Goal: Task Accomplishment & Management: Manage account settings

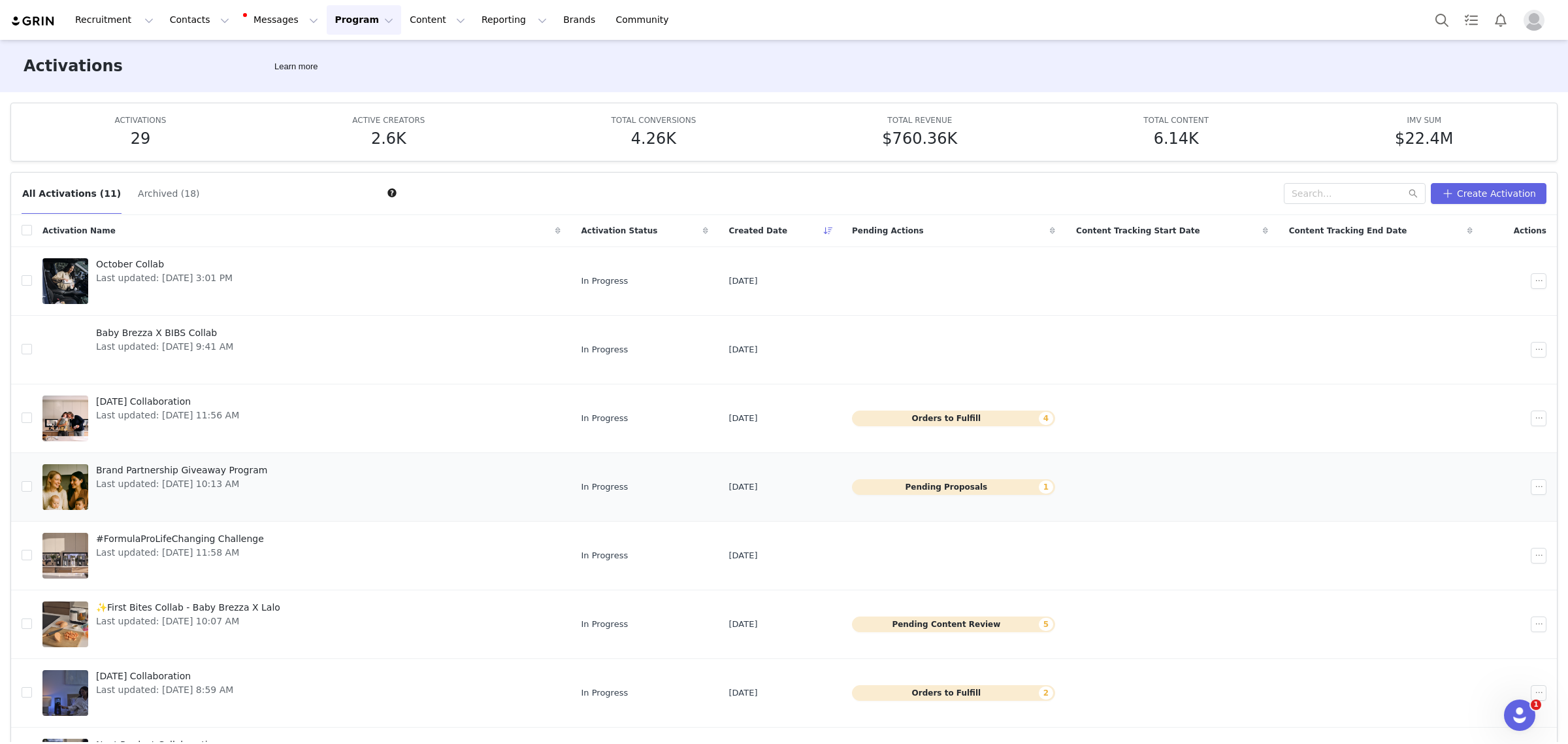
click at [392, 480] on link "Brand Partnership Giveaway Program Last updated: Sep 26, 2025 10:13 AM" at bounding box center [302, 486] width 518 height 53
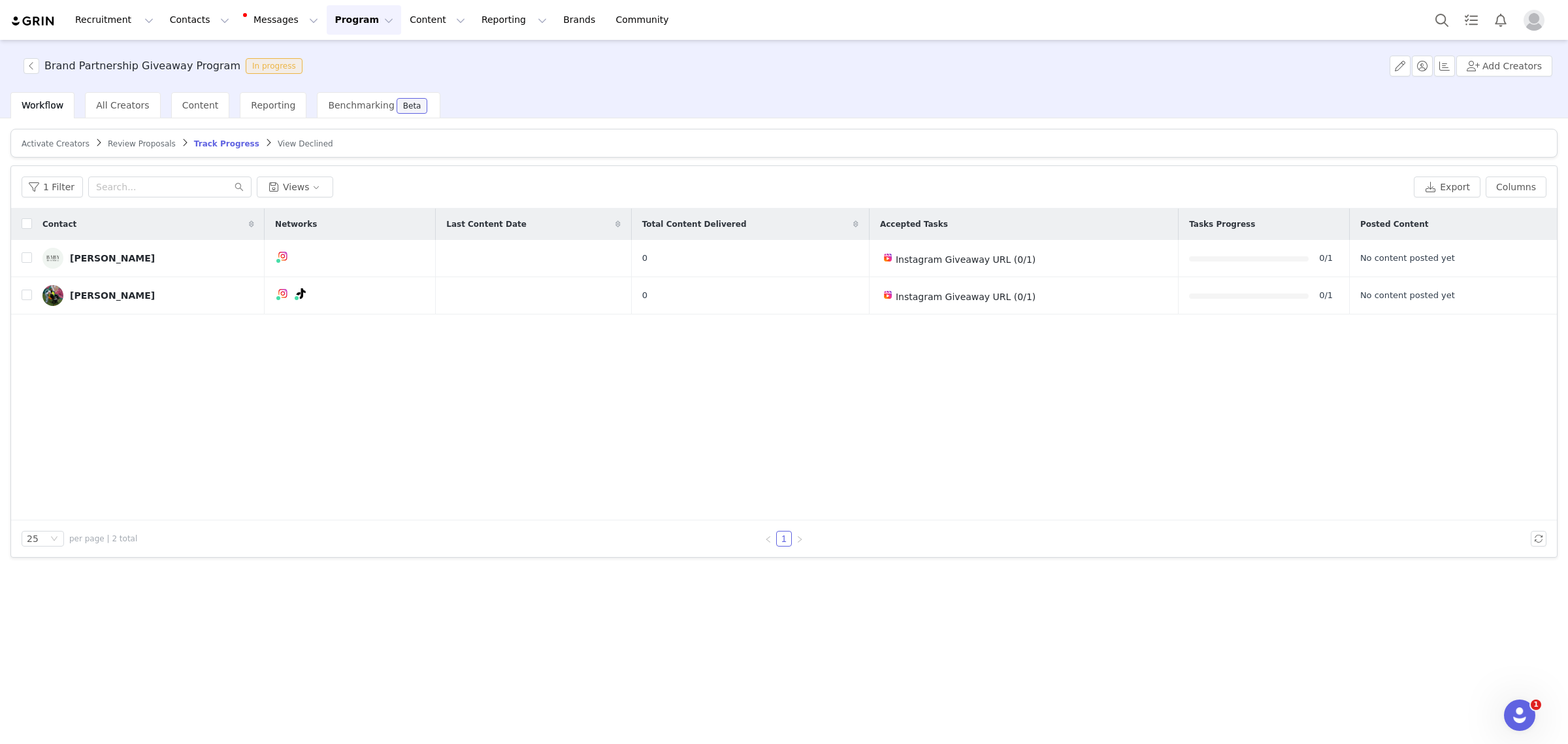
click at [139, 145] on span "Review Proposals" at bounding box center [142, 143] width 68 height 9
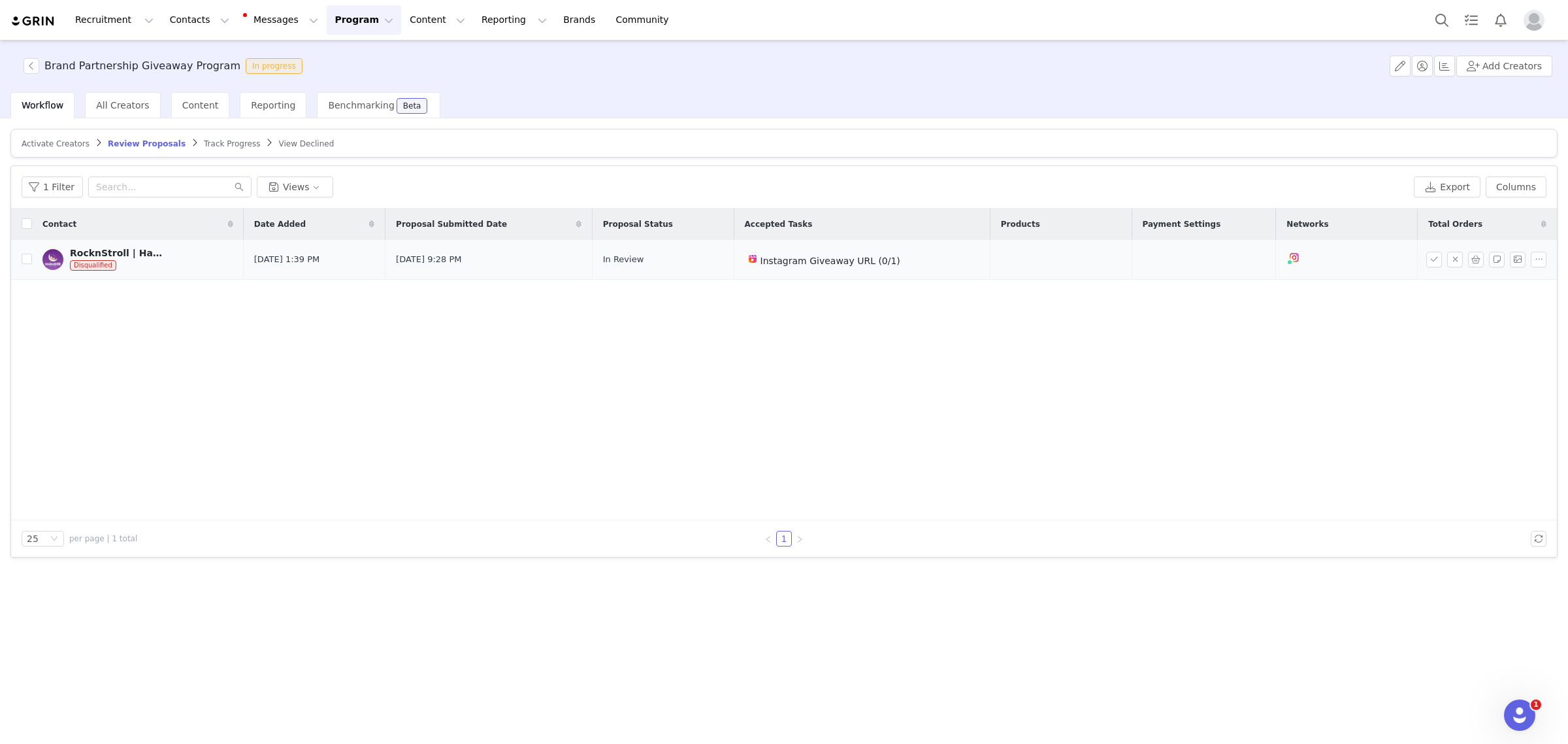
click at [149, 257] on div "RocknStroll | Hands Free Stroller Rocking Attachment" at bounding box center [118, 253] width 98 height 11
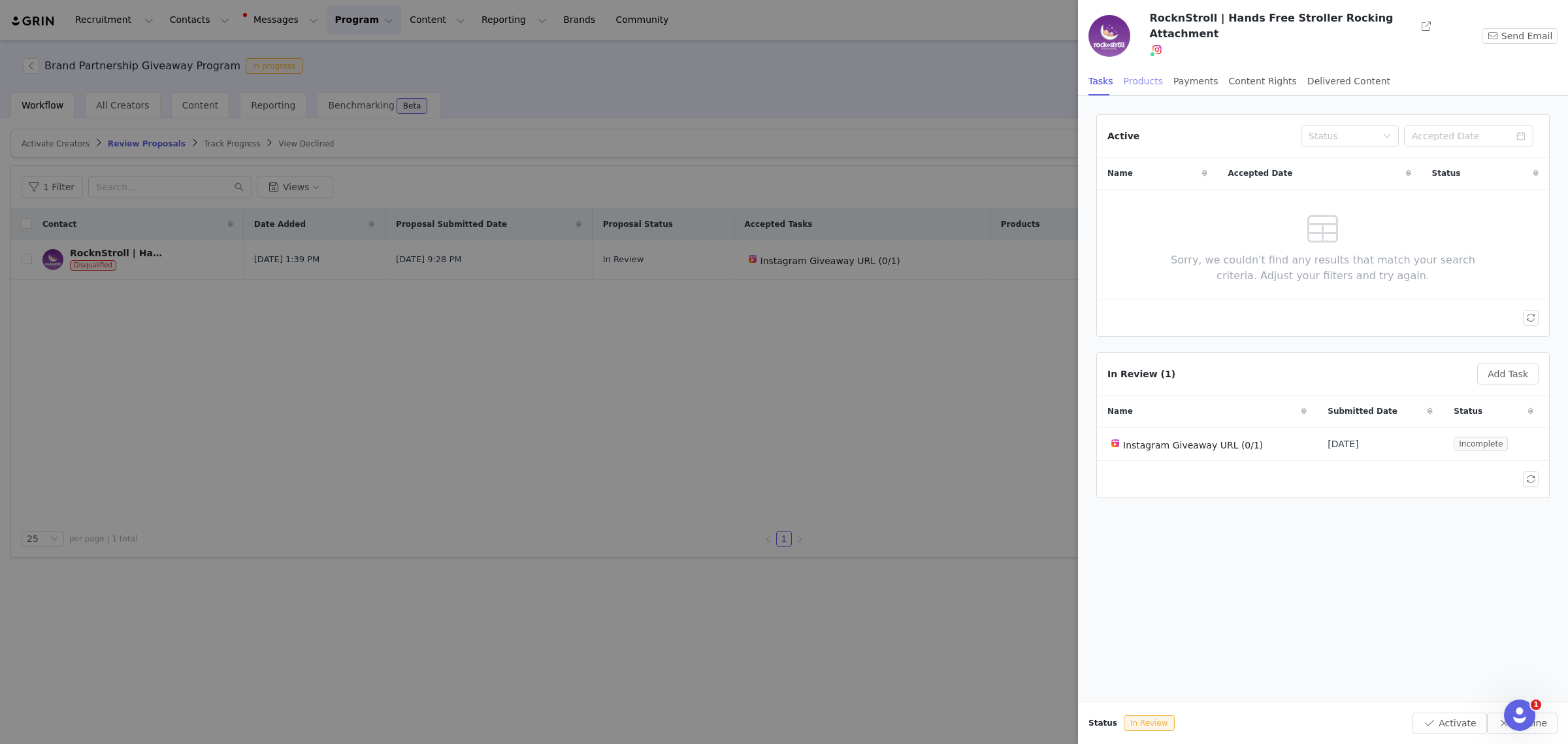
click at [1141, 77] on div "Products" at bounding box center [1144, 81] width 40 height 30
click at [1174, 73] on div "Payments" at bounding box center [1195, 81] width 45 height 30
click at [1239, 70] on div "Content Rights" at bounding box center [1263, 81] width 68 height 30
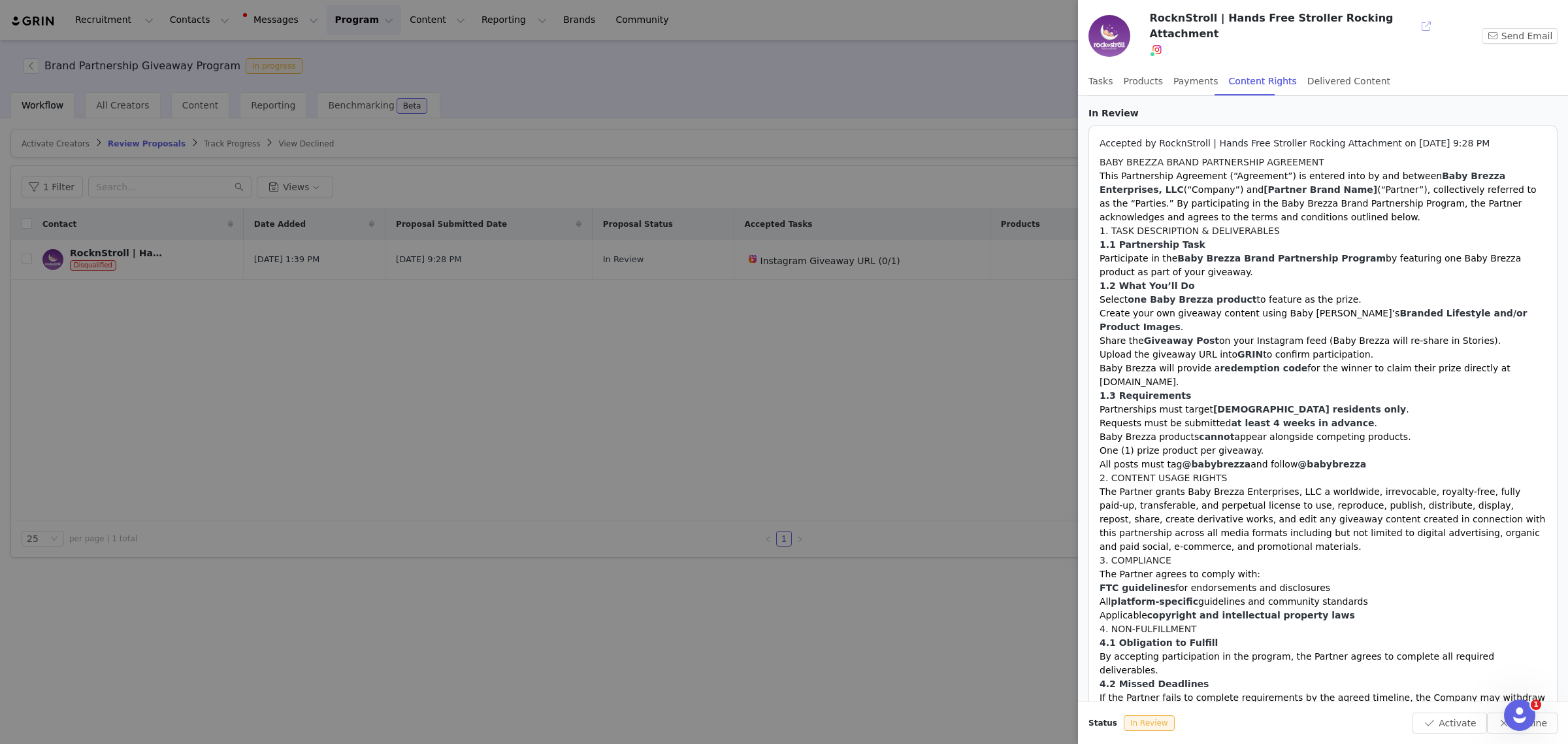
click at [1271, 25] on button "button" at bounding box center [1426, 26] width 21 height 21
click at [602, 341] on div at bounding box center [784, 372] width 1568 height 744
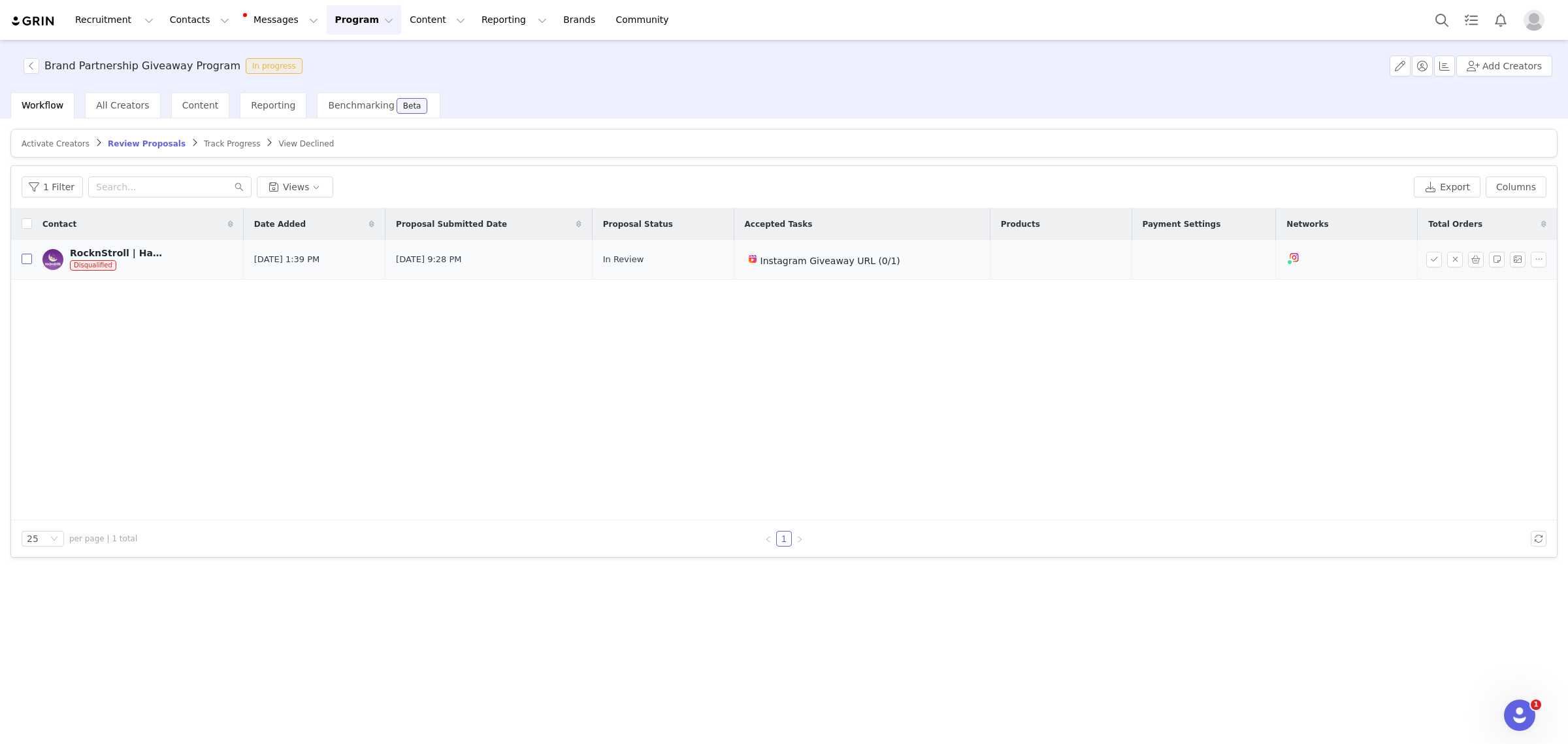
click at [25, 260] on input "checkbox" at bounding box center [27, 259] width 11 height 11
checkbox input "true"
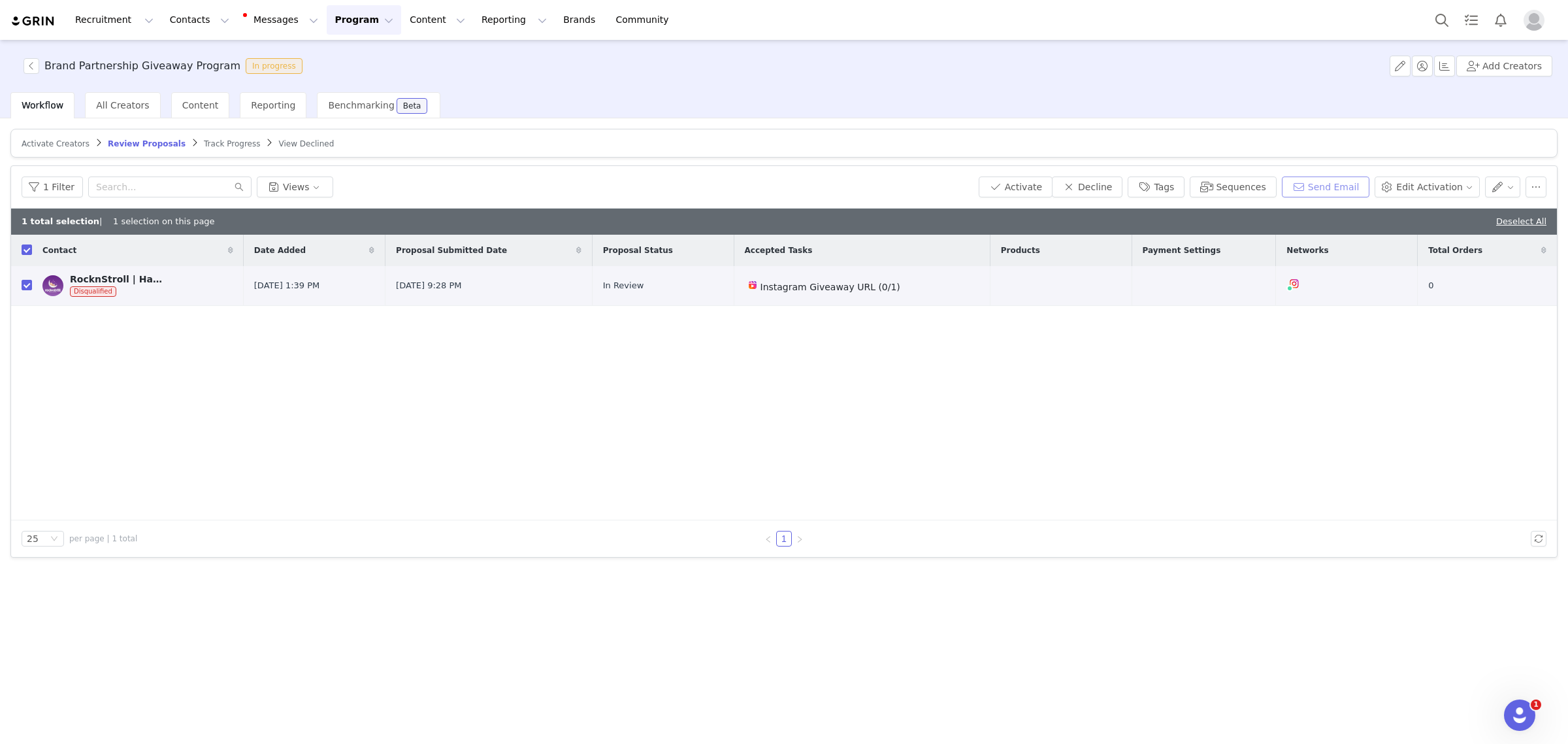
click at [1271, 189] on button "Send Email" at bounding box center [1326, 186] width 88 height 21
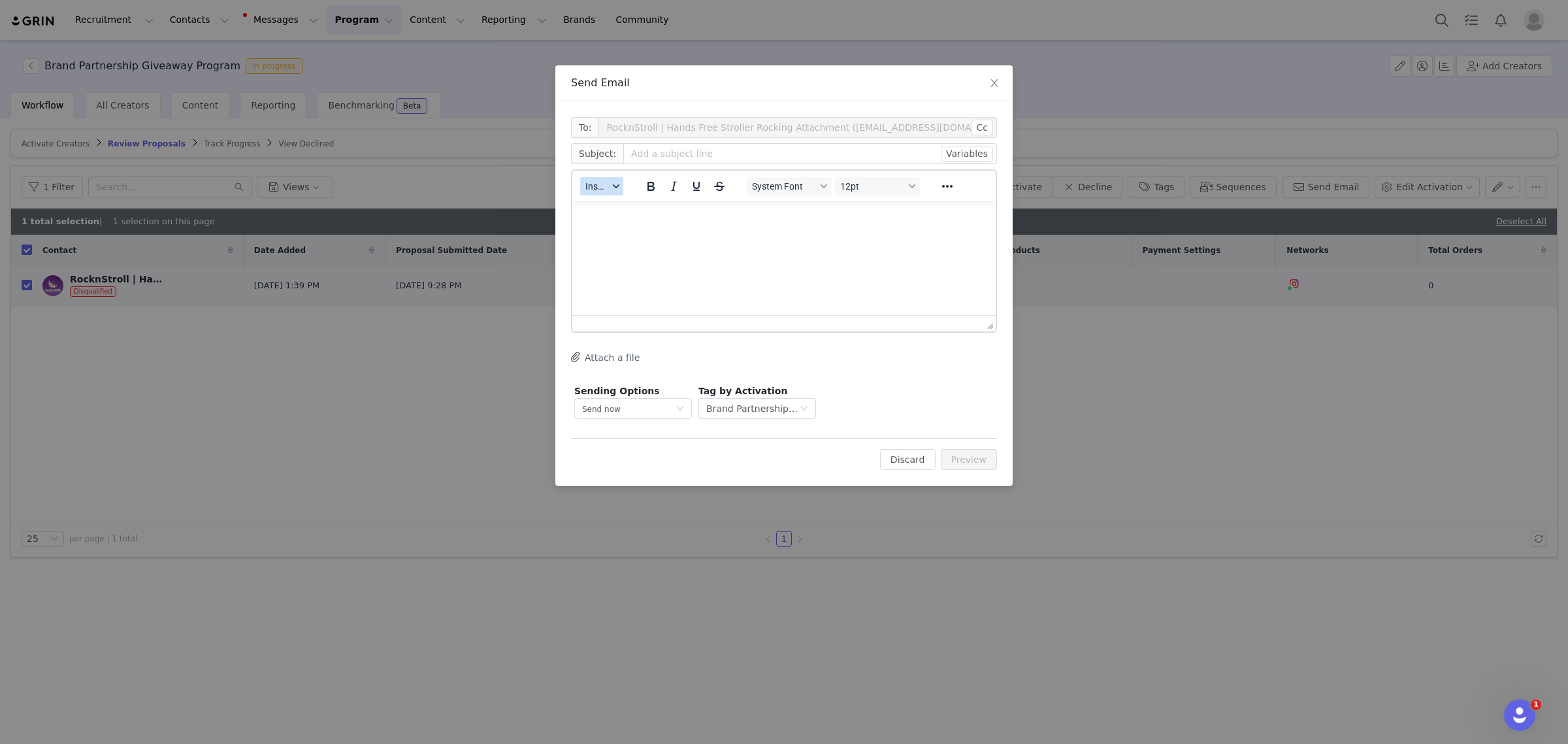
click at [603, 191] on span "Insert" at bounding box center [596, 186] width 23 height 11
click at [595, 204] on div "Insert Template" at bounding box center [650, 208] width 118 height 16
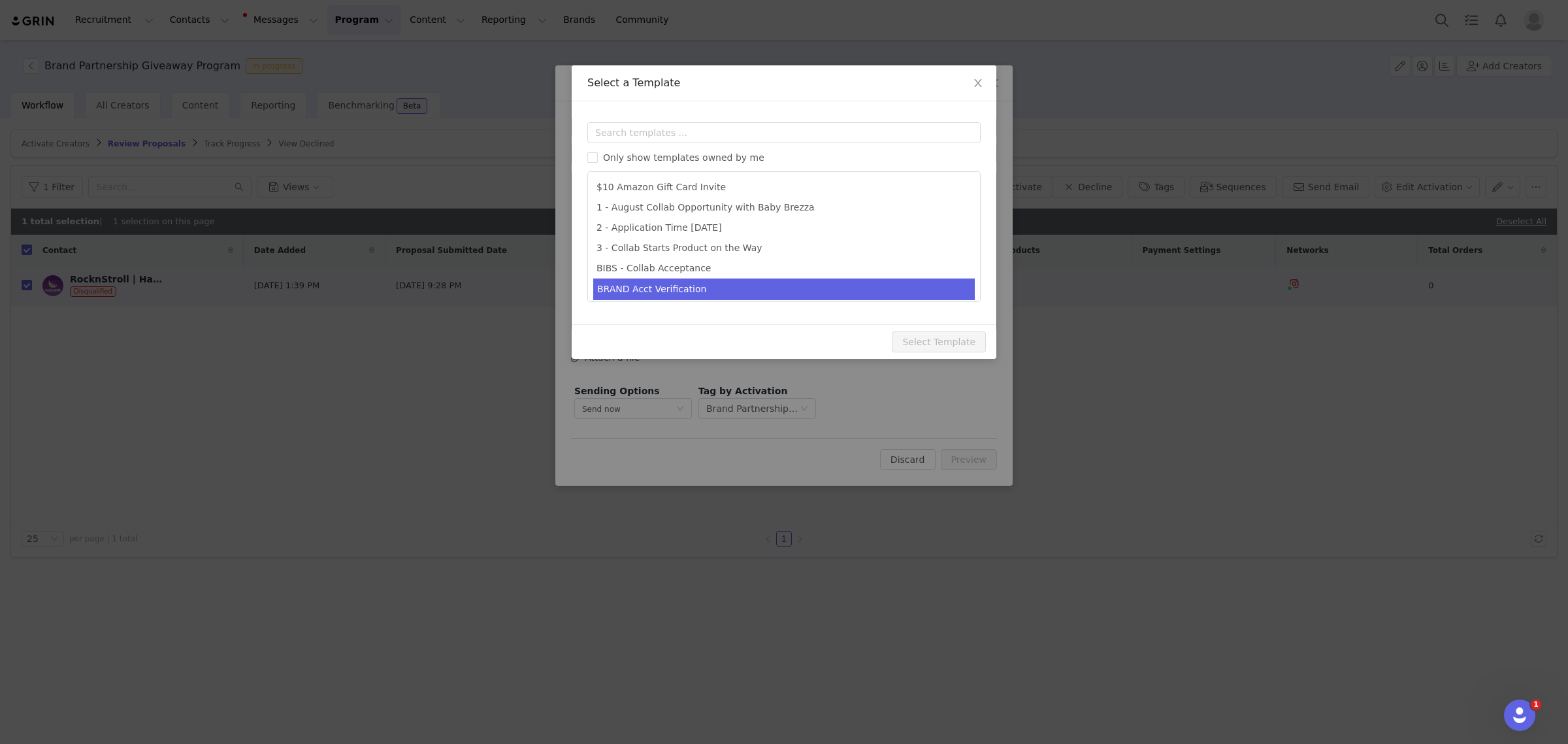
click at [779, 289] on li "BRAND Acct Verification" at bounding box center [784, 290] width 382 height 22
type input "Action Required: Please Verify Your Account Baby Brezza"
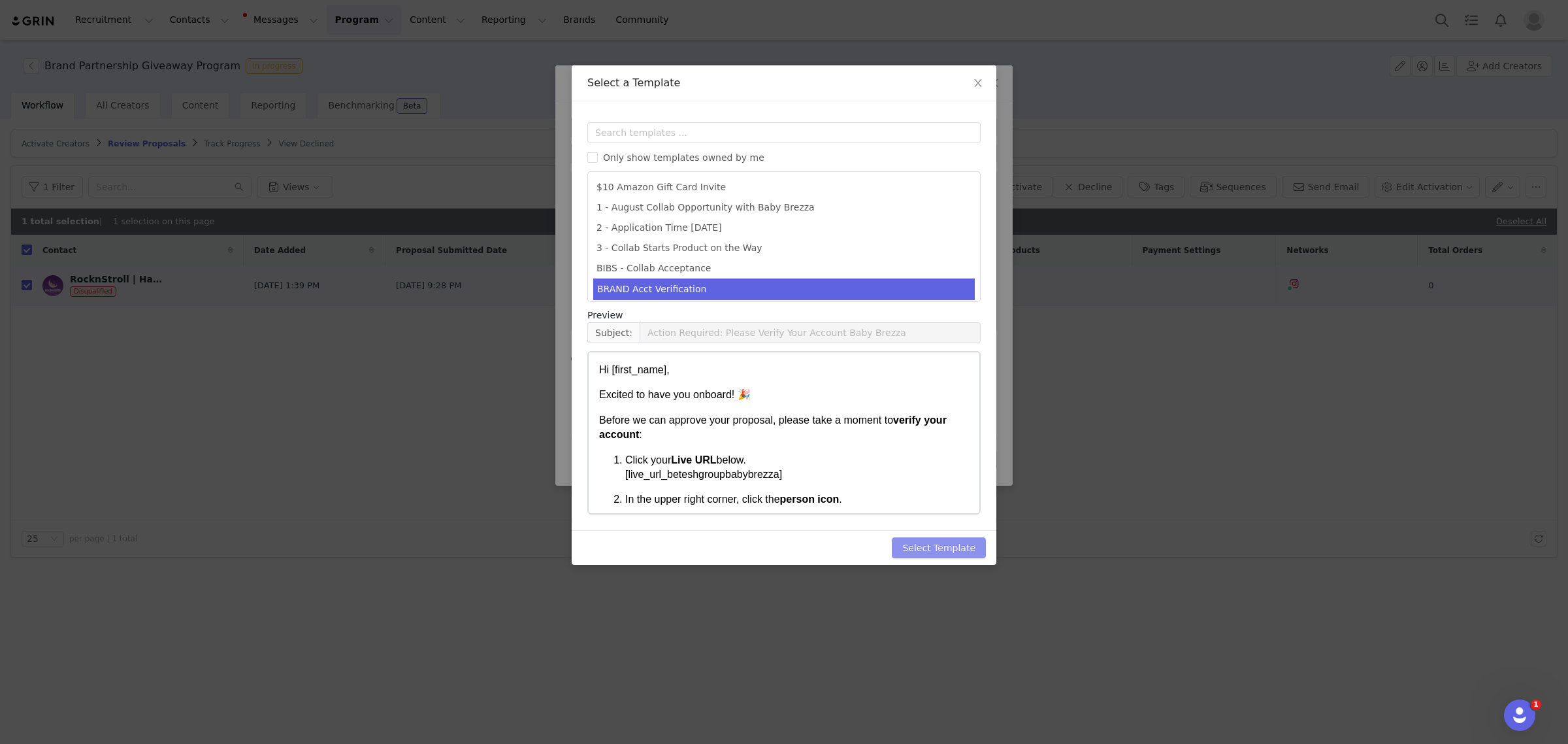
click at [925, 541] on button "Select Template" at bounding box center [938, 548] width 94 height 21
type input "Action Required: Please Verify Your Account Baby Brezza"
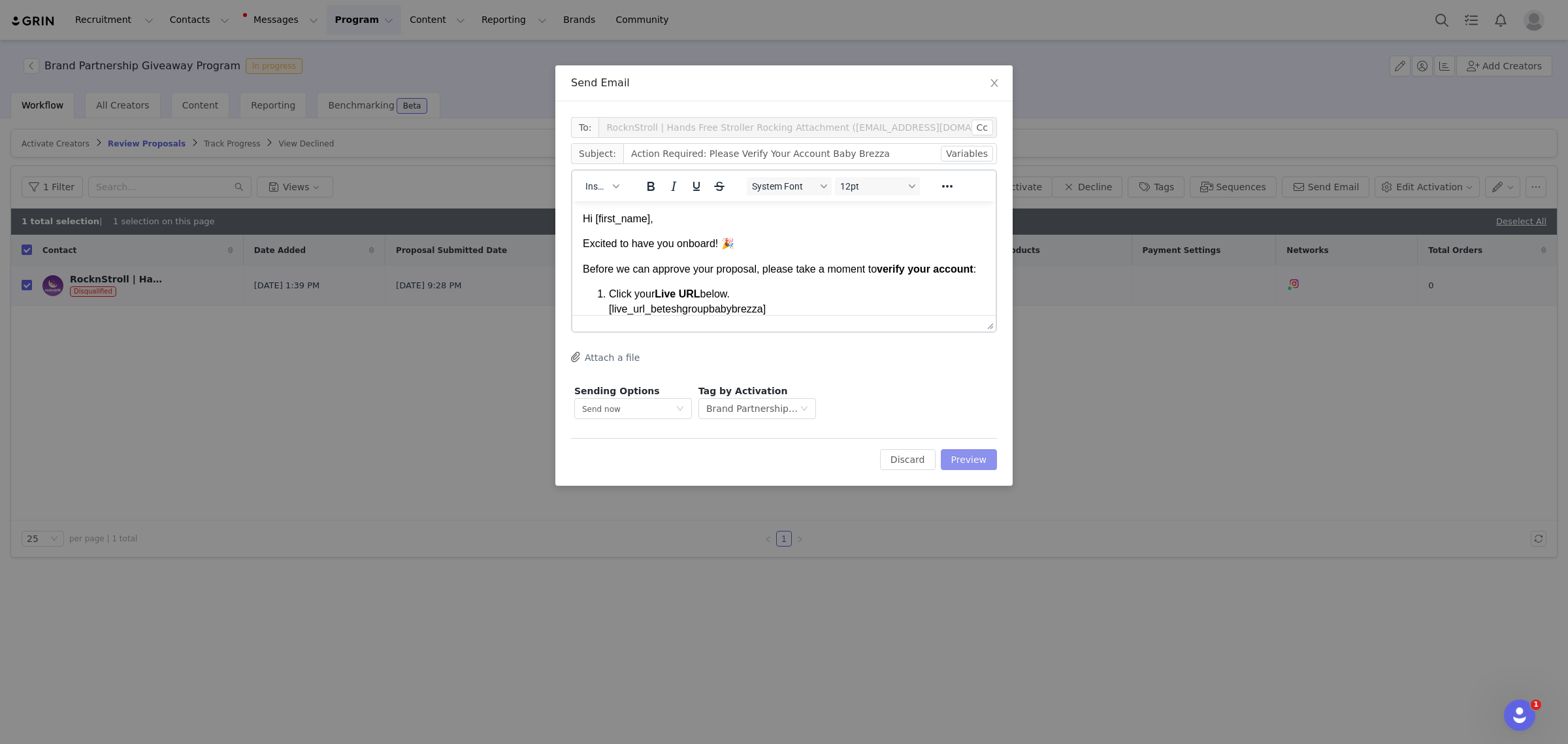
click at [956, 456] on button "Preview" at bounding box center [969, 459] width 57 height 21
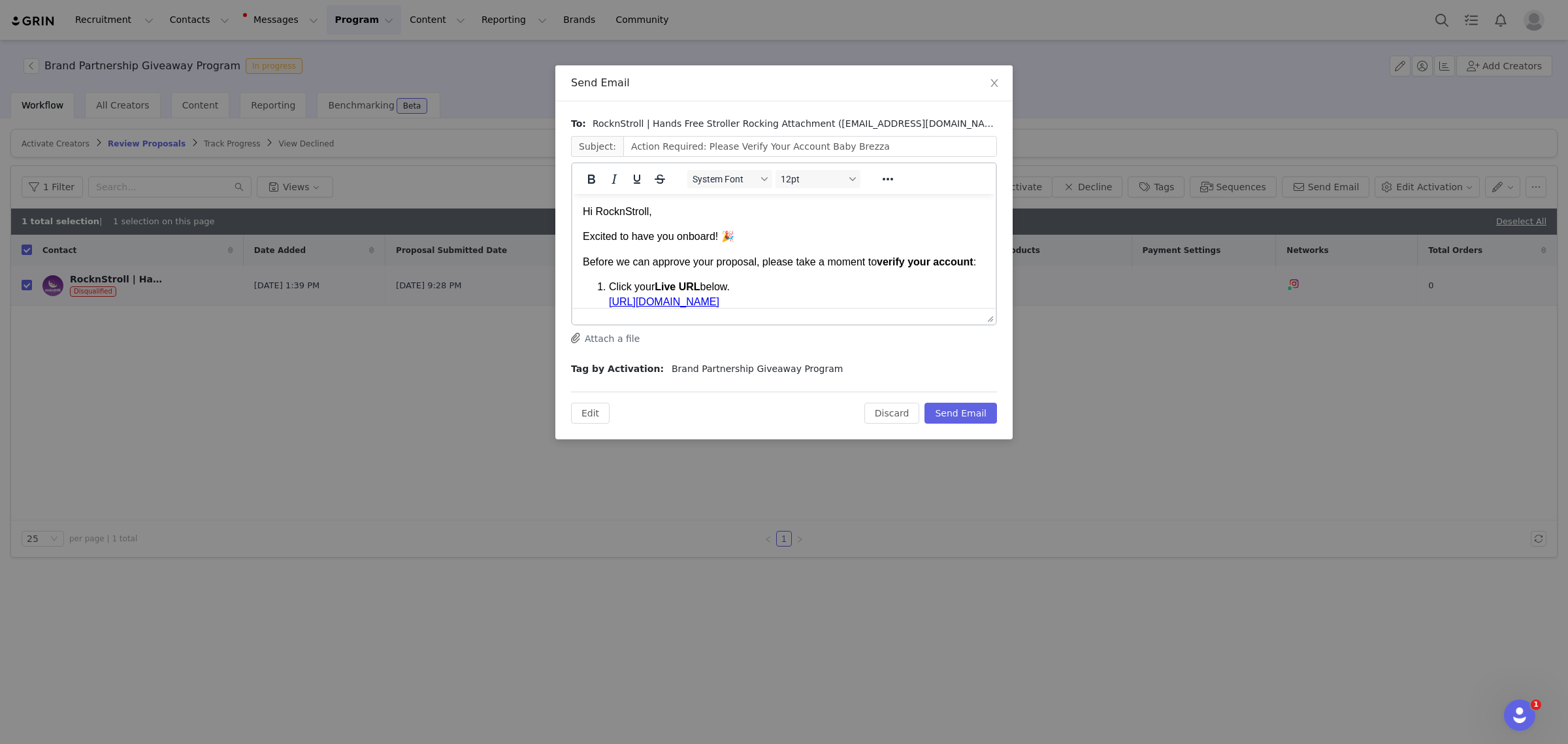
click at [653, 211] on p "Hi RocknStroll," at bounding box center [784, 211] width 403 height 14
click at [647, 213] on p "Hi RocknStroll," at bounding box center [784, 211] width 403 height 14
click at [972, 417] on button "Send Email" at bounding box center [960, 413] width 72 height 21
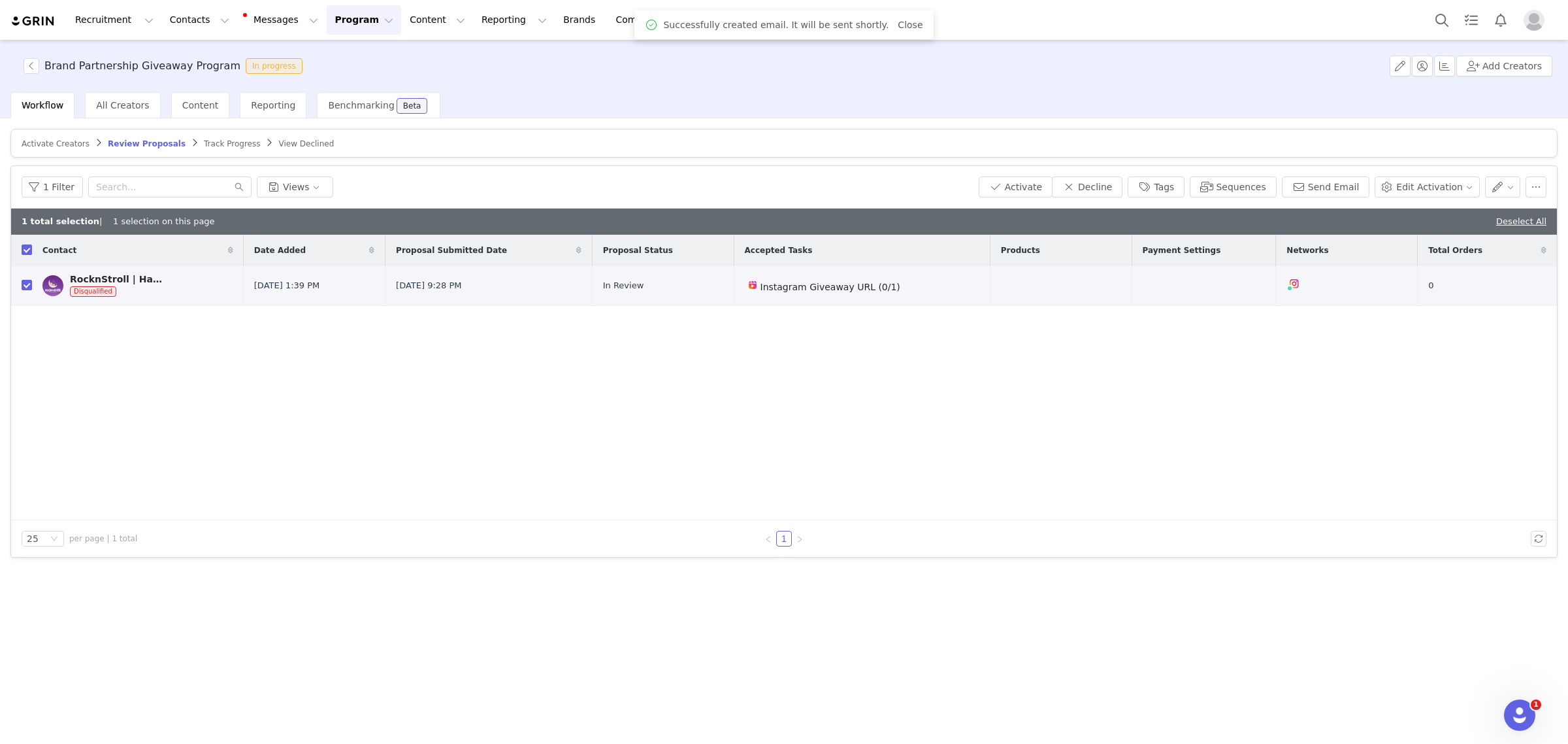
click at [1184, 419] on div "Contact Date Added Proposal Submitted Date Proposal Status Accepted Tasks Produ…" at bounding box center [784, 378] width 1546 height 286
click at [257, 20] on button "Messages Messages" at bounding box center [282, 20] width 88 height 30
drag, startPoint x: 257, startPoint y: 20, endPoint x: 292, endPoint y: 30, distance: 36.4
click at [257, 20] on button "Messages Messages" at bounding box center [282, 20] width 88 height 30
click at [254, 28] on button "Messages Messages" at bounding box center [282, 20] width 88 height 30
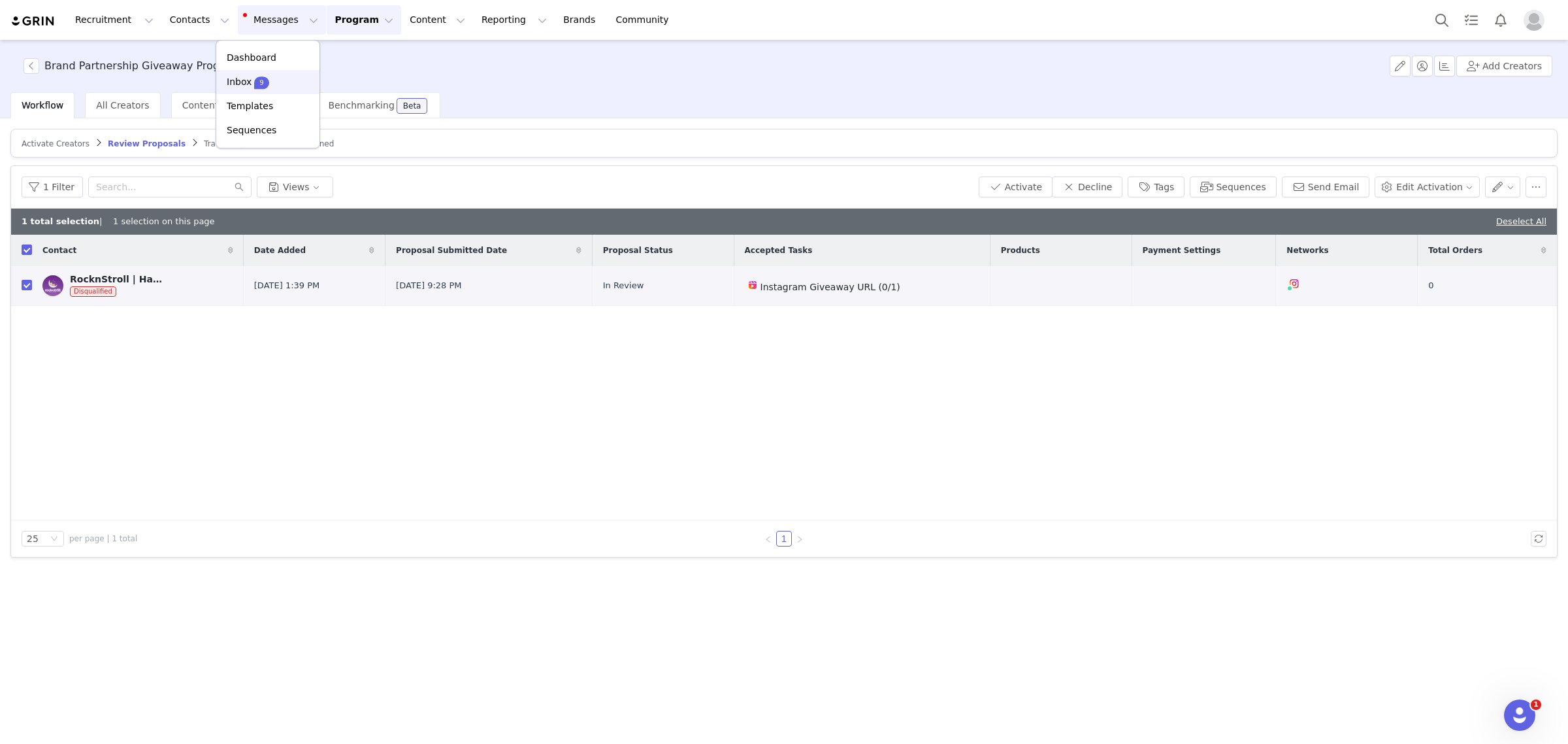
click at [250, 70] on link "Inbox 9" at bounding box center [268, 81] width 103 height 24
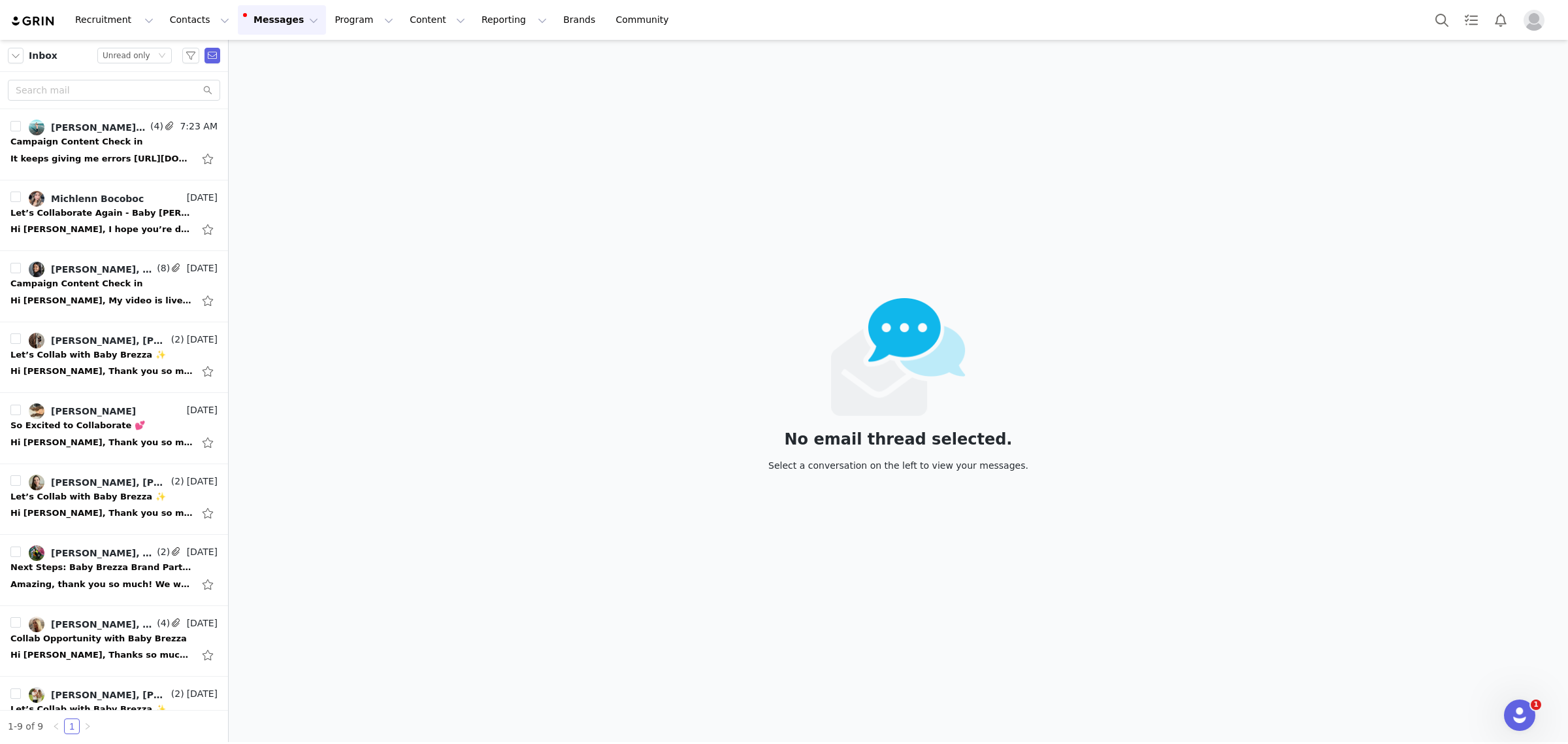
click at [242, 24] on button "Messages Messages" at bounding box center [282, 20] width 88 height 30
click at [326, 21] on button "Program Program" at bounding box center [363, 20] width 74 height 30
click at [318, 126] on p "Payments" at bounding box center [327, 131] width 45 height 14
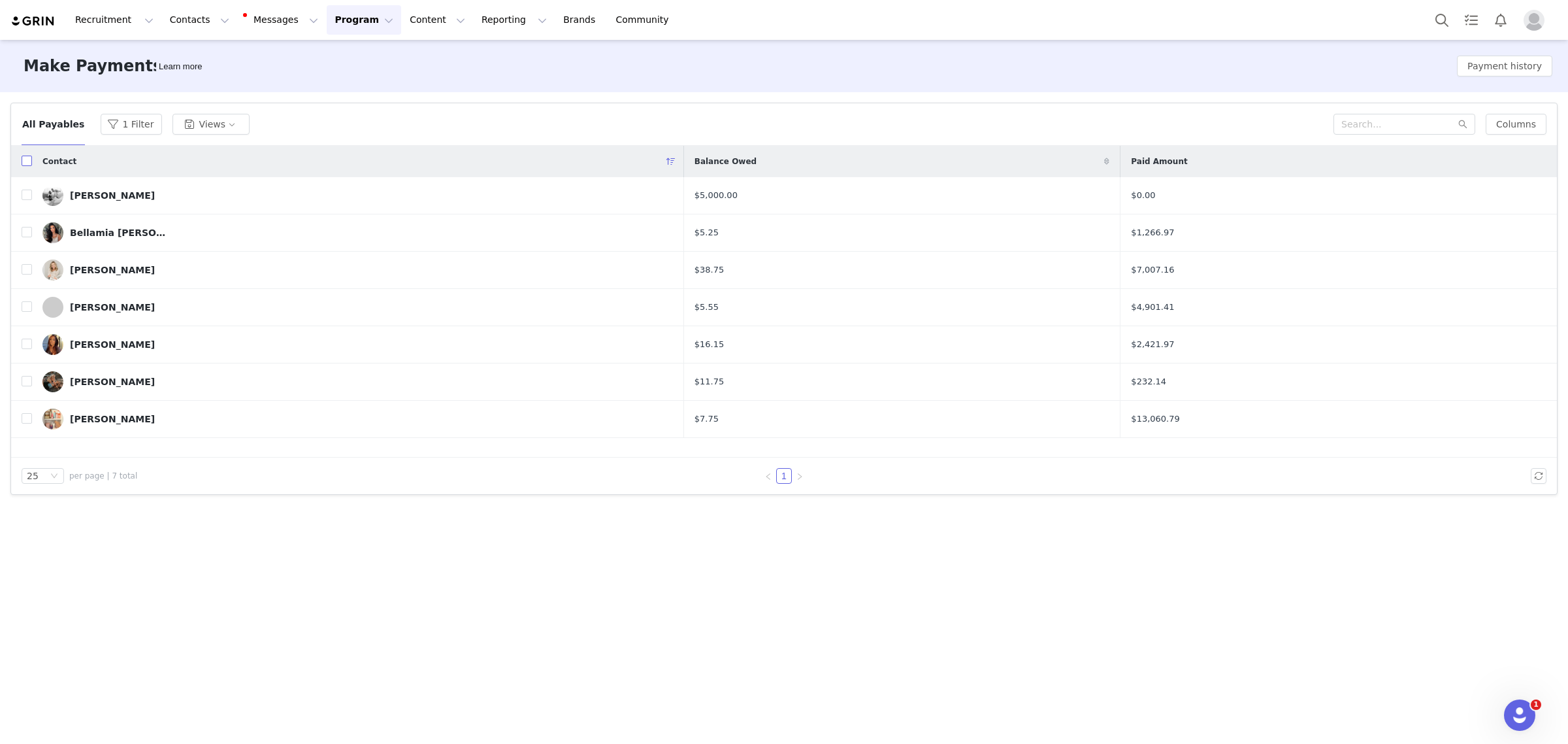
click at [27, 161] on input "checkbox" at bounding box center [27, 161] width 11 height 11
checkbox input "true"
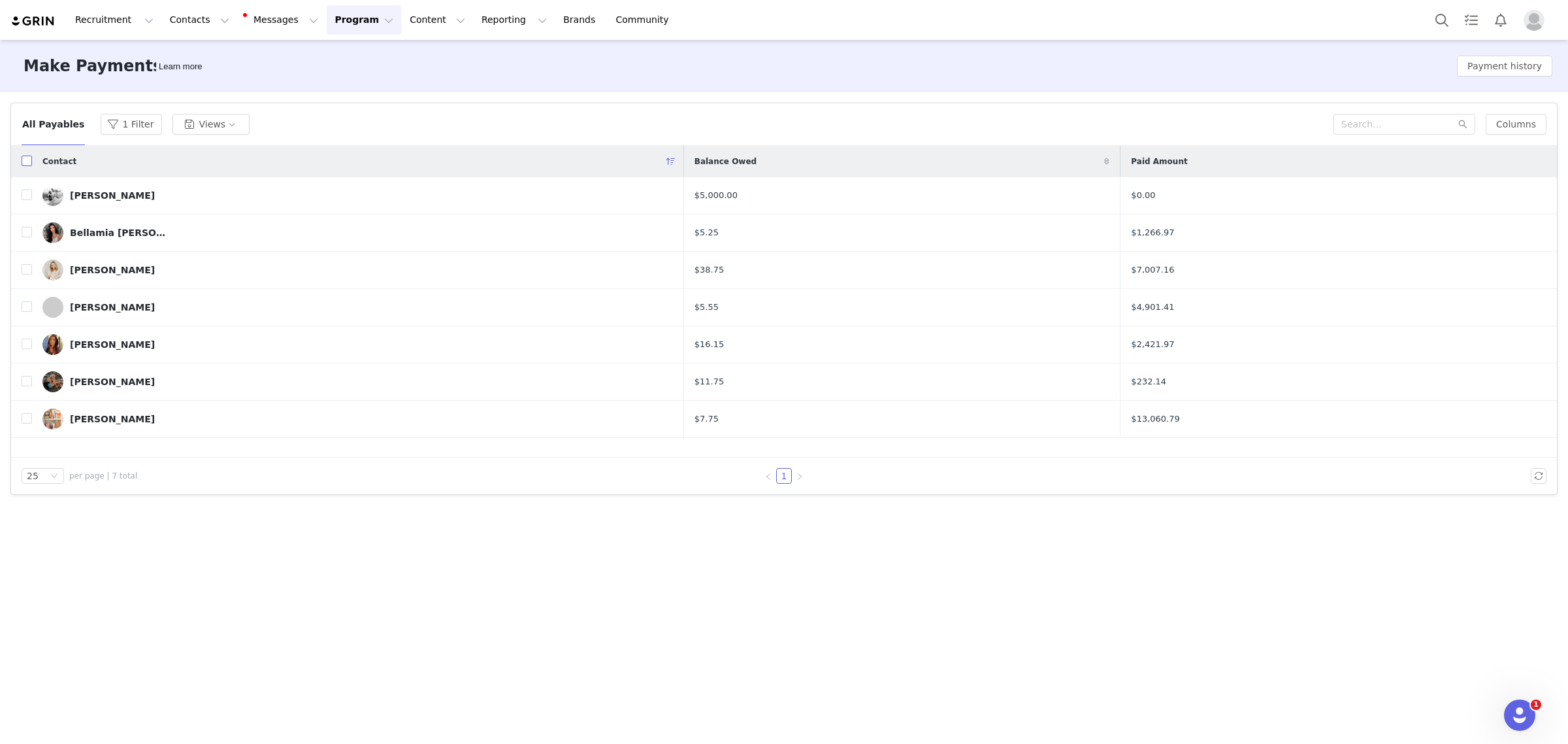
checkbox input "true"
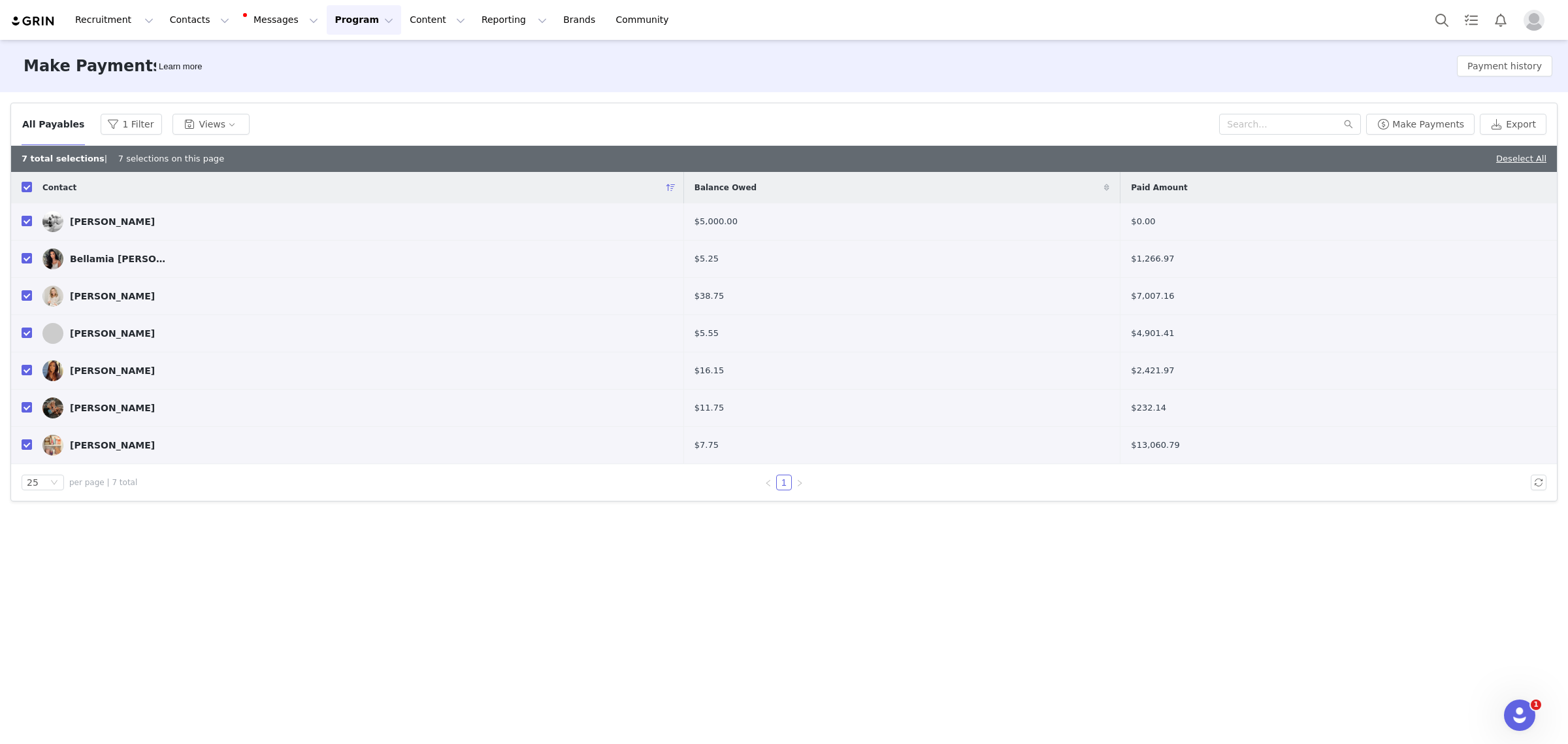
click at [28, 223] on input "checkbox" at bounding box center [27, 220] width 11 height 11
checkbox input "false"
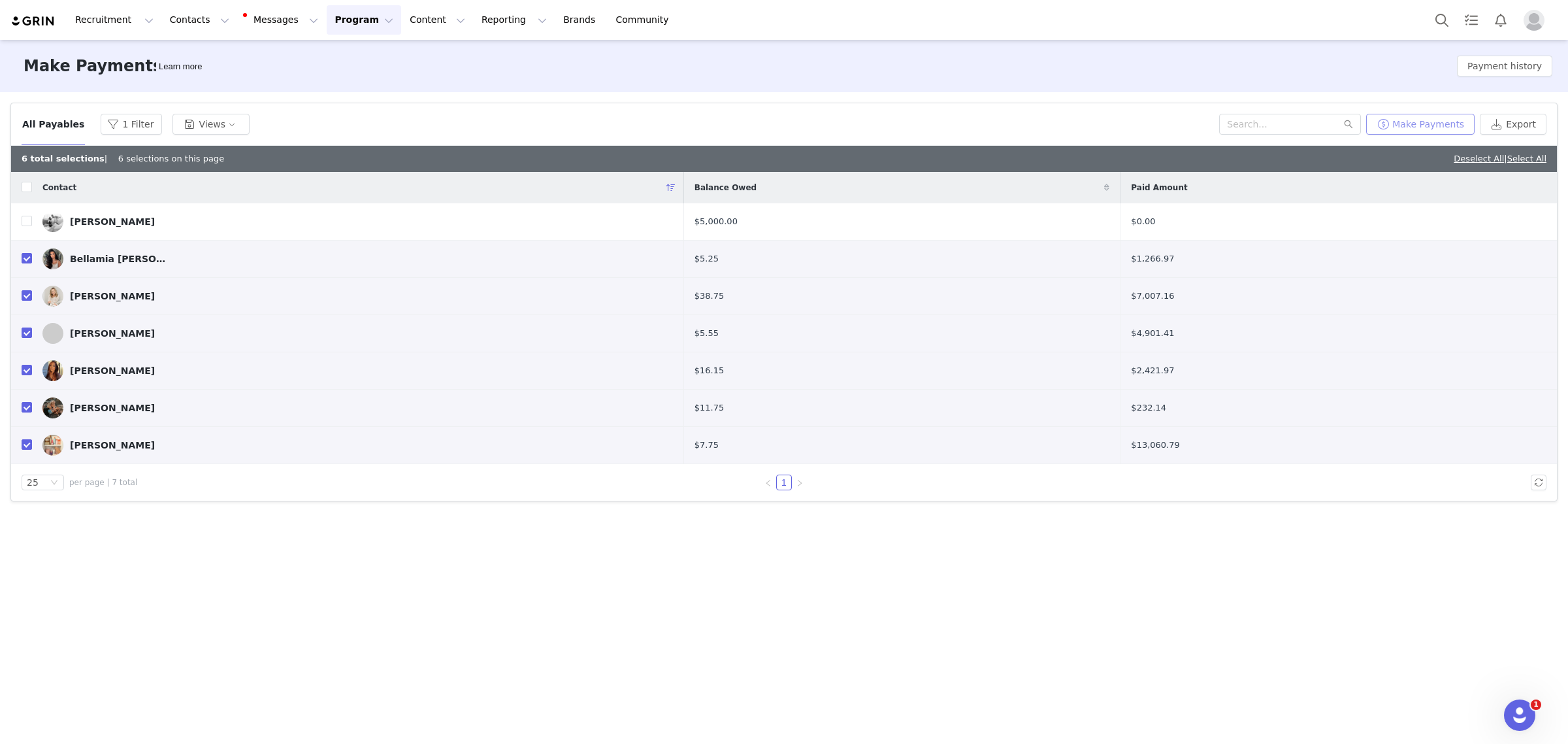
click at [1271, 123] on button "Make Payments" at bounding box center [1420, 124] width 108 height 21
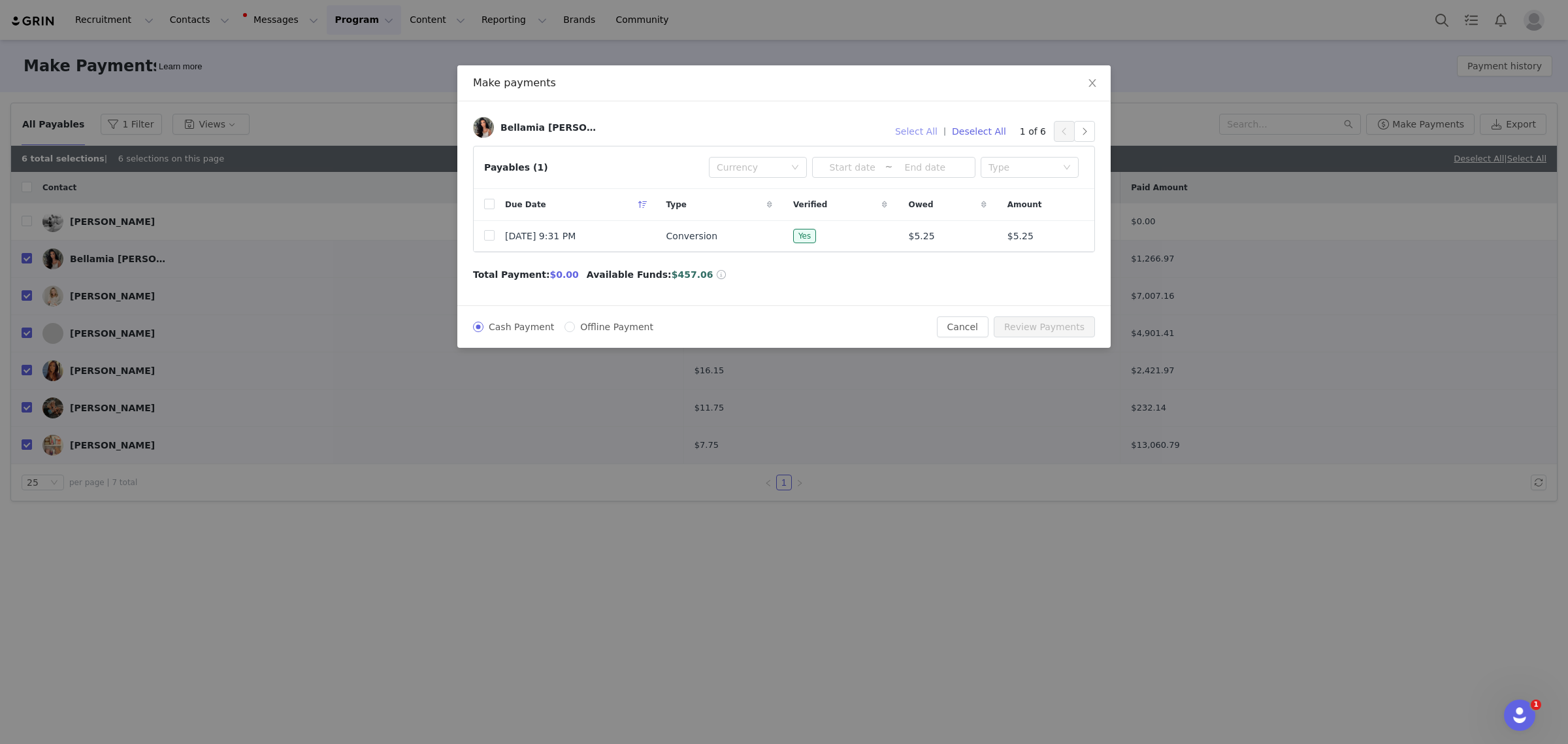
click at [919, 126] on button "Select All" at bounding box center [916, 131] width 55 height 21
checkbox input "true"
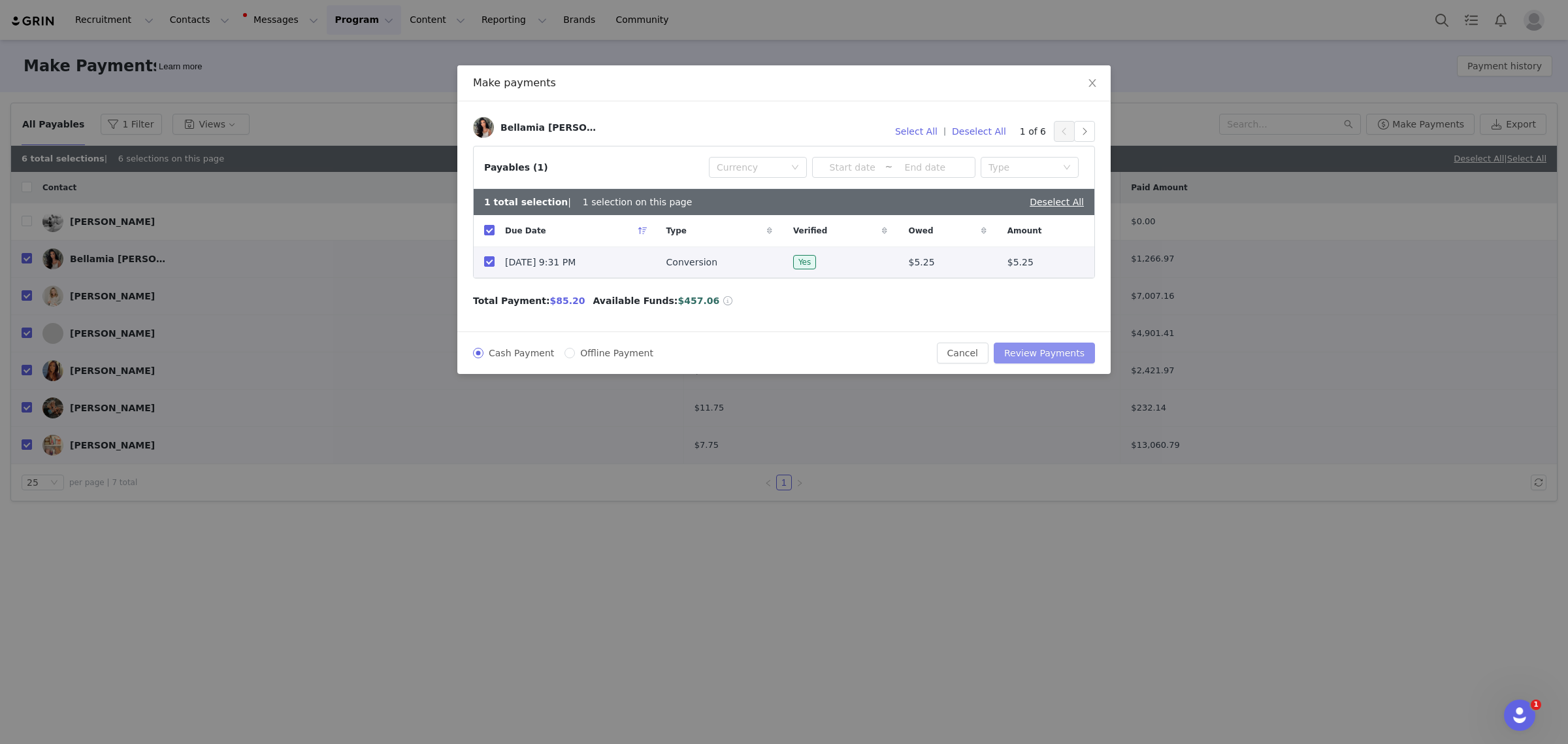
click at [1034, 353] on button "Review Payments" at bounding box center [1044, 352] width 101 height 21
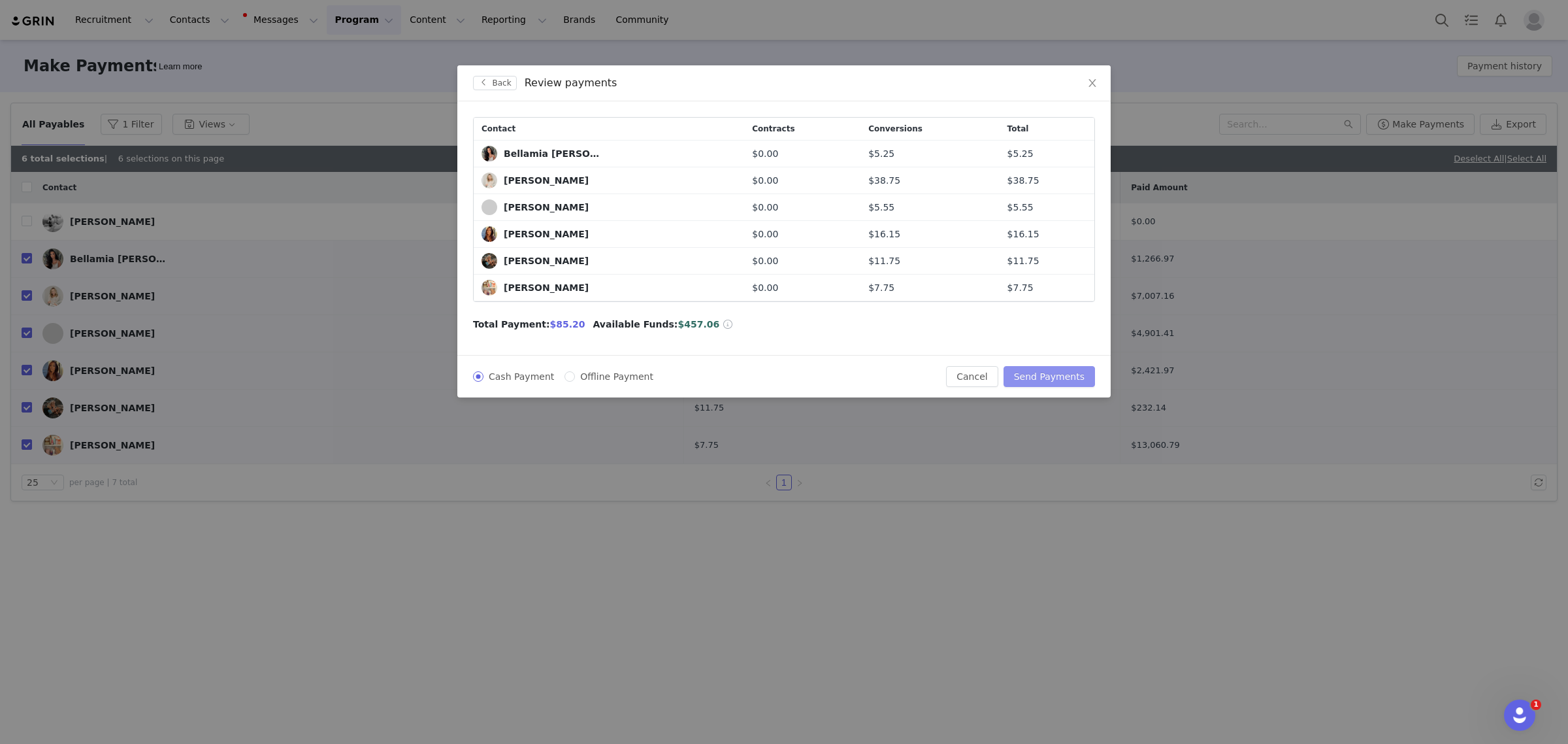
click at [1063, 380] on button "Send Payments" at bounding box center [1049, 376] width 91 height 21
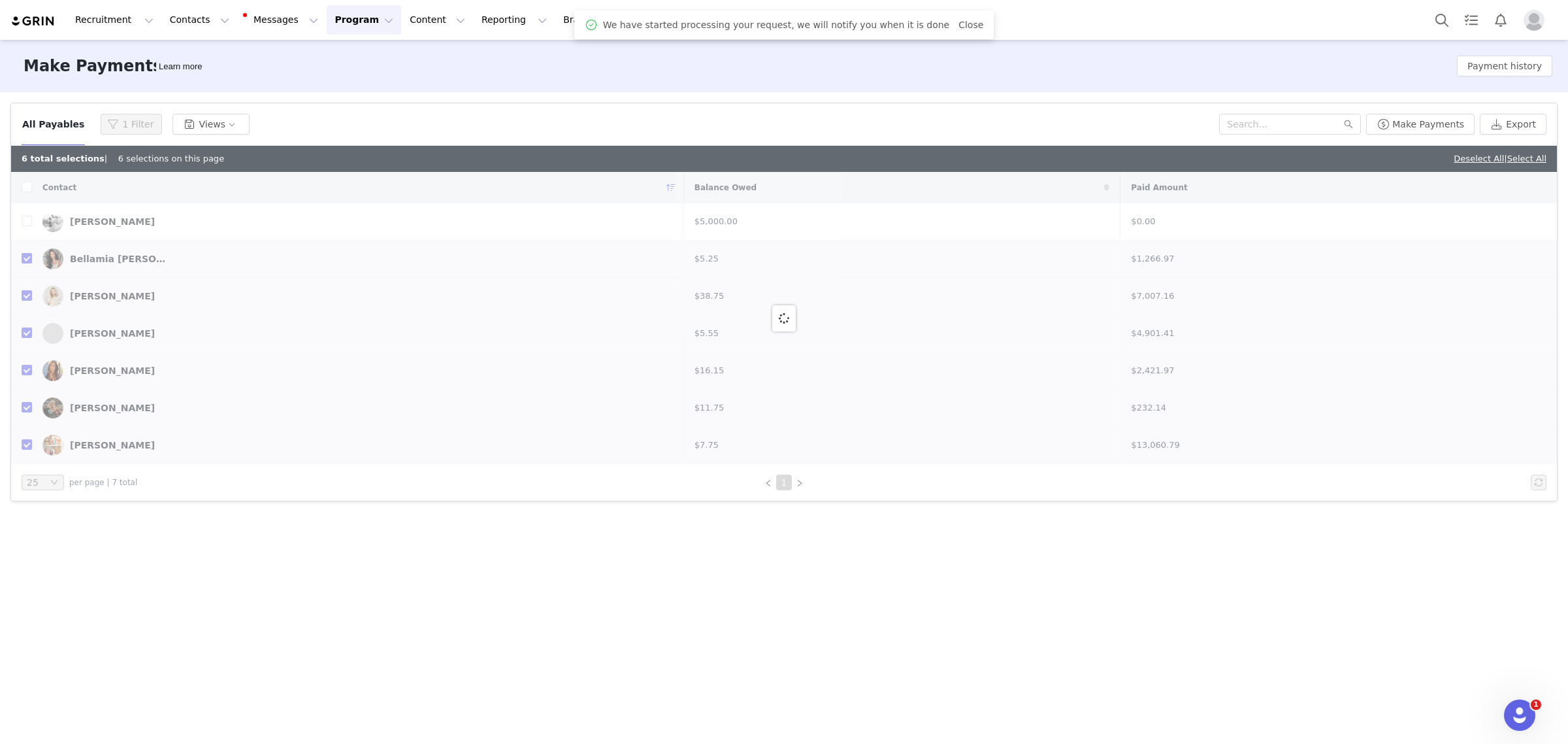
click at [696, 118] on div "All Payables 1 Filter Views" at bounding box center [621, 124] width 1198 height 21
click at [555, 18] on link "Brands Brands" at bounding box center [581, 20] width 52 height 30
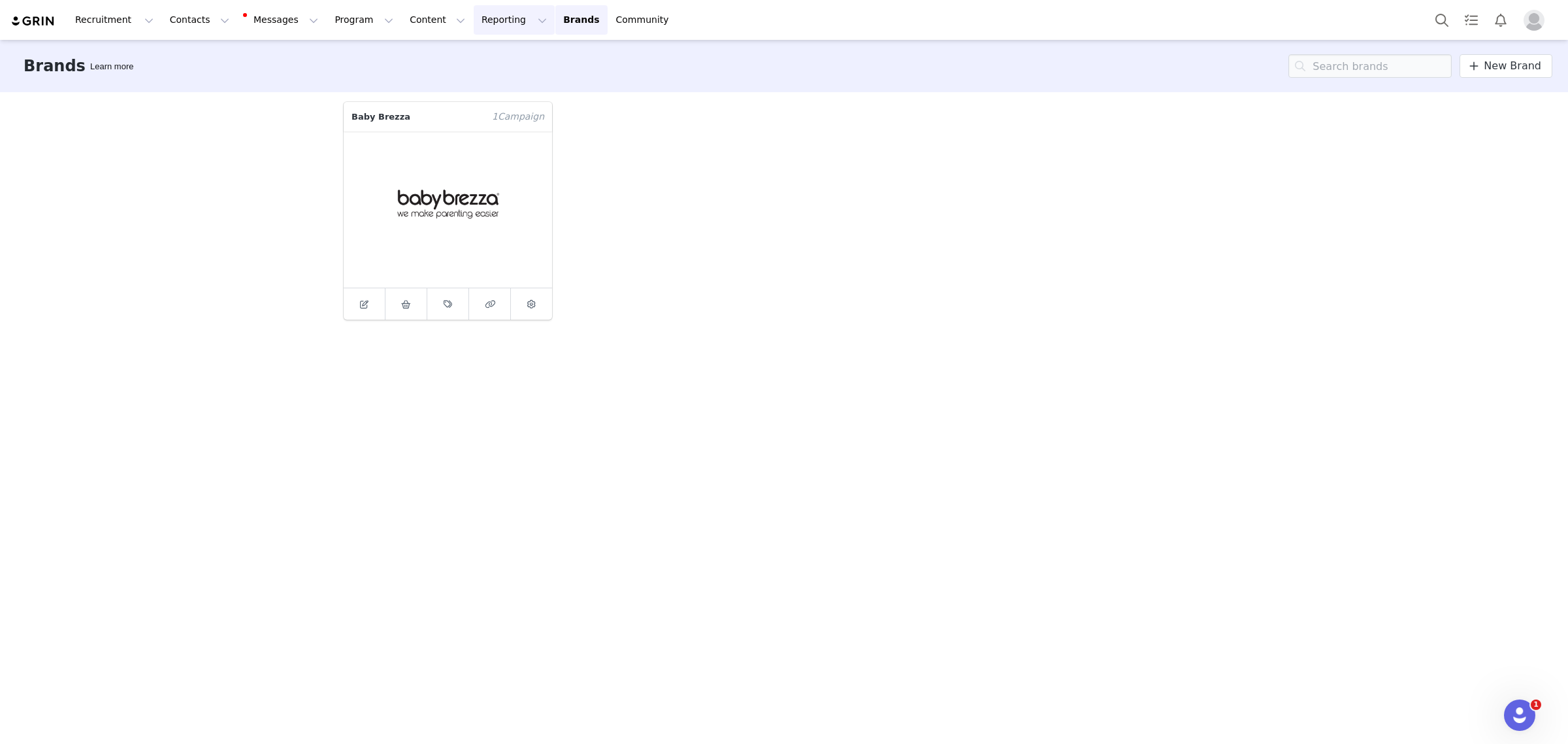
click at [474, 23] on button "Reporting Reporting" at bounding box center [515, 20] width 81 height 30
click at [452, 54] on p "Dashboard" at bounding box center [460, 58] width 50 height 14
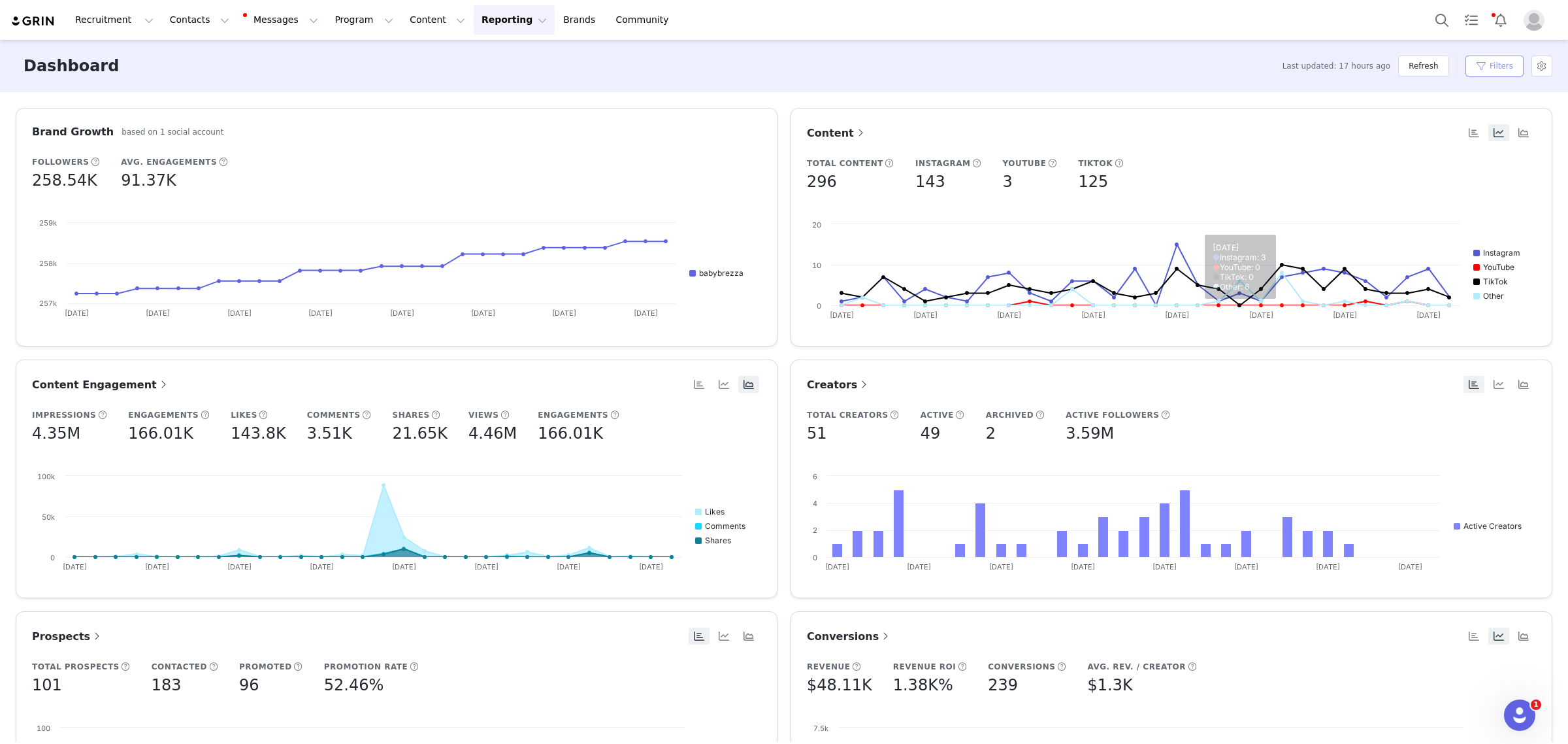
click at [1271, 70] on button "Filters" at bounding box center [1495, 65] width 59 height 21
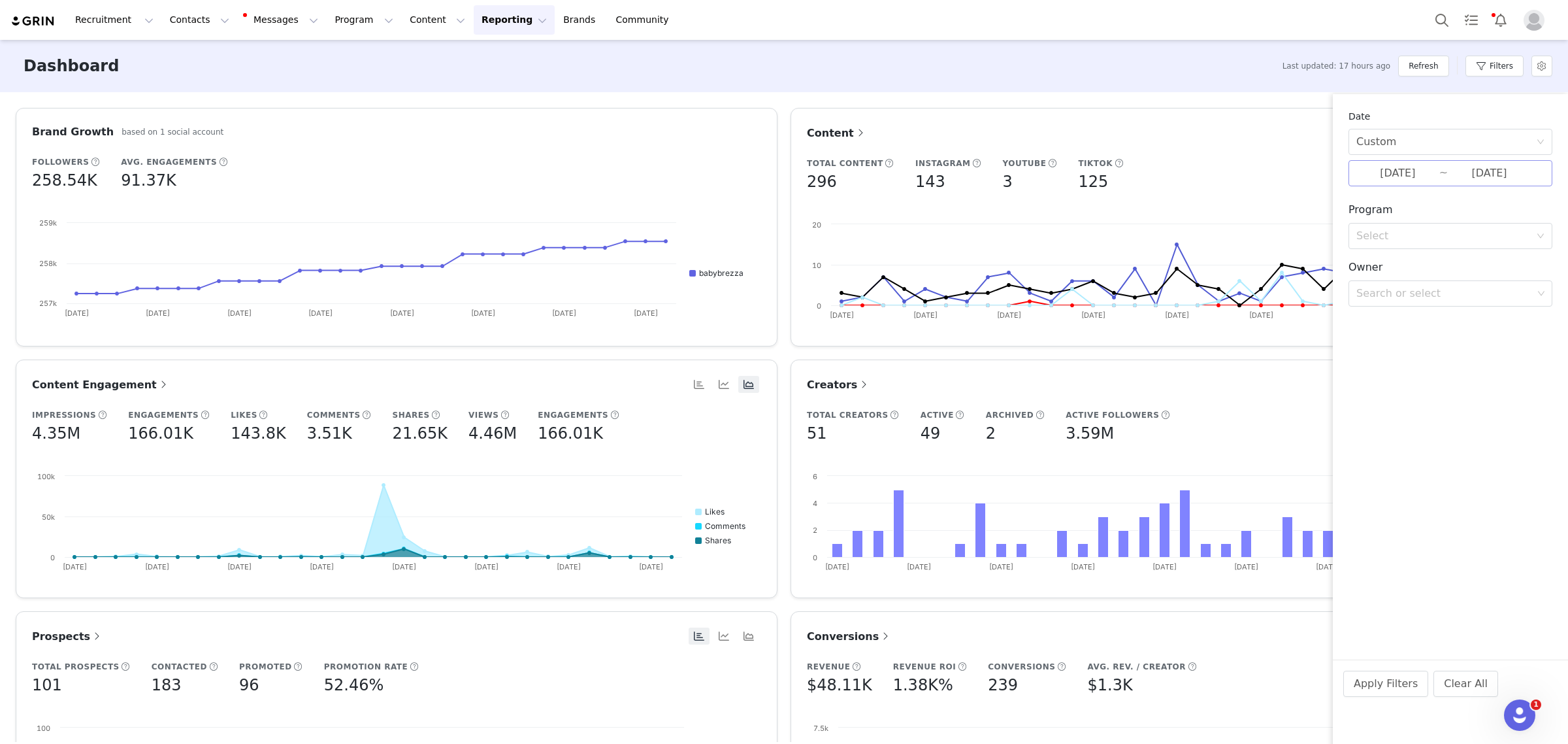
click at [1271, 168] on input "09/01/2025" at bounding box center [1398, 173] width 83 height 17
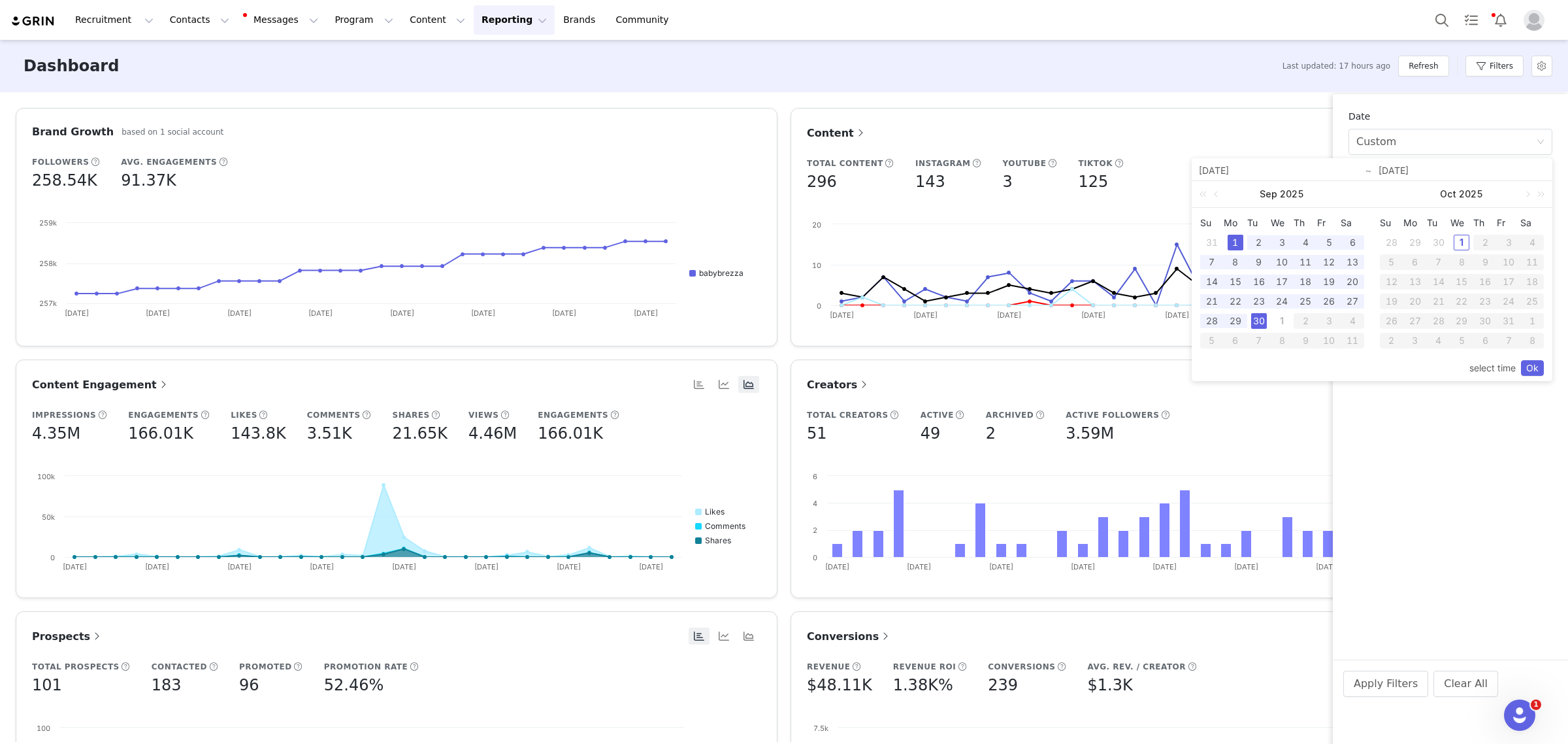
click at [1231, 242] on div "1" at bounding box center [1236, 243] width 16 height 16
click at [1258, 318] on div "30" at bounding box center [1260, 321] width 16 height 16
click at [1271, 368] on link "Ok" at bounding box center [1532, 368] width 23 height 16
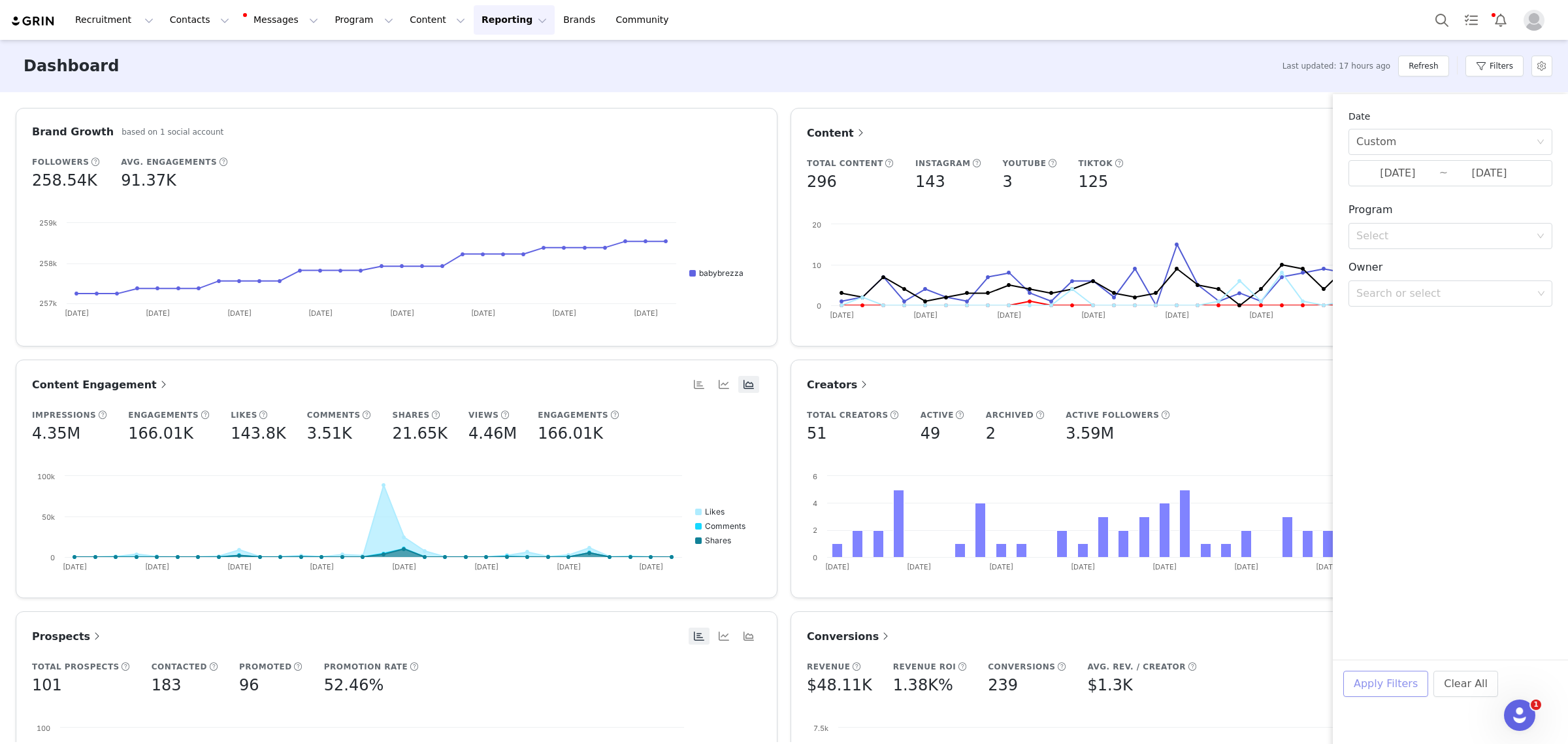
click at [1271, 684] on button "Apply Filters" at bounding box center [1387, 683] width 85 height 26
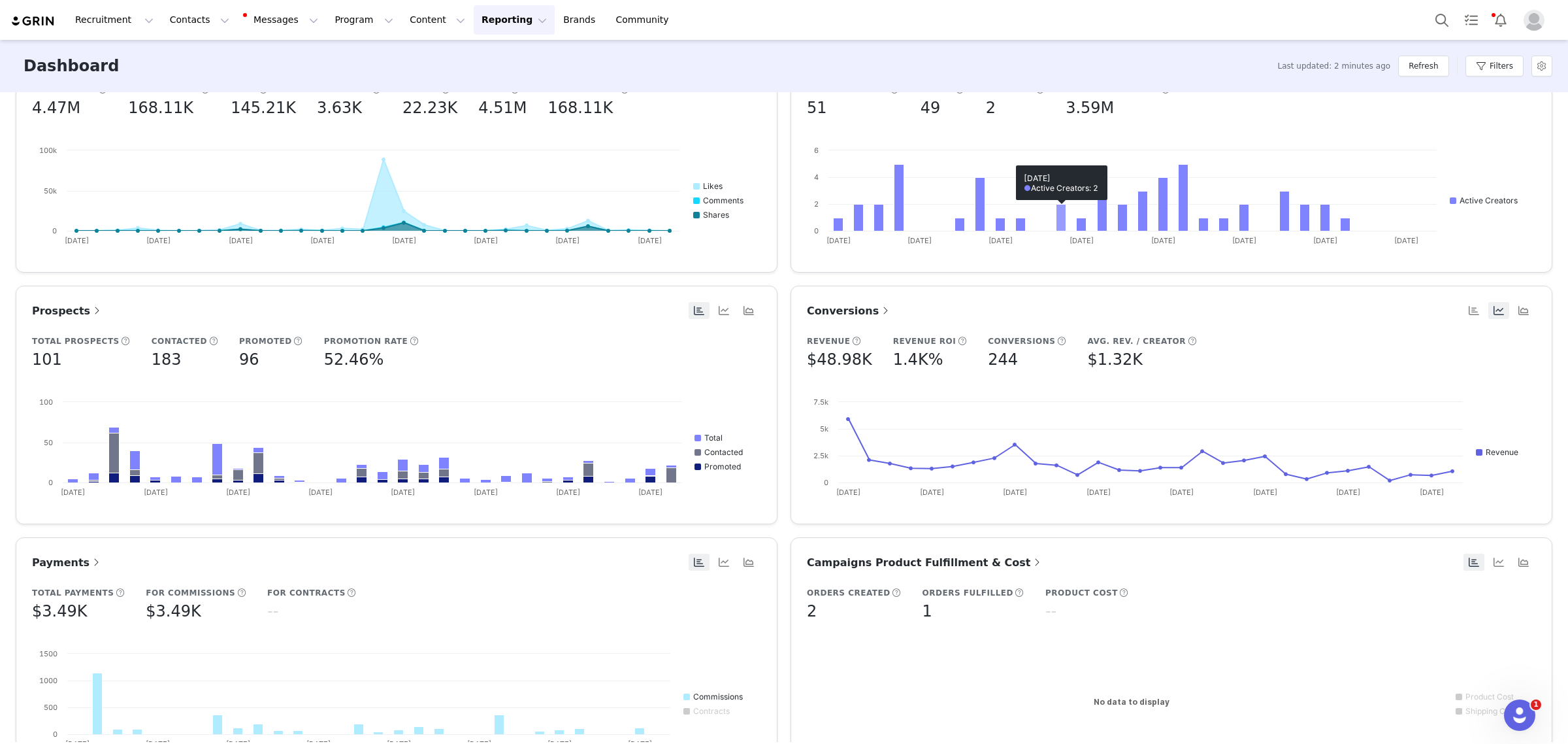
scroll to position [326, 0]
drag, startPoint x: 169, startPoint y: 638, endPoint x: 141, endPoint y: 638, distance: 28.0
click at [141, 638] on p "$3,488.22" at bounding box center [158, 639] width 40 height 12
copy p "3,488.22"
drag, startPoint x: 844, startPoint y: 384, endPoint x: 810, endPoint y: 392, distance: 34.9
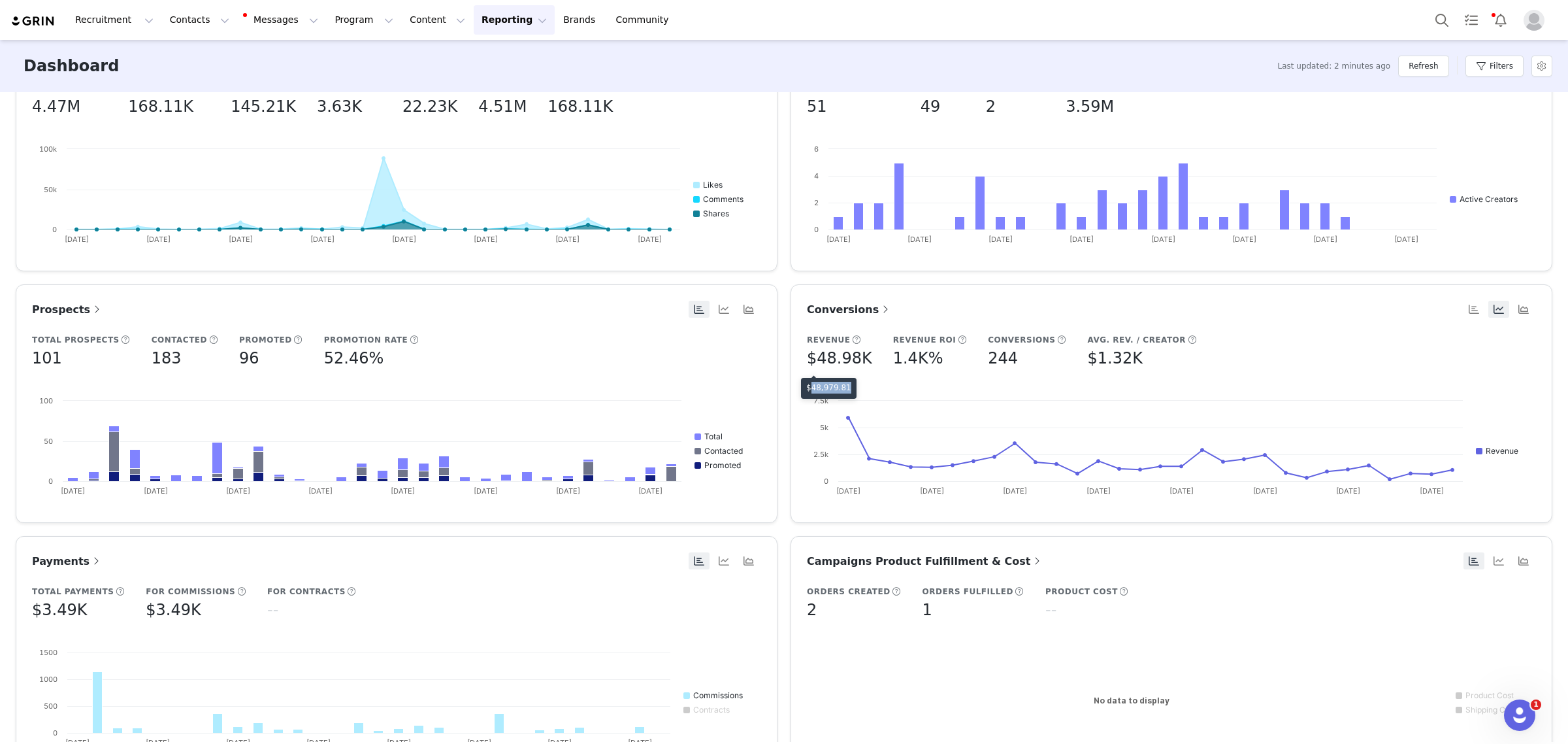
click at [810, 392] on div "$48,979.81" at bounding box center [829, 388] width 56 height 21
copy p "48,979.81"
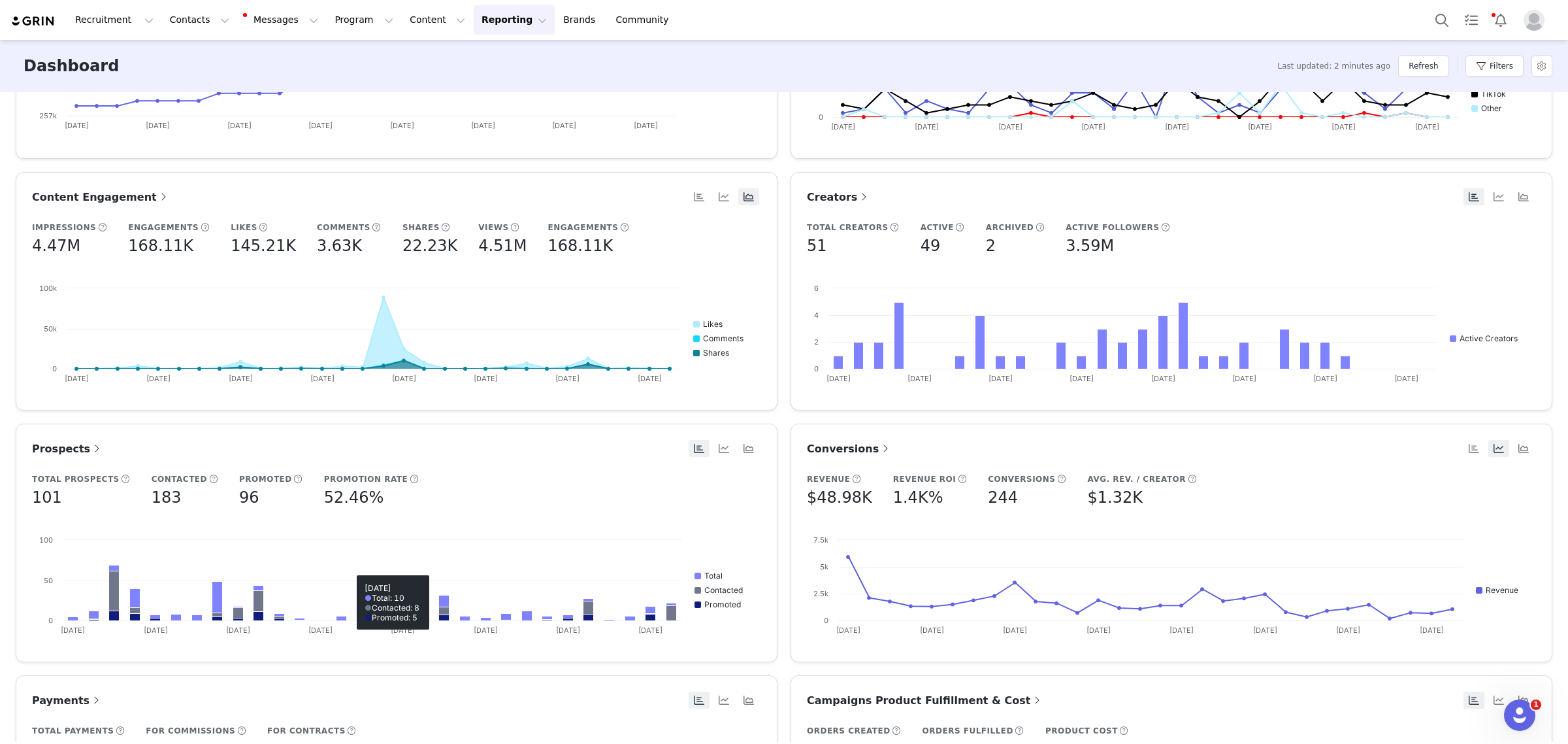
scroll to position [164, 0]
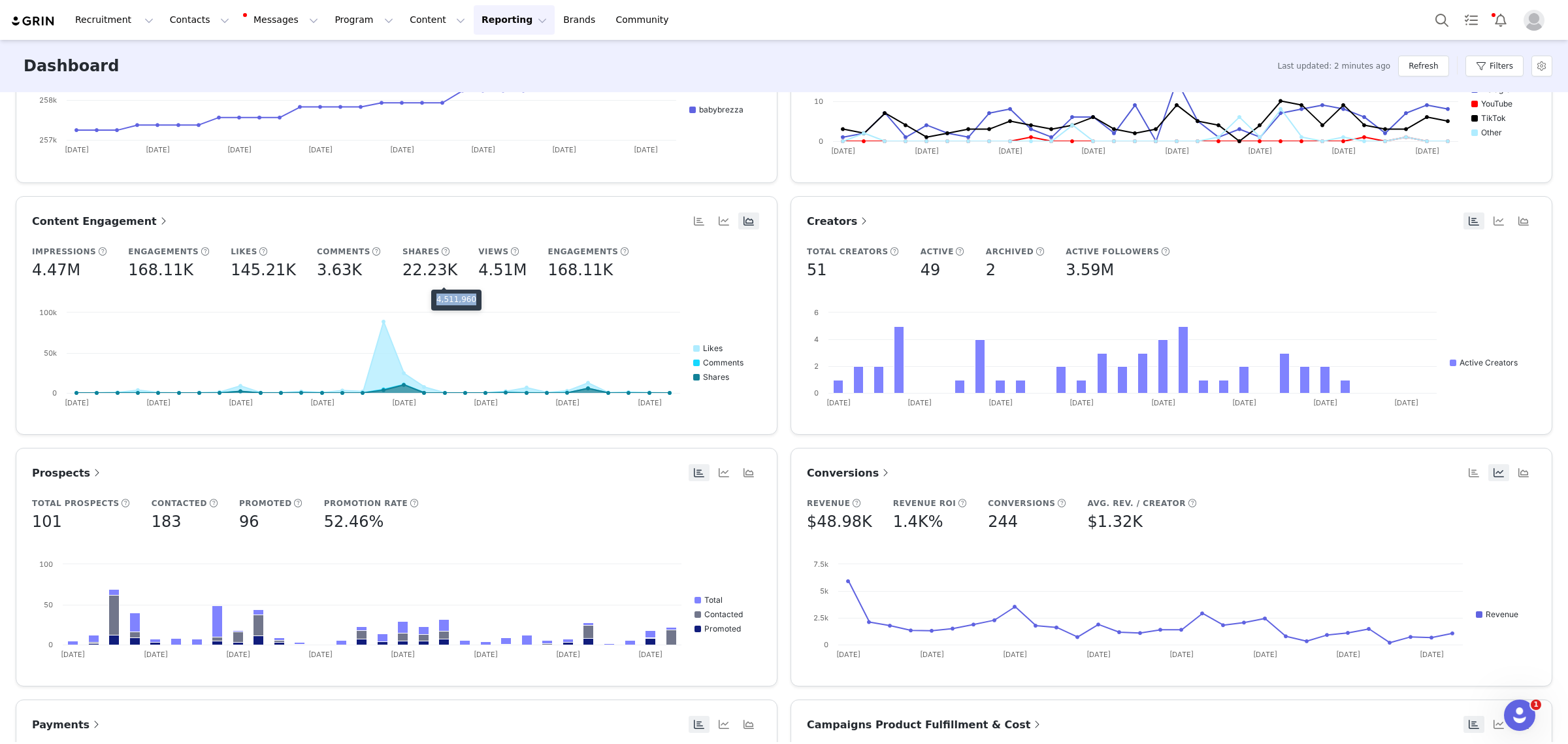
drag, startPoint x: 470, startPoint y: 295, endPoint x: 431, endPoint y: 302, distance: 39.6
click at [431, 302] on div "4,511,960" at bounding box center [456, 300] width 51 height 21
copy p "4,511,960"
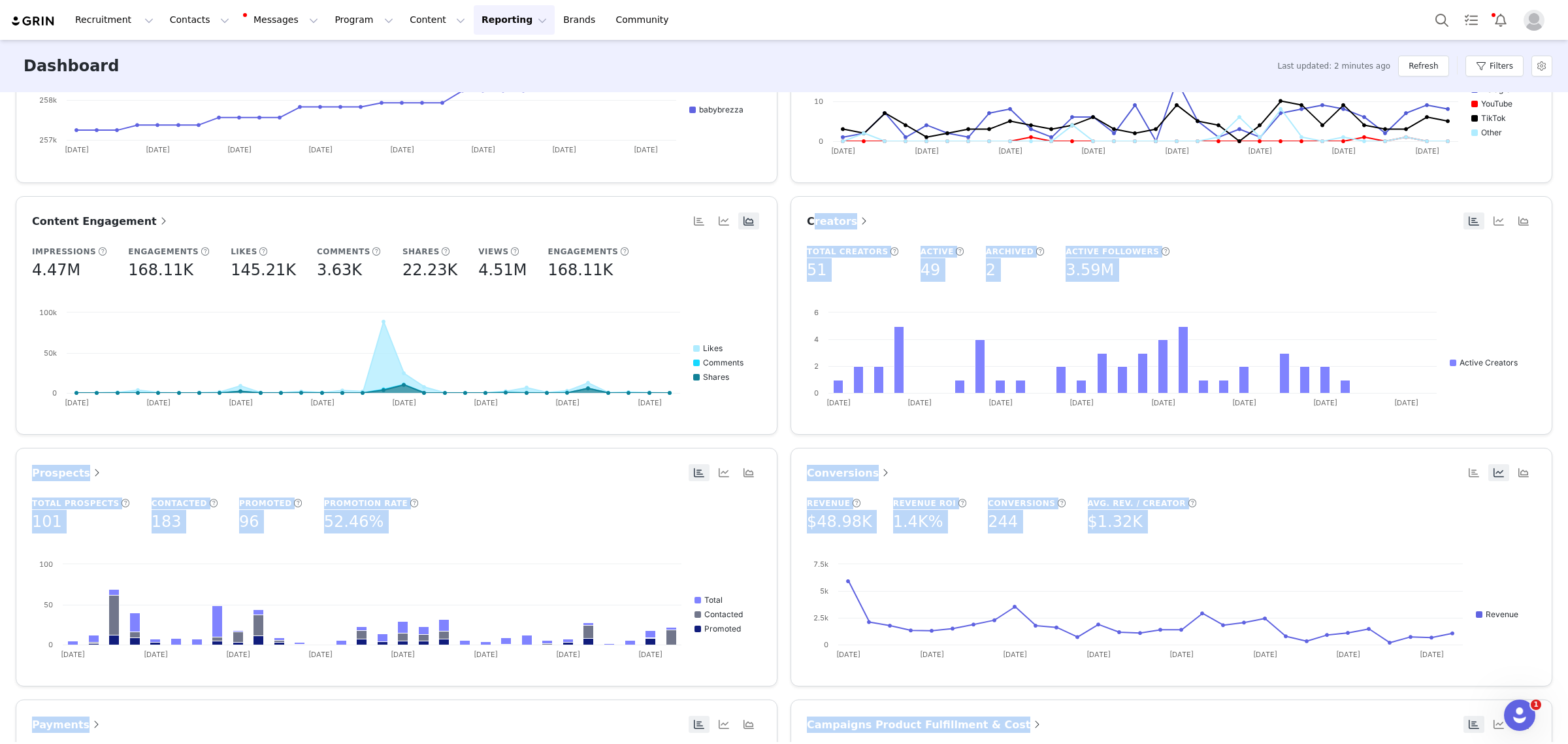
drag, startPoint x: 242, startPoint y: 296, endPoint x: 215, endPoint y: 296, distance: 27.0
click at [215, 296] on body "Recruitment Recruitment Creator Search Curated Lists Landing Pages Web Extensio…" at bounding box center [784, 372] width 1568 height 744
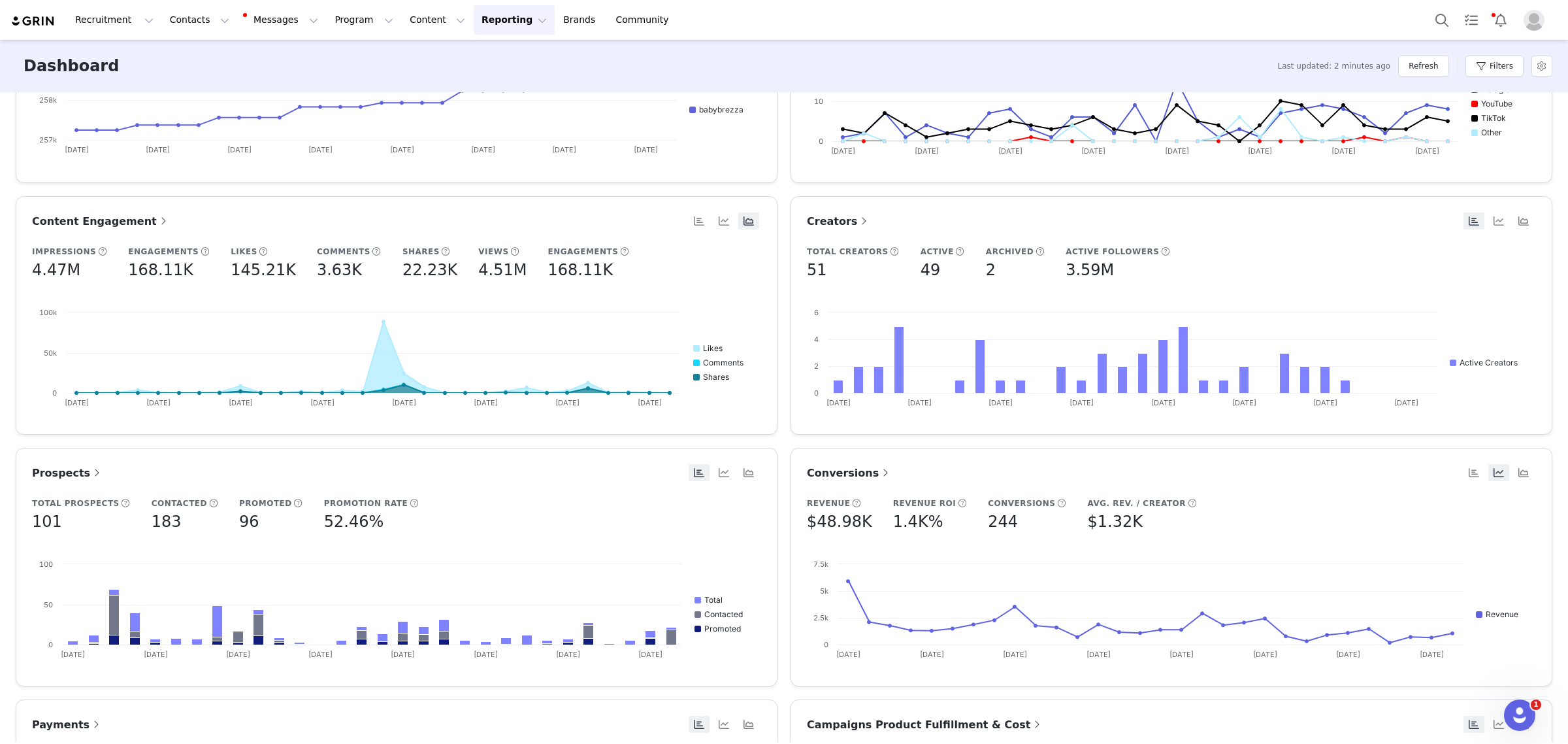
click at [231, 269] on h5 "145.21K" at bounding box center [264, 270] width 65 height 24
drag, startPoint x: 242, startPoint y: 298, endPoint x: 213, endPoint y: 301, distance: 29.2
click at [213, 301] on div "145,209" at bounding box center [230, 300] width 43 height 21
copy p "145,209"
drag, startPoint x: 309, startPoint y: 301, endPoint x: 289, endPoint y: 301, distance: 20.0
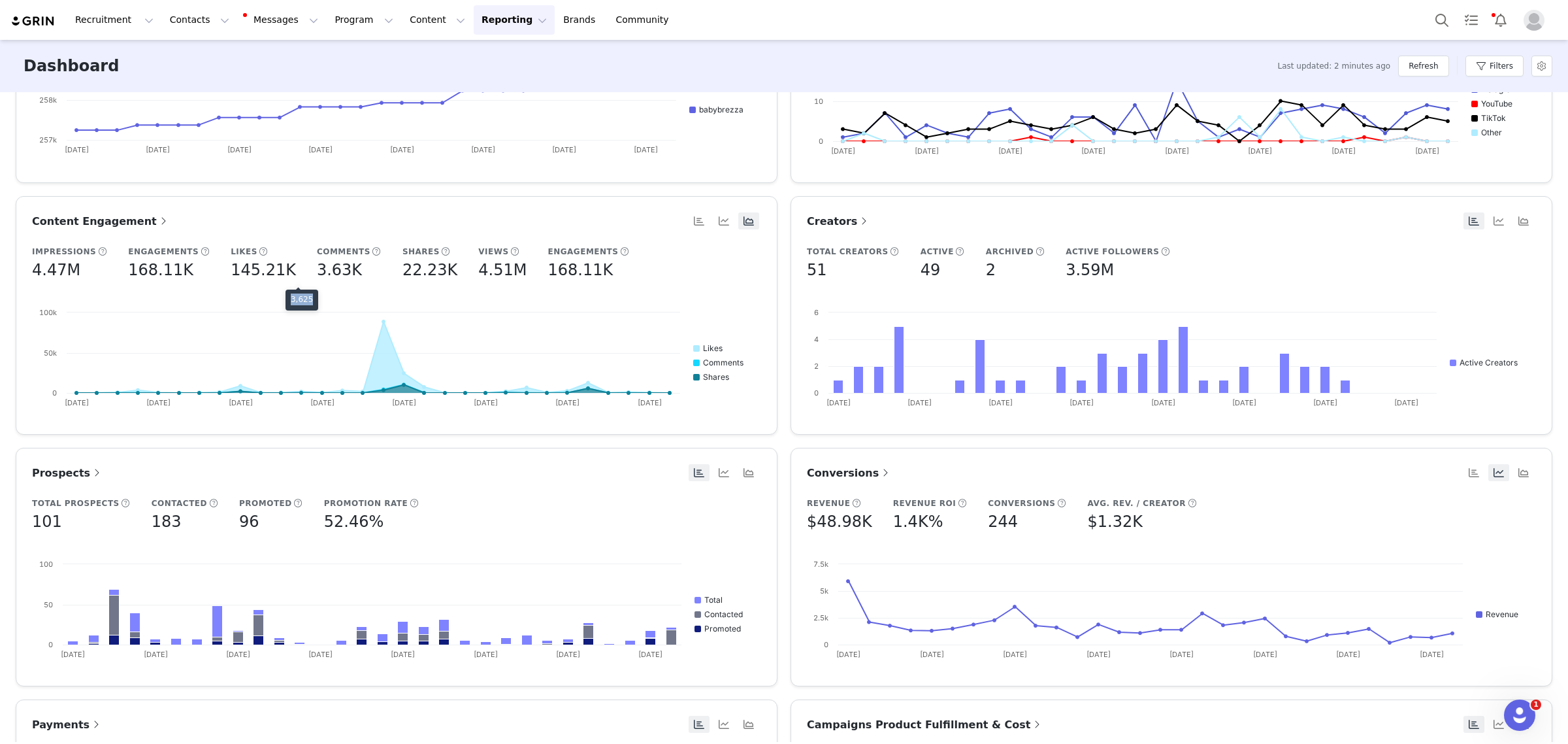
click at [289, 301] on div "3,625" at bounding box center [302, 300] width 33 height 21
copy p "3,625"
click at [135, 219] on span "Content Engagement" at bounding box center [100, 221] width 138 height 13
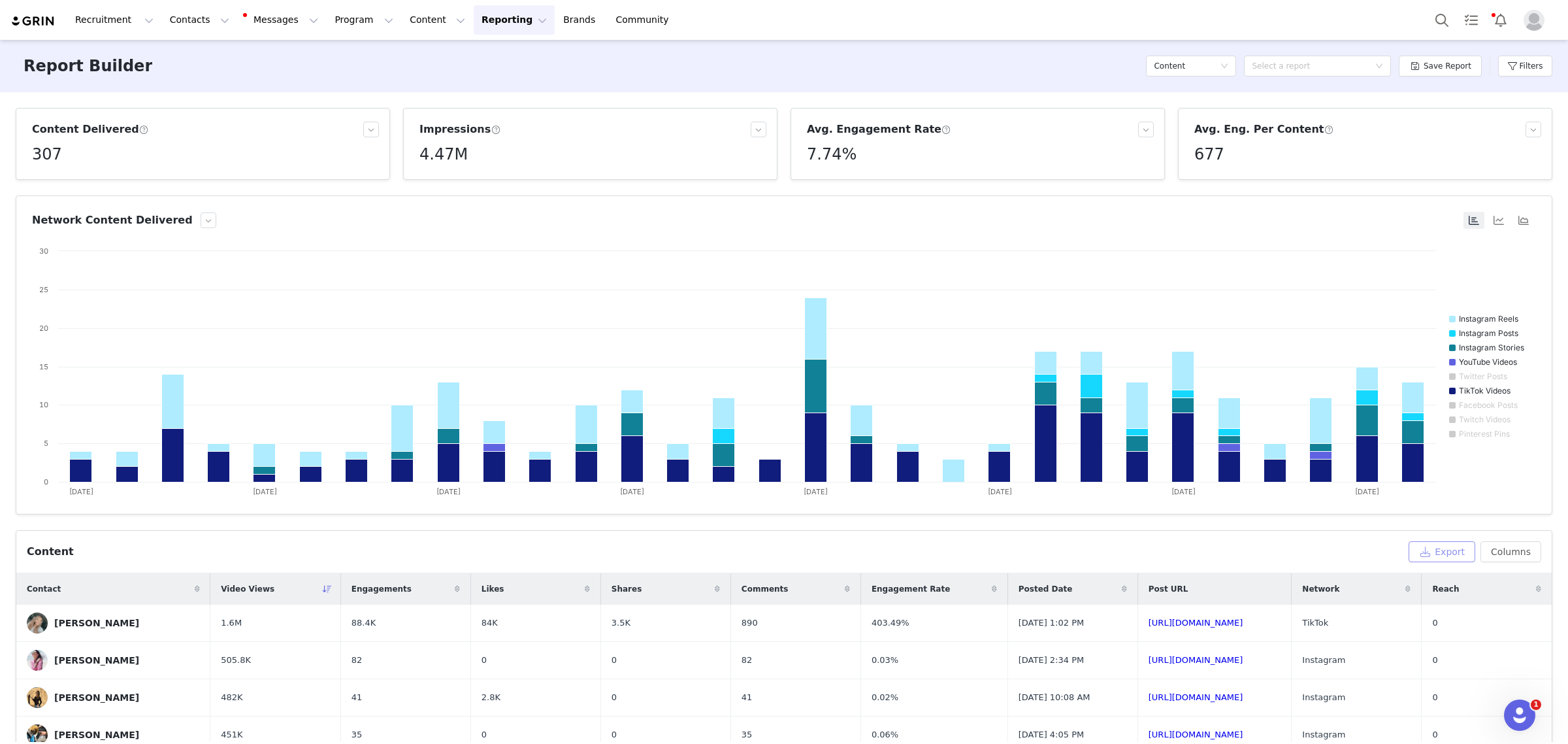
click at [1271, 551] on button "Export" at bounding box center [1441, 552] width 66 height 21
click at [1271, 714] on link "Download" at bounding box center [1306, 715] width 65 height 18
click at [1271, 555] on button "Columns" at bounding box center [1510, 552] width 60 height 21
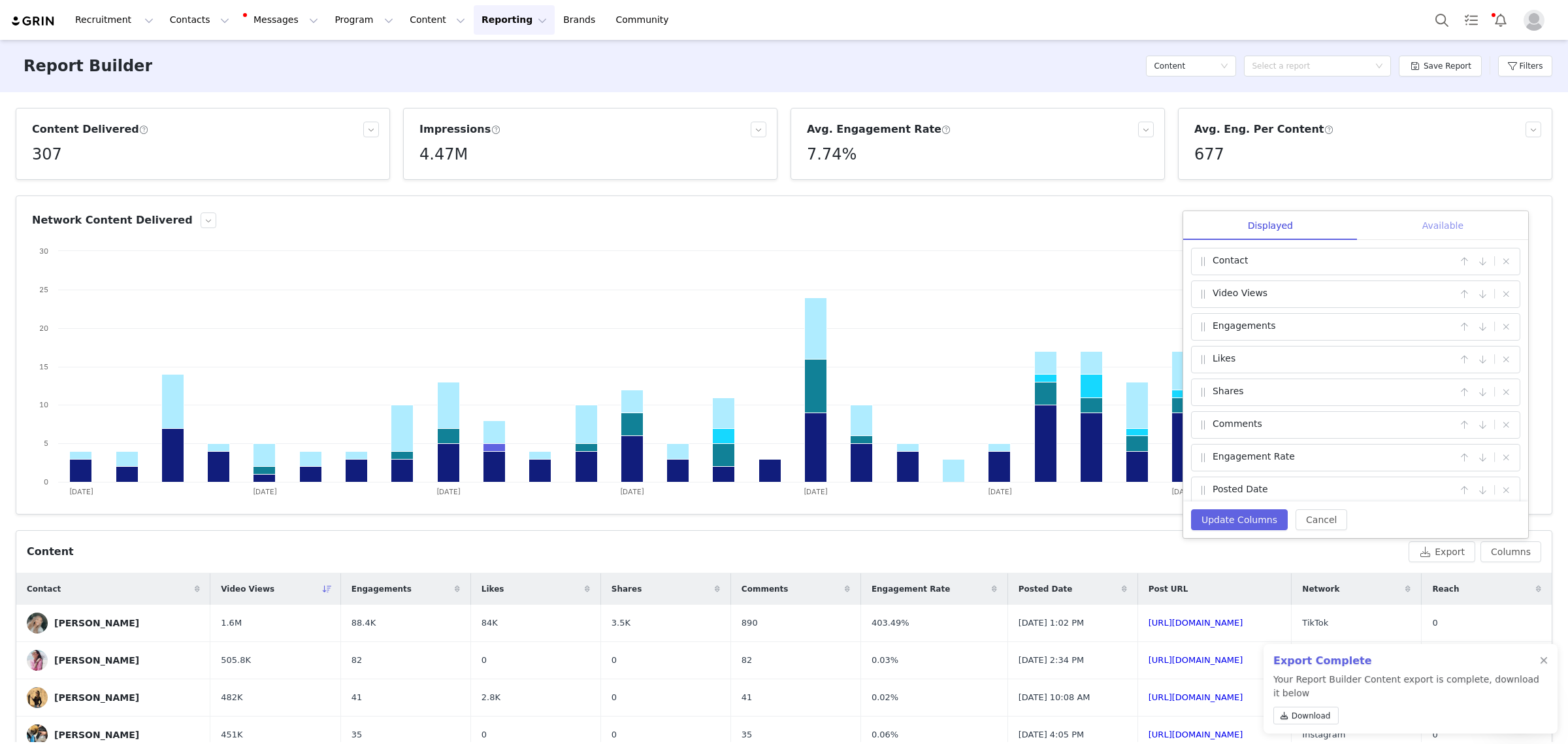
click at [1271, 233] on div "Available" at bounding box center [1443, 226] width 171 height 30
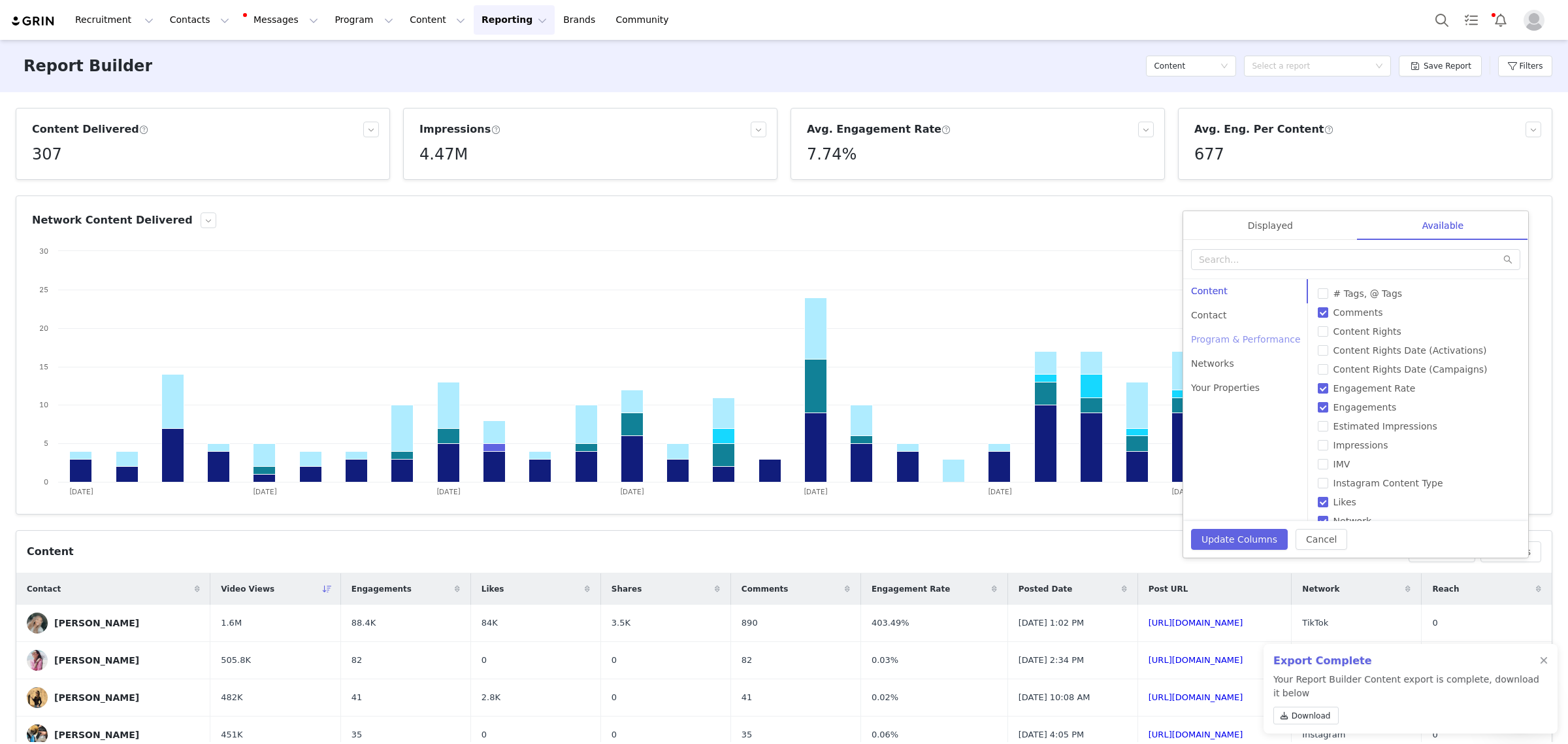
click at [1224, 346] on div "Program & Performance" at bounding box center [1246, 339] width 125 height 24
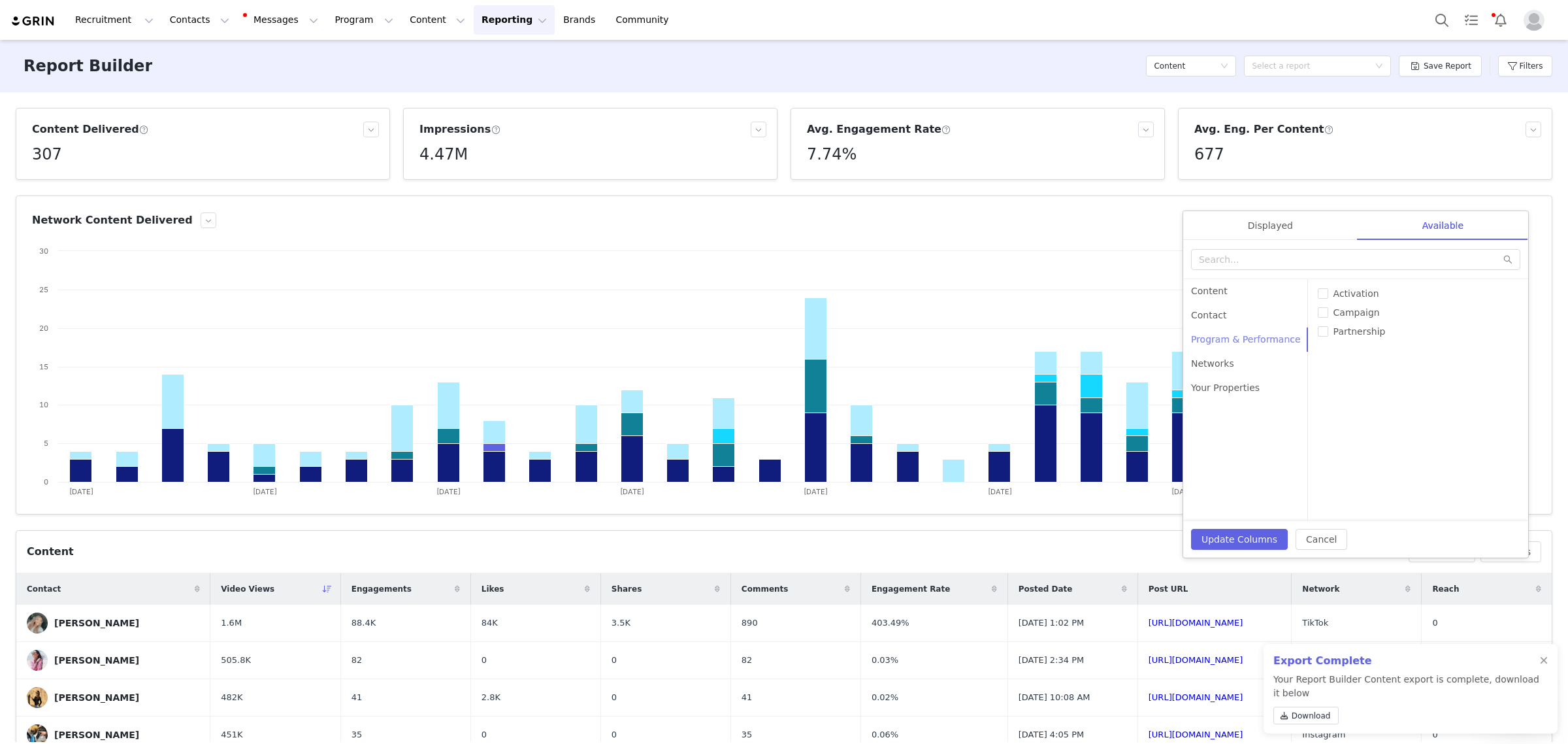
click at [1215, 327] on div "Program & Performance" at bounding box center [1246, 339] width 125 height 24
click at [1215, 324] on div "Contact" at bounding box center [1246, 315] width 125 height 24
click at [1200, 293] on div "Content" at bounding box center [1246, 291] width 125 height 24
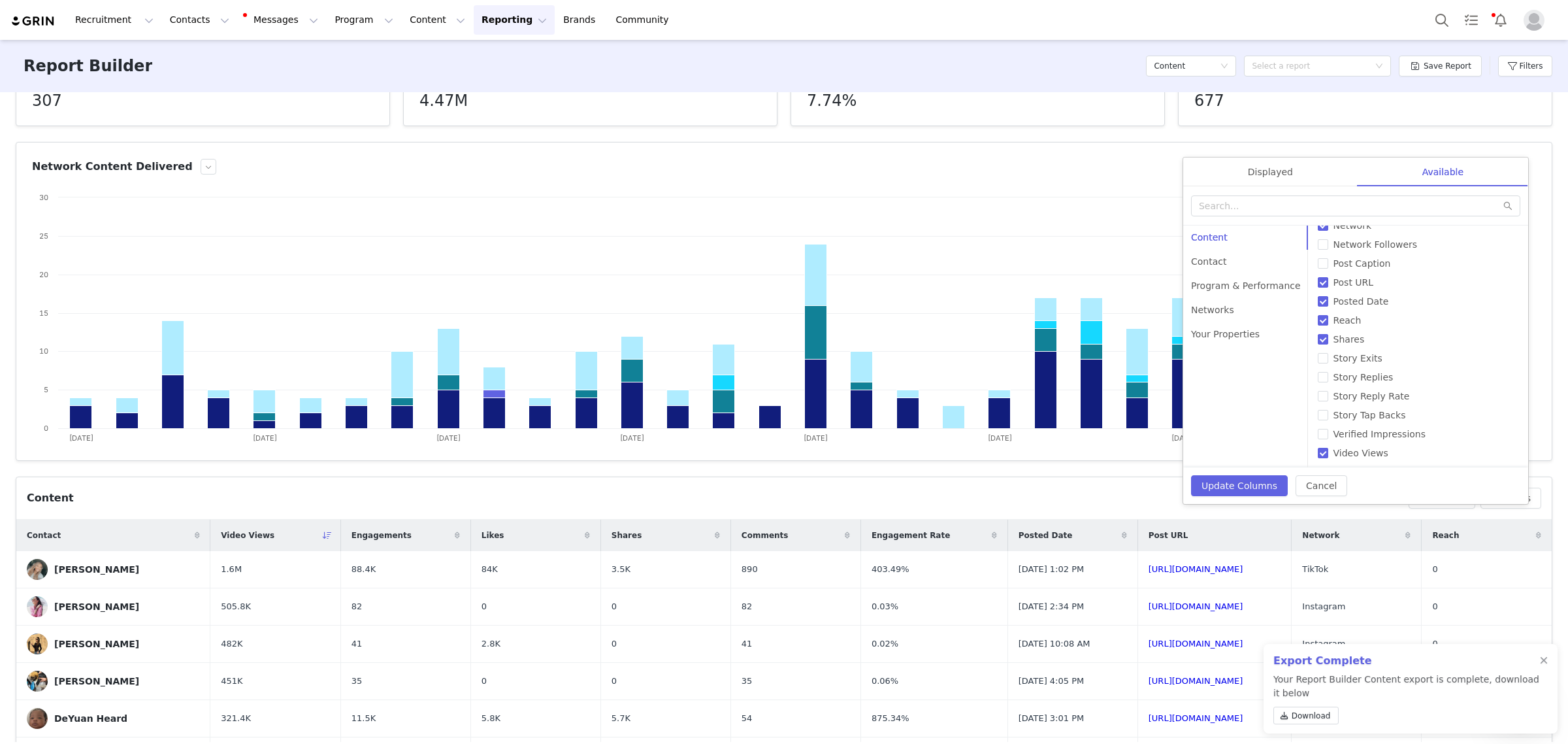
scroll to position [81, 0]
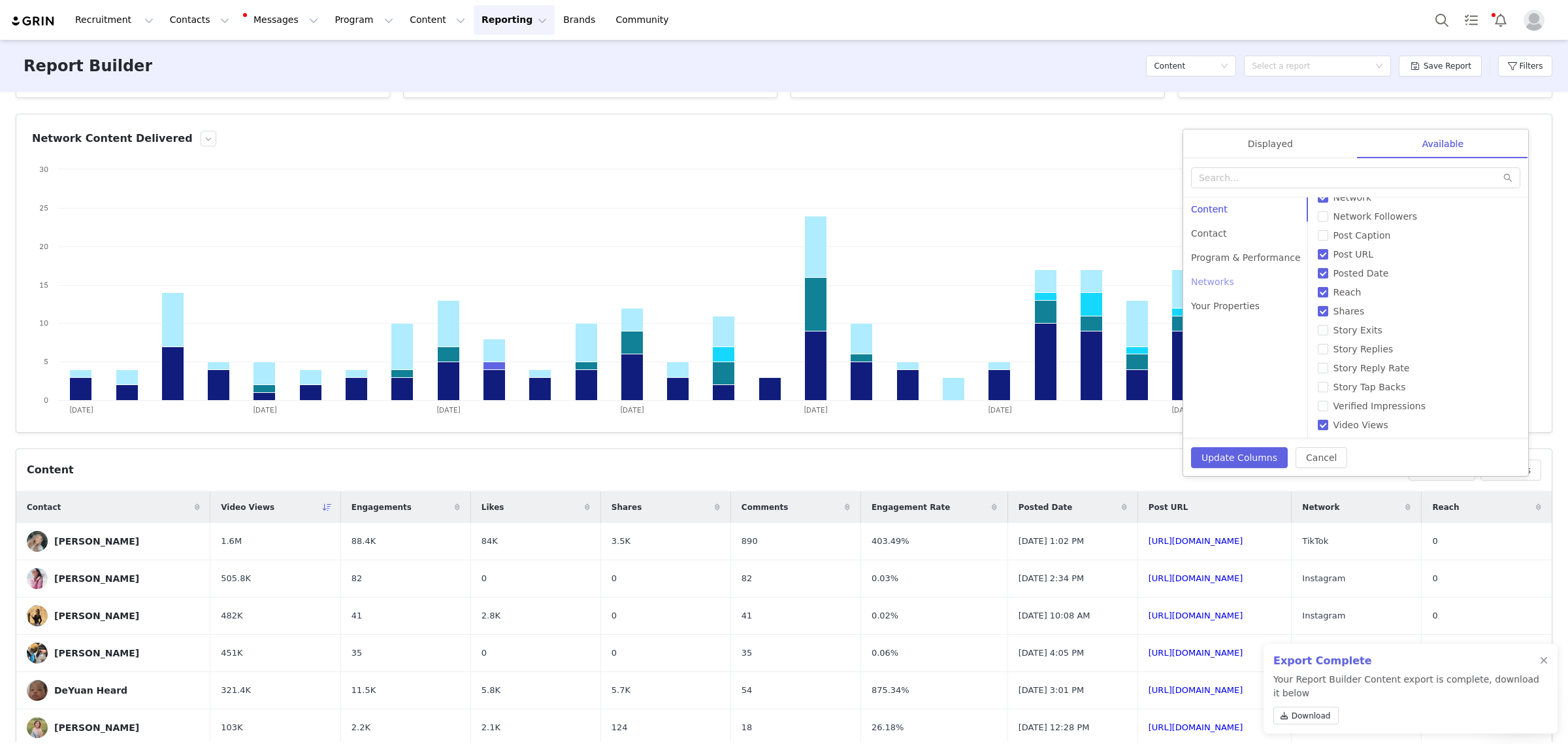
click at [1217, 286] on div "Networks" at bounding box center [1246, 282] width 125 height 24
click at [1217, 310] on div "Your Properties" at bounding box center [1246, 306] width 125 height 24
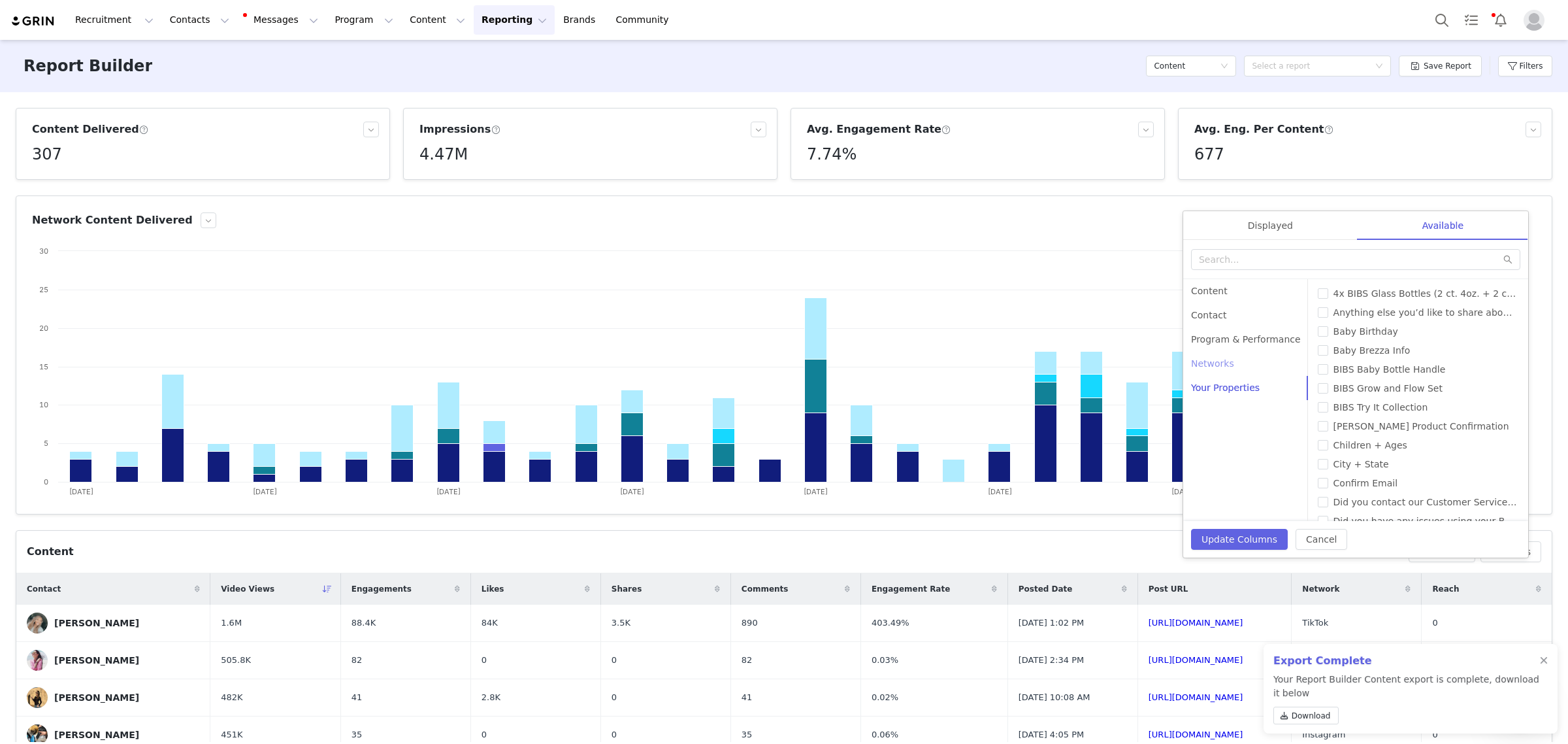
click at [1210, 357] on div "Networks" at bounding box center [1246, 363] width 125 height 24
click at [1223, 344] on div "Program & Performance" at bounding box center [1246, 339] width 125 height 24
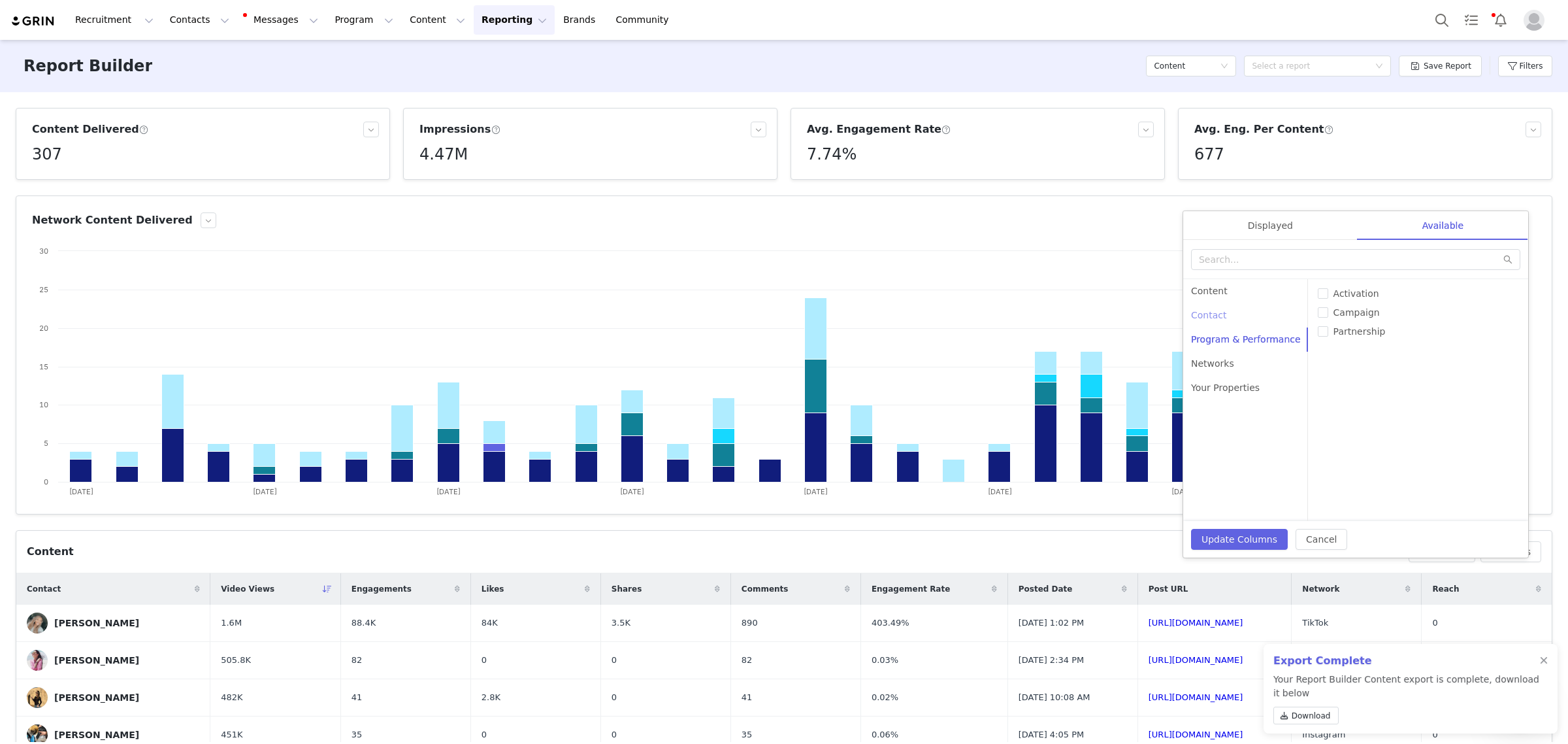
click at [1240, 319] on div "Contact" at bounding box center [1246, 315] width 125 height 24
click at [1212, 290] on div "Content" at bounding box center [1246, 291] width 125 height 24
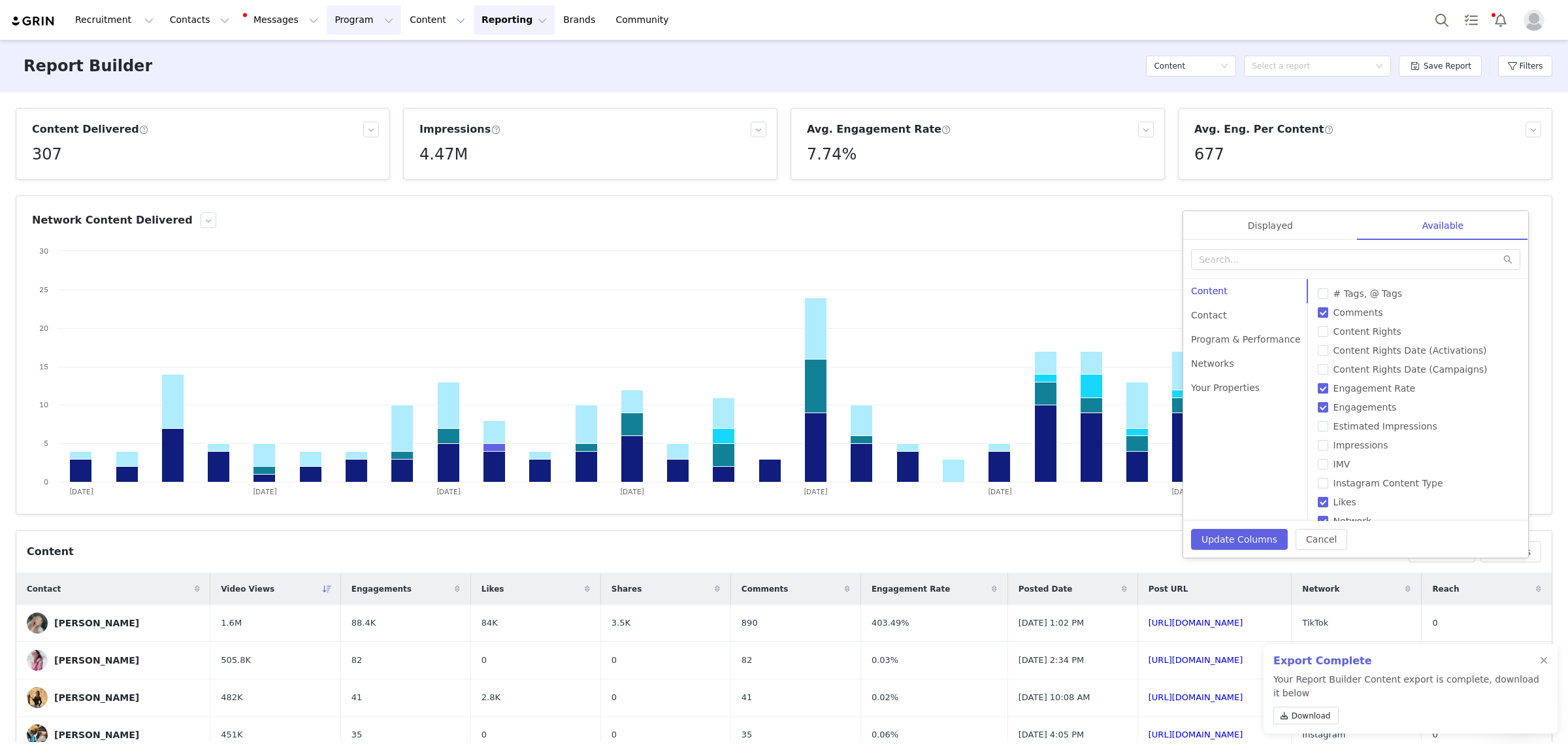
click at [366, 51] on div "Report Builder Content Select a report Save Report Filters" at bounding box center [784, 65] width 1568 height 53
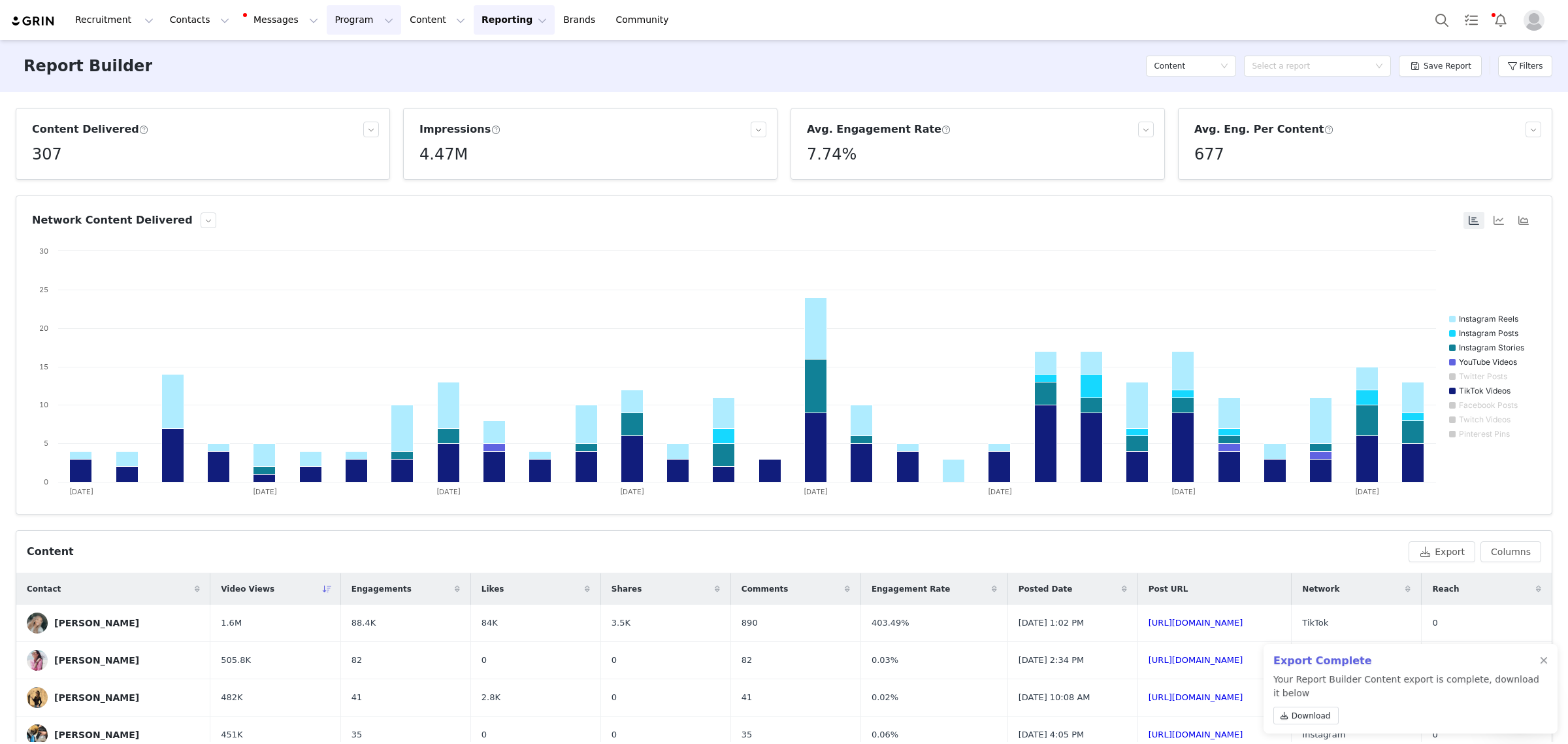
click at [337, 22] on button "Program Program" at bounding box center [363, 20] width 74 height 30
click at [315, 124] on p "Payments" at bounding box center [327, 131] width 45 height 14
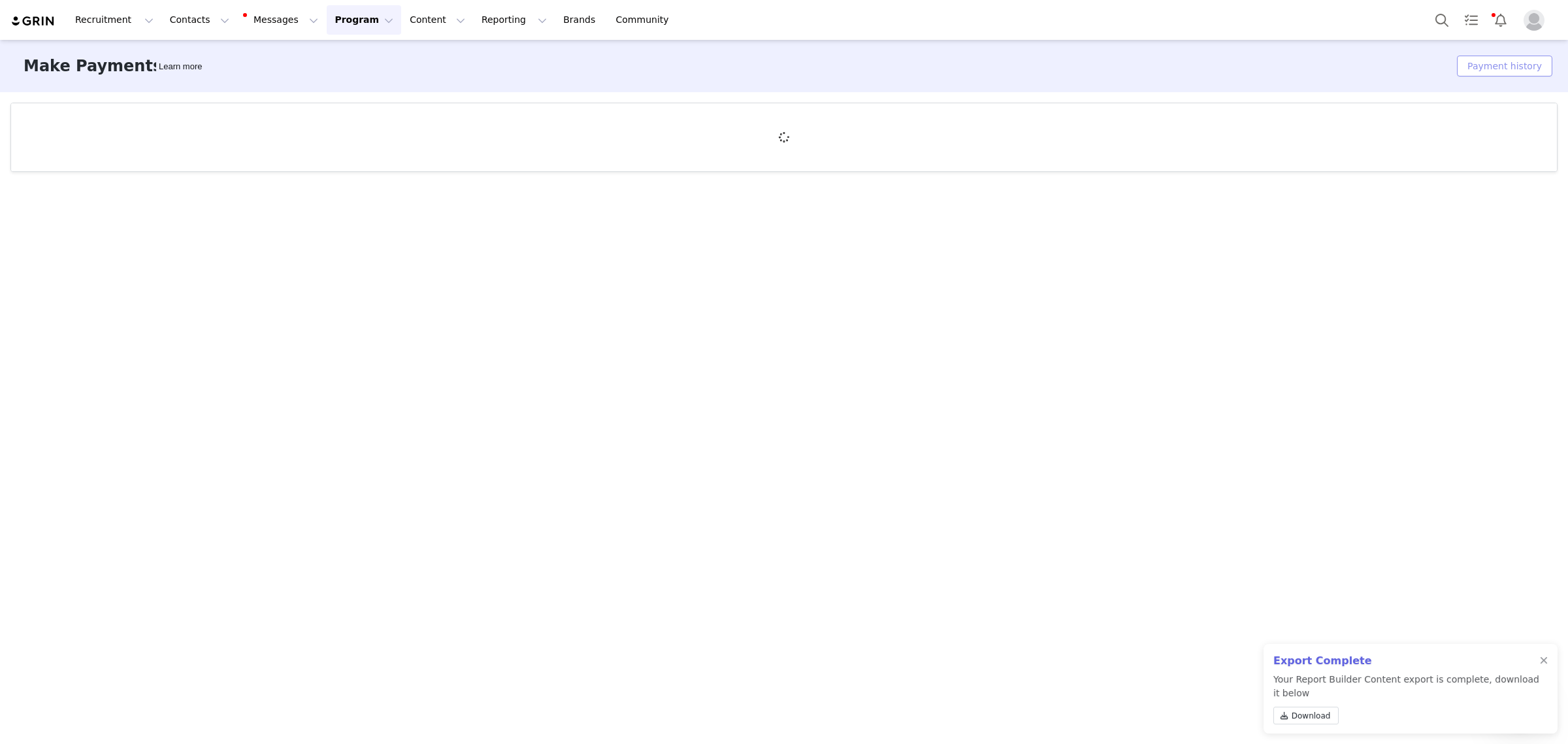
click at [1271, 66] on button "Payment history" at bounding box center [1505, 65] width 95 height 21
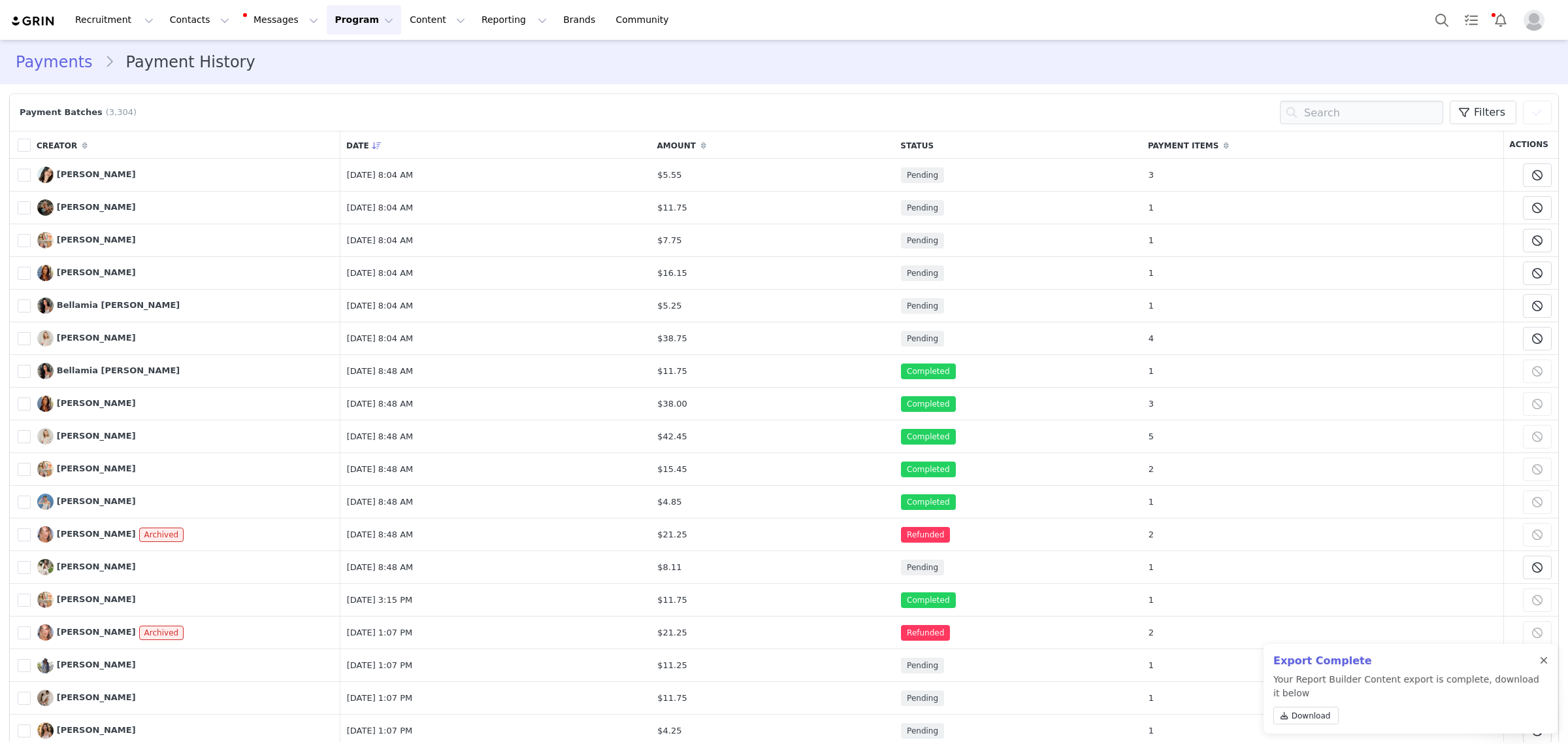
click at [1271, 656] on div at bounding box center [1544, 661] width 8 height 11
click at [190, 20] on button "Contacts Contacts" at bounding box center [199, 20] width 75 height 30
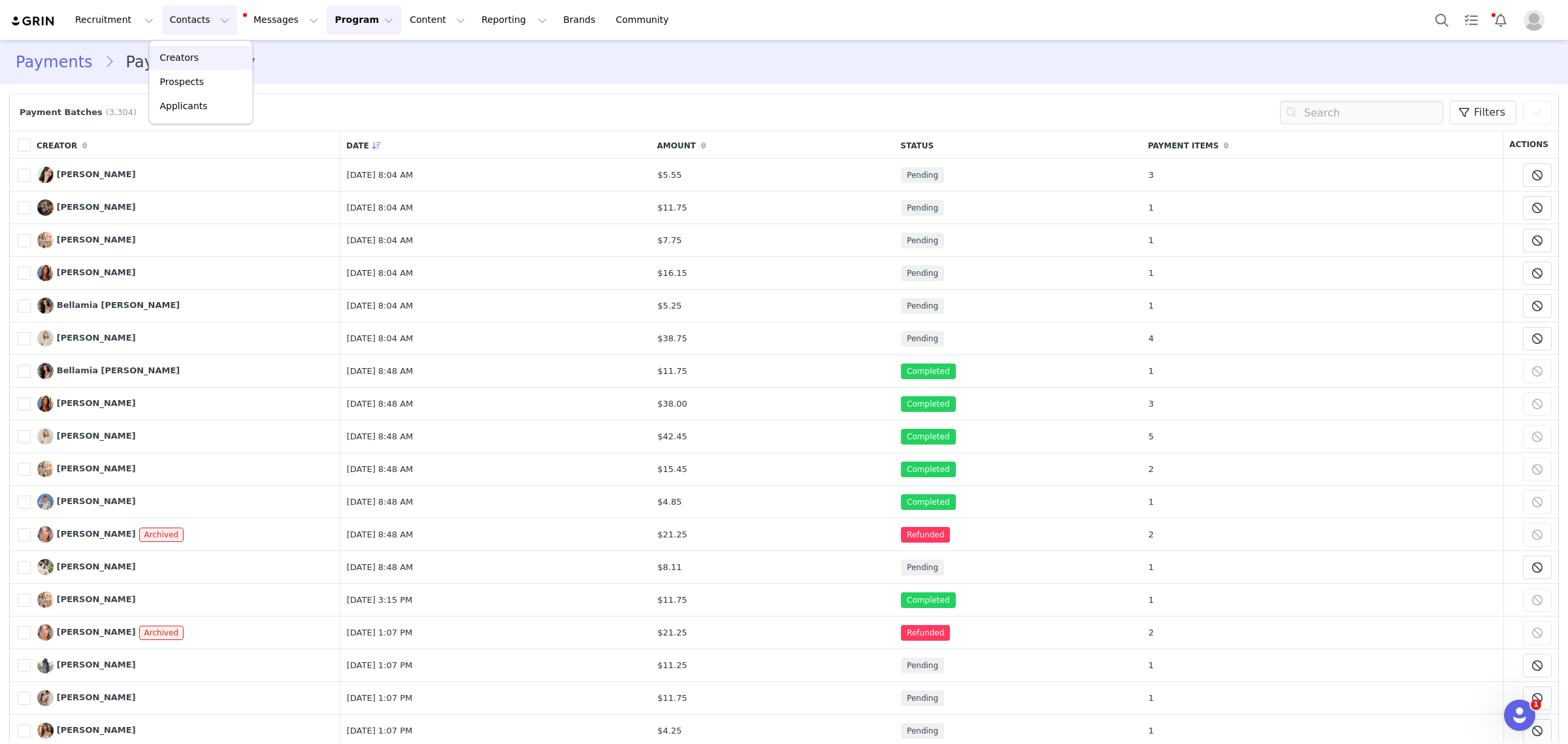
click at [198, 60] on div "Creators" at bounding box center [201, 58] width 87 height 14
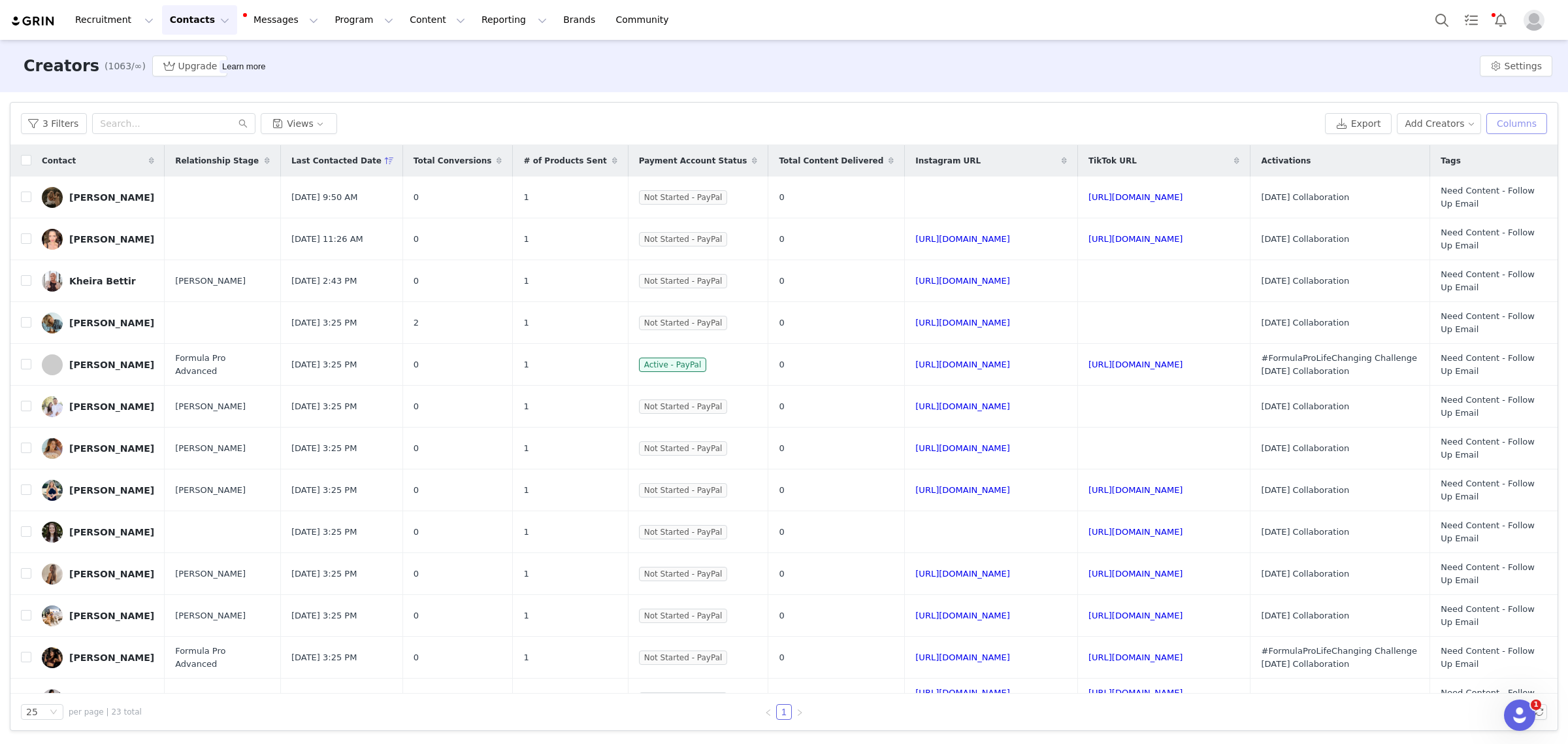
click at [1271, 129] on button "Columns" at bounding box center [1516, 123] width 60 height 21
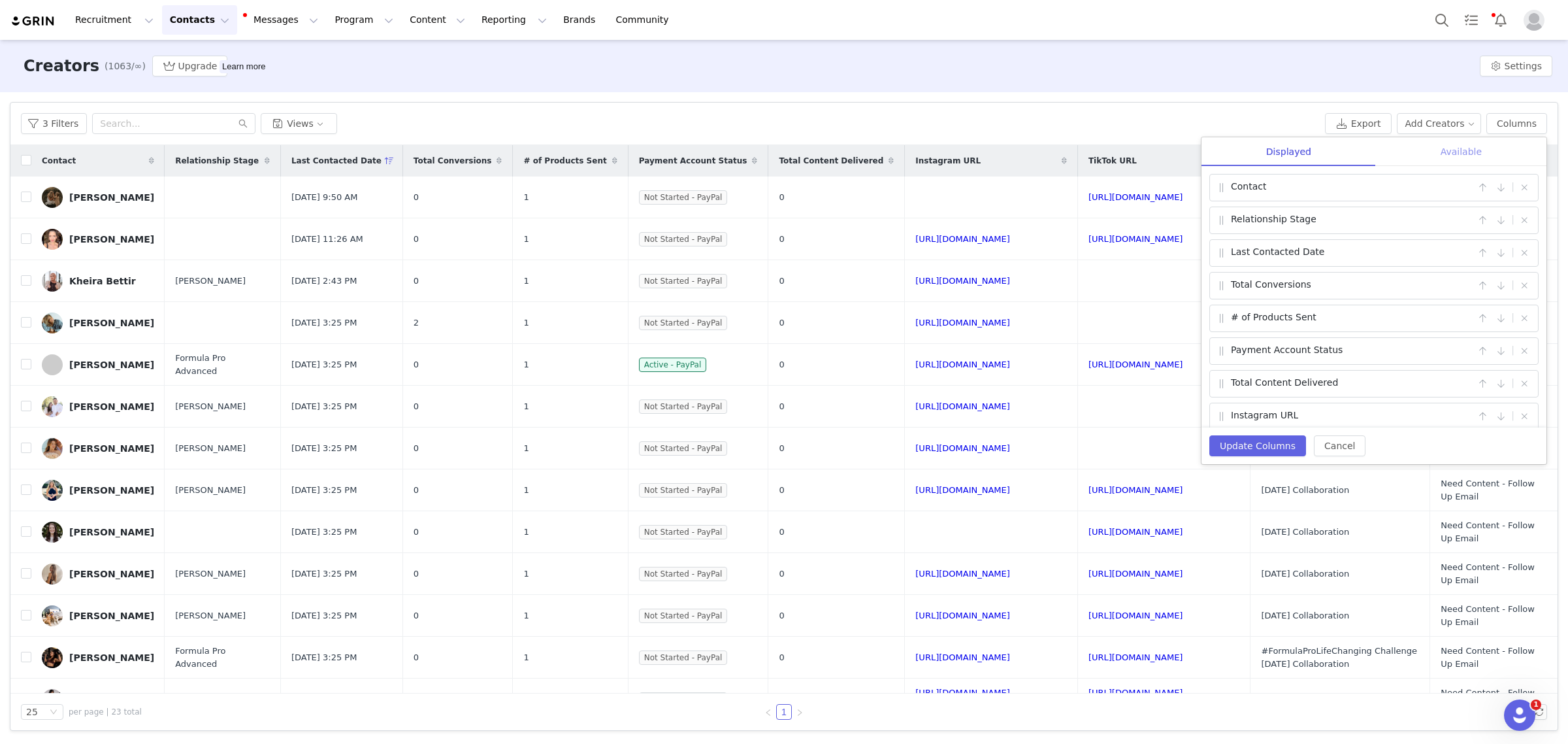
click at [1271, 153] on div "Available" at bounding box center [1462, 152] width 171 height 30
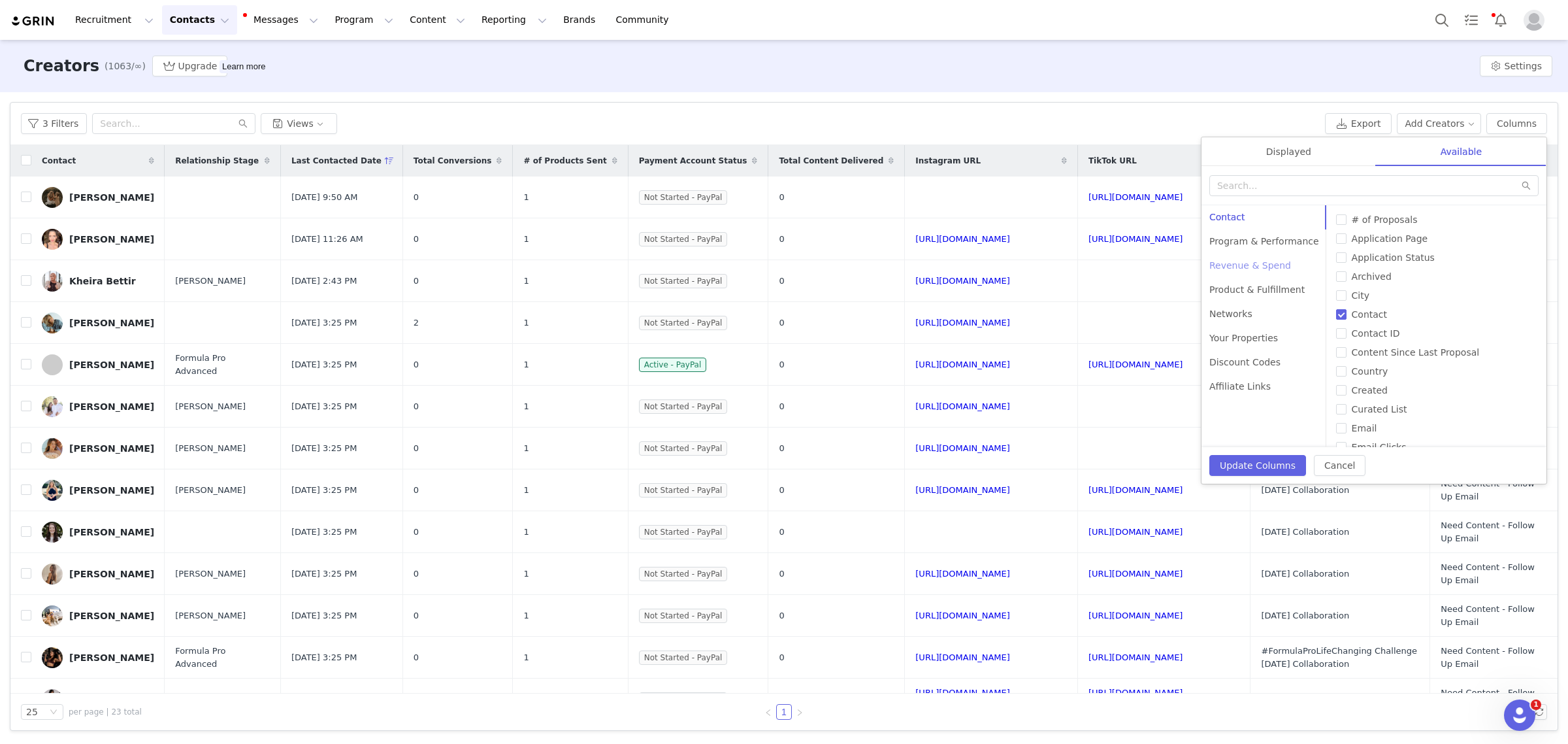
click at [1271, 265] on div "Revenue & Spend" at bounding box center [1265, 266] width 125 height 24
click at [1271, 390] on input "Total Revenue" at bounding box center [1341, 390] width 11 height 11
checkbox input "true"
click at [1252, 471] on button "Update Columns" at bounding box center [1259, 465] width 97 height 21
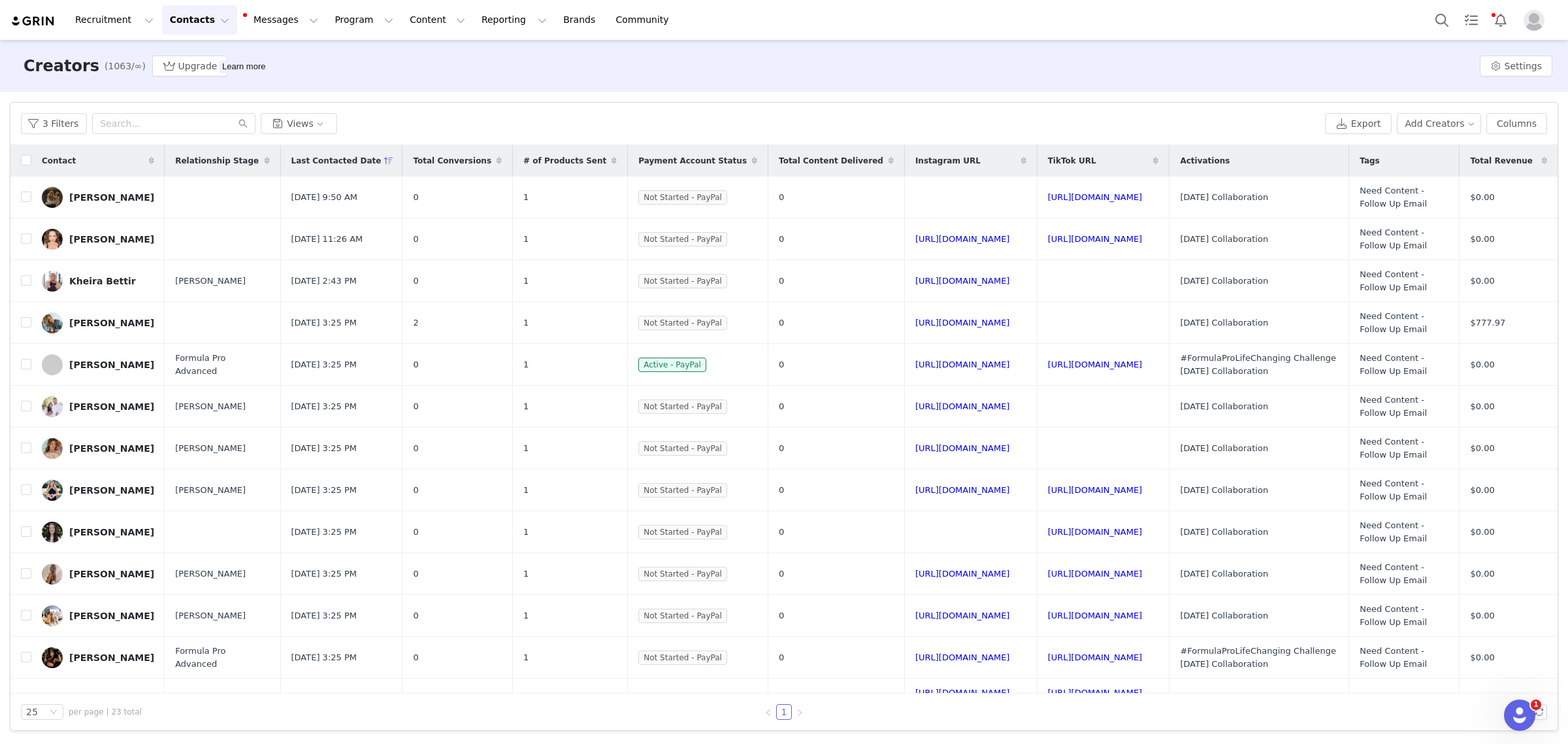
click at [1271, 160] on icon at bounding box center [1544, 161] width 5 height 8
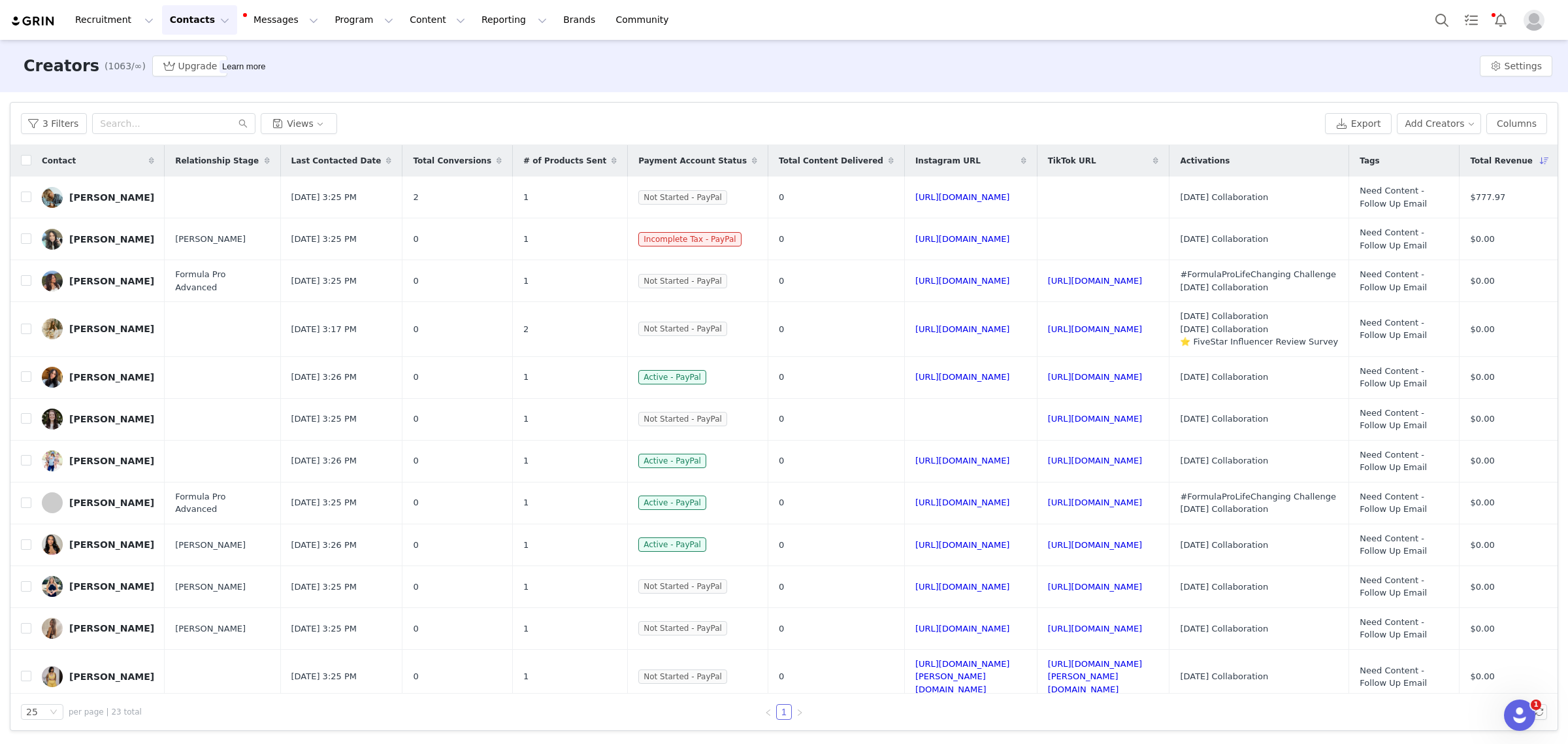
click at [1271, 158] on icon at bounding box center [1544, 161] width 9 height 8
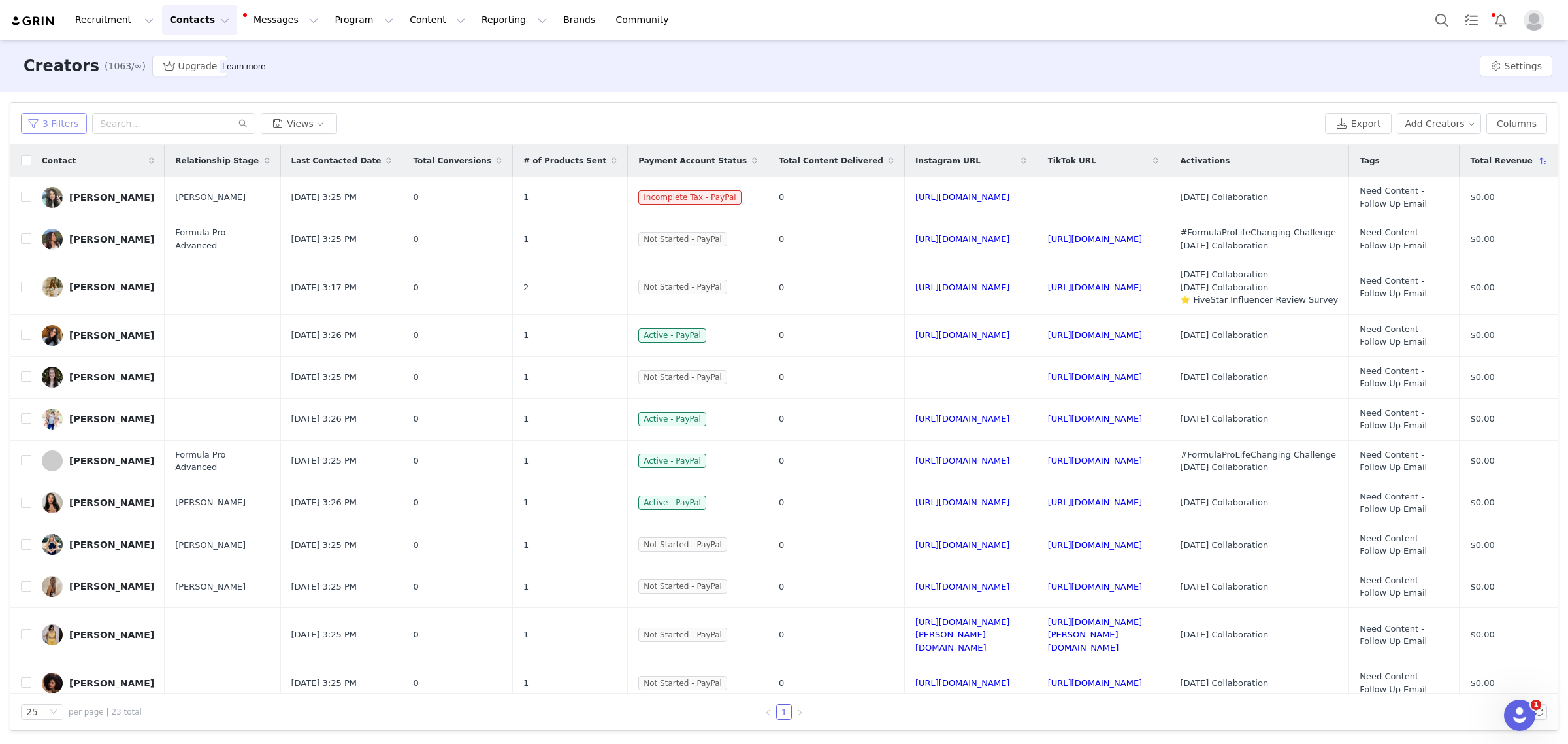
click at [59, 129] on button "3 Filters" at bounding box center [54, 123] width 66 height 21
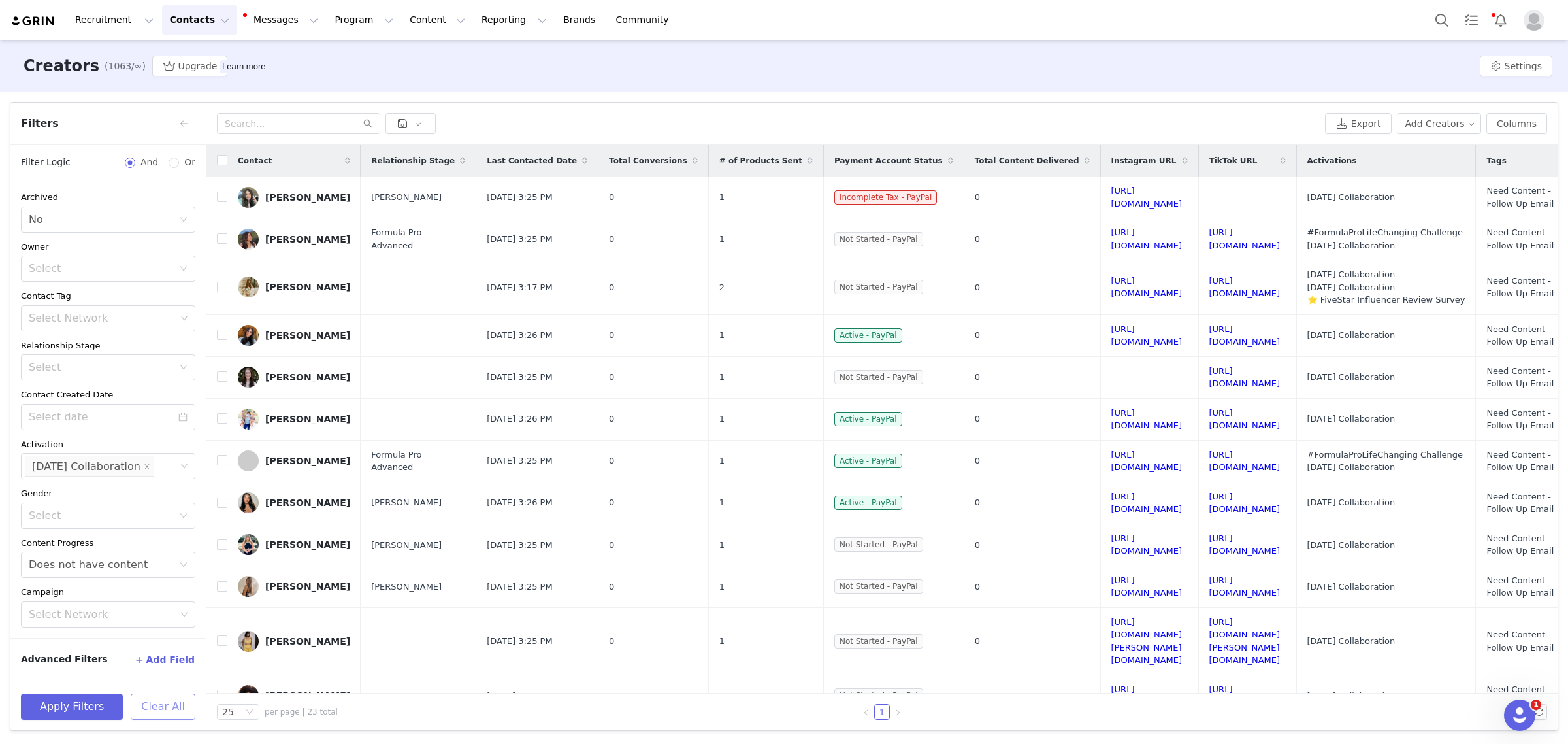
click at [149, 704] on button "Clear All" at bounding box center [163, 706] width 64 height 26
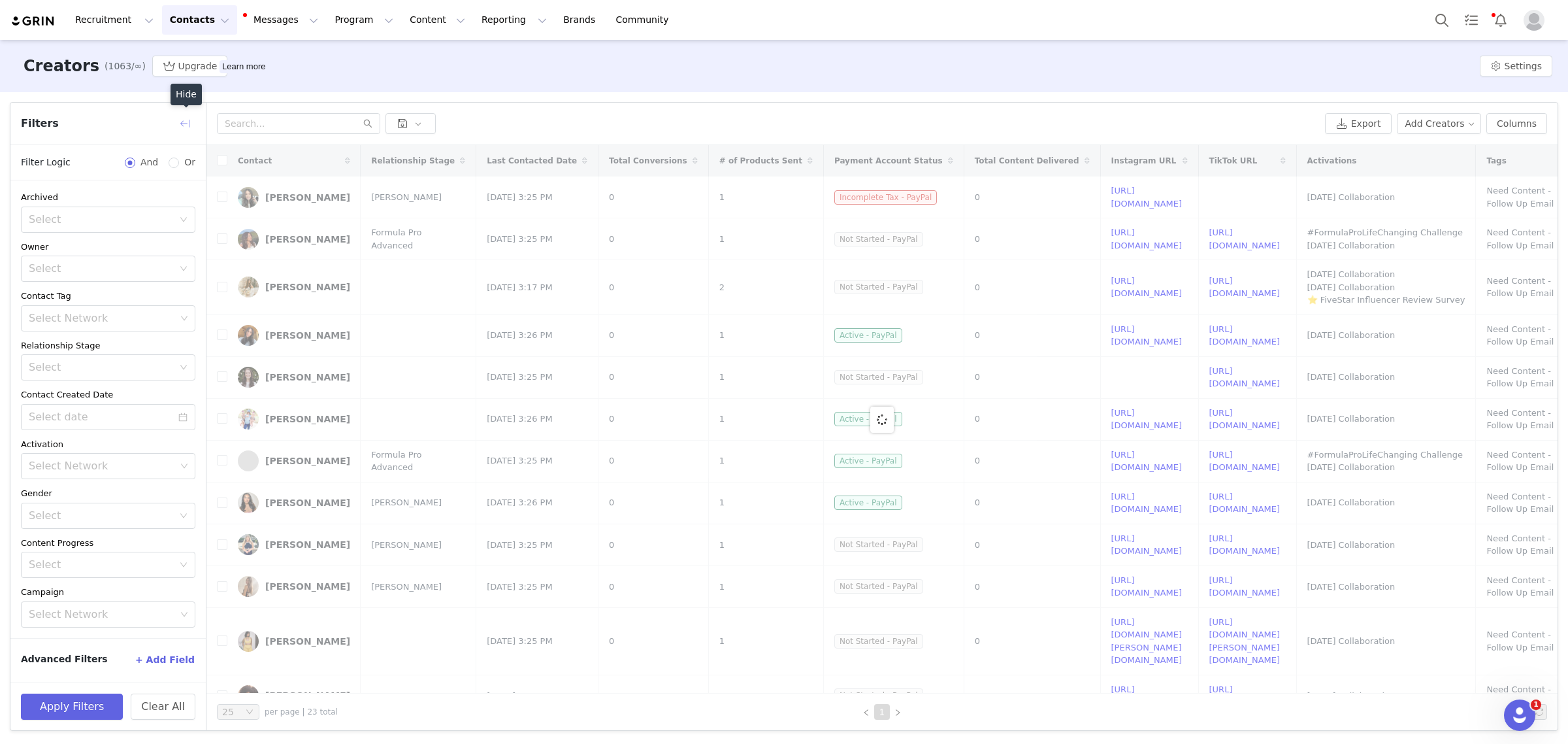
click at [181, 118] on button "button" at bounding box center [184, 123] width 21 height 21
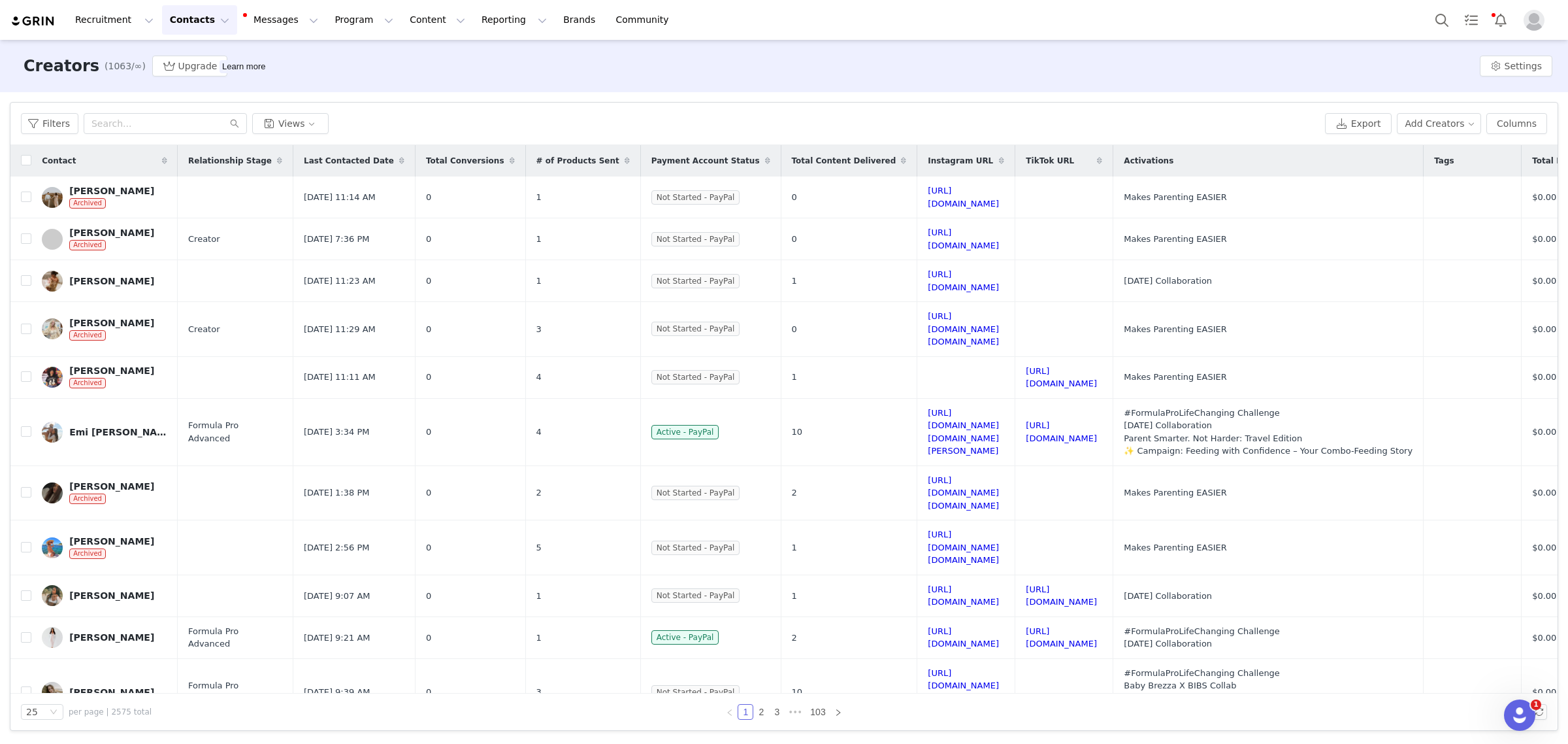
scroll to position [0, 142]
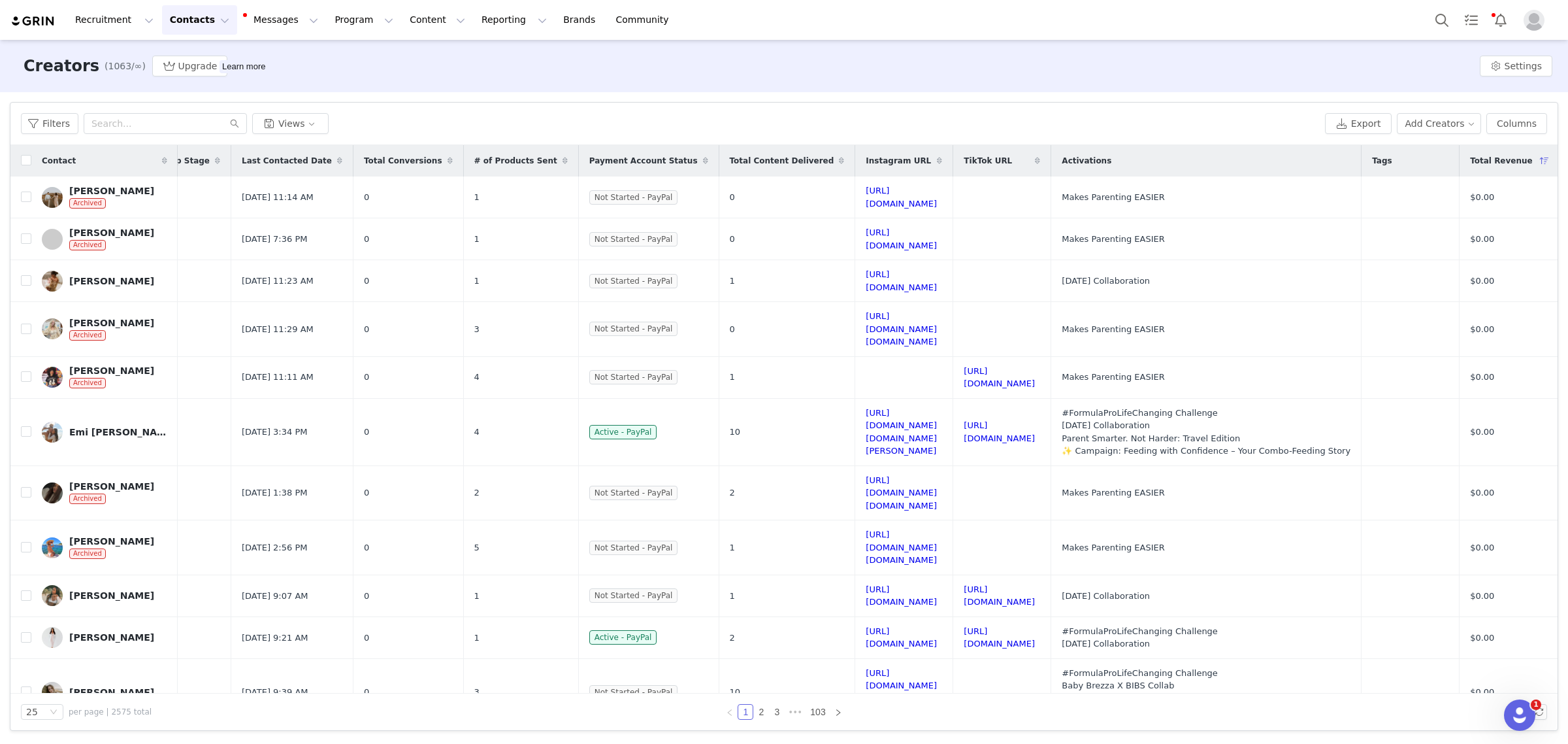
click at [1271, 160] on icon at bounding box center [1544, 161] width 9 height 8
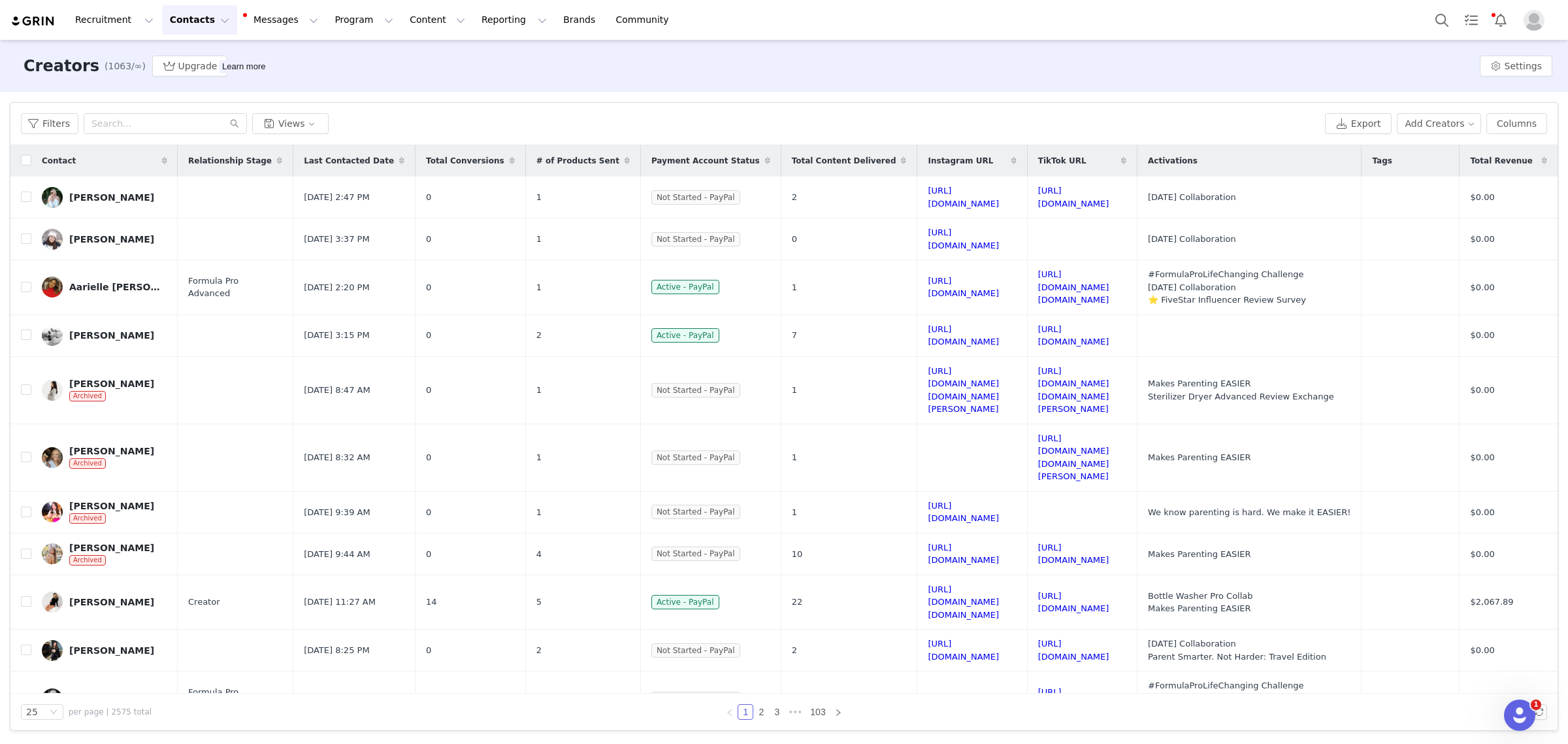
scroll to position [0, 62]
click at [1271, 161] on icon at bounding box center [1544, 161] width 5 height 8
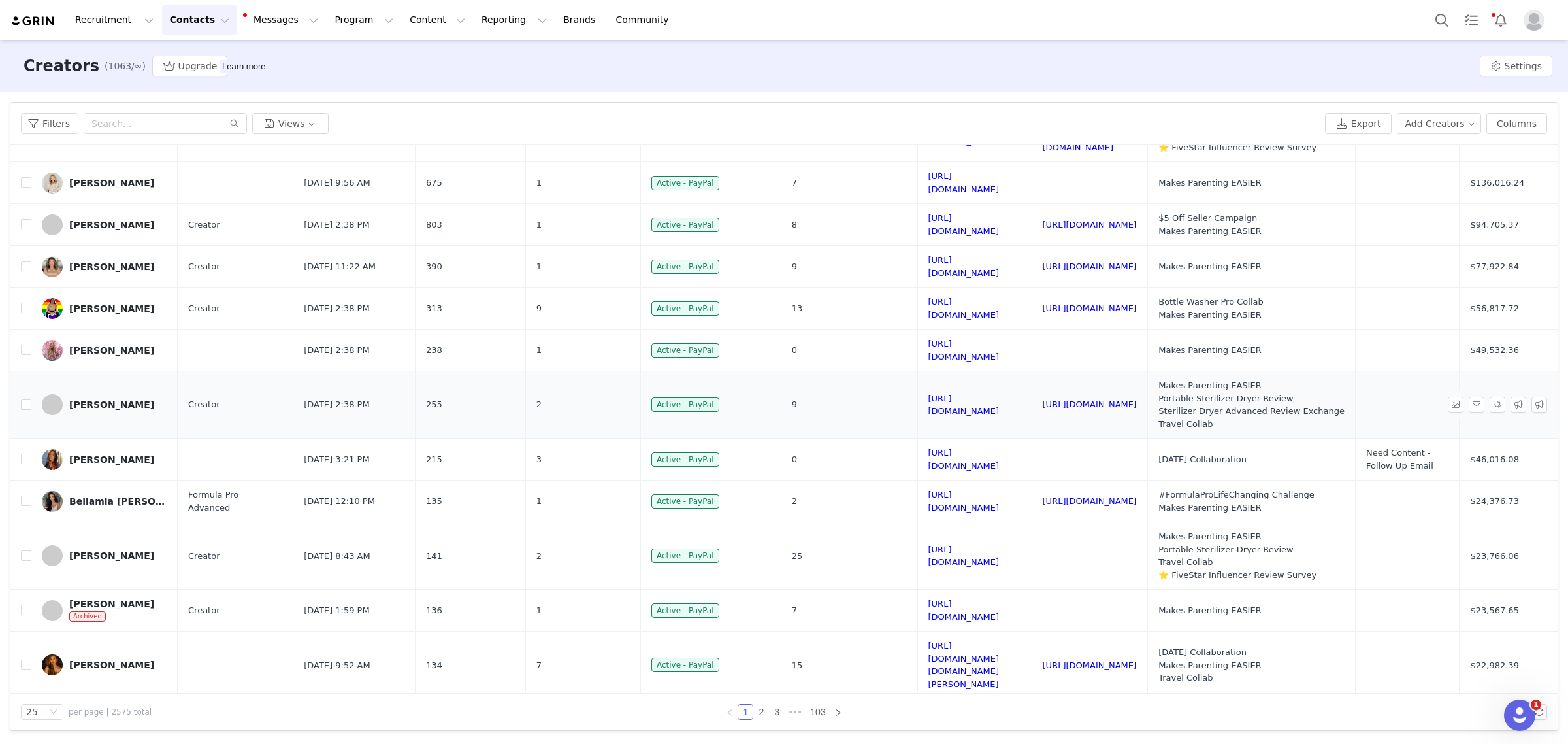
scroll to position [0, 69]
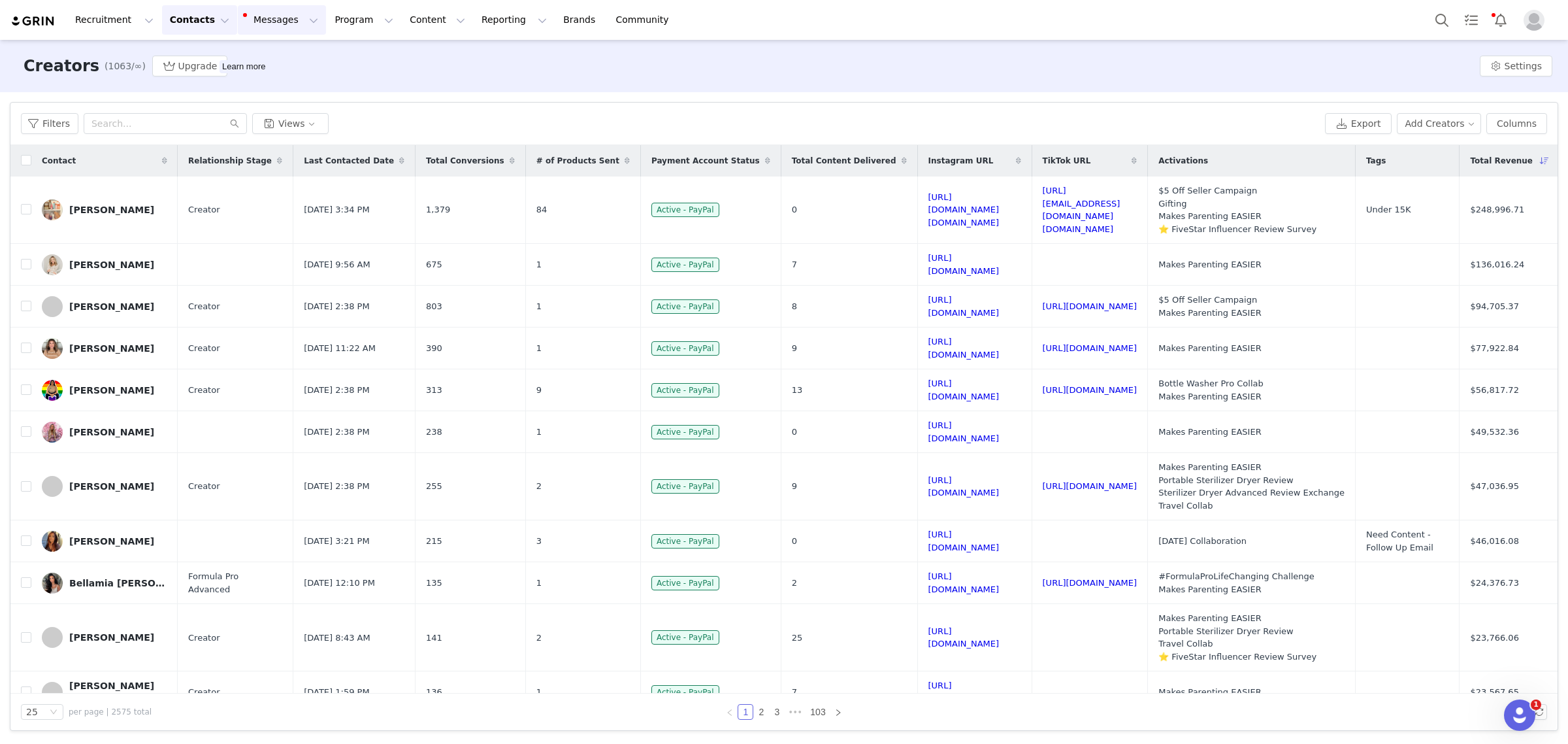
click at [270, 14] on button "Messages Messages" at bounding box center [282, 20] width 88 height 30
click at [283, 83] on div "Inbox 9" at bounding box center [268, 82] width 87 height 14
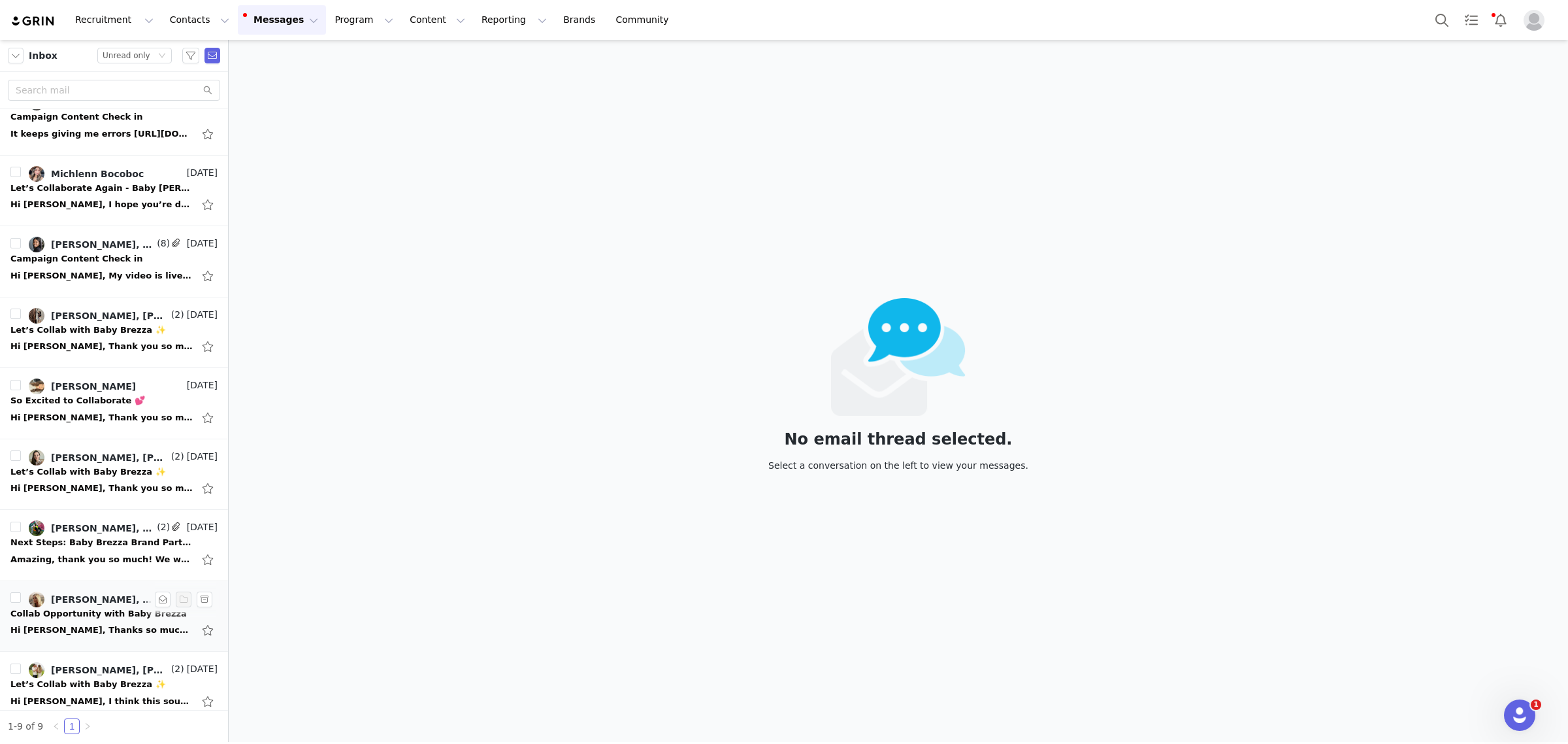
scroll to position [40, 0]
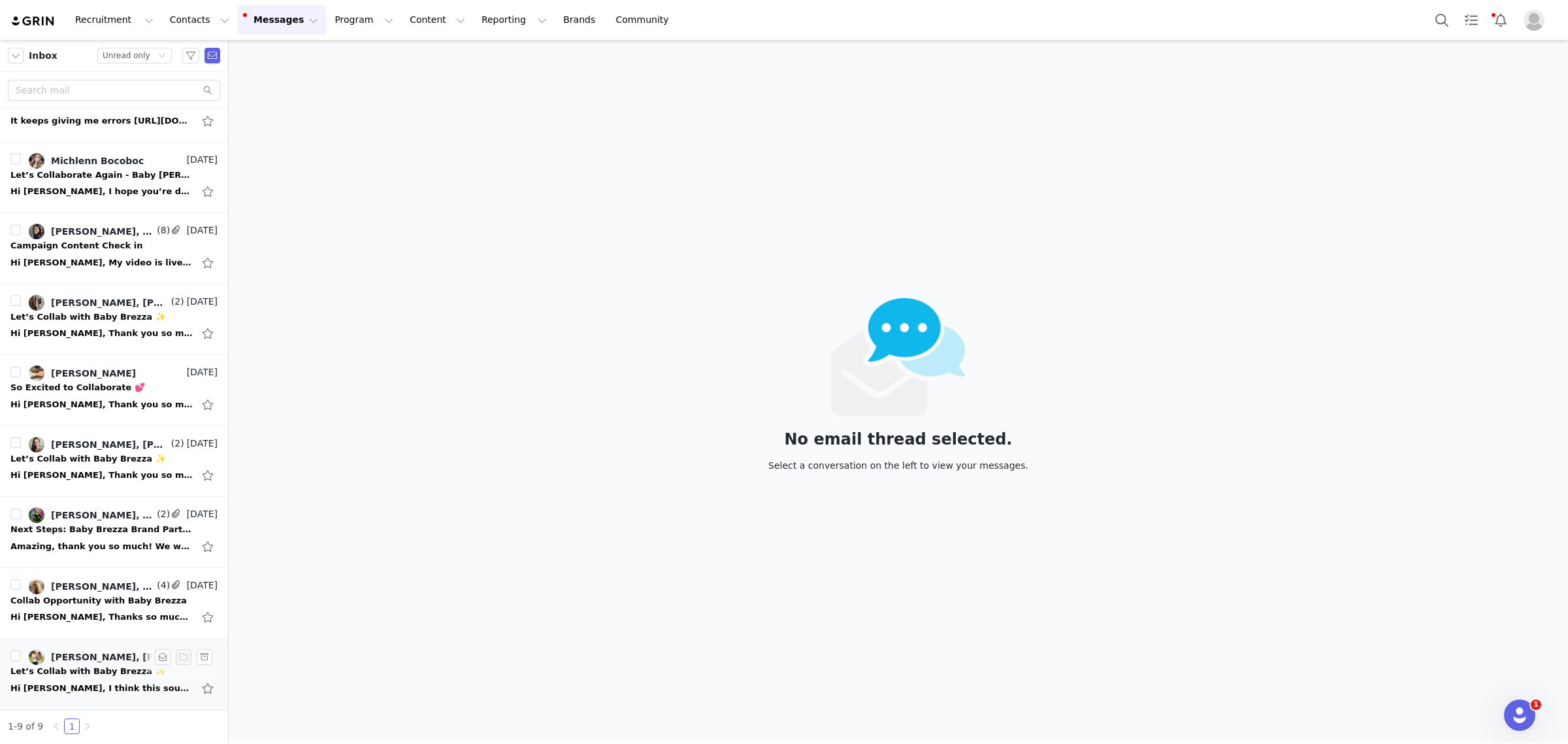
click at [62, 689] on div "Hi Monique, I think this sounds like a great fit and I am very excited to colla…" at bounding box center [102, 687] width 182 height 13
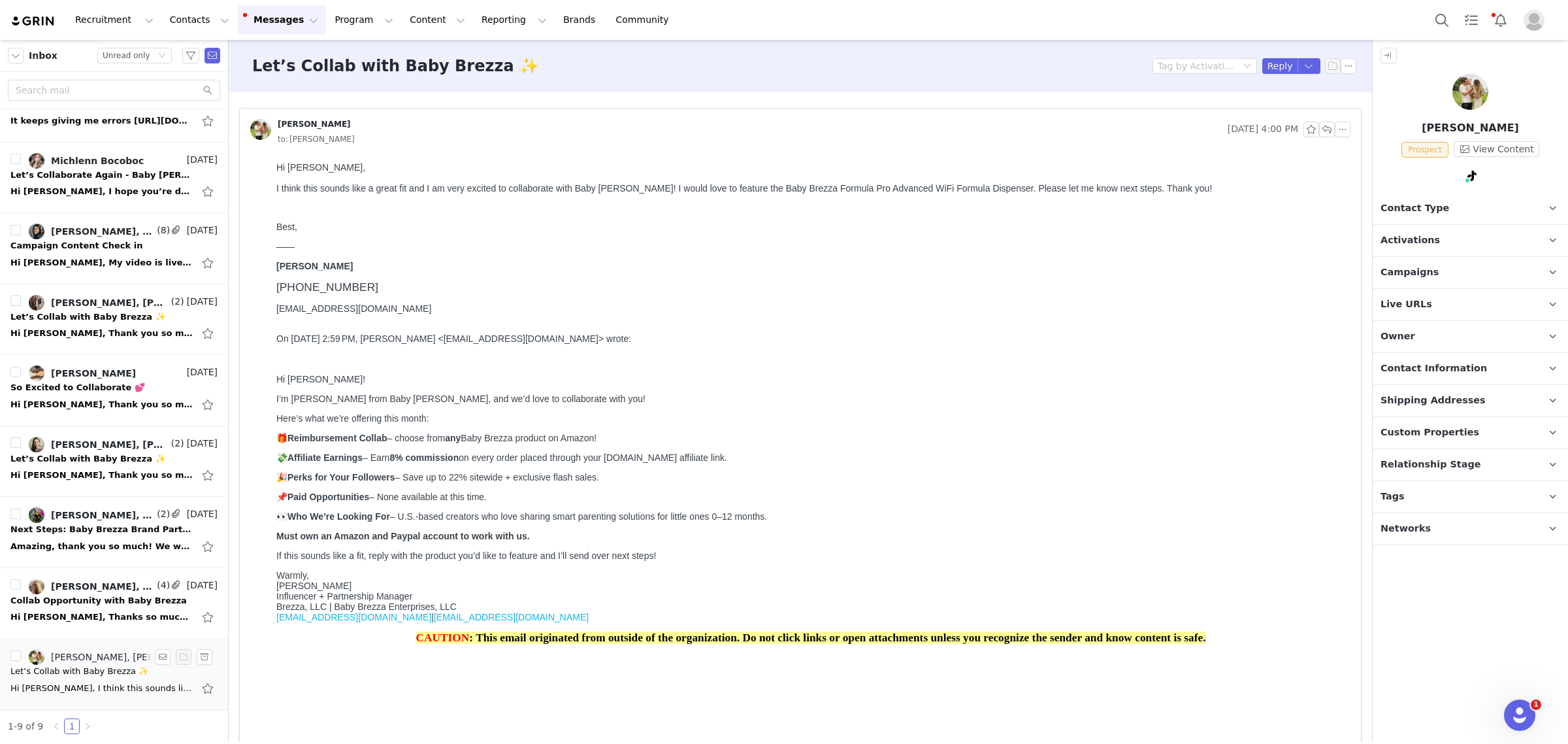
scroll to position [0, 0]
click at [1271, 242] on p "Activations" at bounding box center [1454, 241] width 164 height 32
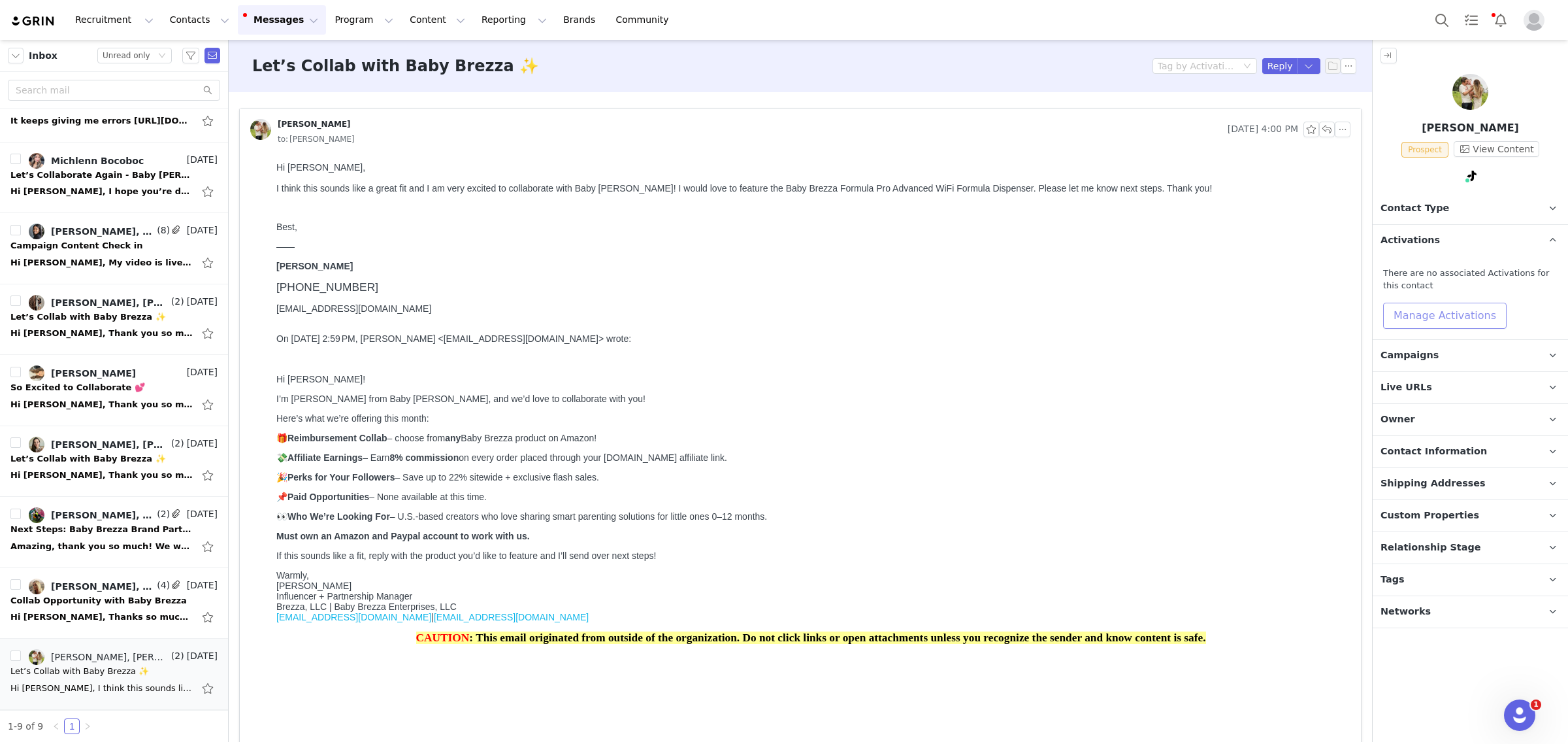
click at [1271, 311] on button "Manage Activations" at bounding box center [1445, 315] width 124 height 26
click at [1271, 366] on div "Select Activation" at bounding box center [1385, 366] width 77 height 20
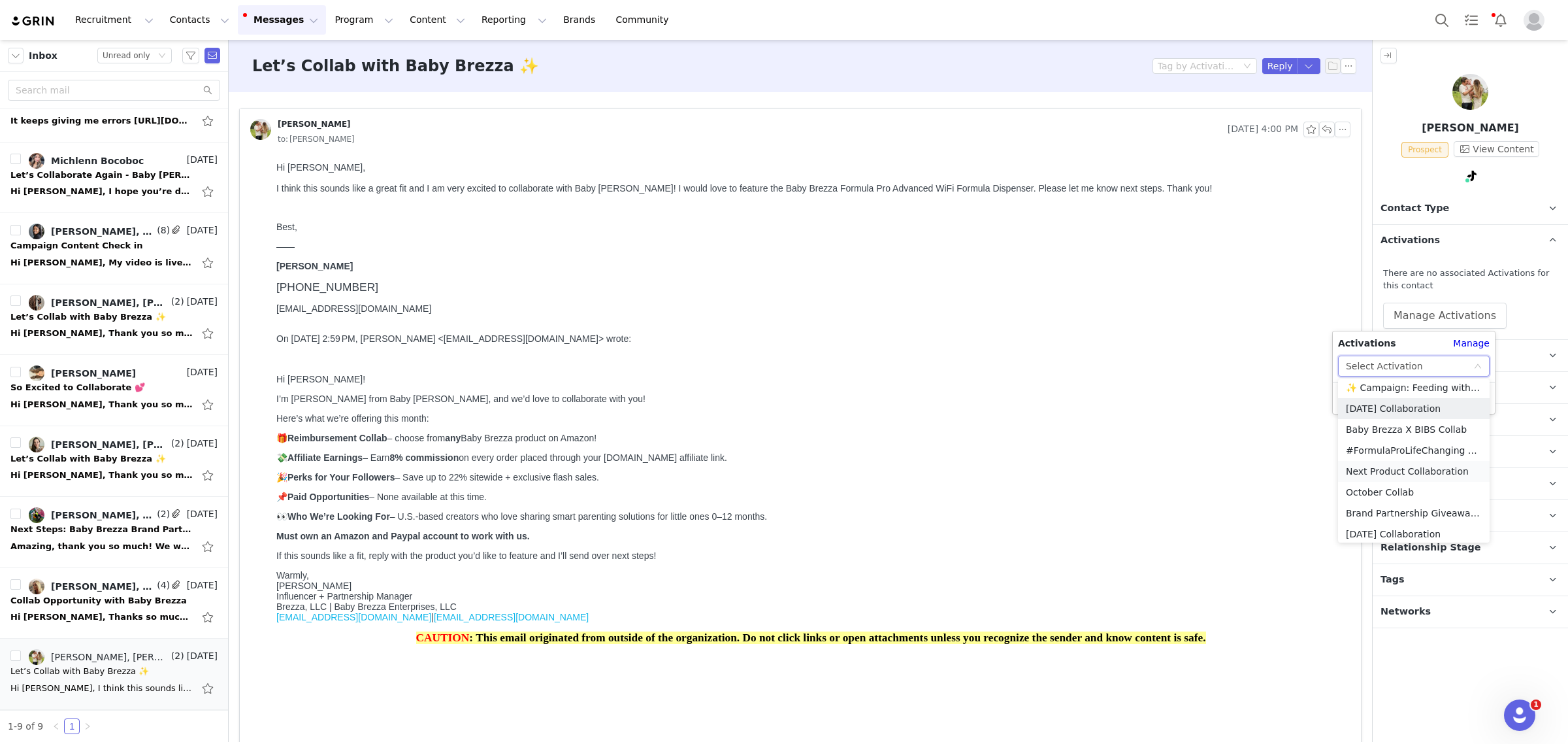
scroll to position [71, 0]
click at [1271, 464] on li "October Collab" at bounding box center [1413, 466] width 152 height 21
click at [1271, 404] on button "Apply" at bounding box center [1361, 398] width 47 height 21
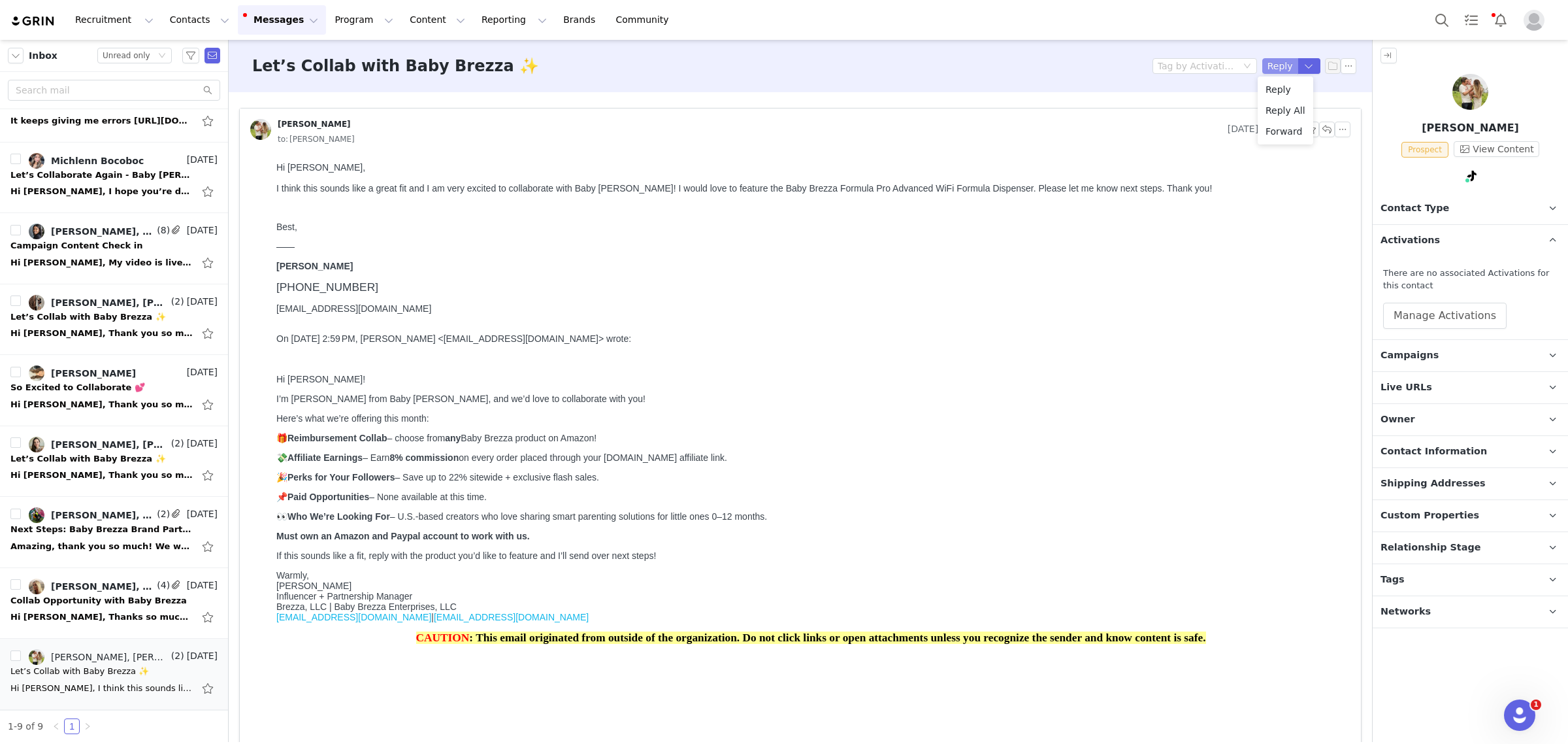
click at [1271, 61] on button "Reply" at bounding box center [1280, 66] width 36 height 16
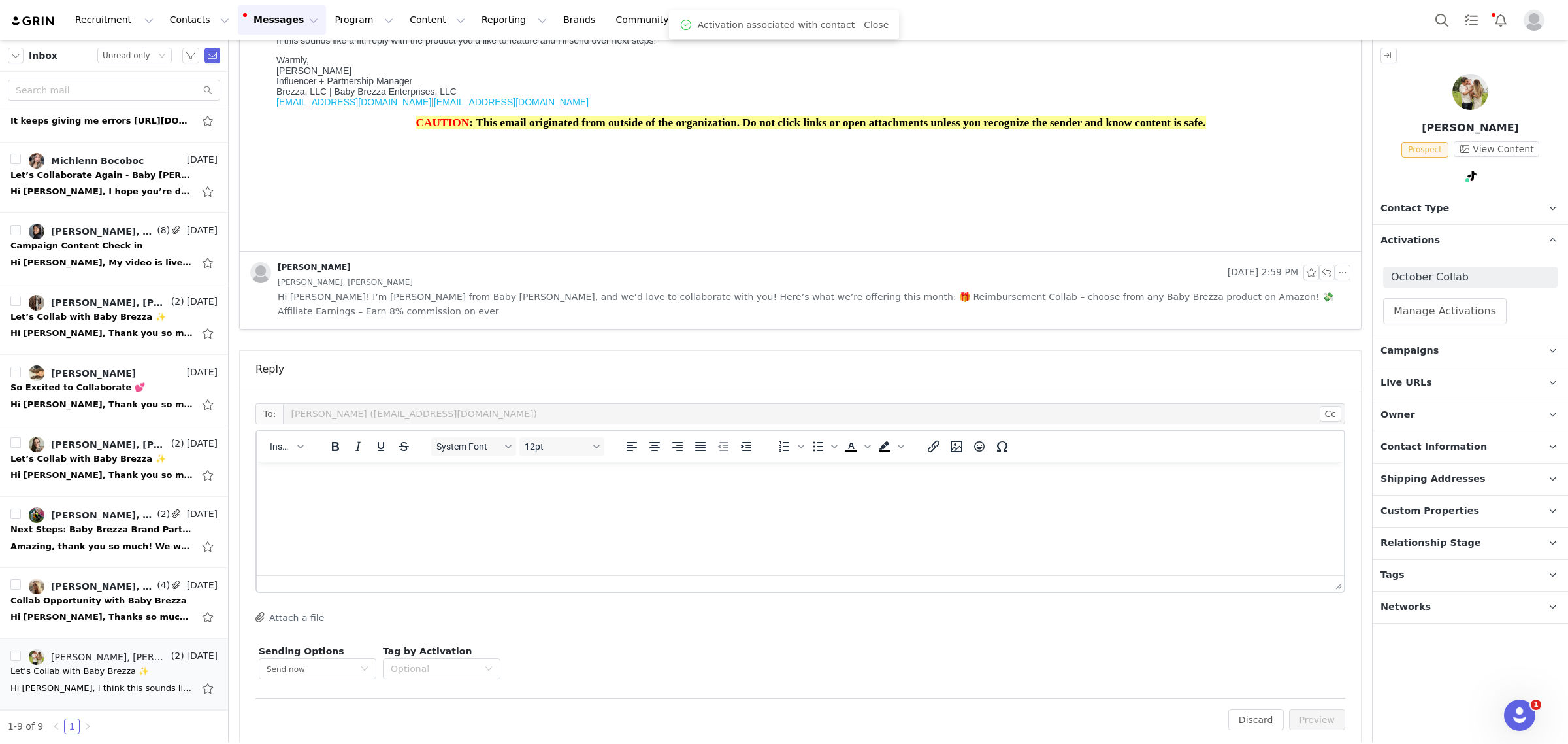
scroll to position [0, 0]
click at [296, 443] on div "button" at bounding box center [301, 446] width 11 height 7
drag, startPoint x: 296, startPoint y: 437, endPoint x: 296, endPoint y: 449, distance: 12.0
click at [296, 449] on div "Insert Template" at bounding box center [333, 454] width 118 height 16
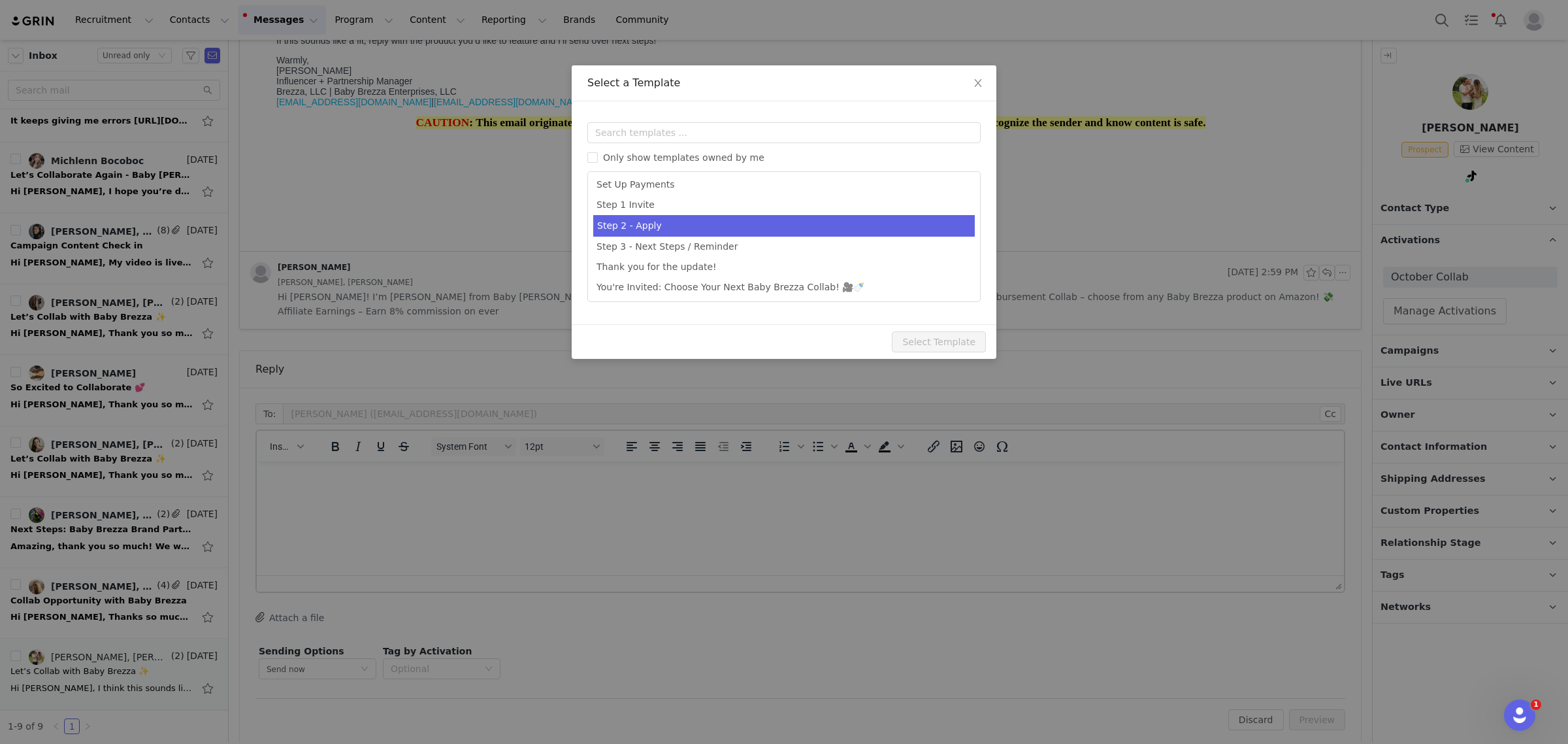
click at [826, 221] on li "Step 2 - Apply" at bounding box center [784, 226] width 382 height 22
type input "Welcome to the Baby Brezza Collab 🎉"
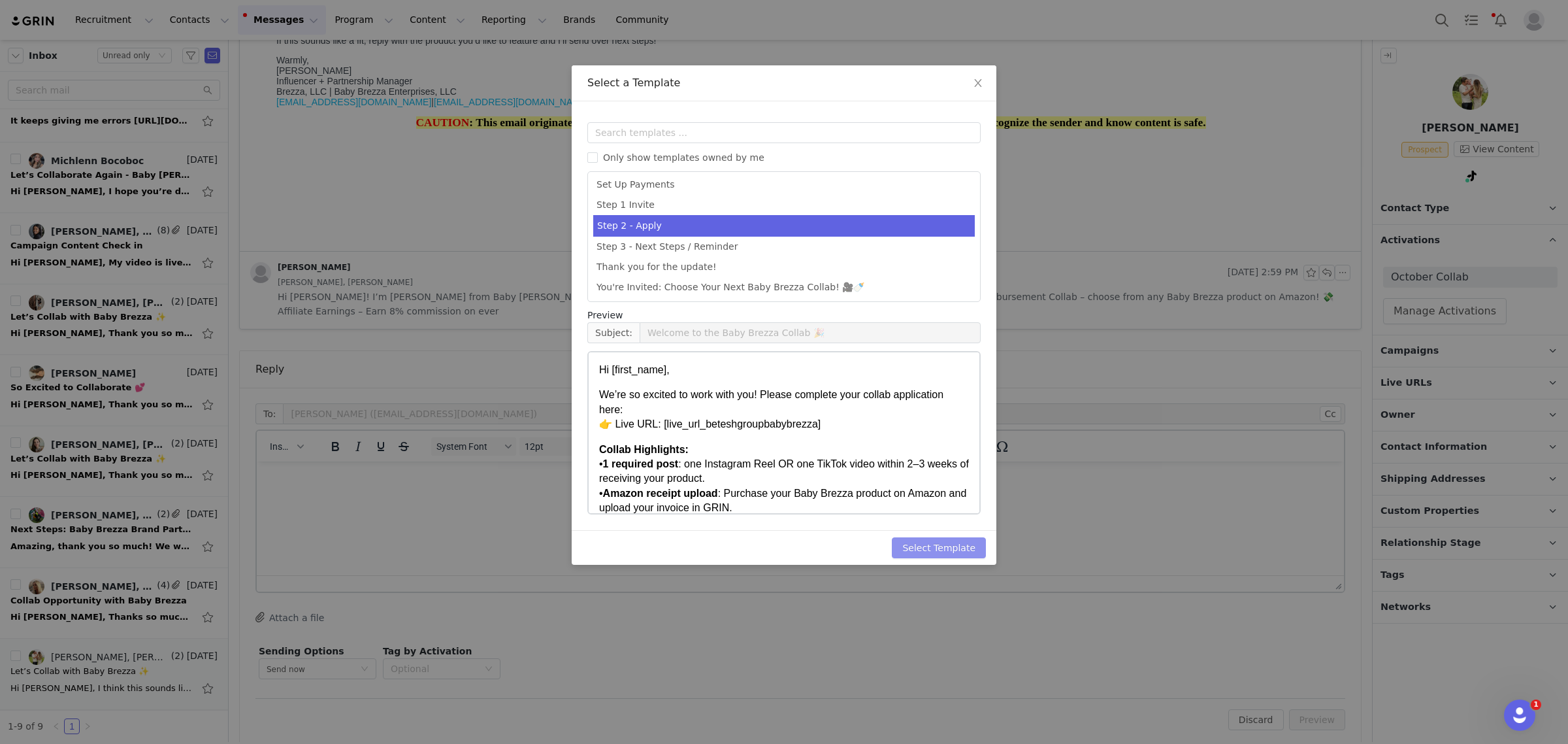
drag, startPoint x: 941, startPoint y: 544, endPoint x: 949, endPoint y: 548, distance: 8.9
click at [939, 544] on button "Select Template" at bounding box center [938, 548] width 94 height 21
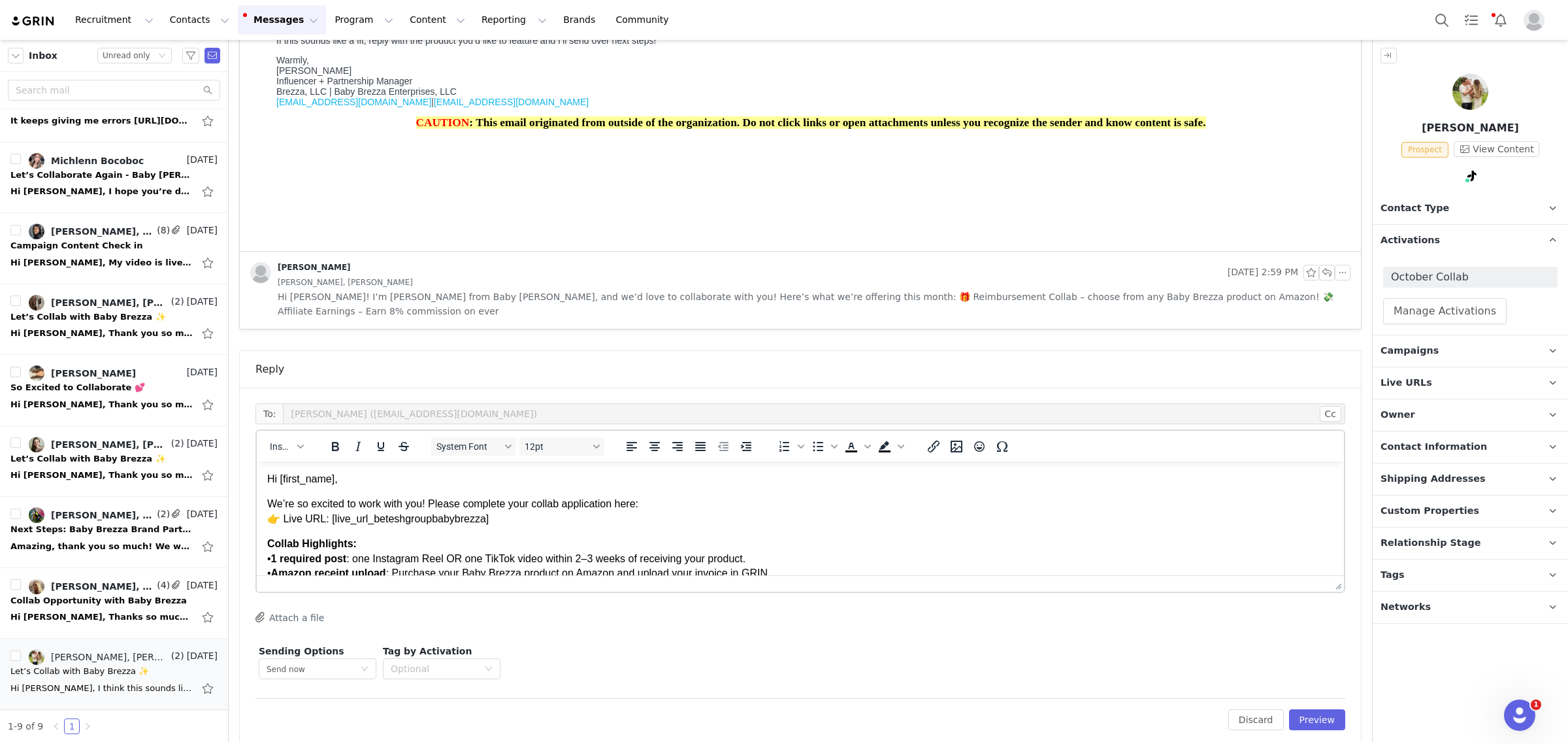
scroll to position [0, 0]
click at [1271, 709] on button "Preview" at bounding box center [1317, 719] width 57 height 21
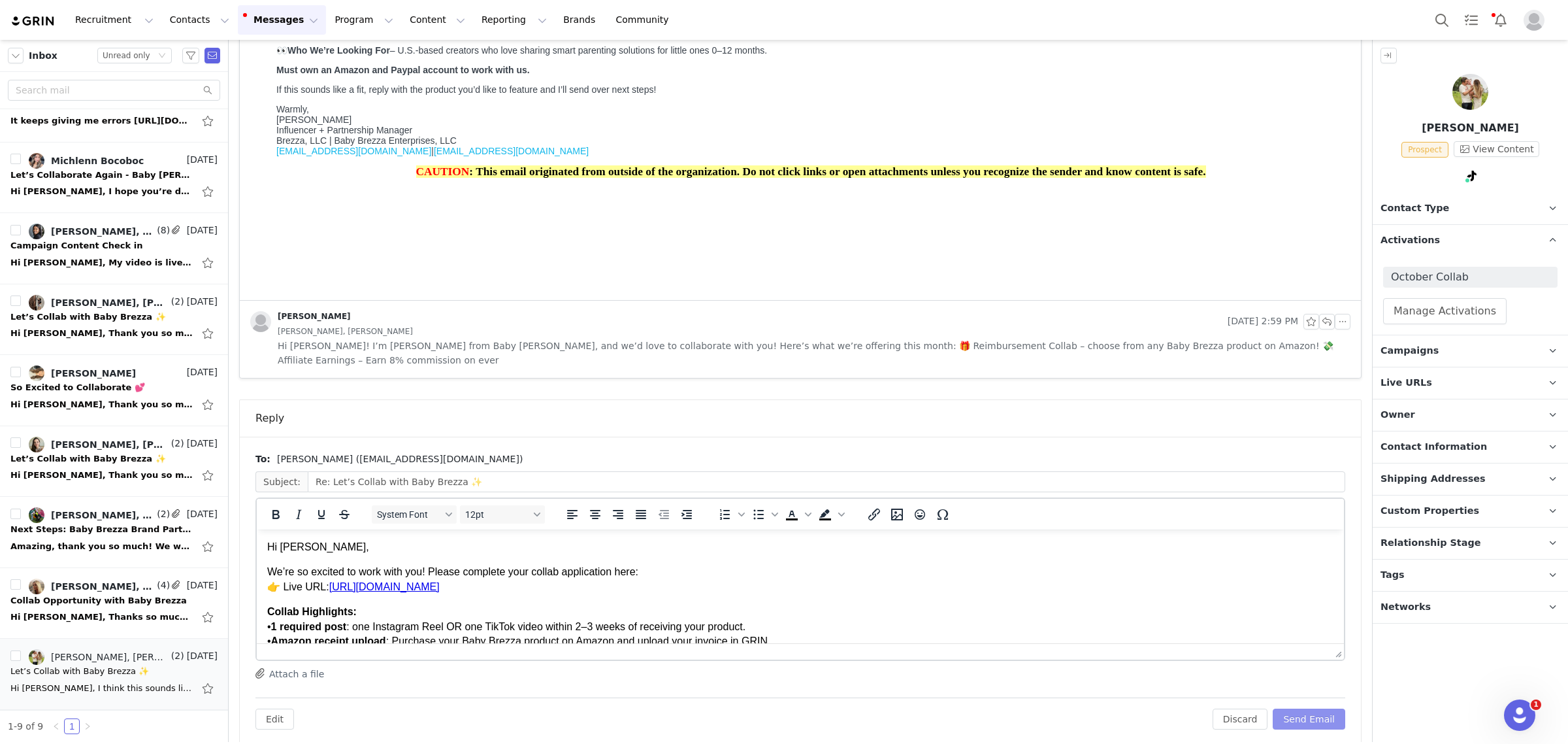
click at [1271, 708] on button "Send Email" at bounding box center [1308, 718] width 72 height 21
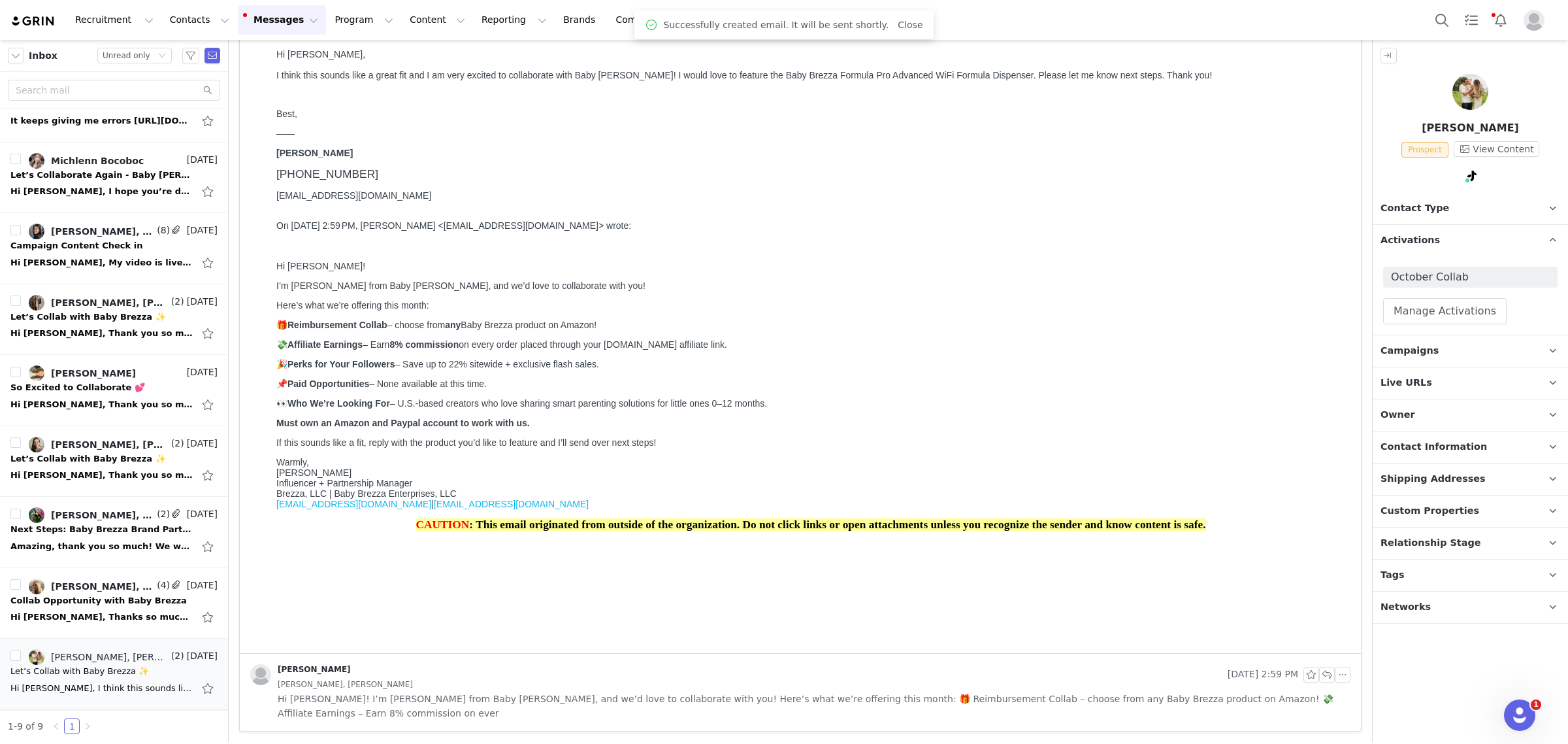
scroll to position [98, 0]
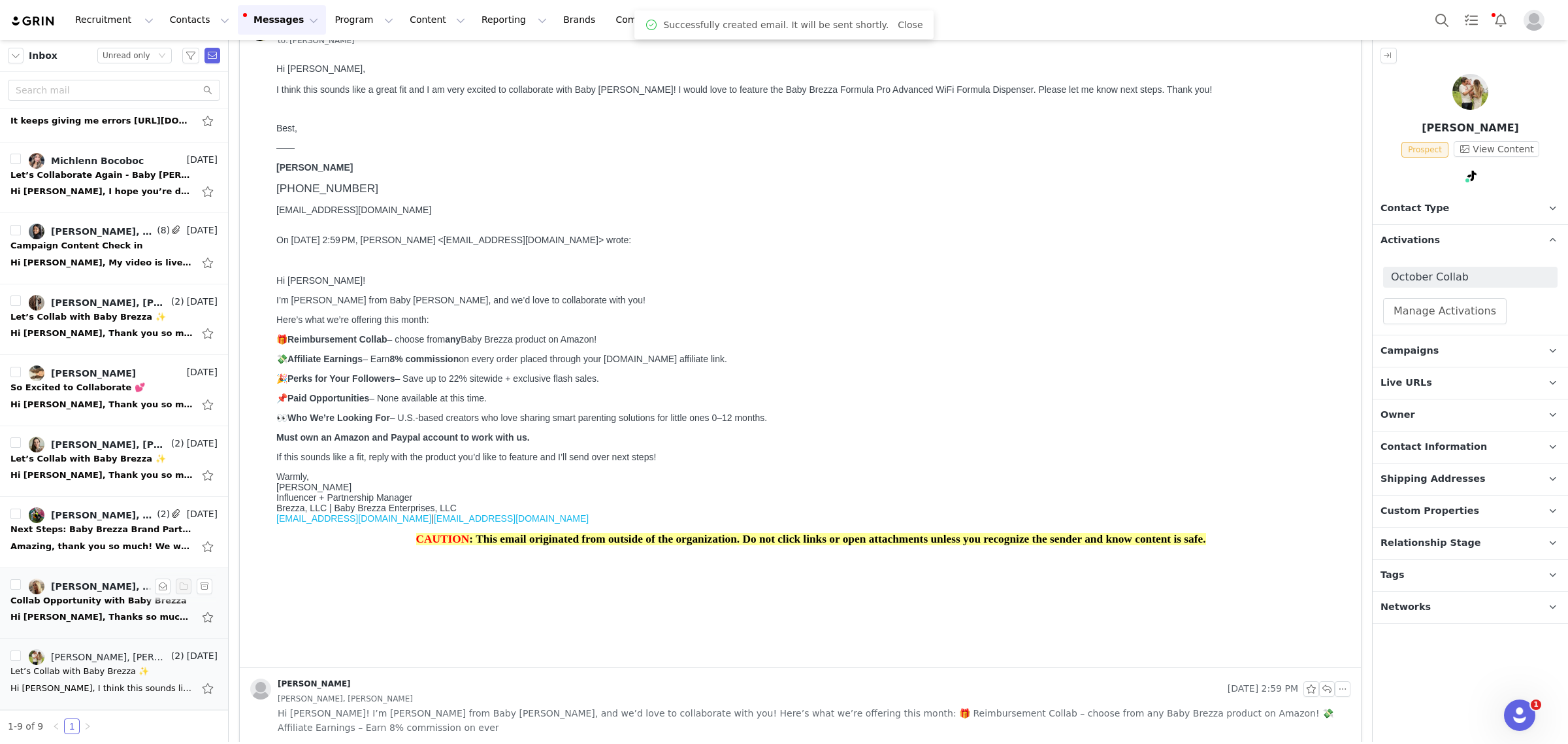
click at [73, 598] on div "Collab Opportunity with Baby Brezza" at bounding box center [99, 600] width 177 height 13
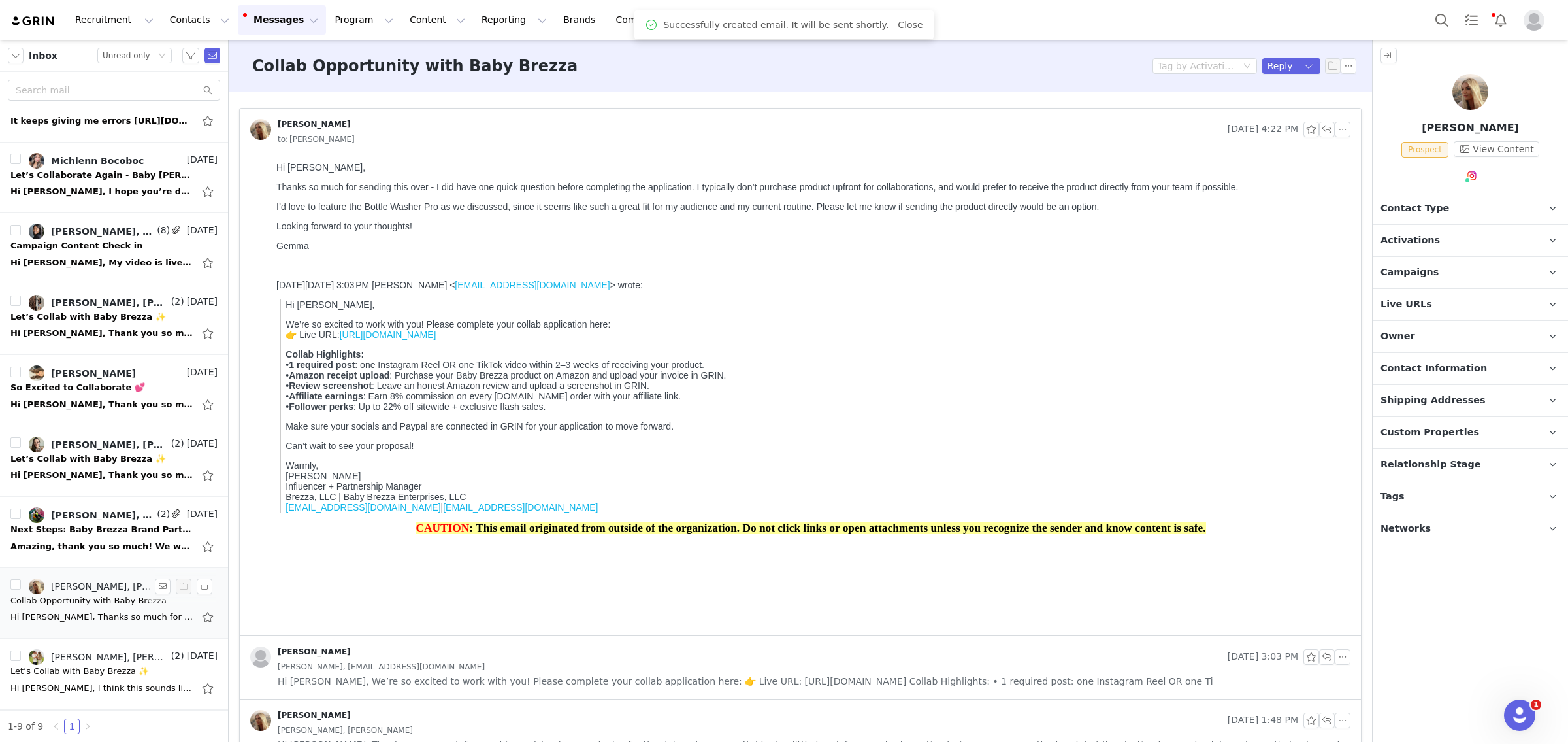
scroll to position [0, 0]
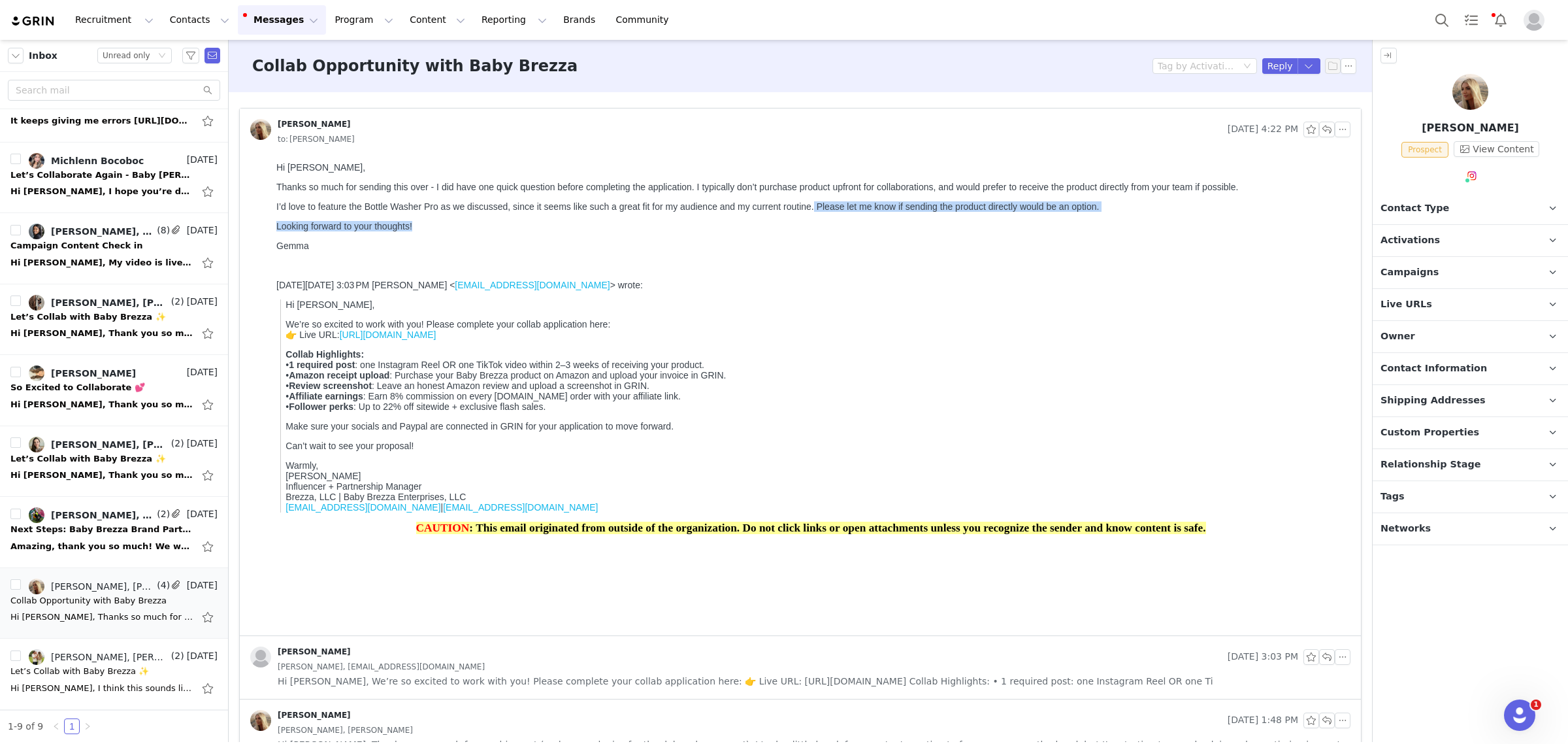
drag, startPoint x: 809, startPoint y: 198, endPoint x: 837, endPoint y: 229, distance: 41.8
click at [837, 229] on div "Hi Monique, Thanks so much for sending this over - I did have one quick questio…" at bounding box center [811, 215] width 1069 height 108
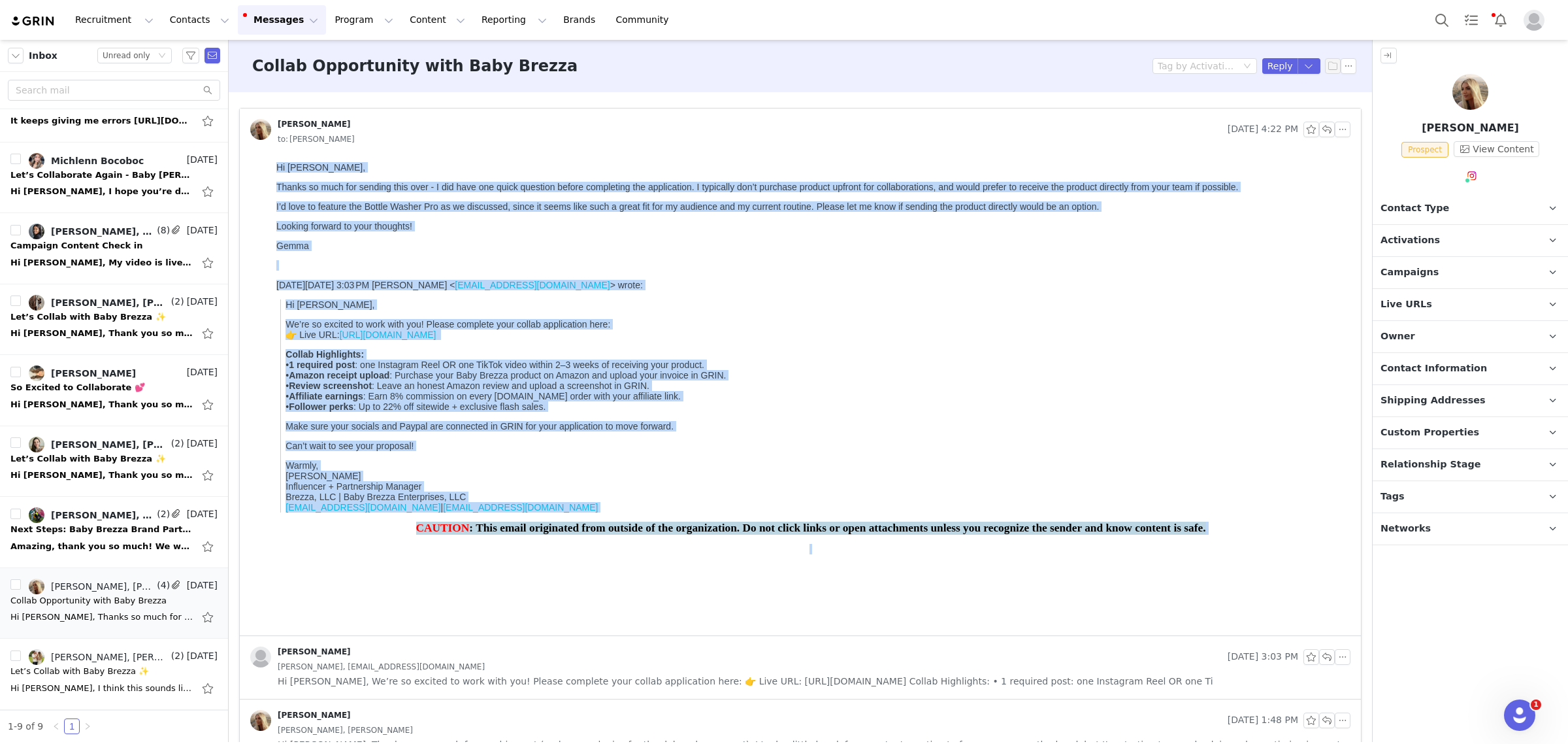
copy body "Hi Monique, Thanks so much for sending this over - I did have one quick questio…"
click at [1217, 277] on body "Hi Monique, Thanks so much for sending this over - I did have one quick questio…" at bounding box center [811, 394] width 1069 height 464
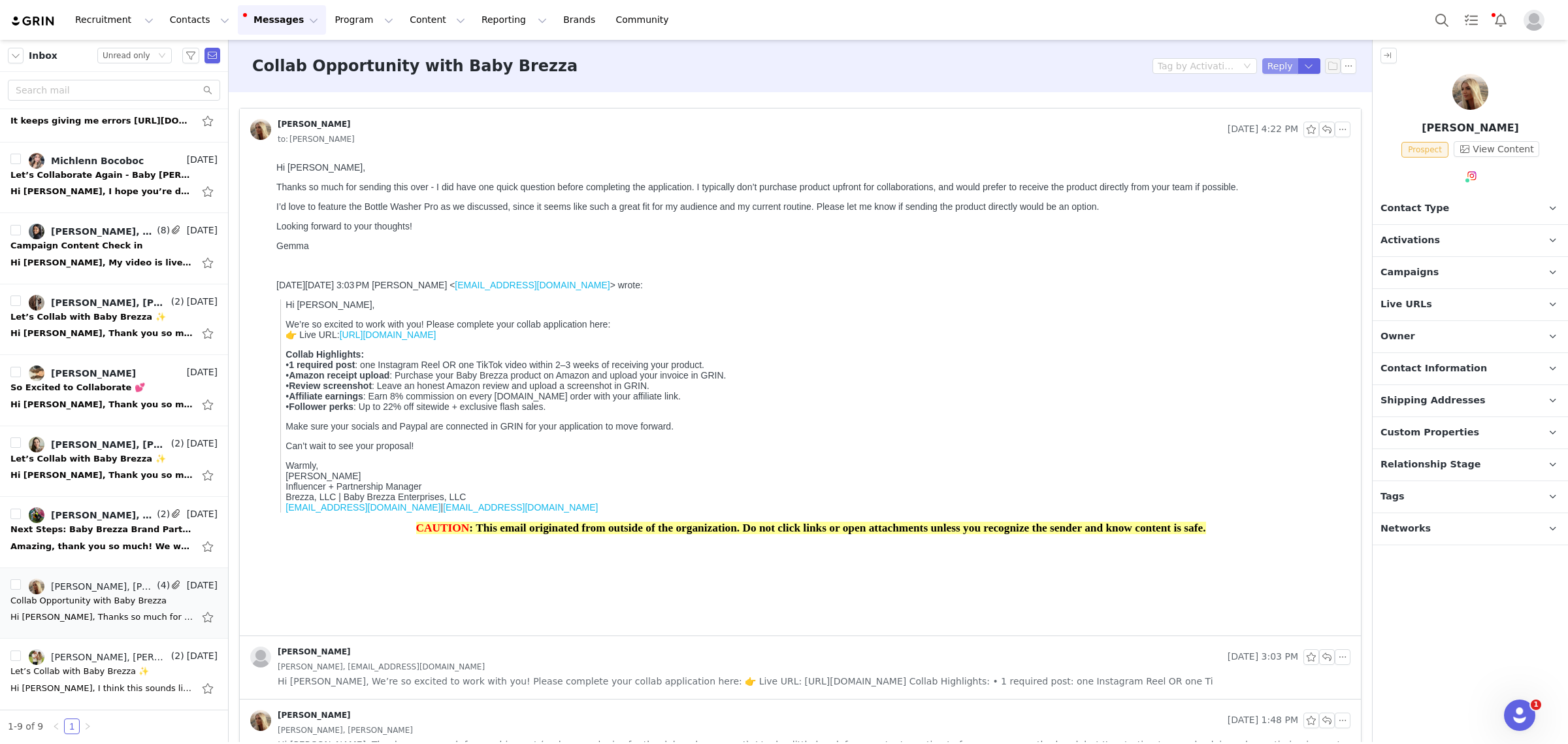
click at [1271, 64] on button "Reply" at bounding box center [1280, 66] width 36 height 16
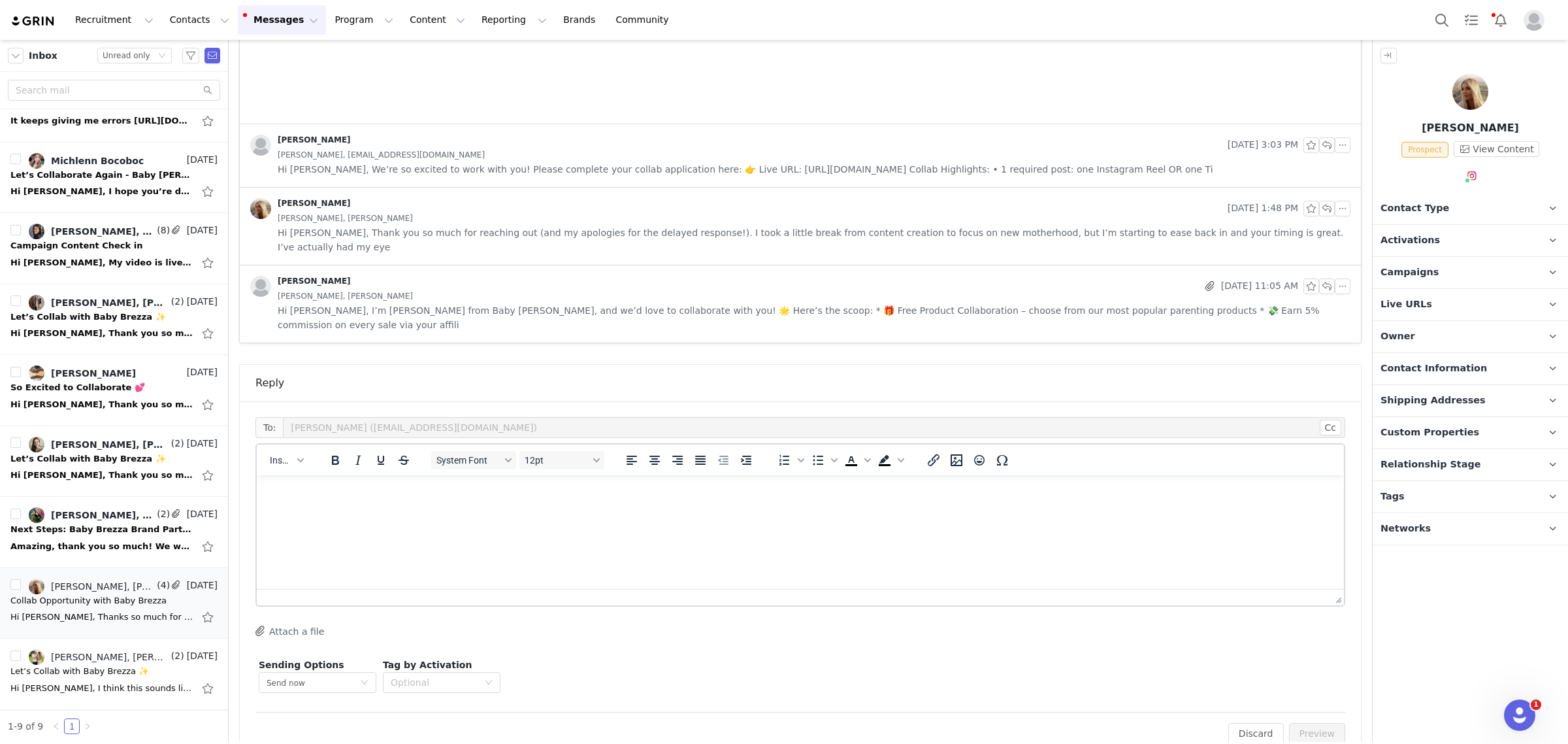
click at [623, 511] on html at bounding box center [800, 493] width 1087 height 36
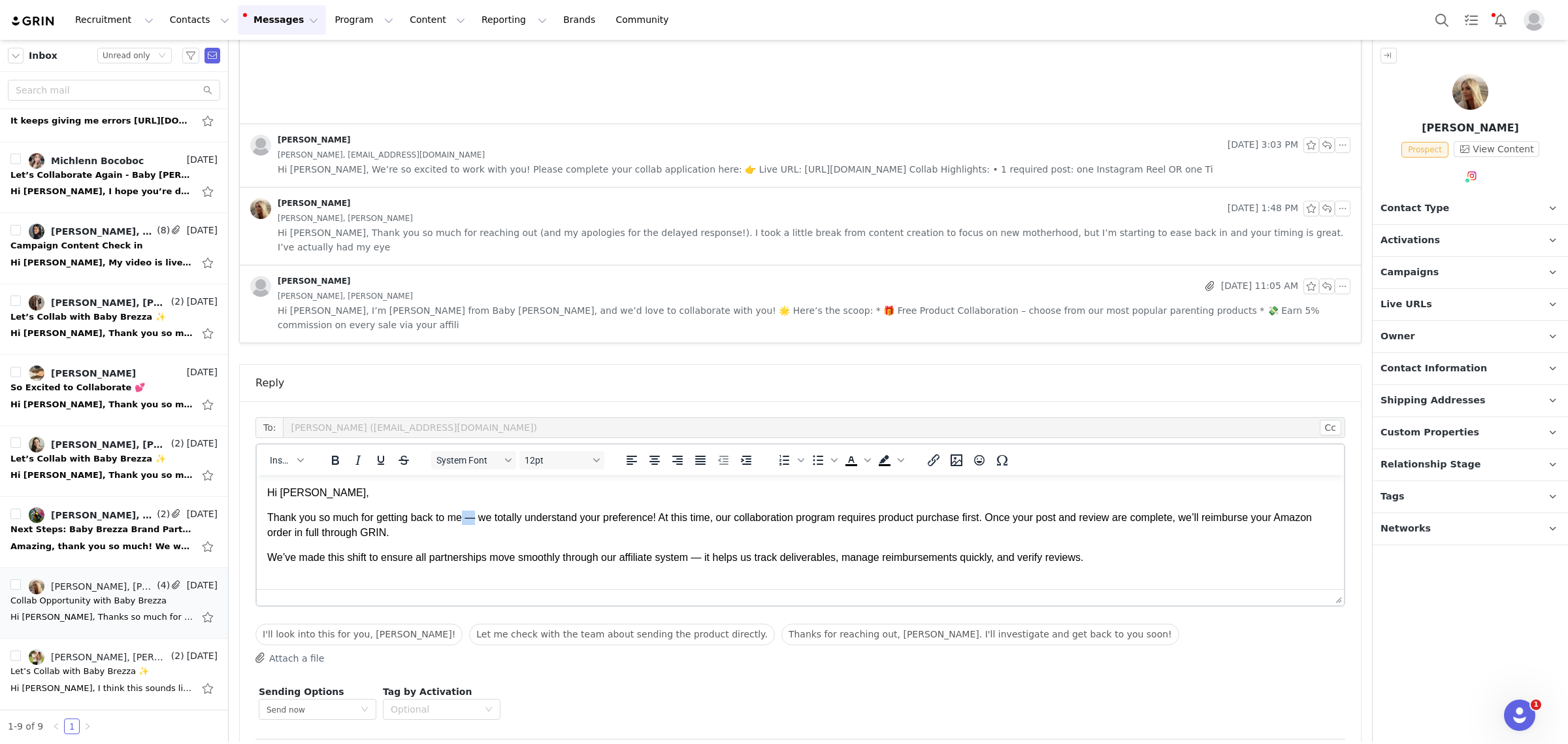
drag, startPoint x: 477, startPoint y: 520, endPoint x: 464, endPoint y: 522, distance: 13.2
click at [464, 522] on p "Thank you so much for getting back to me — we totally understand your preferenc…" at bounding box center [799, 526] width 1066 height 30
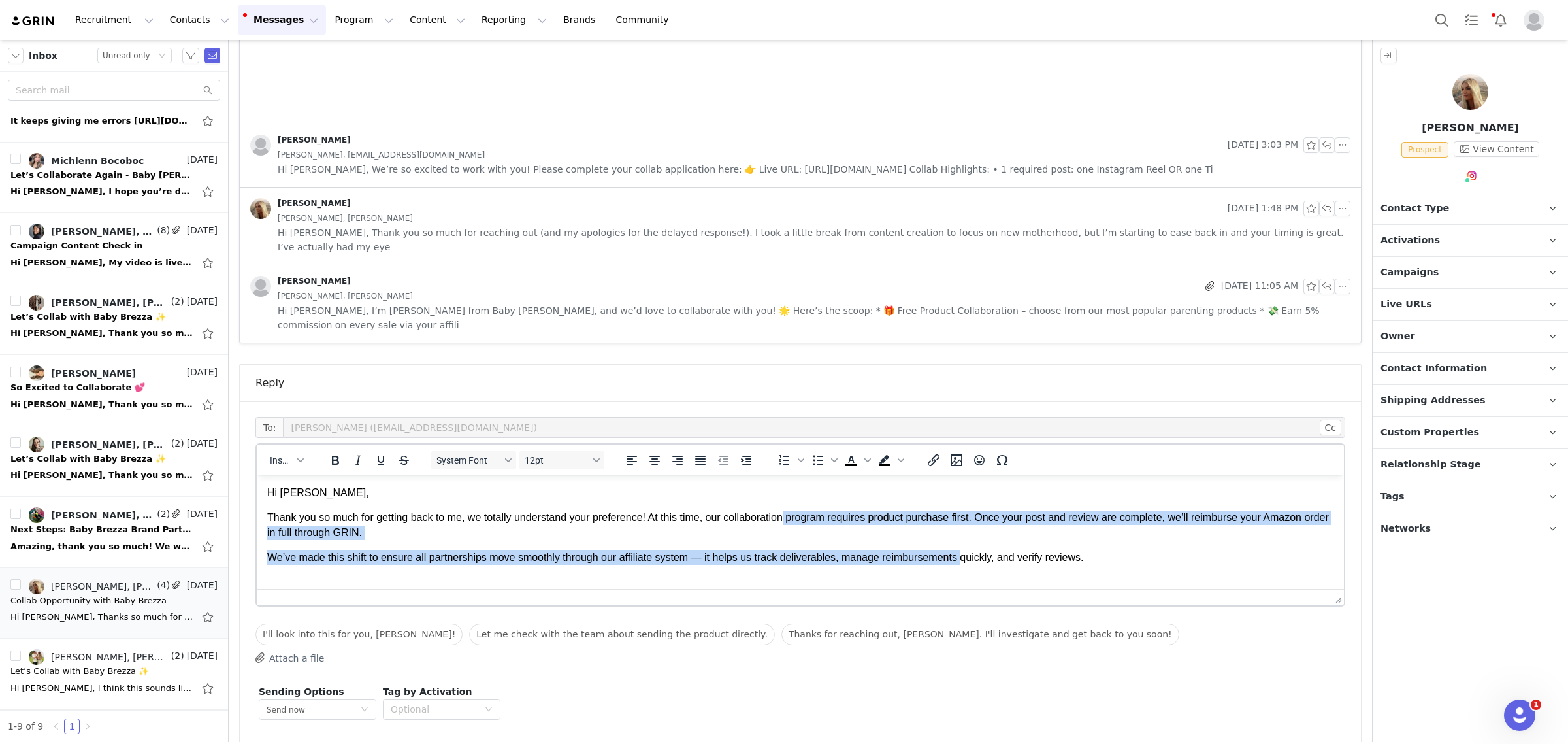
drag, startPoint x: 784, startPoint y: 524, endPoint x: 958, endPoint y: 542, distance: 174.9
click at [958, 542] on body "Hi Gemma, Thank you so much for getting back to me, we totally understand your …" at bounding box center [799, 526] width 1066 height 79
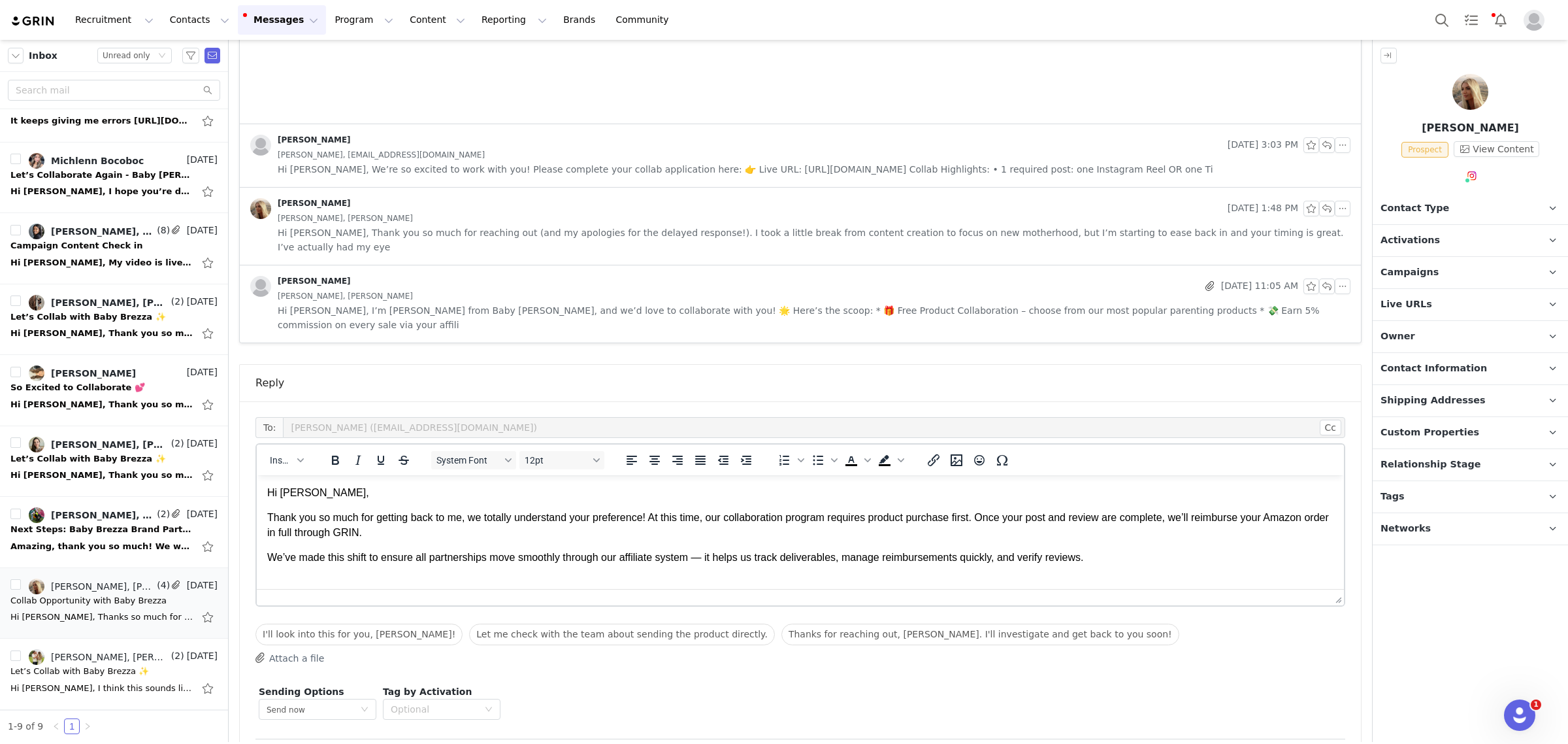
click at [1070, 540] on body "Hi Gemma, Thank you so much for getting back to me, we totally understand your …" at bounding box center [799, 526] width 1066 height 79
click at [1129, 555] on p "We’ve made this shift to ensure all partnerships move smoothly through our affi…" at bounding box center [799, 558] width 1066 height 14
click at [551, 544] on body "Hi Gemma, Thank you so much for getting back to me, we totally understand your …" at bounding box center [799, 526] width 1066 height 79
drag, startPoint x: 298, startPoint y: 557, endPoint x: 646, endPoint y: 570, distance: 348.2
click at [646, 570] on html "Hi Gemma, Thank you so much for getting back to me, we totally understand your …" at bounding box center [800, 525] width 1087 height 100
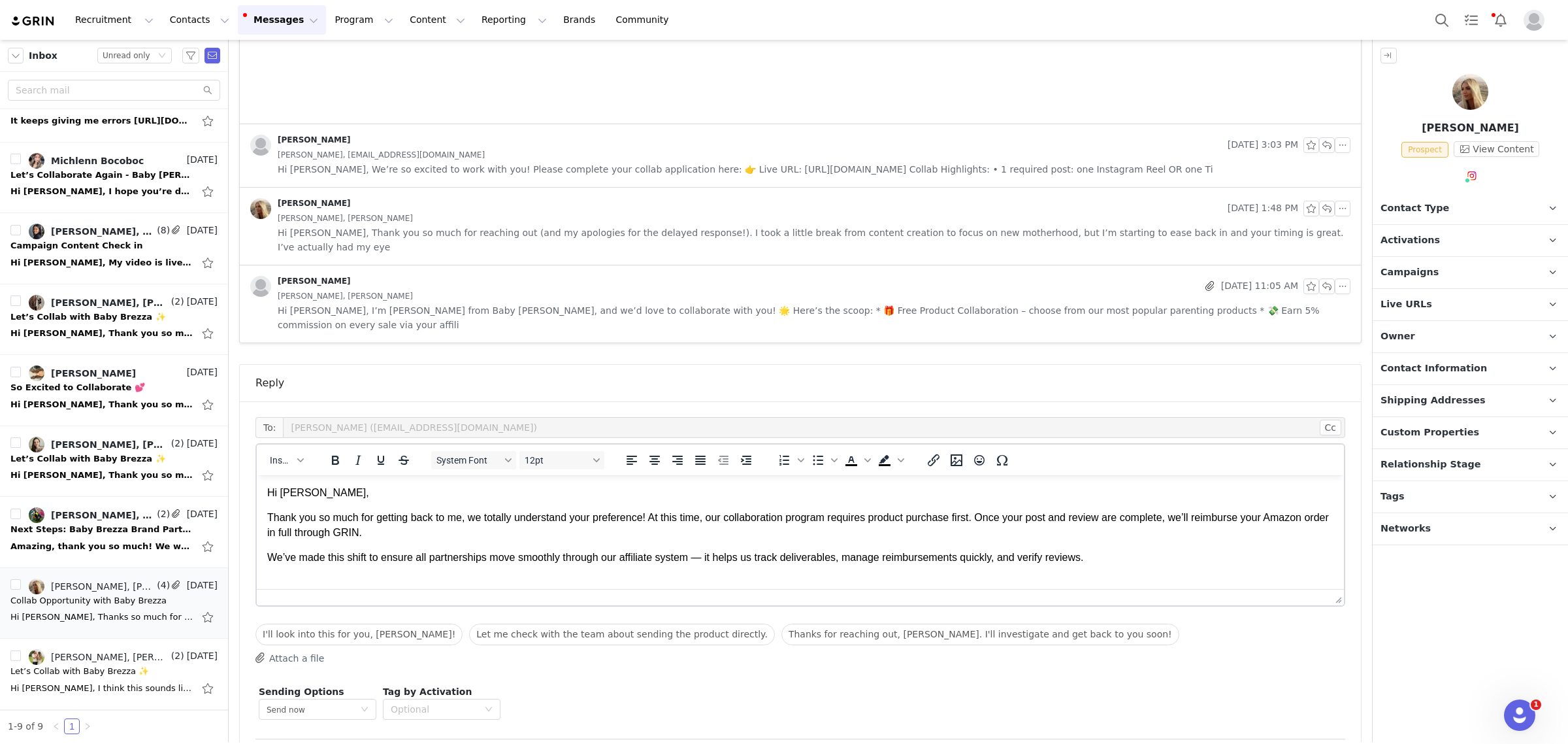
click at [685, 571] on html "Hi Gemma, Thank you so much for getting back to me, we totally understand your …" at bounding box center [800, 525] width 1087 height 100
drag, startPoint x: 698, startPoint y: 558, endPoint x: 689, endPoint y: 558, distance: 9.0
click at [689, 558] on p "We’ve made this shift to ensure all partnerships move smoothly through our affi…" at bounding box center [799, 558] width 1066 height 14
click at [680, 570] on html "Hi Gemma, Thank you so much for getting back to me, we totally understand your …" at bounding box center [800, 525] width 1087 height 100
drag, startPoint x: 1064, startPoint y: 557, endPoint x: 688, endPoint y: 551, distance: 376.0
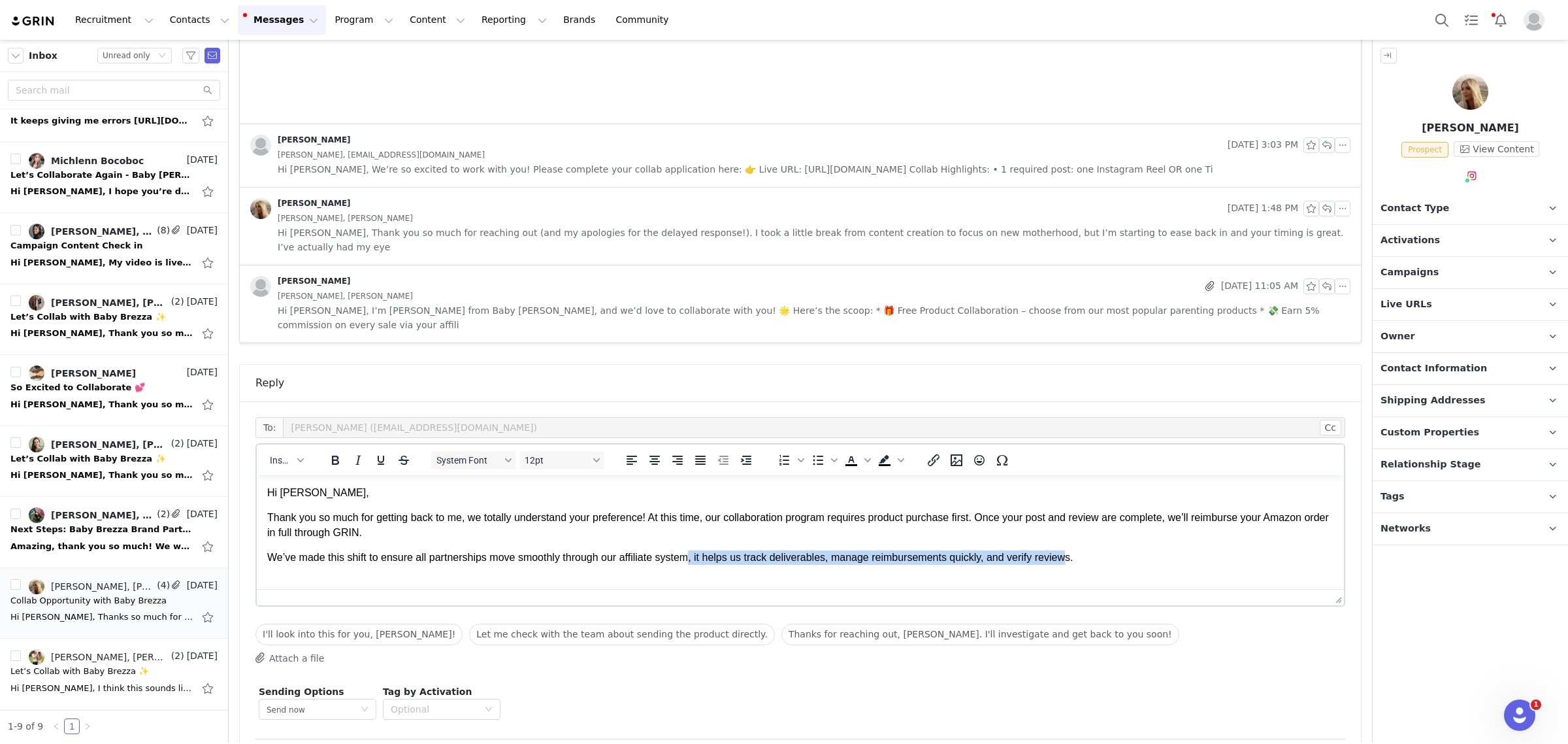
click at [688, 551] on p "We’ve made this shift to ensure all partnerships move smoothly through our affi…" at bounding box center [799, 558] width 1066 height 14
click at [788, 566] on html "Hi Gemma, Thank you so much for getting back to me, we totally understand your …" at bounding box center [800, 525] width 1087 height 100
drag, startPoint x: 692, startPoint y: 558, endPoint x: 658, endPoint y: 558, distance: 34.0
click at [658, 558] on p "We’ve made this shift to ensure all partnerships move smoothly through our affi…" at bounding box center [799, 558] width 1066 height 14
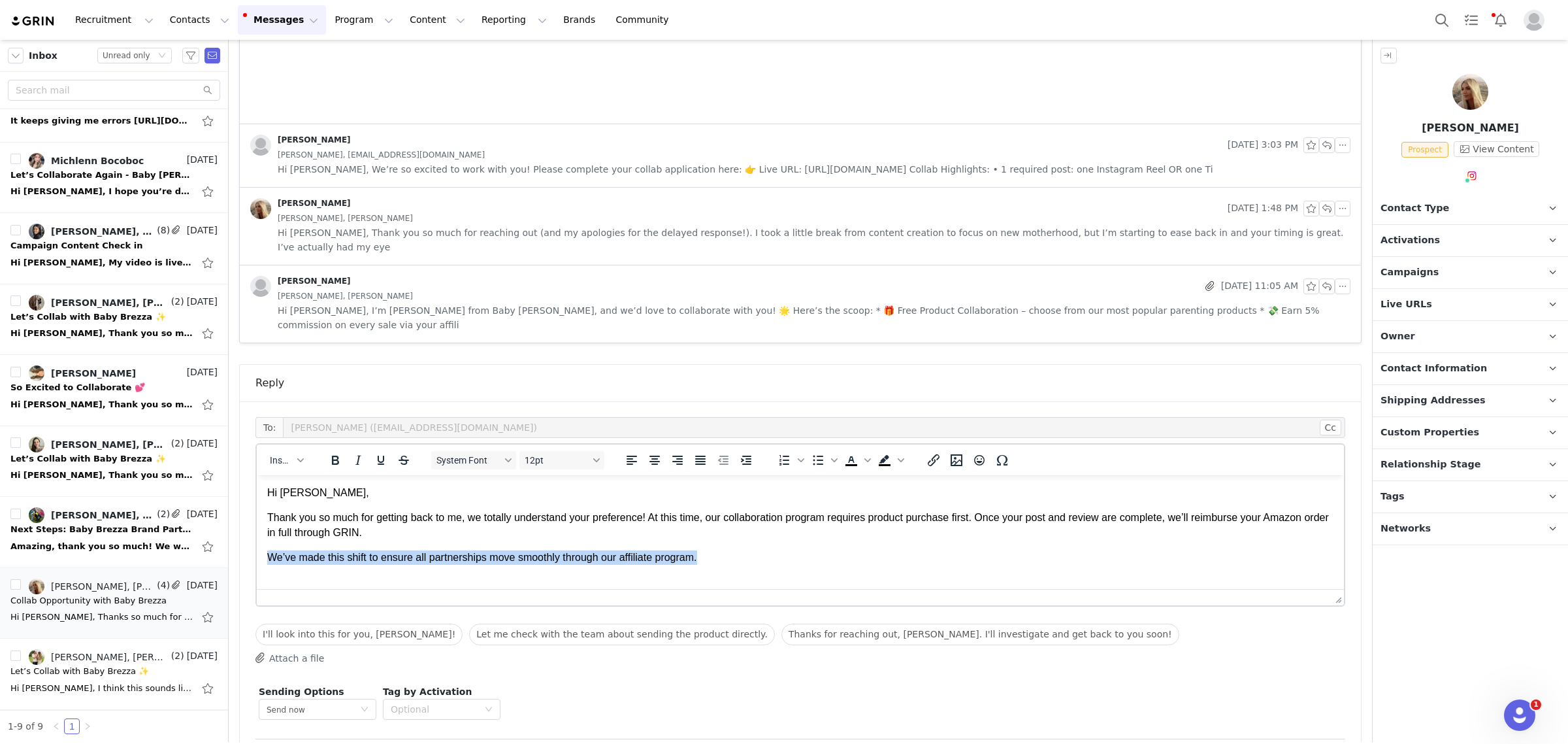
drag, startPoint x: 712, startPoint y: 554, endPoint x: 262, endPoint y: 575, distance: 450.5
click at [262, 575] on html "Hi Gemma, Thank you so much for getting back to me, we totally understand your …" at bounding box center [800, 525] width 1087 height 100
click at [292, 575] on html "Hi Gemma, Thank you so much for getting back to me, we totally understand your …" at bounding box center [800, 525] width 1087 height 100
click at [775, 560] on p "We’ve made this shift to ensure all partnerships move smoothly through our affi…" at bounding box center [799, 558] width 1066 height 14
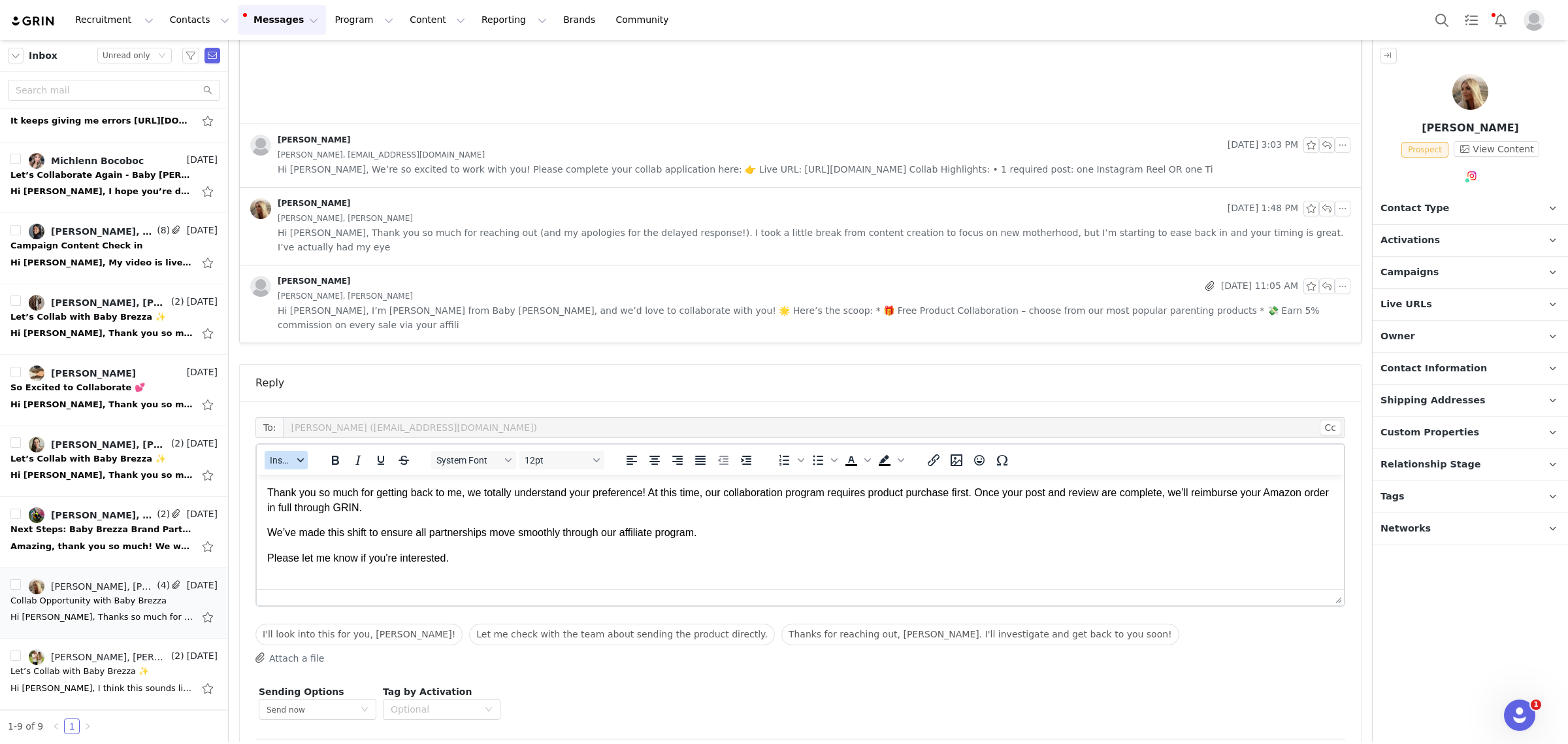
click at [298, 451] on button "Insert" at bounding box center [286, 460] width 43 height 18
click at [341, 501] on div "Insert Signature" at bounding box center [333, 495] width 118 height 16
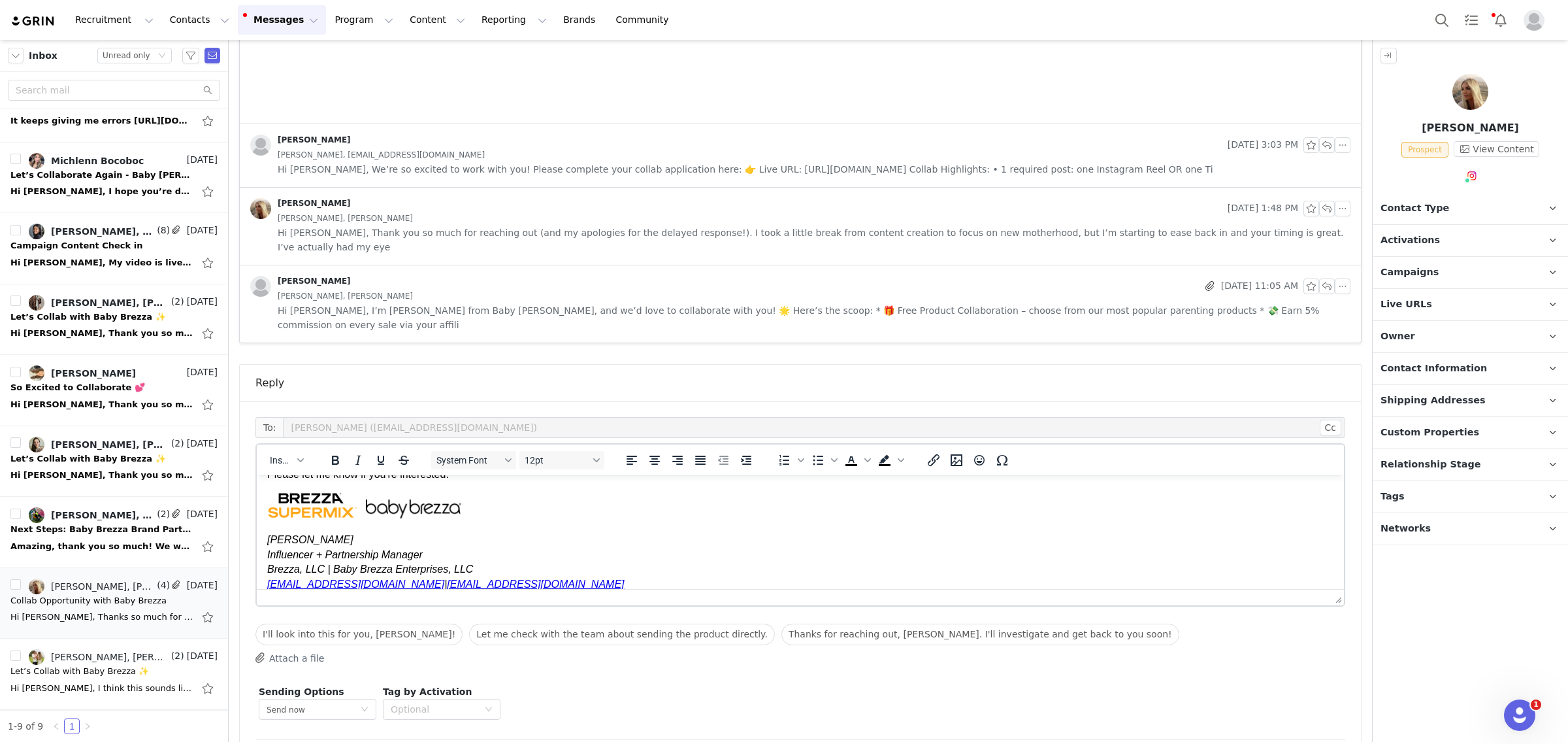
scroll to position [27, 0]
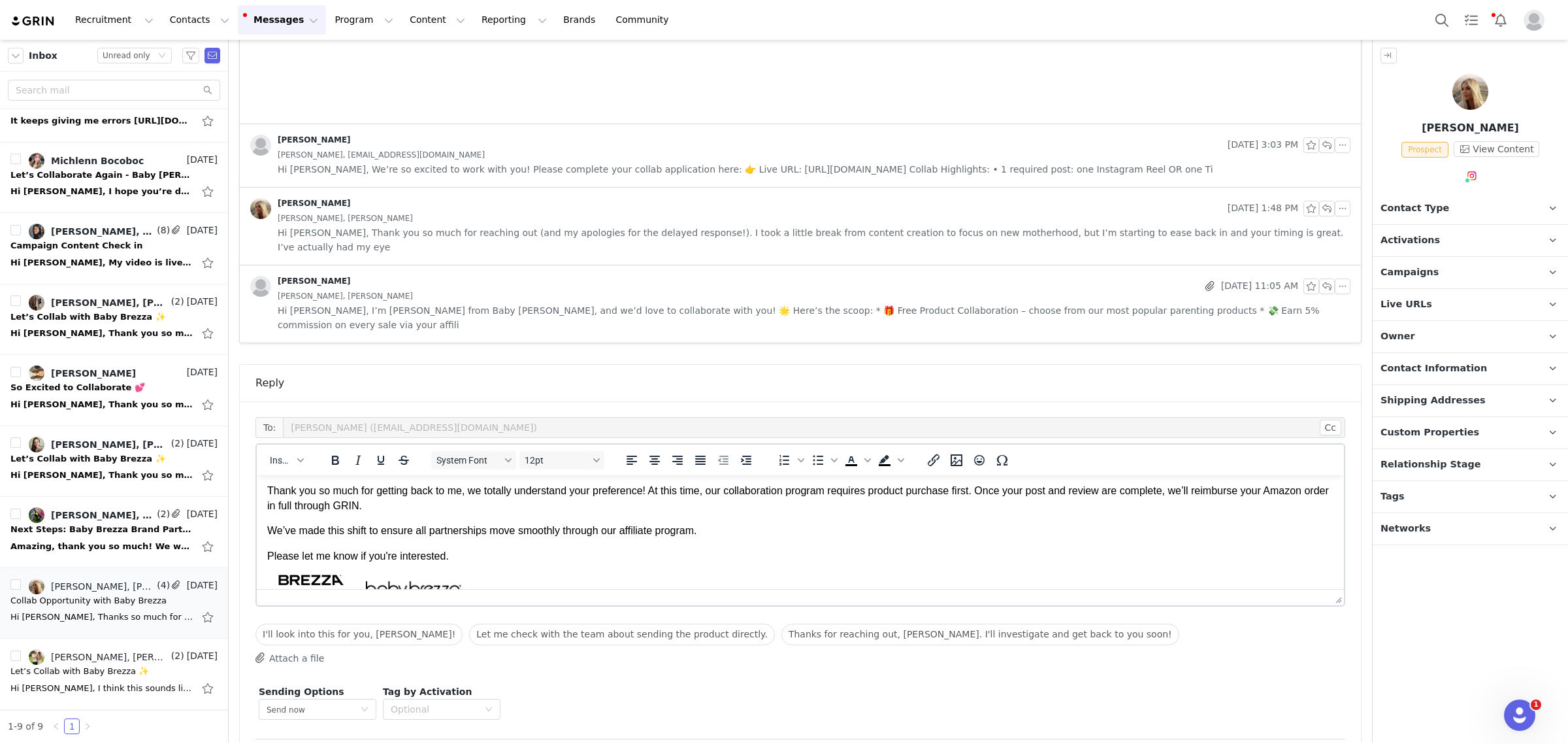
click at [501, 570] on body "Hi Gemma, Thank you so much for getting back to me, we totally understand your …" at bounding box center [799, 566] width 1066 height 214
click at [500, 564] on body "Hi Gemma, Thank you so much for getting back to me, we totally understand your …" at bounding box center [799, 566] width 1066 height 214
click at [461, 557] on p "Please let me know if you're interested." at bounding box center [799, 556] width 1066 height 14
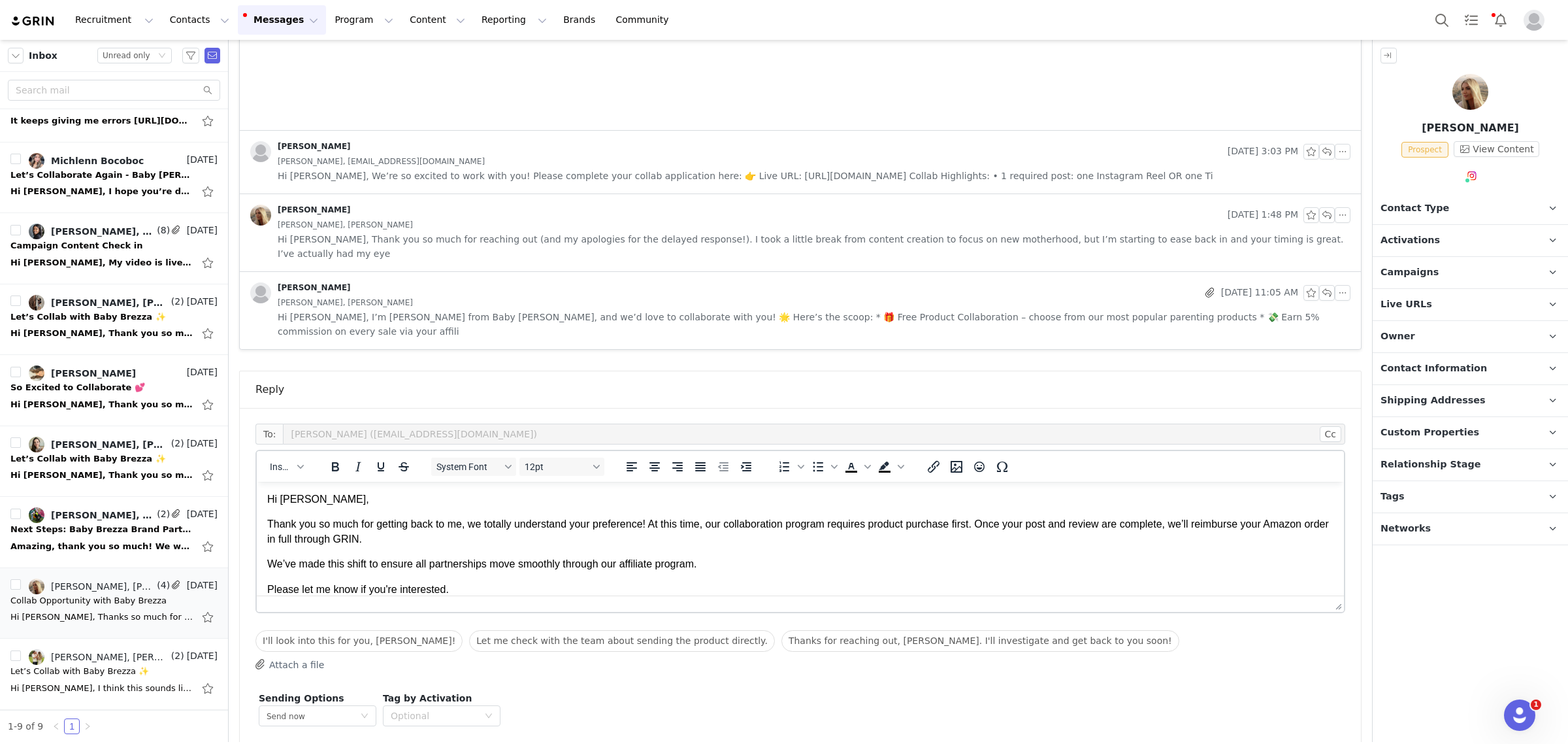
scroll to position [512, 0]
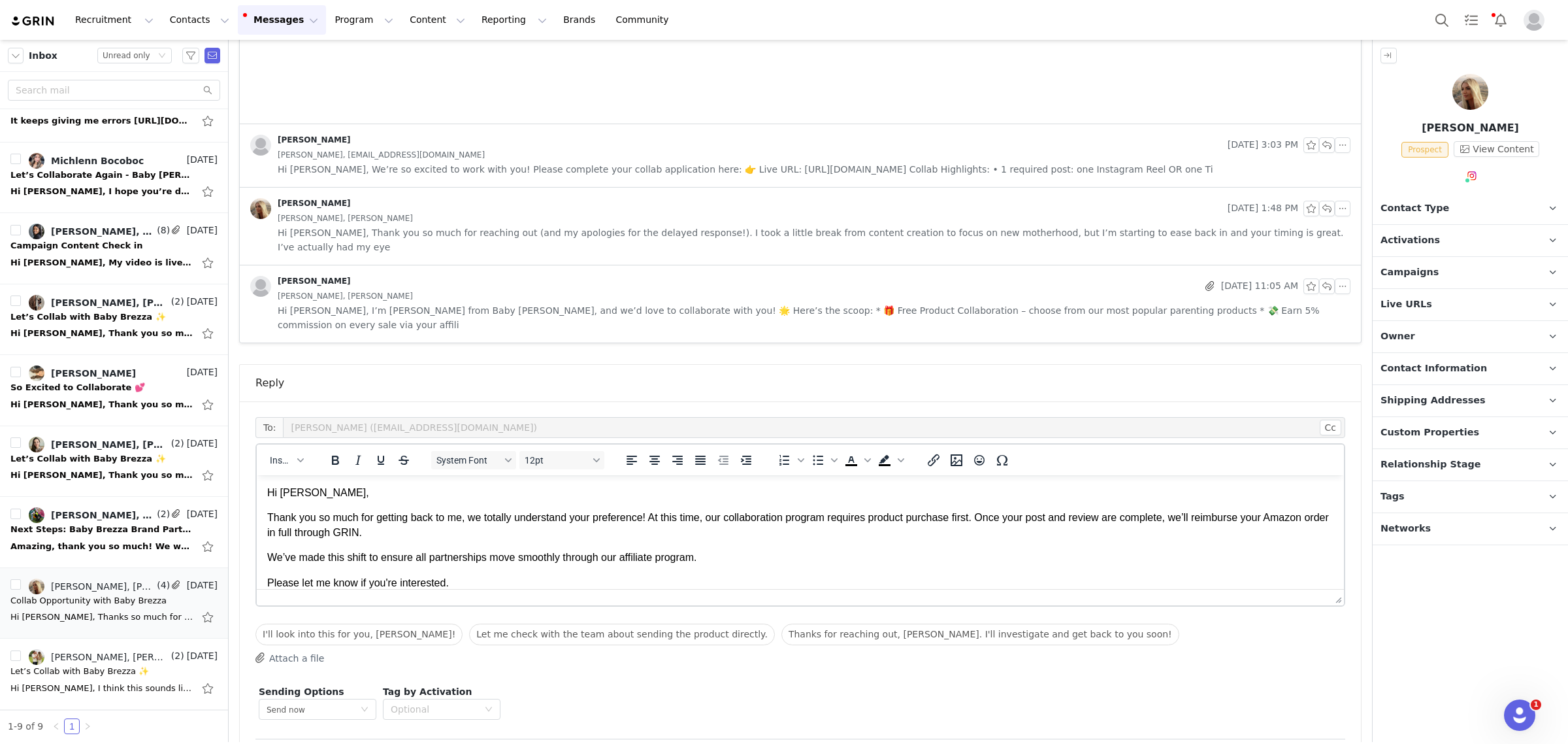
click at [1271, 737] on div "Edit Discard Preview" at bounding box center [800, 754] width 1090 height 32
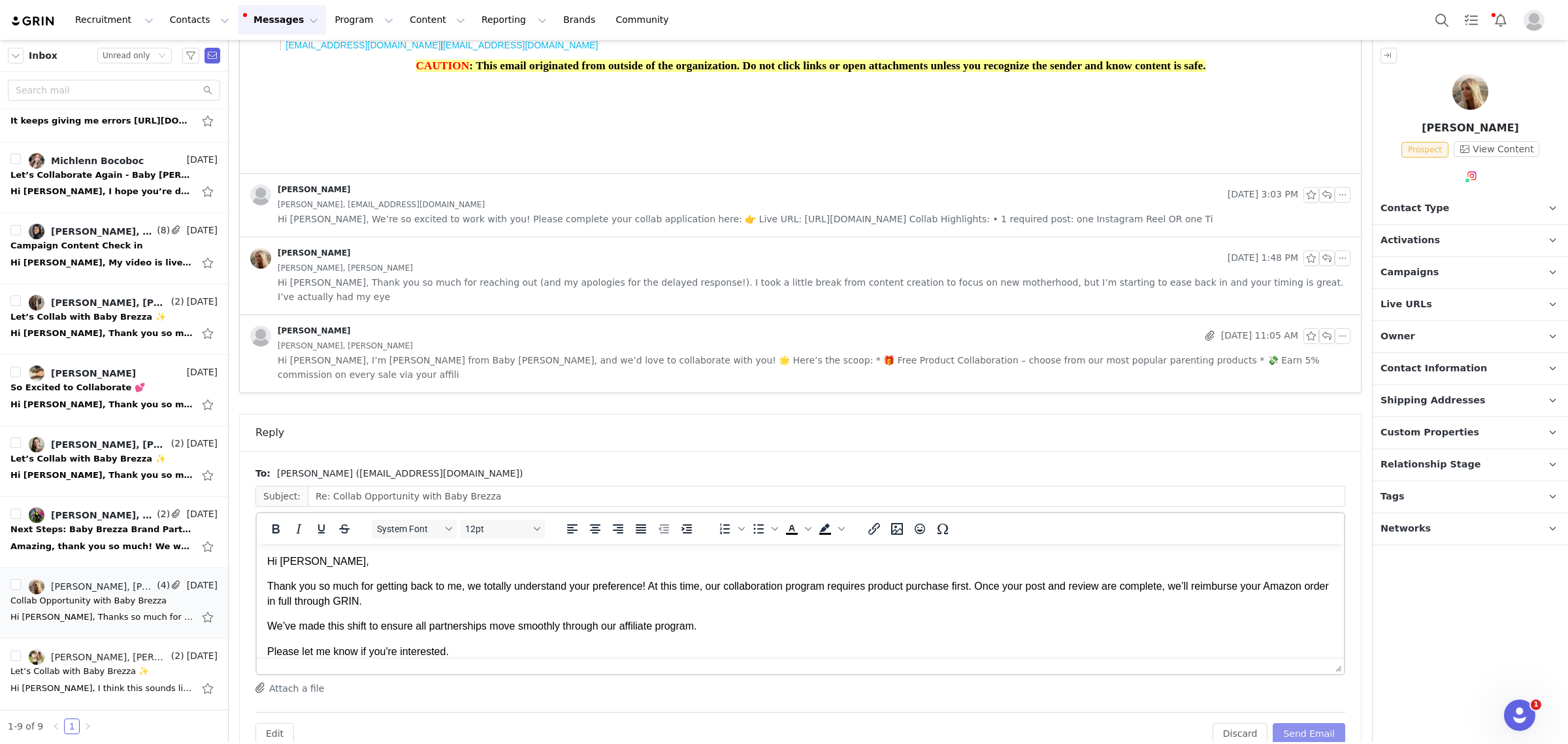
scroll to position [0, 0]
click at [1271, 723] on button "Send Email" at bounding box center [1308, 733] width 72 height 21
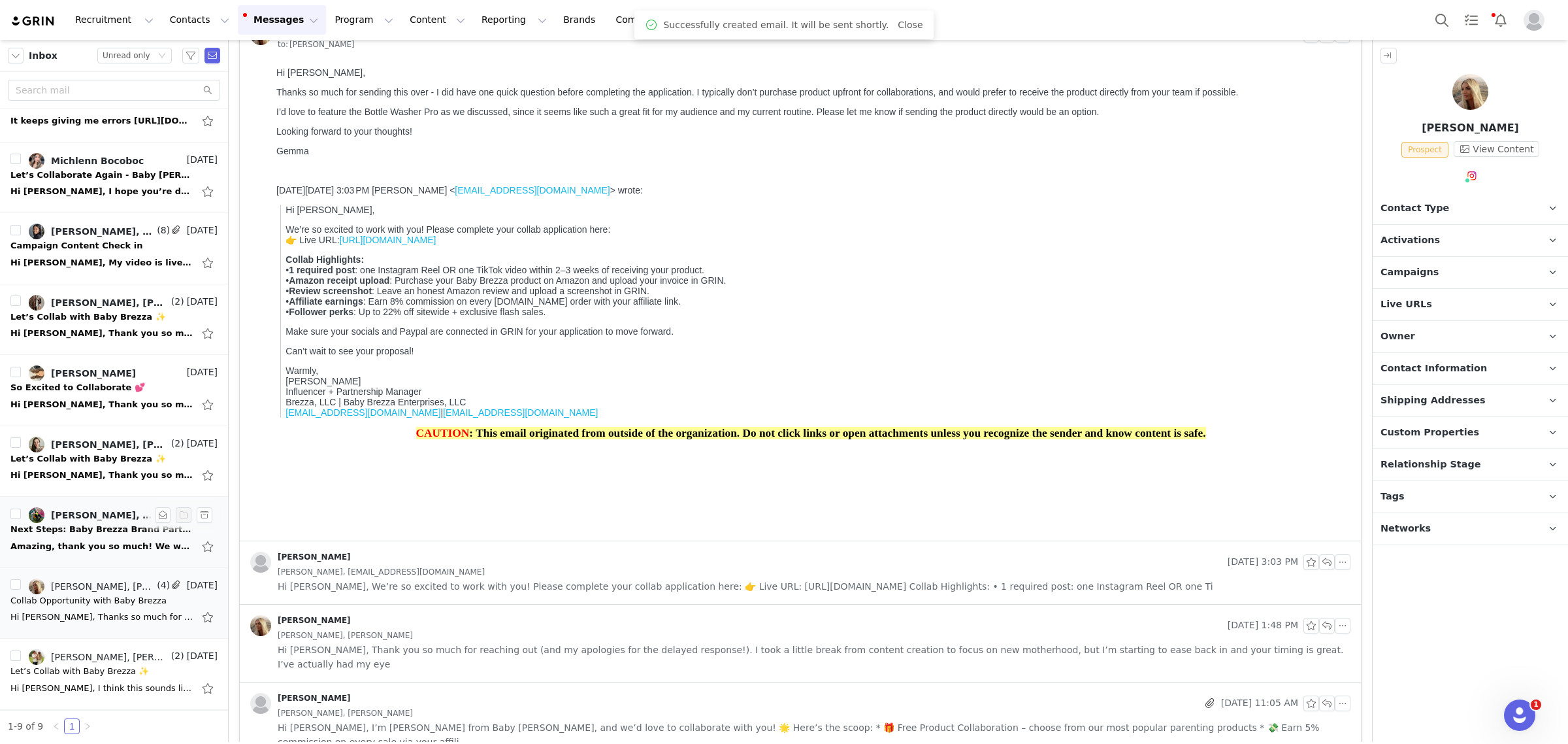
click at [121, 538] on div "Amazing, thank you so much! We would love to do this. If we choose the bottle w…" at bounding box center [114, 546] width 207 height 21
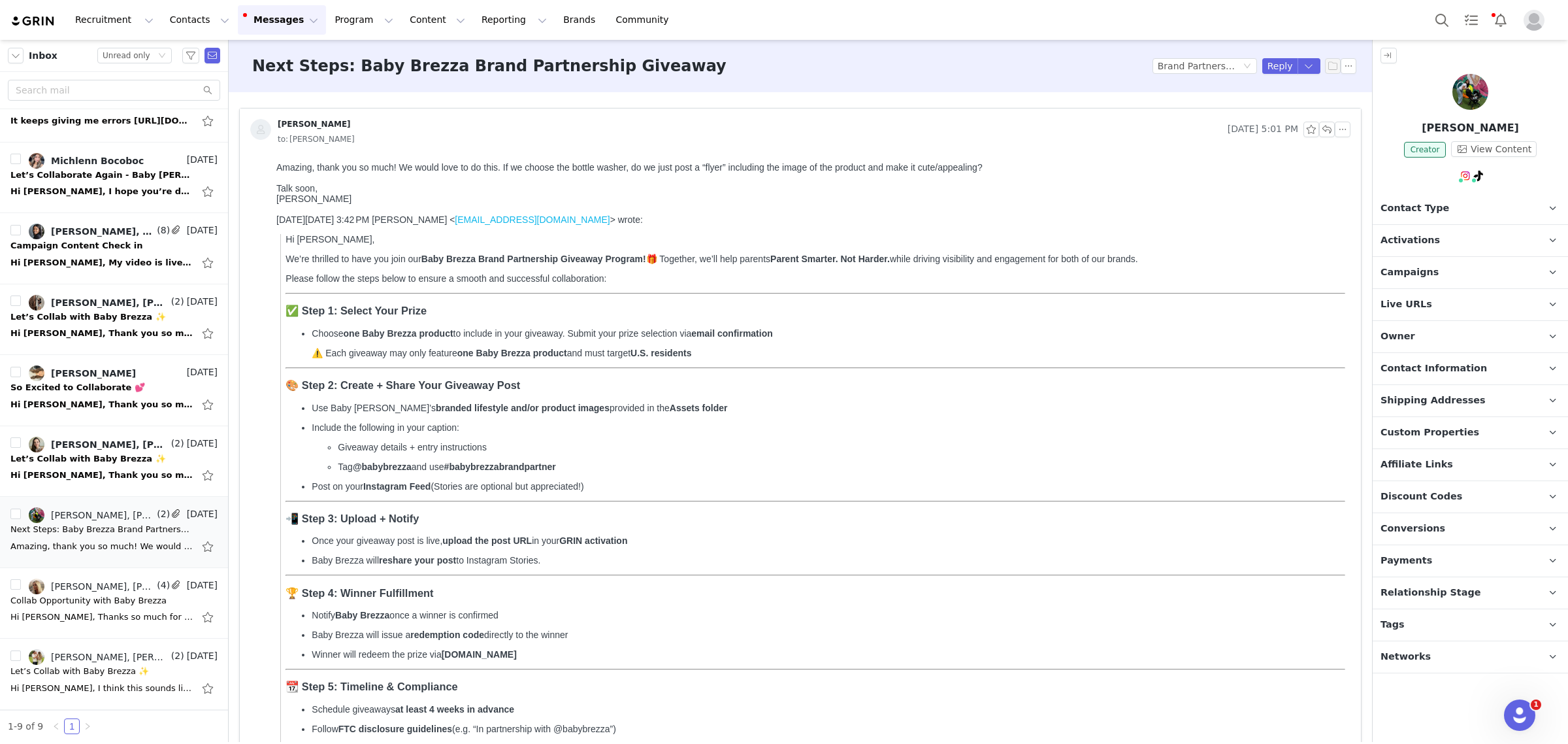
scroll to position [0, 0]
click at [1271, 394] on span "Shipping Addresses" at bounding box center [1433, 401] width 105 height 14
click at [1271, 373] on span "Contact Information" at bounding box center [1433, 368] width 106 height 14
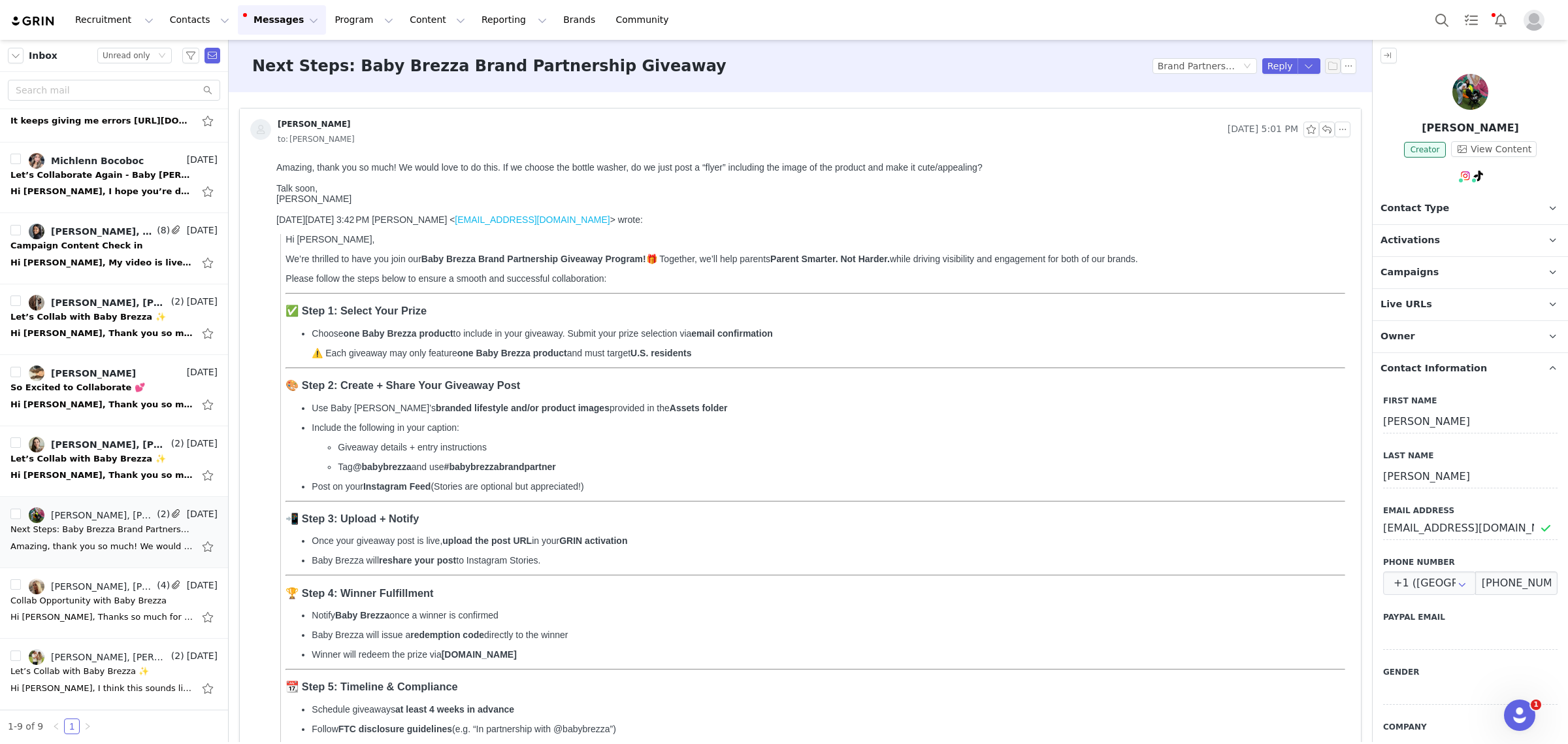
click at [1271, 186] on div "Talk soon," at bounding box center [811, 187] width 1069 height 11
drag, startPoint x: 283, startPoint y: 407, endPoint x: 649, endPoint y: 518, distance: 382.5
click at [649, 518] on blockquote "Hi Alexis, We’re thrilled to have you join our Baby Brezza Brand Partnership Gi…" at bounding box center [813, 590] width 1065 height 712
copy div "🎨 Step 2: Create + Share Your Giveaway Post Use Baby Brezza’s branded lifestyle…"
click at [865, 264] on strong "Parent Smarter. Not Harder." at bounding box center [830, 259] width 120 height 11
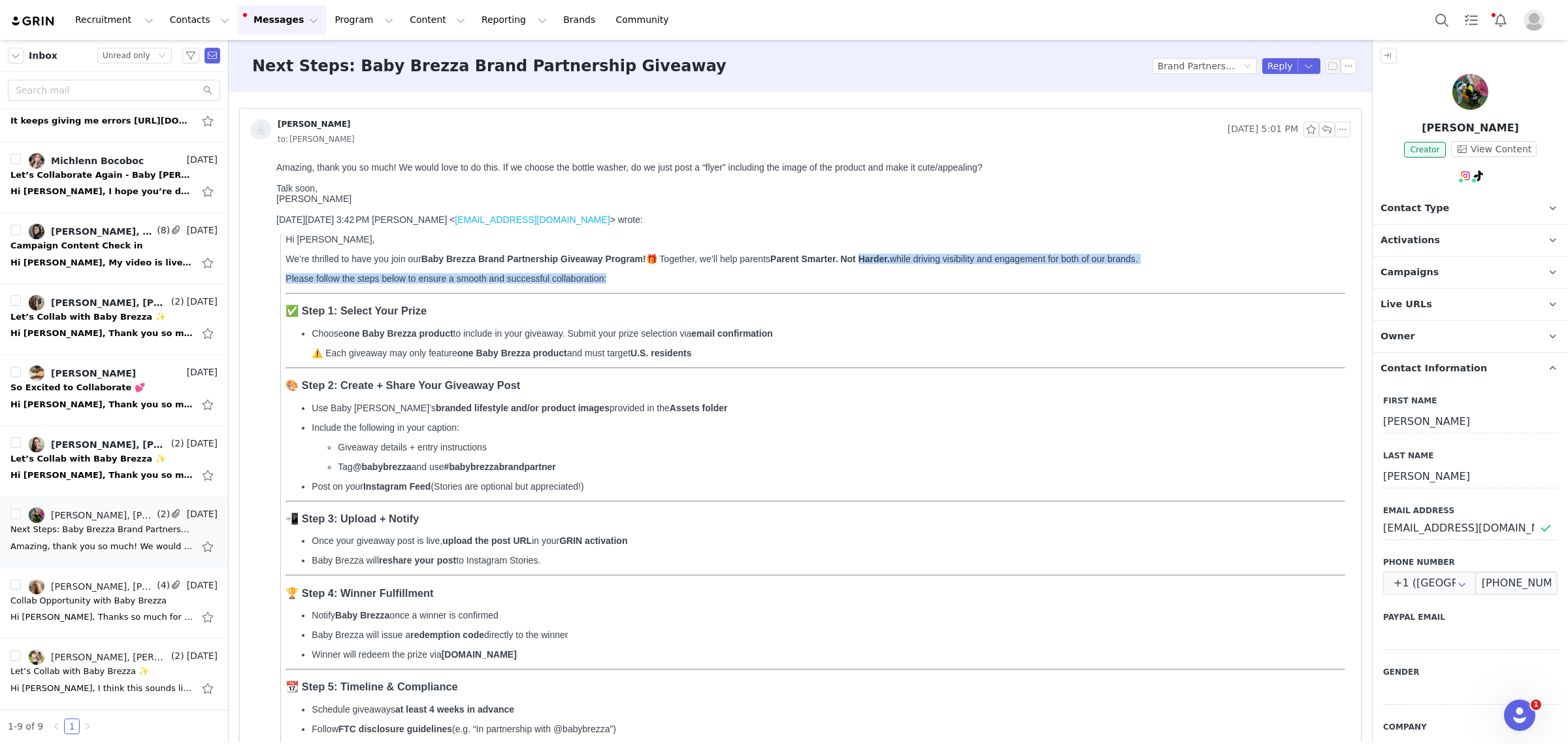
drag, startPoint x: 863, startPoint y: 272, endPoint x: 969, endPoint y: 300, distance: 109.6
click at [969, 300] on div "Hi Alexis, We’re thrilled to have you join our Baby Brezza Brand Partnership Gi…" at bounding box center [815, 590] width 1060 height 712
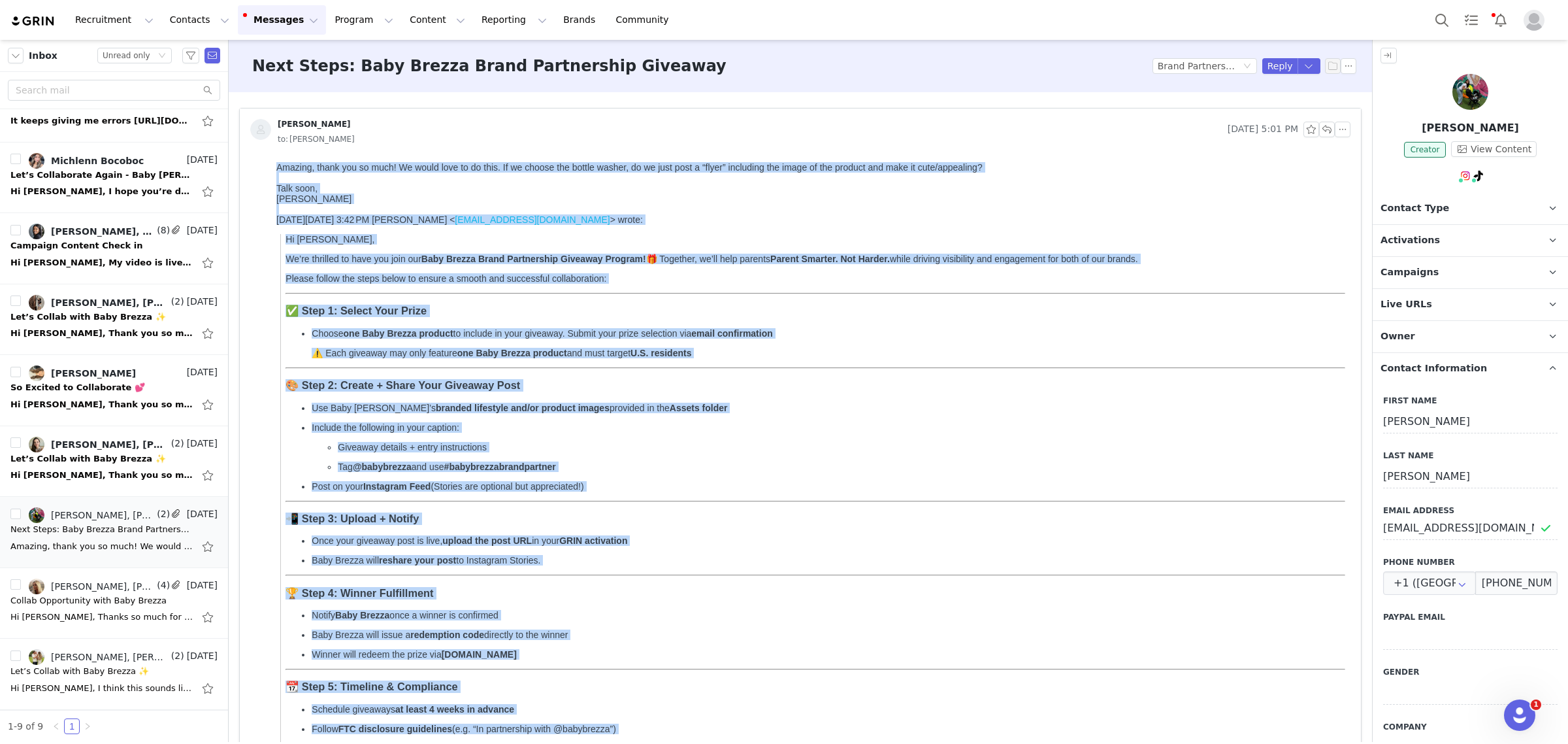
copy body "Amazing, thank you so much! We would love to do this. If we choose the bottle w…"
click at [1093, 283] on div "Hi Alexis, We’re thrilled to have you join our Baby Brezza Brand Partnership Gi…" at bounding box center [815, 590] width 1060 height 712
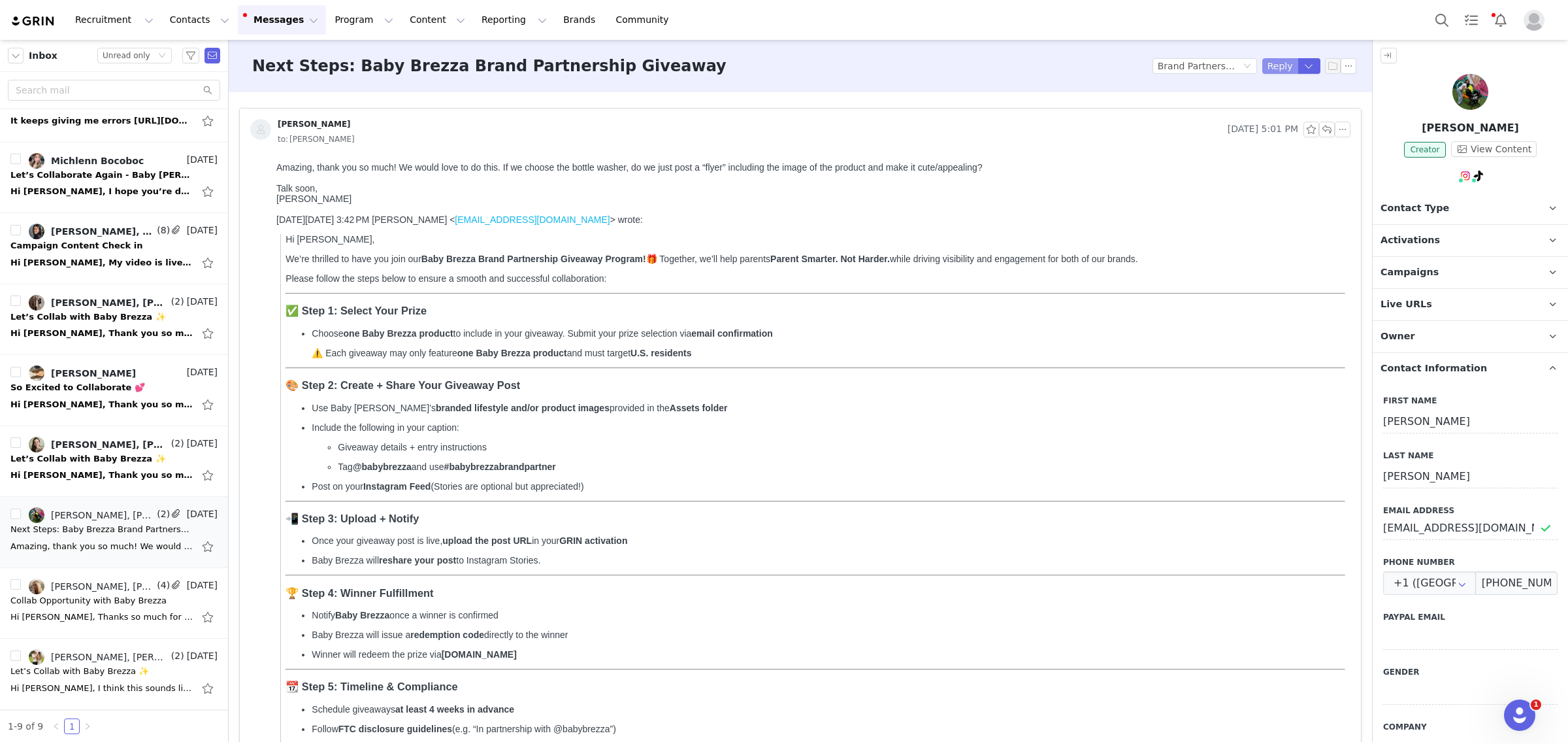
click at [1271, 68] on button "Reply" at bounding box center [1280, 66] width 36 height 16
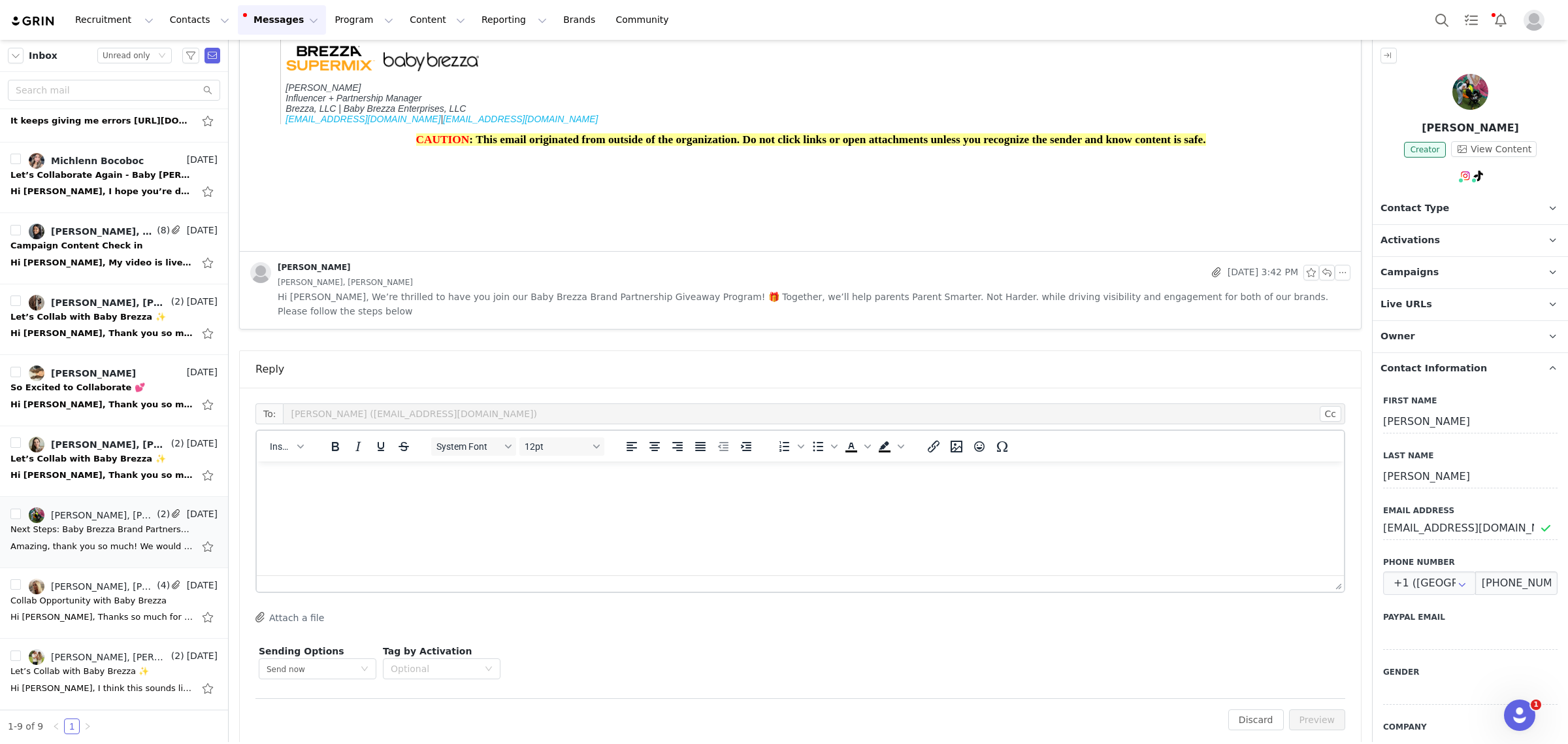
click at [711, 497] on html at bounding box center [800, 479] width 1087 height 36
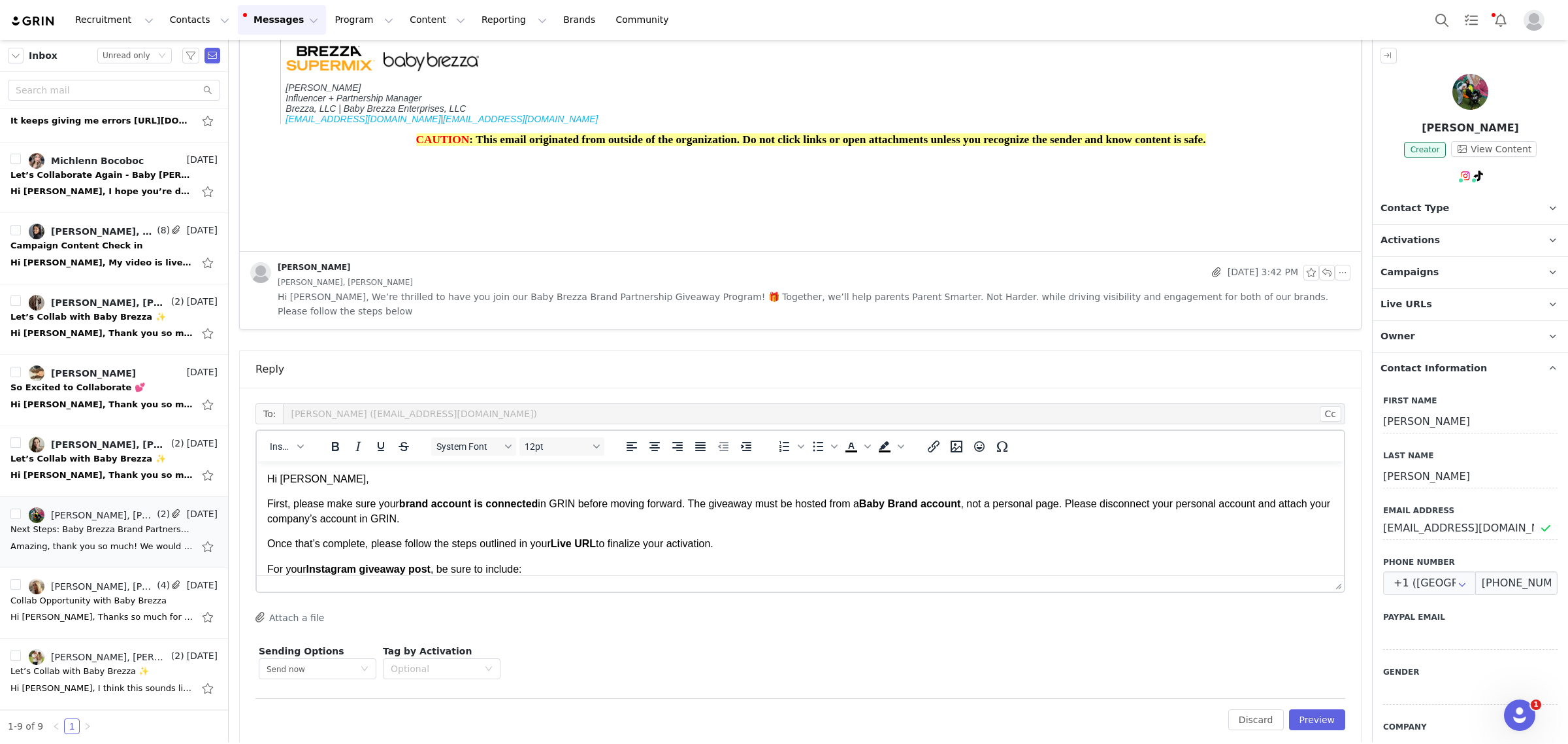
click at [705, 522] on p "First, please make sure your brand account is connected in GRIN before moving f…" at bounding box center [799, 512] width 1066 height 30
click at [519, 531] on body "Hi Alexis, First, please make sure your brand account is connected in GRIN befo…" at bounding box center [799, 604] width 1066 height 264
click at [302, 444] on icon "button" at bounding box center [301, 446] width 7 height 4
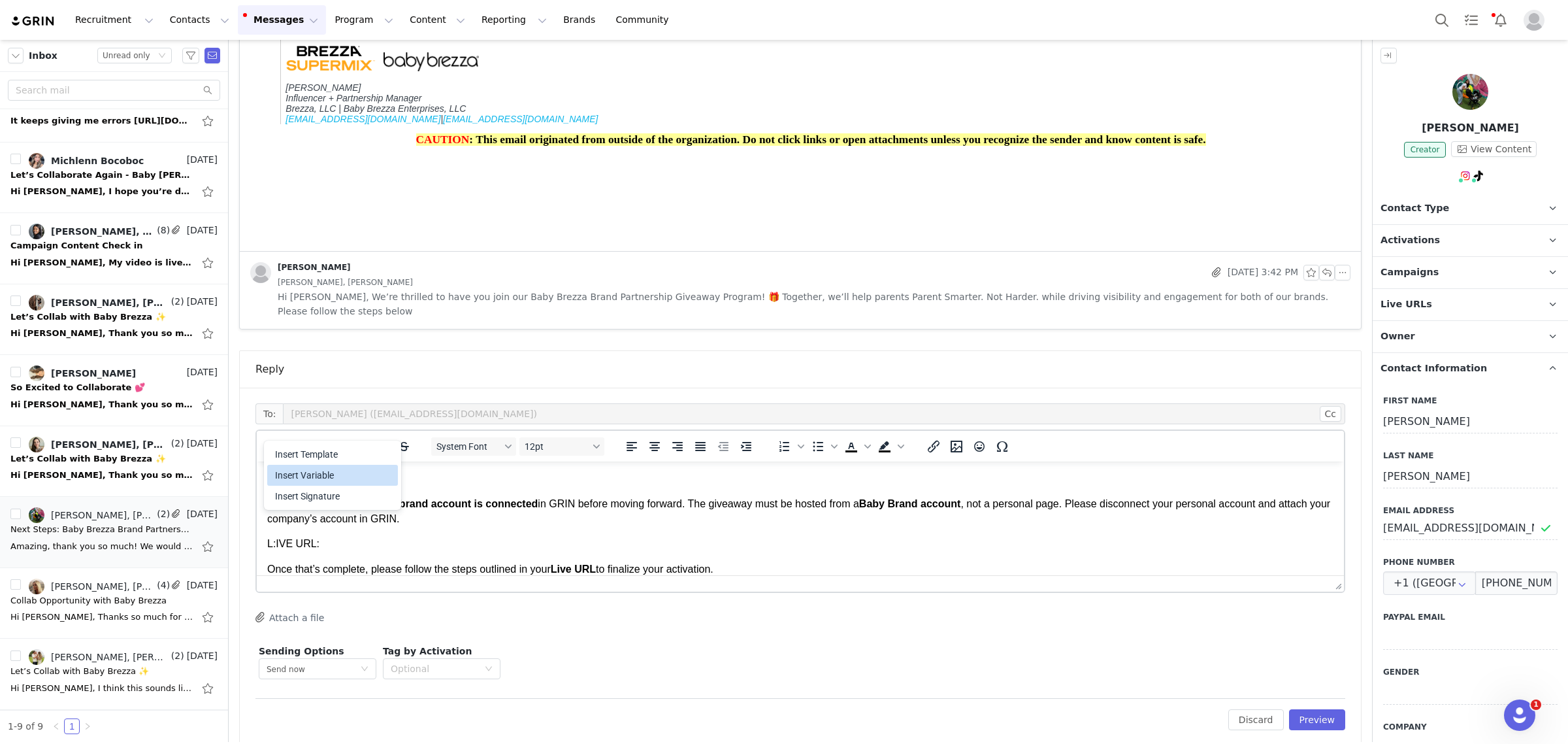
click at [327, 479] on div "Insert Variable" at bounding box center [333, 475] width 118 height 16
select select
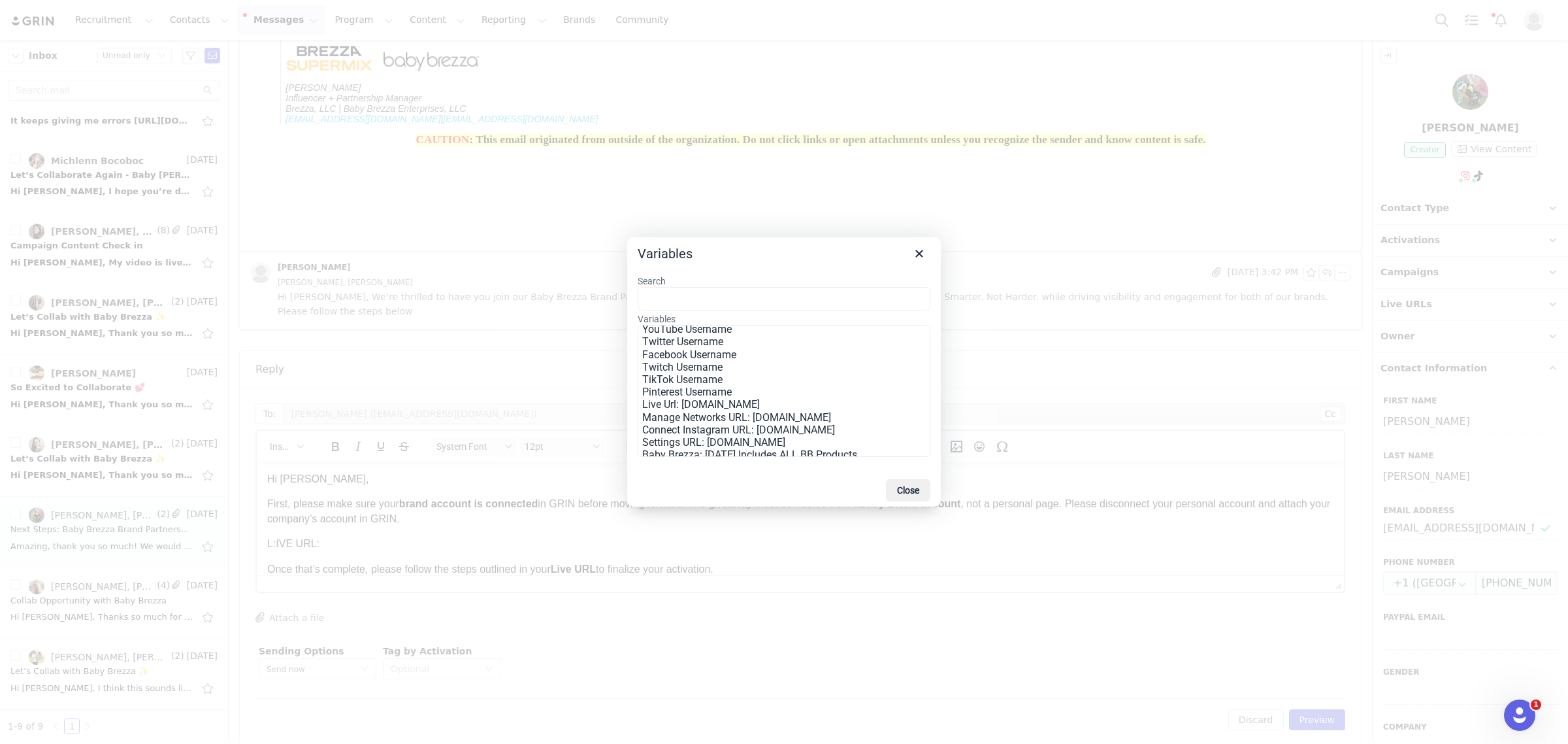
scroll to position [245, 0]
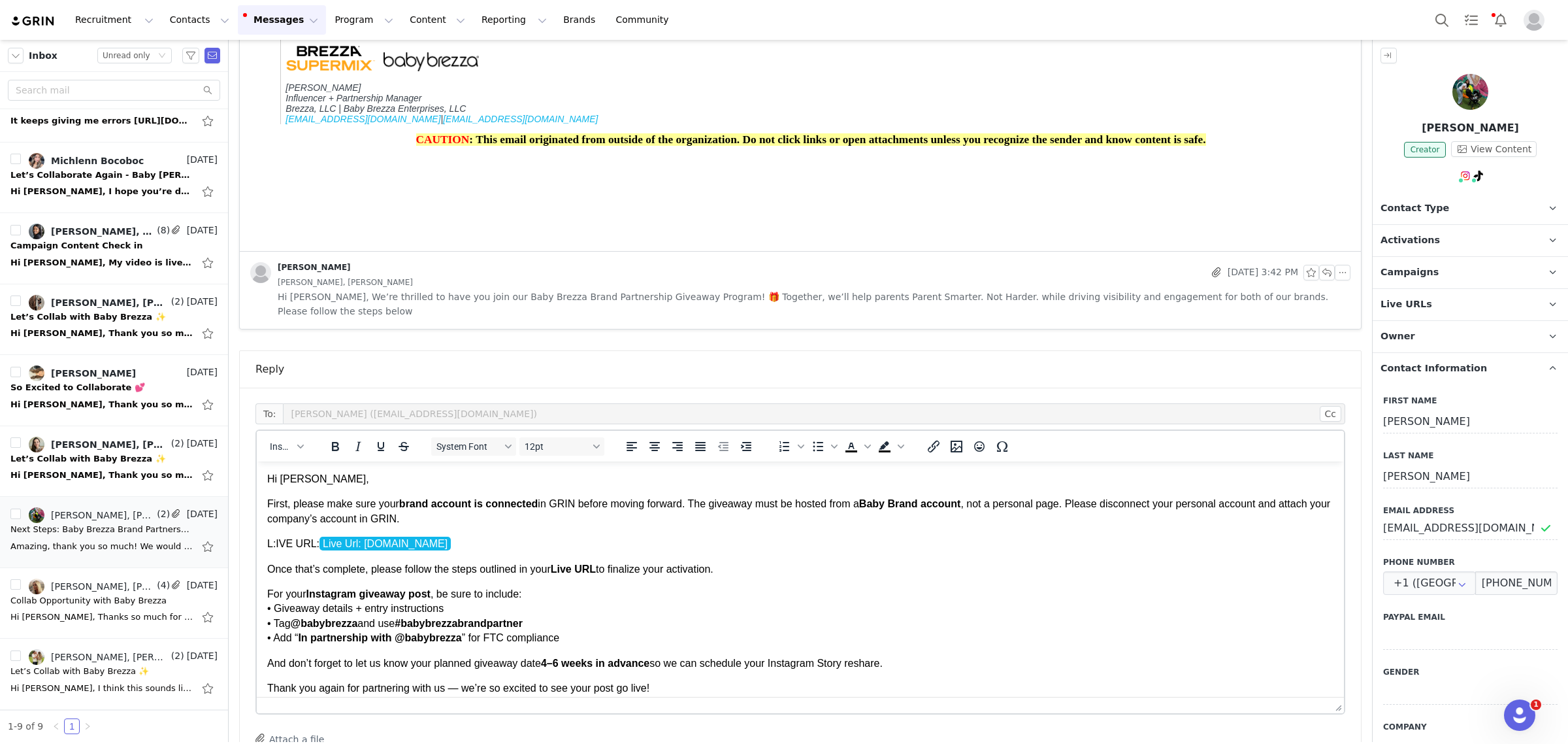
drag, startPoint x: 1325, startPoint y: 576, endPoint x: 1303, endPoint y: 700, distance: 125.9
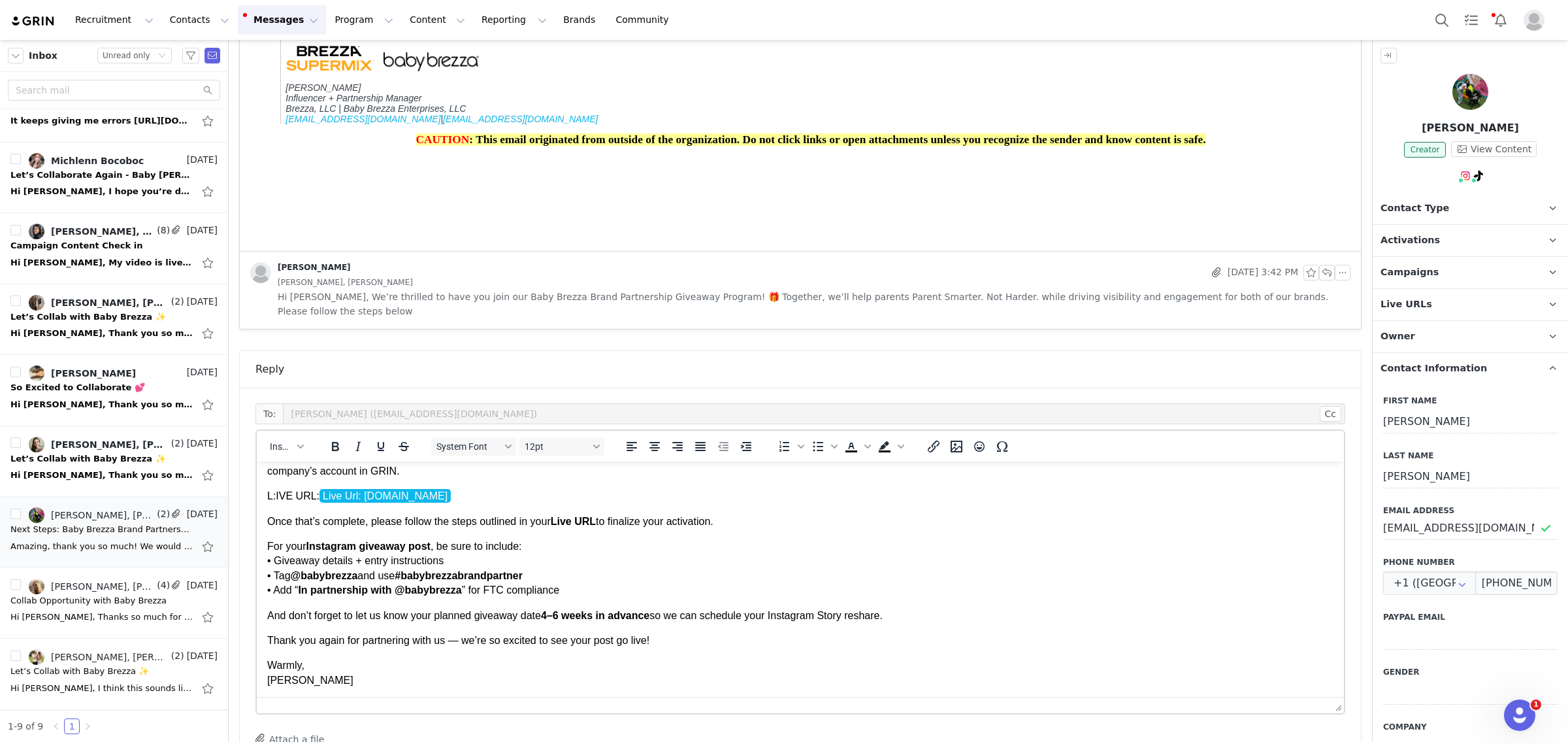
click at [370, 678] on p "Warmly, Monique" at bounding box center [799, 673] width 1066 height 30
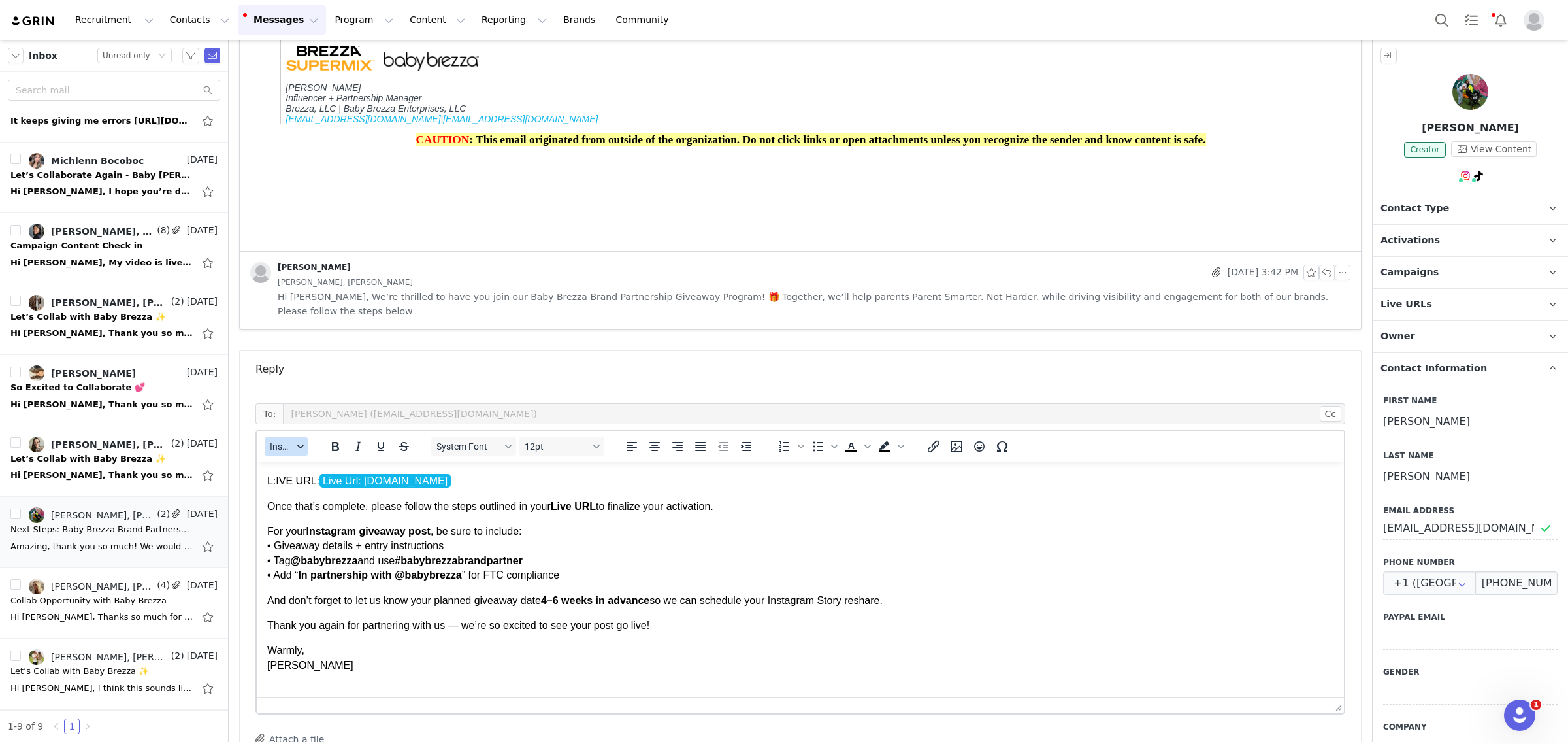
click at [278, 441] on span "Insert" at bounding box center [281, 446] width 23 height 11
click at [313, 501] on div "Insert Signature" at bounding box center [333, 496] width 118 height 16
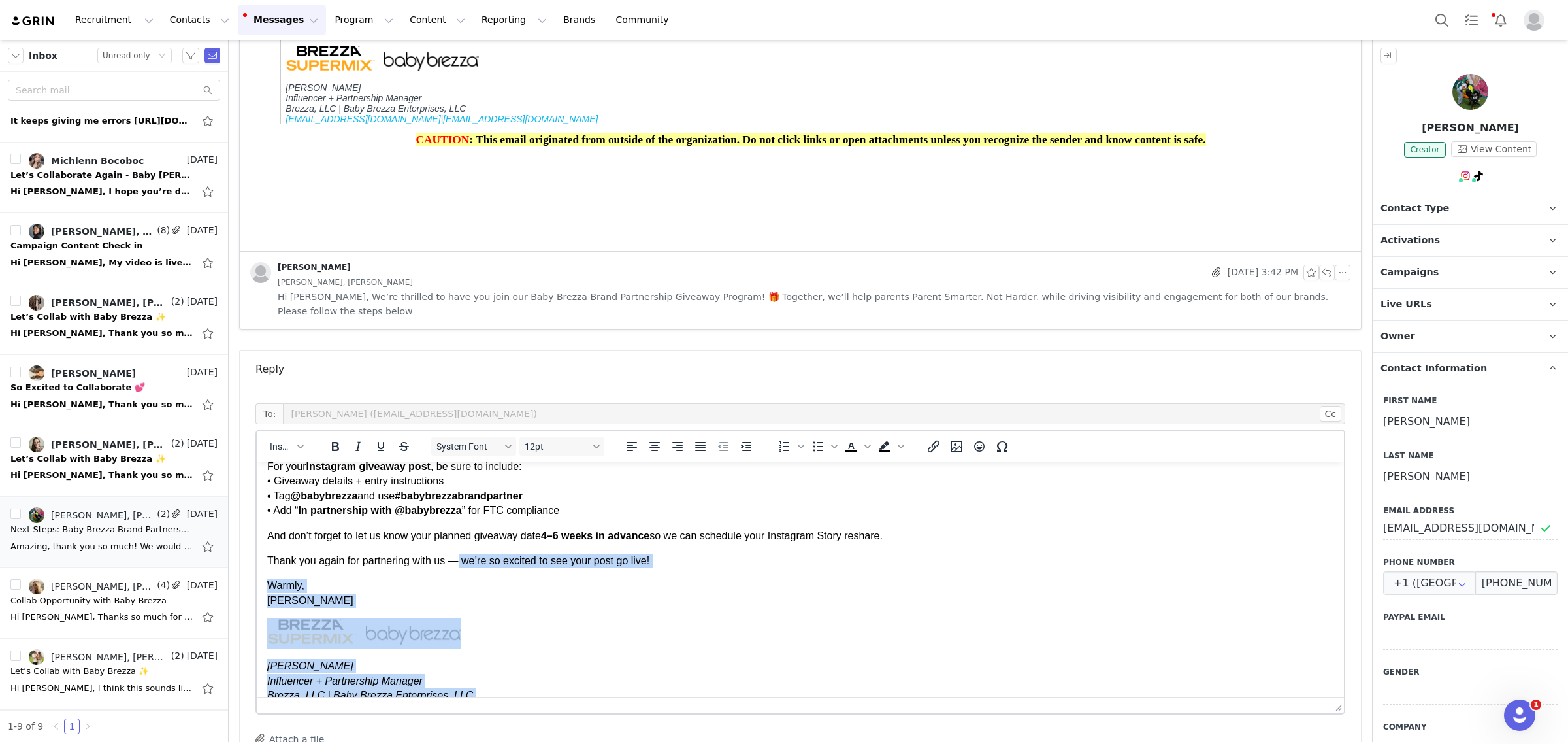
scroll to position [157, 0]
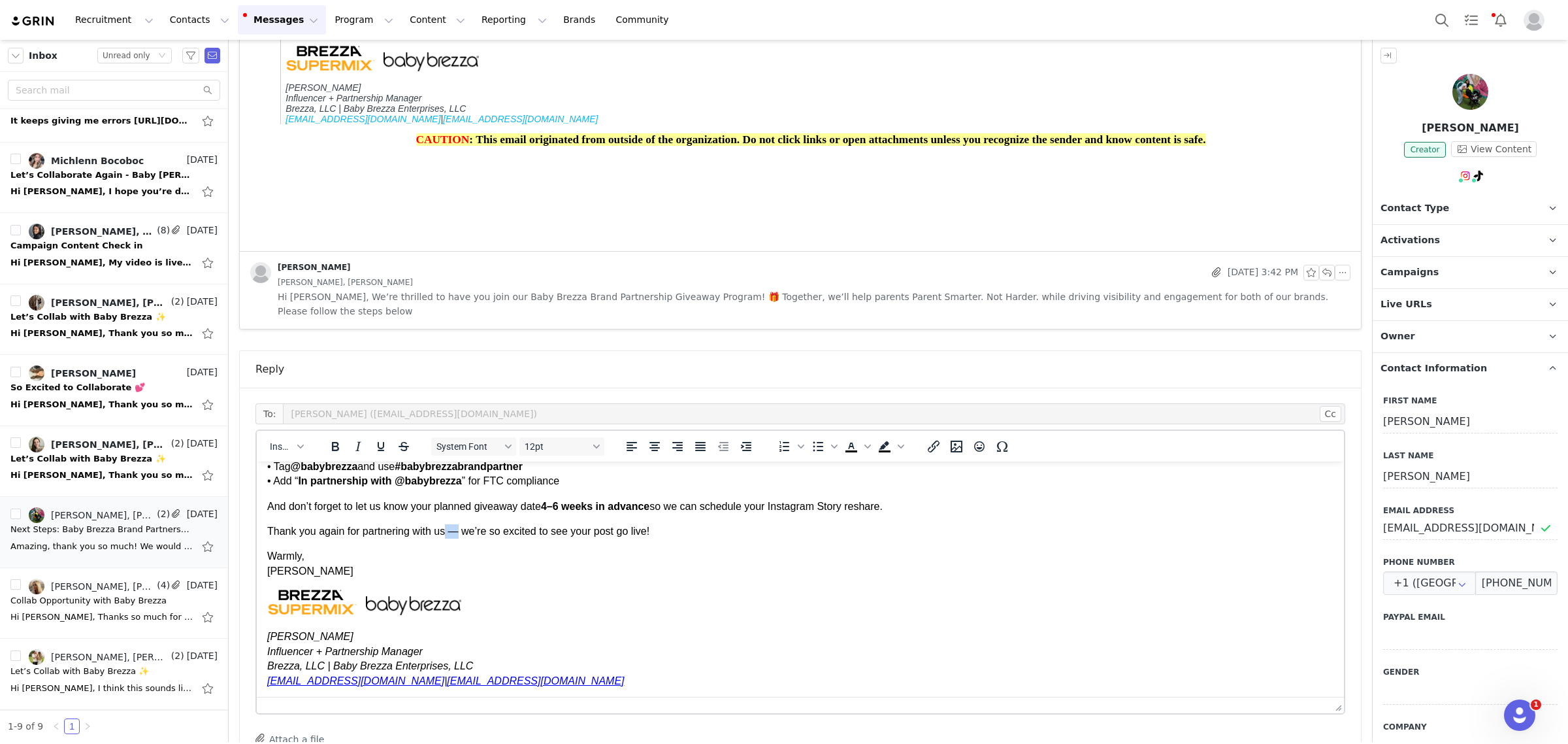
drag, startPoint x: 460, startPoint y: 690, endPoint x: 443, endPoint y: 536, distance: 154.9
click at [443, 536] on p "Thank you again for partnering with us — we’re so excited to see your post go l…" at bounding box center [799, 531] width 1066 height 14
click at [641, 560] on p "Warmly, Monique" at bounding box center [799, 563] width 1066 height 30
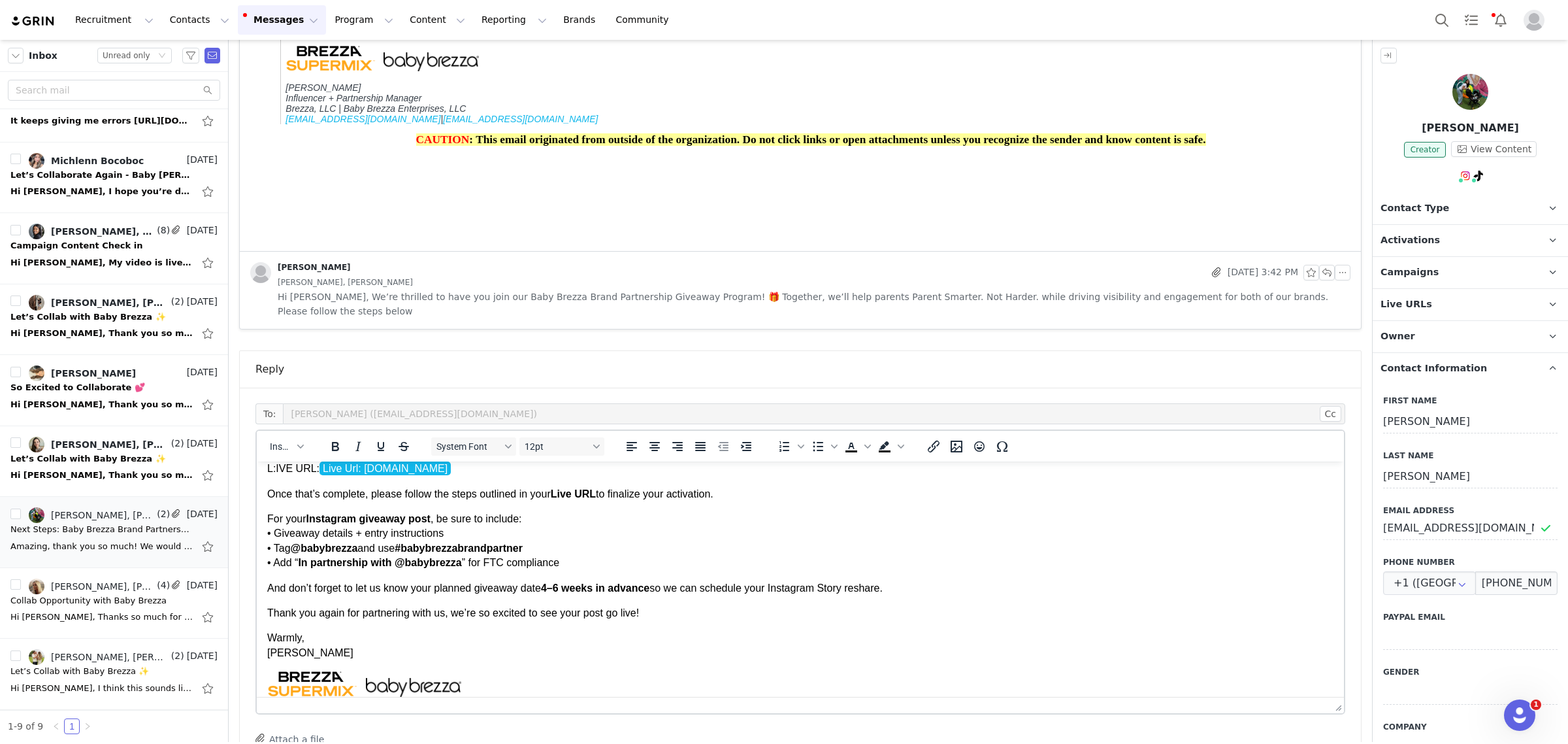
scroll to position [0, 0]
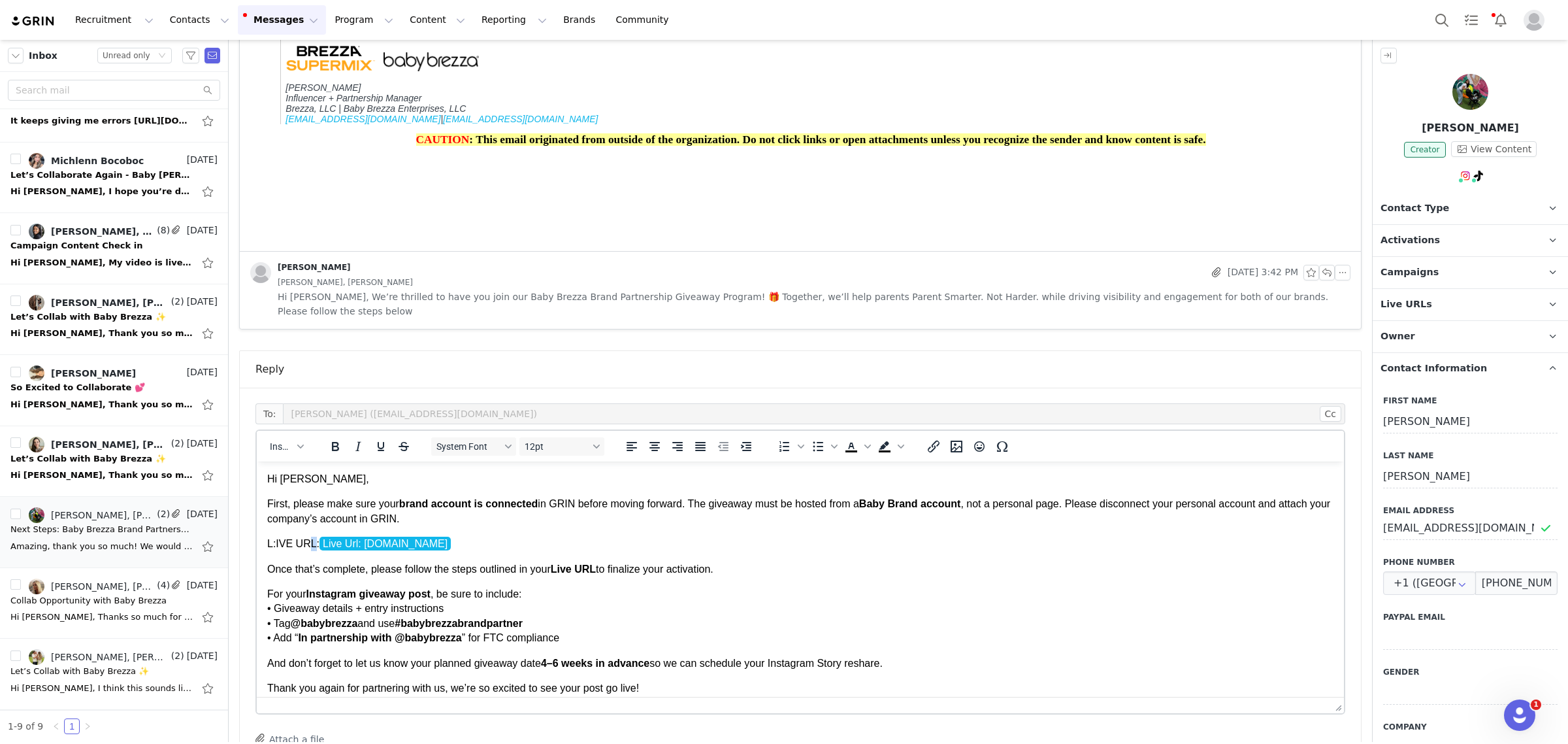
click at [307, 545] on p "L:IVE URL: Live Url: beteshgroupbabybrezza.grin.live" at bounding box center [799, 544] width 1066 height 14
click at [313, 542] on p "L:IVE URL: Live Url: beteshgroupbabybrezza.grin.live" at bounding box center [799, 544] width 1066 height 14
drag, startPoint x: 313, startPoint y: 542, endPoint x: 262, endPoint y: 542, distance: 51.0
click at [262, 542] on html "Hi Alexis, First, please make sure your brand account is connected in GRIN befo…" at bounding box center [800, 658] width 1087 height 394
drag, startPoint x: 338, startPoint y: 435, endPoint x: 353, endPoint y: 435, distance: 15.0
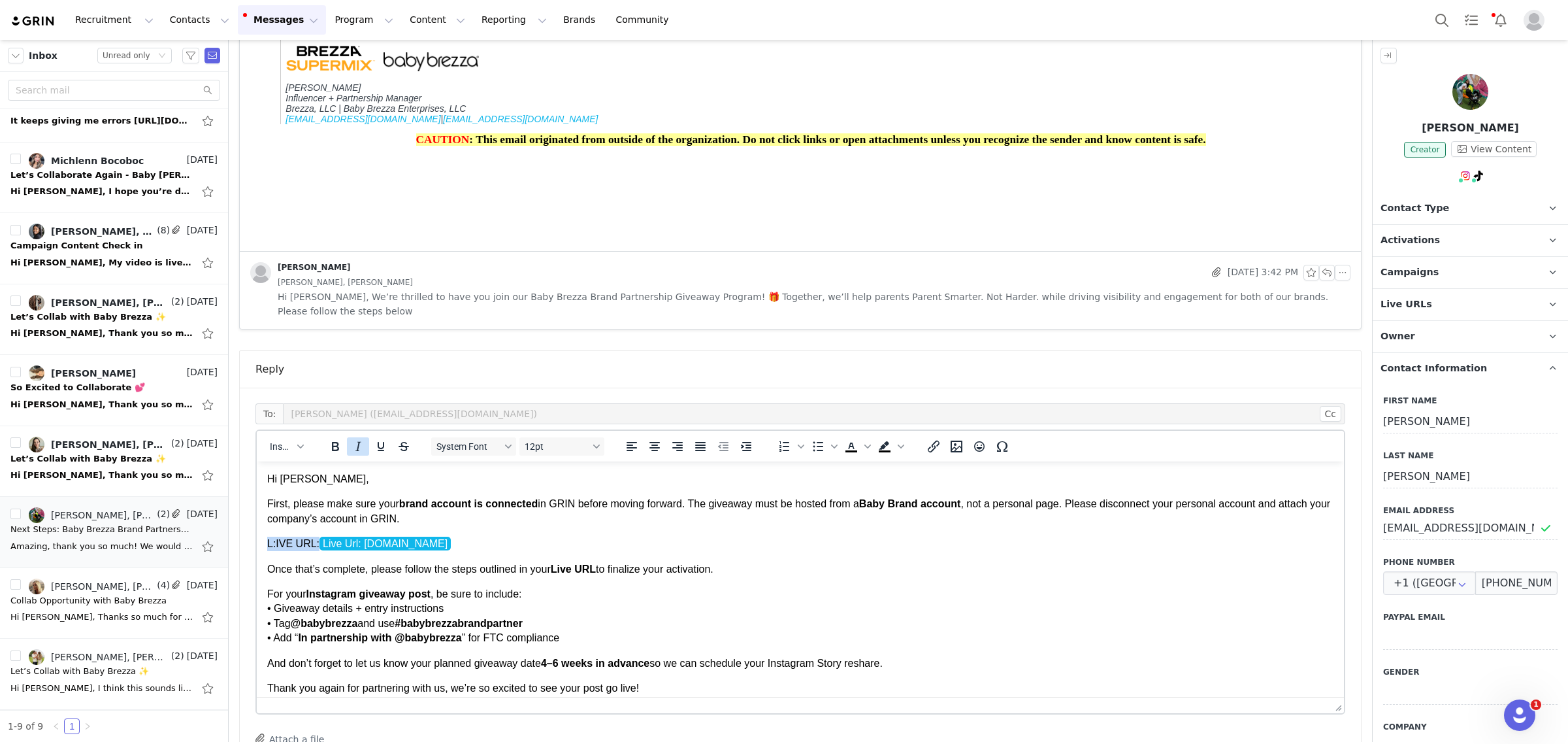
click at [338, 438] on icon "Bold" at bounding box center [335, 446] width 16 height 16
click at [1218, 616] on p "For your Instagram giveaway post , be sure to include: • Giveaway details + ent…" at bounding box center [799, 616] width 1066 height 59
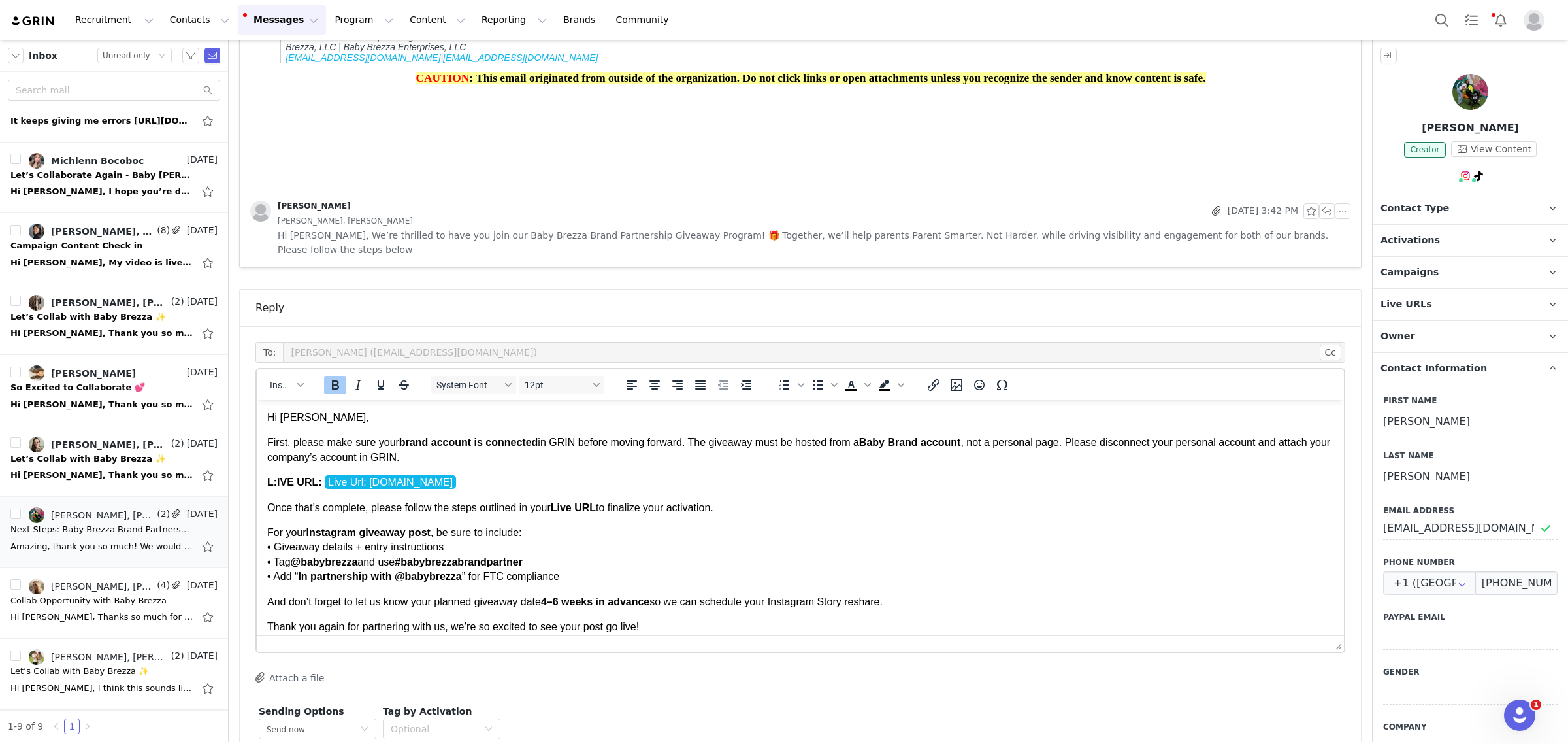
scroll to position [944, 0]
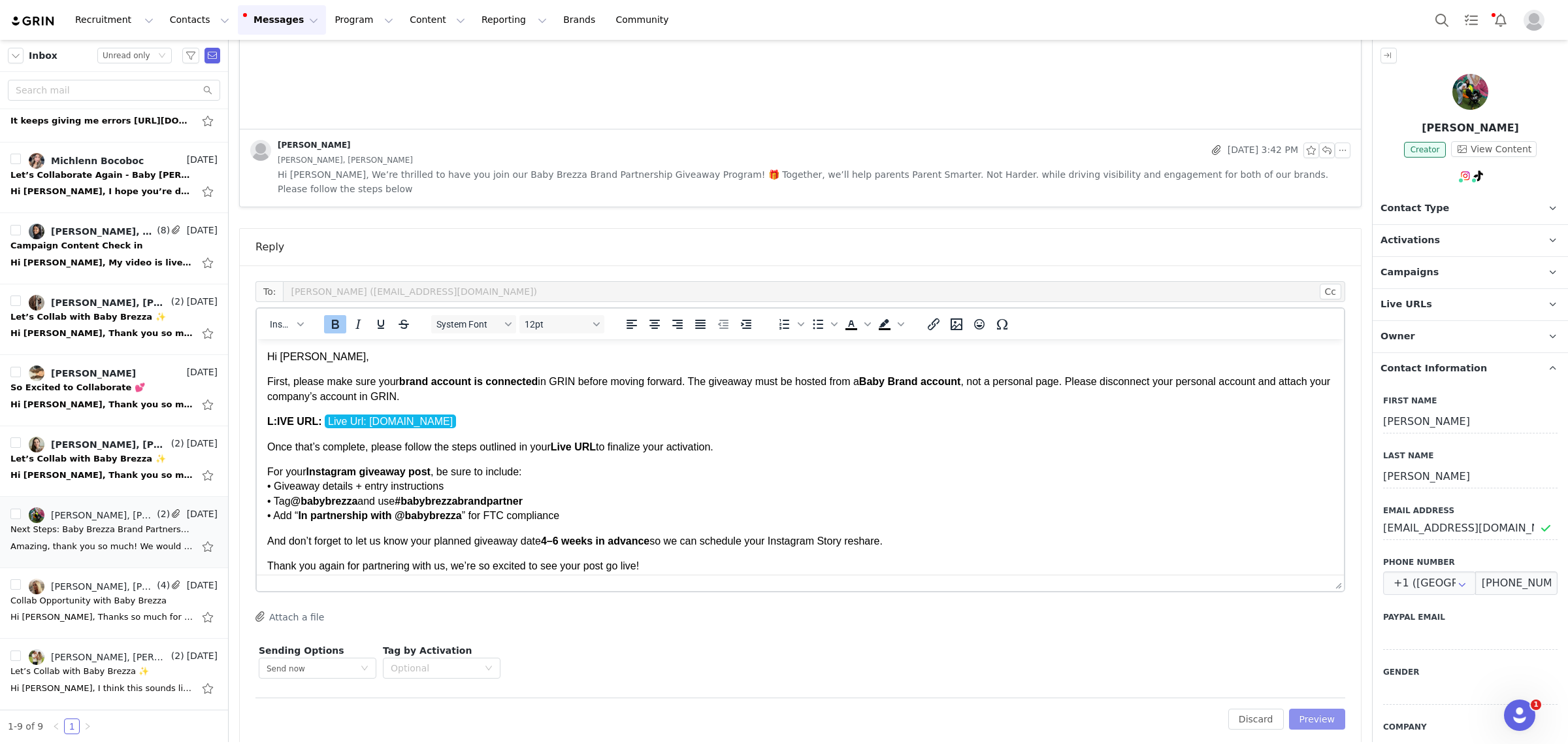
click at [1271, 708] on button "Preview" at bounding box center [1317, 718] width 57 height 21
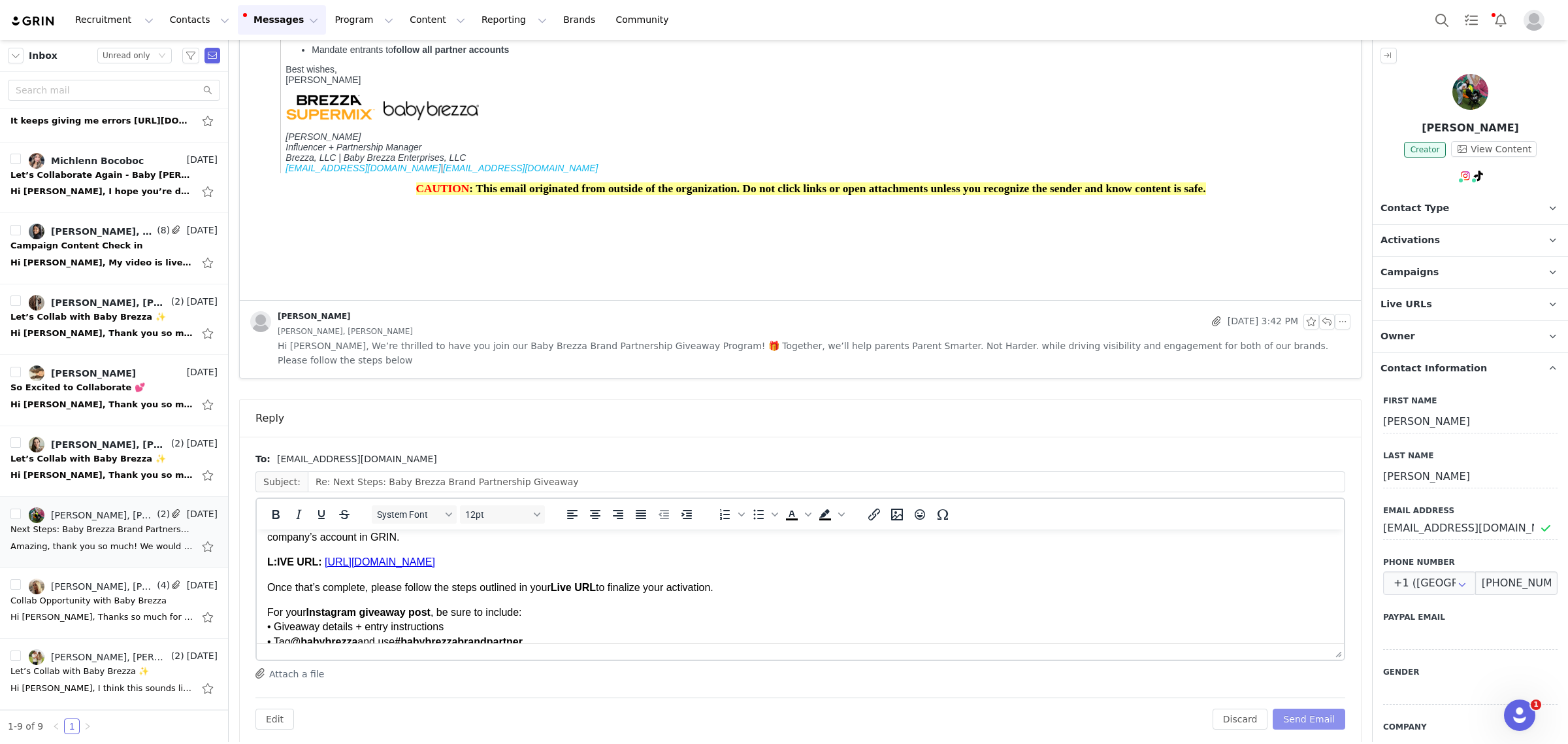
scroll to position [0, 0]
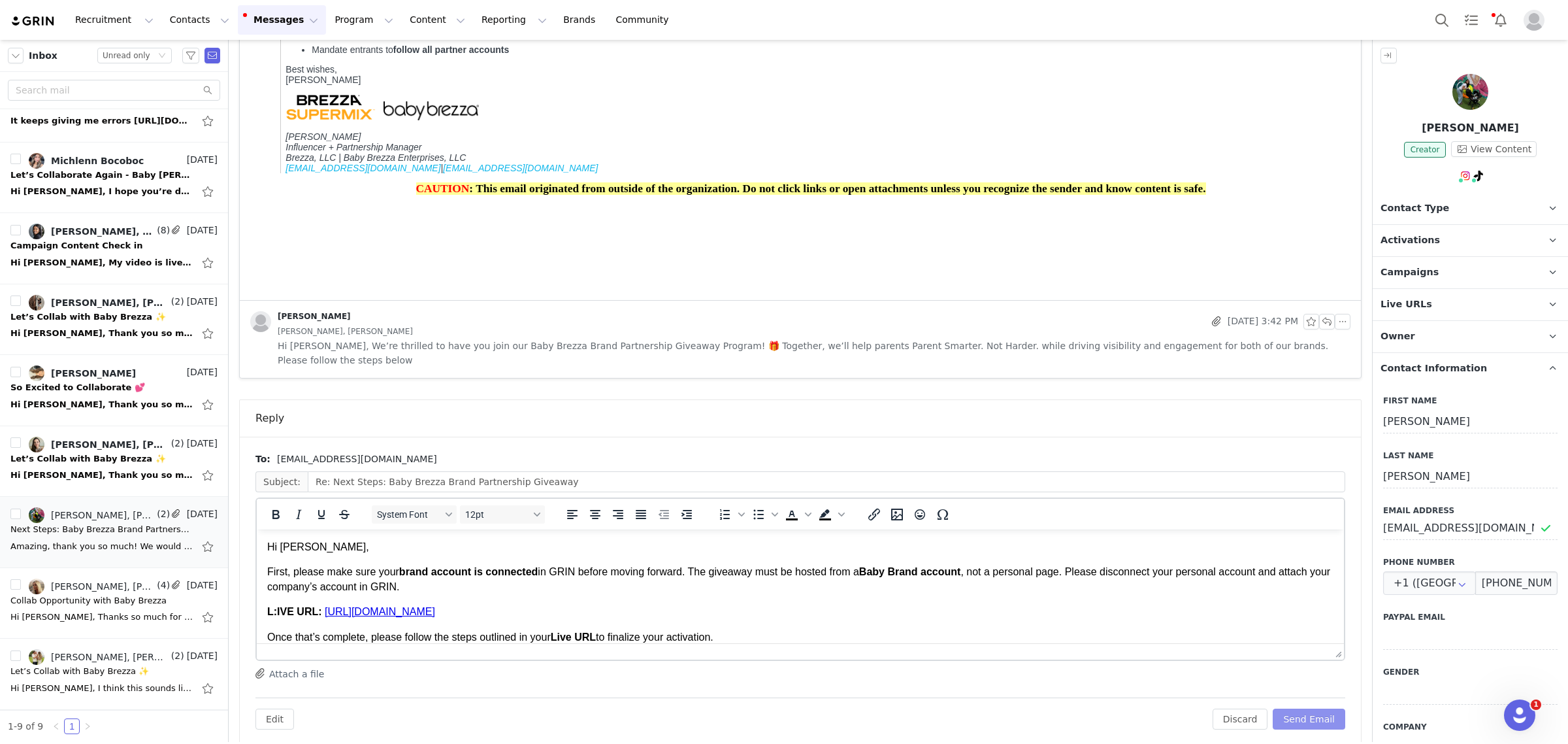
drag, startPoint x: 1286, startPoint y: 706, endPoint x: 1276, endPoint y: 706, distance: 10.0
click at [1271, 708] on button "Send Email" at bounding box center [1308, 718] width 72 height 21
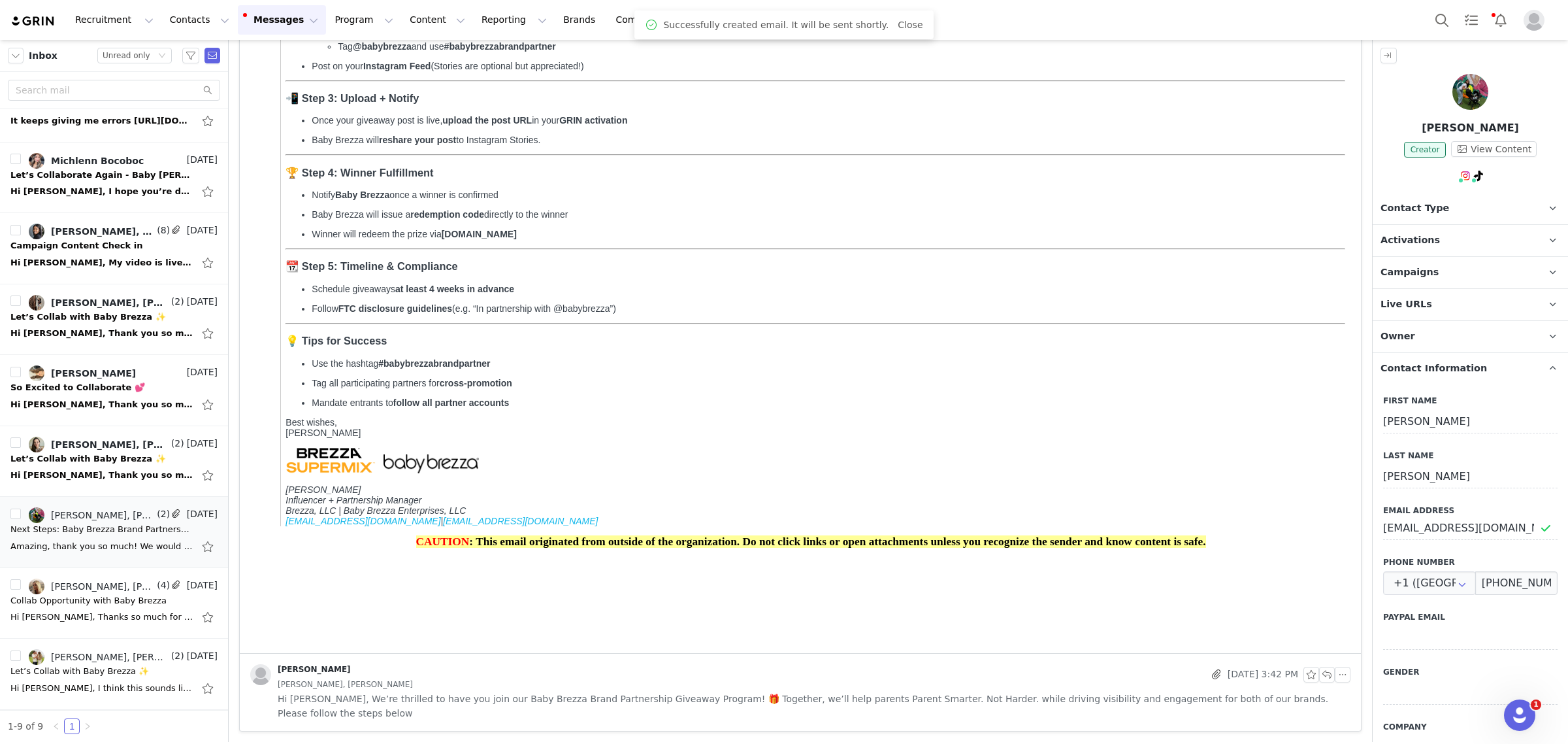
scroll to position [406, 0]
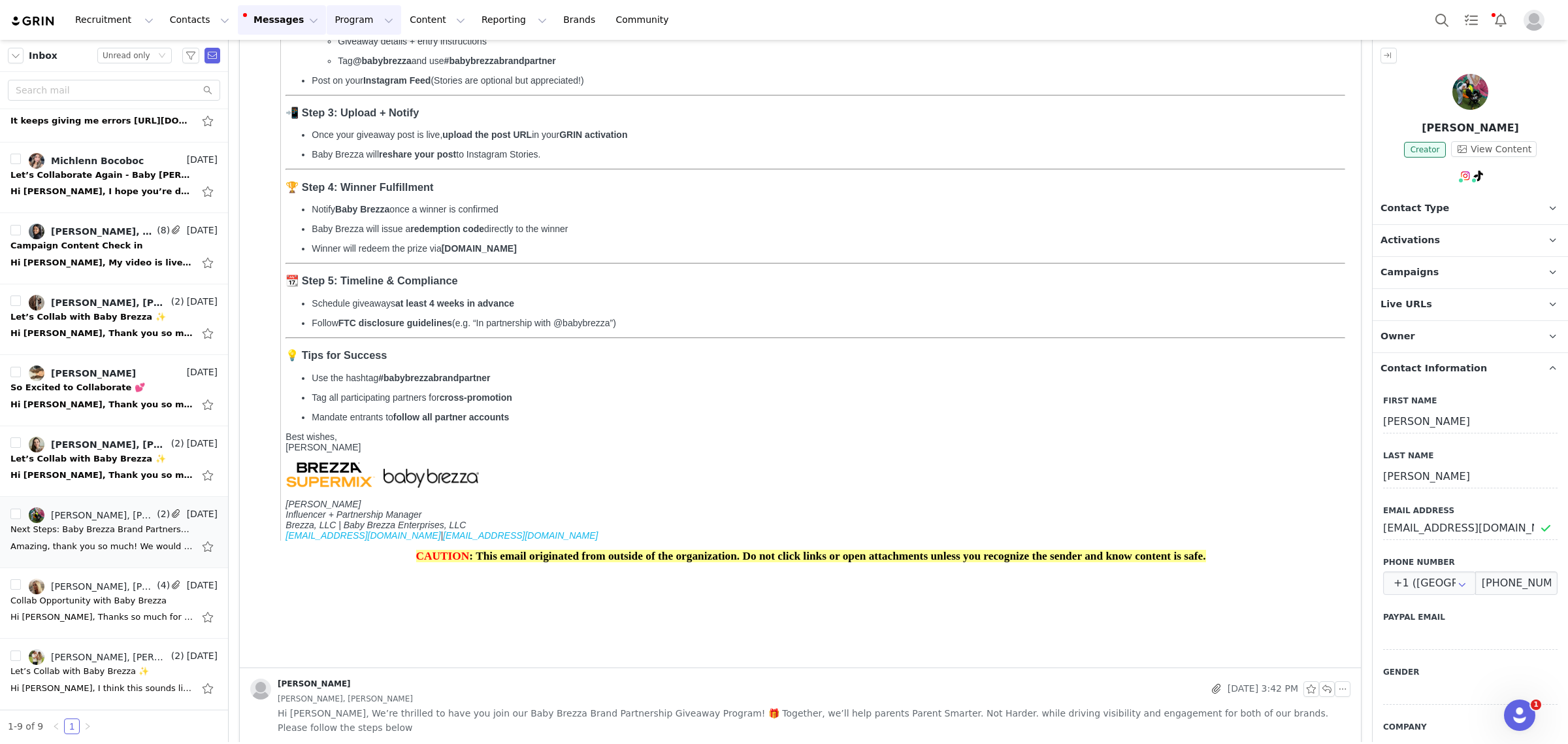
click at [326, 16] on button "Program Program" at bounding box center [363, 20] width 74 height 30
click at [317, 60] on p "Activations" at bounding box center [330, 58] width 51 height 14
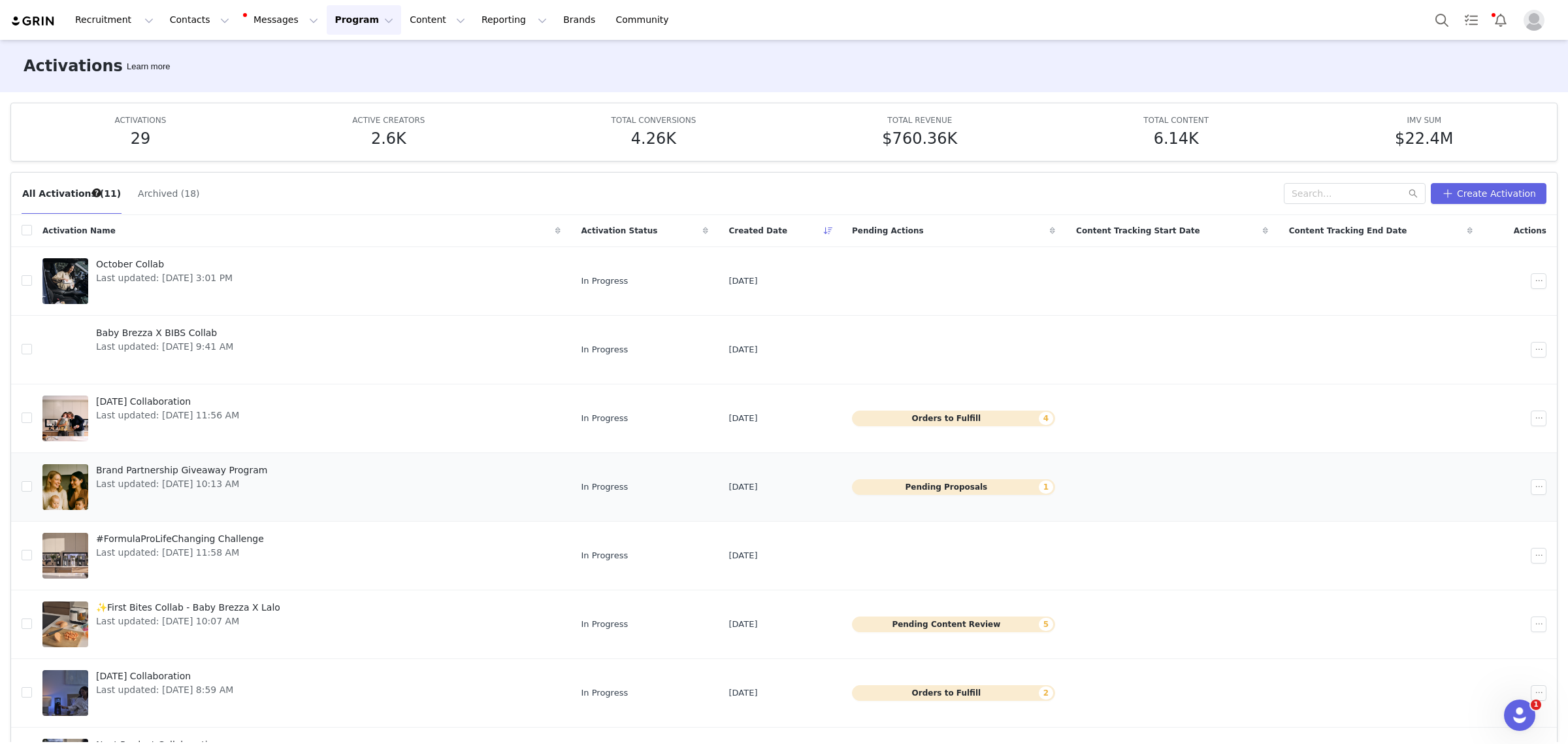
click at [419, 469] on link "Brand Partnership Giveaway Program Last updated: Sep 26, 2025 10:13 AM" at bounding box center [302, 486] width 518 height 53
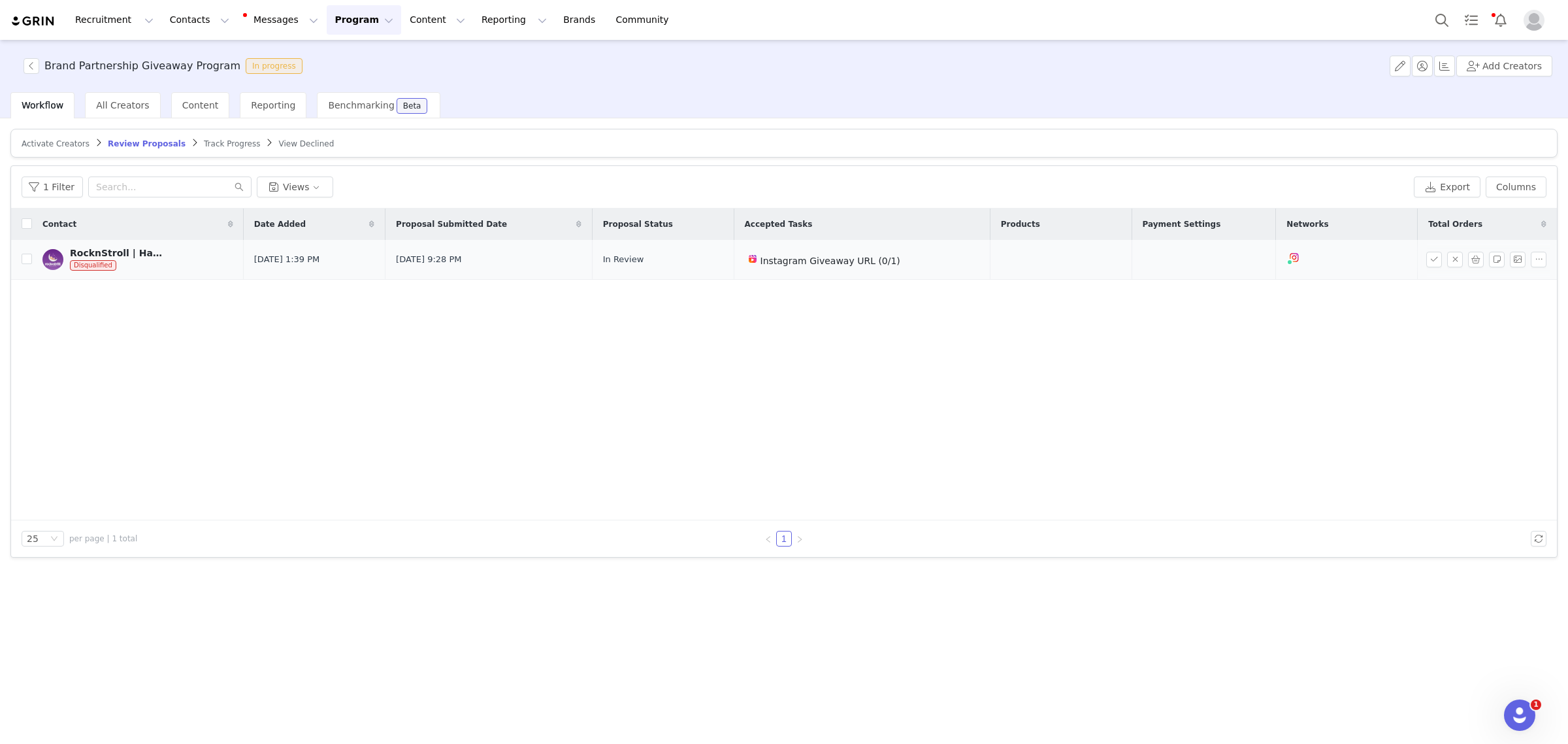
click at [143, 248] on div "RocknStroll | Hands Free Stroller Rocking Attachment" at bounding box center [118, 253] width 98 height 11
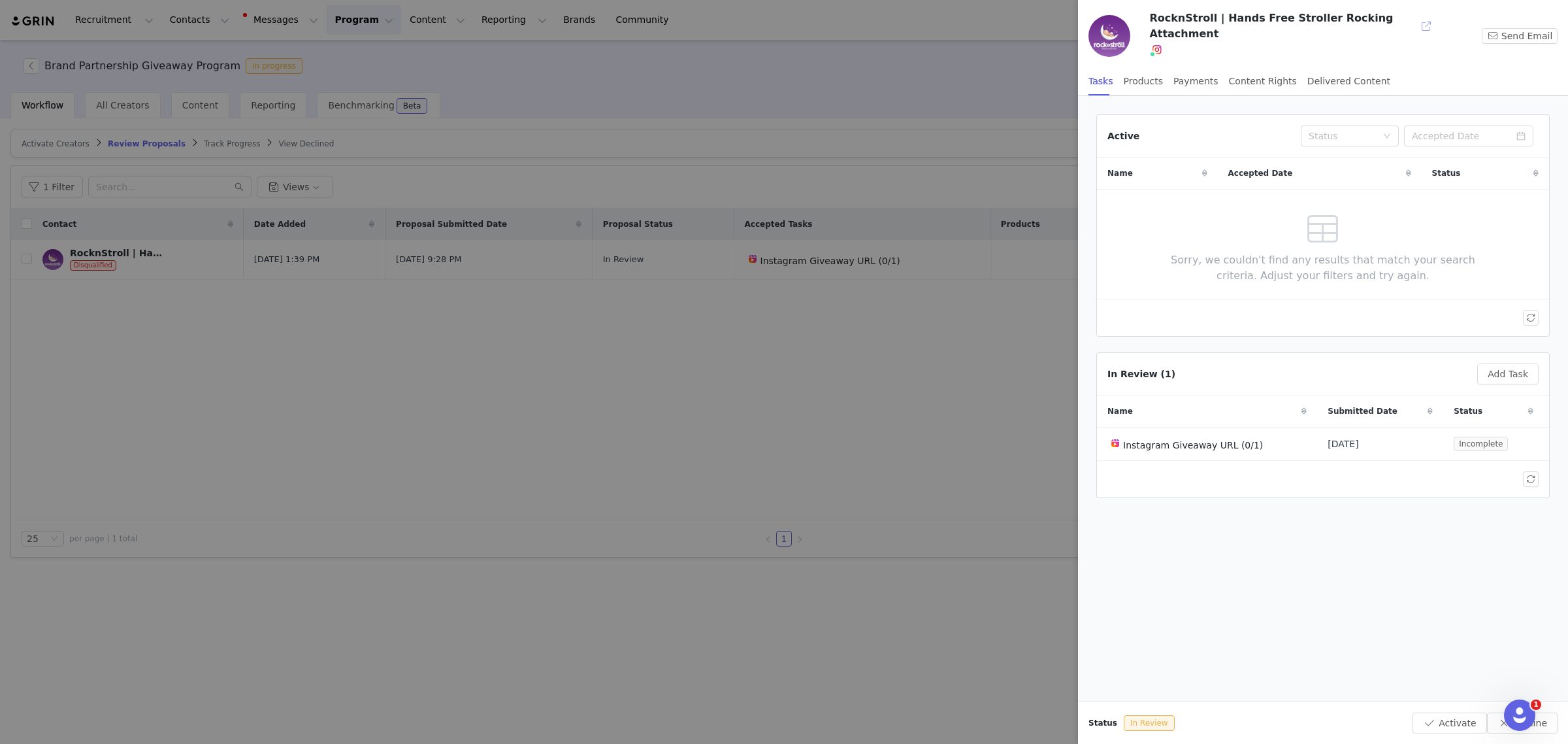
click at [1271, 23] on button "button" at bounding box center [1426, 26] width 21 height 21
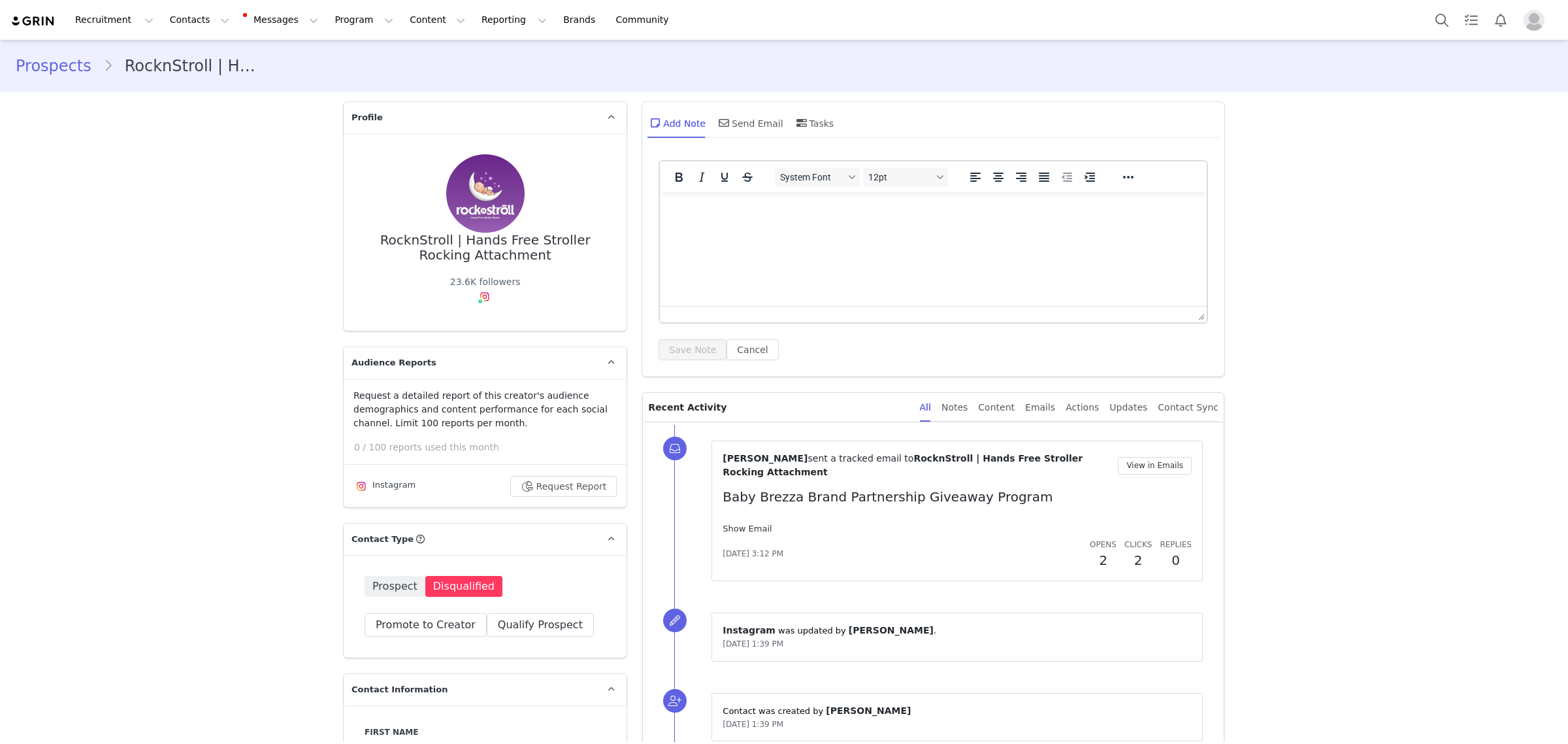
click at [748, 524] on link "Show Email" at bounding box center [747, 529] width 49 height 10
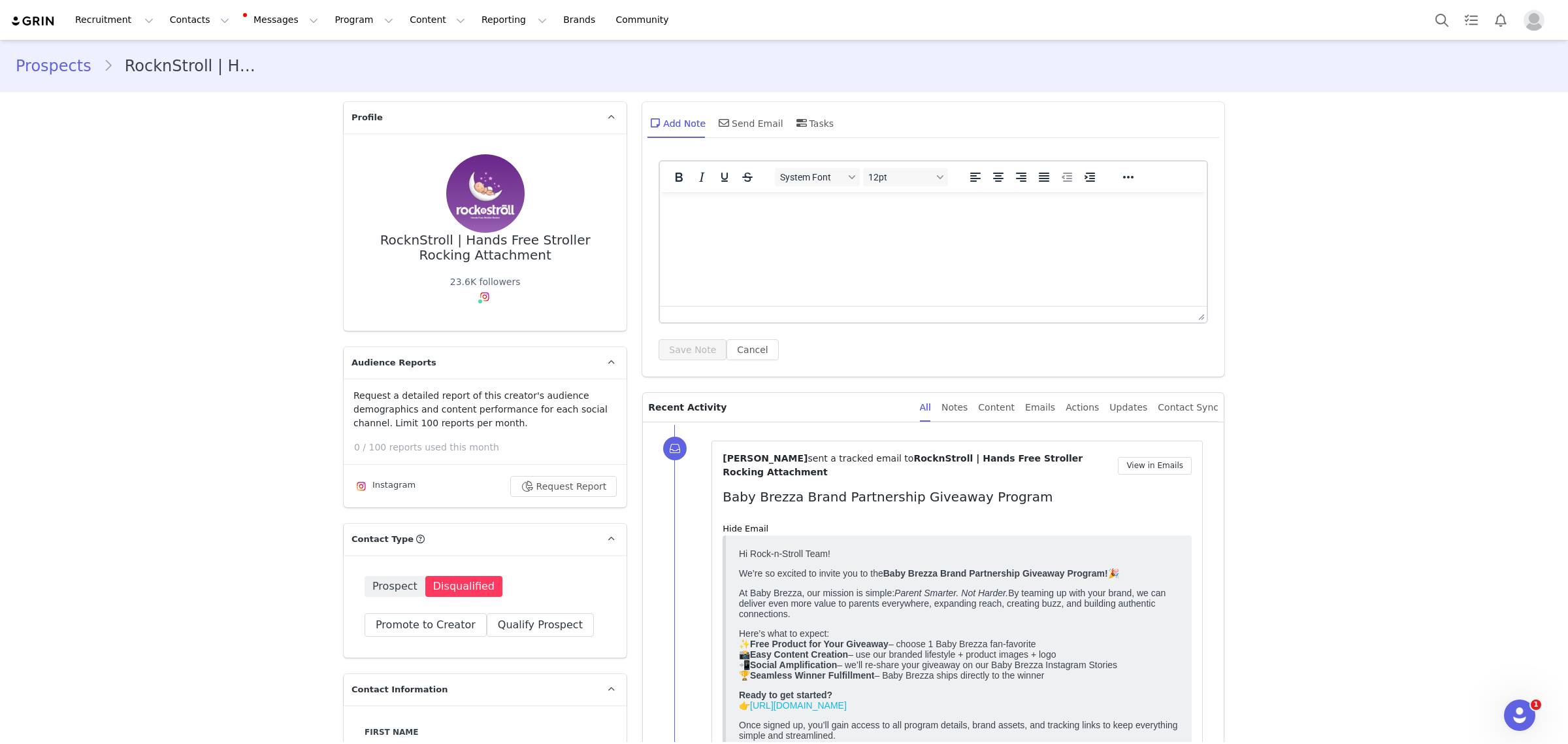
drag, startPoint x: 745, startPoint y: 597, endPoint x: 894, endPoint y: 624, distance: 151.4
click at [894, 618] on p "At Baby Brezza, our mission is simple: Parent Smarter. Not Harder. By teaming u…" at bounding box center [958, 603] width 439 height 32
click at [908, 618] on p "At Baby Brezza, our mission is simple: Parent Smarter. Not Harder. By teaming u…" at bounding box center [958, 603] width 439 height 32
drag, startPoint x: 771, startPoint y: 610, endPoint x: 807, endPoint y: 621, distance: 37.6
click at [807, 618] on p "At Baby Brezza, our mission is simple: Parent Smarter. Not Harder. By teaming u…" at bounding box center [958, 603] width 439 height 32
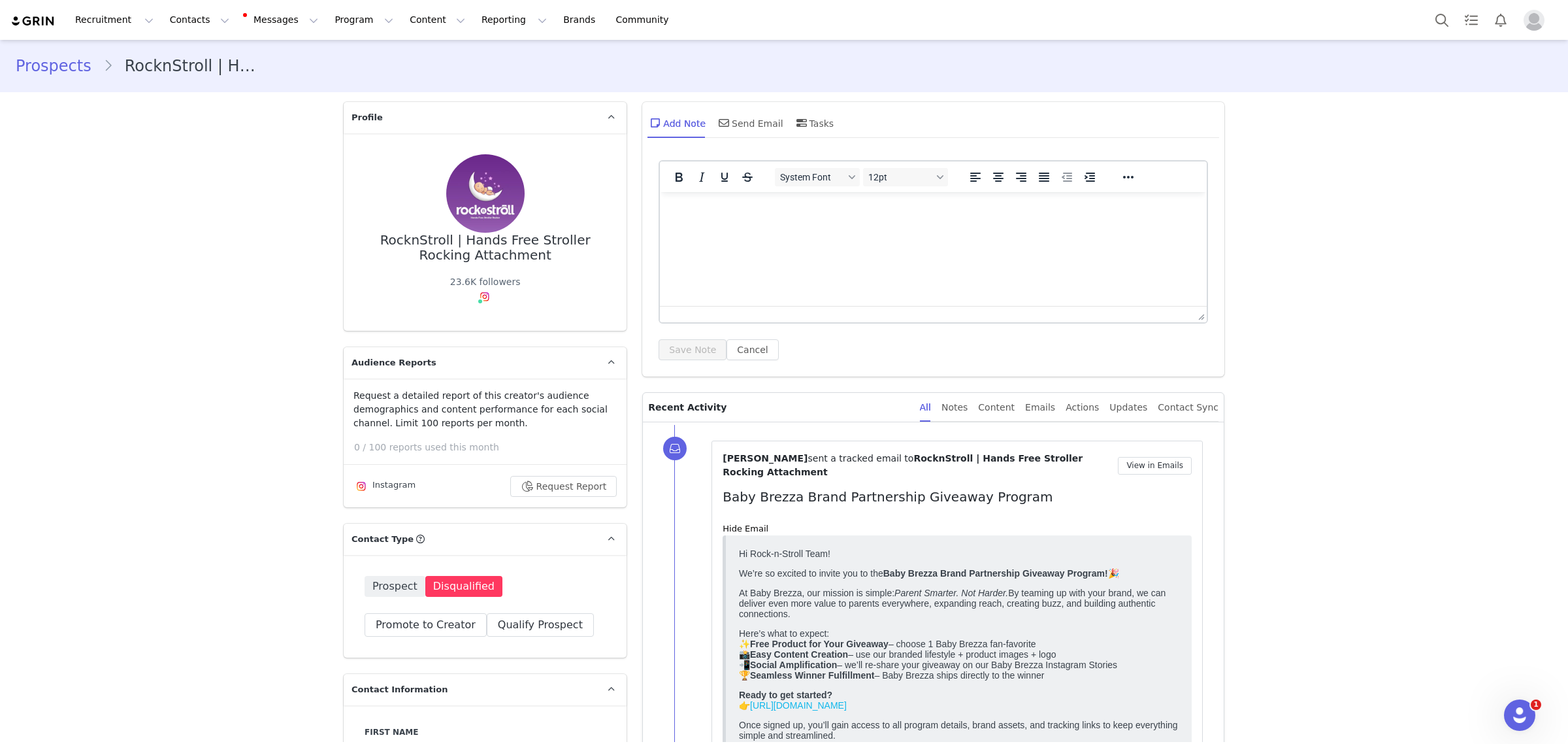
click at [871, 618] on p "At Baby Brezza, our mission is simple: Parent Smarter. Not Harder. By teaming u…" at bounding box center [958, 603] width 439 height 32
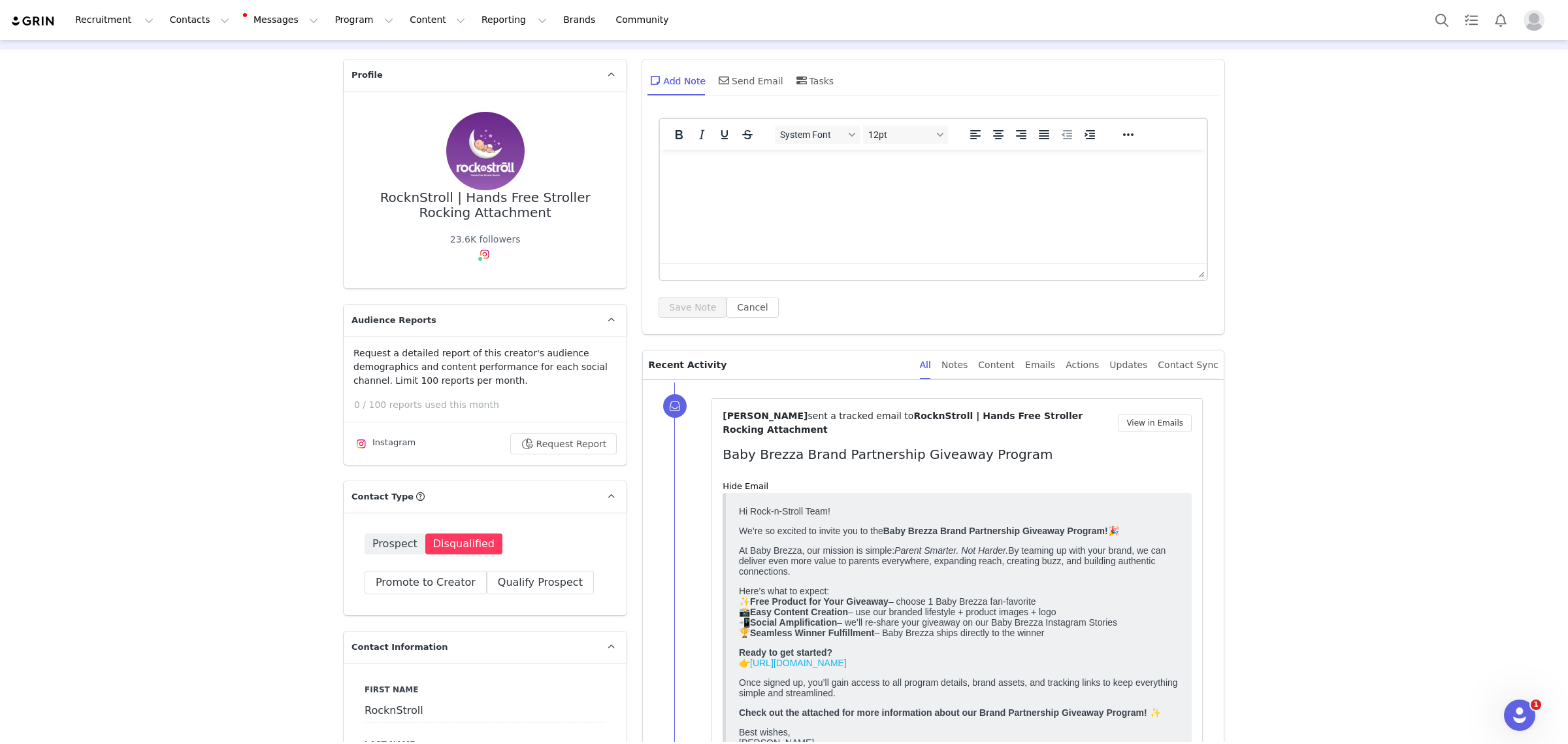
scroll to position [81, 0]
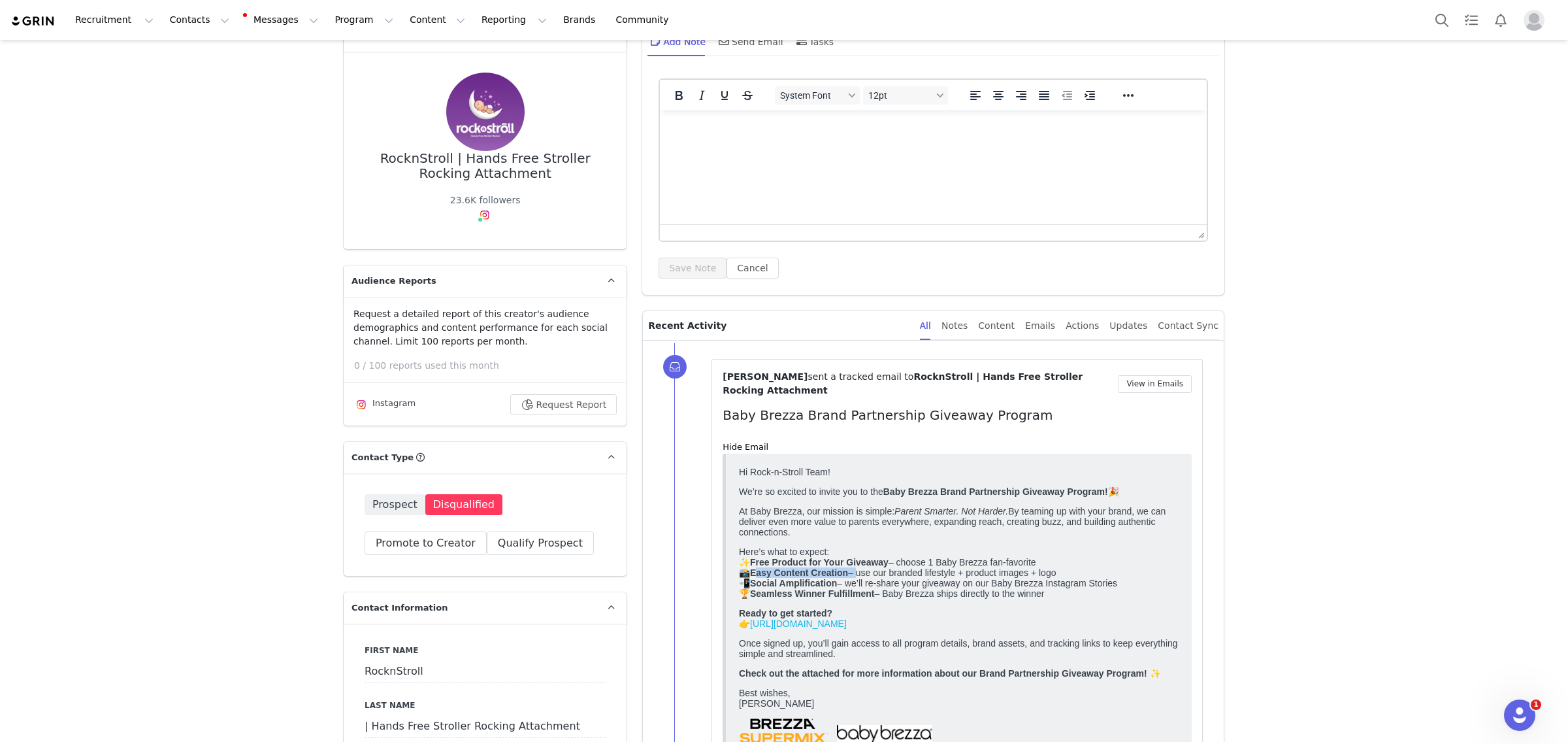
drag, startPoint x: 758, startPoint y: 584, endPoint x: 856, endPoint y: 583, distance: 98.0
click at [856, 583] on p "Here’s what to expect: ✨ Free Product for Your Giveaway – choose 1 Baby Brezza …" at bounding box center [958, 571] width 439 height 53
drag, startPoint x: 867, startPoint y: 584, endPoint x: 1065, endPoint y: 581, distance: 198.0
click at [1065, 581] on p "Here’s what to expect: ✨ Free Product for Your Giveaway – choose 1 Baby Brezza …" at bounding box center [958, 571] width 439 height 53
click at [1063, 584] on p "Here’s what to expect: ✨ Free Product for Your Giveaway – choose 1 Baby Brezza …" at bounding box center [958, 571] width 439 height 53
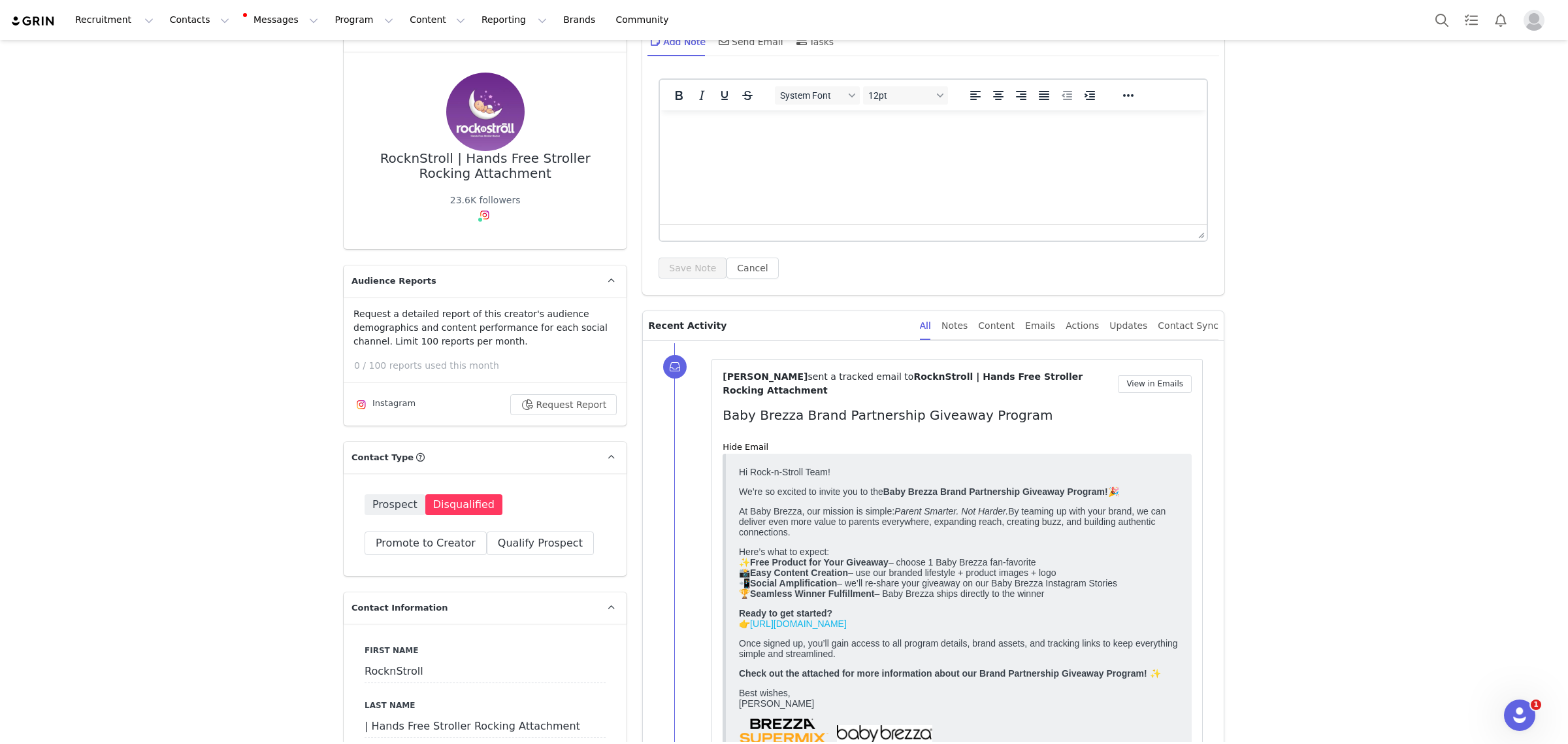
click at [835, 598] on strong "Seamless Winner Fulfillment" at bounding box center [811, 592] width 124 height 11
drag, startPoint x: 754, startPoint y: 597, endPoint x: 1091, endPoint y: 604, distance: 337.1
click at [1091, 598] on p "Here’s what to expect: ✨ Free Product for Your Giveaway – choose 1 Baby Brezza …" at bounding box center [958, 571] width 439 height 53
click at [1081, 598] on p "Here’s what to expect: ✨ Free Product for Your Giveaway – choose 1 Baby Brezza …" at bounding box center [958, 571] width 439 height 53
drag, startPoint x: 885, startPoint y: 609, endPoint x: 1041, endPoint y: 614, distance: 156.1
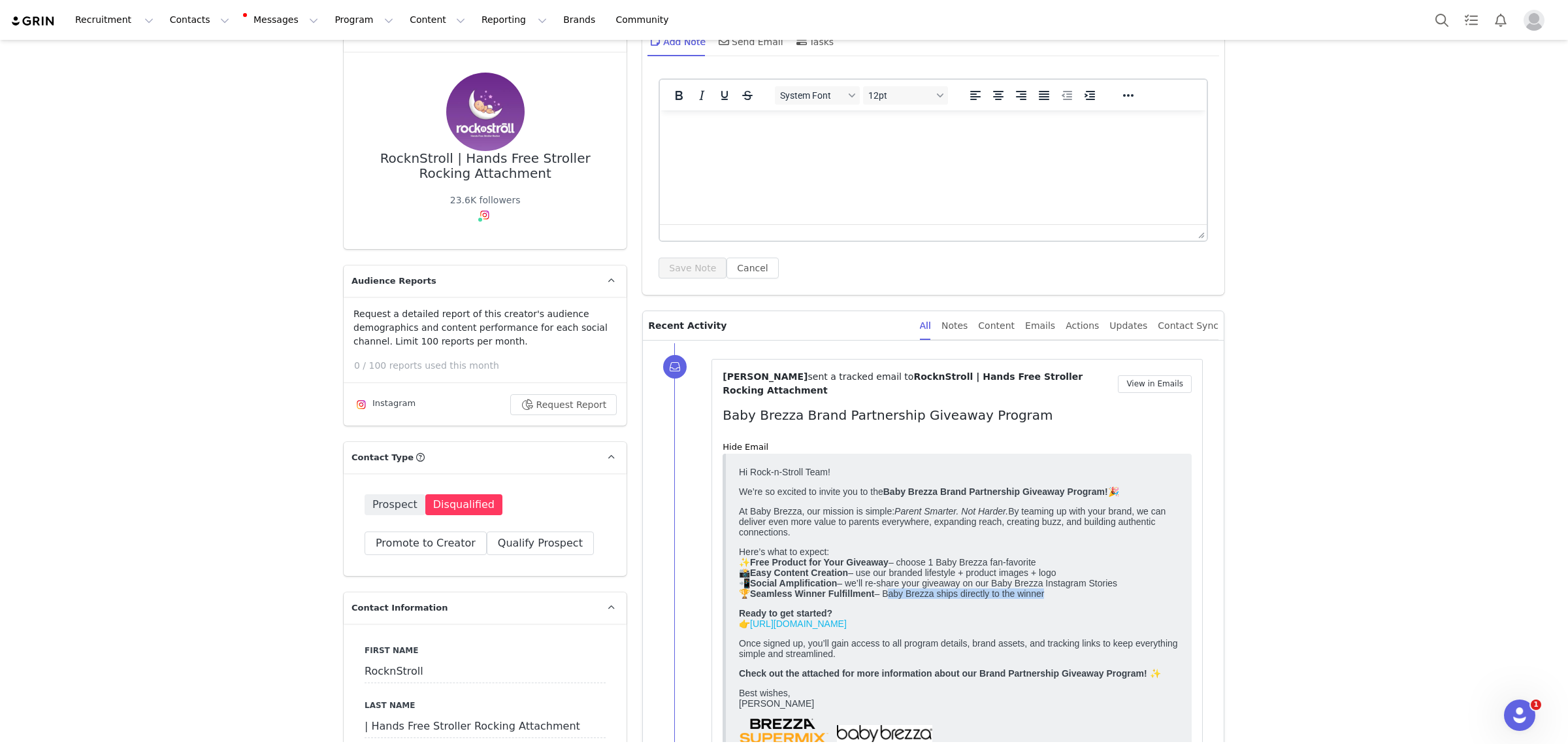
click at [1041, 598] on p "Here’s what to expect: ✨ Free Product for Your Giveaway – choose 1 Baby Brezza …" at bounding box center [958, 571] width 439 height 53
click at [1070, 598] on p "Here’s what to expect: ✨ Free Product for Your Giveaway – choose 1 Baby Brezza …" at bounding box center [958, 571] width 439 height 53
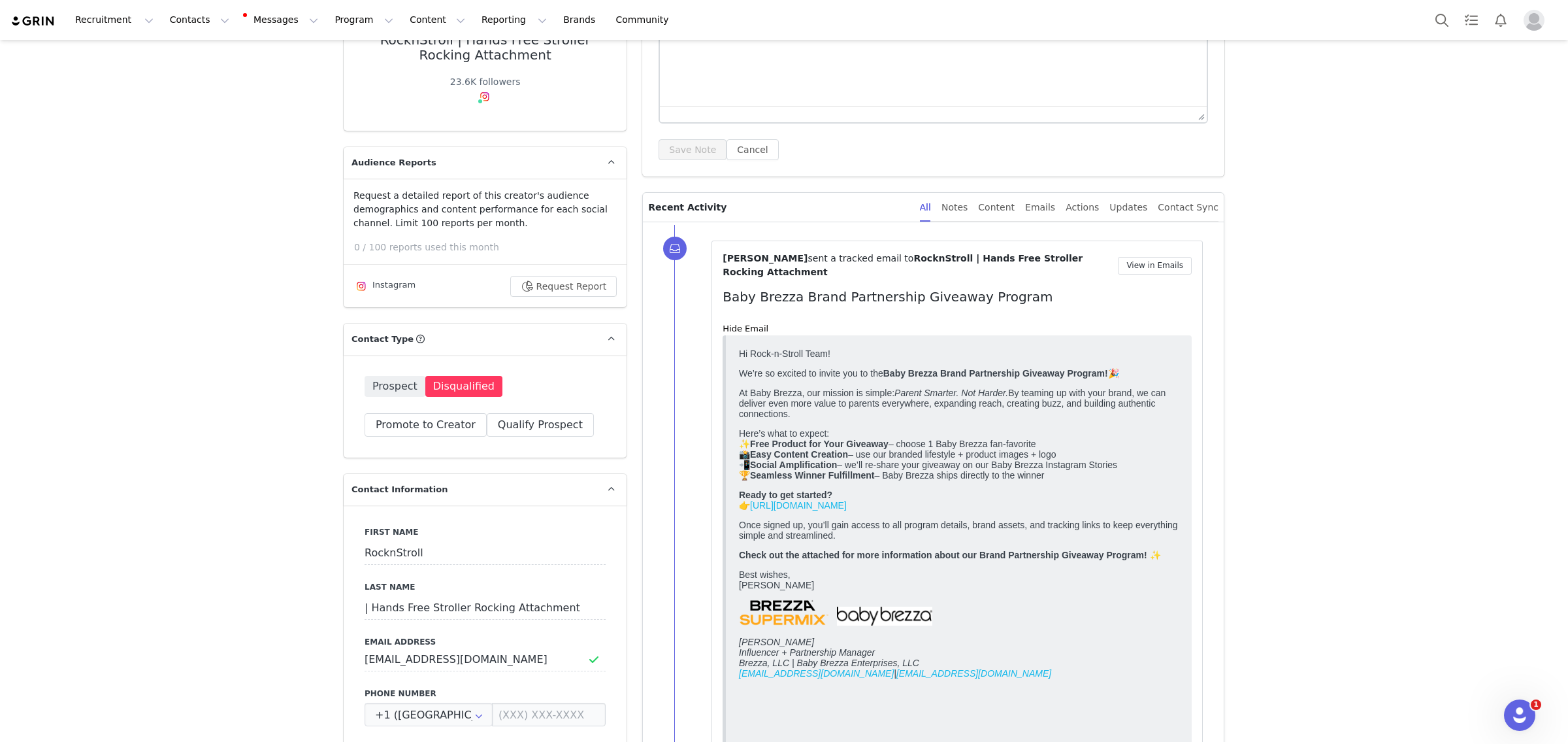
scroll to position [245, 0]
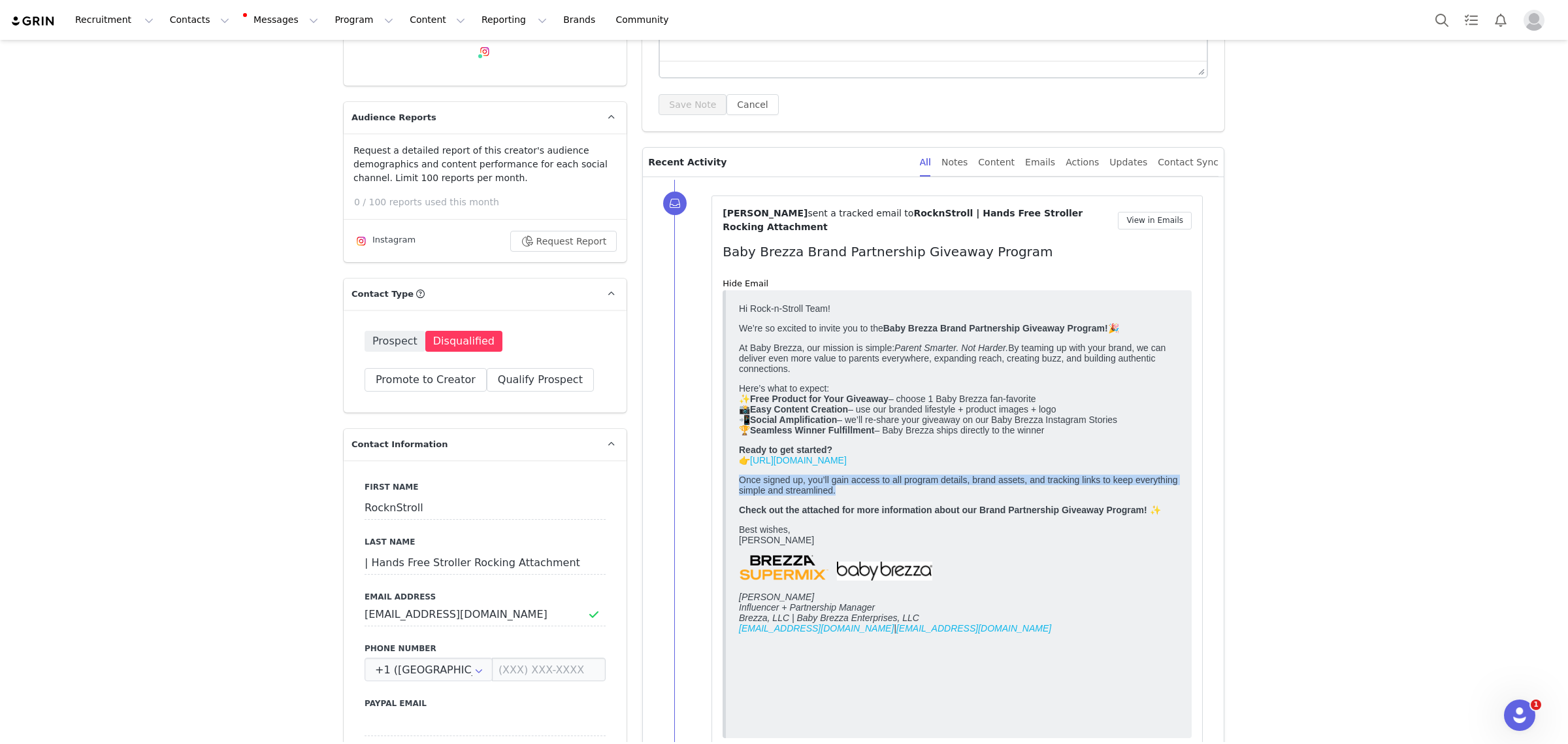
drag, startPoint x: 742, startPoint y: 503, endPoint x: 851, endPoint y: 519, distance: 110.2
click at [851, 495] on p "Once signed up, you’ll gain access to all program details, brand assets, and tr…" at bounding box center [958, 484] width 439 height 21
click at [1011, 545] on p "Best wishes, Monique Budelman" at bounding box center [958, 534] width 439 height 21
click at [847, 464] on link "[URL][DOMAIN_NAME]" at bounding box center [798, 459] width 97 height 11
click at [265, 16] on button "Messages Messages" at bounding box center [282, 20] width 88 height 30
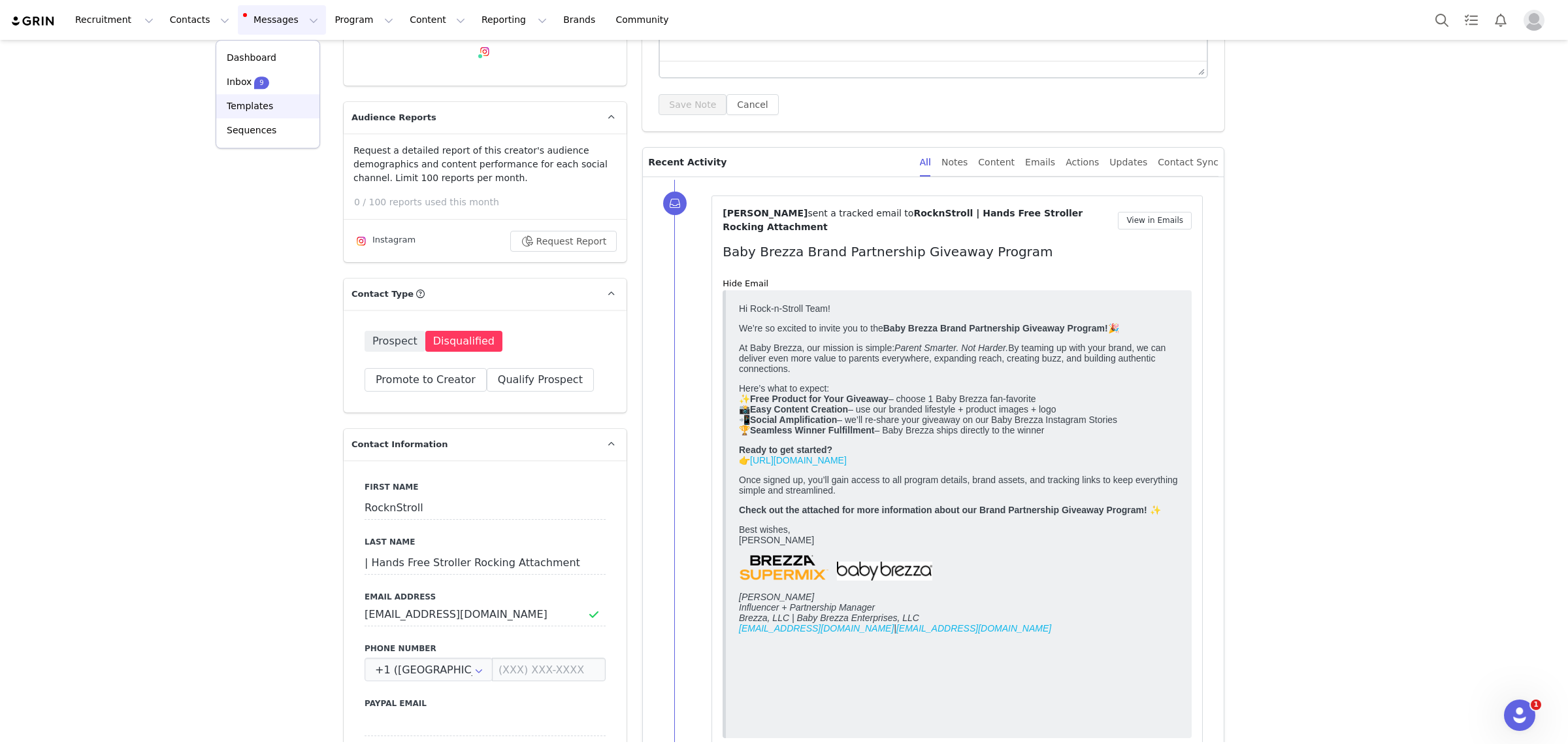
click at [256, 102] on p "Templates" at bounding box center [250, 106] width 47 height 14
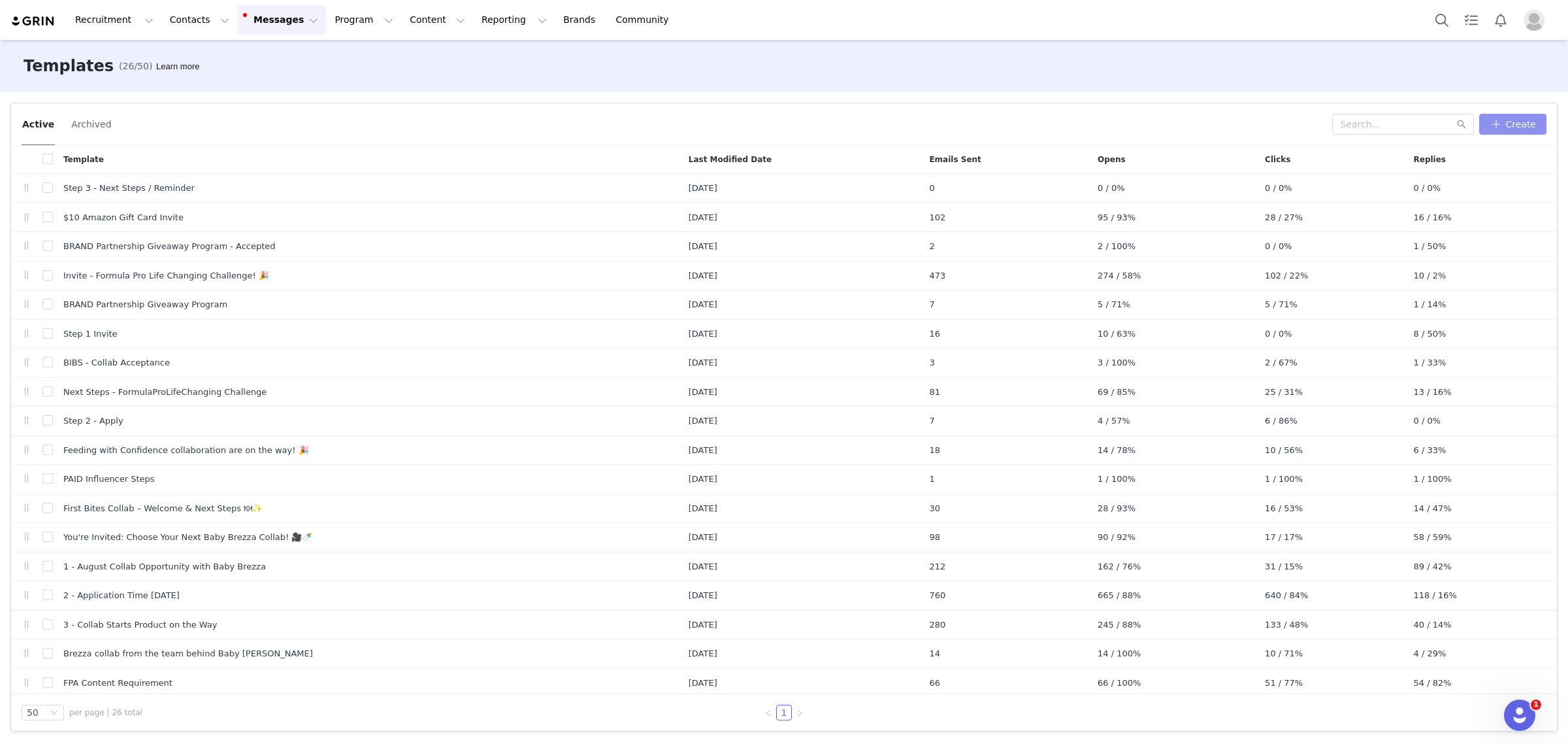
click at [1509, 123] on button "Create" at bounding box center [1513, 124] width 67 height 21
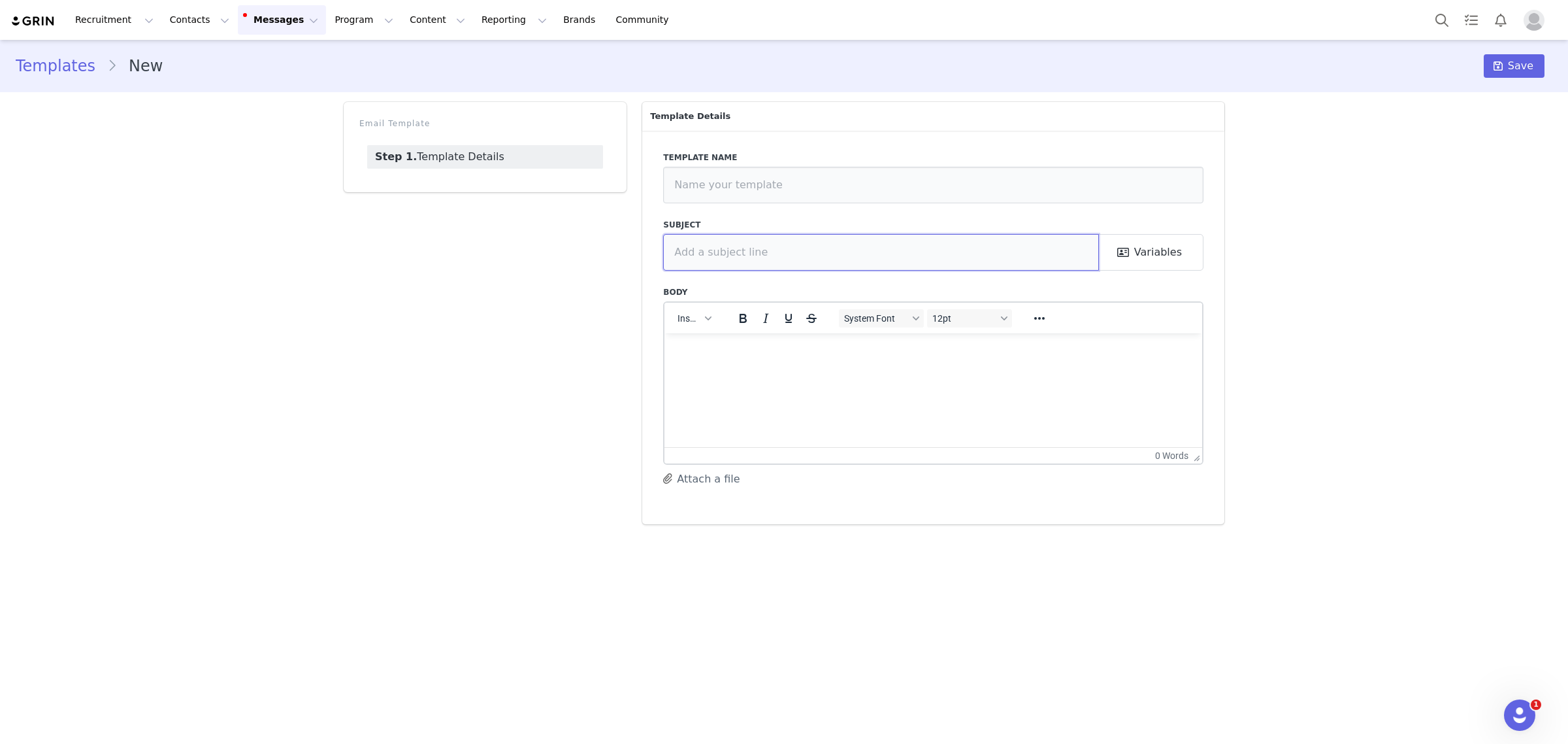
click at [838, 252] on input "text" at bounding box center [881, 252] width 435 height 37
type input "One last step - Baby Brezza"
click at [934, 368] on html at bounding box center [933, 350] width 538 height 36
click at [706, 320] on button "Insert" at bounding box center [693, 318] width 43 height 18
click at [721, 363] on div "Insert Variable" at bounding box center [742, 361] width 118 height 16
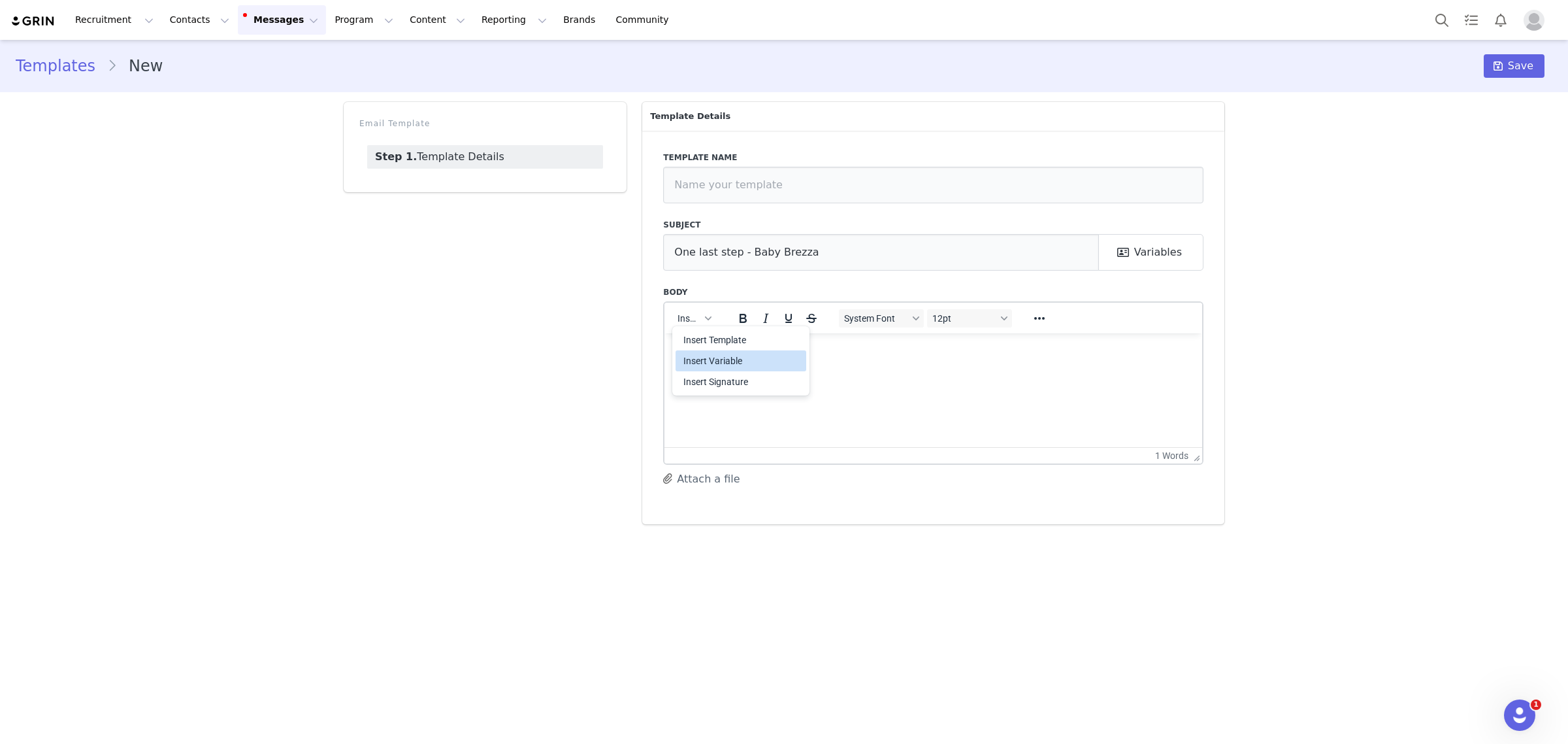
select select
click at [903, 382] on p "Hi First Name ! Excited to have you on" at bounding box center [933, 365] width 517 height 44
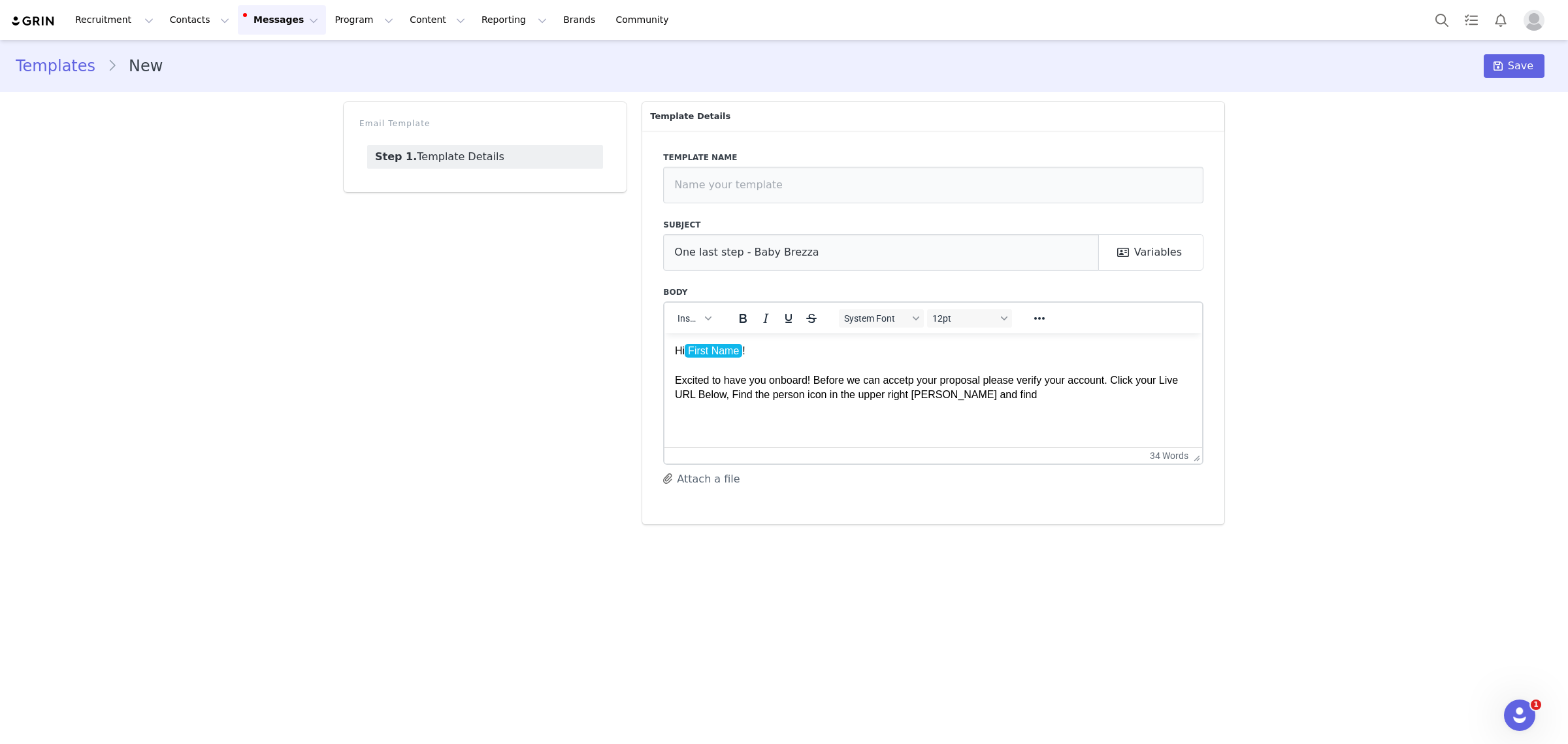
click at [905, 383] on p "Hi First Name ! Excited to have you onboard! Before we can accetp your proposal…" at bounding box center [933, 372] width 517 height 59
drag, startPoint x: 925, startPoint y: 399, endPoint x: 938, endPoint y: 418, distance: 23.0
click at [938, 413] on html "Hi First Name ! Excited to have you onboard! Before we can accept your proposal…" at bounding box center [933, 372] width 538 height 79
click at [922, 399] on p "Hi First Name ! Excited to have you onboard! Before we can accept your proposal…" at bounding box center [933, 372] width 517 height 59
drag, startPoint x: 934, startPoint y: 390, endPoint x: 917, endPoint y: 399, distance: 19.2
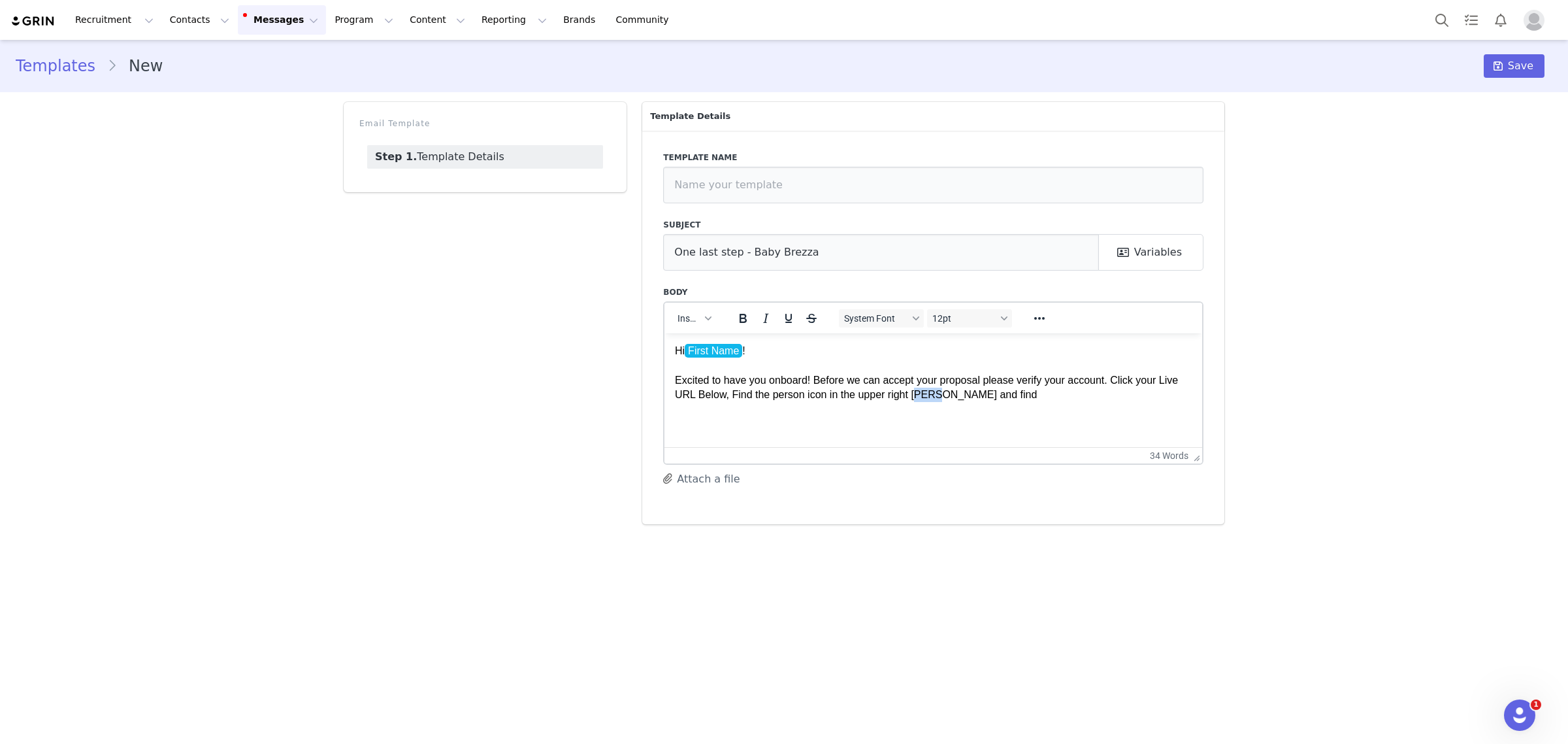
click at [917, 399] on p "Hi First Name ! Excited to have you onboard! Before we can accept your proposal…" at bounding box center [933, 372] width 517 height 59
click at [1001, 390] on p "Hi First Name ! Excited to have you onboard! Before we can accept your proposal…" at bounding box center [933, 372] width 517 height 59
click at [688, 321] on span "Insert" at bounding box center [688, 318] width 23 height 11
click at [694, 383] on div "Insert Signature" at bounding box center [742, 382] width 118 height 16
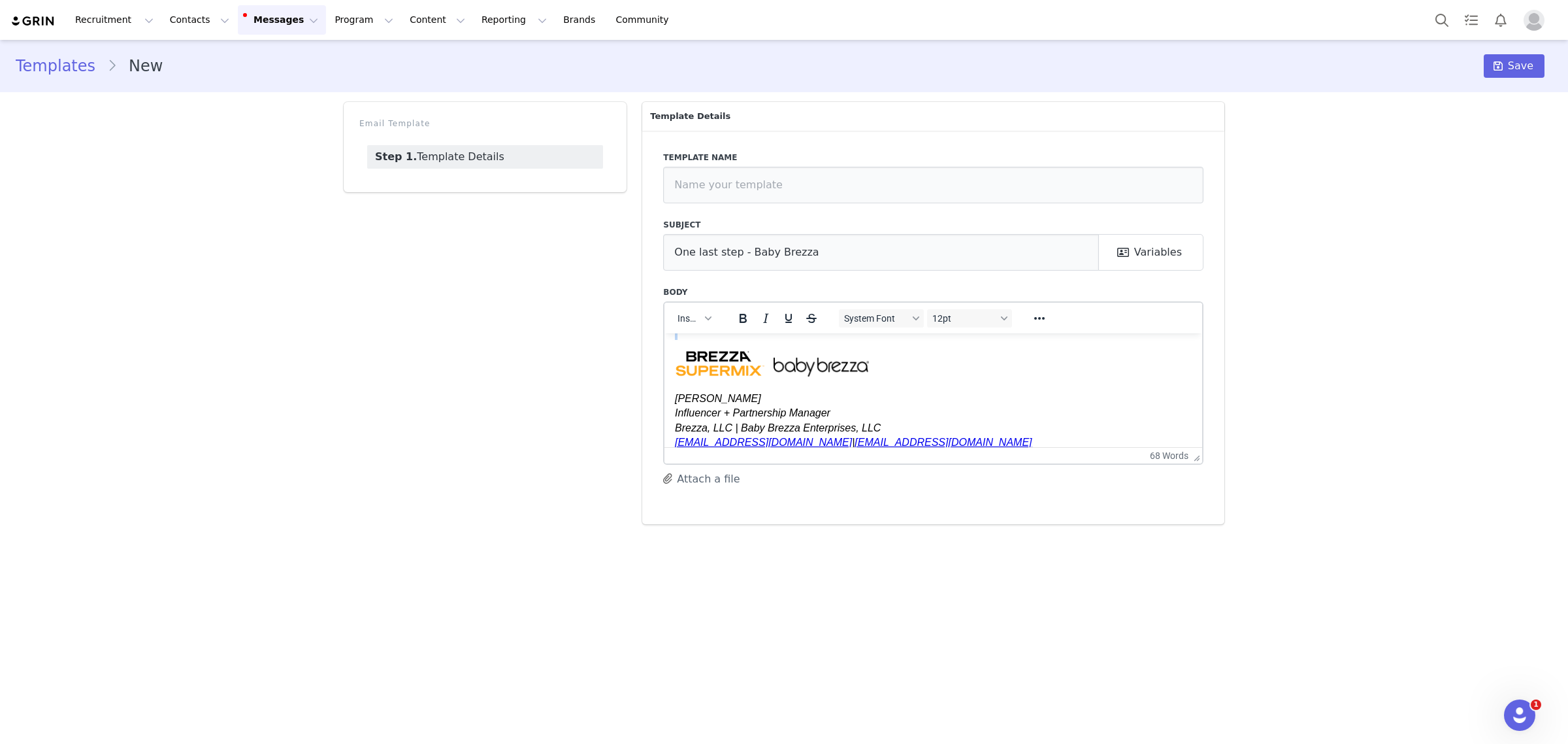
copy p "Hi First Name ! Excited to have you onboard! Before we can accept your proposal…"
click at [988, 387] on div "Monique Budelman Influencer + Partnership Manager Brezza, LLC | Baby Brezza Ent…" at bounding box center [933, 399] width 517 height 99
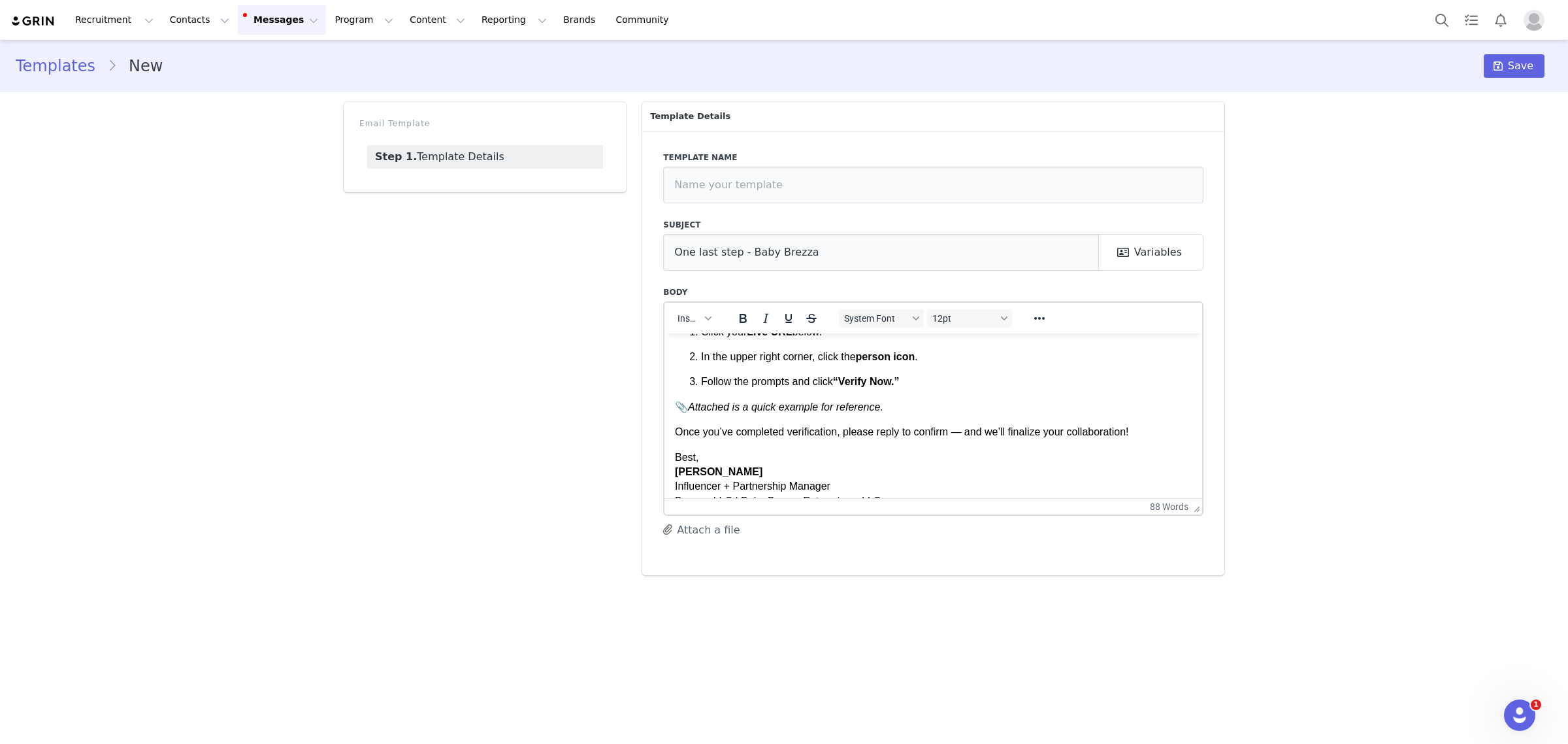
scroll to position [55, 0]
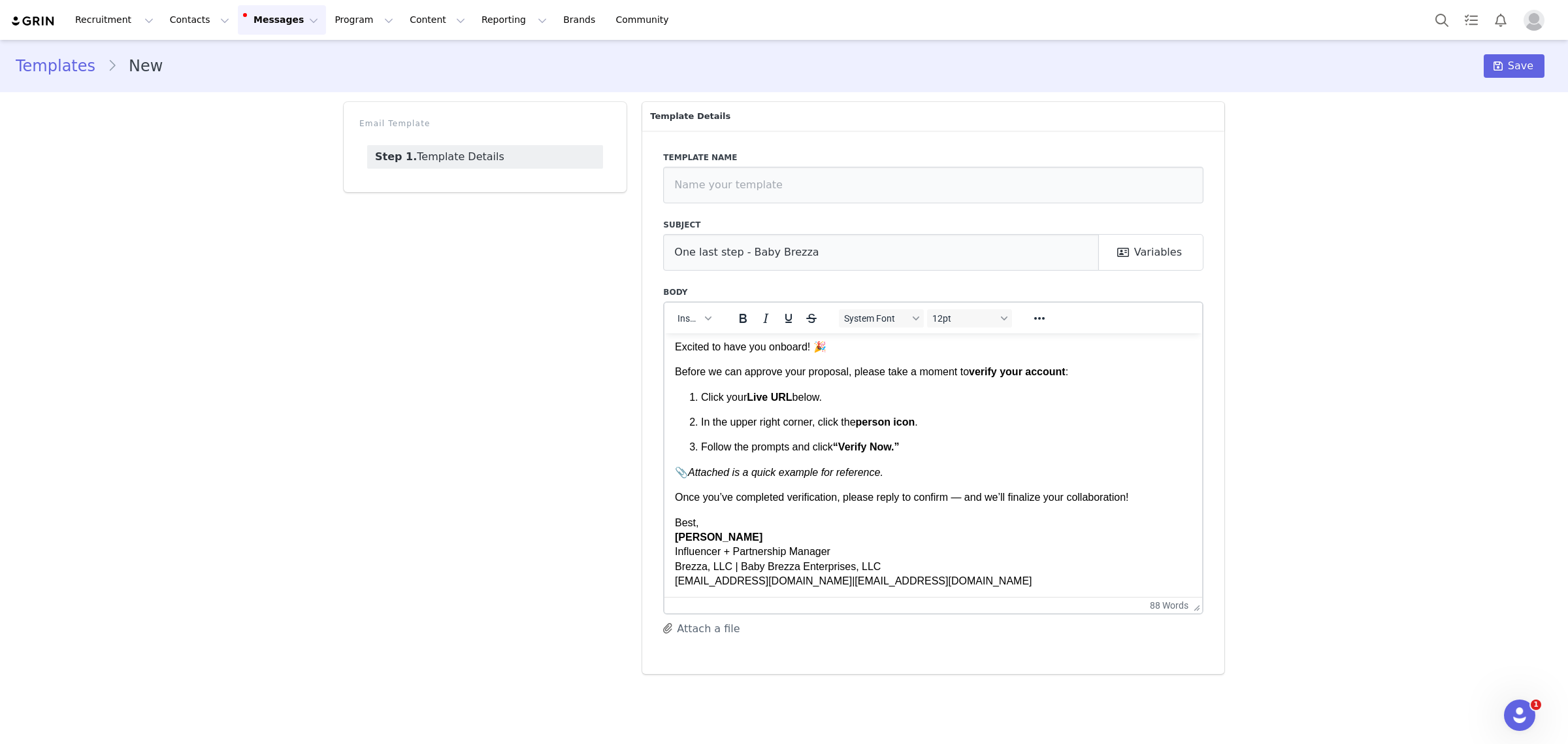
drag, startPoint x: 1199, startPoint y: 462, endPoint x: 1183, endPoint y: 613, distance: 151.8
click at [736, 520] on p "Best, Monique Budelman Influencer + Partnership Manager Brezza, LLC | Baby Brez…" at bounding box center [933, 552] width 517 height 73
click at [869, 540] on p "Best wishes, Monique Budelman Influencer + Partnership Manager Brezza, LLC | Ba…" at bounding box center [933, 552] width 517 height 73
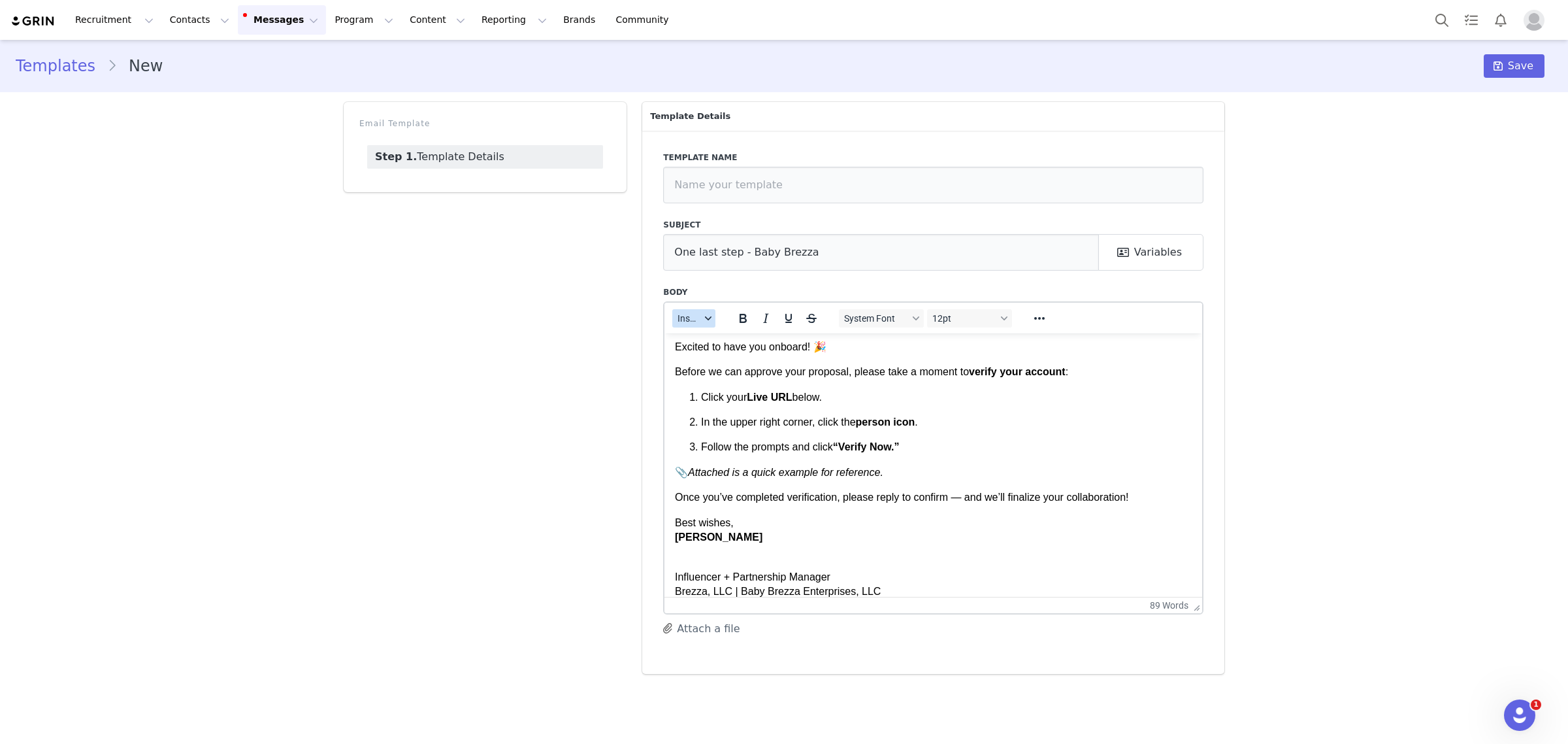
click at [701, 324] on button "Insert" at bounding box center [693, 318] width 43 height 18
click at [723, 381] on div "Insert Signature" at bounding box center [742, 382] width 118 height 16
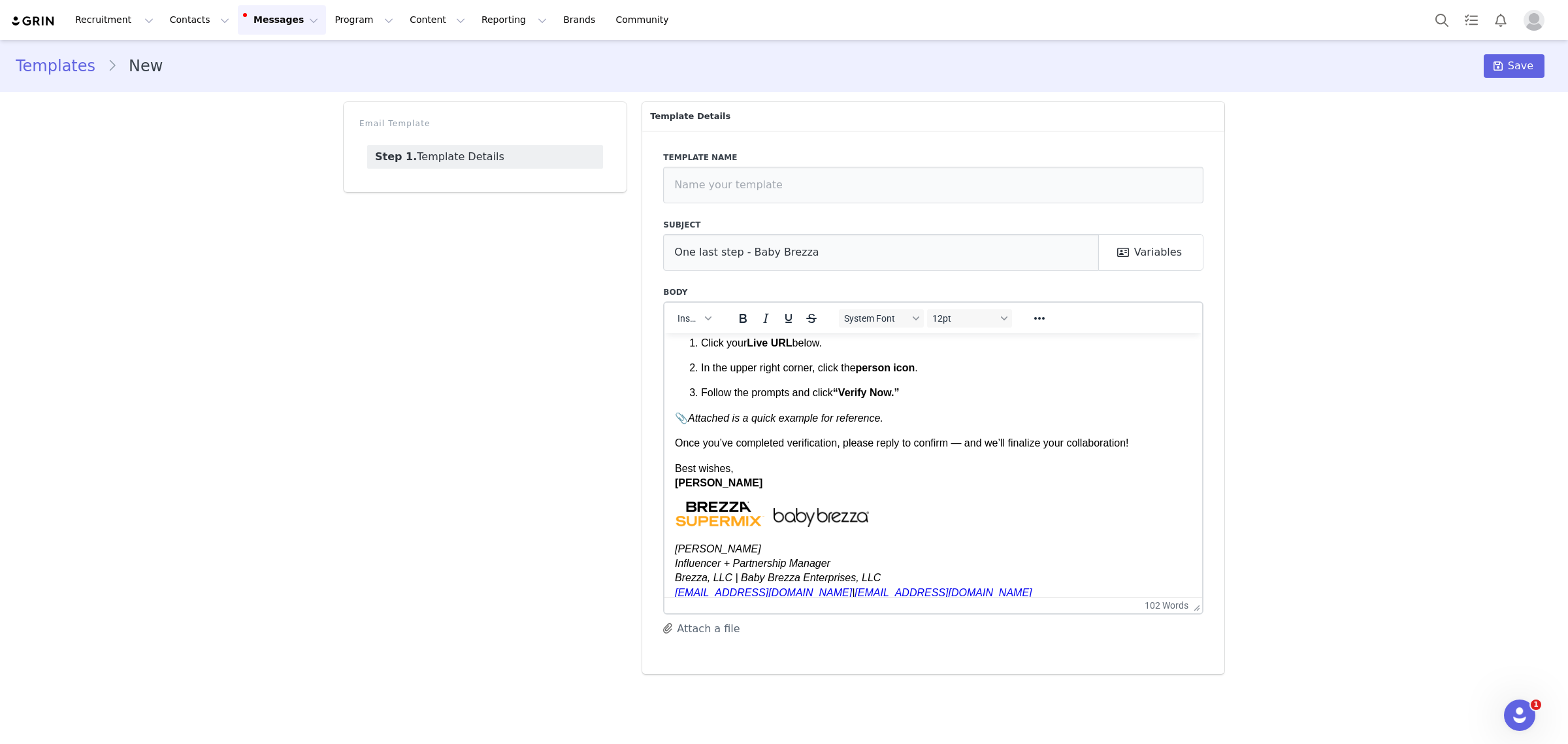
scroll to position [188, 0]
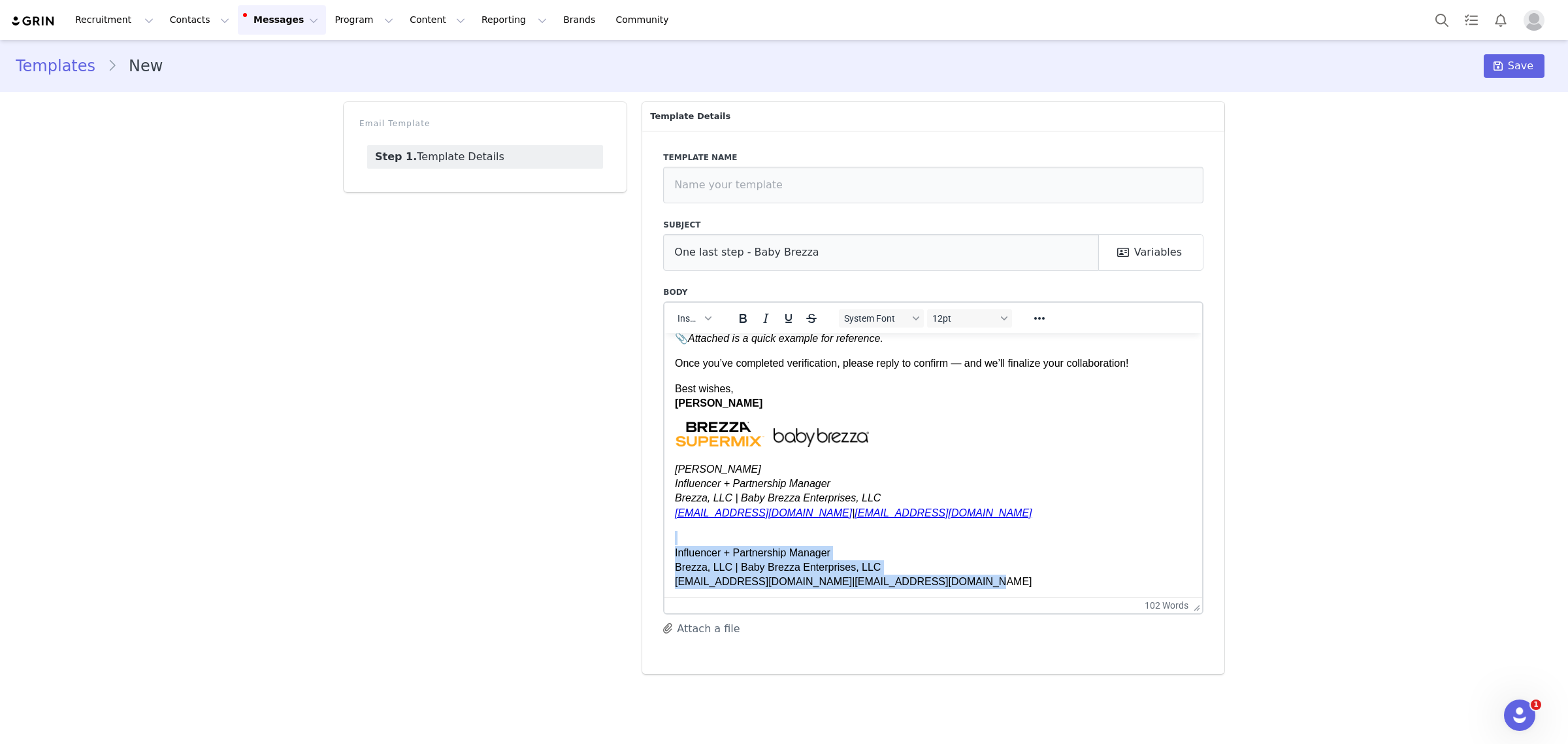
drag, startPoint x: 680, startPoint y: 536, endPoint x: 955, endPoint y: 583, distance: 279.0
click at [955, 583] on p "Influencer + Partnership Manager Brezza, LLC | Baby Brezza Enterprises, LLC inf…" at bounding box center [933, 558] width 517 height 59
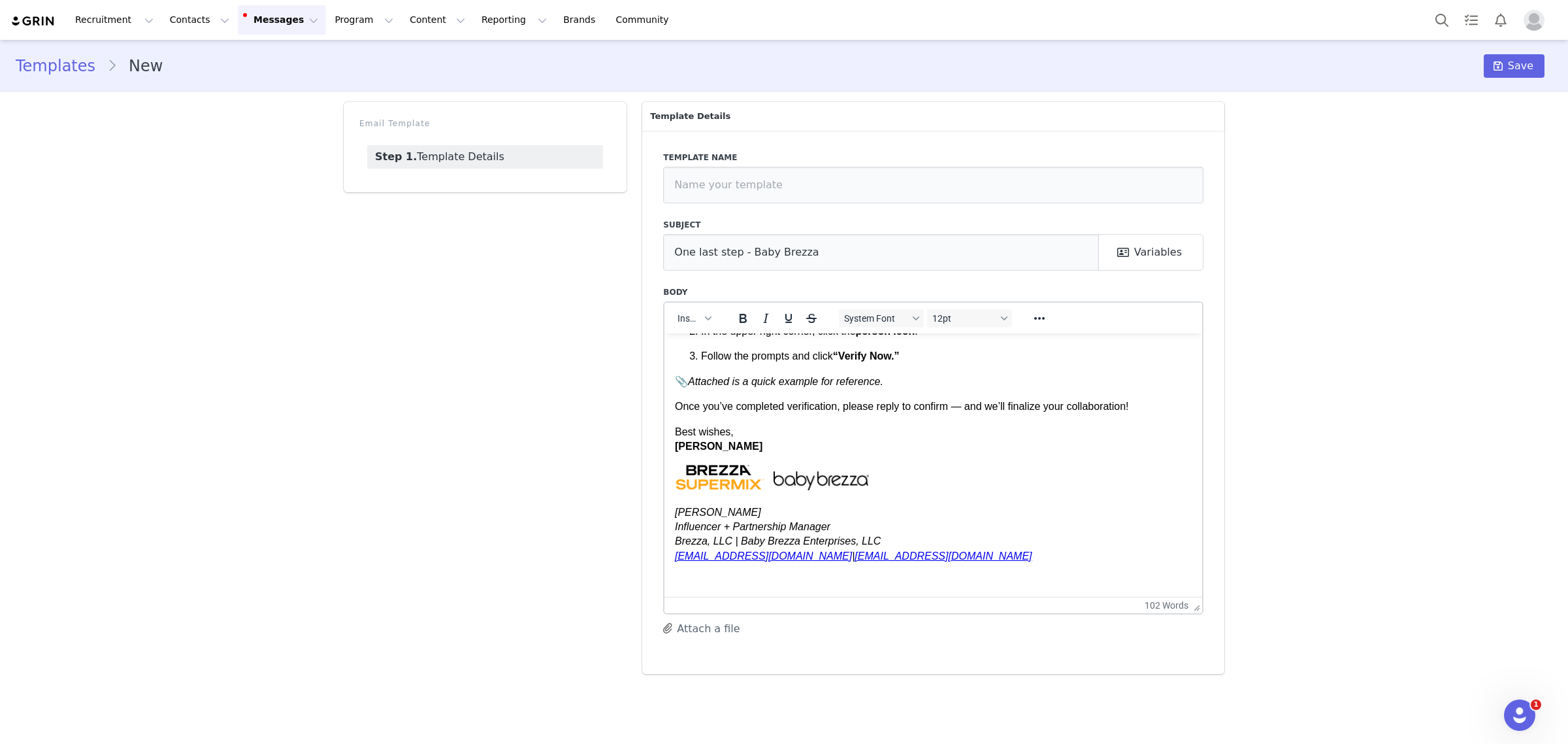
scroll to position [120, 0]
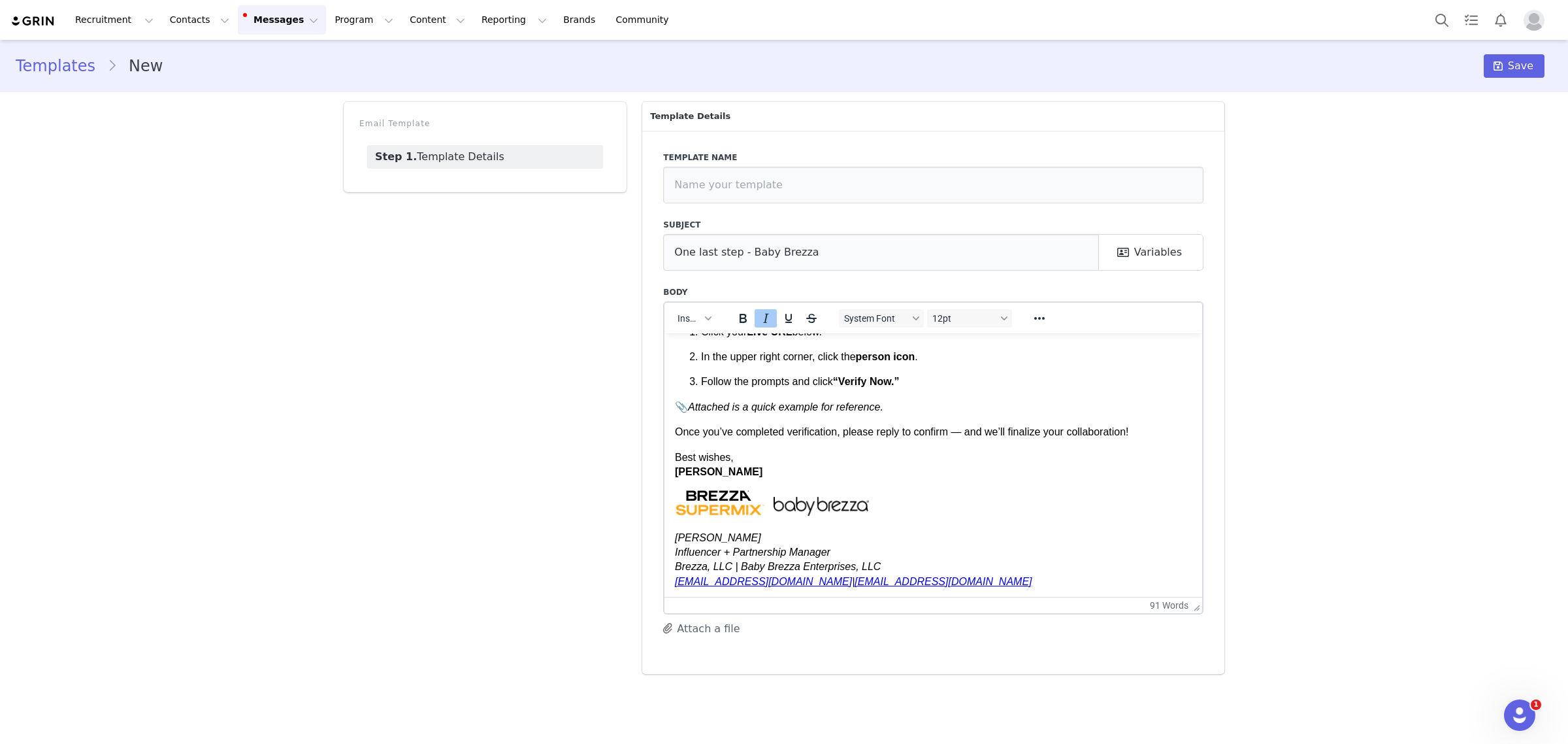
click at [710, 637] on button "Attach a file" at bounding box center [701, 628] width 76 height 16
click at [910, 460] on p "Best wishes, Monique Budelman" at bounding box center [933, 464] width 517 height 30
drag, startPoint x: 903, startPoint y: 406, endPoint x: 606, endPoint y: 389, distance: 297.5
click at [664, 389] on html "Subject: Action Required: Please Verify Your Account Hi First Name , Excited to…" at bounding box center [933, 406] width 538 height 386
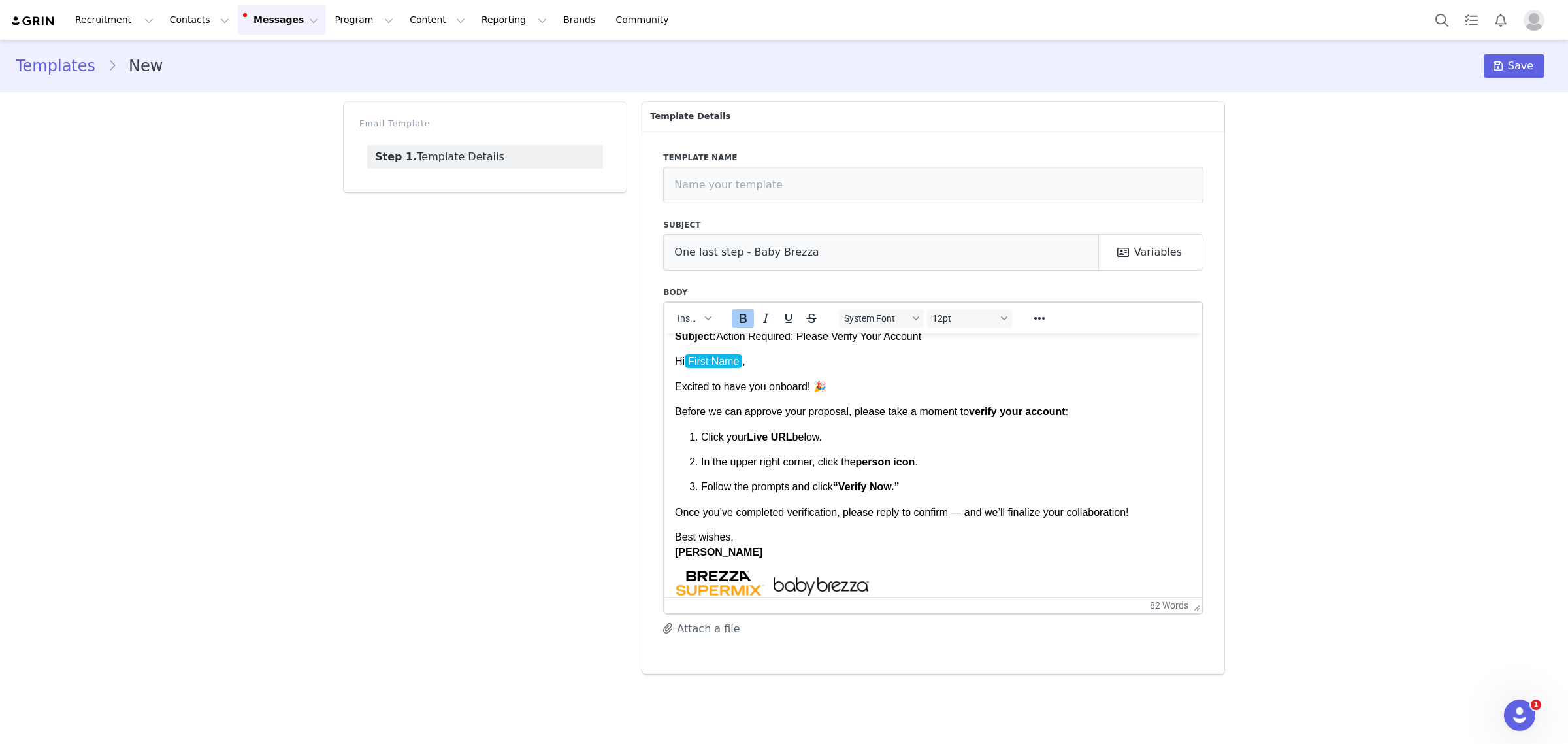
scroll to position [0, 0]
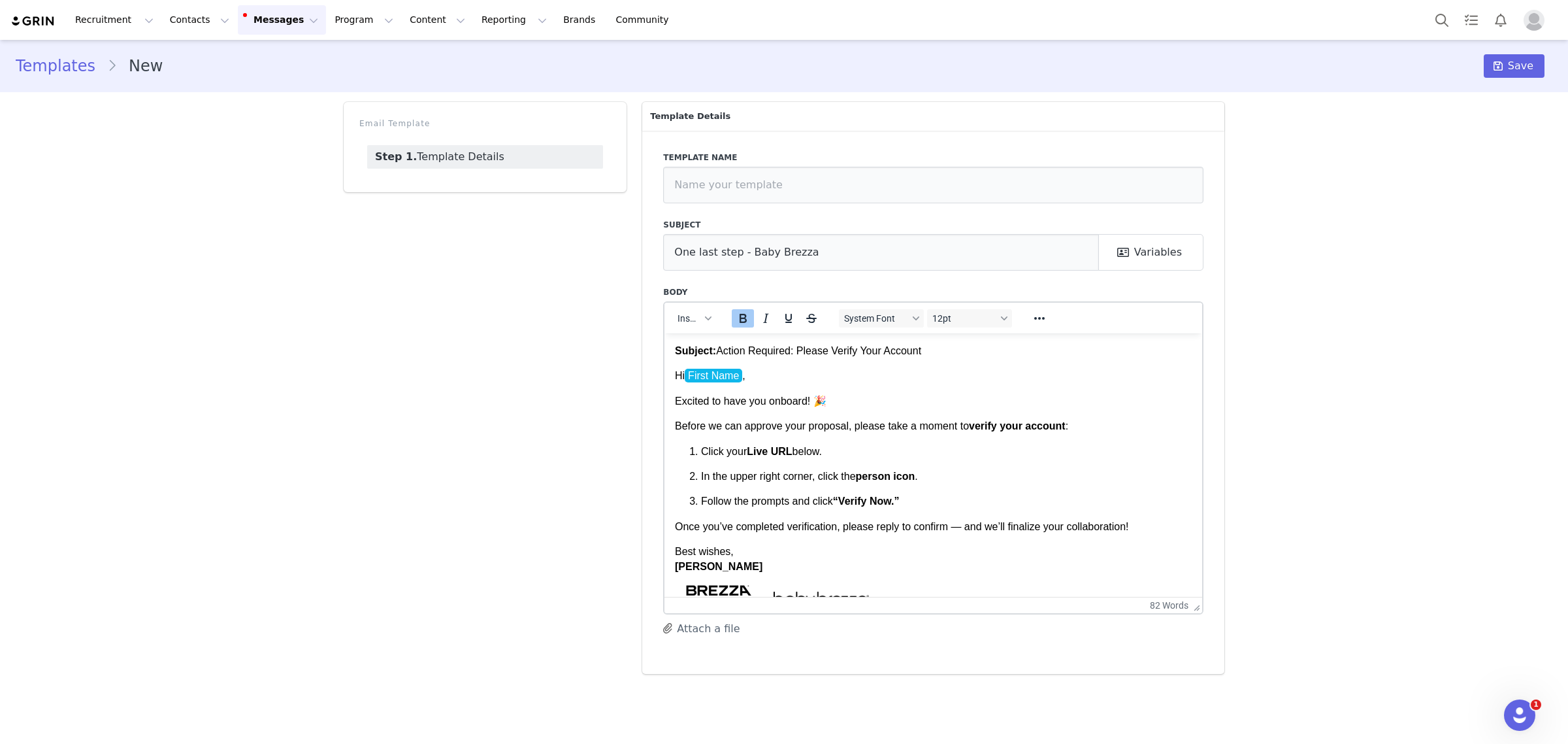
click at [878, 445] on p "Click your Live URL below." at bounding box center [946, 450] width 491 height 14
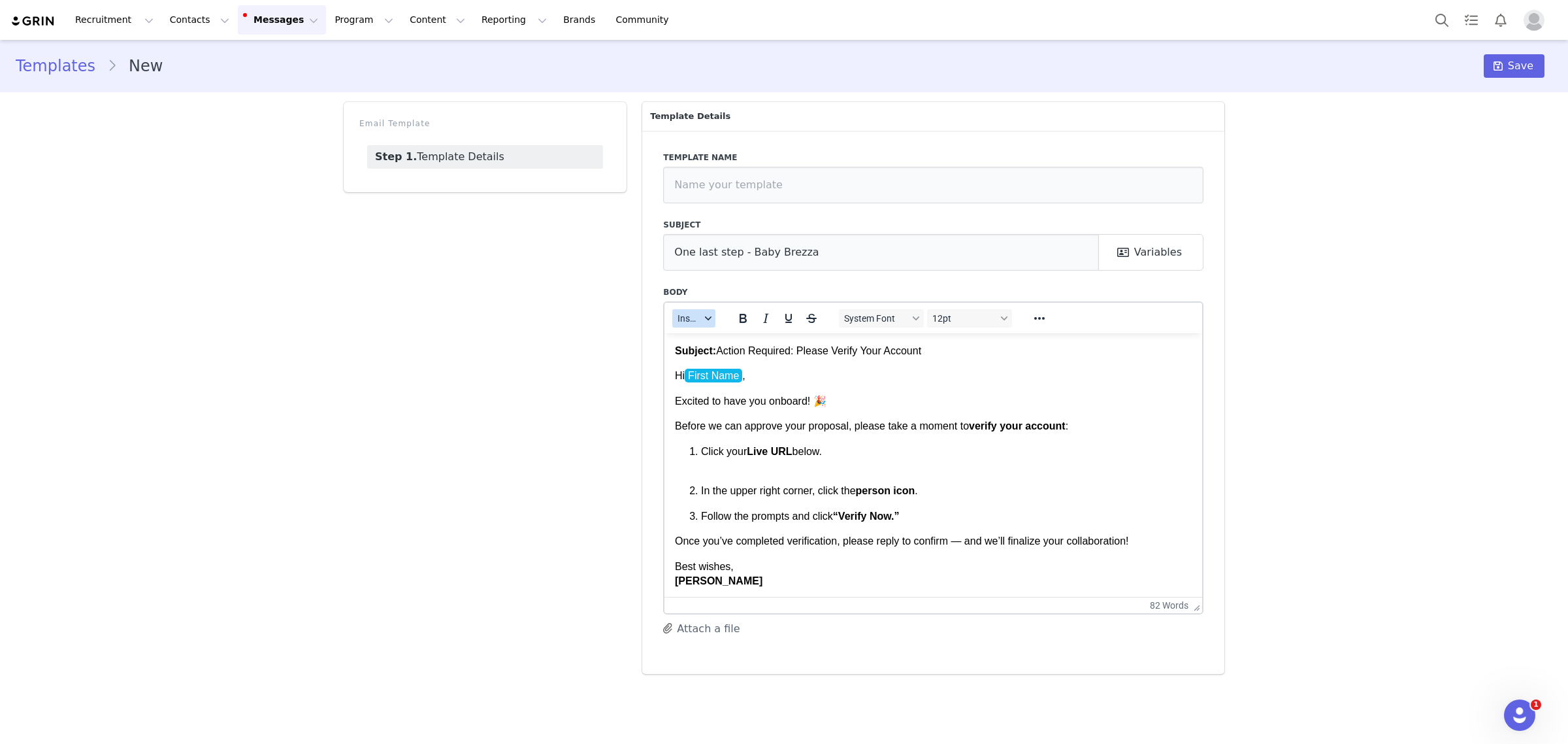
click at [693, 322] on button "Insert" at bounding box center [693, 318] width 43 height 18
click at [694, 366] on div "Insert Variable" at bounding box center [742, 361] width 118 height 16
select select
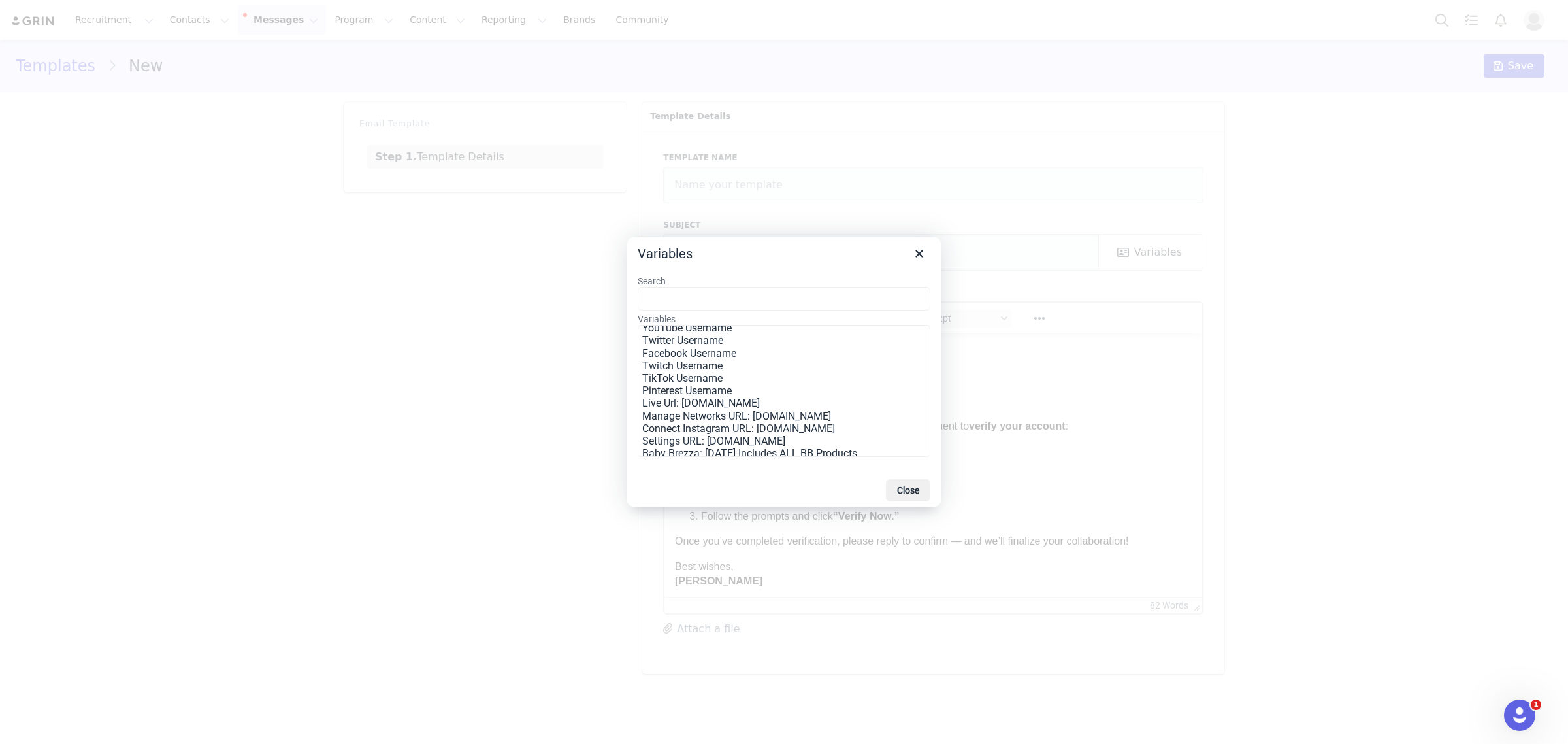
scroll to position [245, 0]
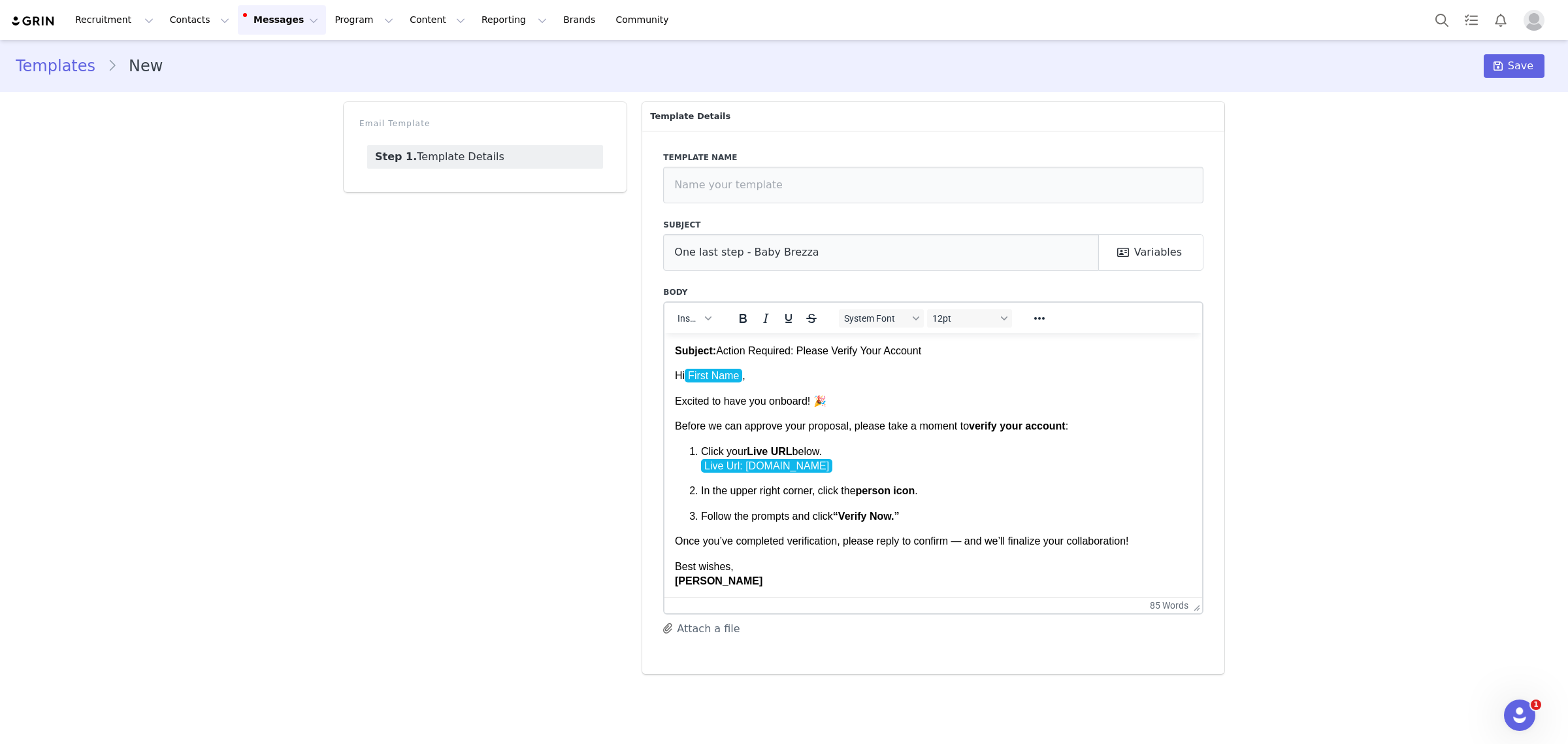
drag, startPoint x: 924, startPoint y: 351, endPoint x: 719, endPoint y: 349, distance: 205.0
click at [719, 349] on p "Subject: Action Required: Please Verify Your Account" at bounding box center [933, 350] width 517 height 14
copy p "Action Required: Please Verify Your Account"
drag, startPoint x: 742, startPoint y: 254, endPoint x: 658, endPoint y: 248, distance: 84.2
click at [658, 248] on div "Template name Subject One last step - Baby Brezza My First Name First Name Last…" at bounding box center [933, 403] width 582 height 544
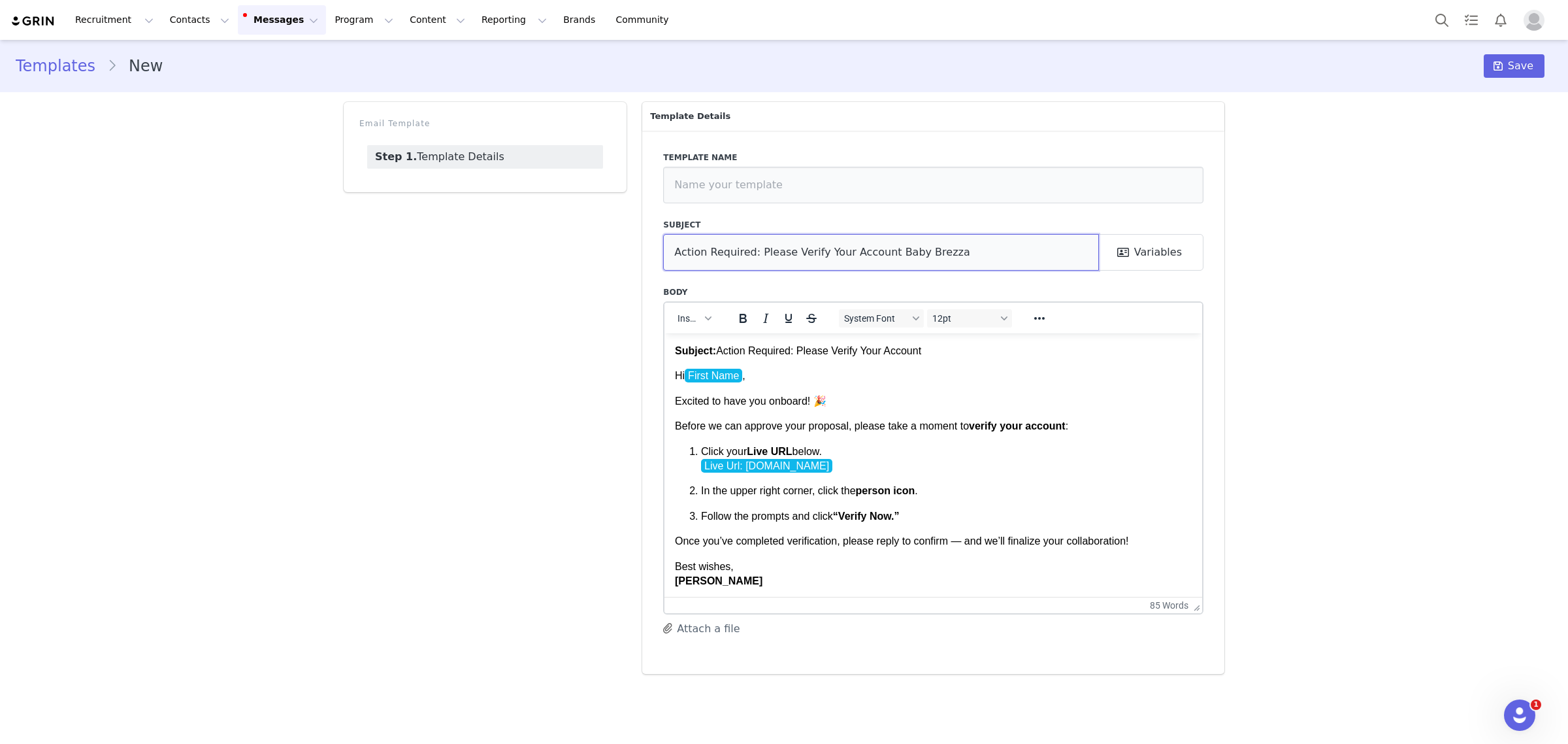
type input "Action Required: Please Verify Your Account Baby Brezza"
click at [762, 368] on p "Hi First Name ," at bounding box center [933, 375] width 517 height 14
drag, startPoint x: 676, startPoint y: 372, endPoint x: 675, endPoint y: 343, distance: 29.0
click at [675, 343] on body "Subject: Action Required: Please Verify Your Account Hi First Name , Excited to…" at bounding box center [933, 520] width 517 height 354
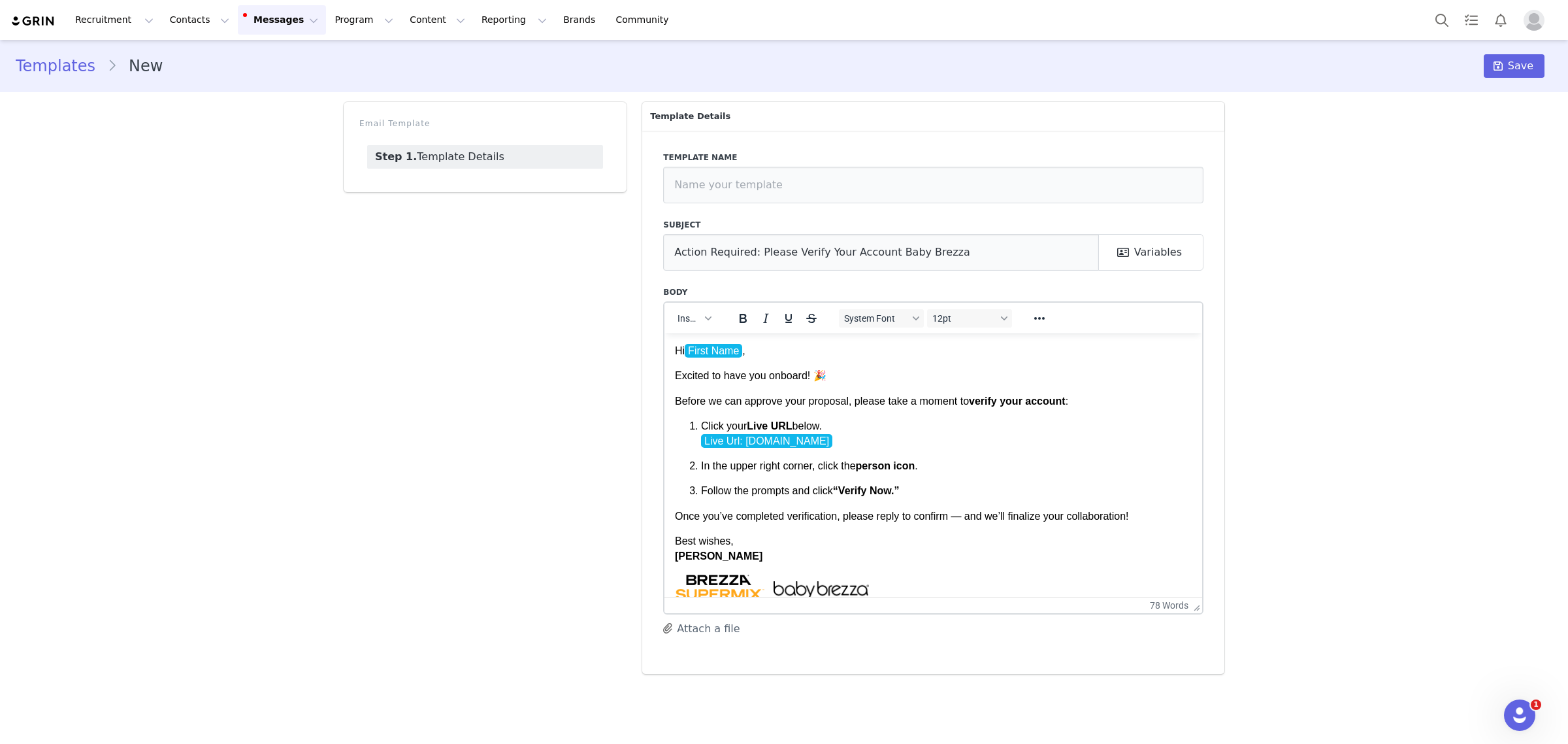
click at [792, 349] on p "Hi First Name ," at bounding box center [933, 350] width 517 height 14
click at [709, 322] on button "Insert" at bounding box center [693, 318] width 43 height 18
click at [708, 360] on div "Insert Variable" at bounding box center [742, 361] width 118 height 16
select select
click at [704, 320] on button "Insert" at bounding box center [693, 318] width 43 height 18
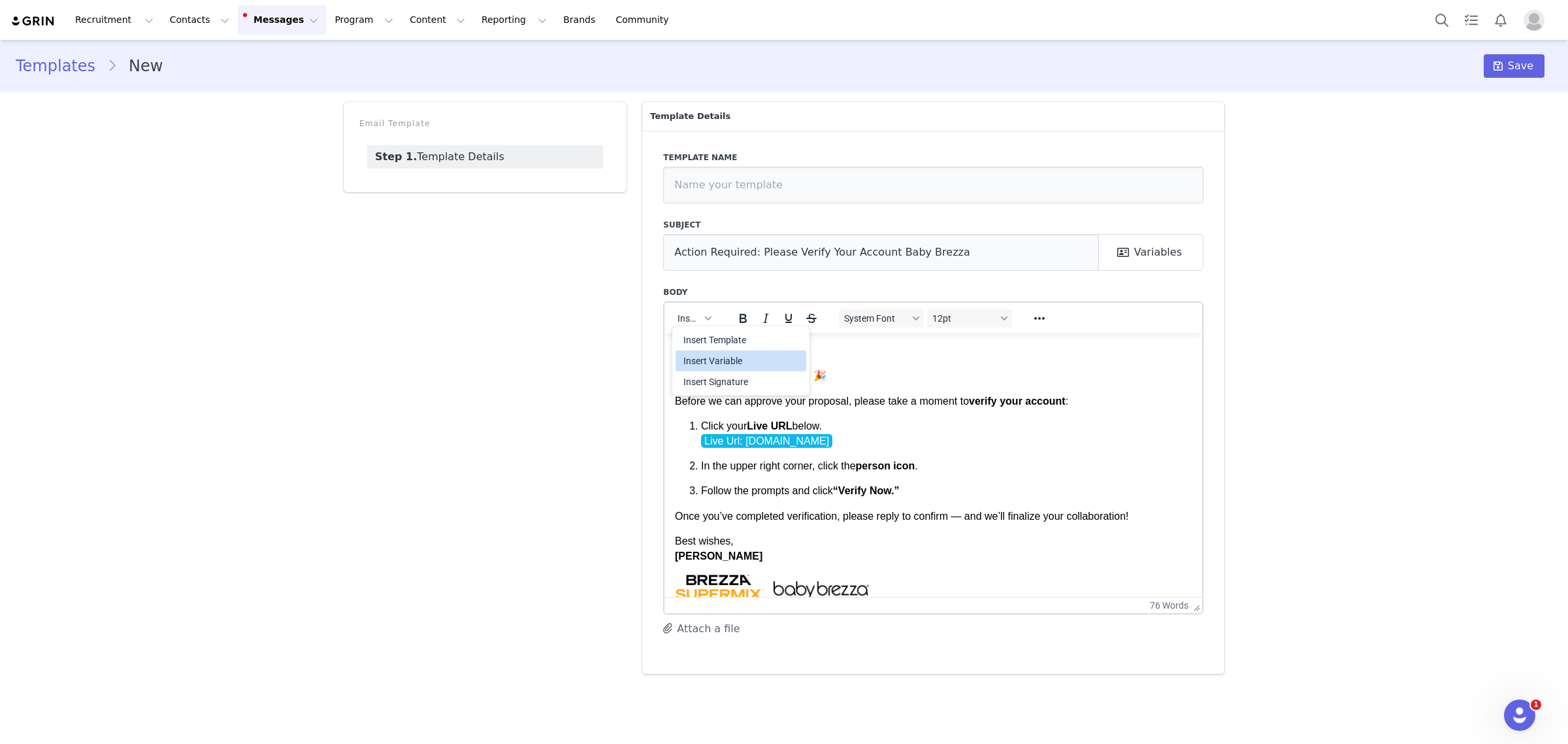
click at [704, 357] on div "Insert Variable" at bounding box center [742, 361] width 118 height 16
select select
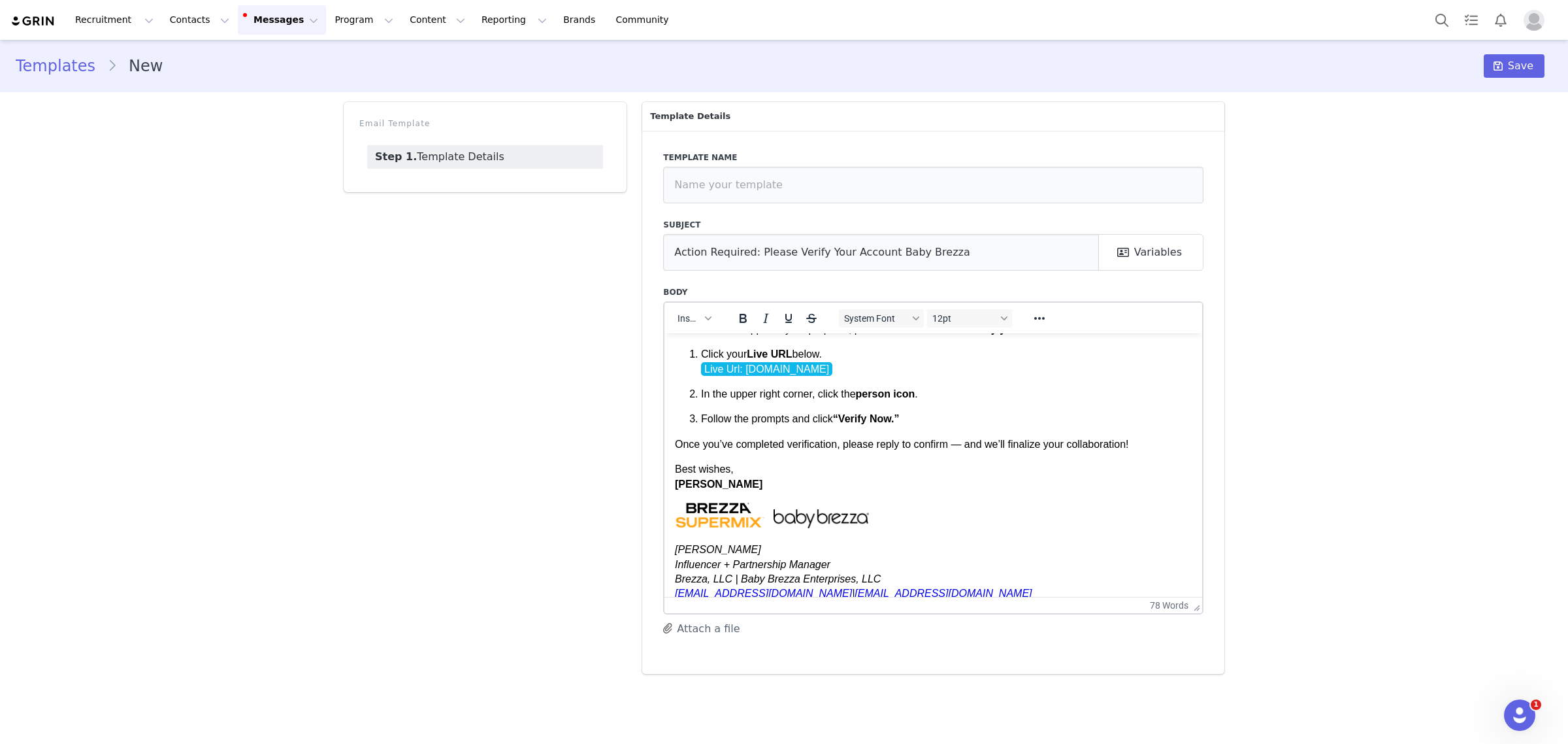
scroll to position [83, 0]
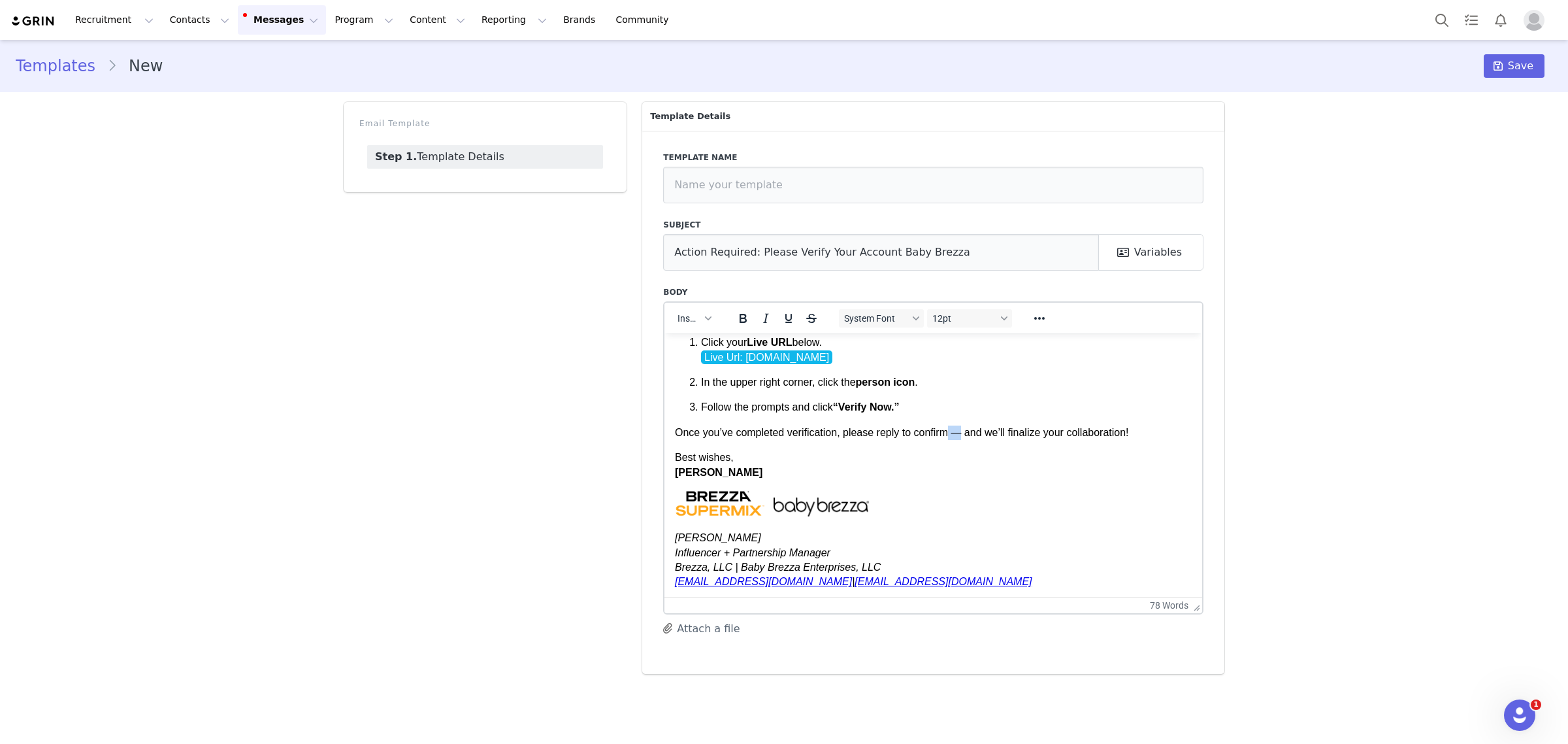
drag, startPoint x: 957, startPoint y: 432, endPoint x: 949, endPoint y: 432, distance: 8.0
click at [949, 432] on p "Once you’ve completed verification, please reply to confirm — and we’ll finaliz…" at bounding box center [933, 432] width 517 height 14
drag, startPoint x: 1058, startPoint y: 431, endPoint x: 1115, endPoint y: 428, distance: 57.1
click at [1115, 428] on p "Once you’ve completed verification, please reply to confirm, and we’ll finalize…" at bounding box center [933, 432] width 517 height 14
drag, startPoint x: 1194, startPoint y: 471, endPoint x: 1868, endPoint y: 831, distance: 764.1
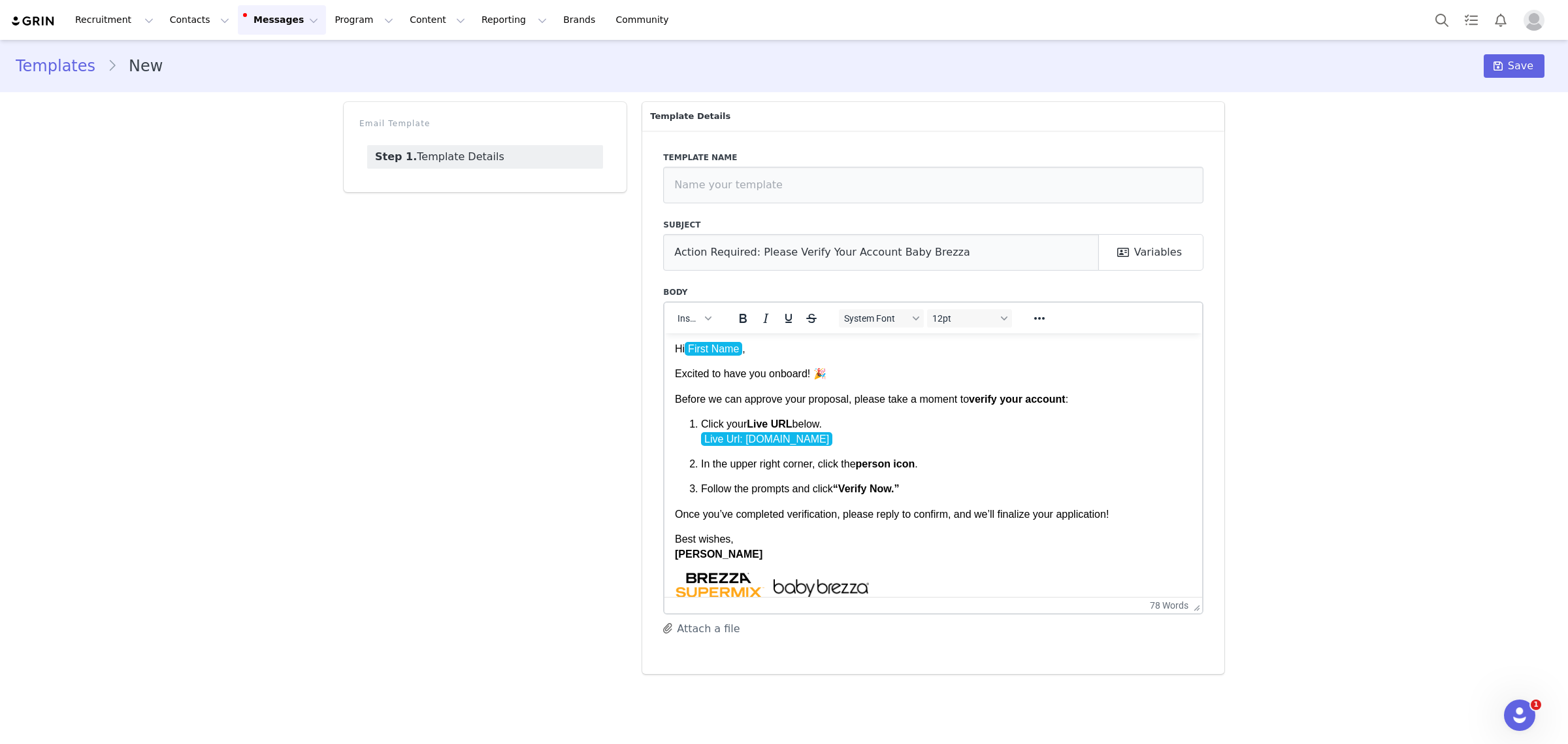
scroll to position [0, 0]
click at [1531, 61] on span "Save" at bounding box center [1521, 66] width 26 height 16
click at [998, 433] on p "Click your Live URL below. Live Url: beteshgroupbabybrezza.grin.live" at bounding box center [946, 434] width 491 height 30
click at [922, 184] on input "text" at bounding box center [933, 185] width 541 height 37
type input "BRAND Acct Verification"
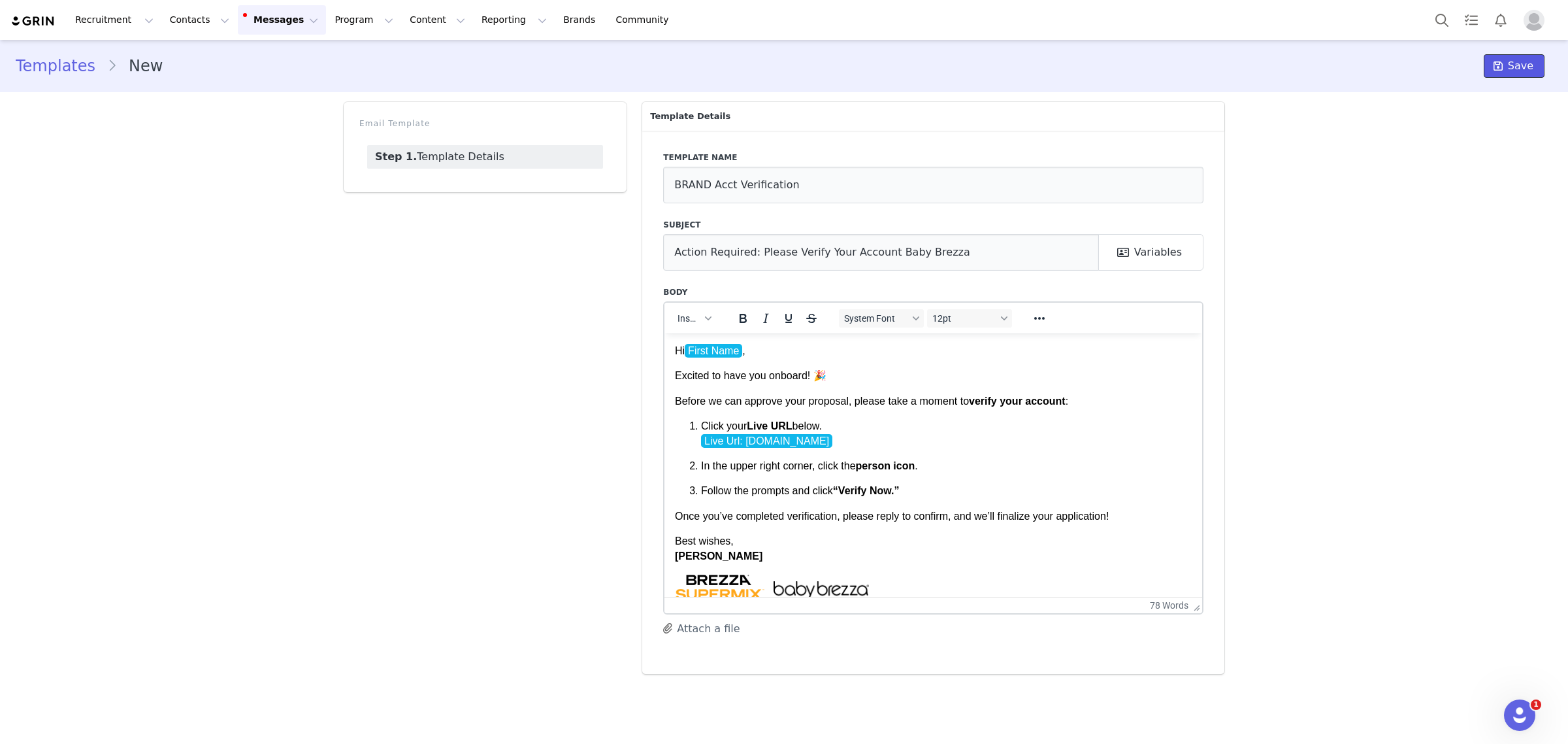
click at [1507, 65] on span at bounding box center [1499, 66] width 16 height 16
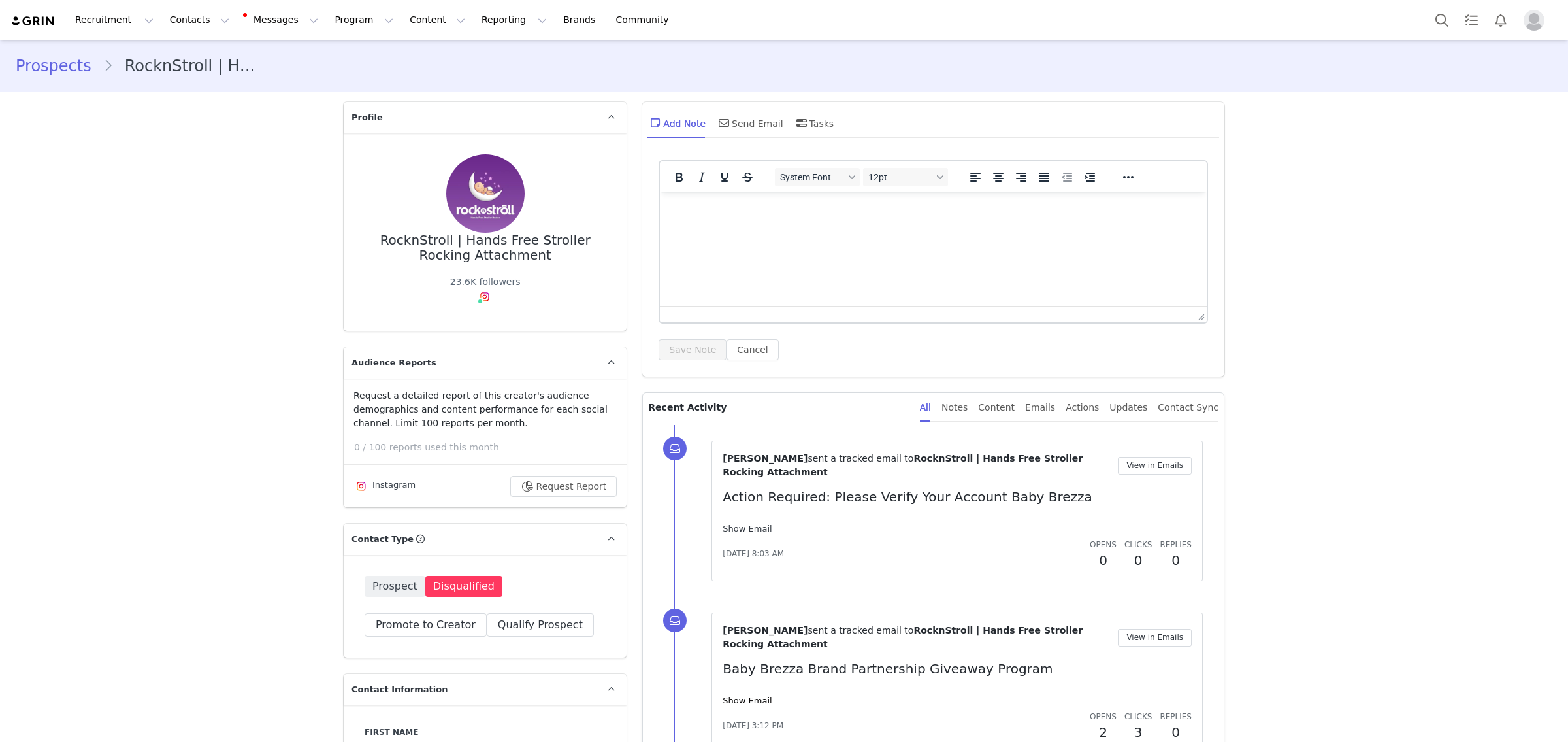
click at [739, 524] on link "Show Email" at bounding box center [747, 529] width 49 height 10
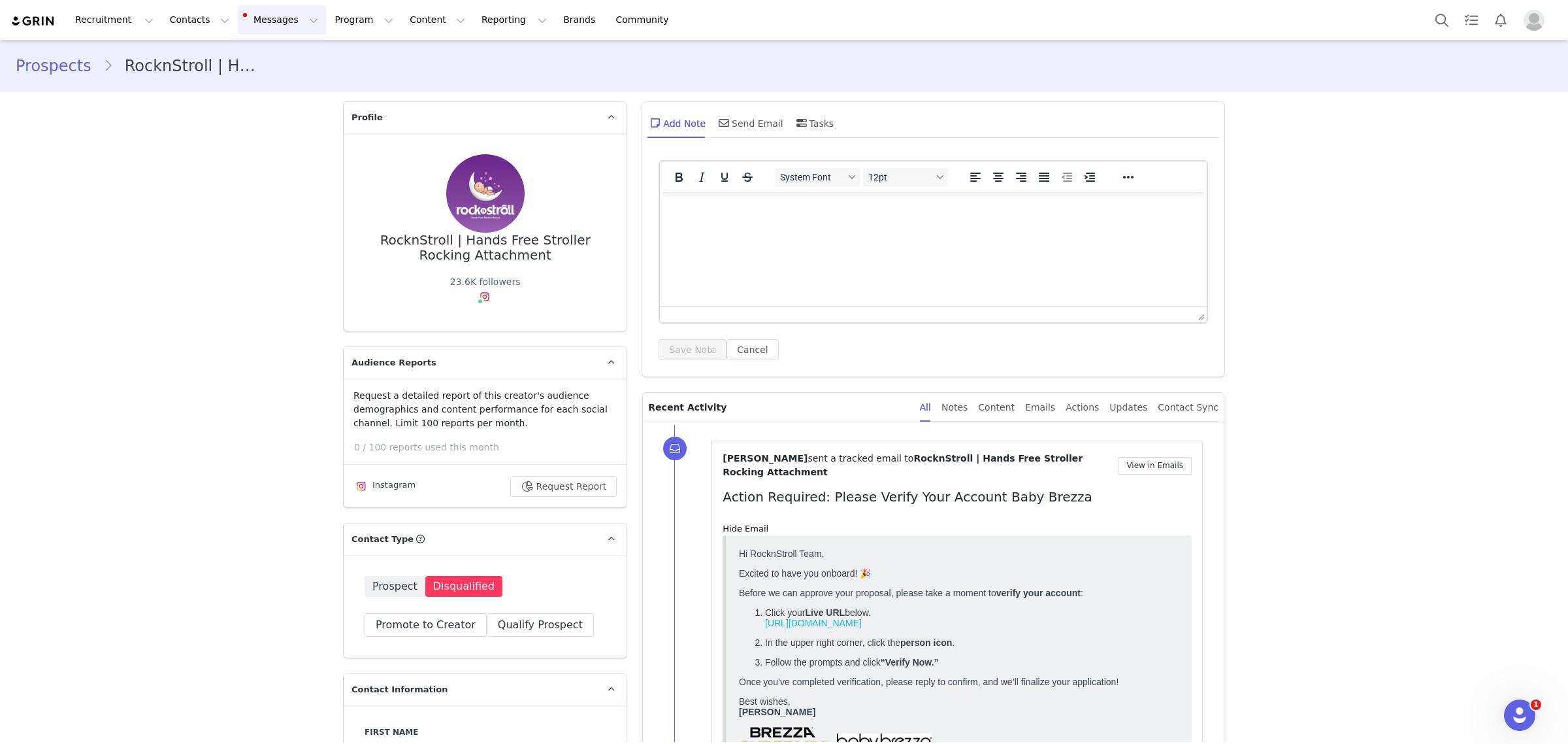
click at [252, 15] on button "Messages Messages" at bounding box center [282, 20] width 88 height 30
click at [402, 21] on button "Content Content" at bounding box center [437, 20] width 71 height 30
click at [326, 24] on button "Program Program" at bounding box center [363, 20] width 74 height 30
click at [328, 86] on p "Campaigns" at bounding box center [330, 82] width 51 height 14
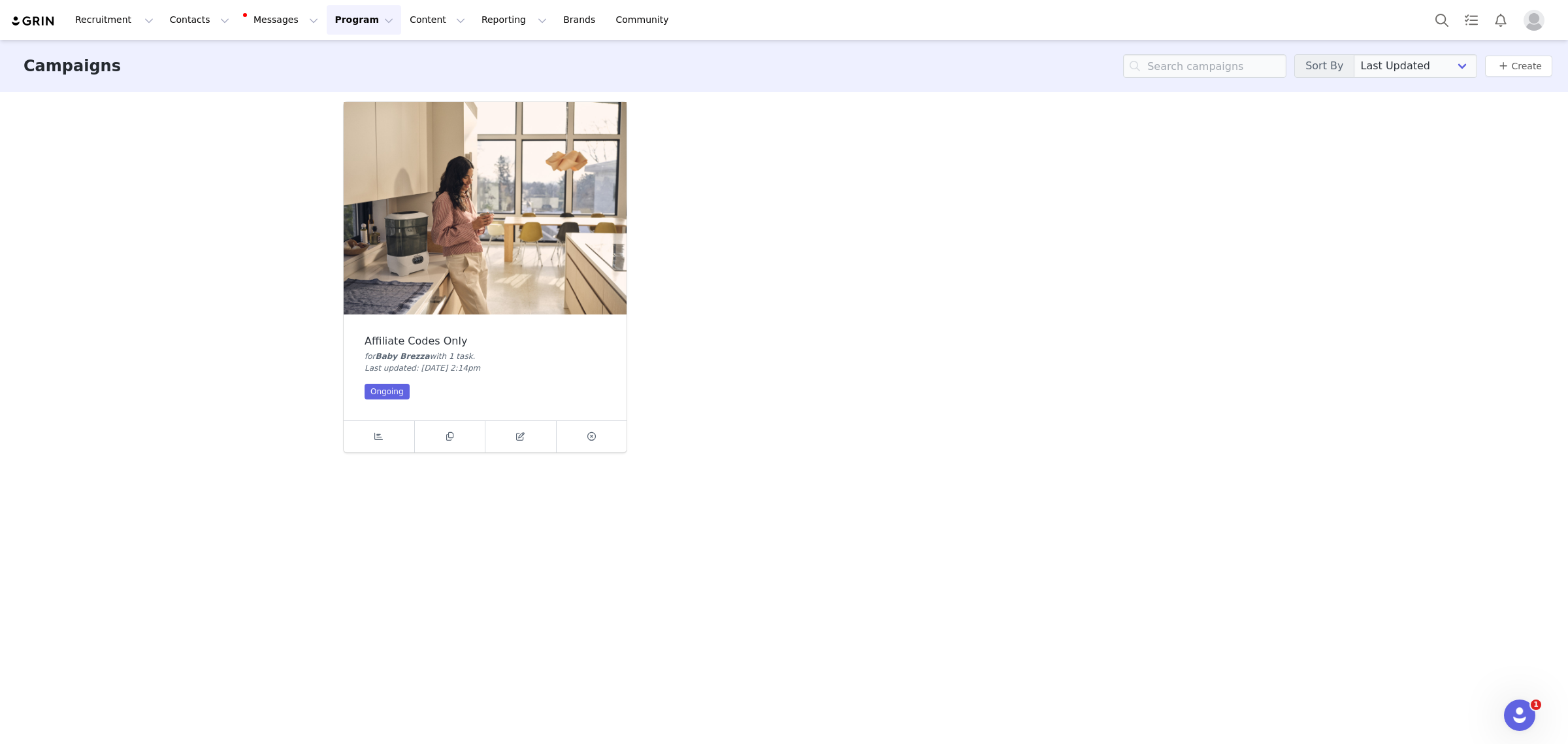
click at [326, 12] on button "Program Program" at bounding box center [363, 20] width 74 height 30
click at [318, 59] on p "Activations" at bounding box center [330, 58] width 51 height 14
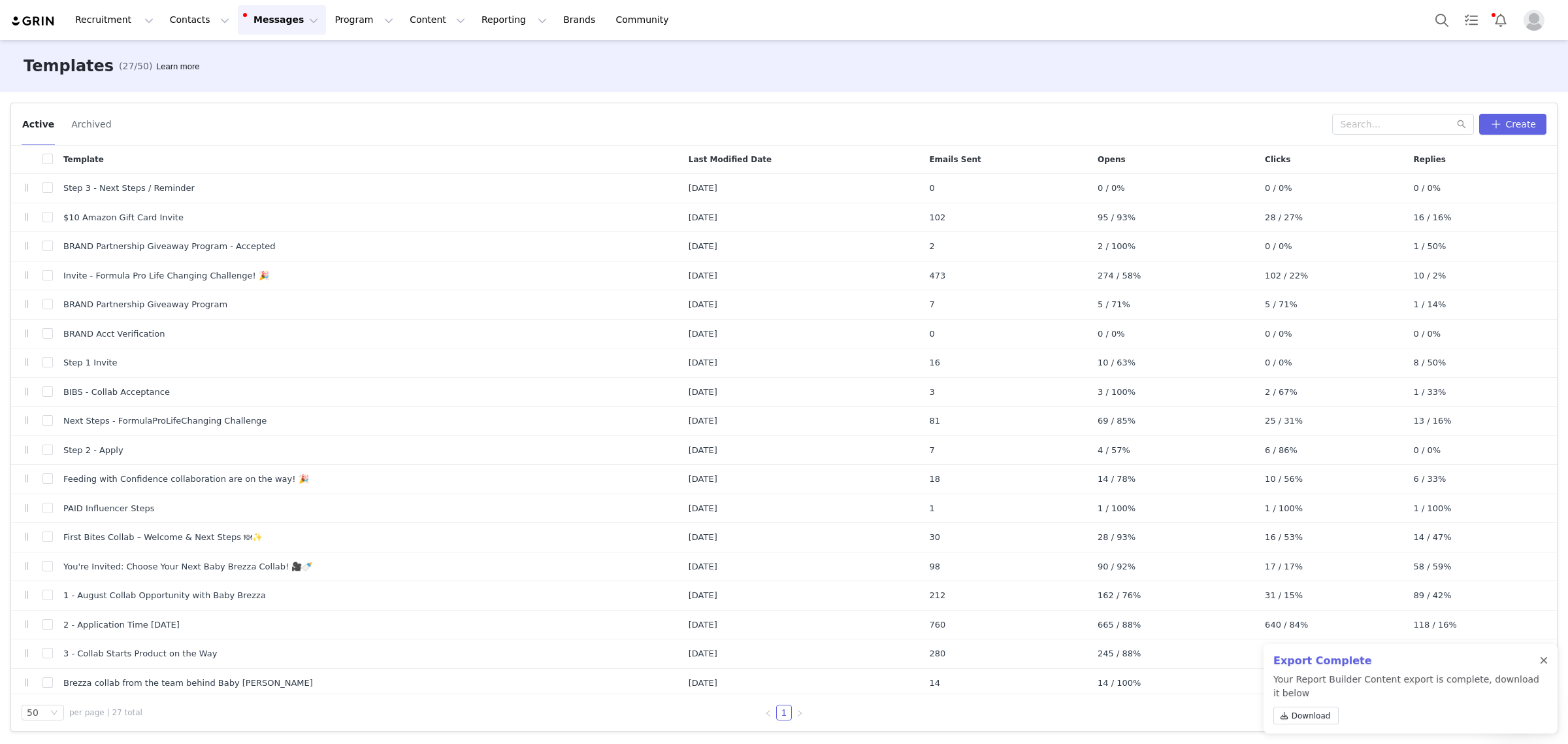
click at [1546, 658] on div at bounding box center [1544, 661] width 8 height 11
click at [474, 17] on button "Reporting Reporting" at bounding box center [515, 20] width 81 height 30
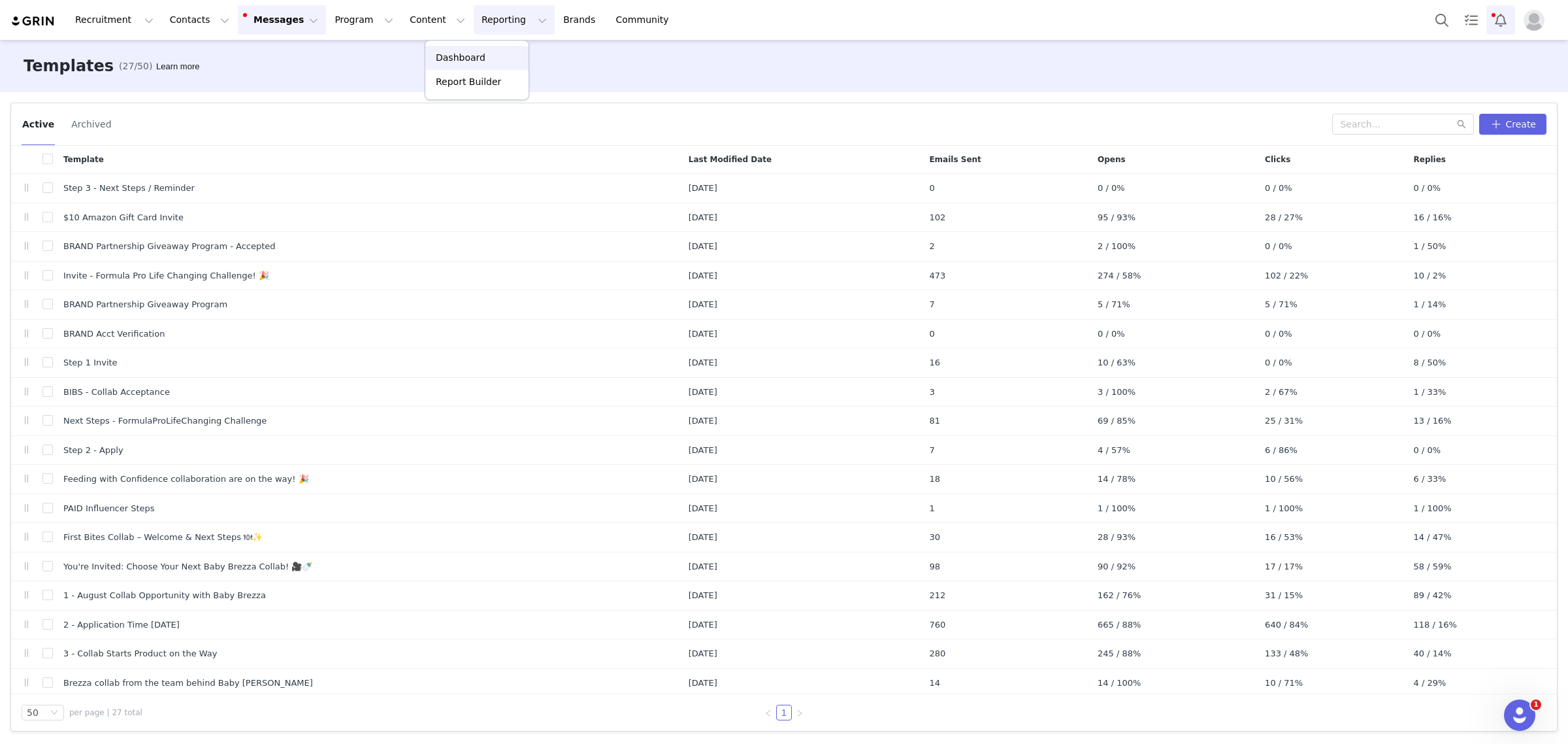
drag, startPoint x: 451, startPoint y: 50, endPoint x: 1503, endPoint y: 18, distance: 1052.5
click at [453, 50] on link "Dashboard" at bounding box center [477, 58] width 103 height 24
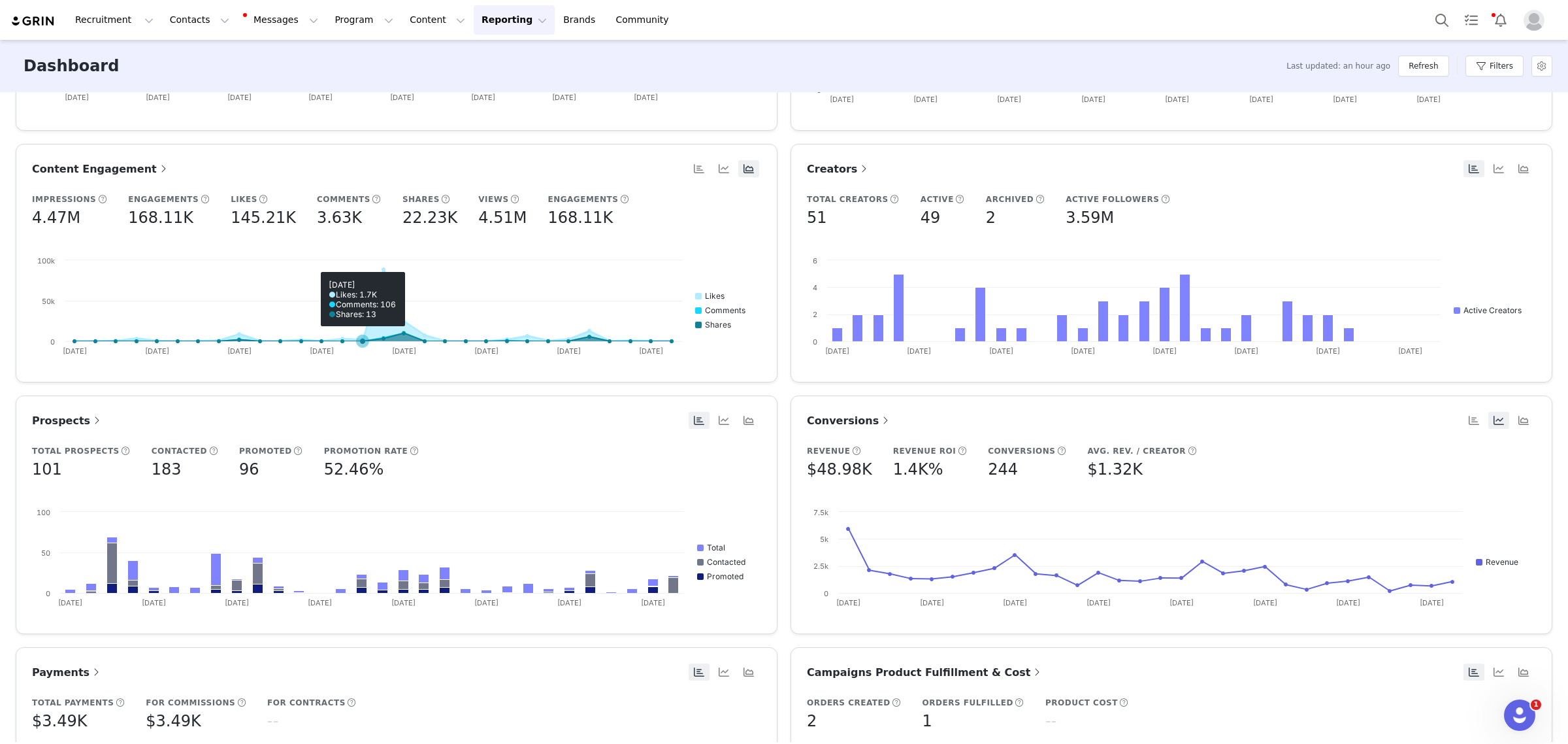
scroll to position [245, 0]
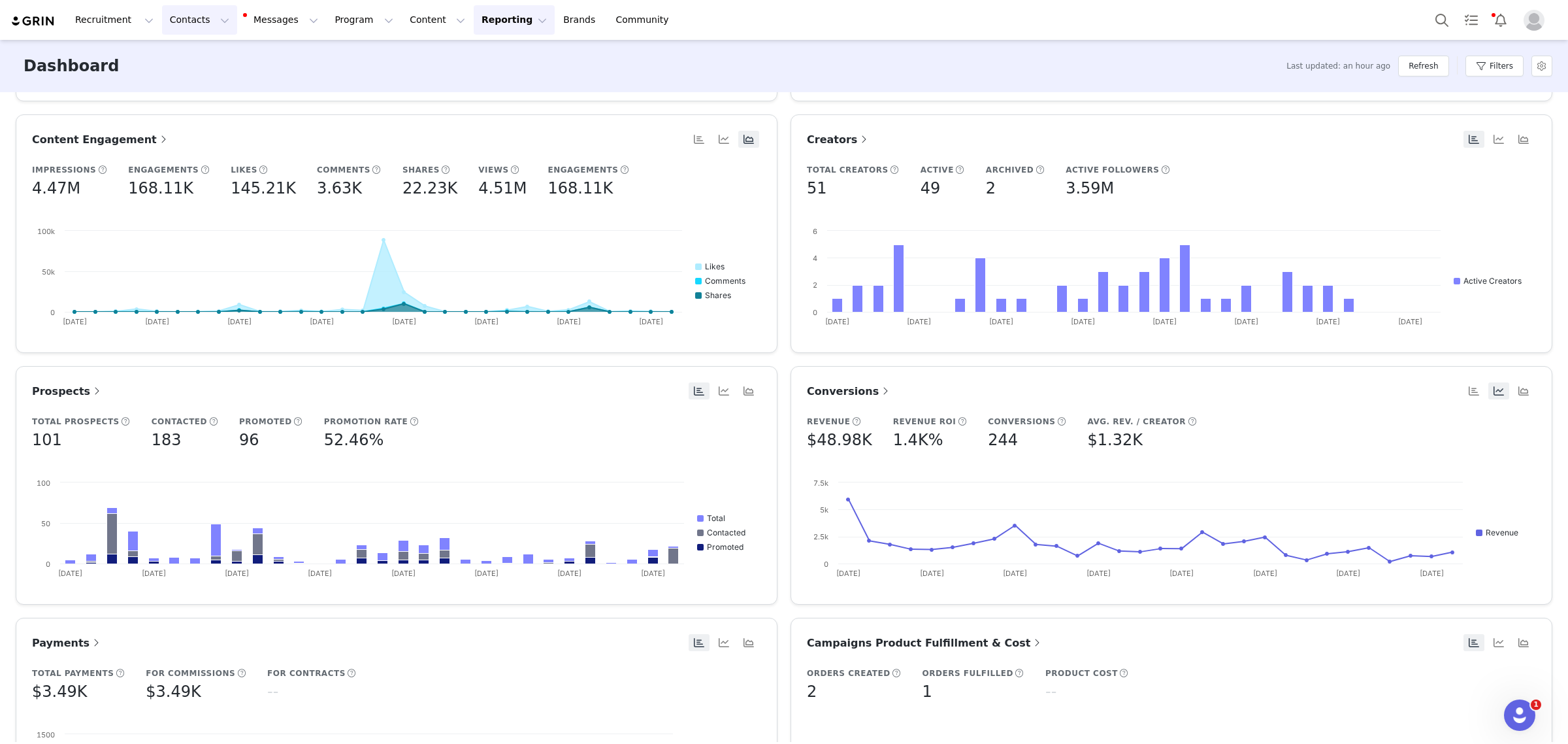
click at [182, 20] on button "Contacts Contacts" at bounding box center [199, 20] width 75 height 30
click at [177, 59] on p "Creators" at bounding box center [180, 58] width 40 height 14
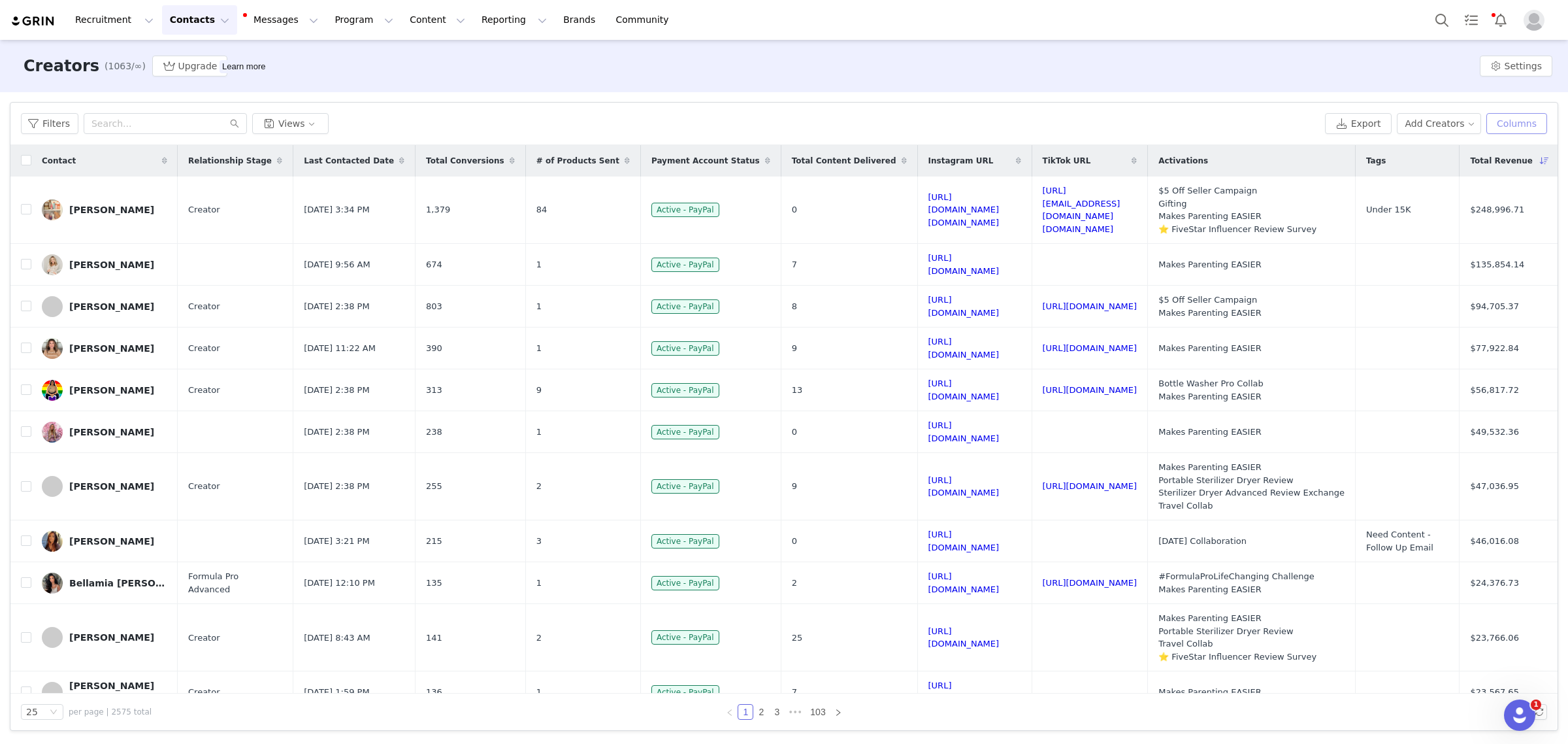
click at [1531, 129] on button "Columns" at bounding box center [1516, 123] width 60 height 21
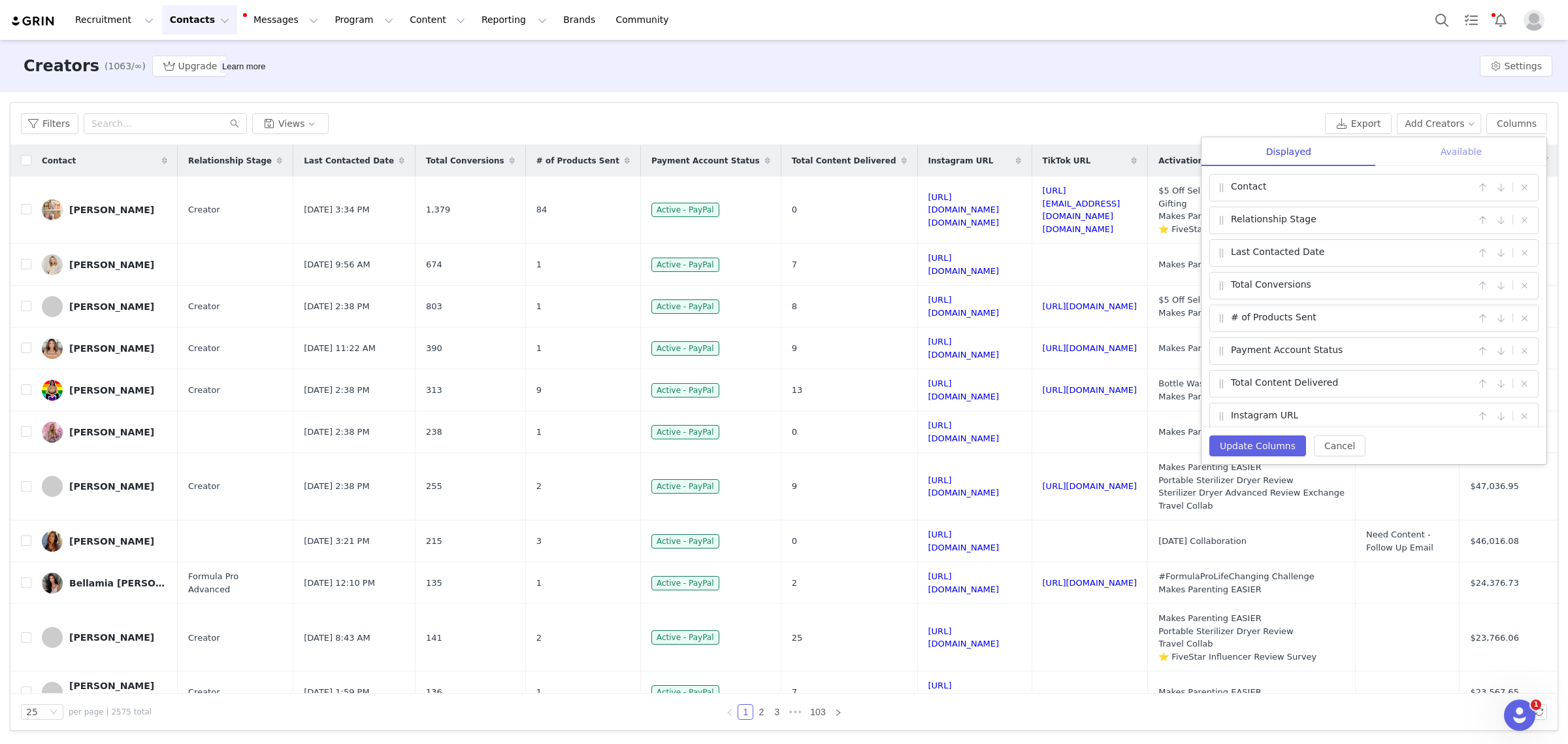
click at [1438, 149] on div "Available" at bounding box center [1462, 152] width 171 height 30
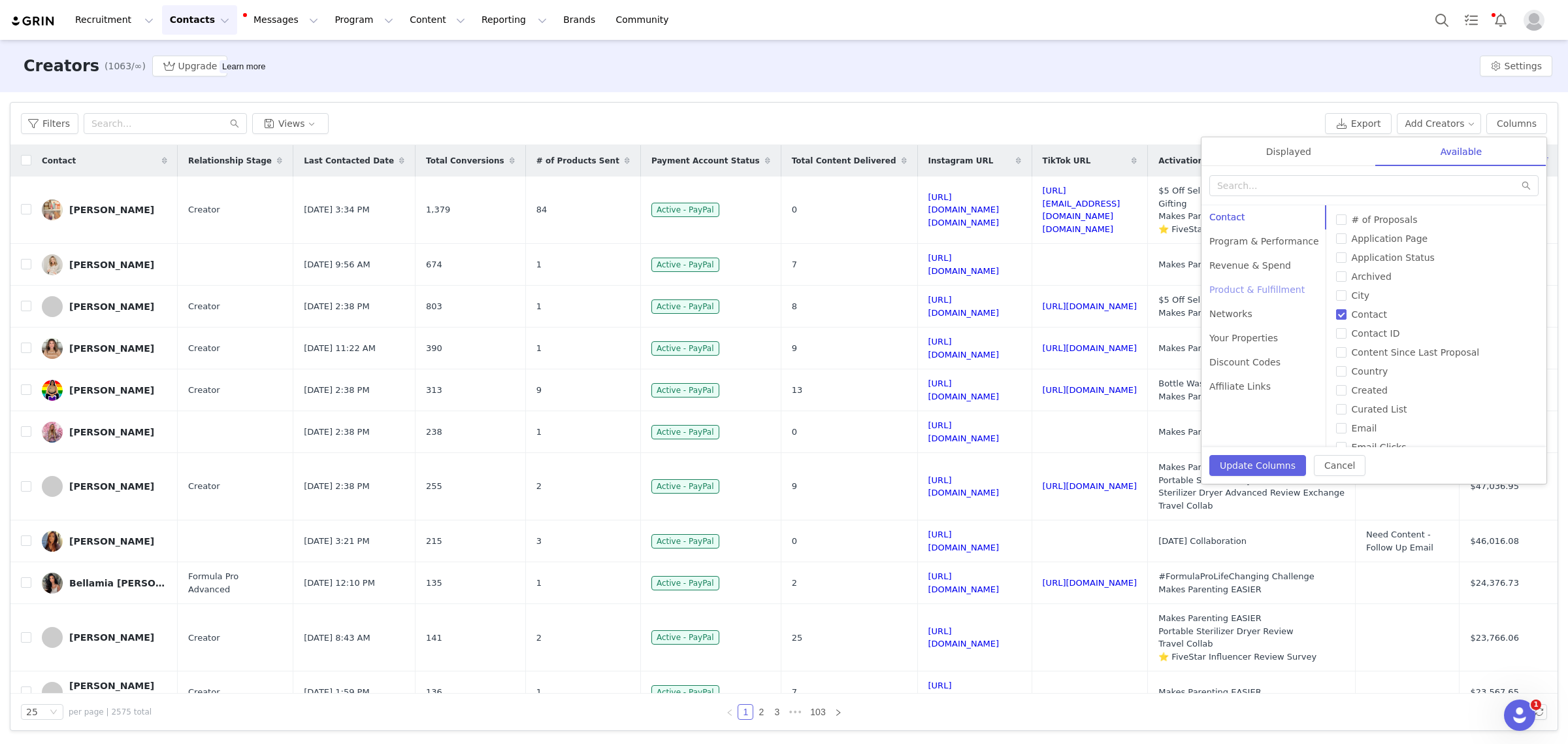
click at [1287, 289] on div "Product & Fulfillment" at bounding box center [1265, 290] width 125 height 24
click at [1293, 125] on div "Filters Views" at bounding box center [670, 123] width 1299 height 21
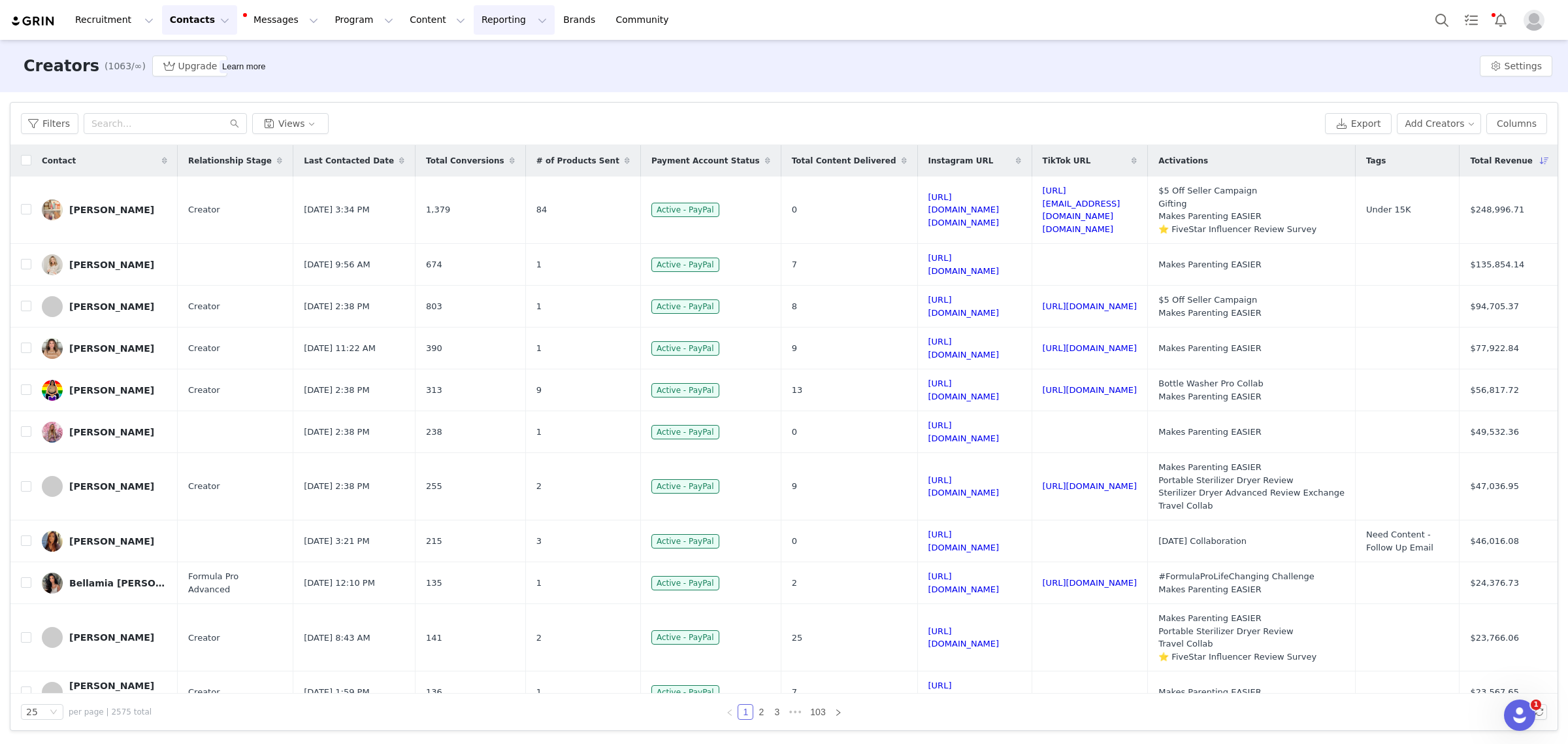
click at [474, 25] on button "Reporting Reporting" at bounding box center [515, 20] width 81 height 30
drag, startPoint x: 460, startPoint y: 56, endPoint x: 373, endPoint y: 35, distance: 89.5
click at [460, 56] on p "Dashboard" at bounding box center [460, 58] width 50 height 14
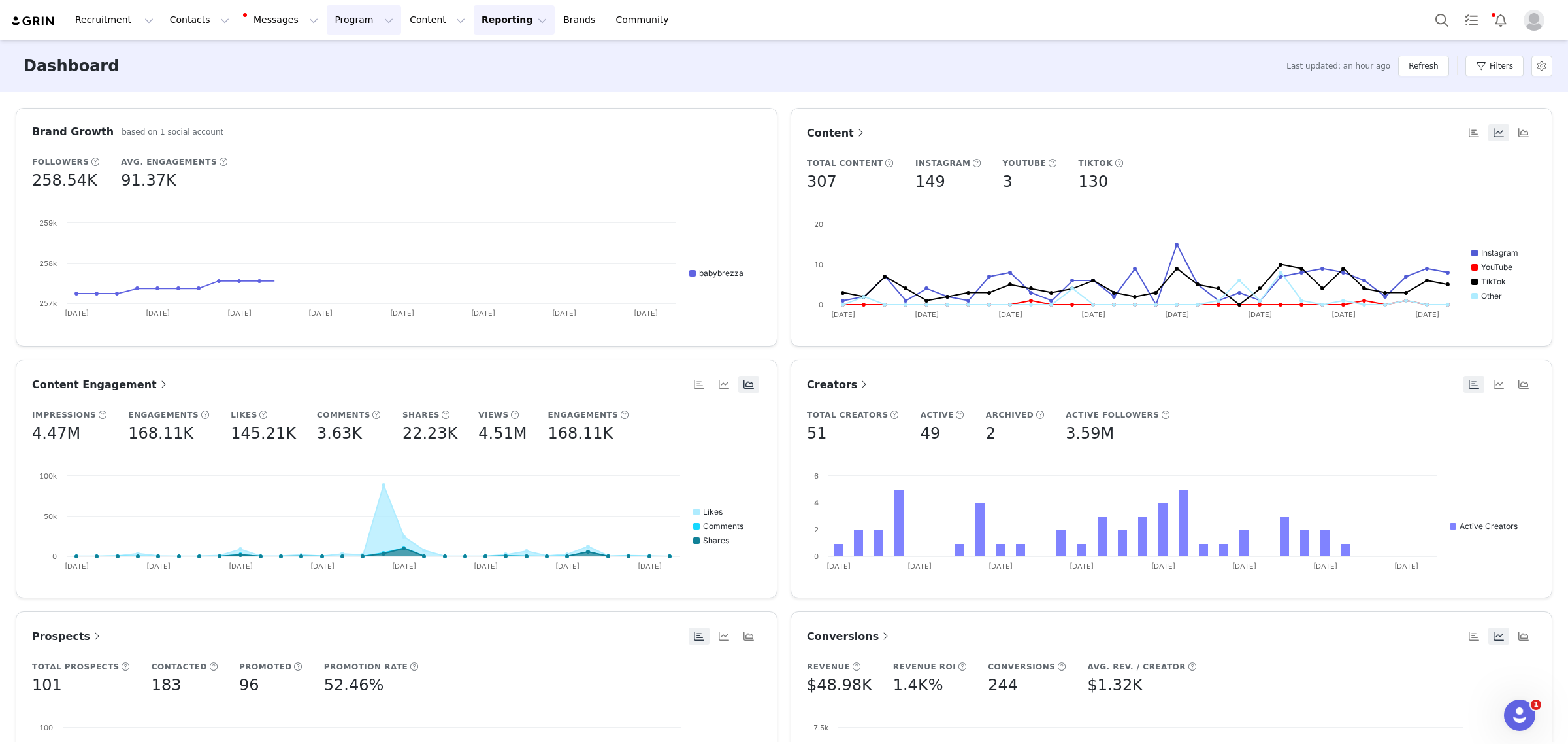
click at [326, 25] on button "Program Program" at bounding box center [363, 20] width 74 height 30
click at [587, 93] on div "Brand Growth based on 1 social account Followers 258.54K Avg. Engagements 91.37…" at bounding box center [784, 417] width 1568 height 650
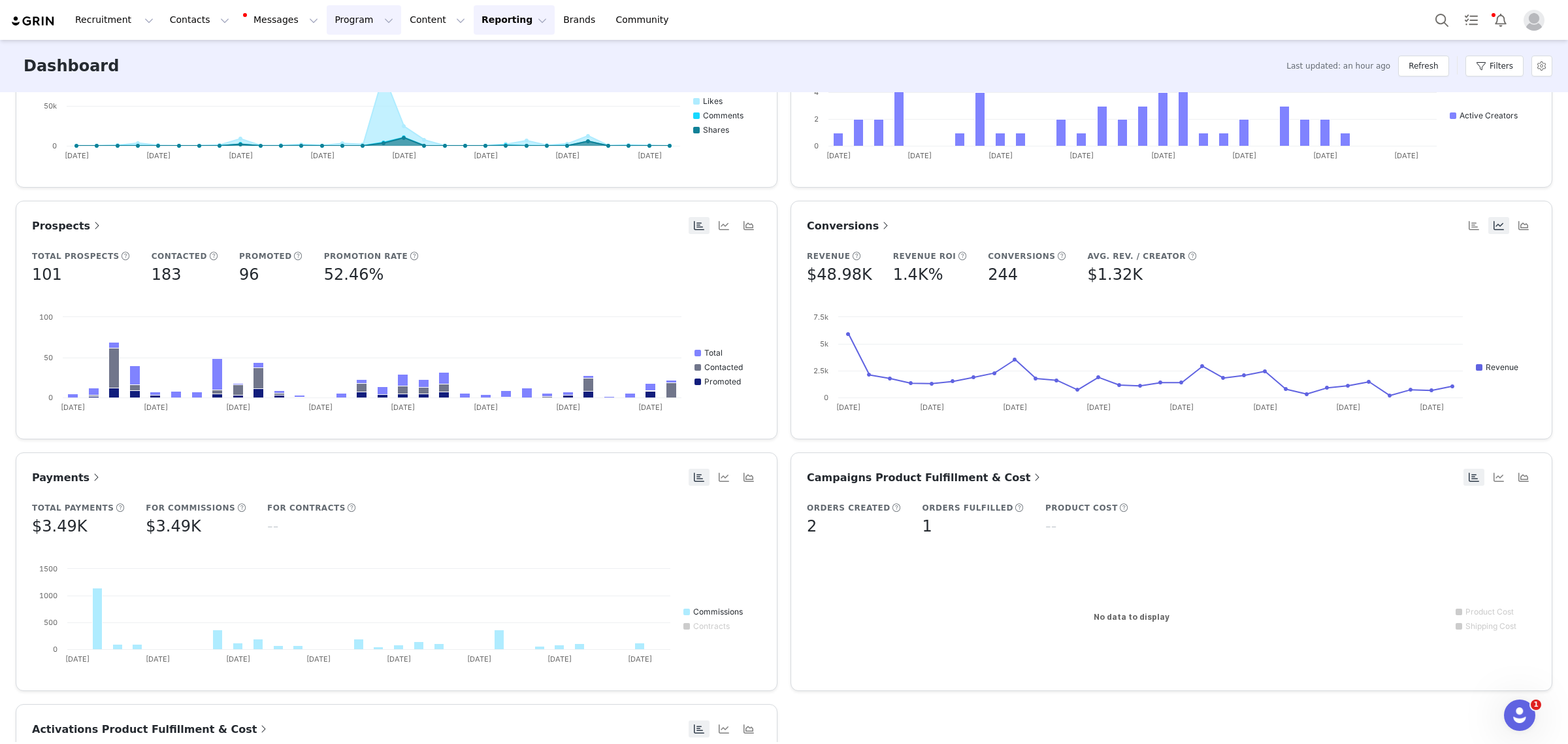
scroll to position [639, 0]
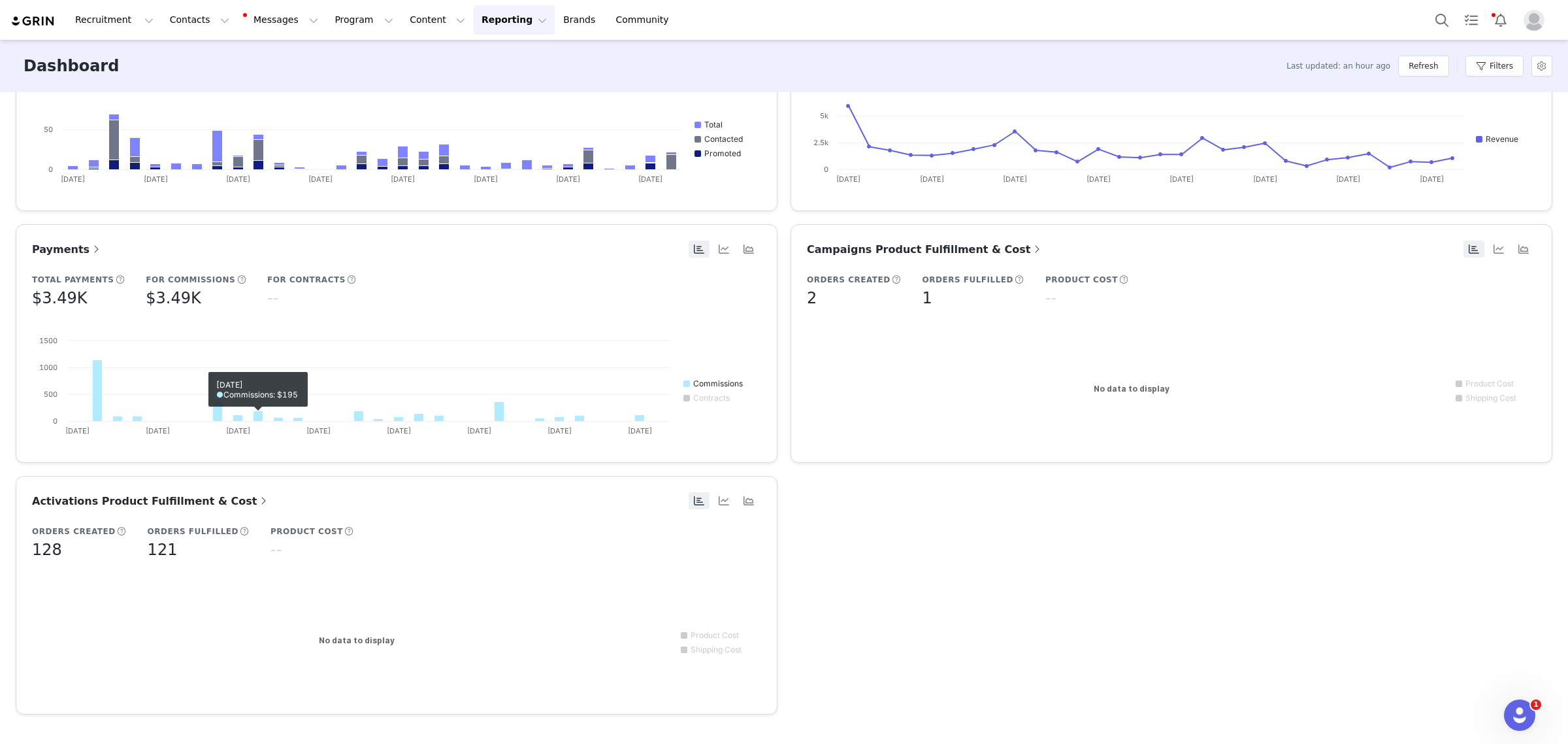
click at [201, 503] on span "Activations Product Fulfillment & Cost" at bounding box center [151, 501] width 238 height 13
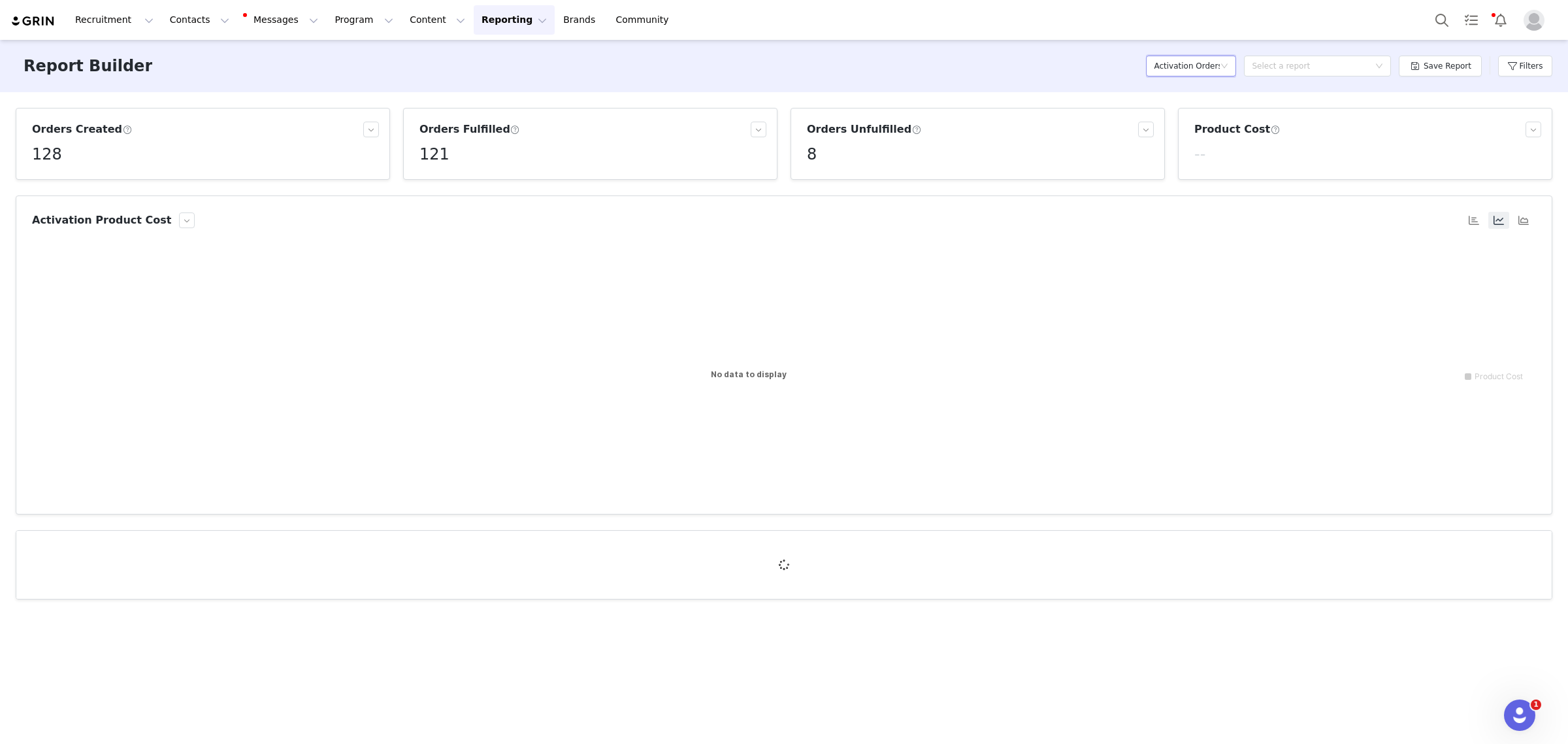
click at [1220, 73] on div "Activation Orders" at bounding box center [1187, 66] width 66 height 20
click at [180, 226] on button "button" at bounding box center [187, 220] width 16 height 16
click at [148, 271] on li "Activation Orders Fulfillment" at bounding box center [111, 265] width 154 height 21
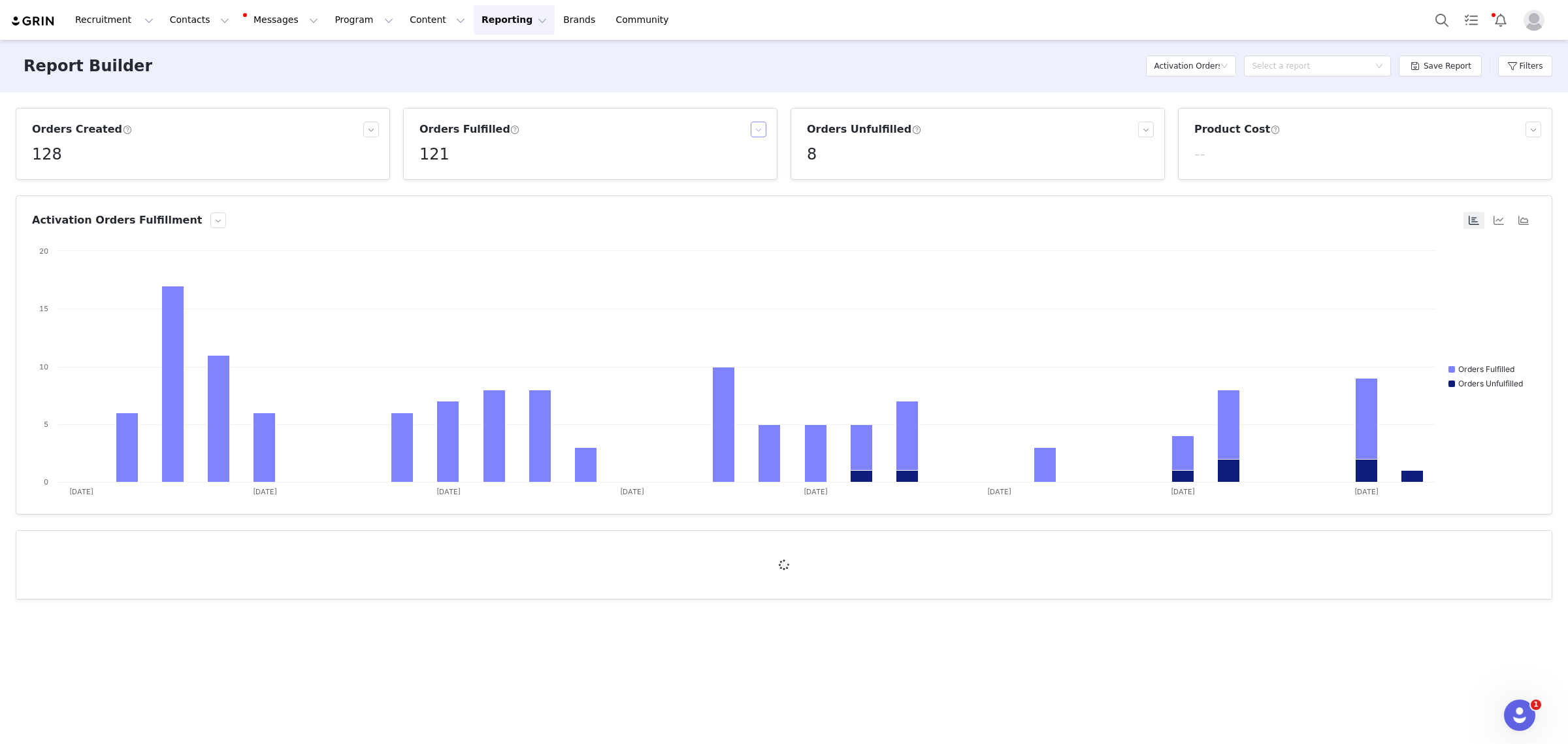
click at [764, 129] on button "button" at bounding box center [759, 130] width 16 height 16
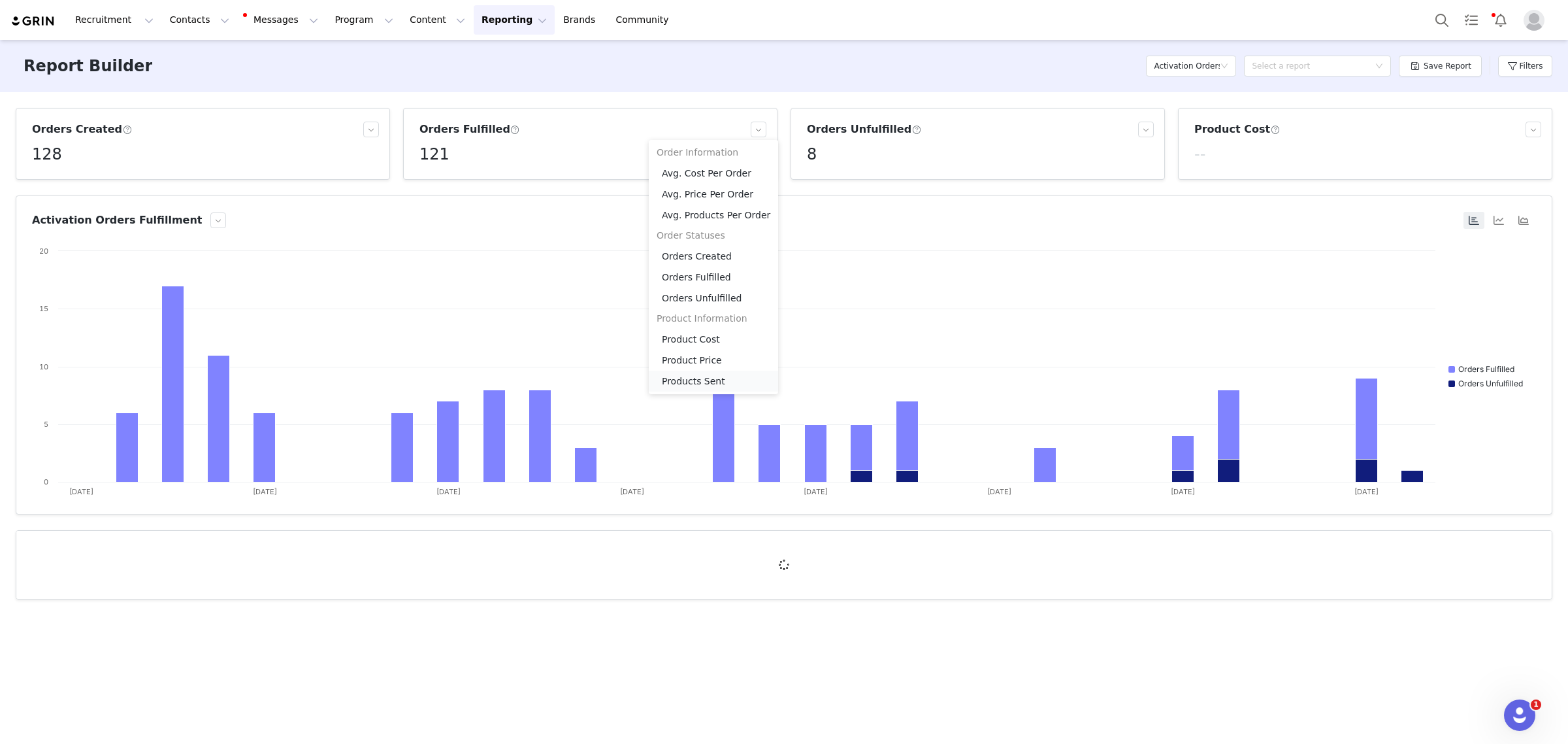
click at [680, 375] on li "Products Sent" at bounding box center [713, 381] width 129 height 21
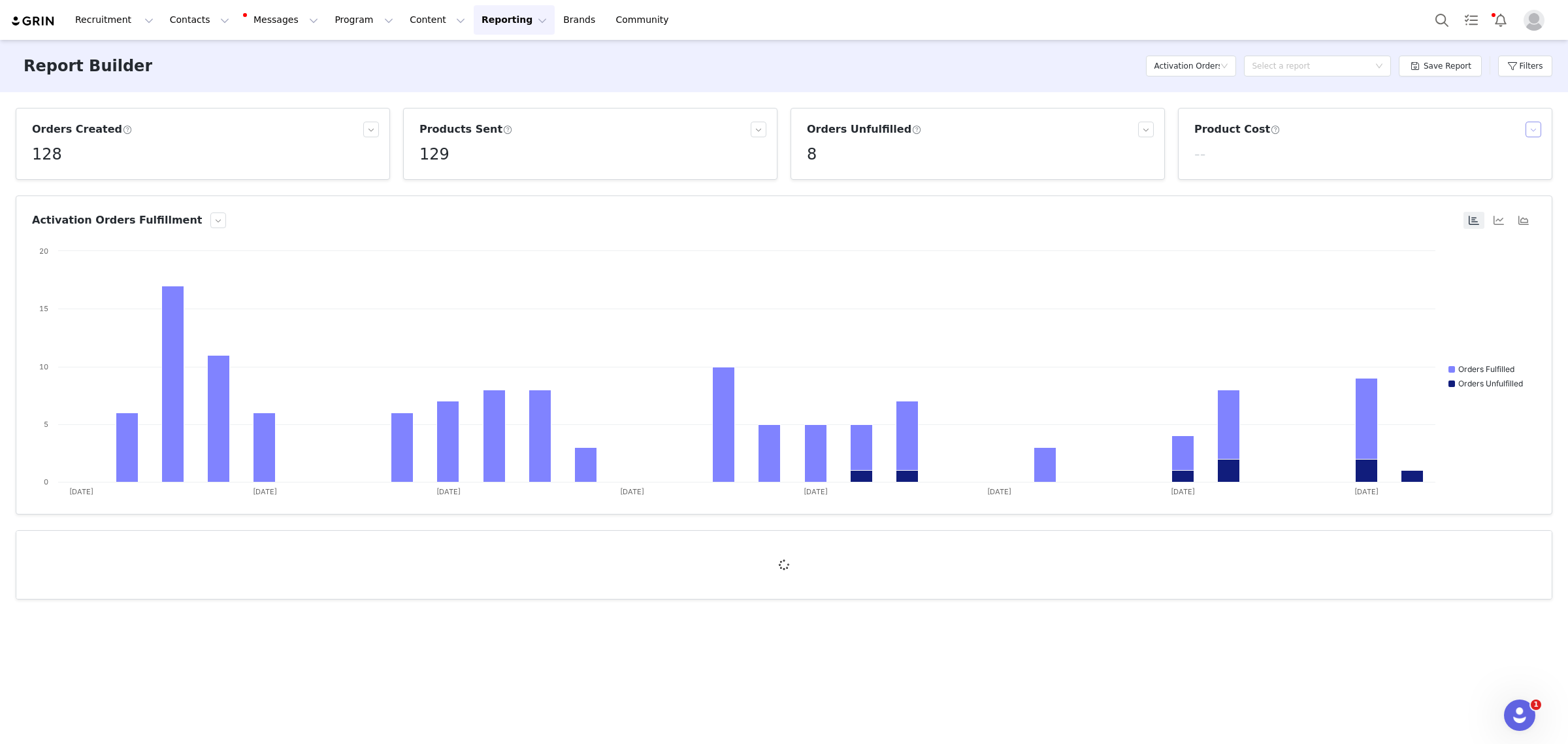
click at [1536, 129] on button "button" at bounding box center [1533, 130] width 16 height 16
click at [1452, 298] on li "Orders Unfulfilled" at bounding box center [1489, 298] width 129 height 21
click at [1146, 133] on button "button" at bounding box center [1146, 130] width 16 height 16
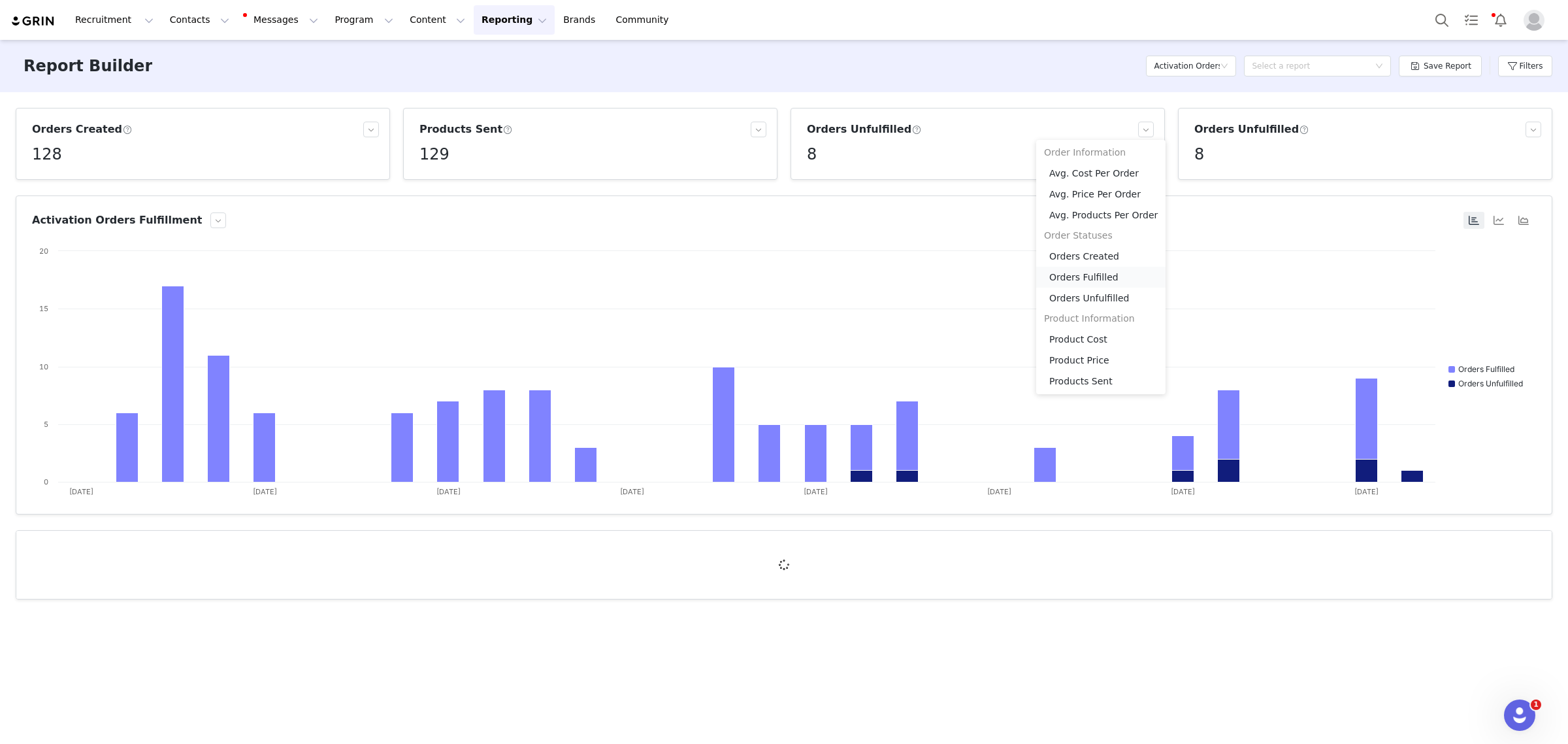
click at [1095, 276] on li "Orders Fulfilled" at bounding box center [1101, 277] width 129 height 21
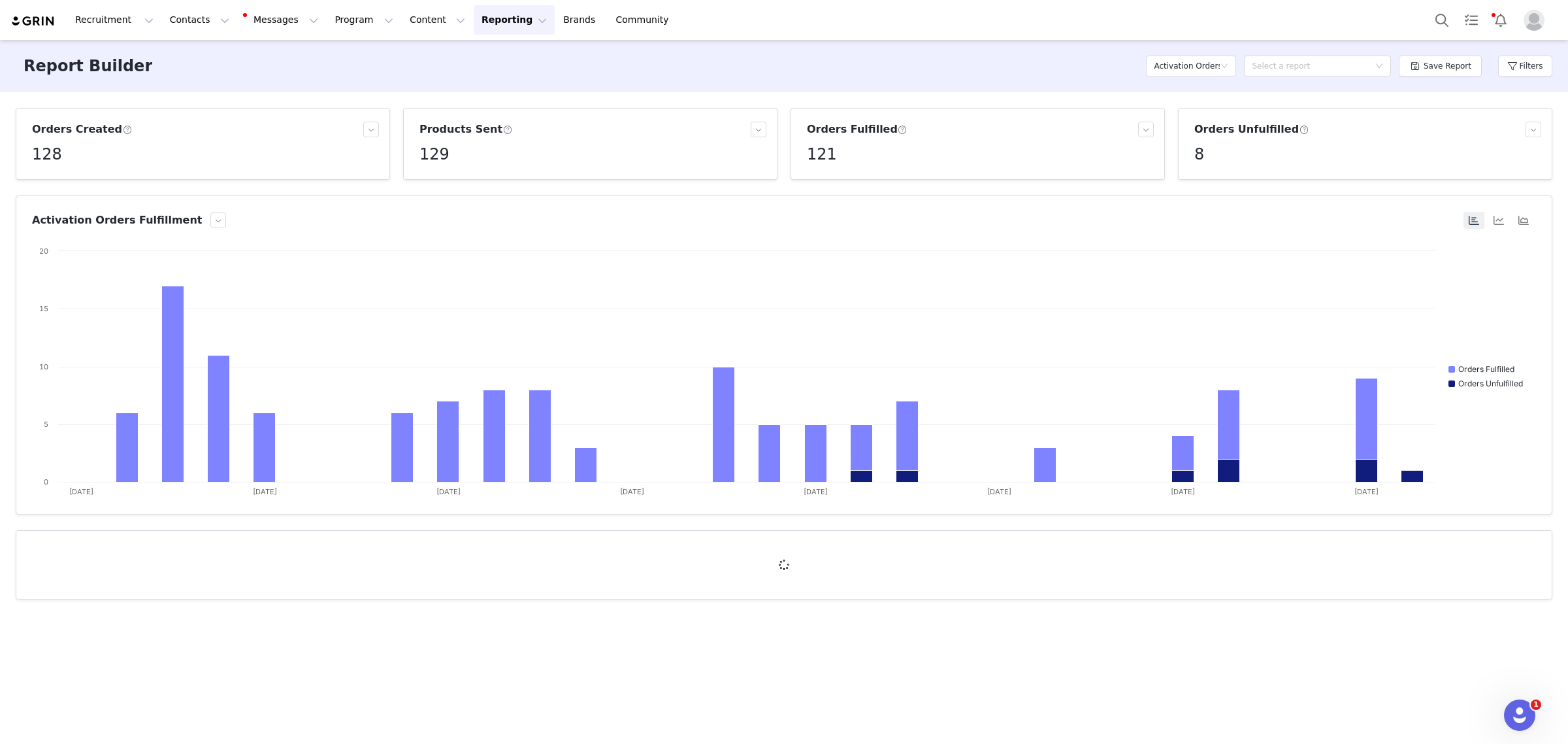
click at [1462, 49] on div "Save Report" at bounding box center [1441, 66] width 83 height 40
click at [1452, 61] on button "Save Report" at bounding box center [1441, 65] width 83 height 21
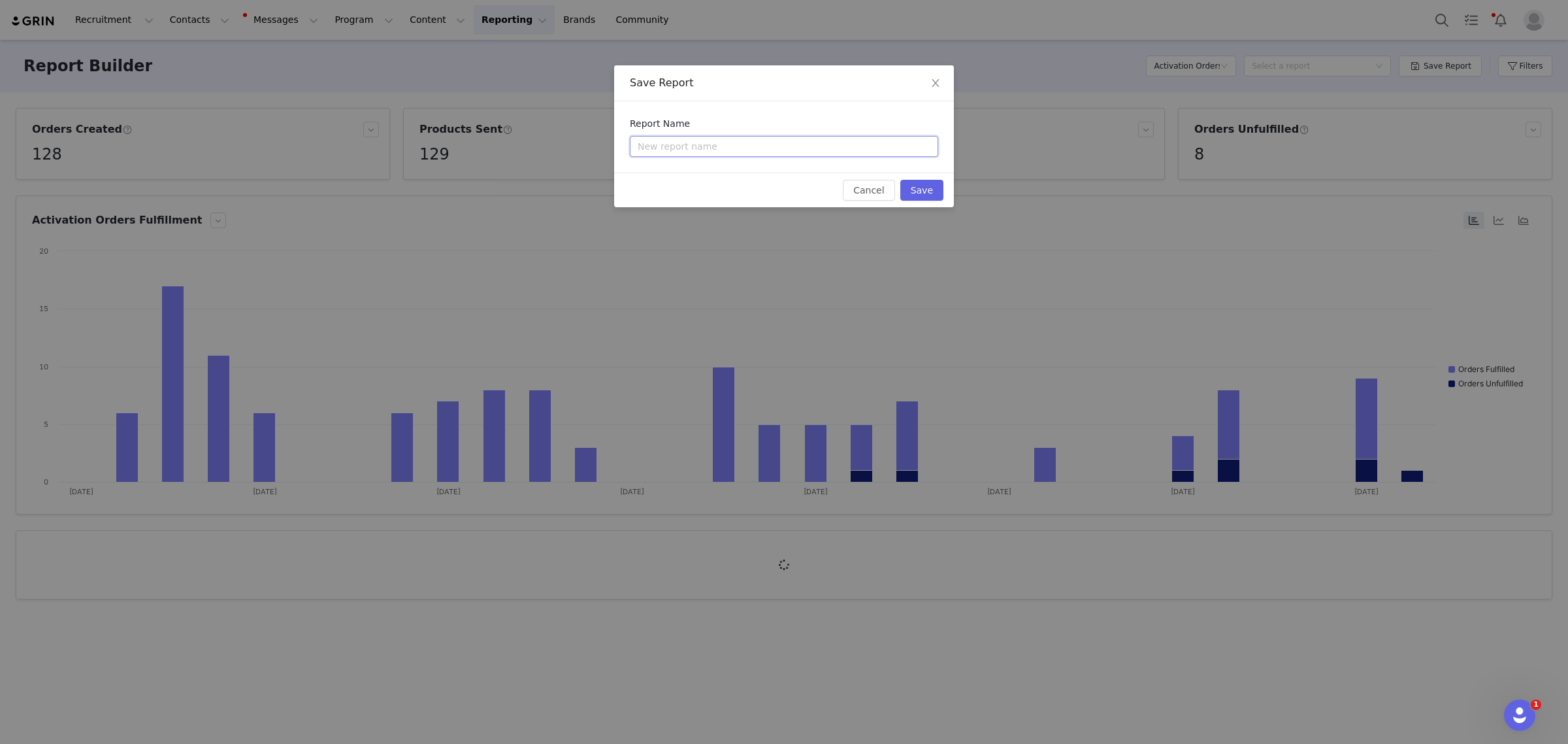
click at [746, 141] on input "text" at bounding box center [784, 146] width 308 height 21
type input "Test"
click at [910, 193] on button "Save" at bounding box center [921, 189] width 43 height 21
radio input "true"
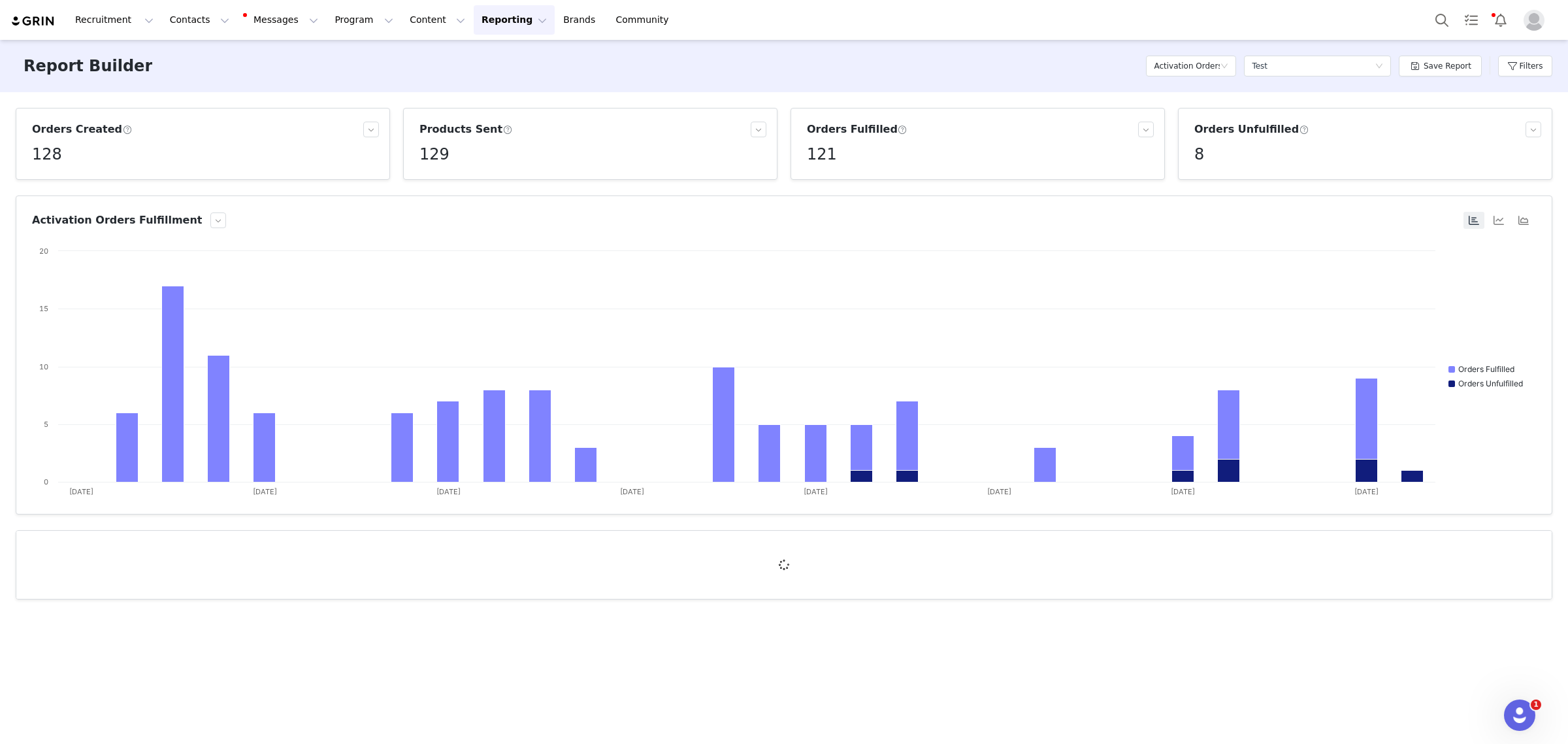
click at [474, 15] on button "Reporting Reporting" at bounding box center [515, 20] width 81 height 30
click at [444, 51] on p "Dashboard" at bounding box center [460, 58] width 50 height 14
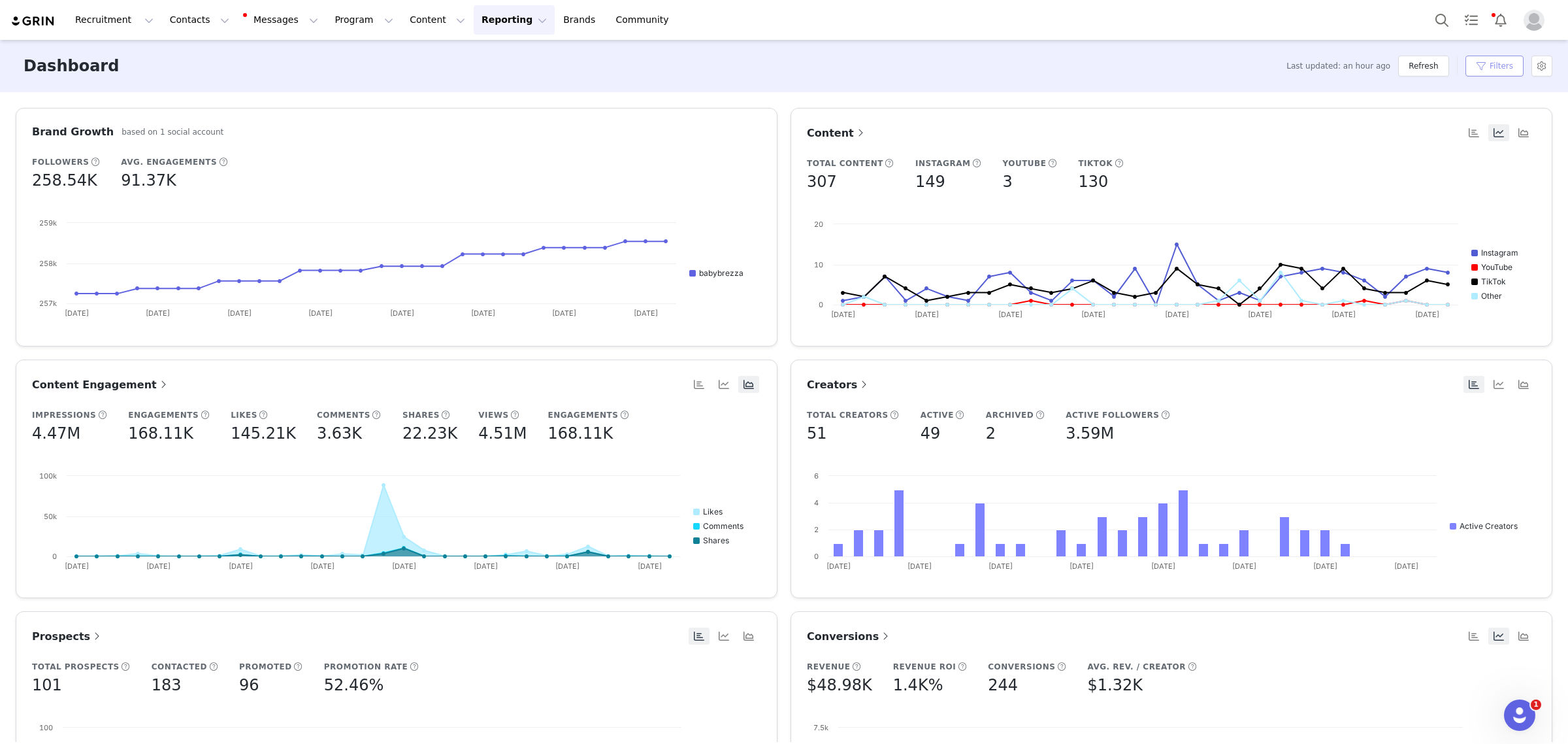
click at [1507, 73] on button "Filters" at bounding box center [1495, 65] width 59 height 21
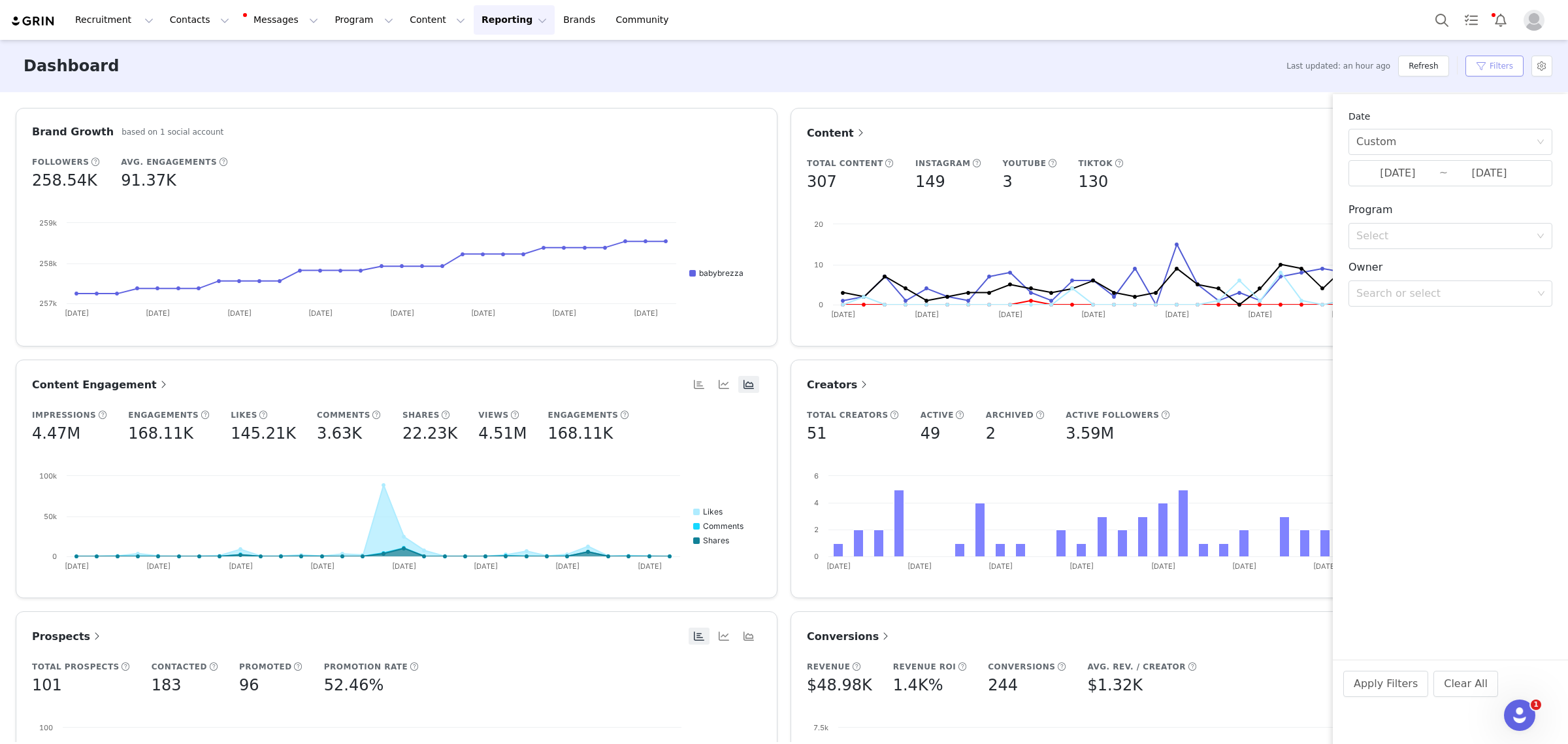
click at [1507, 73] on button "Filters" at bounding box center [1495, 65] width 59 height 21
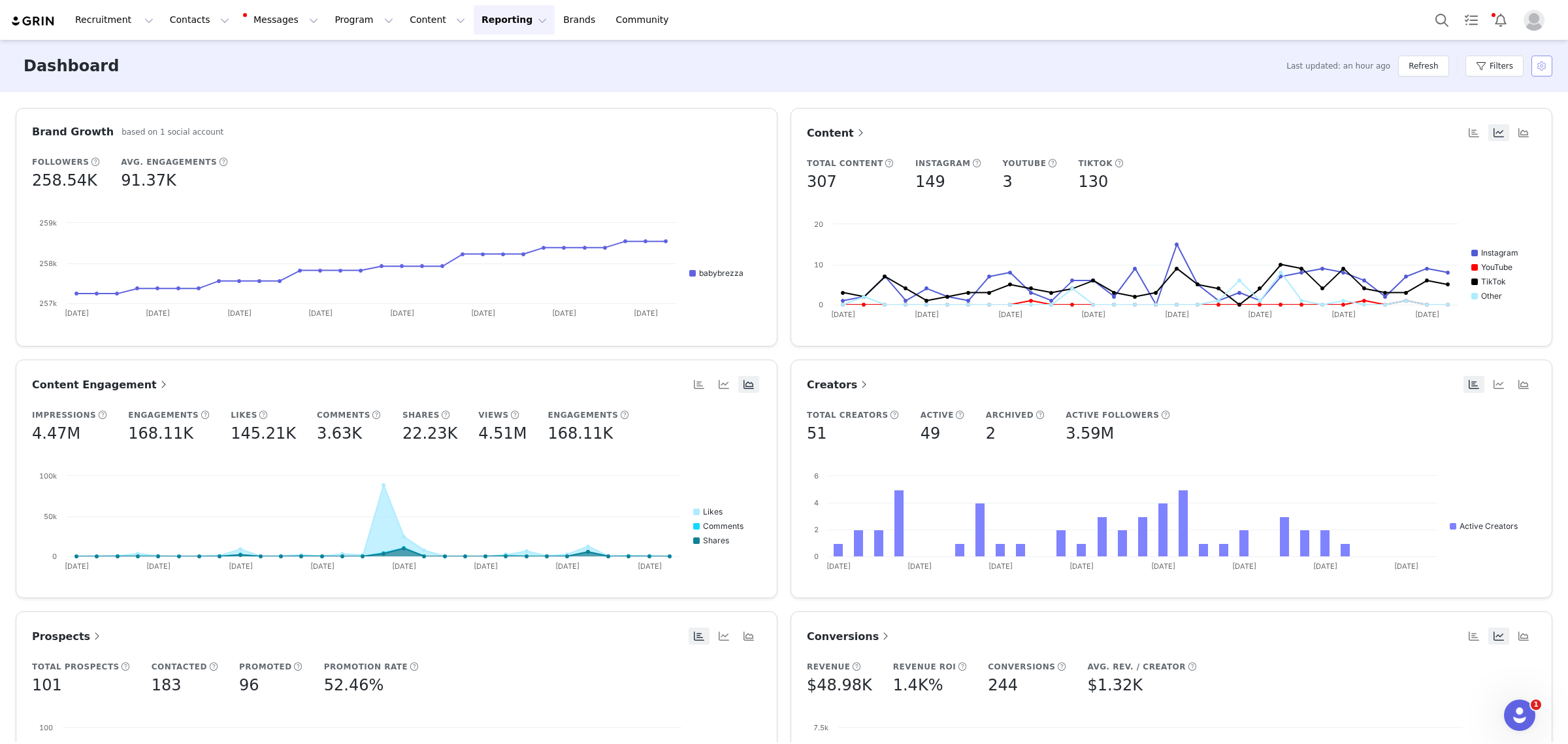
click at [1539, 69] on button "button" at bounding box center [1541, 65] width 21 height 21
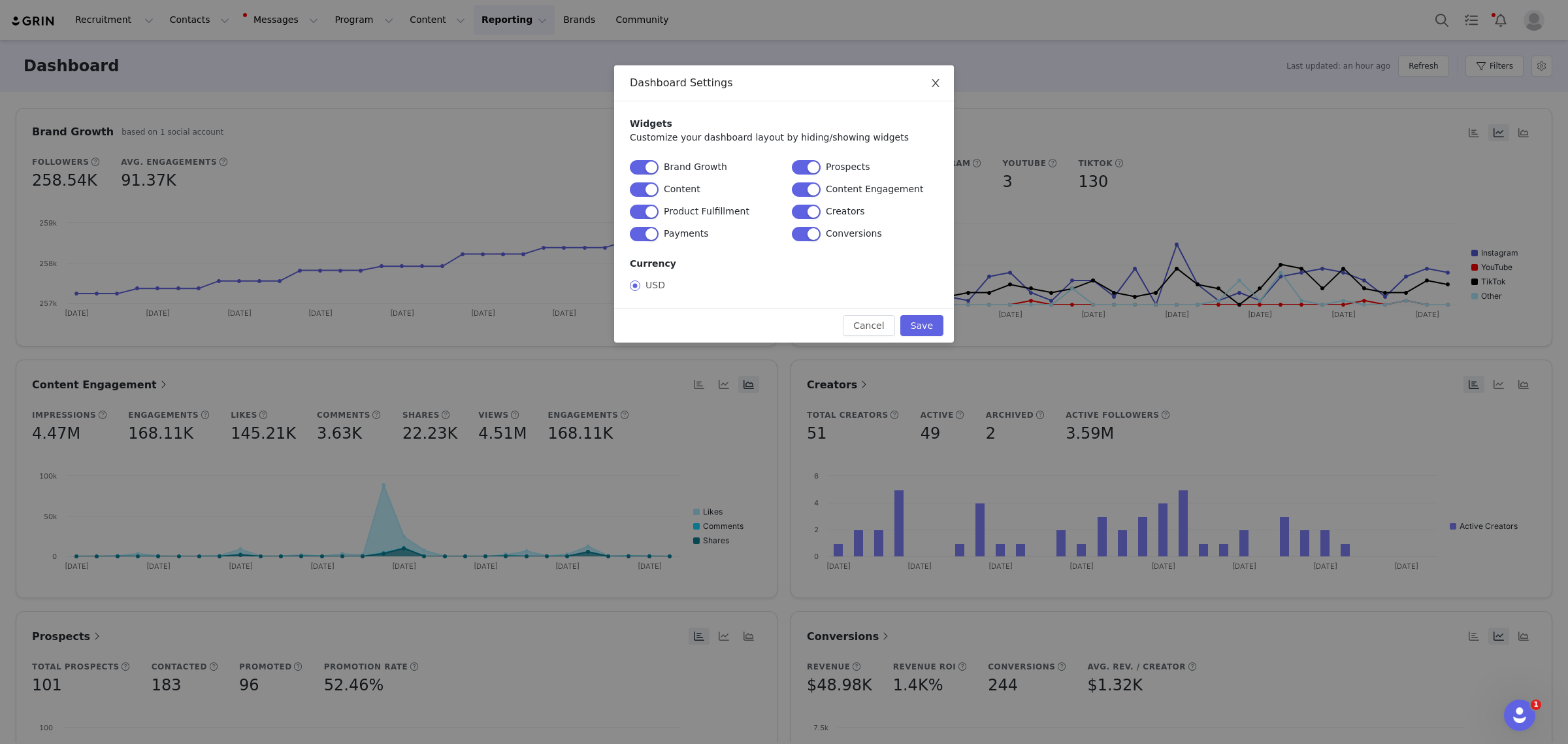
click at [941, 85] on span "Close" at bounding box center [935, 83] width 37 height 37
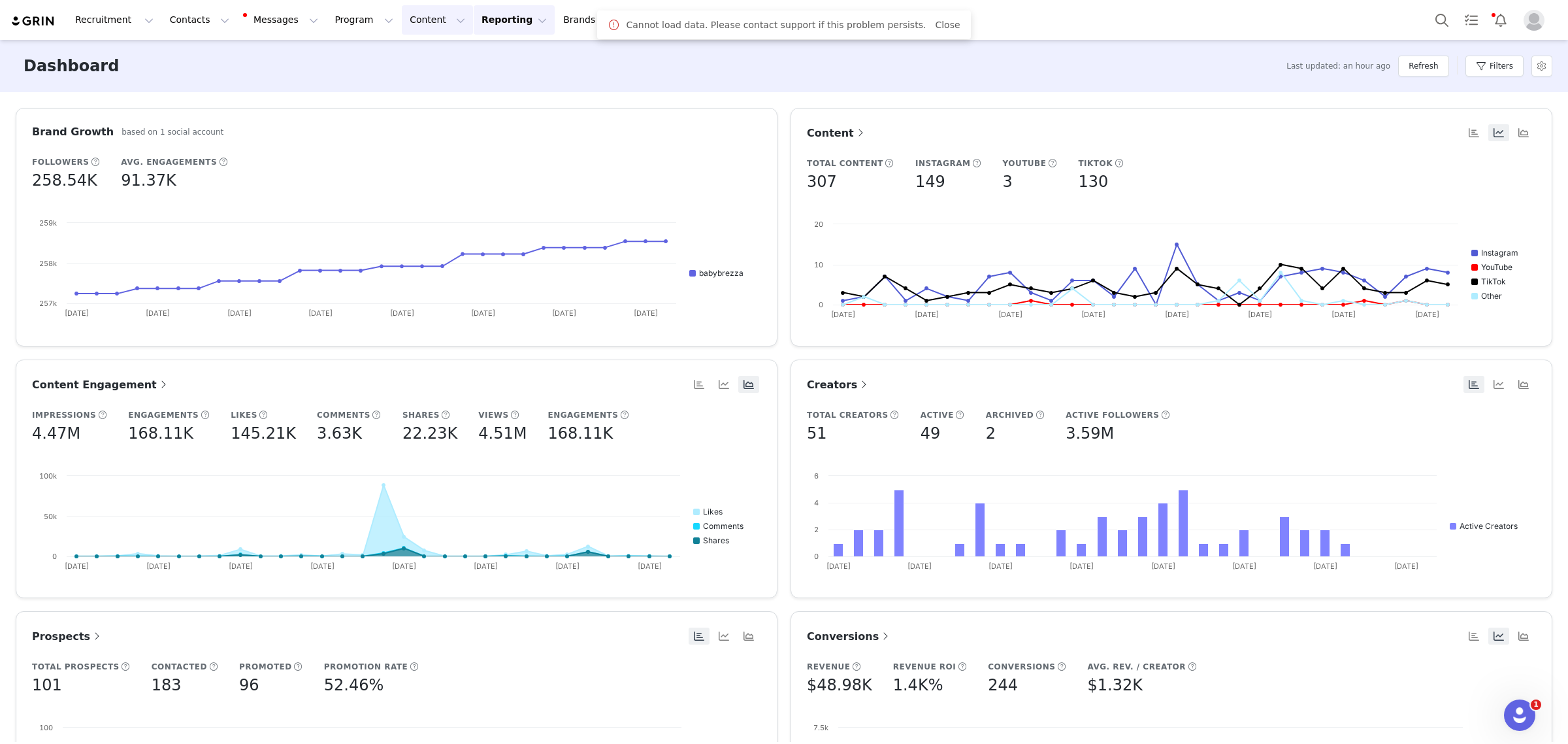
click at [402, 17] on button "Content Content" at bounding box center [437, 20] width 71 height 30
click at [326, 23] on button "Program Program" at bounding box center [363, 20] width 74 height 30
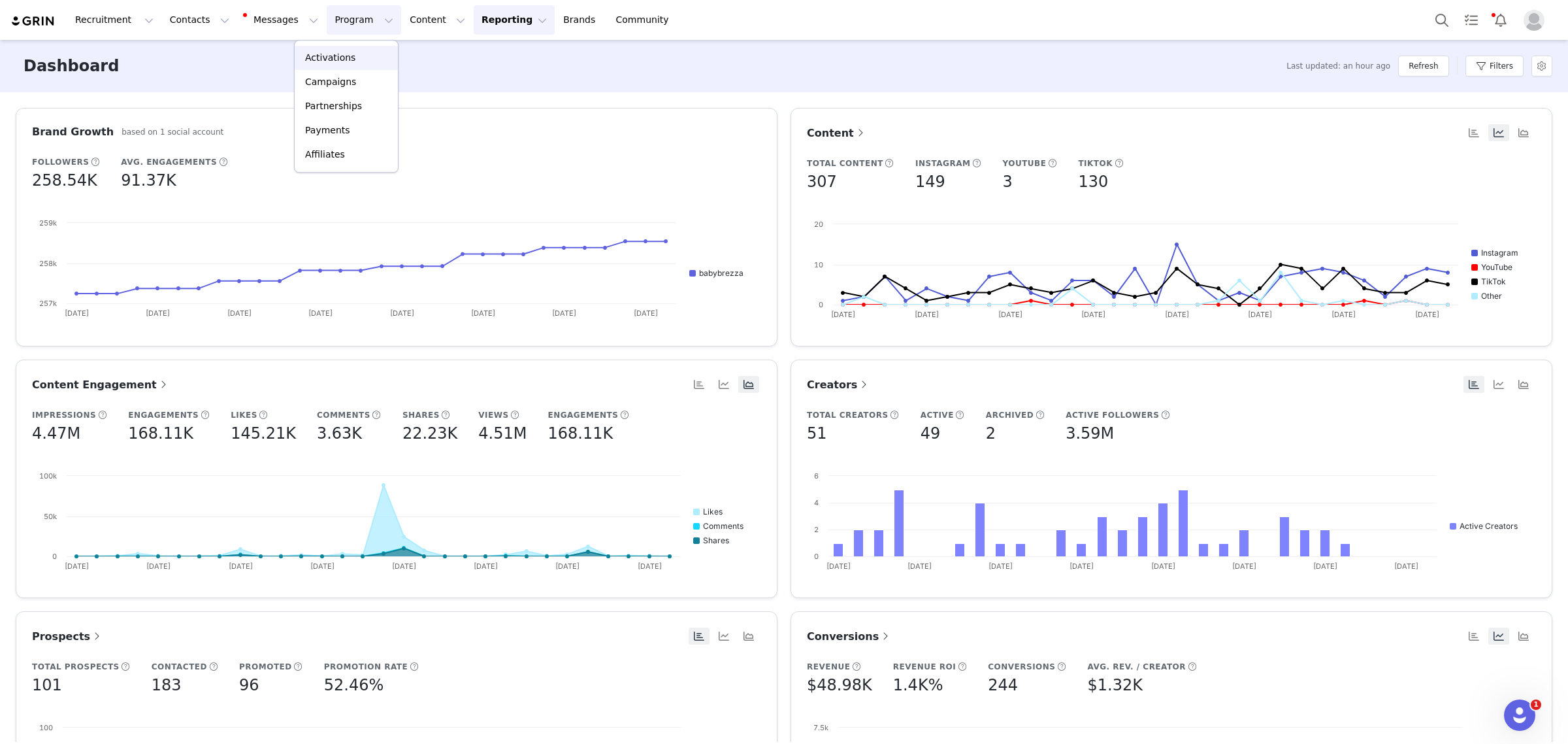
click at [324, 53] on p "Activations" at bounding box center [330, 58] width 51 height 14
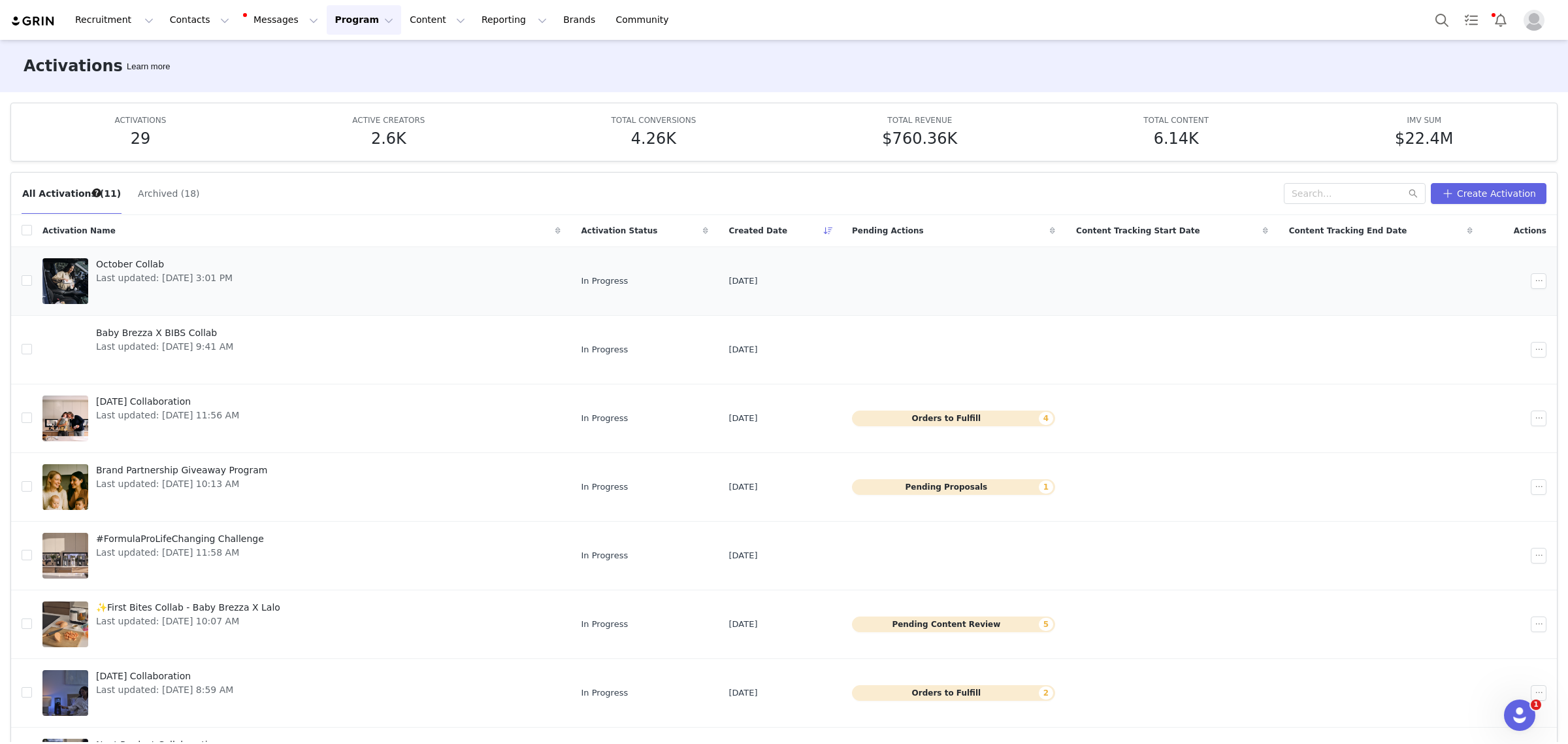
click at [308, 289] on link "October Collab Last updated: Sep 30, 2025 3:01 PM" at bounding box center [302, 281] width 518 height 53
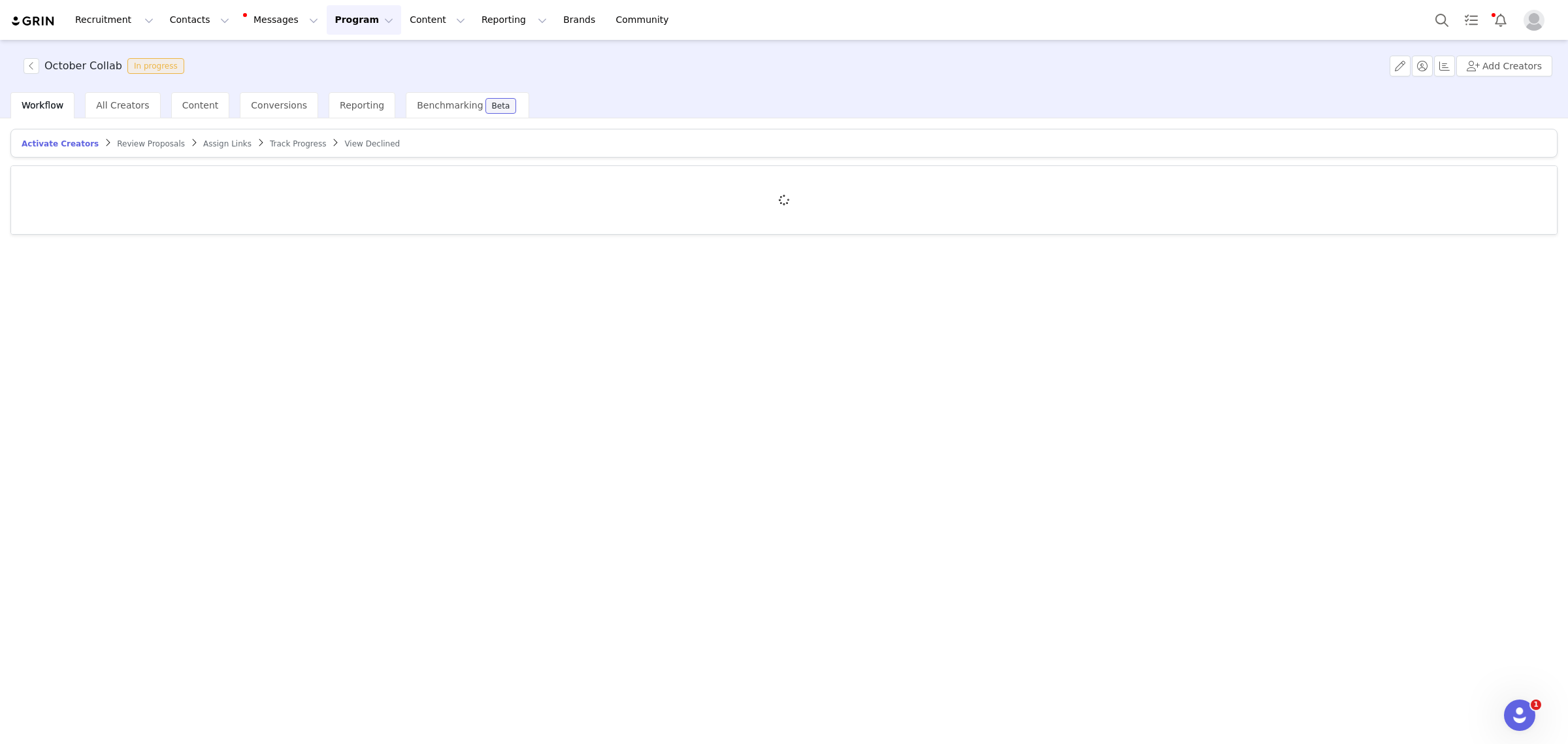
click at [141, 141] on span "Review Proposals" at bounding box center [151, 143] width 68 height 9
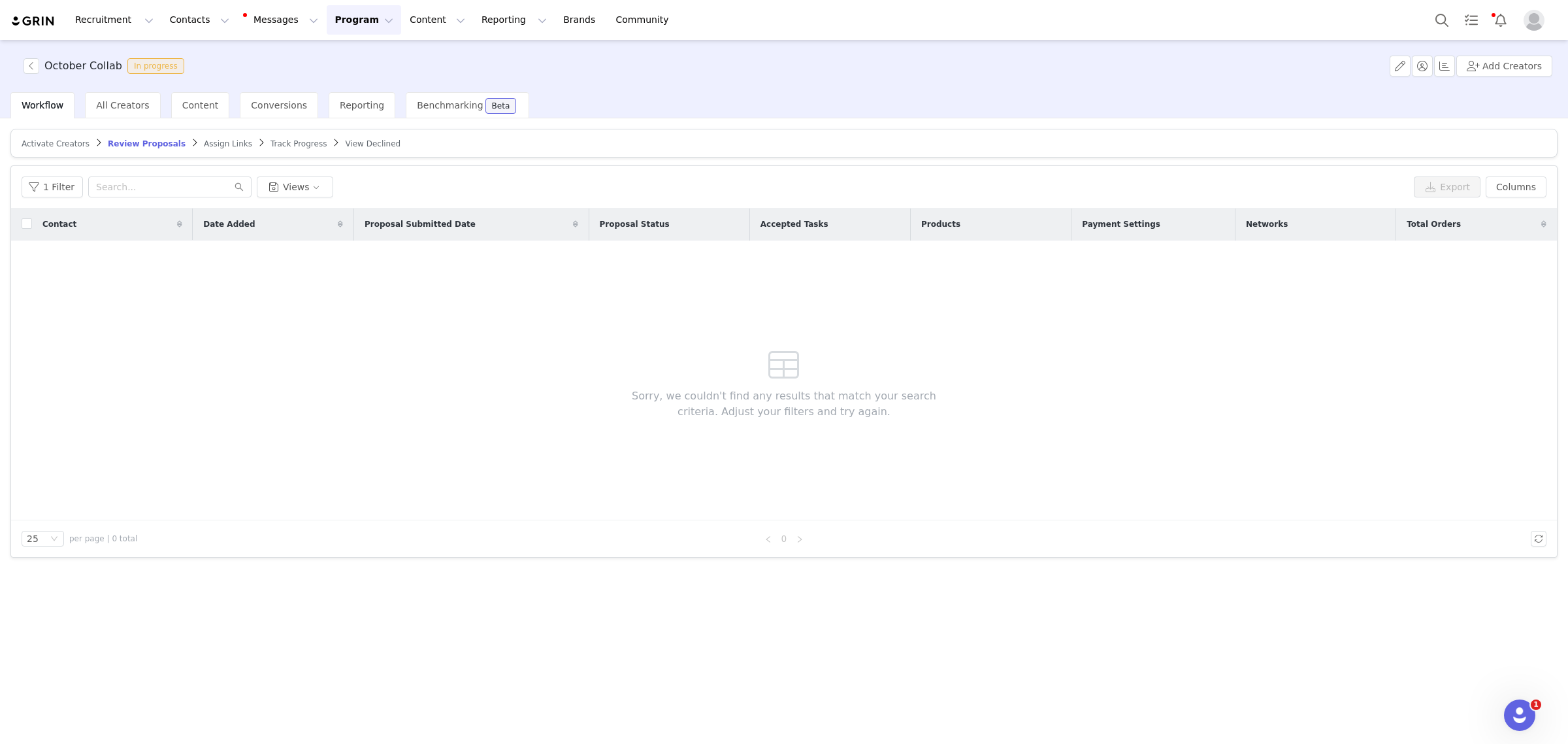
click at [326, 18] on button "Program Program" at bounding box center [363, 20] width 74 height 30
click at [324, 57] on p "Activations" at bounding box center [330, 58] width 51 height 14
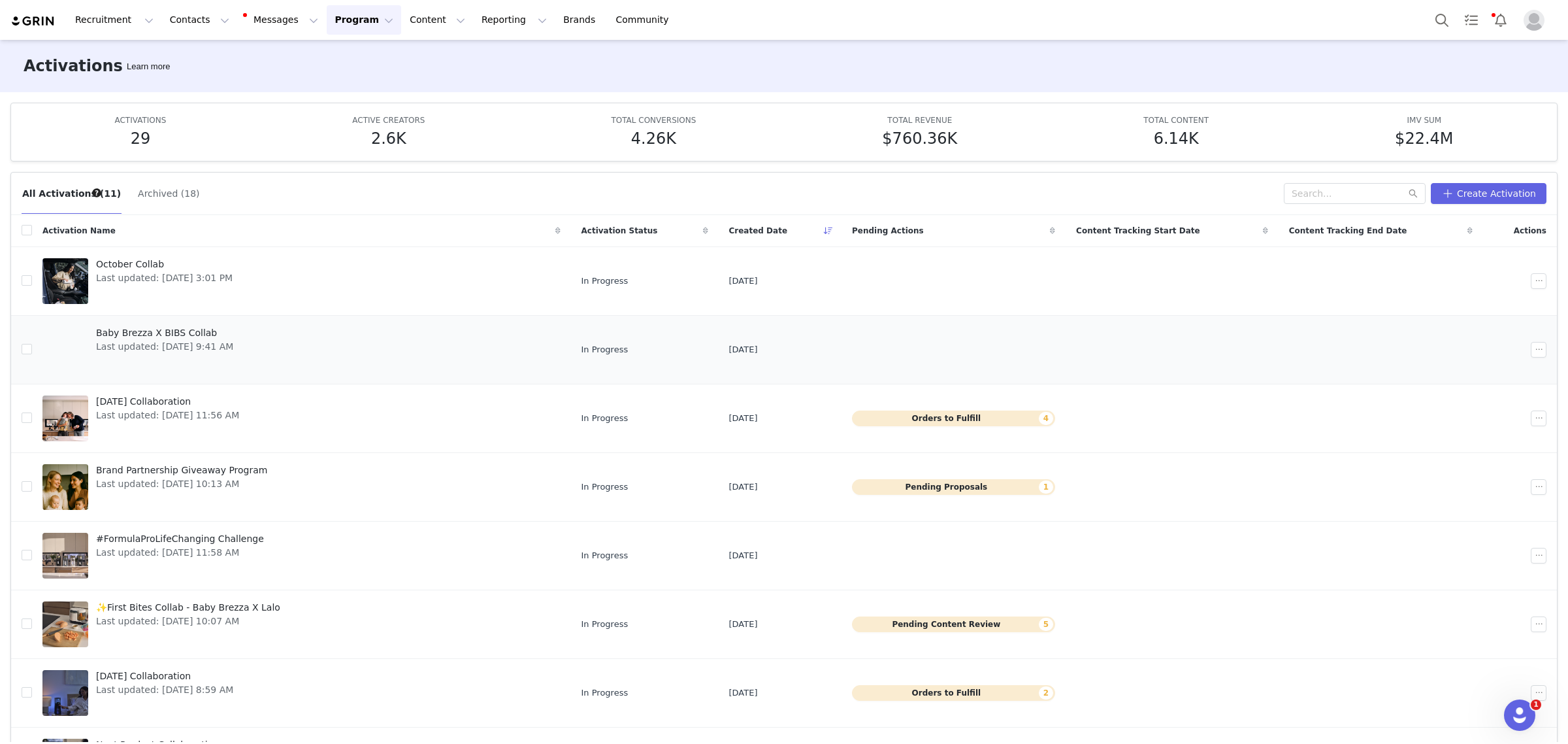
click at [523, 353] on link "Baby Brezza X BIBS Collab Last updated: Sep 11, 2025 9:41 AM" at bounding box center [302, 349] width 518 height 53
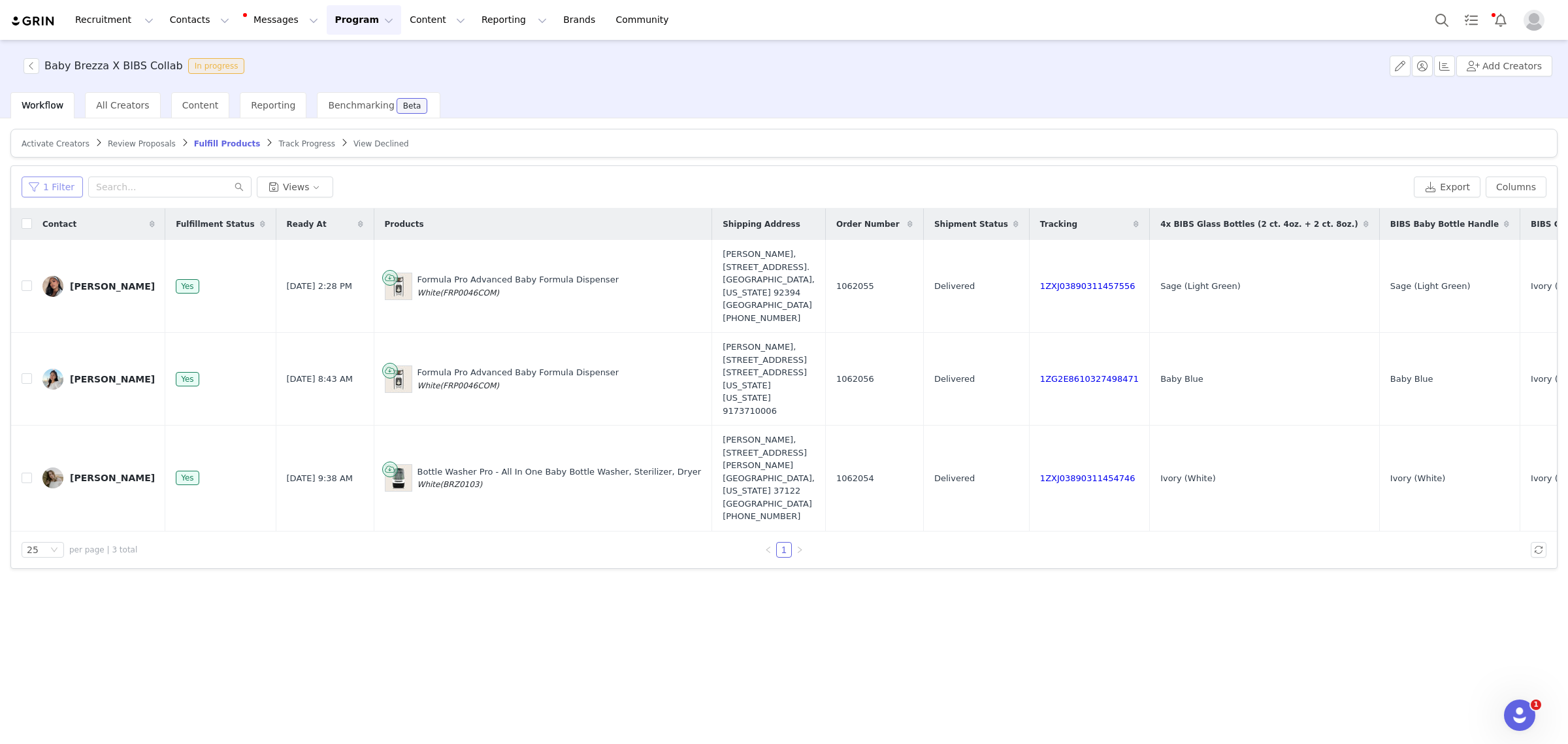
click at [66, 185] on button "1 Filter" at bounding box center [53, 186] width 61 height 21
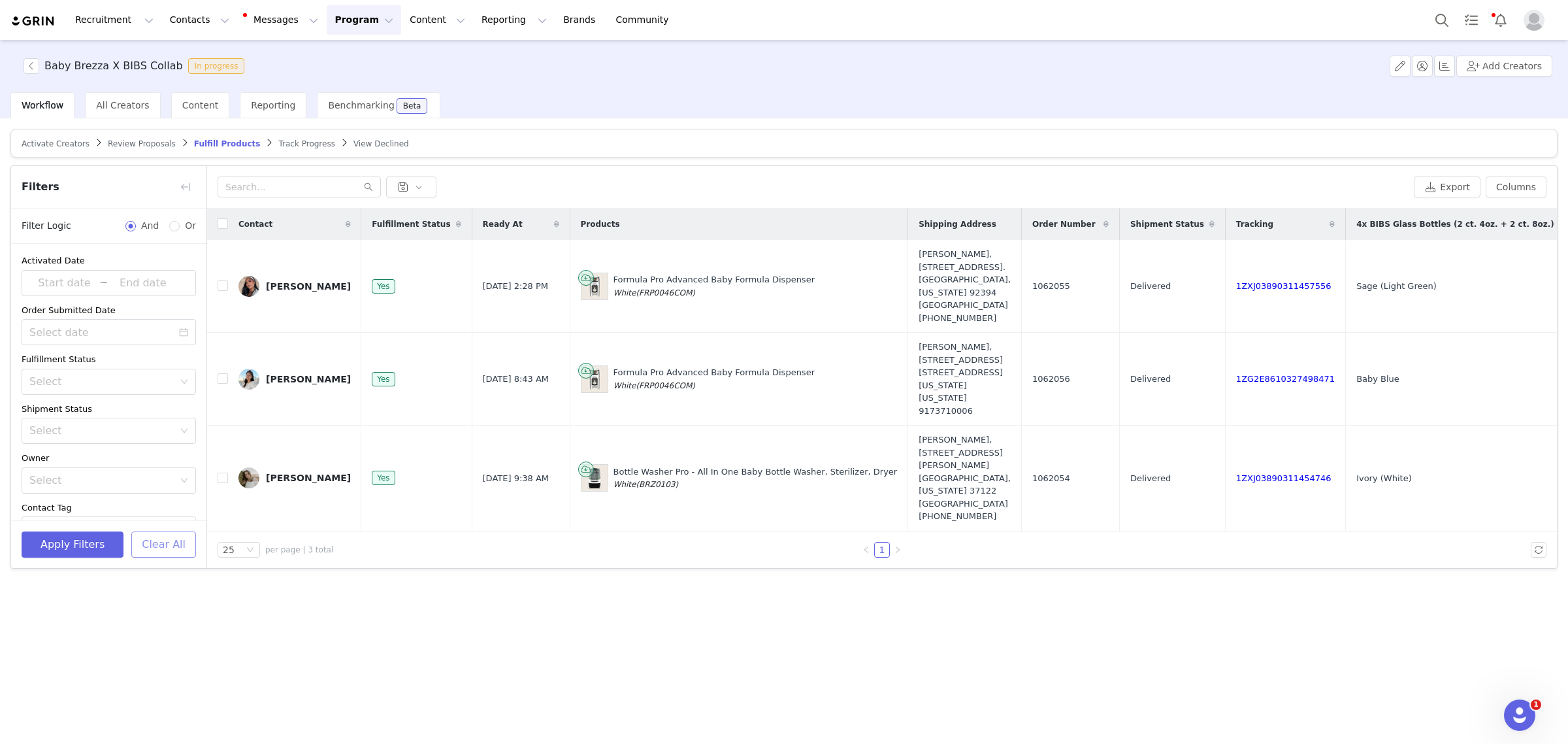
drag, startPoint x: 172, startPoint y: 533, endPoint x: 180, endPoint y: 501, distance: 33.0
click at [174, 532] on button "Clear All" at bounding box center [163, 545] width 64 height 26
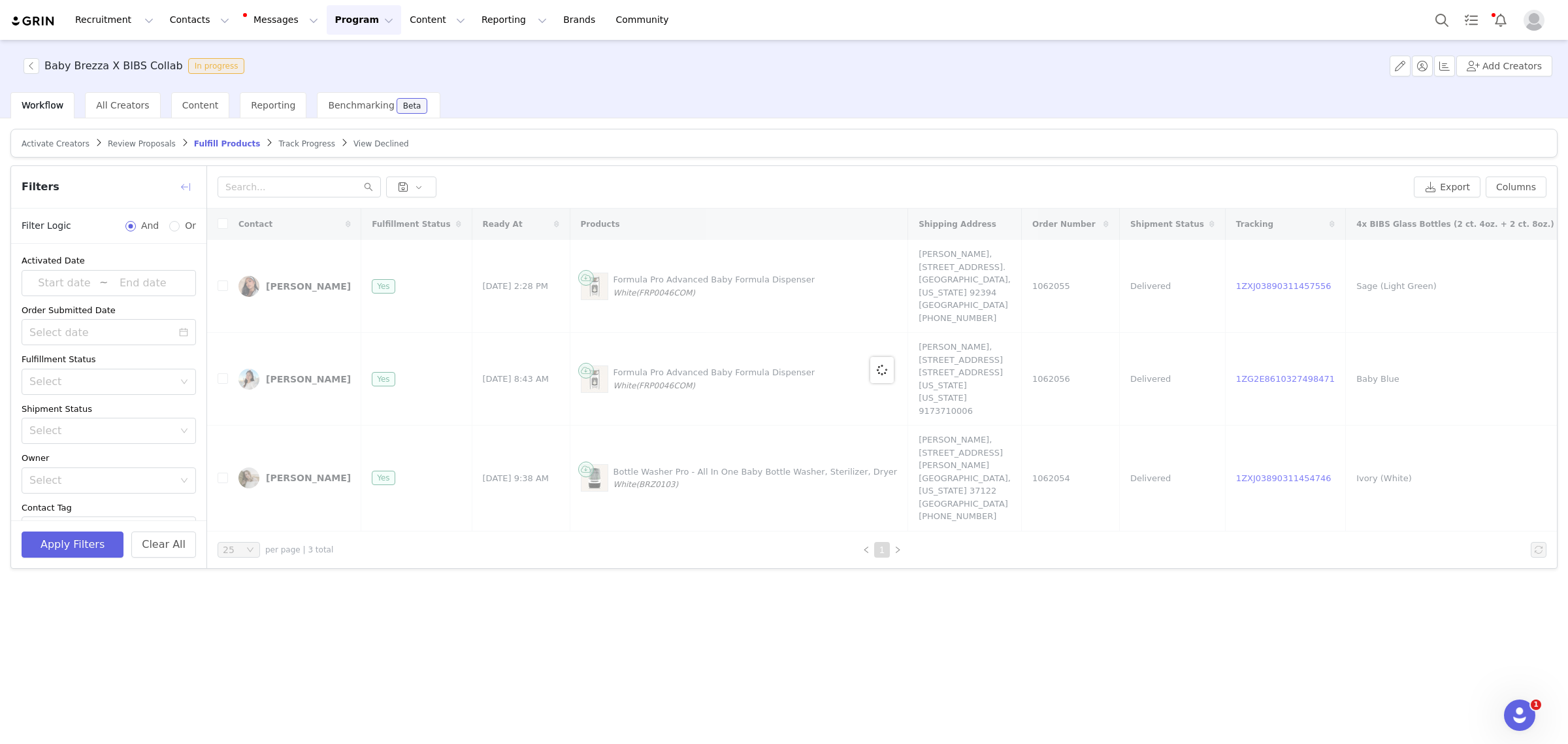
click at [182, 191] on button "button" at bounding box center [185, 186] width 21 height 21
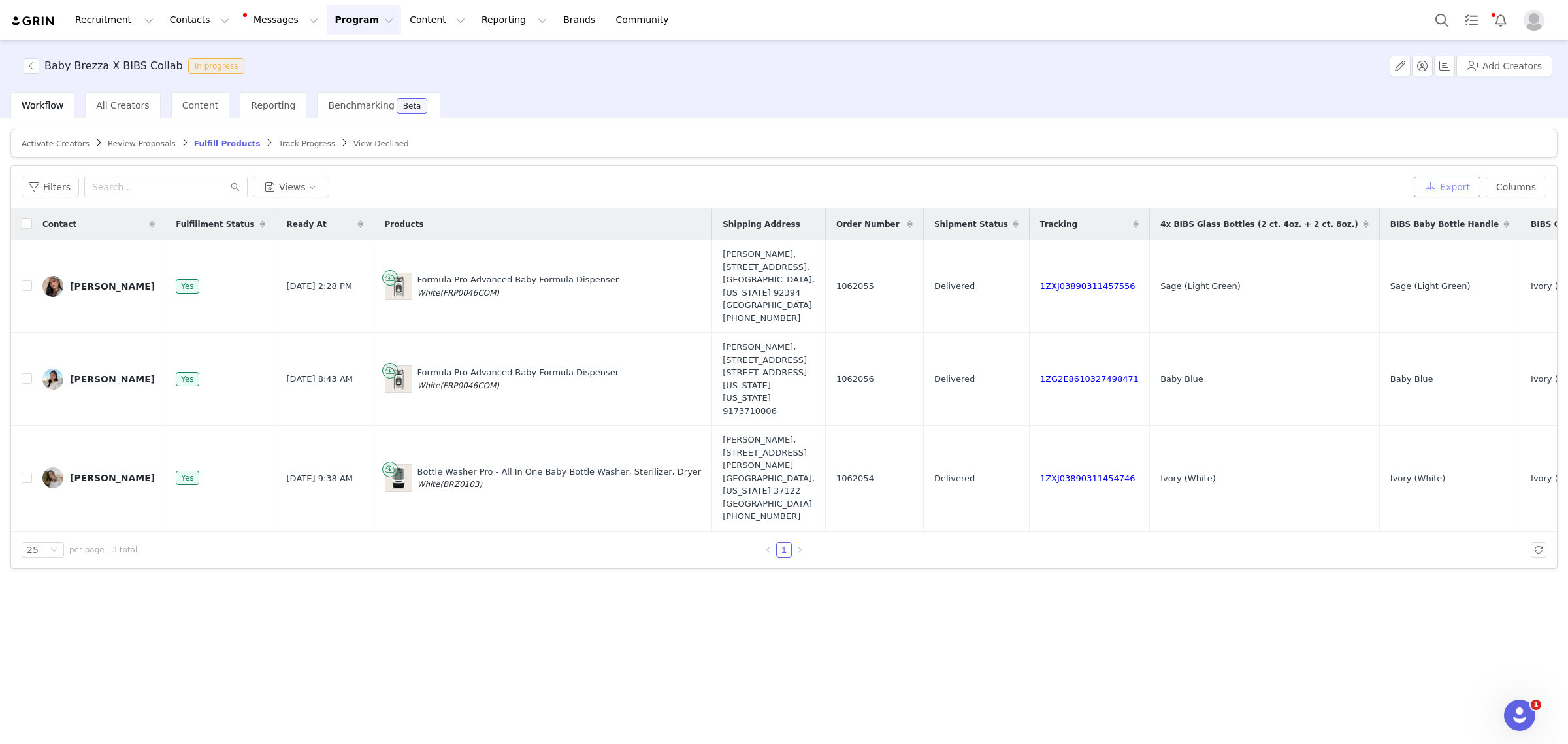
click at [1443, 183] on button "Export" at bounding box center [1447, 186] width 66 height 21
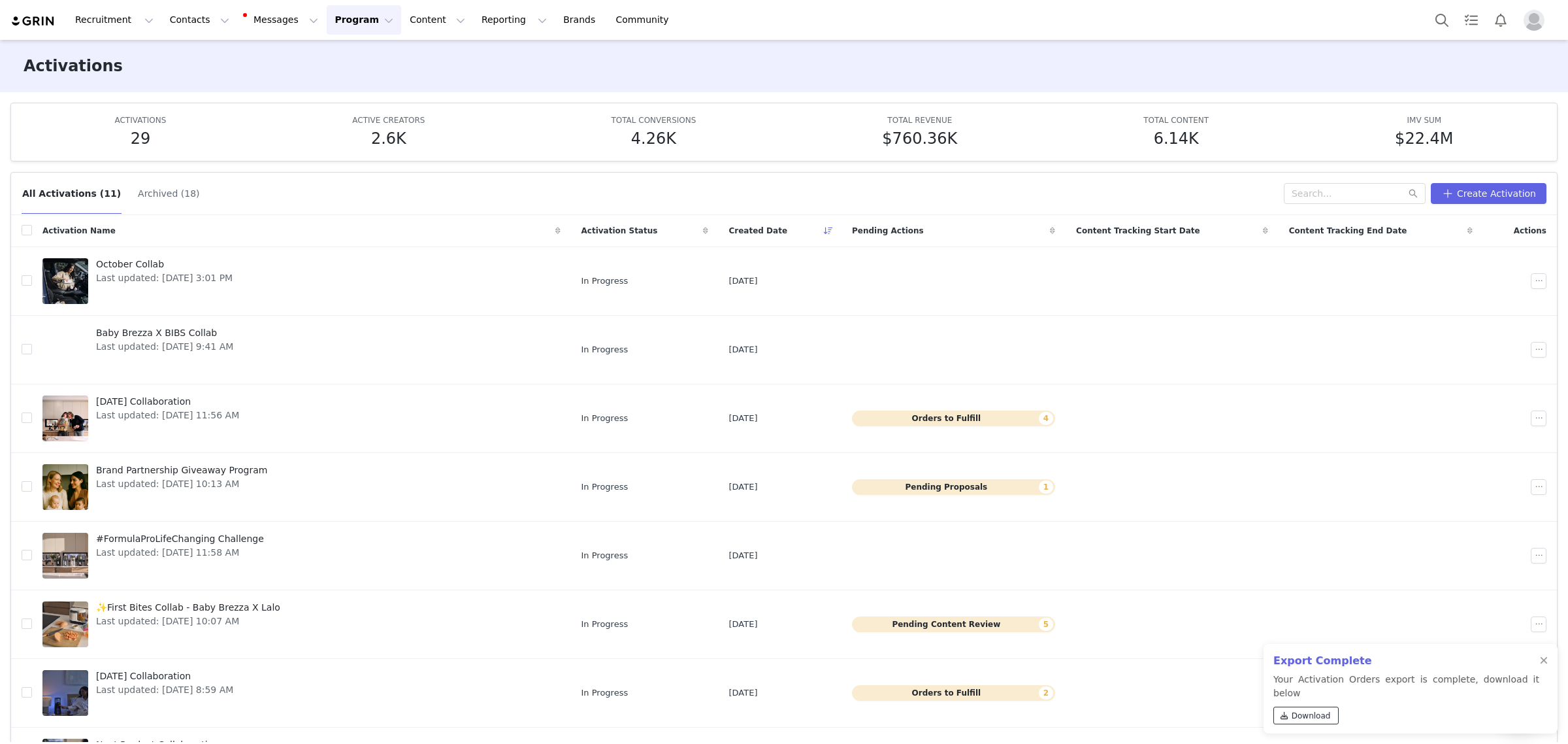
click at [1310, 713] on span "Download" at bounding box center [1312, 715] width 40 height 12
click at [298, 413] on link "[DATE] Collaboration Last updated: [DATE] 11:56 AM" at bounding box center [302, 418] width 518 height 53
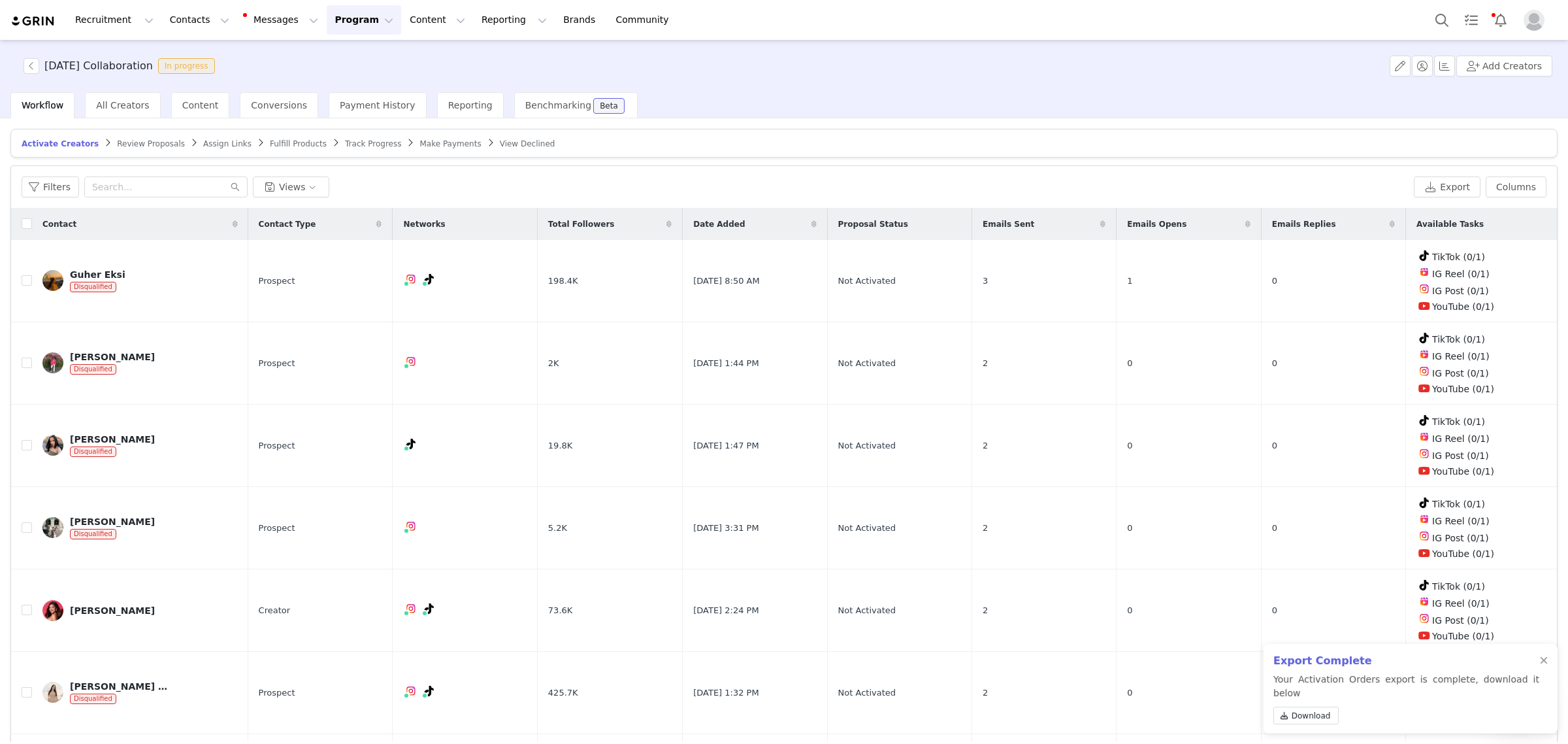
click at [273, 143] on span "Fulfill Products" at bounding box center [298, 143] width 57 height 9
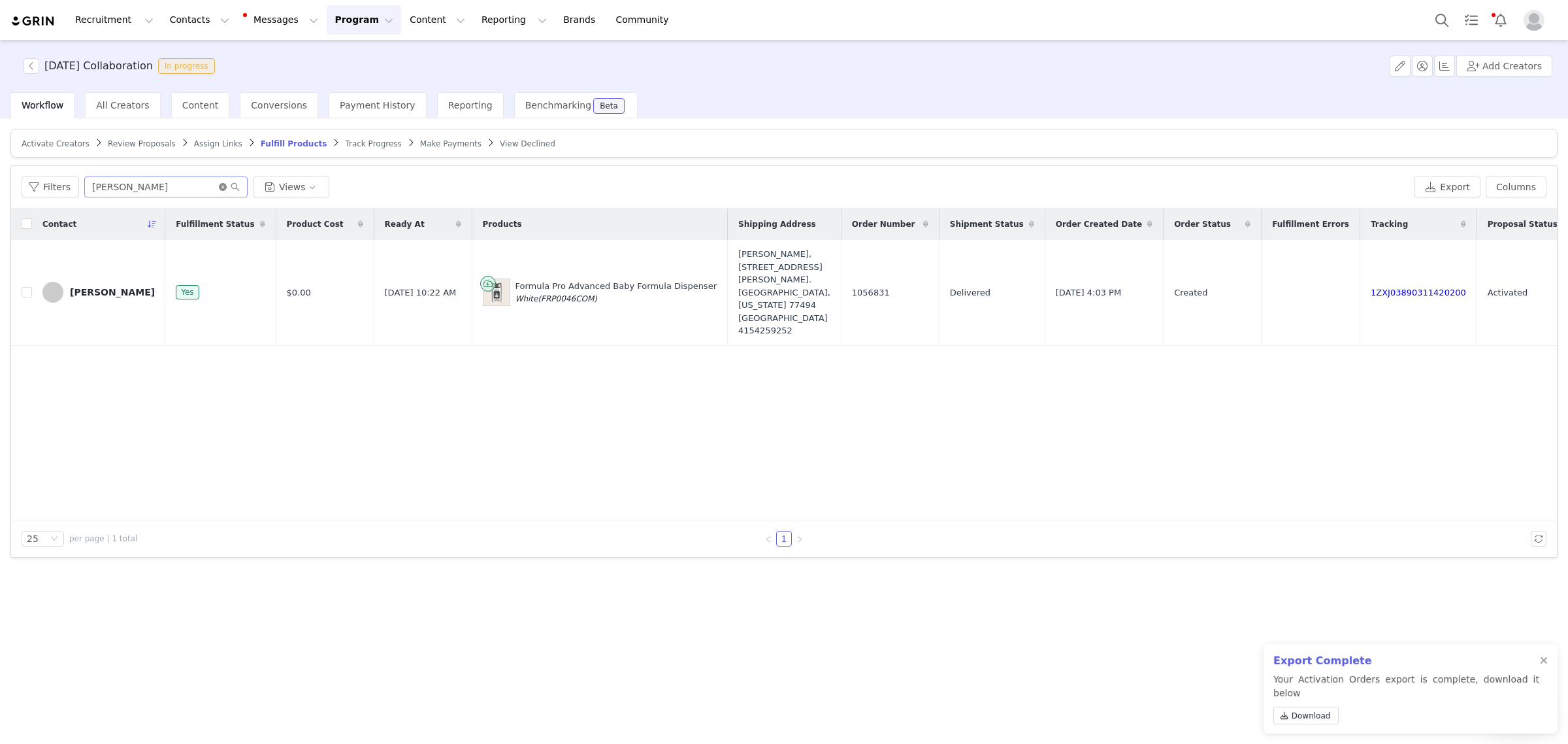
click at [219, 186] on icon "icon: close-circle" at bounding box center [223, 186] width 8 height 8
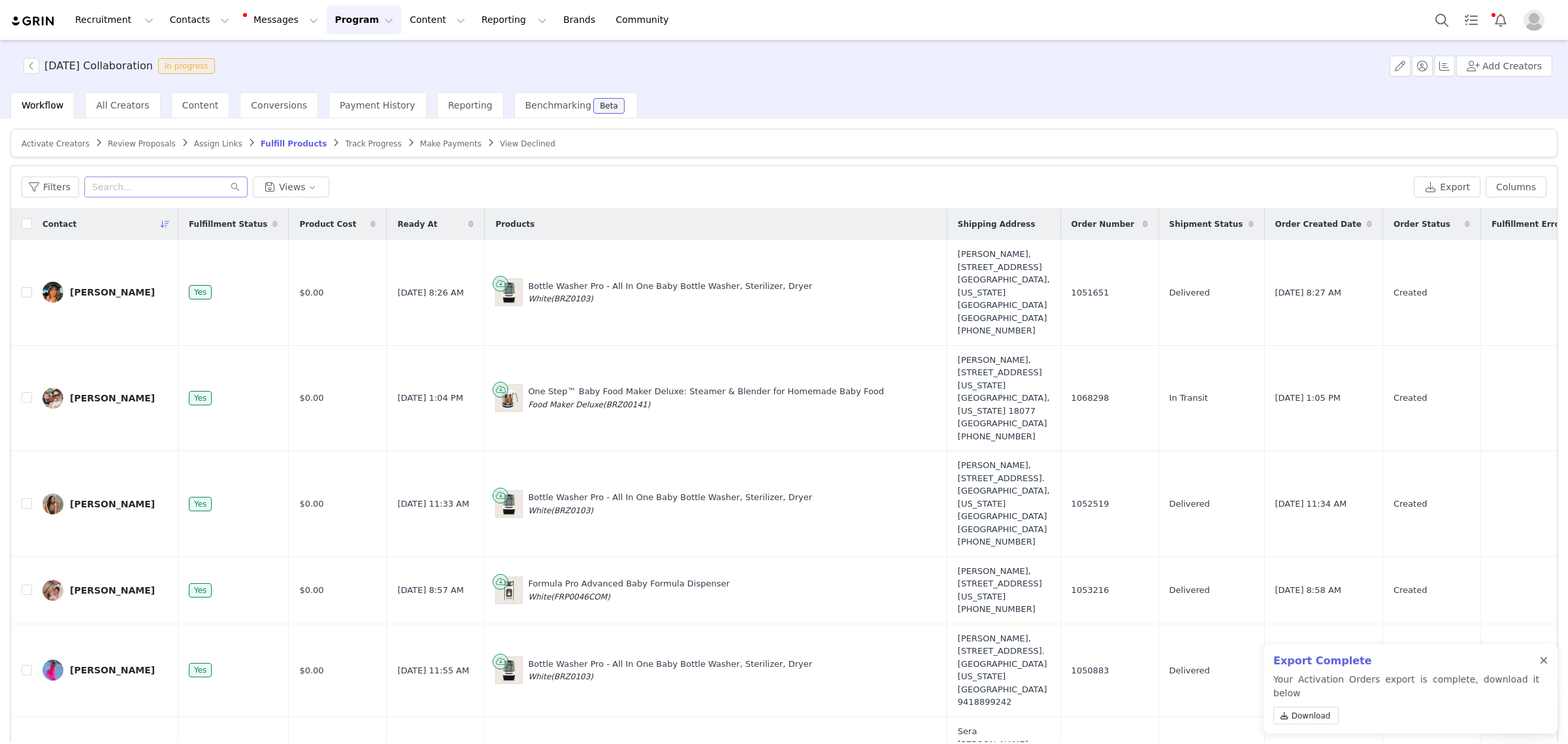
click at [1545, 666] on div at bounding box center [1544, 661] width 8 height 11
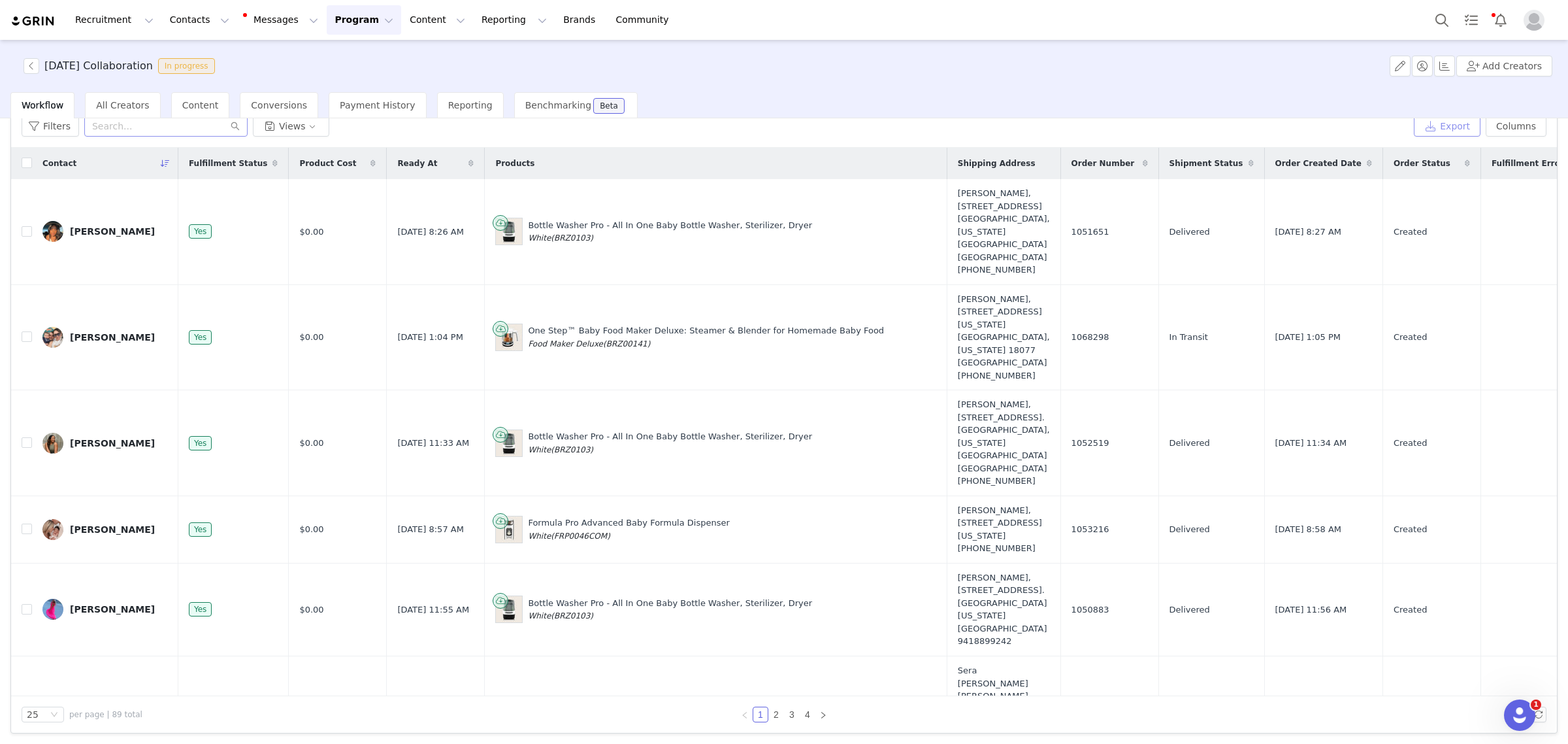
click at [1461, 125] on button "Export" at bounding box center [1447, 126] width 66 height 21
click at [353, 18] on button "Program Program" at bounding box center [363, 20] width 74 height 30
click at [341, 62] on p "Activations" at bounding box center [330, 58] width 51 height 14
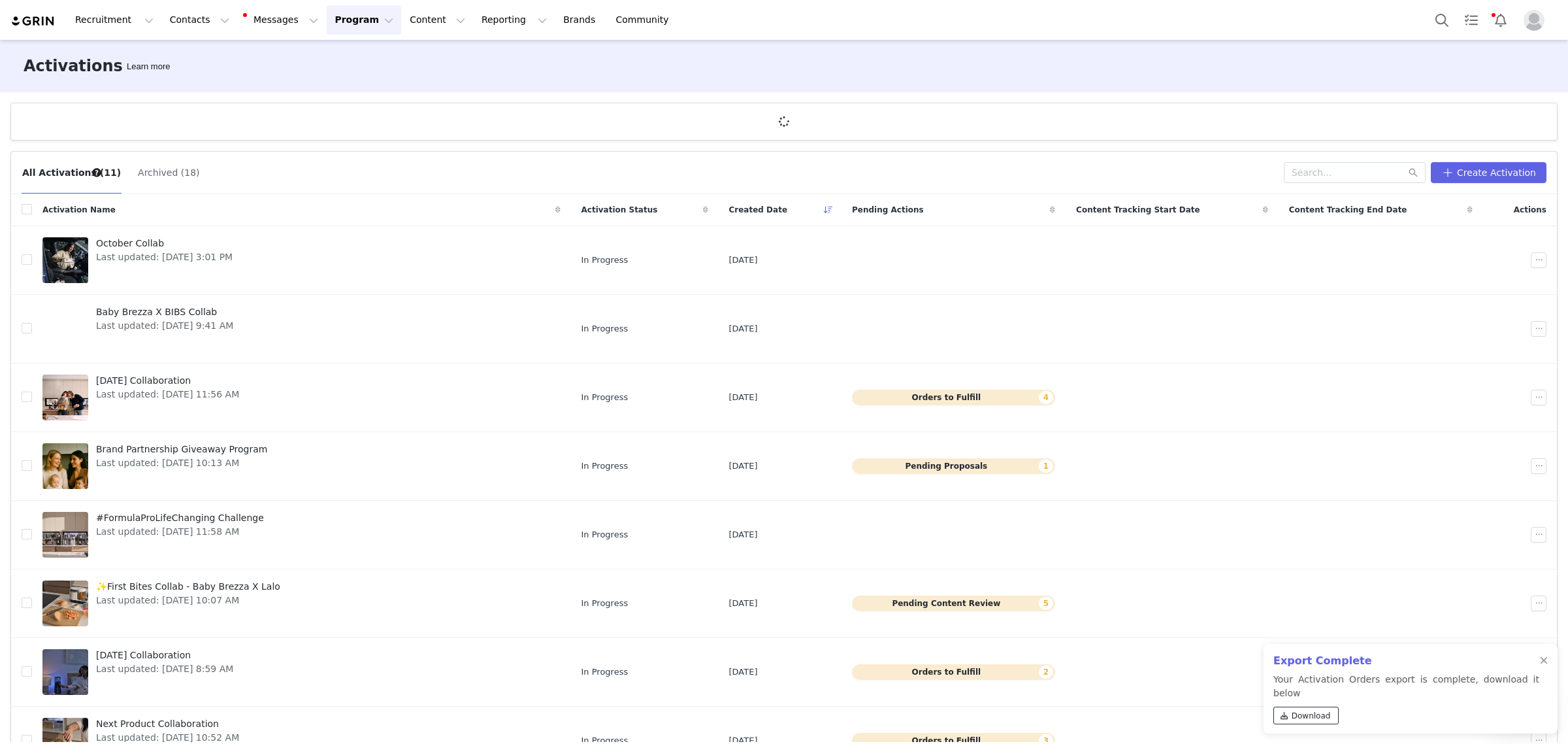
click at [1305, 713] on span "Download" at bounding box center [1312, 715] width 40 height 12
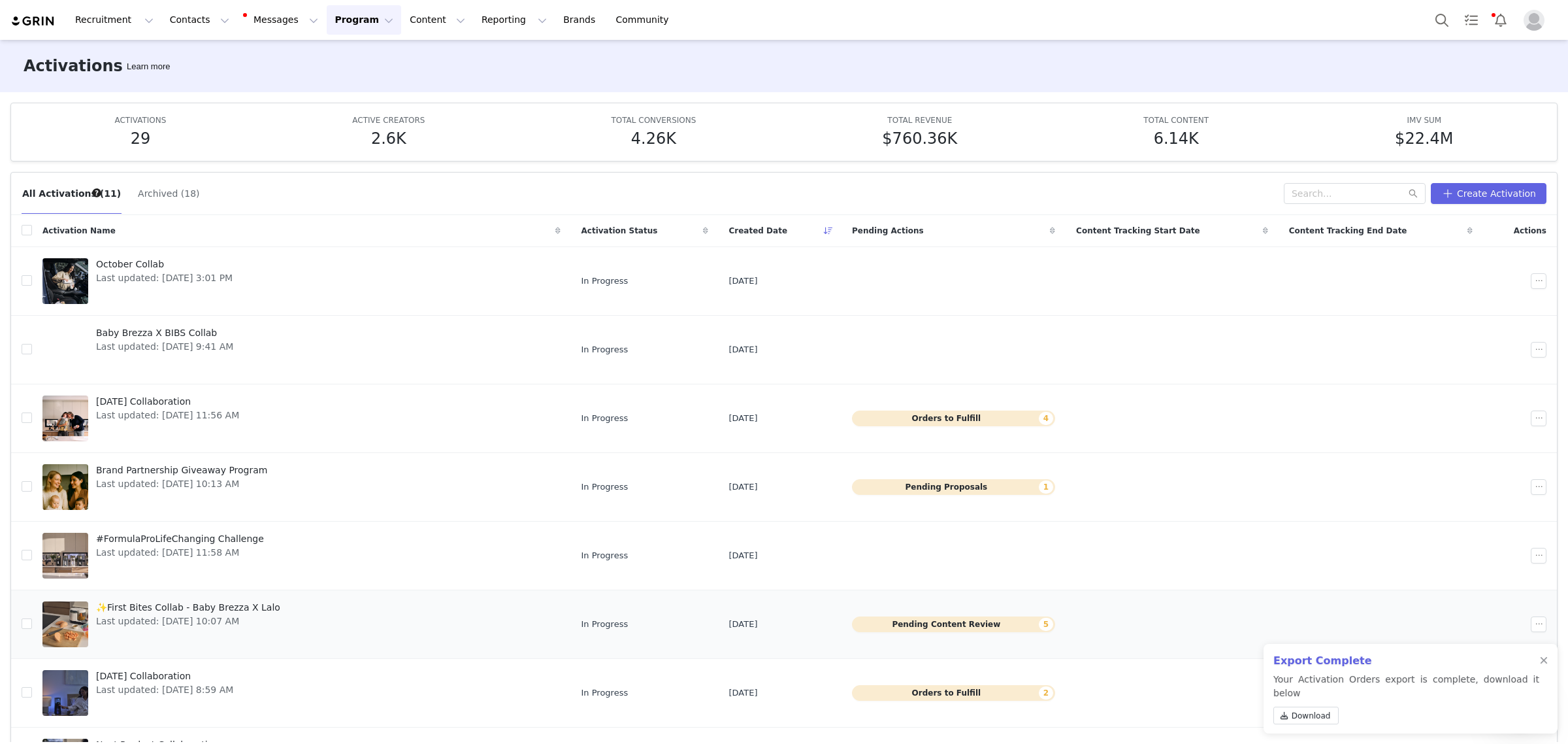
click at [374, 602] on link "✨First Bites Collab - Baby Brezza X Lalo Last updated: [DATE] 10:07 AM" at bounding box center [302, 624] width 518 height 53
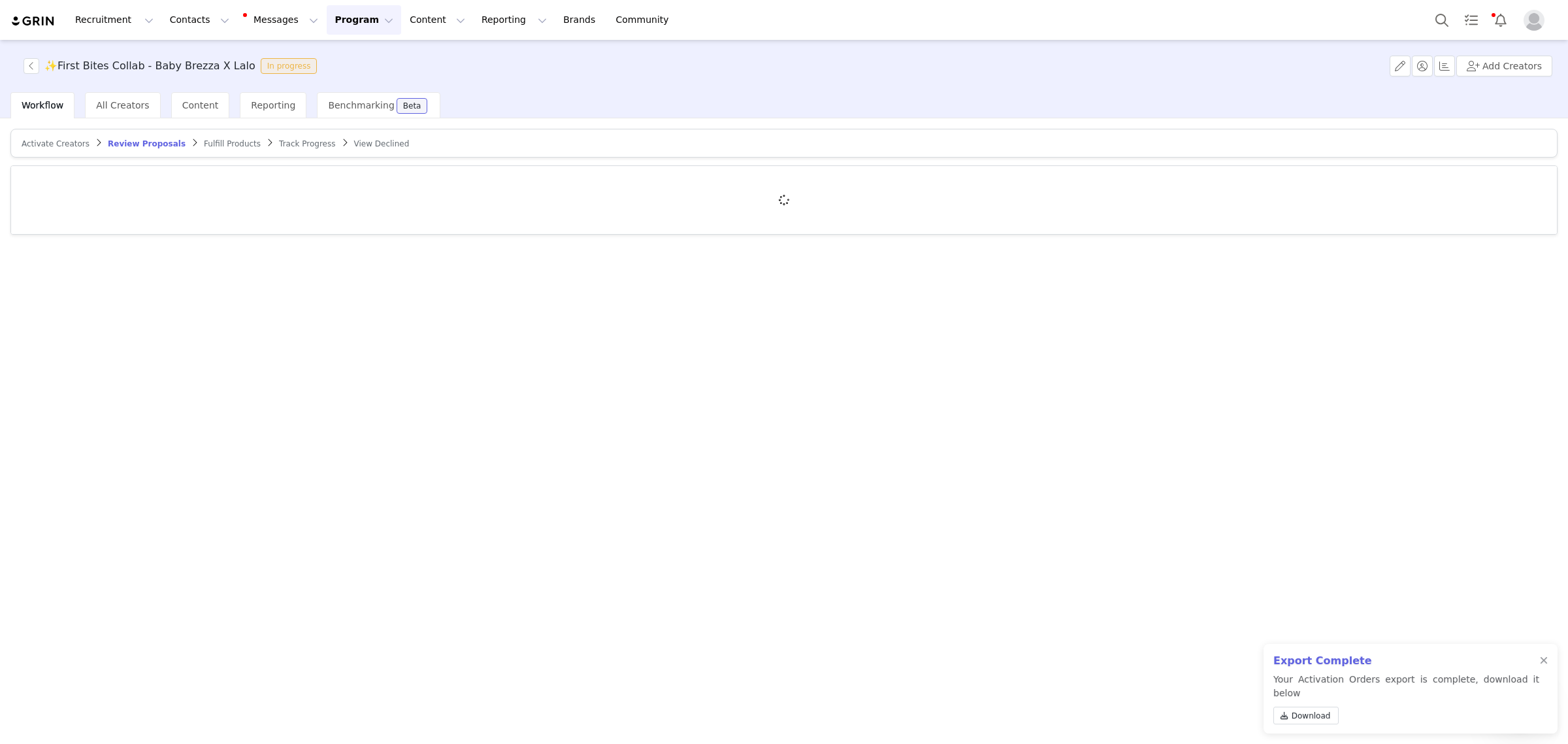
click at [204, 139] on span "Fulfill Products" at bounding box center [232, 143] width 57 height 9
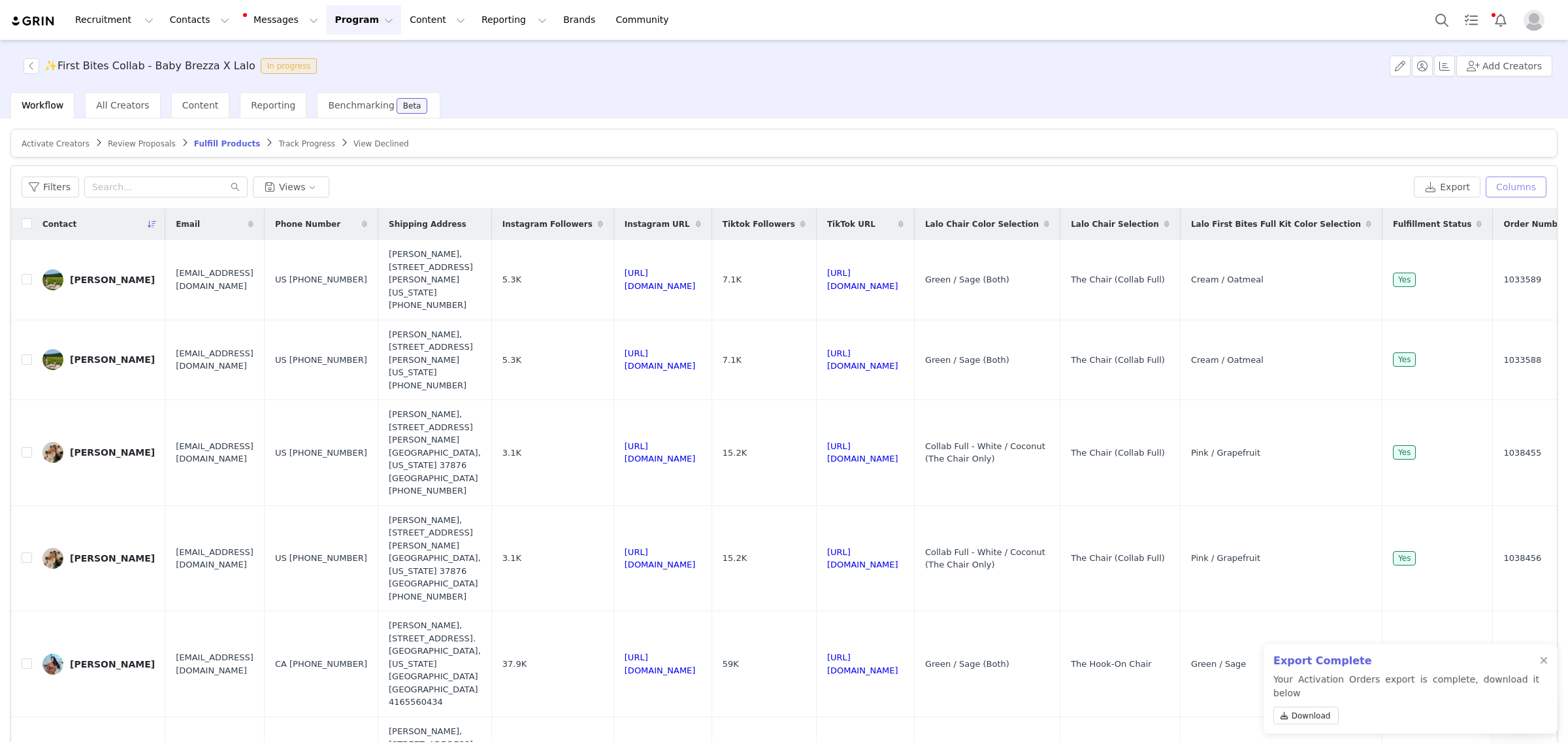
click at [1504, 186] on button "Columns" at bounding box center [1515, 186] width 60 height 21
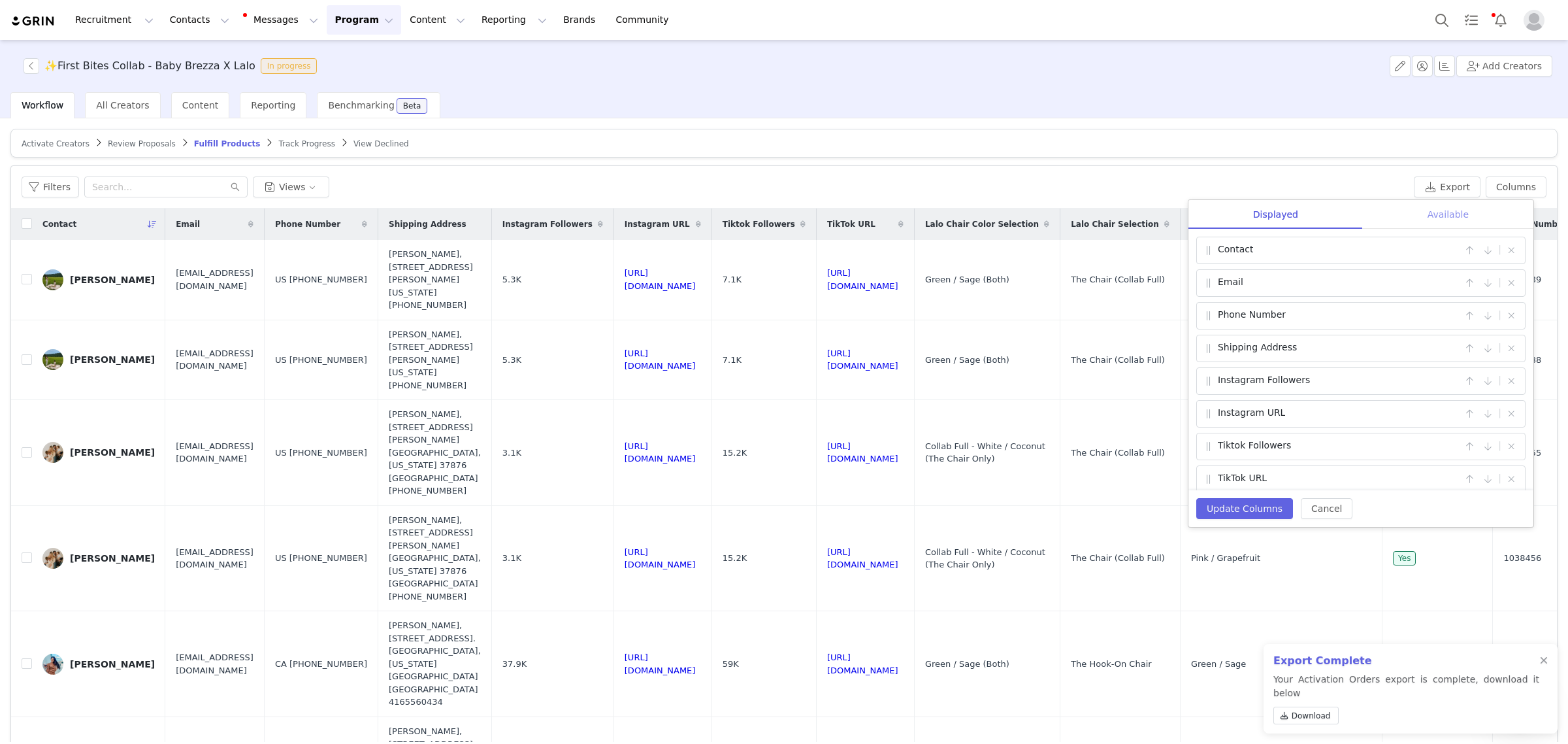
click at [1459, 219] on div "Available" at bounding box center [1448, 215] width 171 height 30
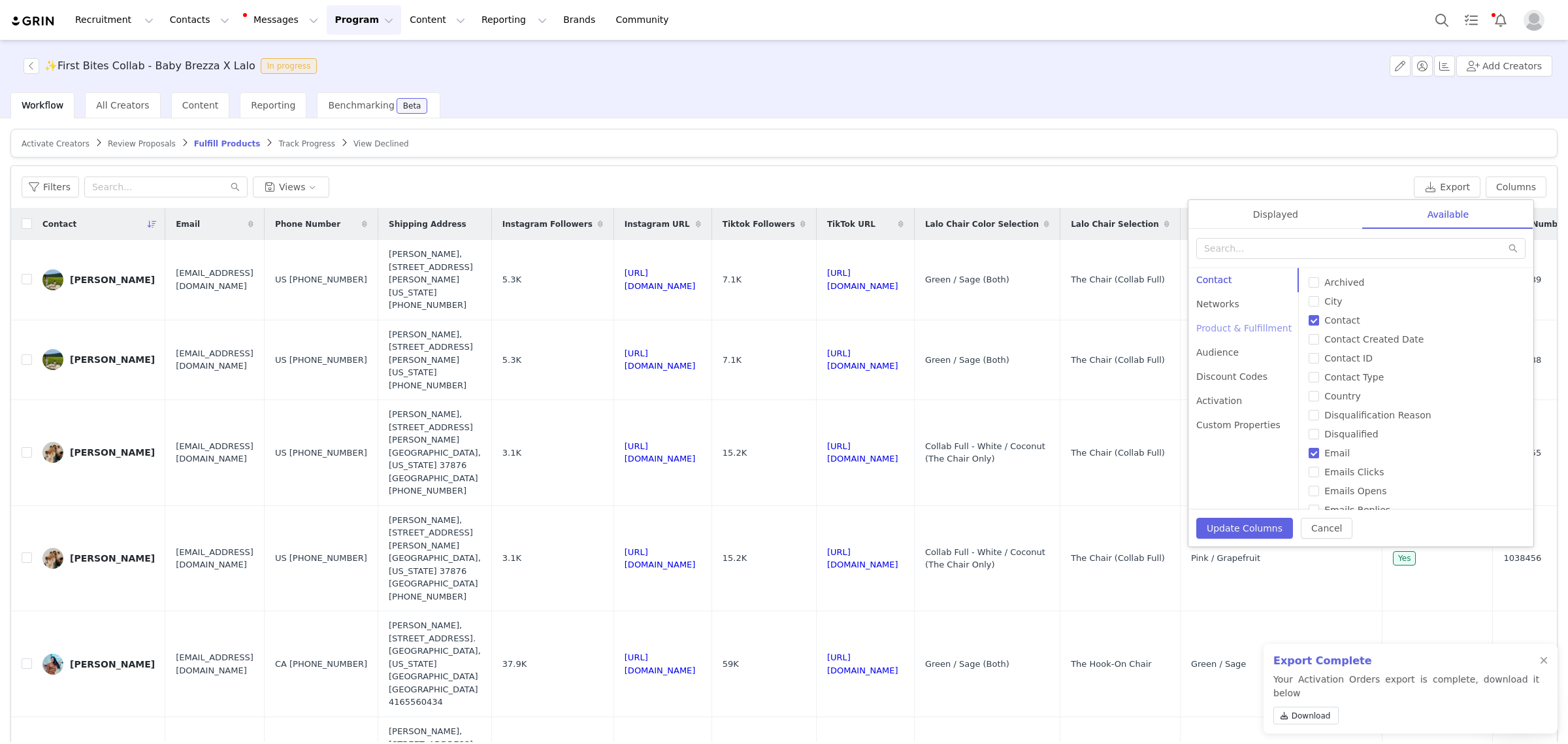
click at [1212, 326] on div "Product & Fulfillment" at bounding box center [1244, 328] width 111 height 24
click at [1126, 184] on div "Filters Views" at bounding box center [715, 186] width 1387 height 21
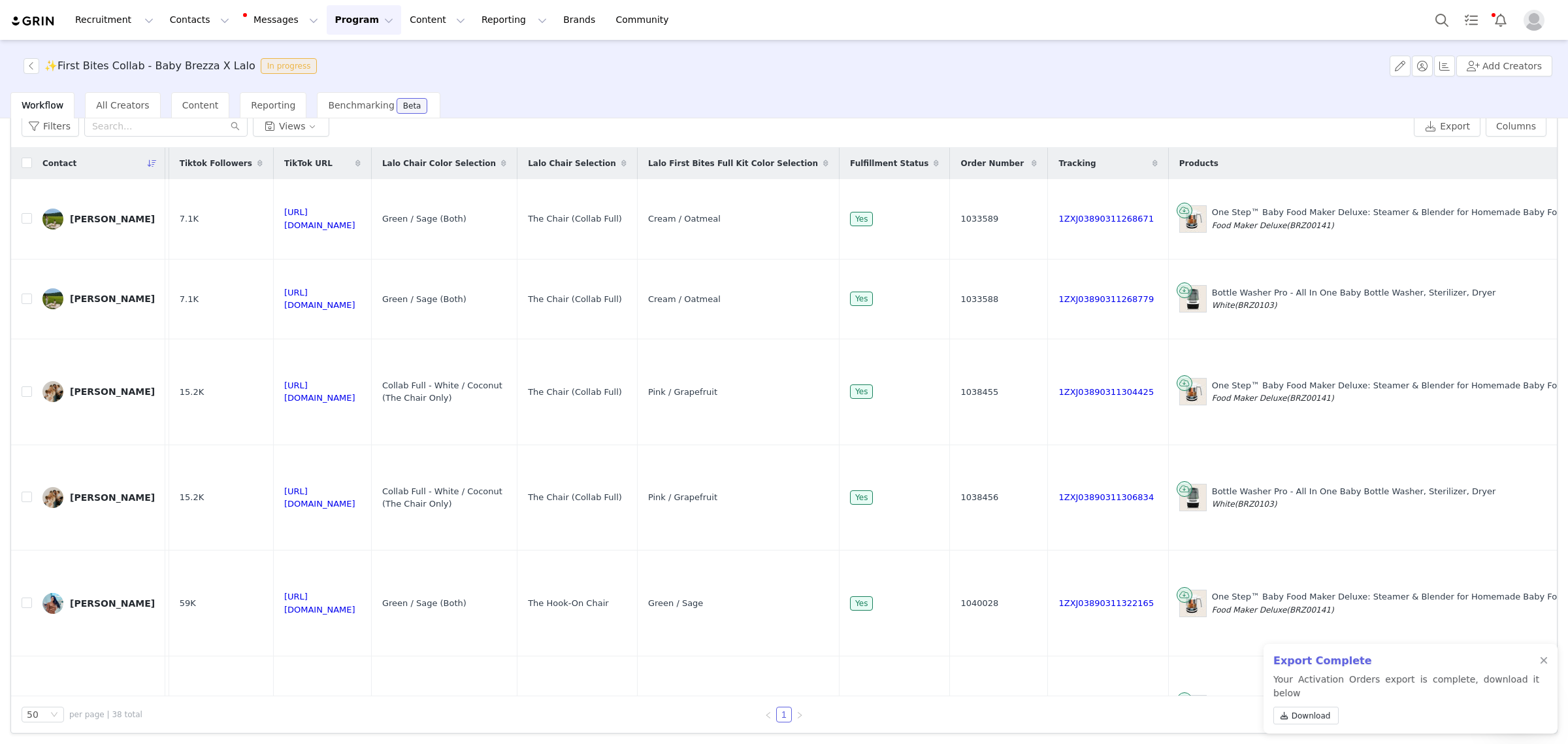
scroll to position [0, 771]
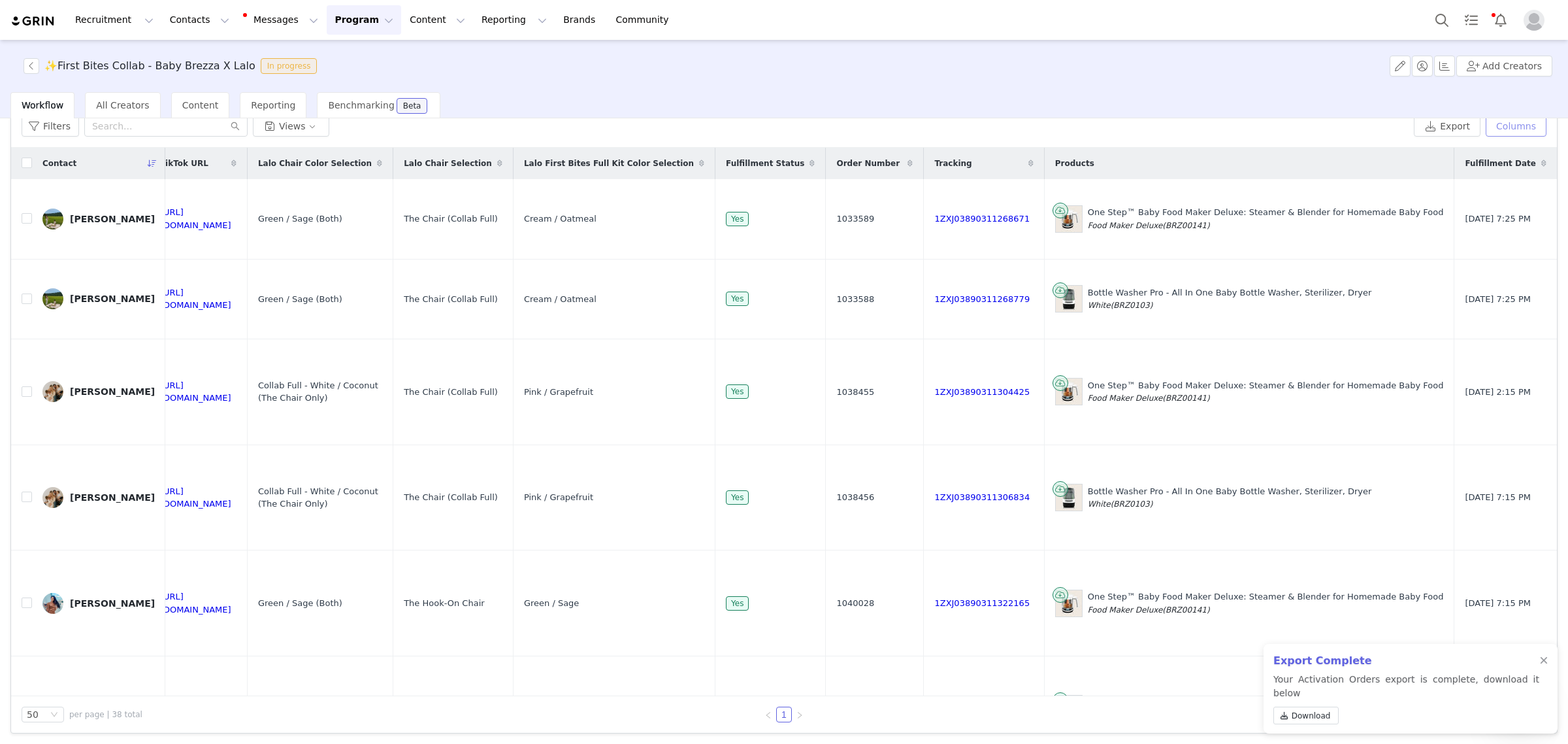
click at [1513, 132] on button "Columns" at bounding box center [1515, 126] width 60 height 21
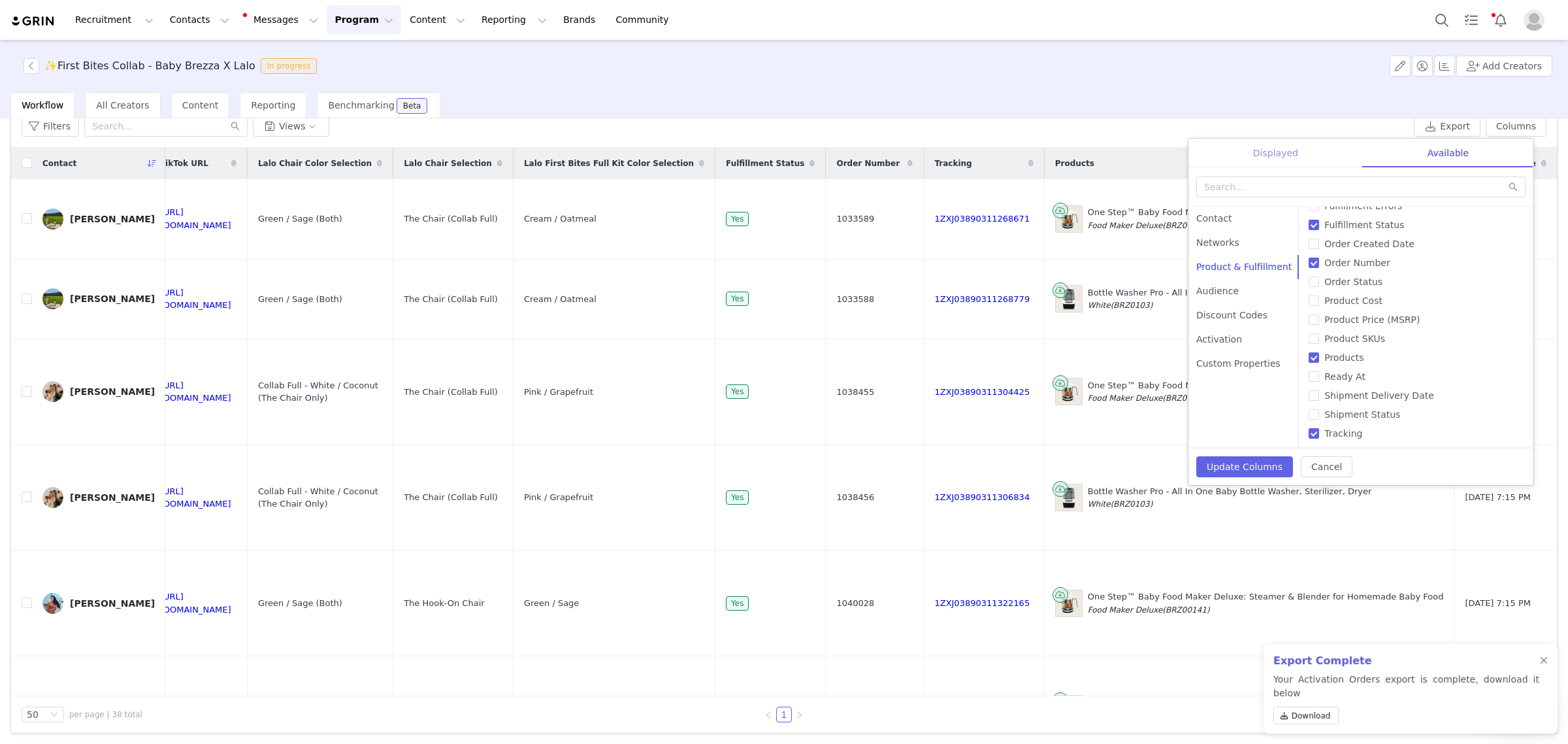
click at [1275, 166] on div "Displayed" at bounding box center [1275, 154] width 175 height 30
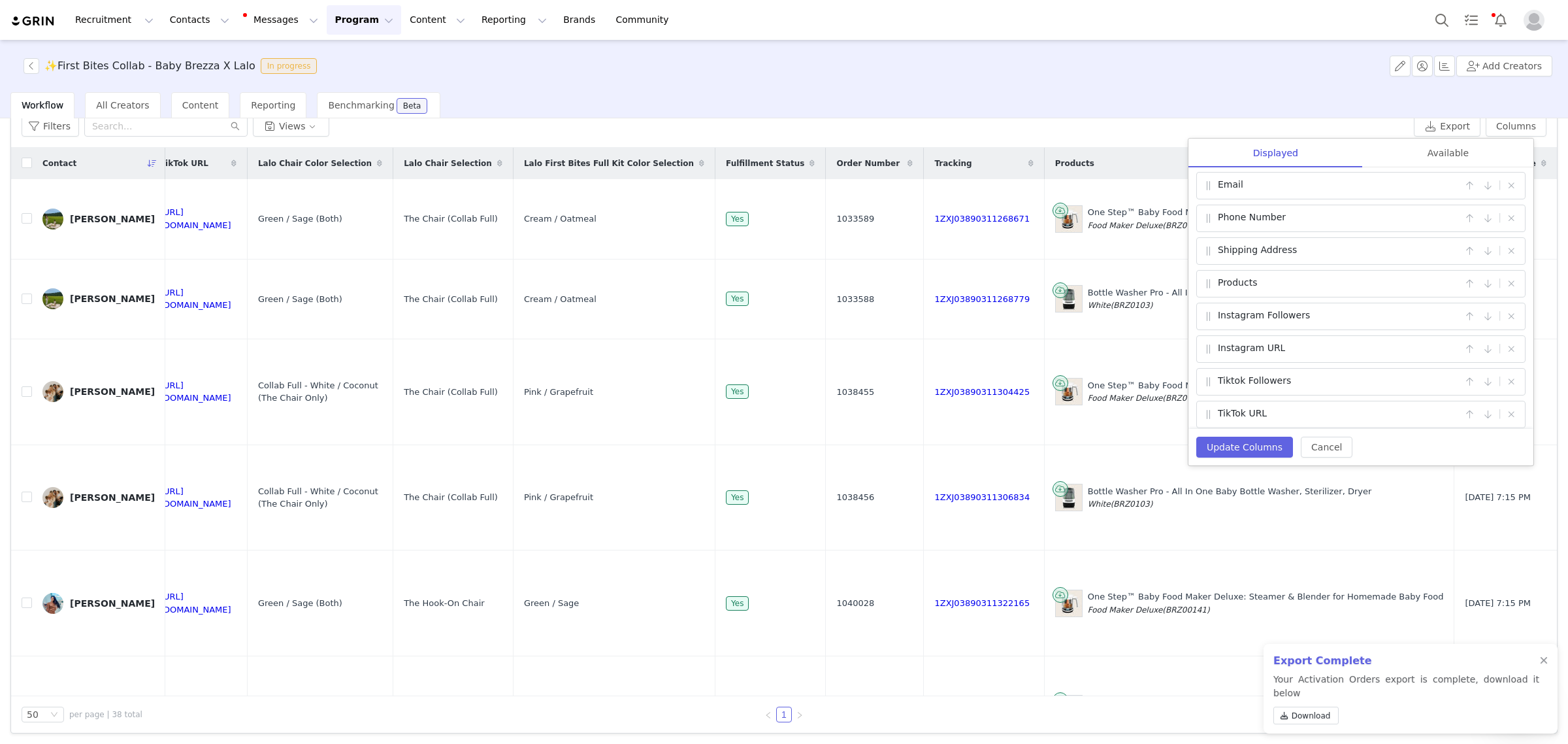
scroll to position [0, 0]
click at [1256, 441] on button "Update Columns" at bounding box center [1245, 446] width 97 height 21
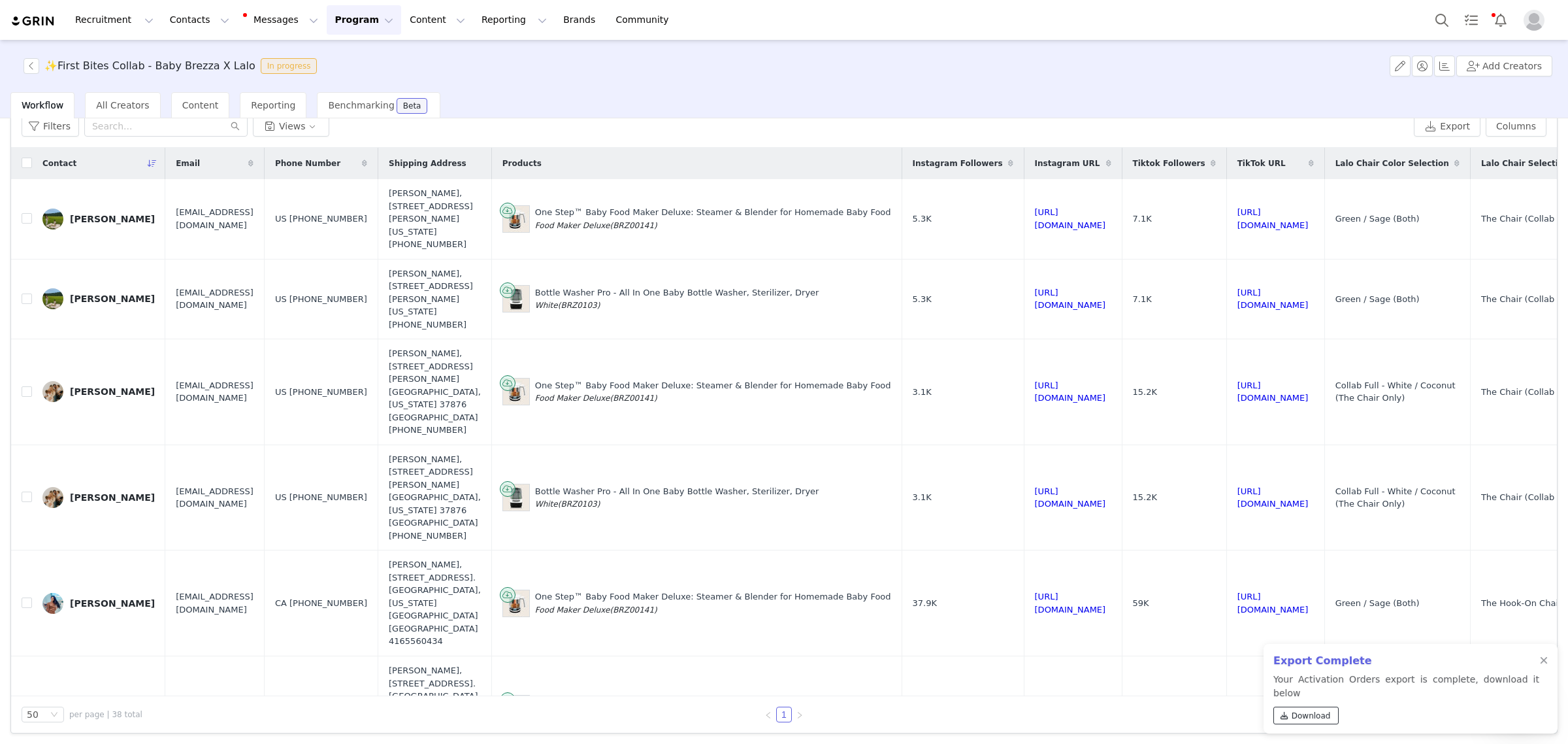
click at [1317, 722] on link "Download" at bounding box center [1306, 715] width 65 height 18
click at [1295, 713] on span "Download" at bounding box center [1312, 715] width 40 height 12
click at [326, 13] on button "Program Program" at bounding box center [363, 20] width 74 height 30
click at [313, 53] on p "Activations" at bounding box center [330, 58] width 51 height 14
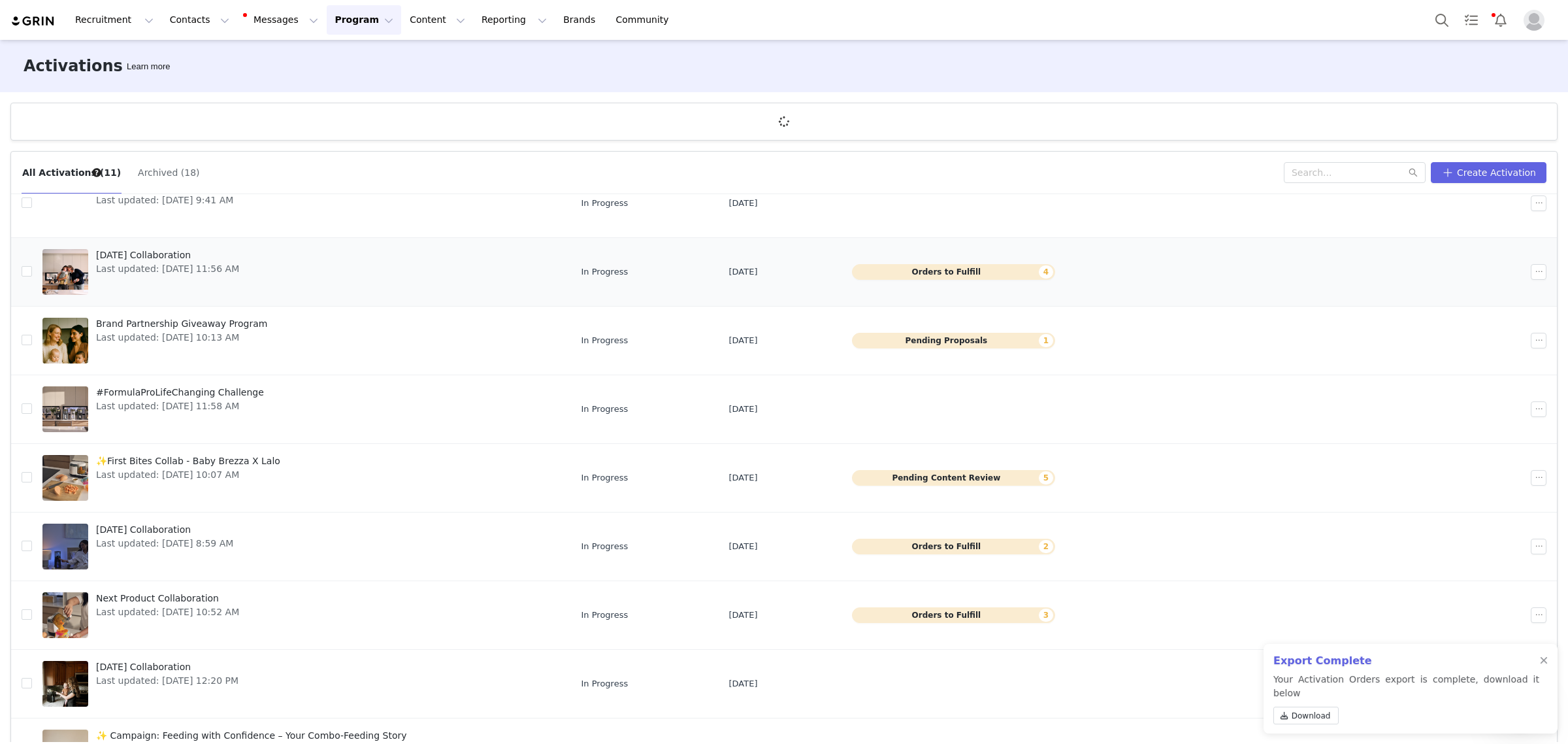
scroll to position [164, 0]
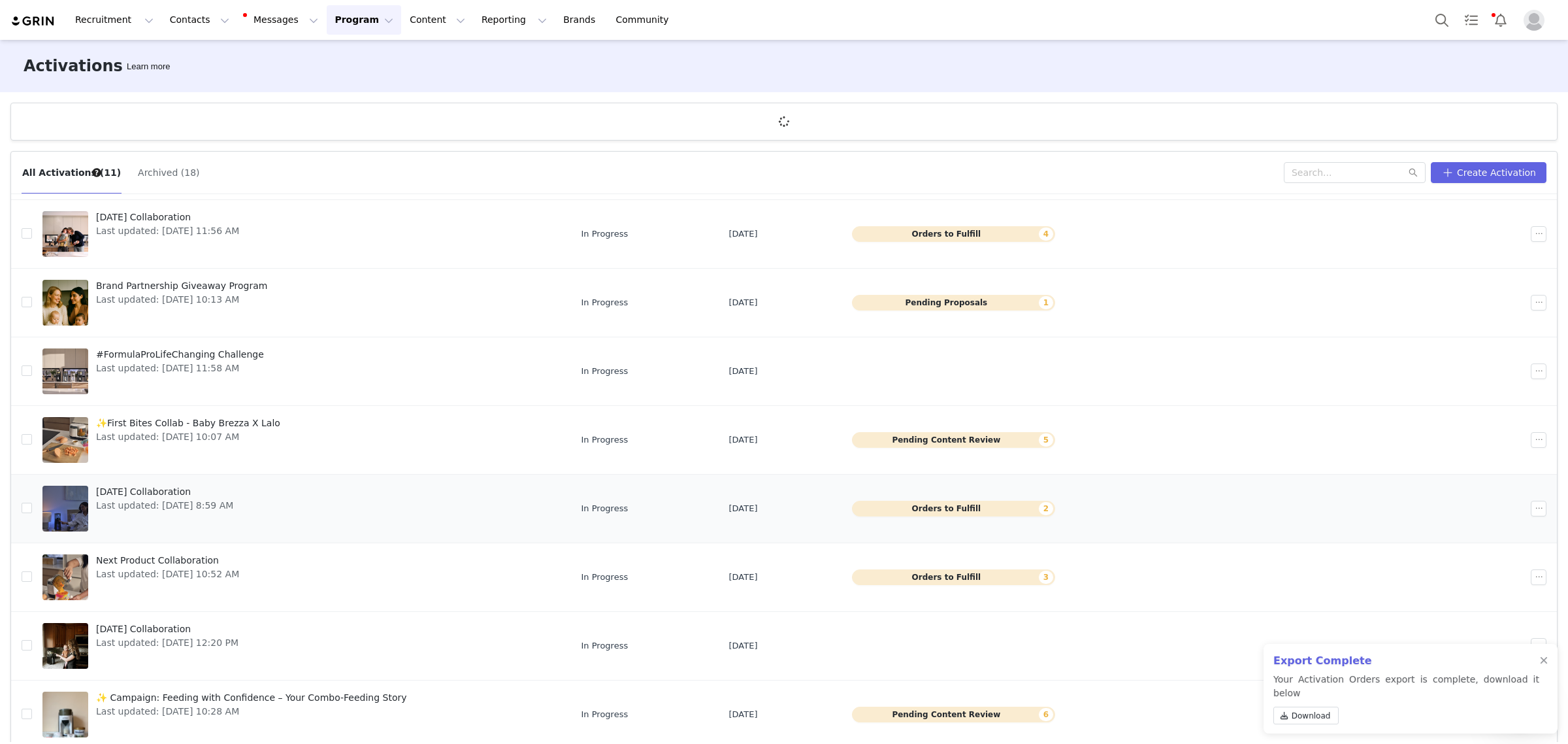
click at [366, 521] on link "[DATE] Collaboration Last updated: [DATE] 8:59 AM" at bounding box center [302, 508] width 518 height 53
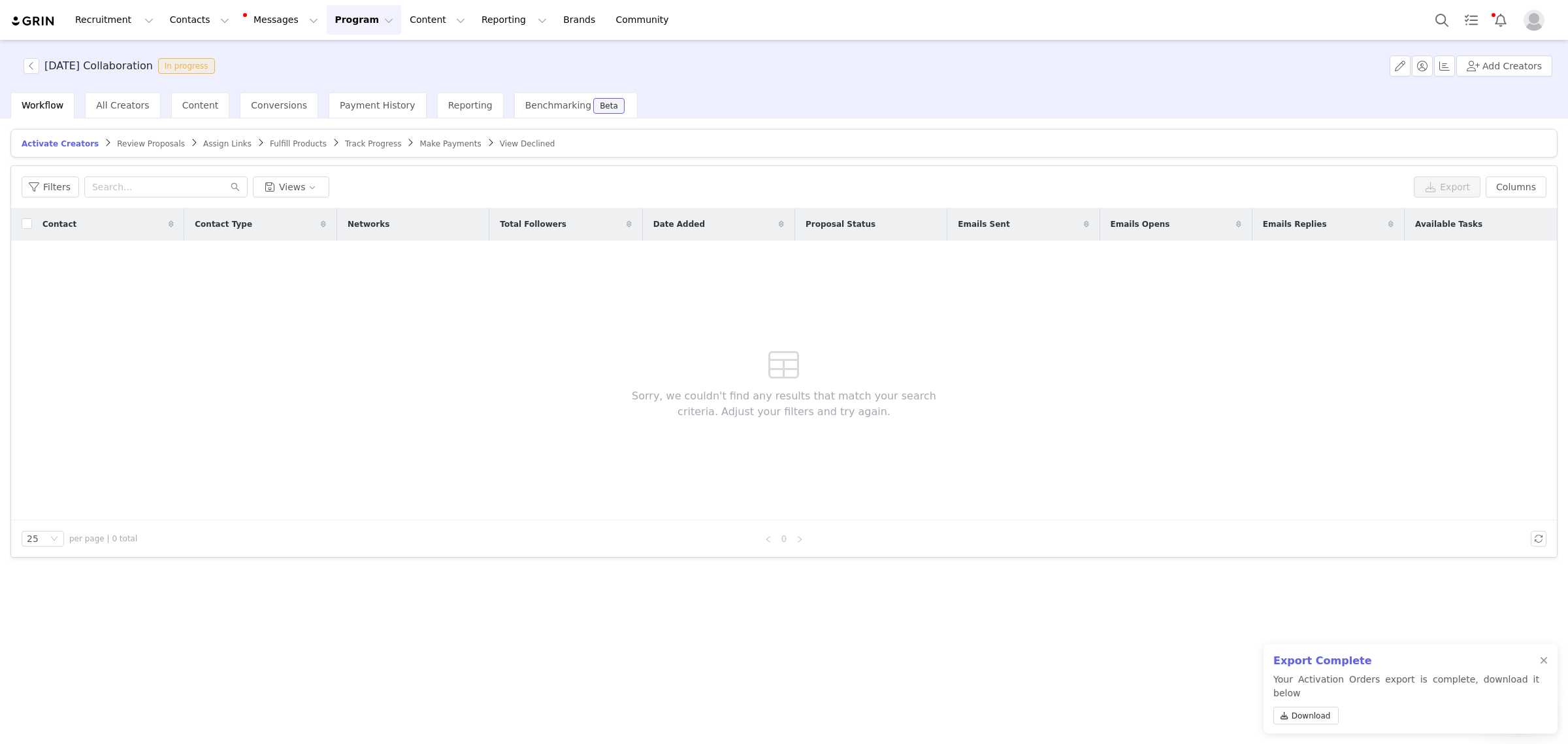
click at [270, 142] on span "Fulfill Products" at bounding box center [298, 143] width 57 height 9
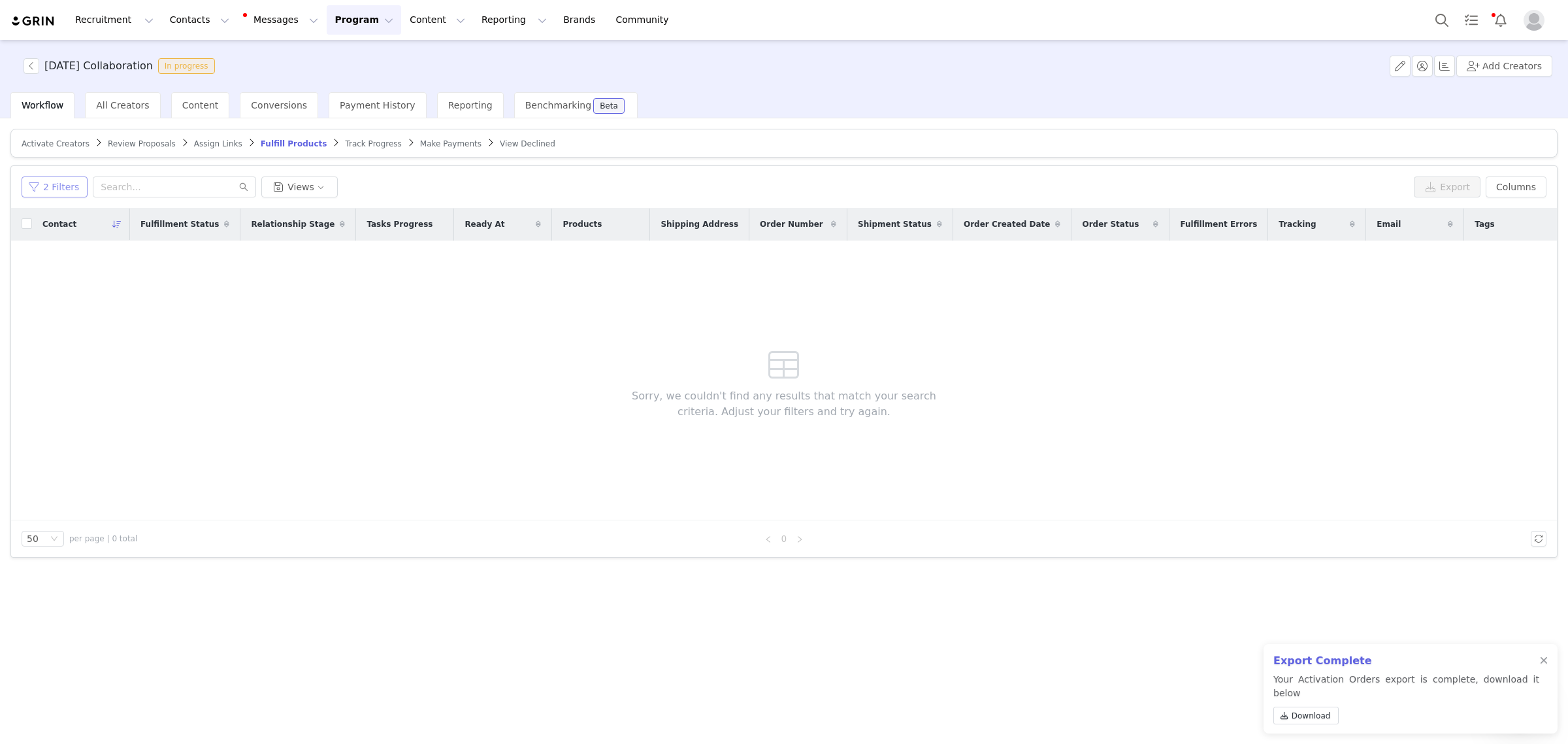
click at [62, 194] on button "2 Filters" at bounding box center [55, 186] width 66 height 21
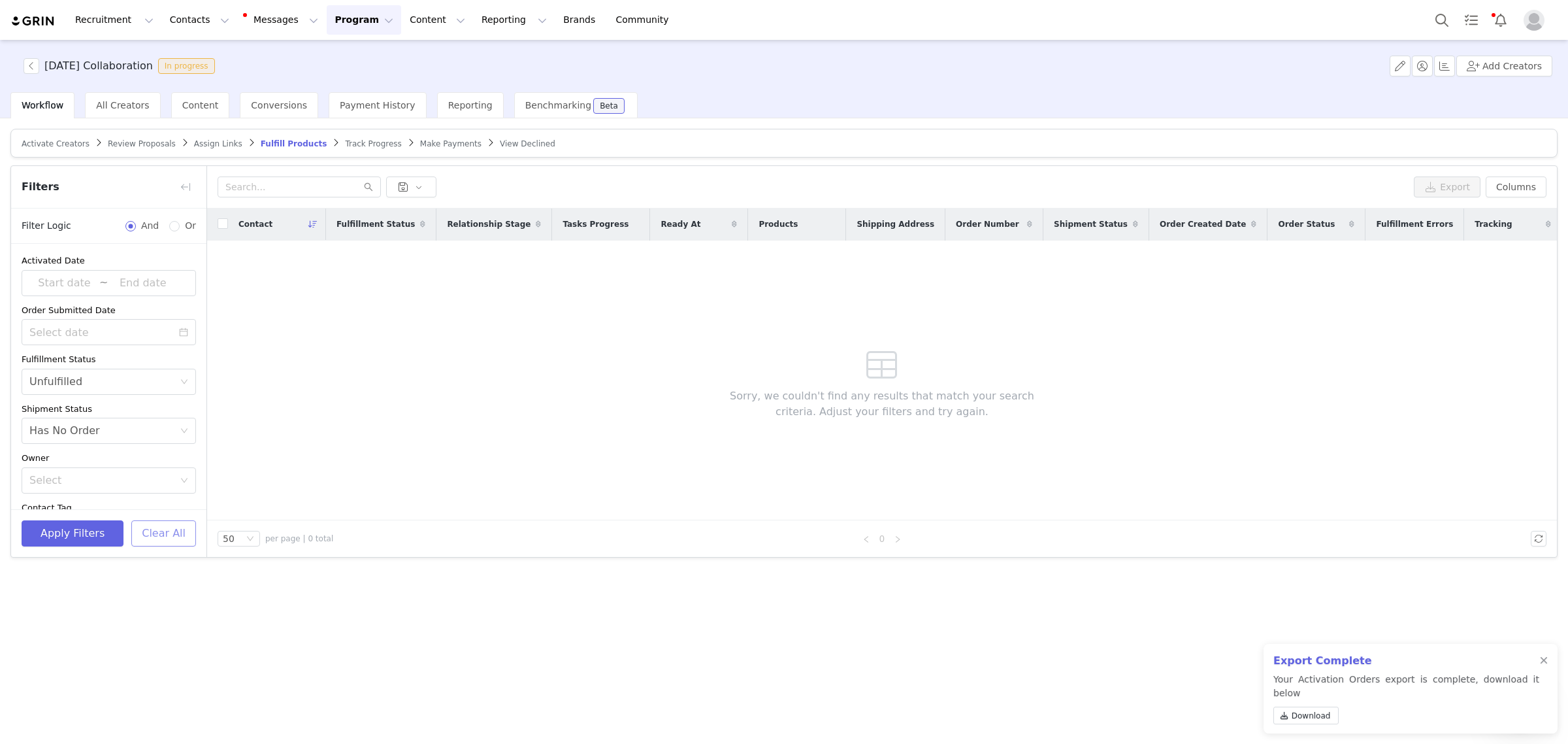
click at [152, 542] on button "Clear All" at bounding box center [163, 533] width 64 height 26
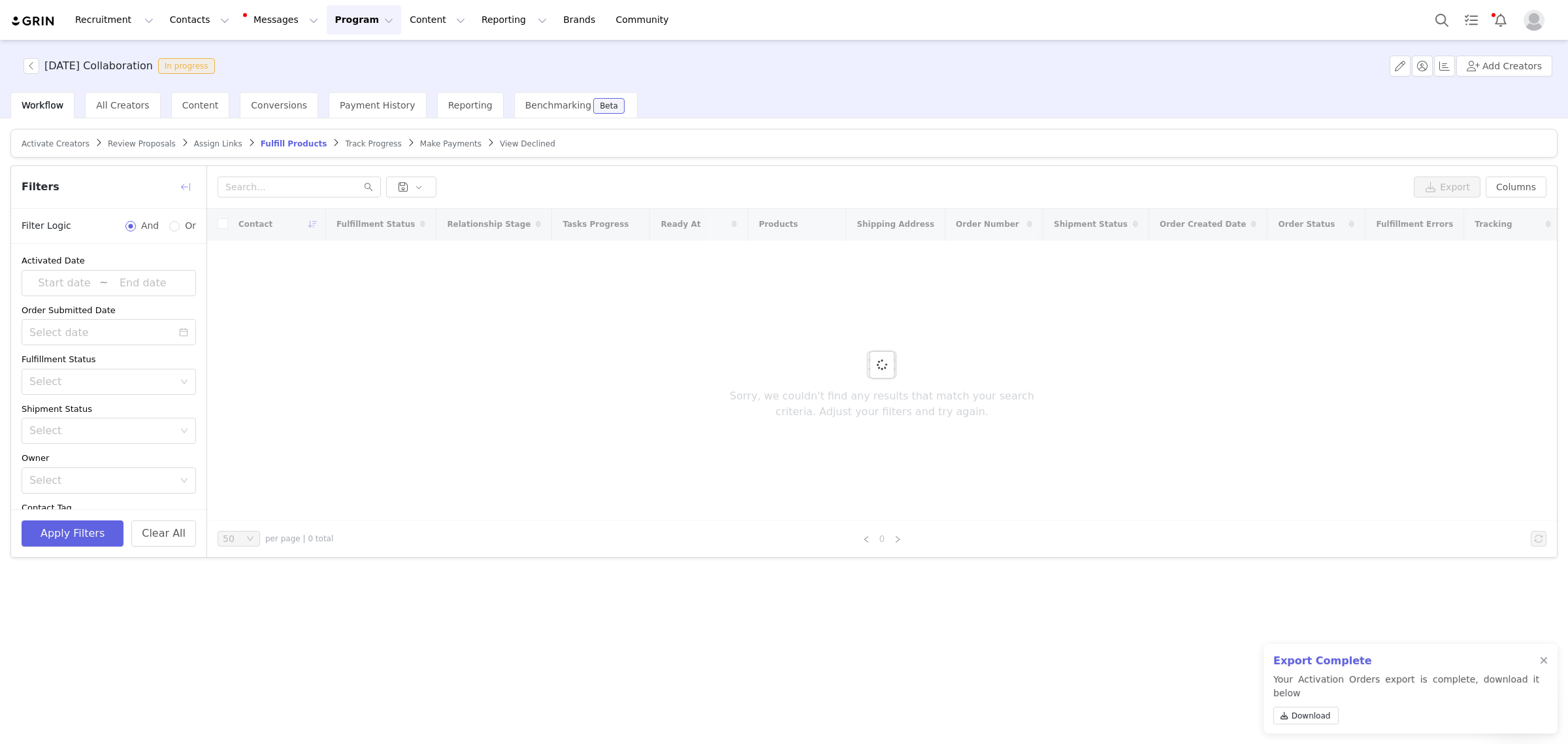
click at [178, 185] on button "button" at bounding box center [185, 186] width 21 height 21
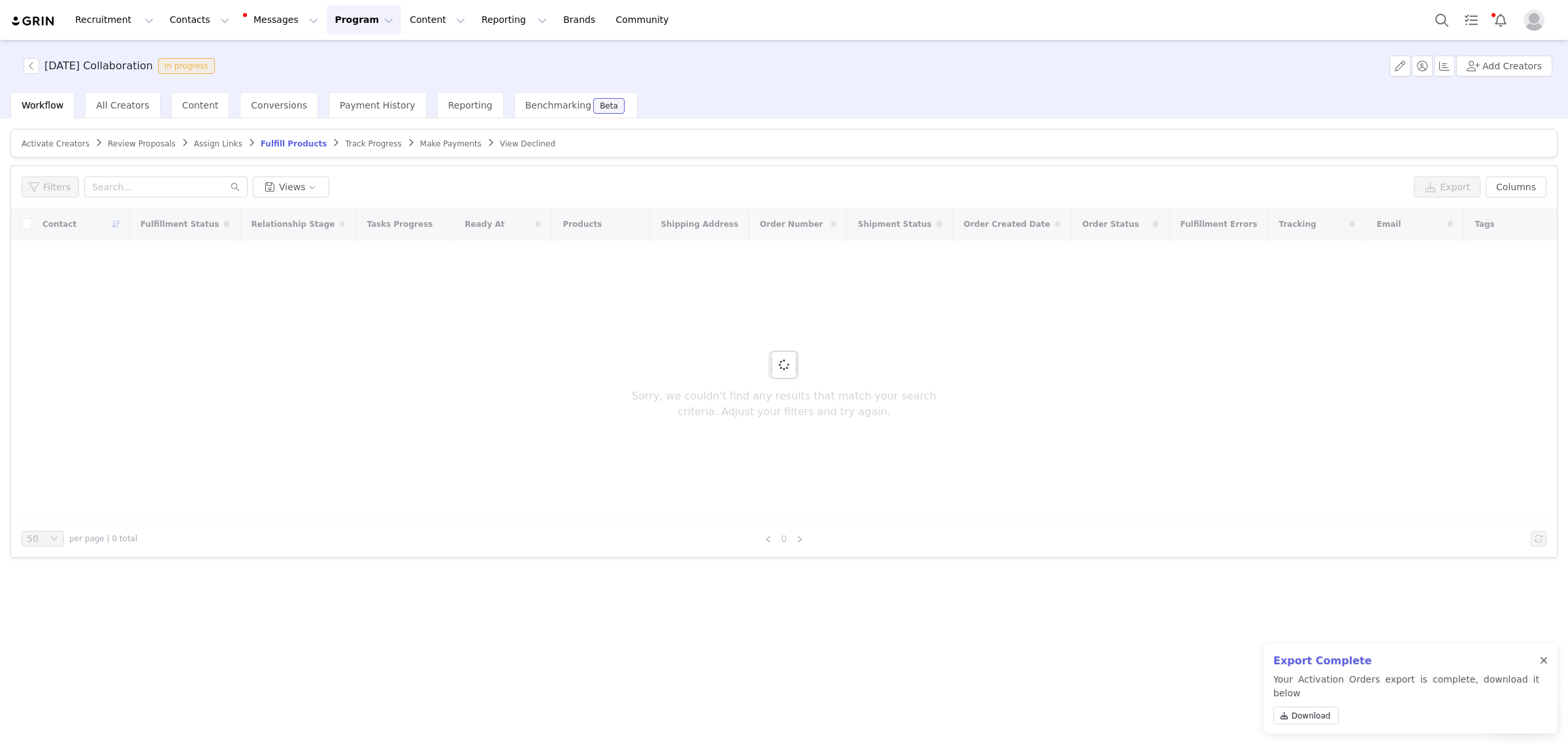
click at [1545, 666] on div at bounding box center [1544, 661] width 8 height 11
click at [1543, 666] on div at bounding box center [1544, 661] width 8 height 11
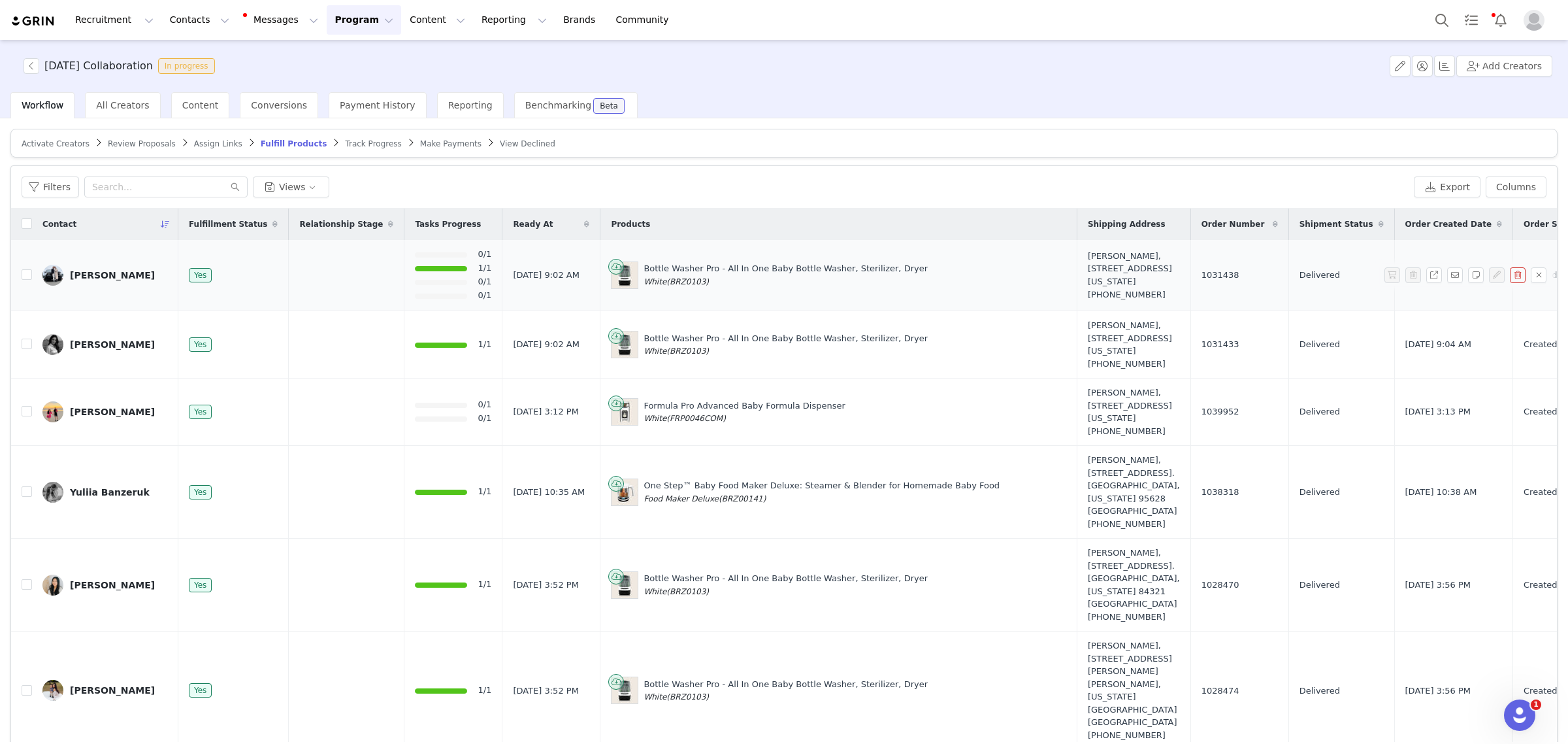
click at [121, 281] on div "[PERSON_NAME]" at bounding box center [112, 275] width 85 height 11
click at [122, 281] on div "[PERSON_NAME]" at bounding box center [112, 275] width 85 height 11
click at [1449, 187] on button "Export" at bounding box center [1447, 186] width 66 height 21
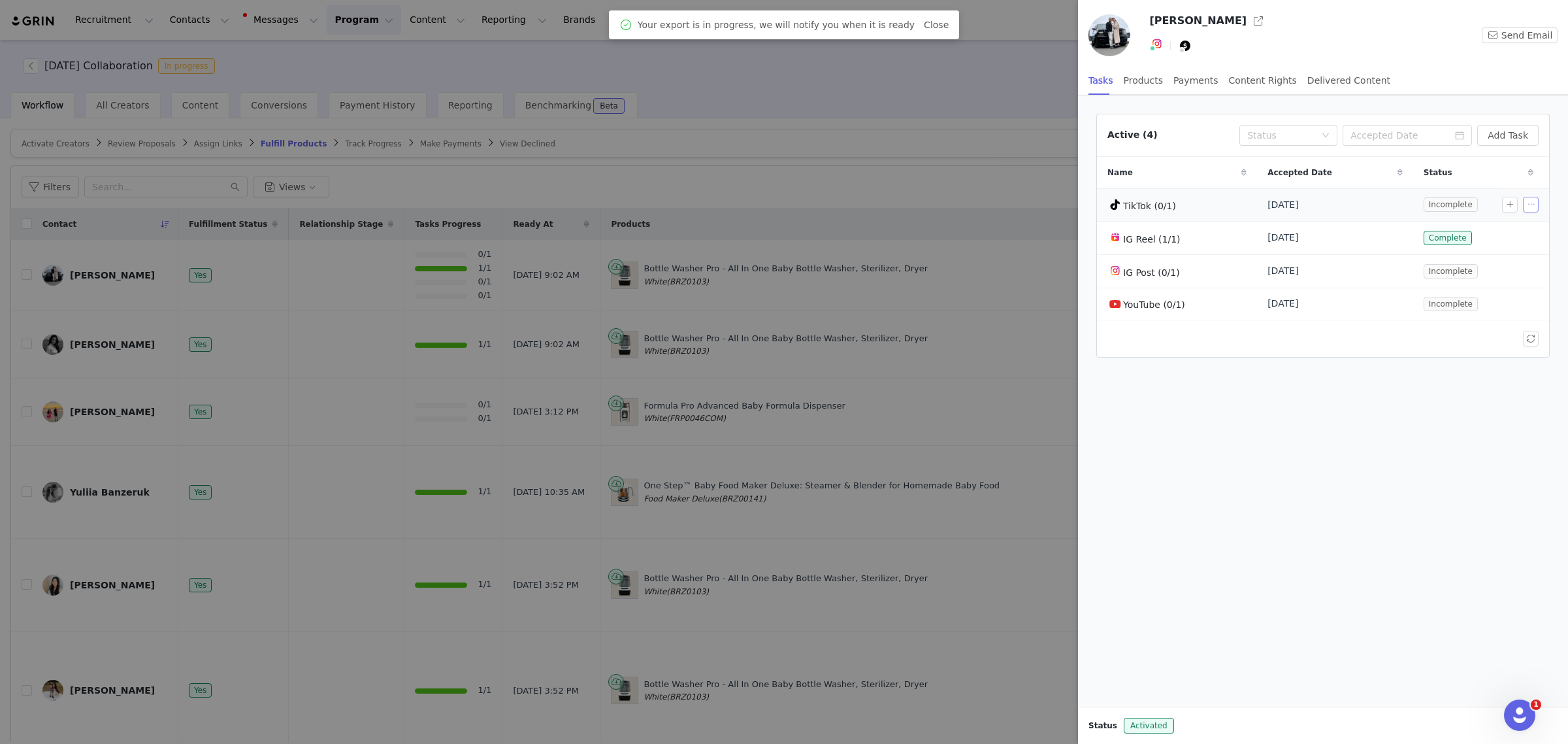
click at [1527, 207] on button "button" at bounding box center [1531, 204] width 16 height 16
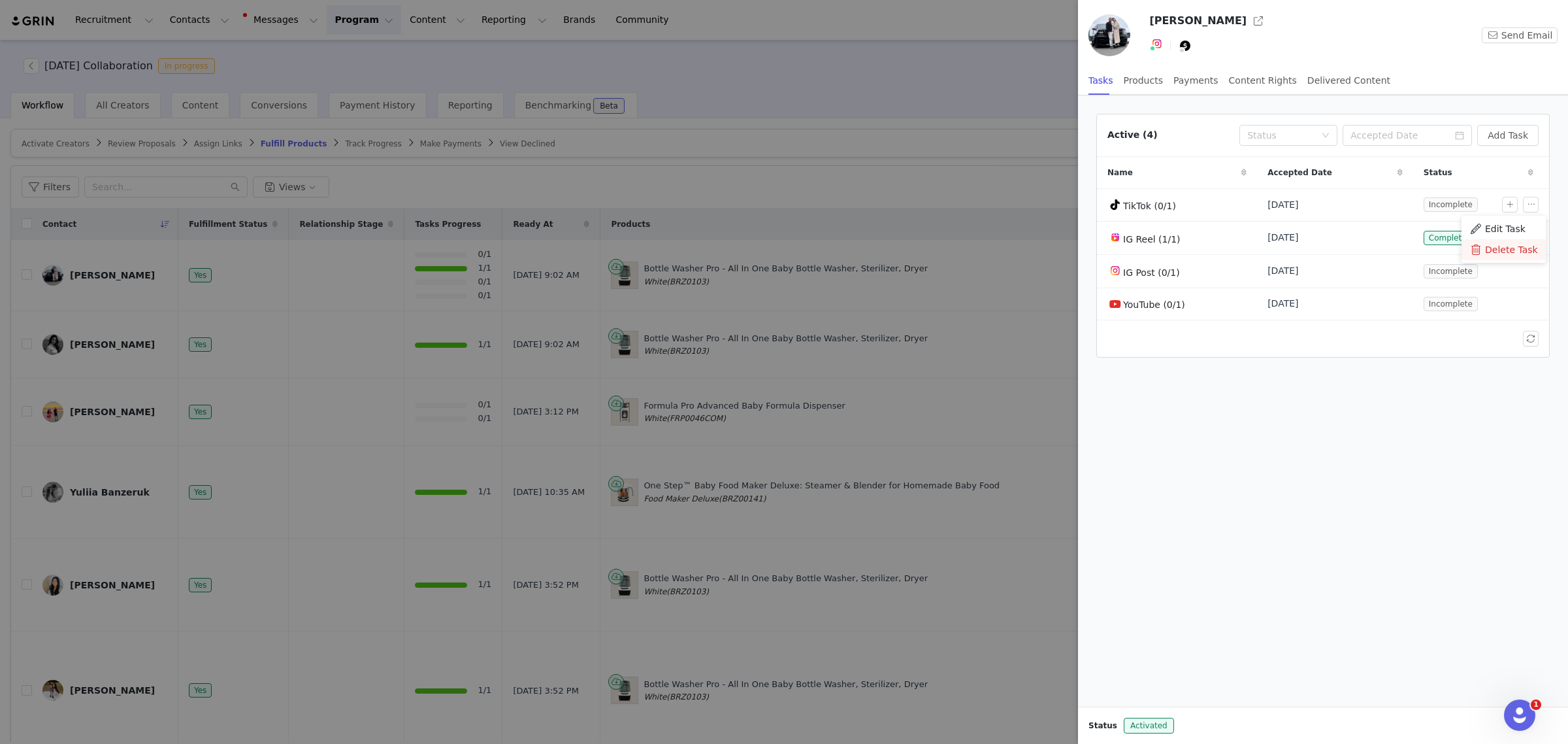
click at [1503, 248] on span "Delete Task" at bounding box center [1511, 249] width 53 height 14
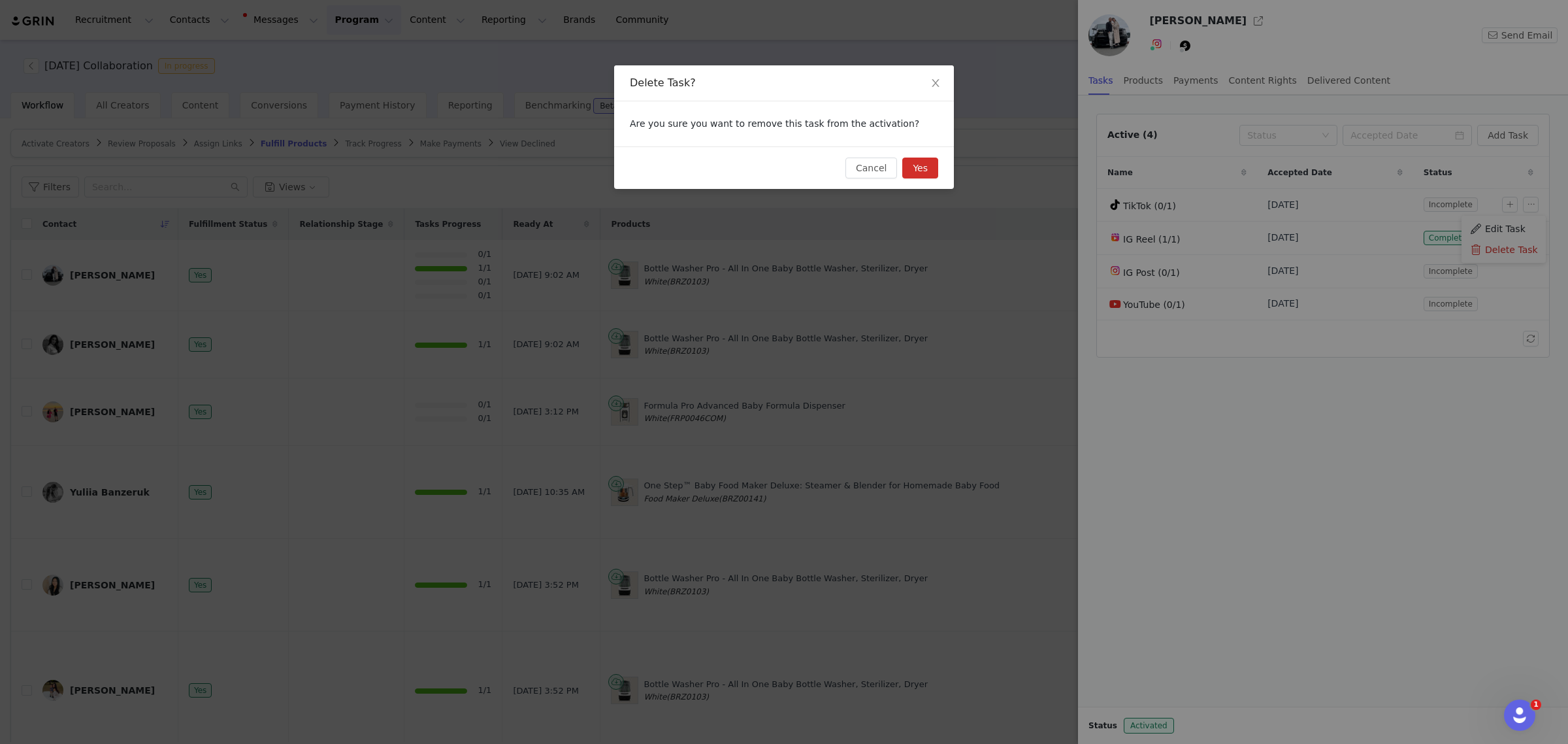
click at [928, 172] on button "Yes" at bounding box center [920, 168] width 36 height 21
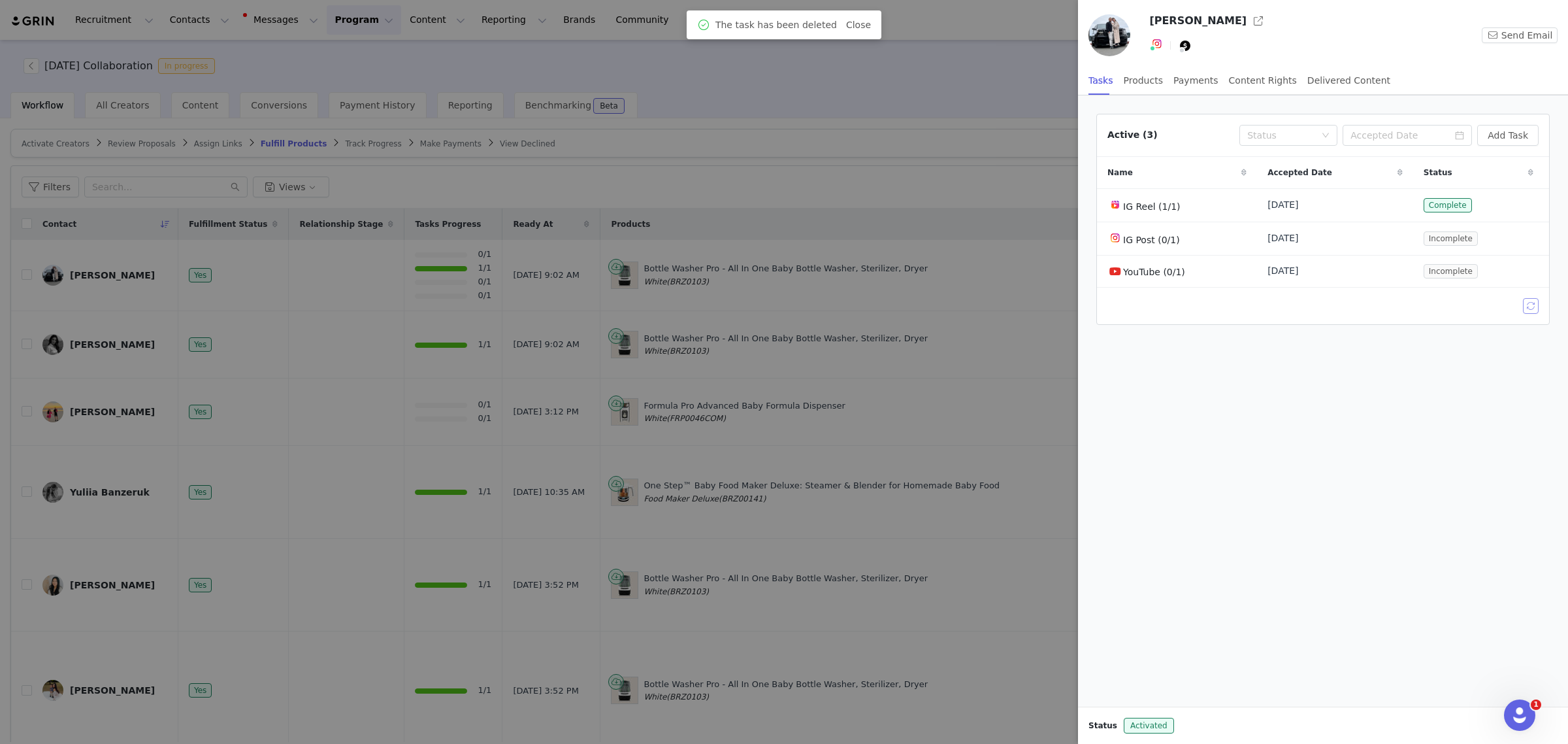
click at [1530, 302] on button "button" at bounding box center [1531, 306] width 16 height 16
click at [1532, 278] on button "button" at bounding box center [1531, 272] width 16 height 16
click at [1501, 312] on span "Delete Task" at bounding box center [1511, 316] width 53 height 14
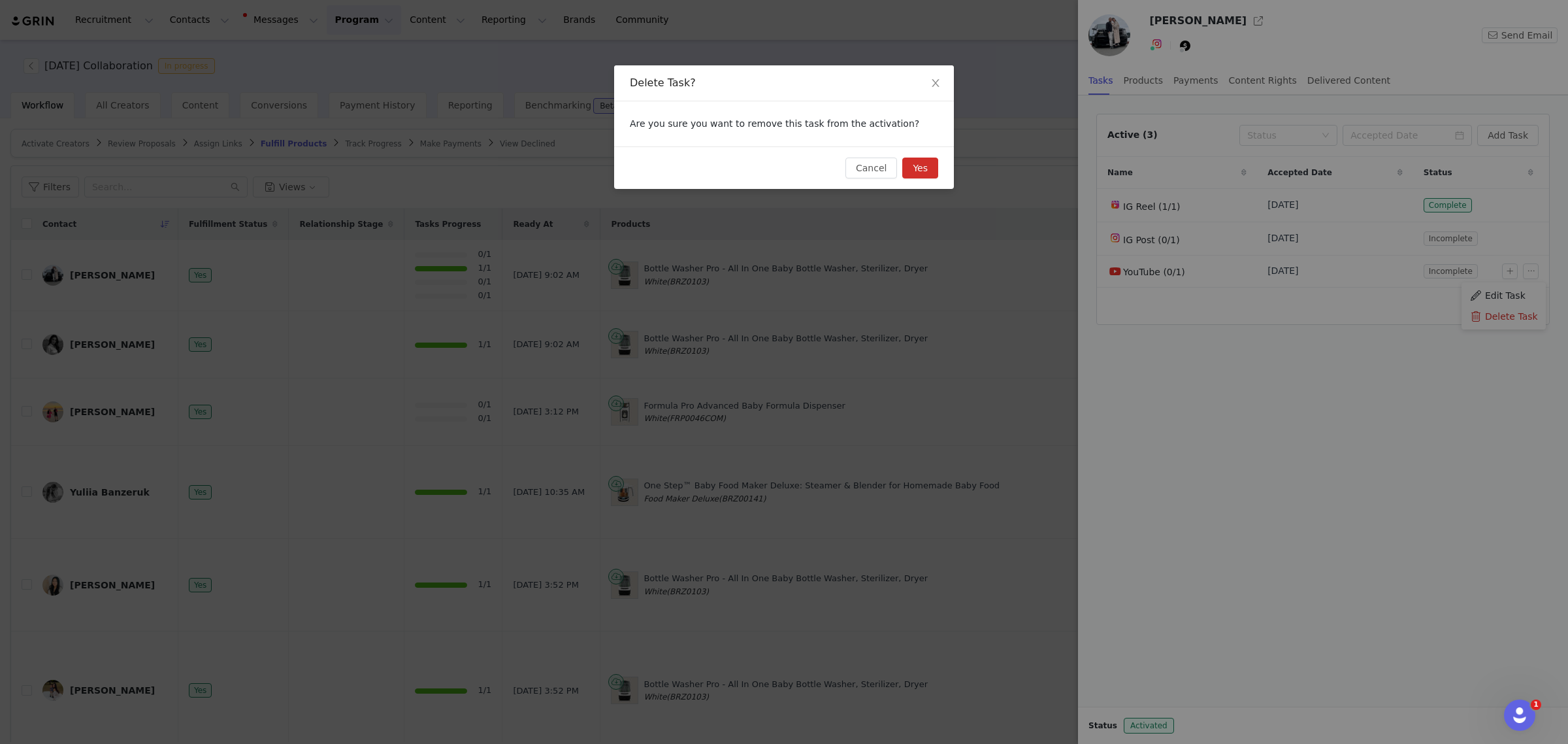
click at [926, 171] on button "Yes" at bounding box center [920, 168] width 36 height 21
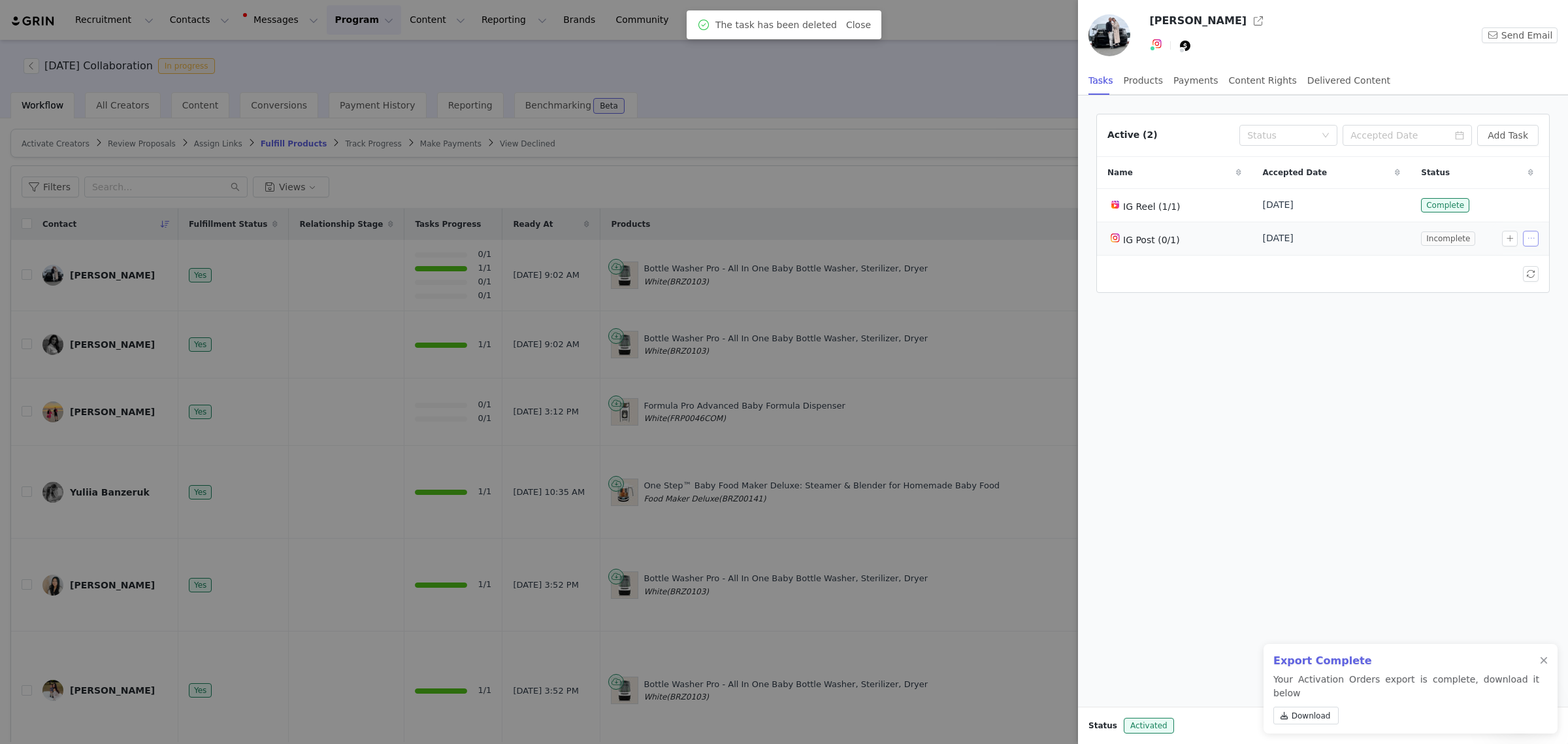
click at [1531, 242] on button "button" at bounding box center [1531, 239] width 16 height 16
click at [1497, 283] on span "Delete Task" at bounding box center [1511, 284] width 53 height 14
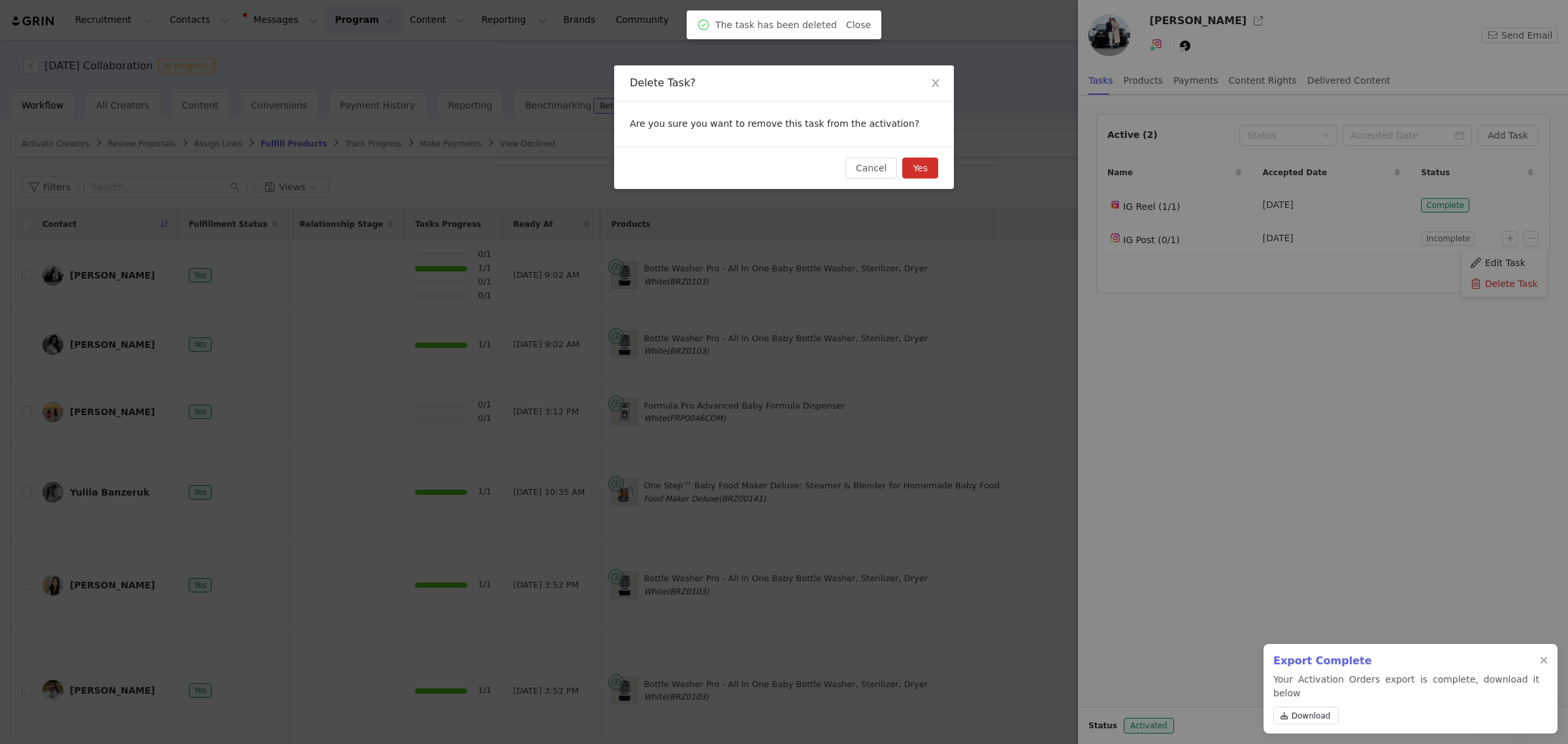
click at [913, 164] on button "Yes" at bounding box center [920, 168] width 36 height 21
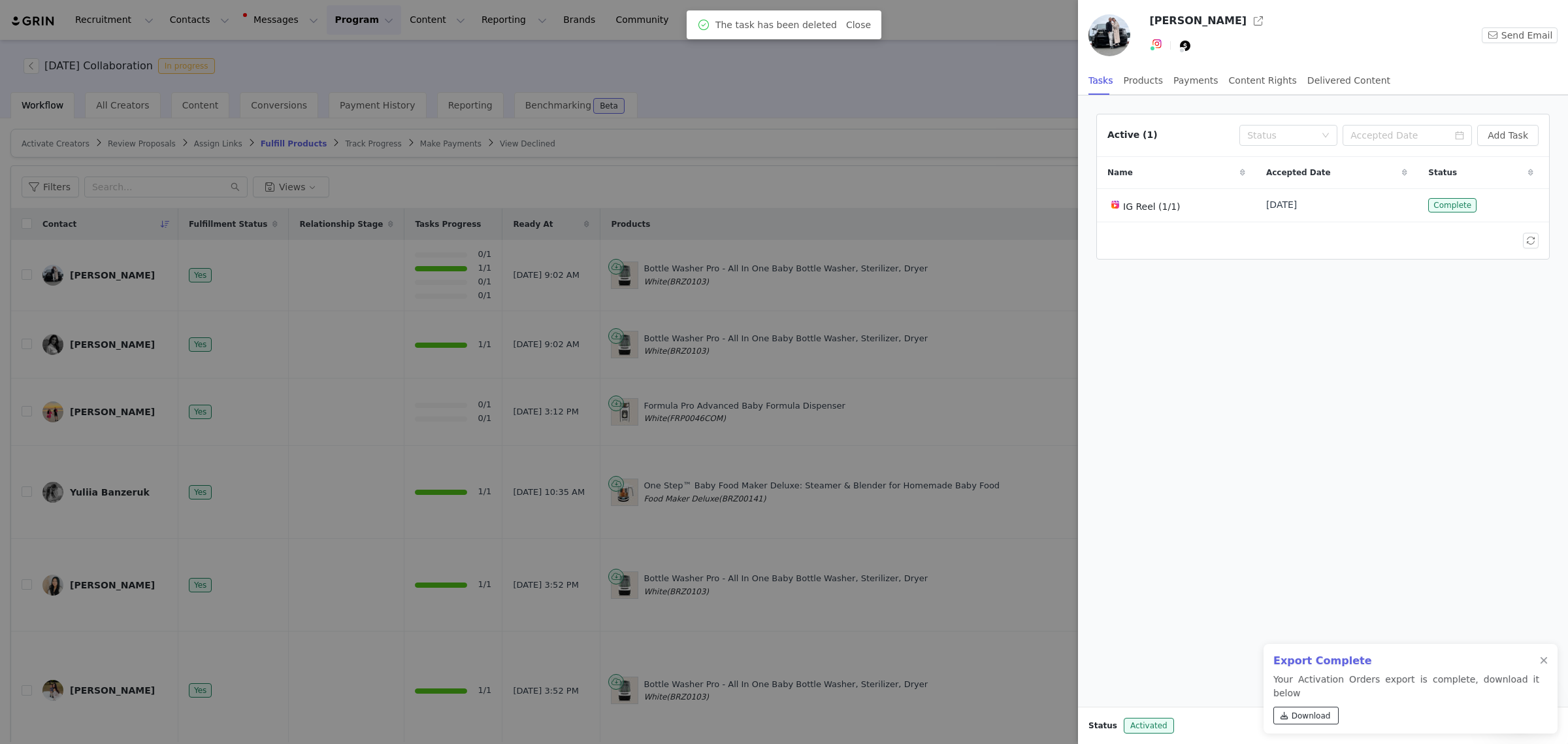
click at [1309, 719] on span "Download" at bounding box center [1312, 715] width 40 height 12
click at [896, 31] on div at bounding box center [784, 372] width 1568 height 744
click at [324, 20] on div "[PERSON_NAME] Send Email Tasks Products Payments Content Rights Delivered Conte…" at bounding box center [784, 372] width 1568 height 744
click at [315, 28] on div "[PERSON_NAME] Send Email Tasks Products Payments Content Rights Delivered Conte…" at bounding box center [784, 372] width 1568 height 744
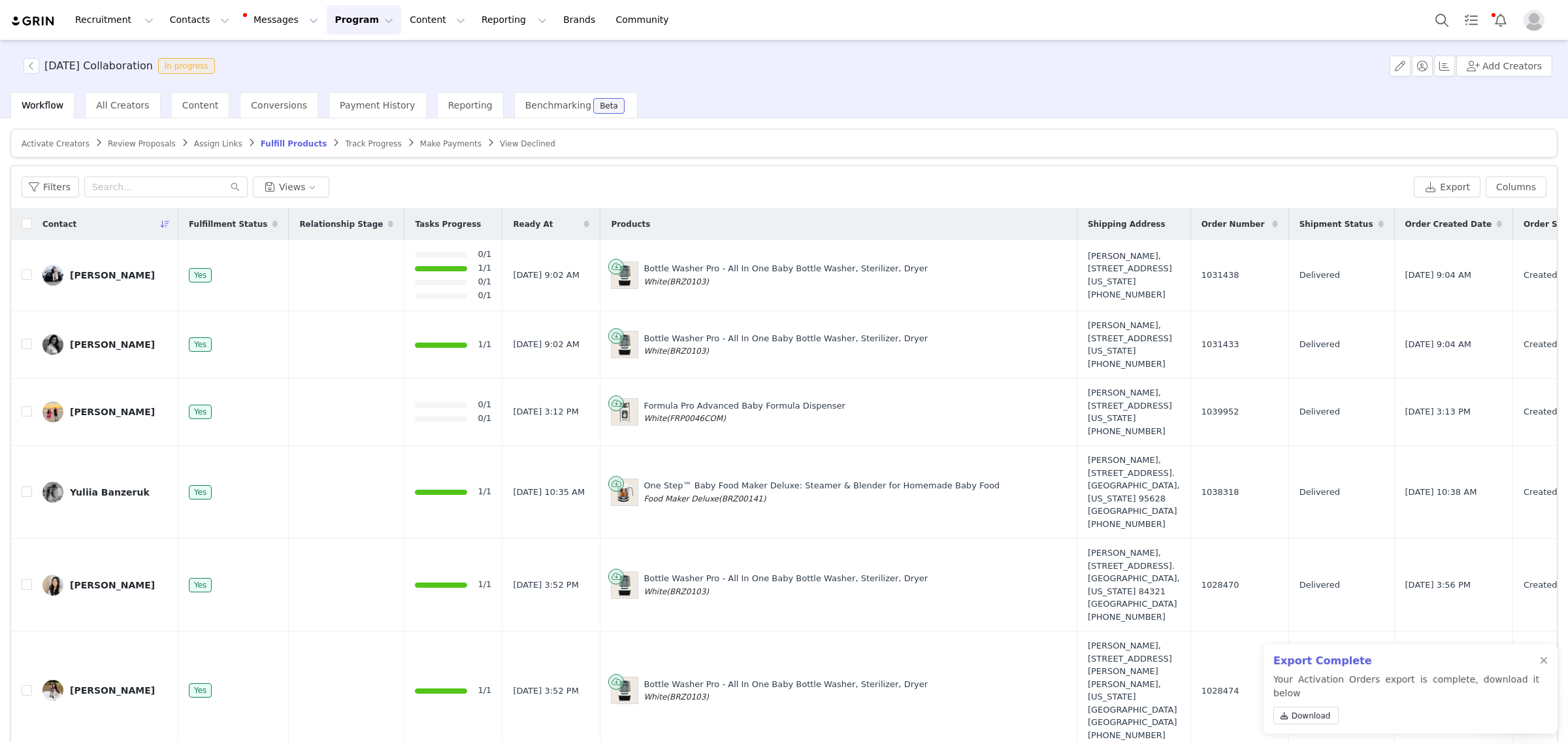
click at [1568, 49] on div at bounding box center [1568, 372] width 0 height 744
click at [326, 17] on button "Program Program" at bounding box center [363, 20] width 74 height 30
click at [328, 53] on p "Activations" at bounding box center [330, 58] width 51 height 14
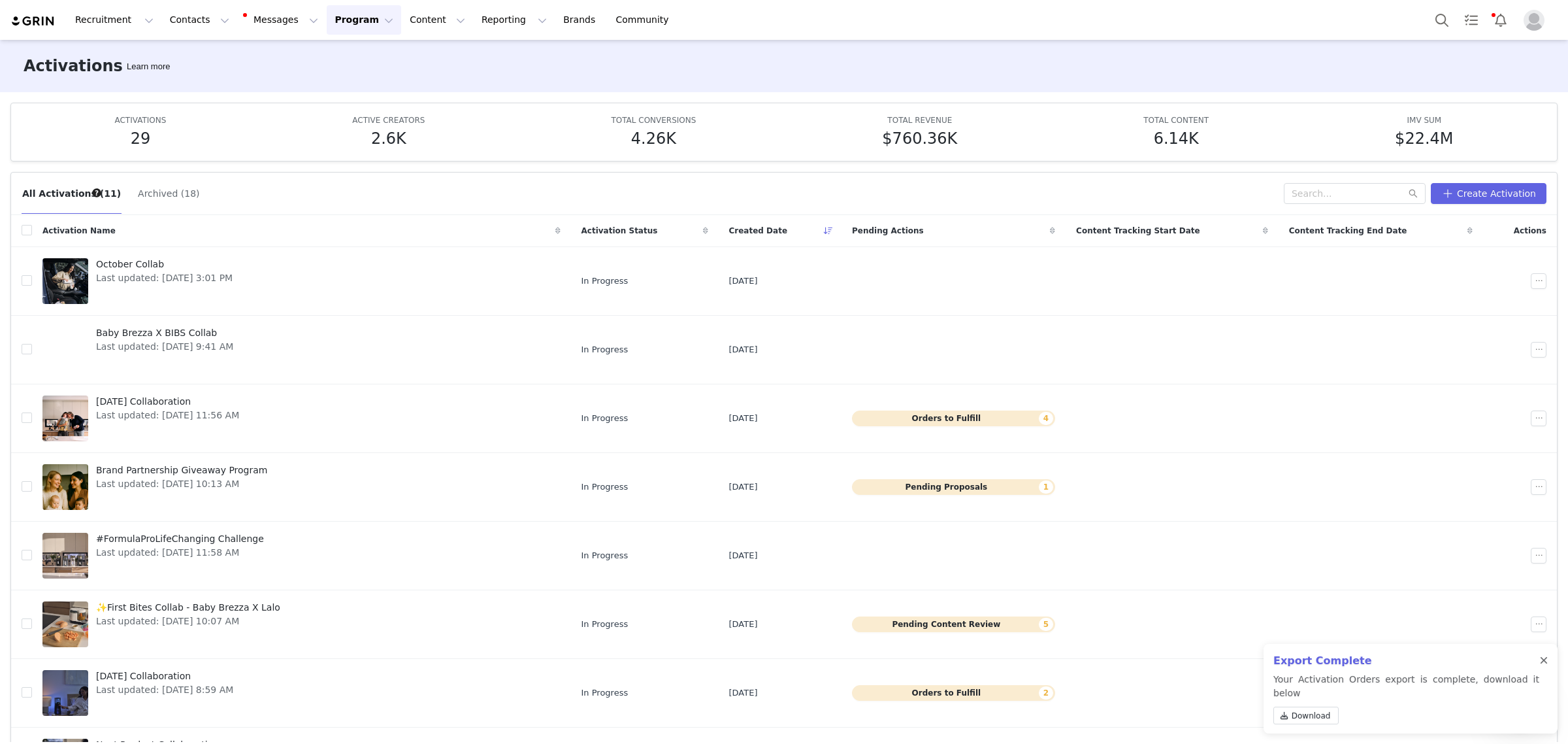
click at [1541, 666] on div at bounding box center [1544, 661] width 8 height 11
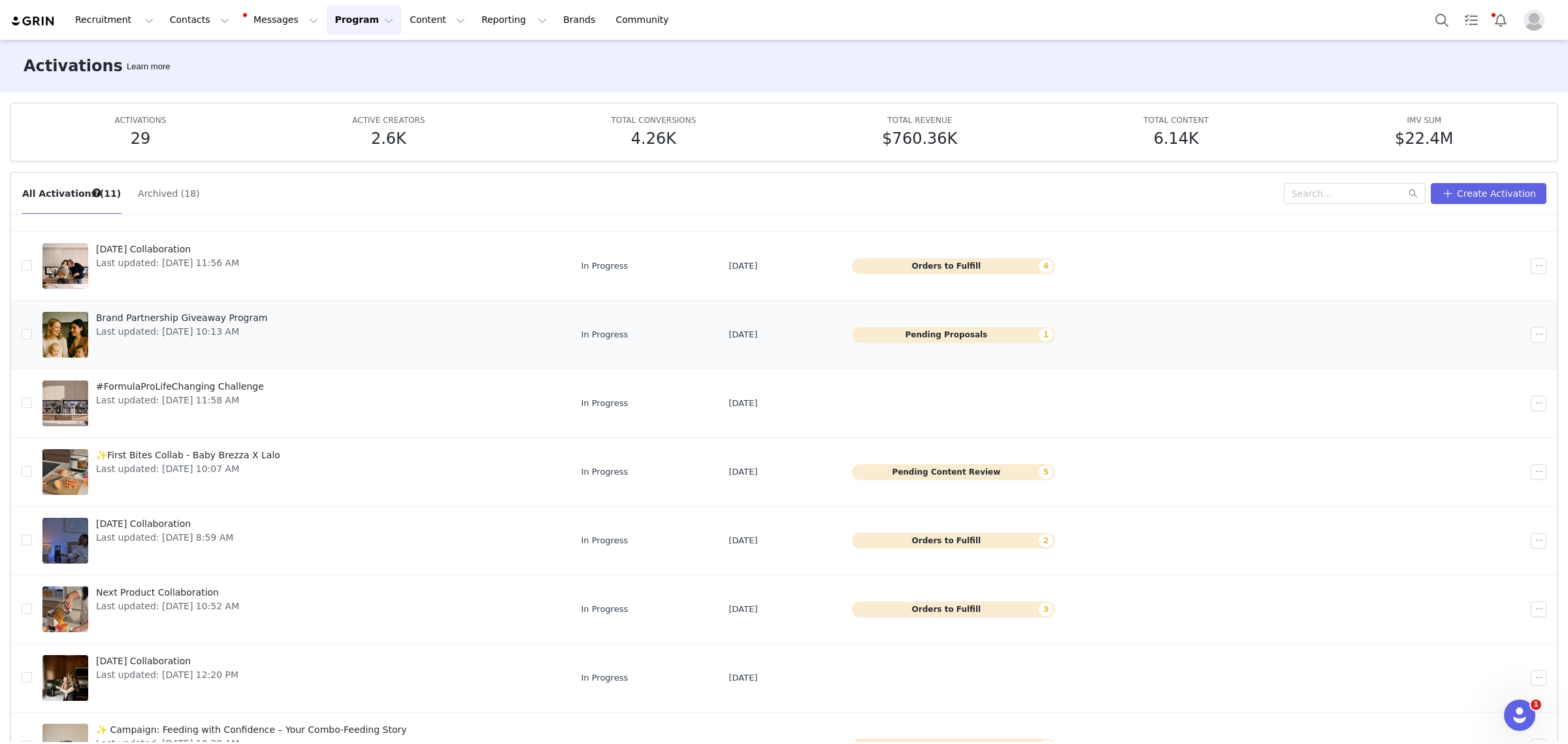
scroll to position [172, 0]
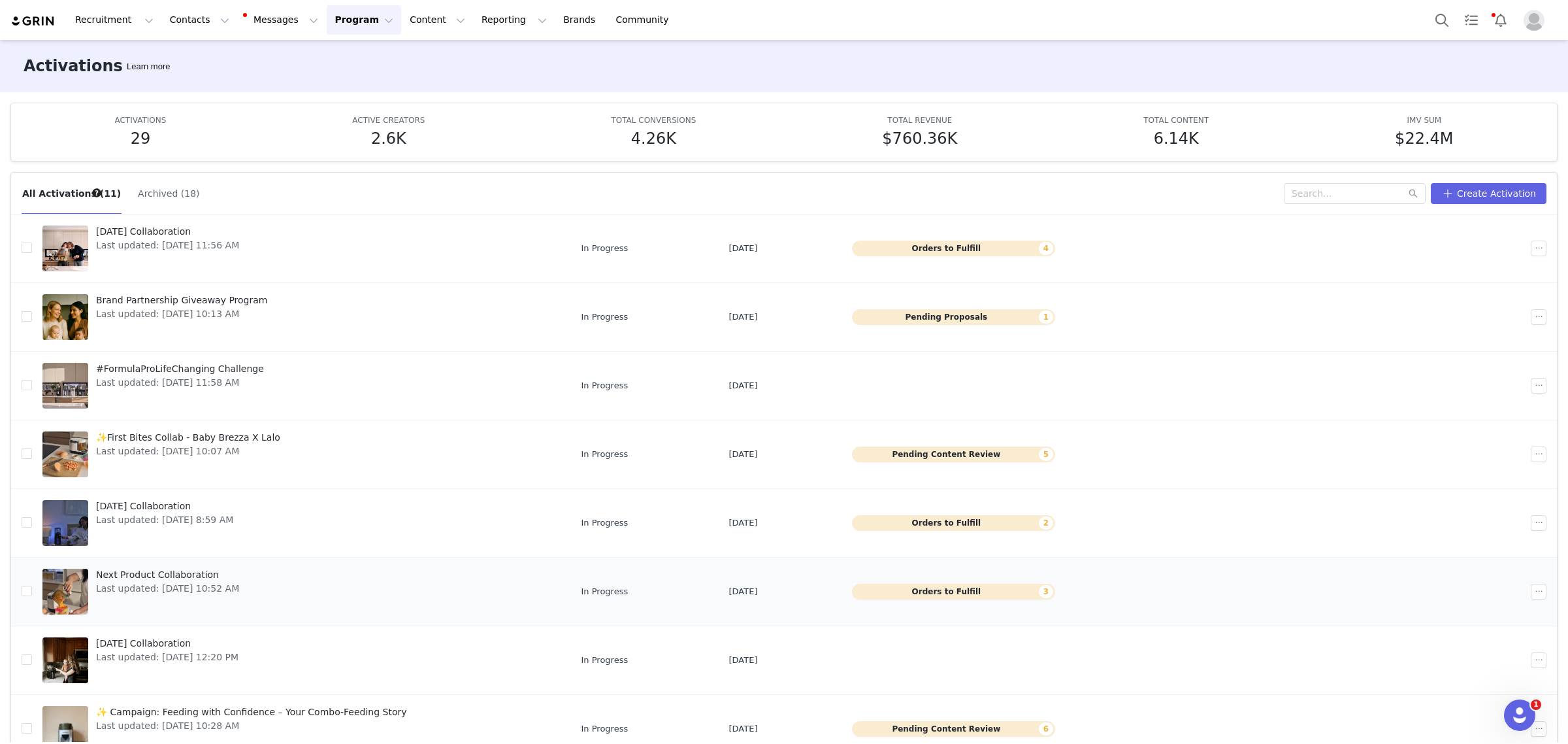
click at [381, 589] on link "Next Product Collaboration Last updated: [DATE] 10:52 AM" at bounding box center [302, 591] width 518 height 53
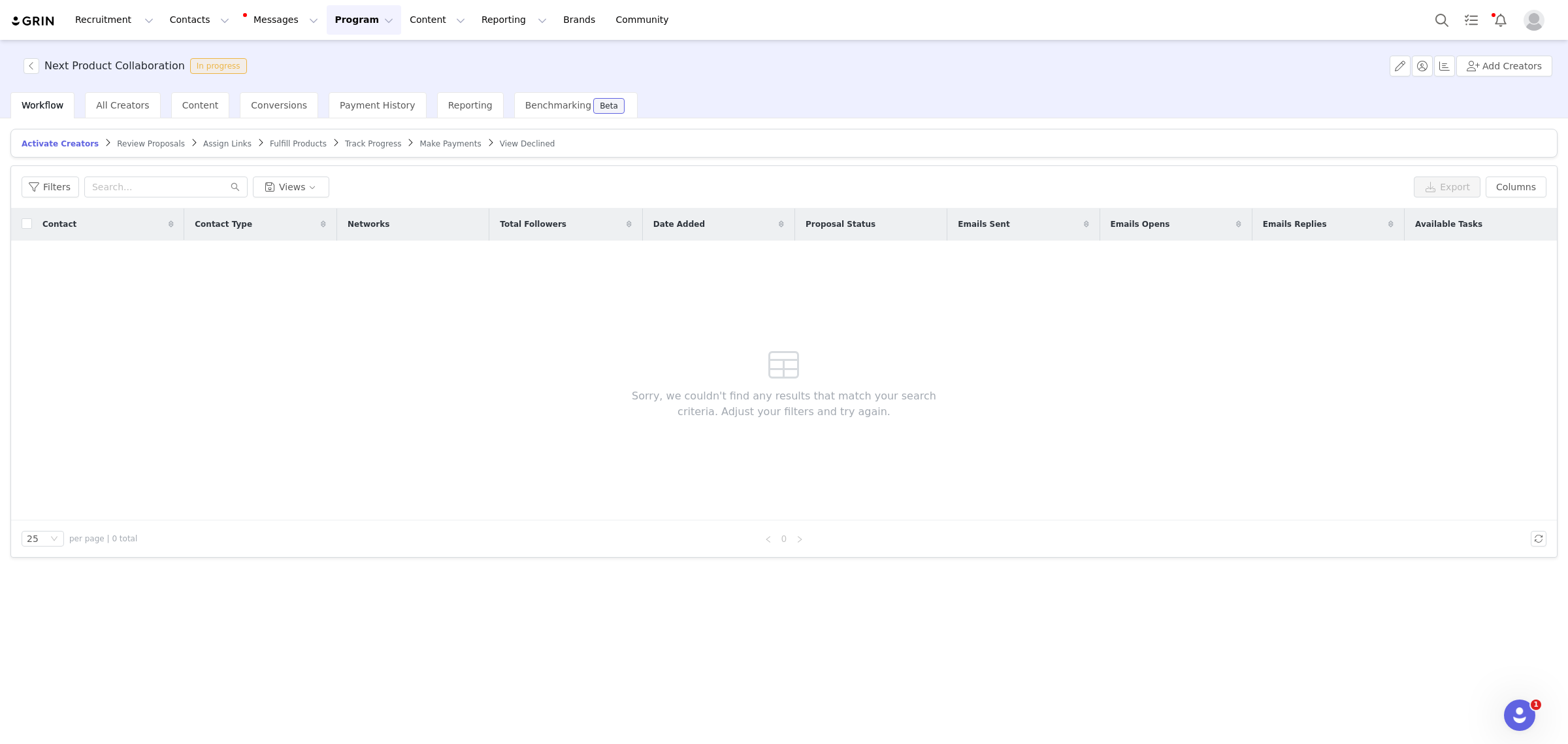
click at [270, 145] on span "Fulfill Products" at bounding box center [298, 143] width 57 height 9
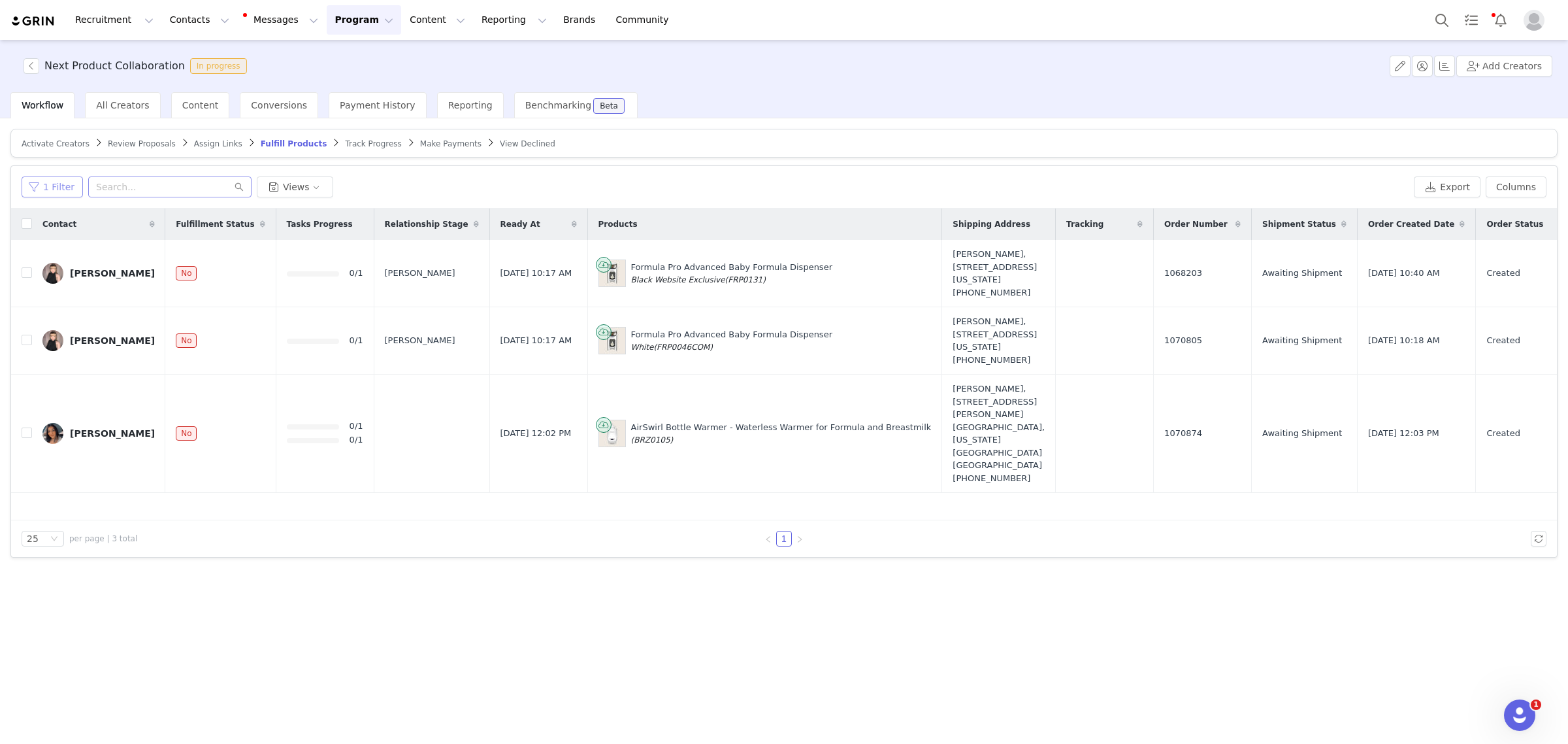
click at [56, 186] on button "1 Filter" at bounding box center [53, 186] width 61 height 21
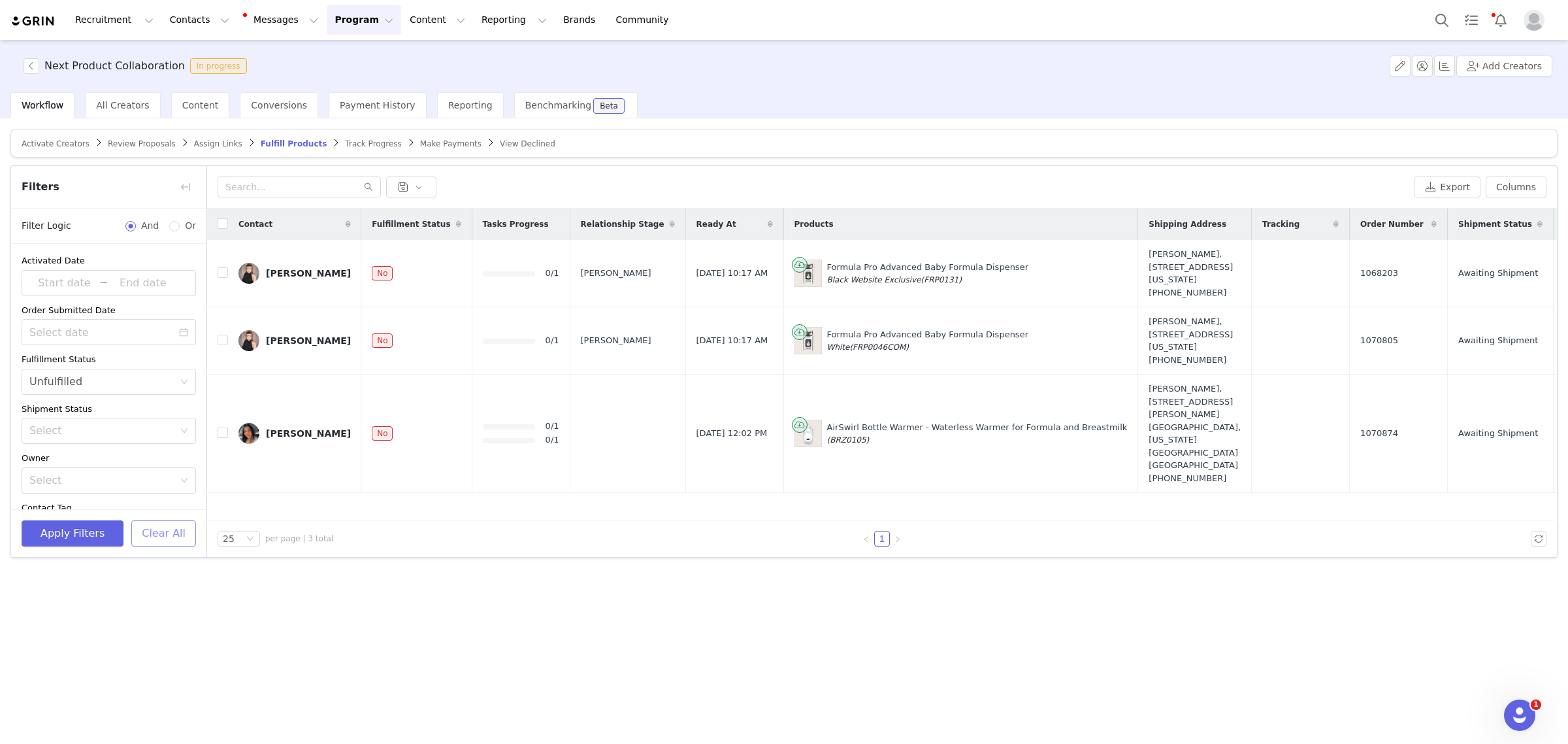
drag, startPoint x: 186, startPoint y: 546, endPoint x: 186, endPoint y: 534, distance: 12.0
click at [186, 545] on button "Clear All" at bounding box center [163, 533] width 64 height 26
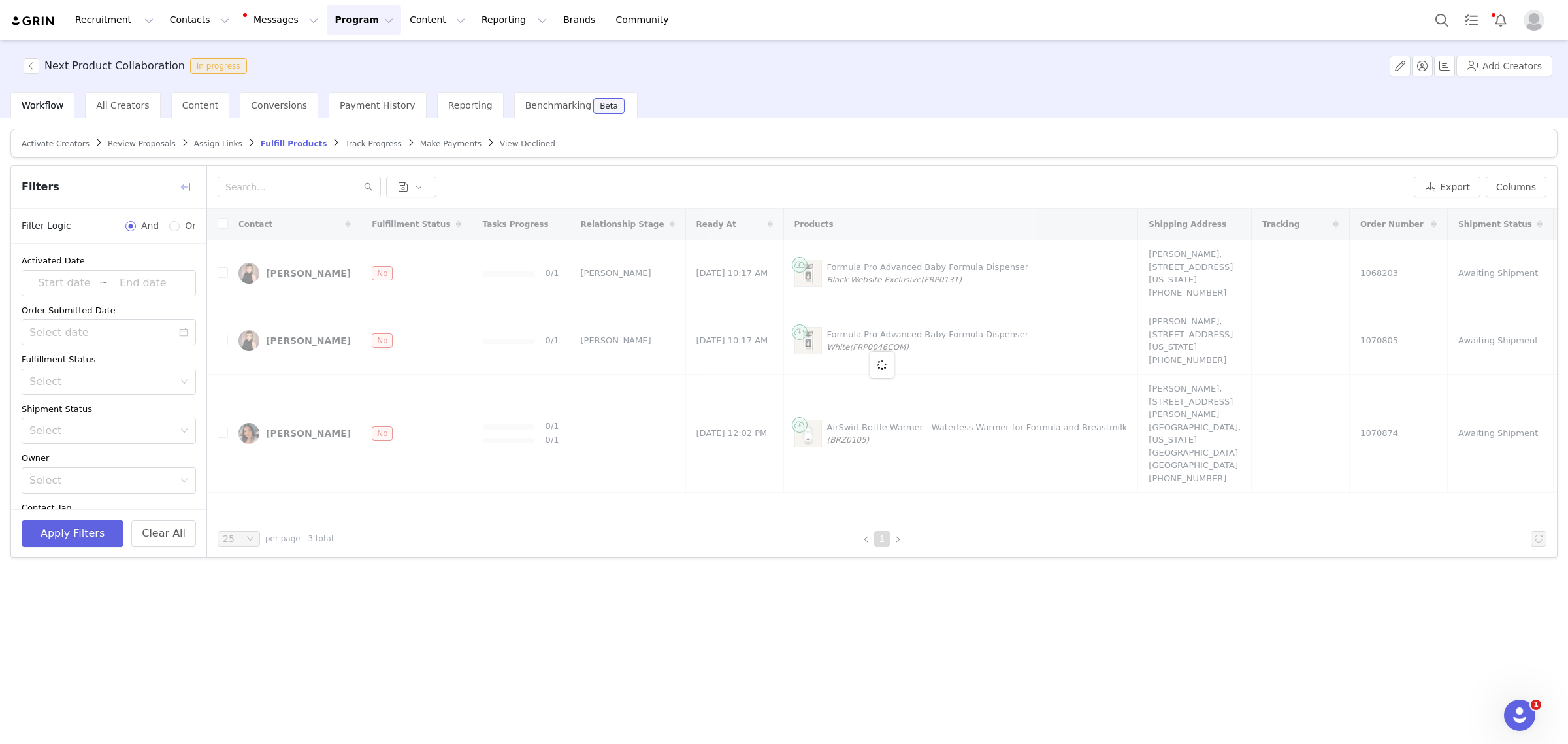
click at [186, 189] on button "button" at bounding box center [185, 186] width 21 height 21
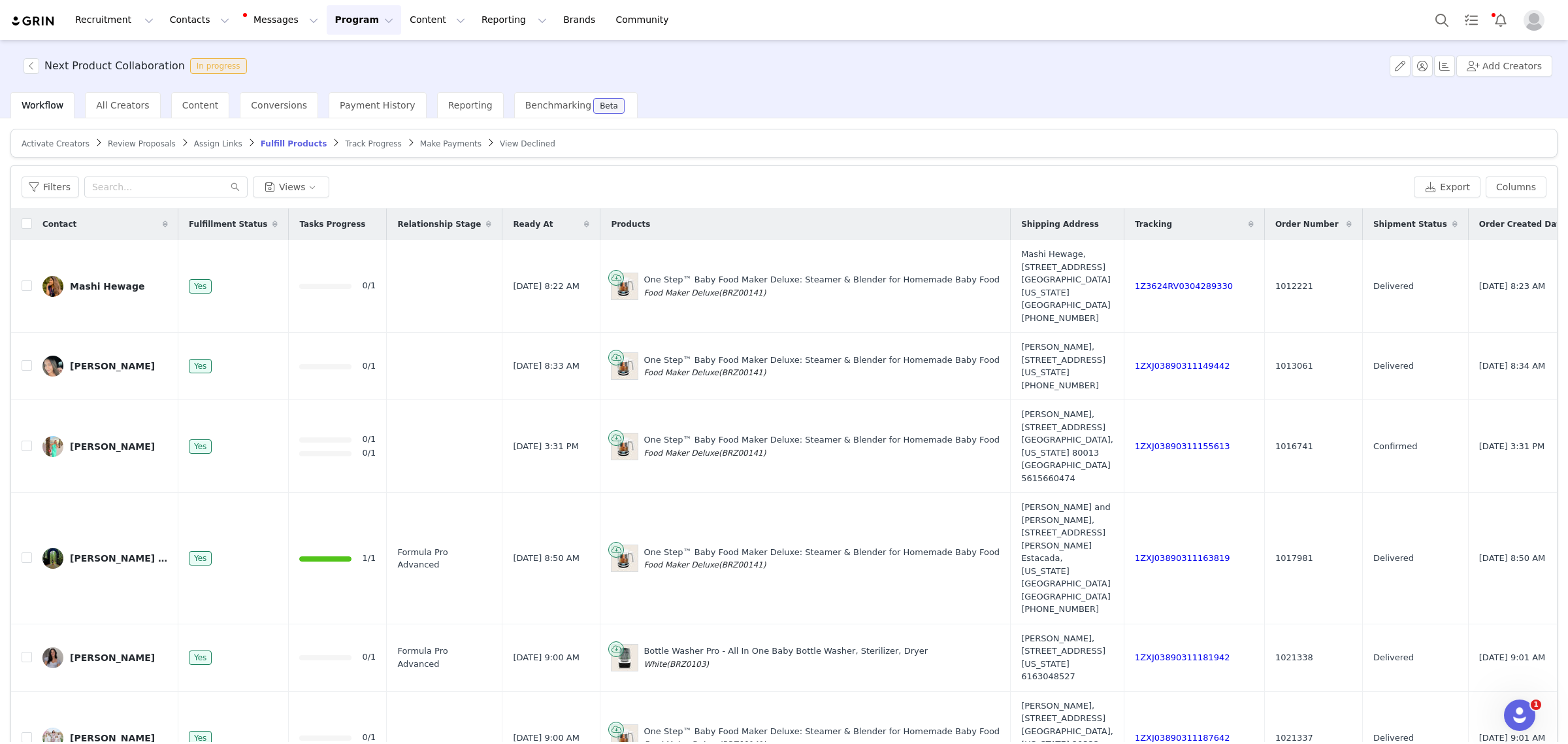
drag, startPoint x: 333, startPoint y: 23, endPoint x: 346, endPoint y: 55, distance: 34.5
click at [333, 23] on button "Program Program" at bounding box center [363, 20] width 74 height 30
click at [1116, 89] on div "Next Product Collaboration In progress Add Creators" at bounding box center [784, 65] width 1568 height 53
click at [1437, 182] on button "Export" at bounding box center [1447, 186] width 66 height 21
click at [1307, 714] on span "Download" at bounding box center [1312, 715] width 40 height 12
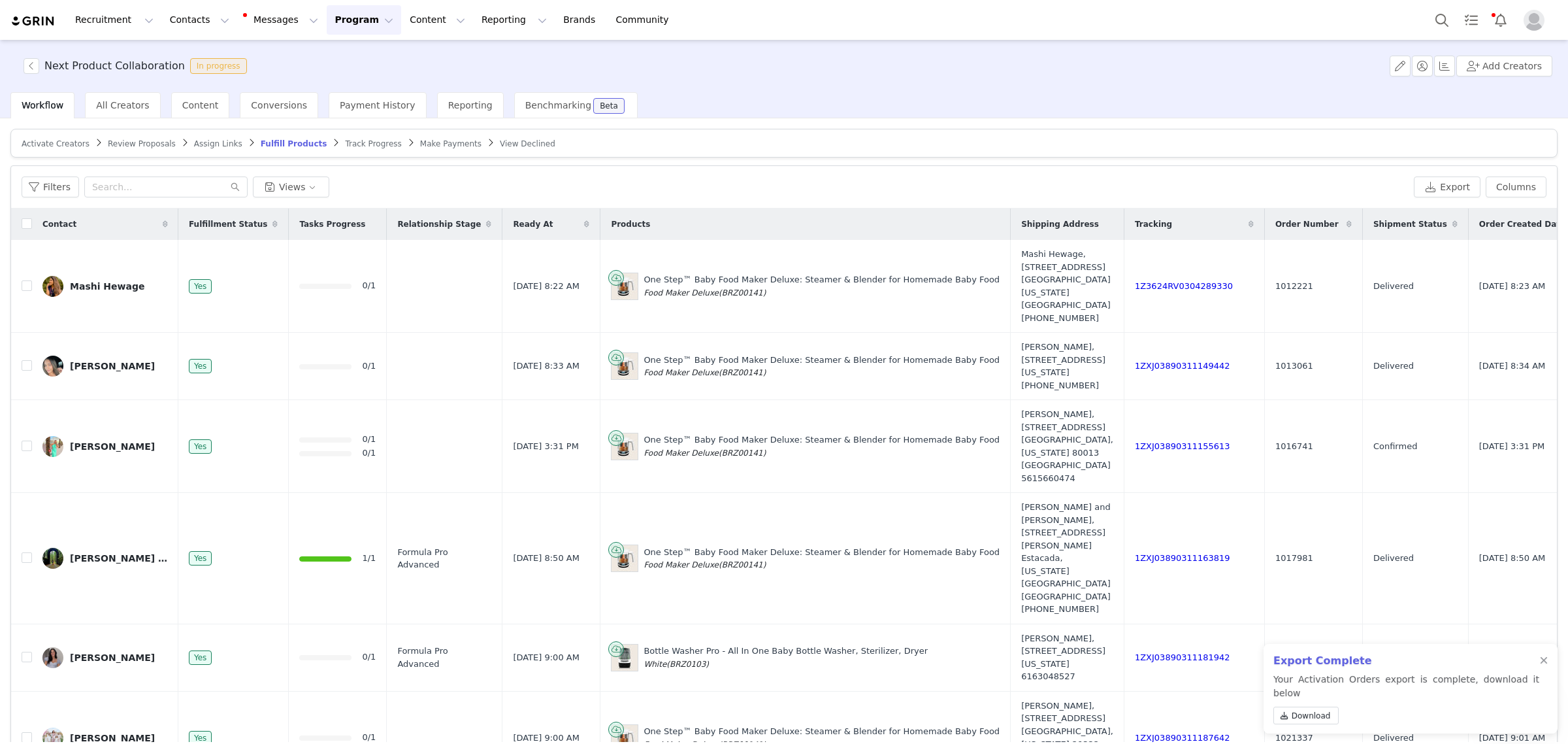
click at [335, 24] on button "Program Program" at bounding box center [363, 20] width 74 height 30
click at [328, 57] on p "Activations" at bounding box center [330, 58] width 51 height 14
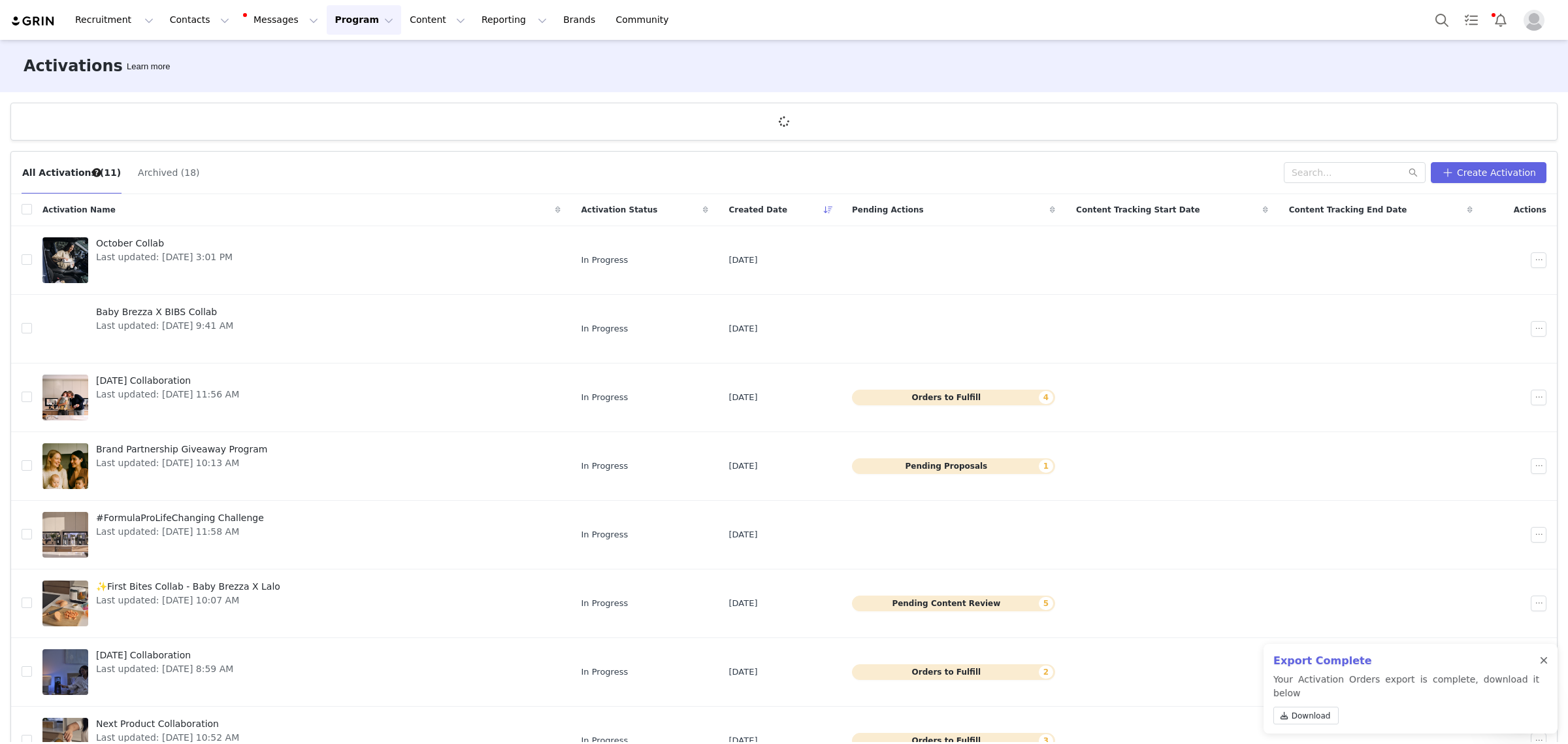
click at [1541, 666] on div at bounding box center [1544, 661] width 8 height 11
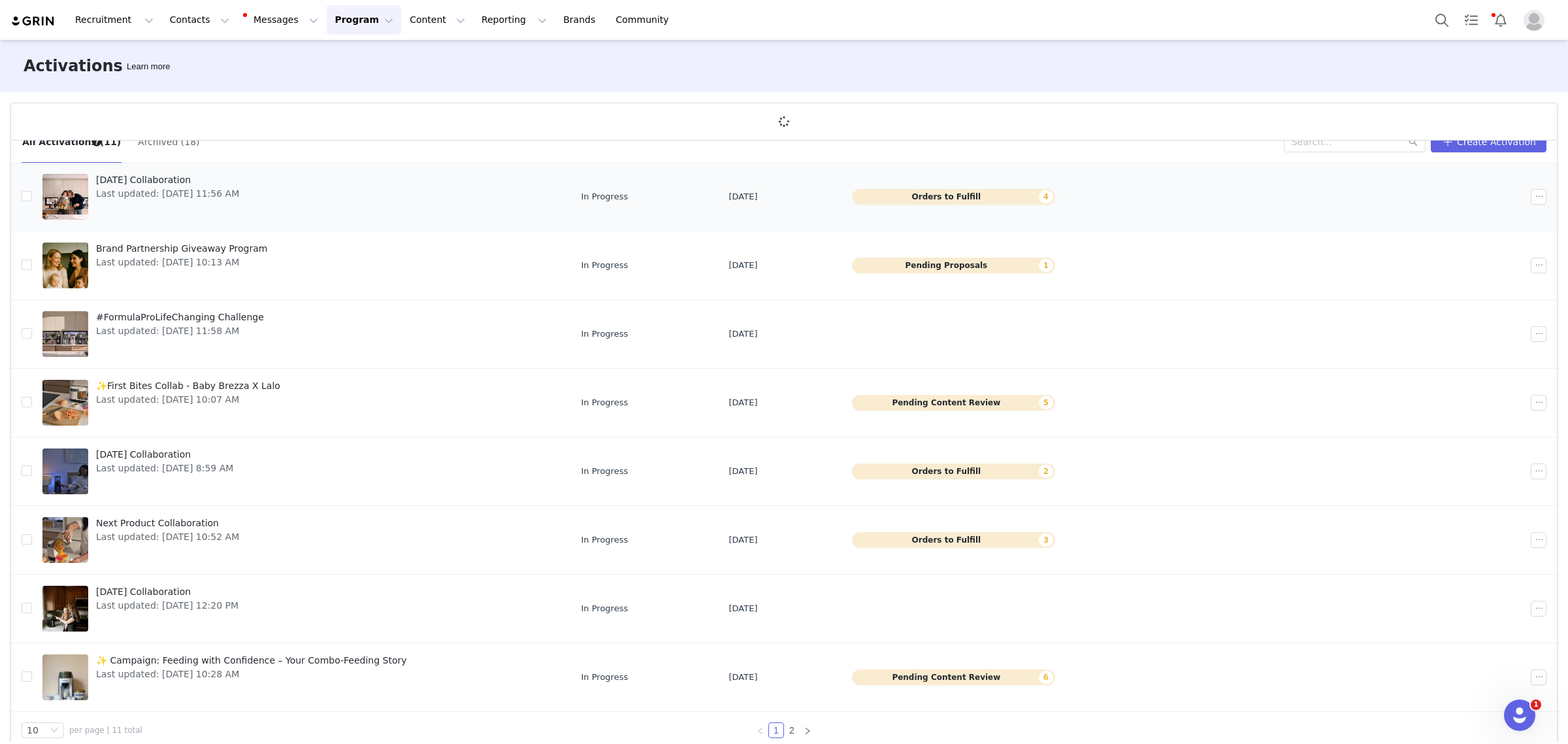
scroll to position [48, 0]
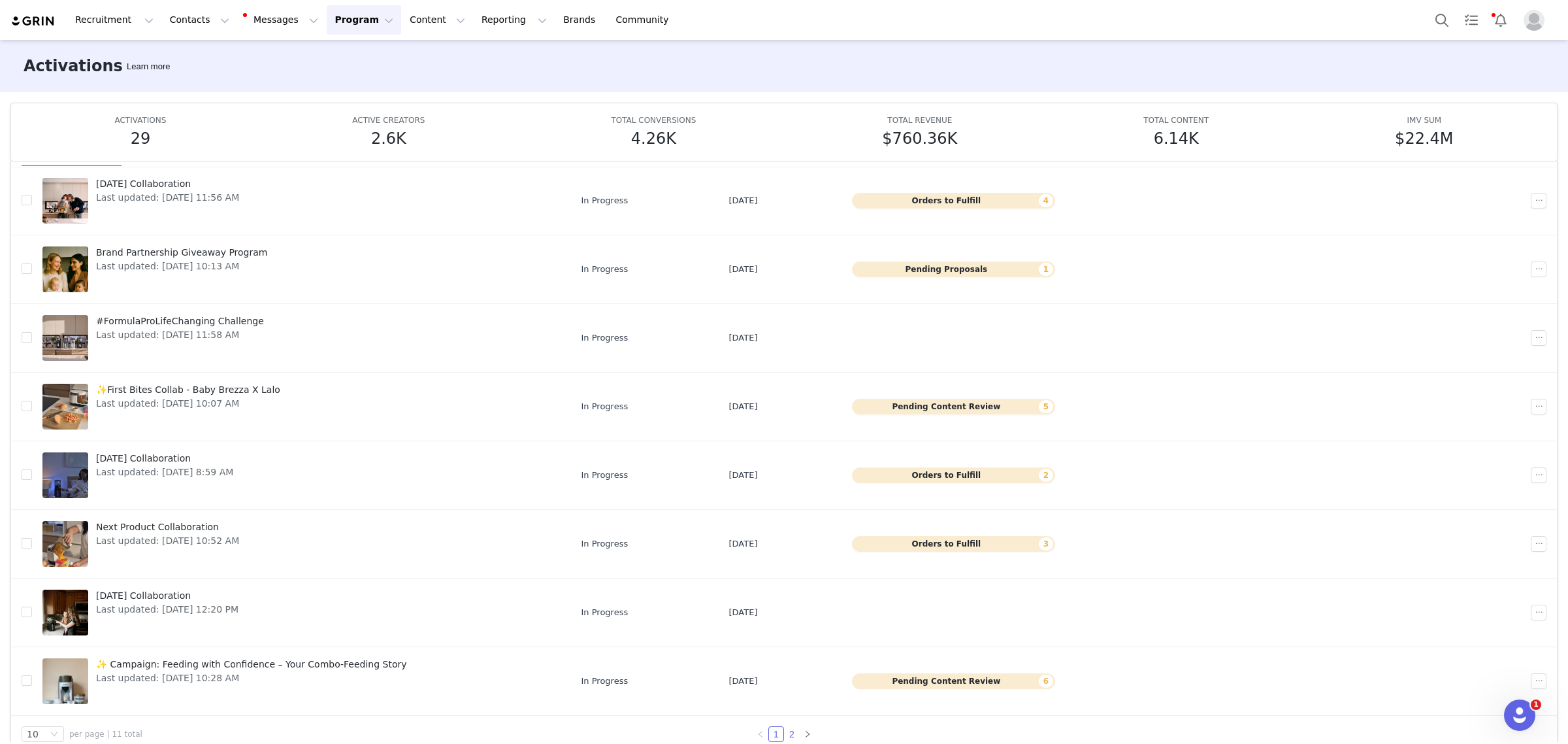
click at [784, 731] on link "2" at bounding box center [791, 734] width 14 height 14
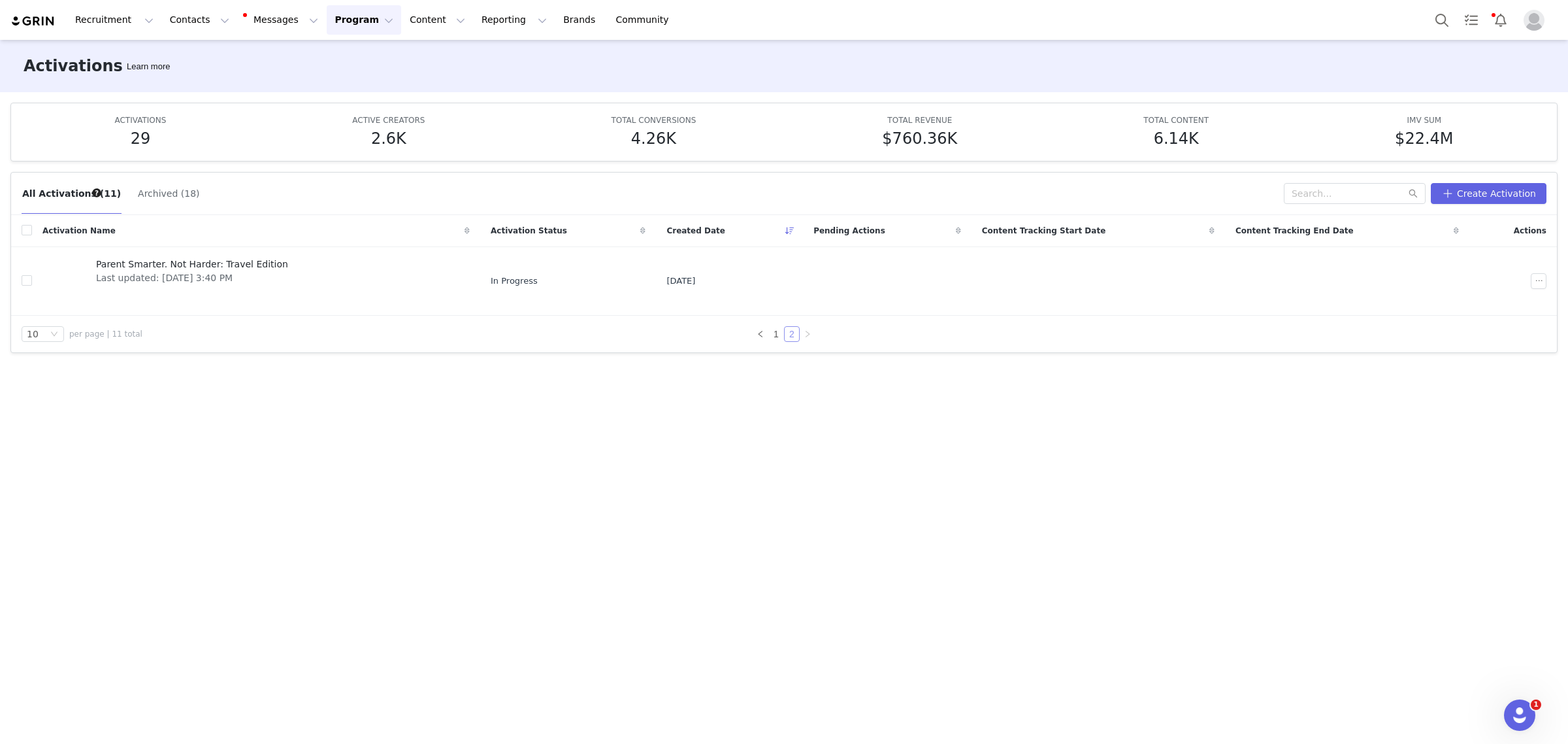
scroll to position [0, 0]
click at [289, 273] on link "Parent Smarter. Not Harder: Travel Edition Last updated: [DATE] 3:40 PM" at bounding box center [256, 281] width 427 height 53
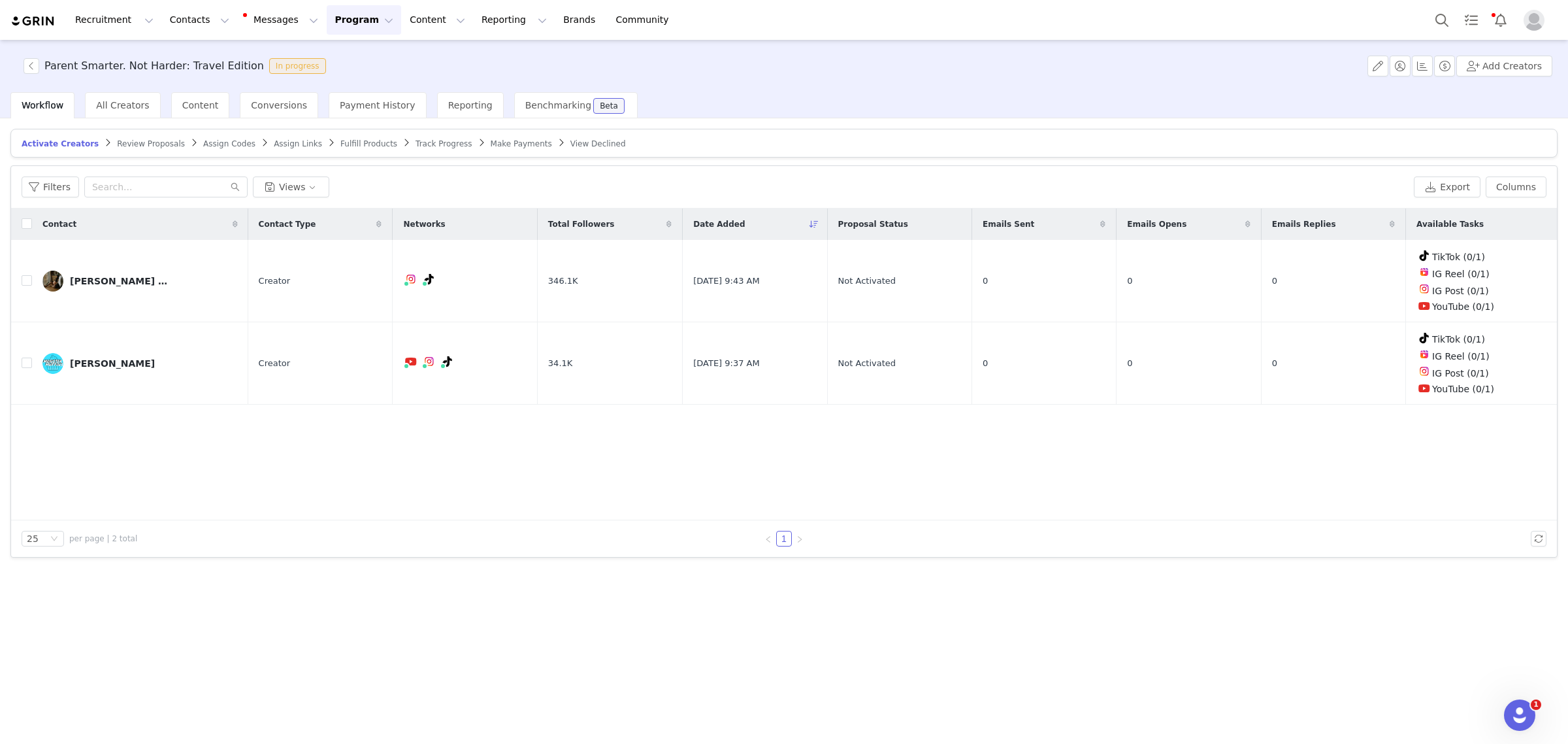
click at [340, 145] on span "Fulfill Products" at bounding box center [368, 143] width 57 height 9
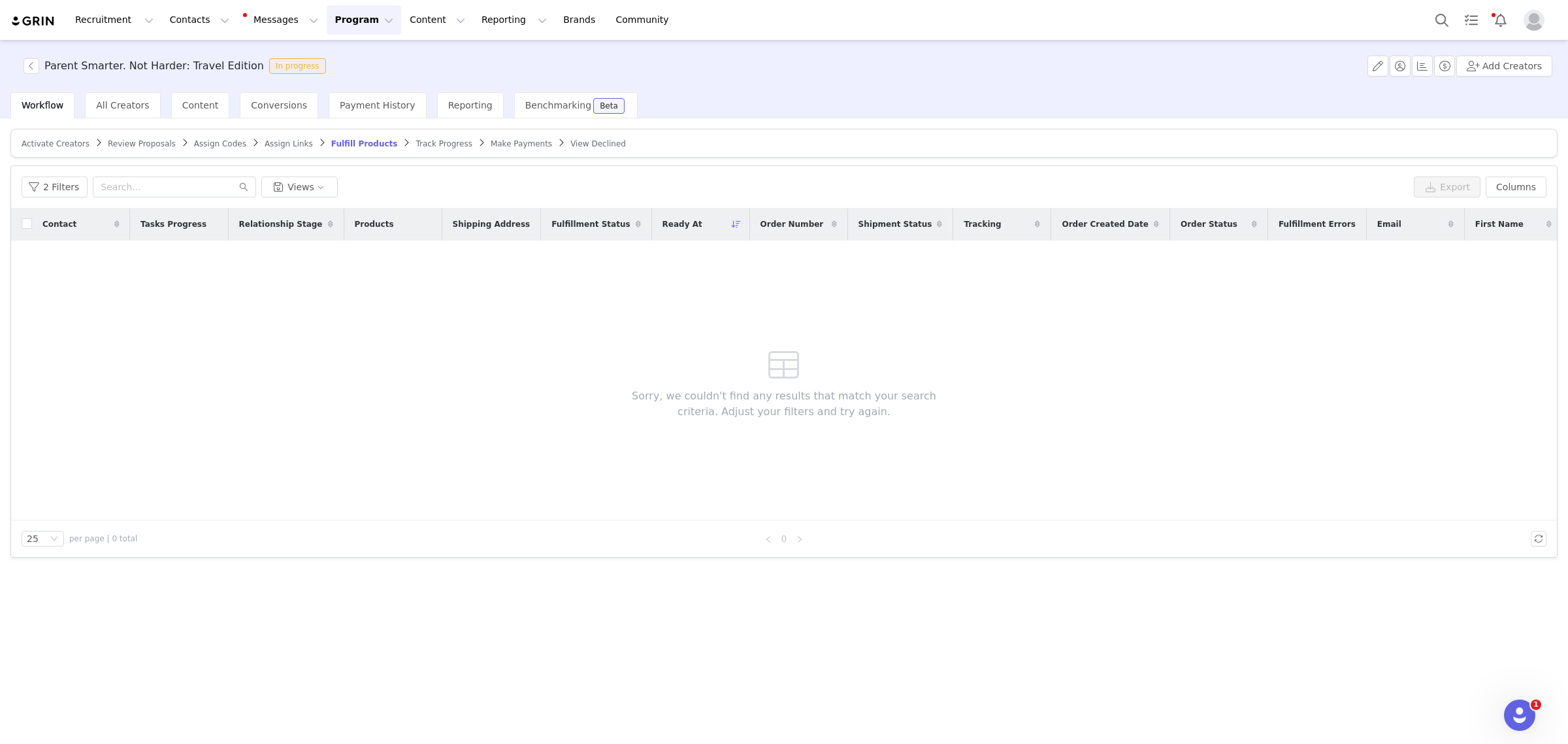
click at [48, 142] on span "Activate Creators" at bounding box center [56, 143] width 68 height 9
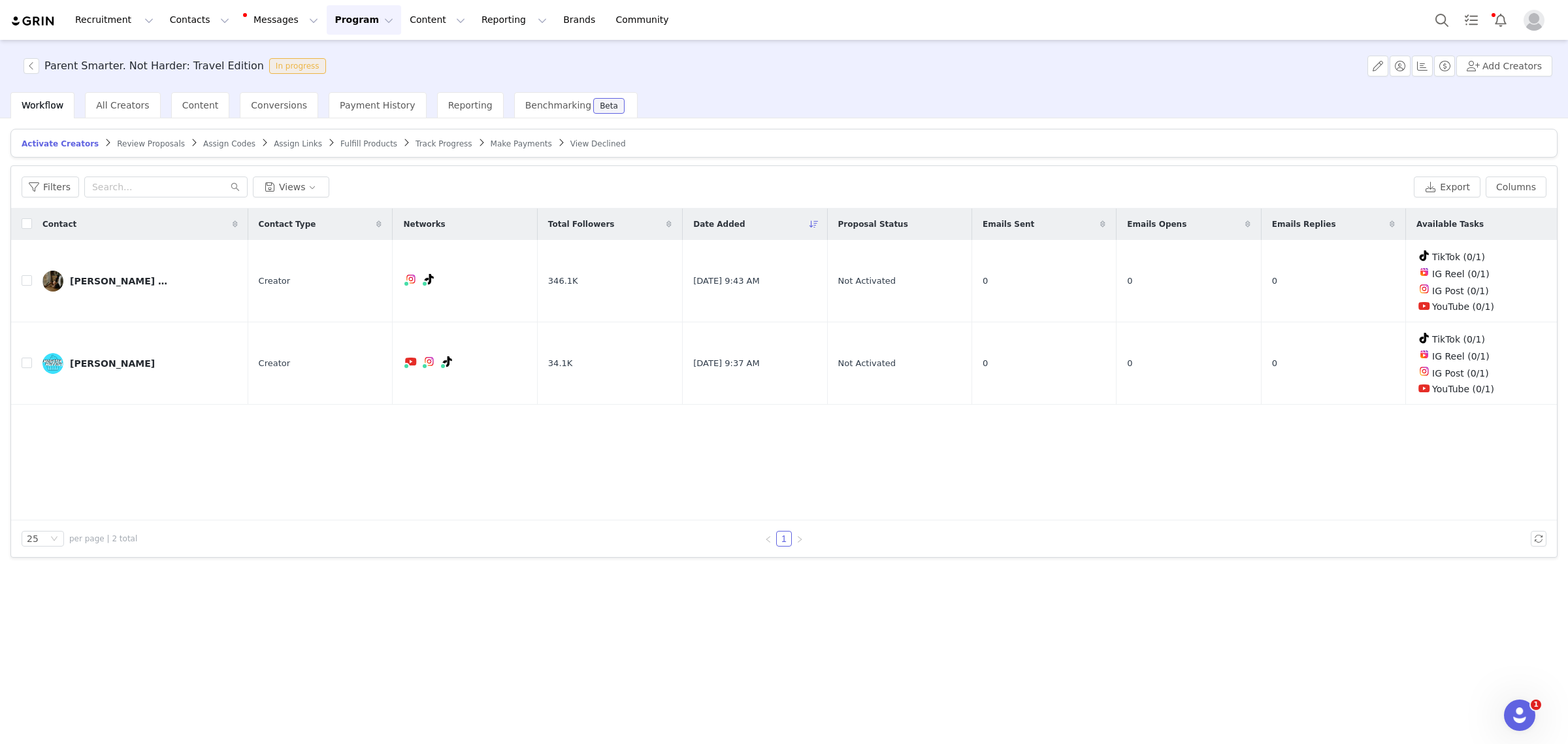
click at [302, 141] on span "Activate Creators Review Proposals Assign Codes Assign Links Fulfill Products T…" at bounding box center [323, 144] width 610 height 10
click at [274, 141] on span "Assign Links" at bounding box center [298, 143] width 49 height 9
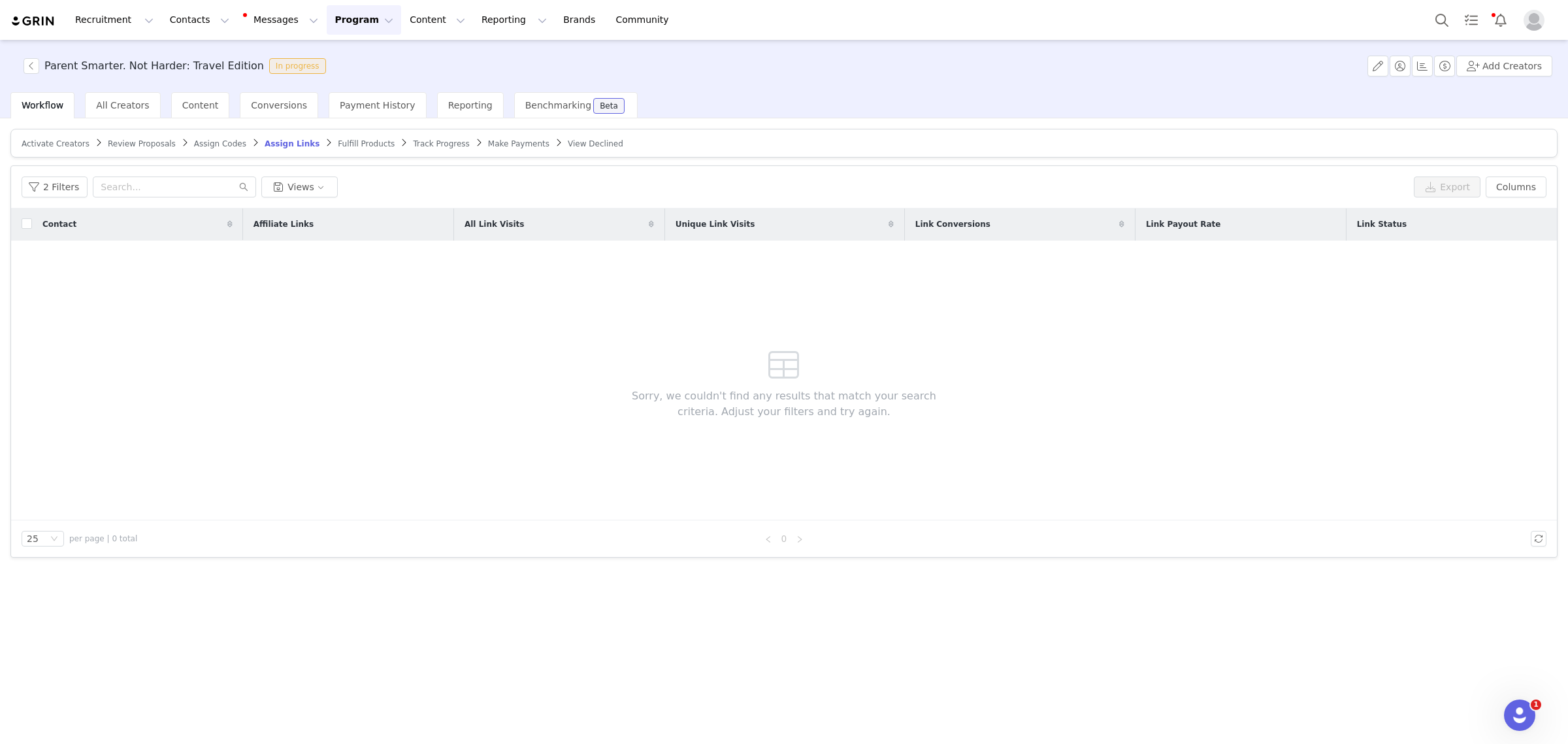
click at [338, 139] on span "Fulfill Products" at bounding box center [366, 143] width 57 height 9
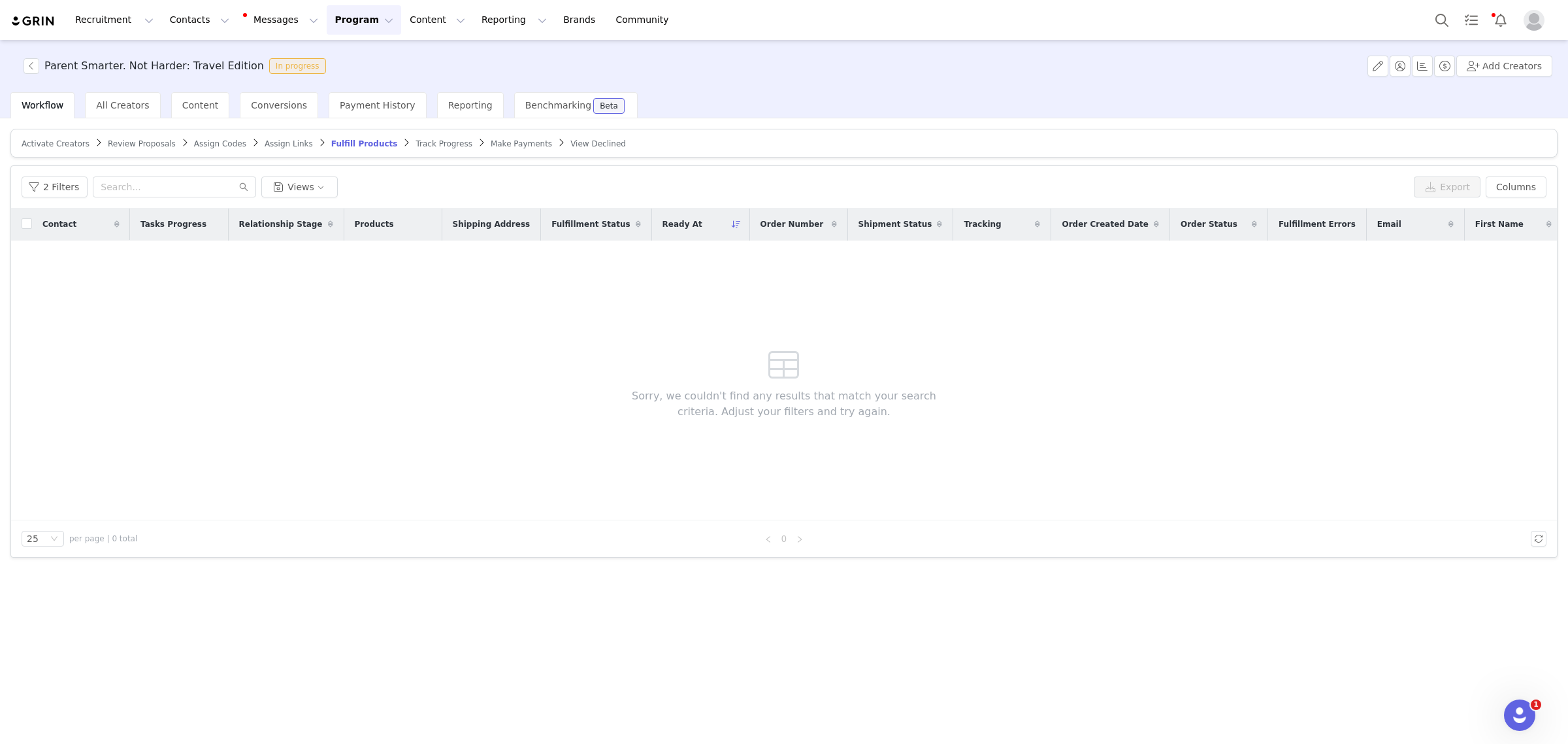
click at [266, 146] on span "Assign Links" at bounding box center [289, 143] width 49 height 9
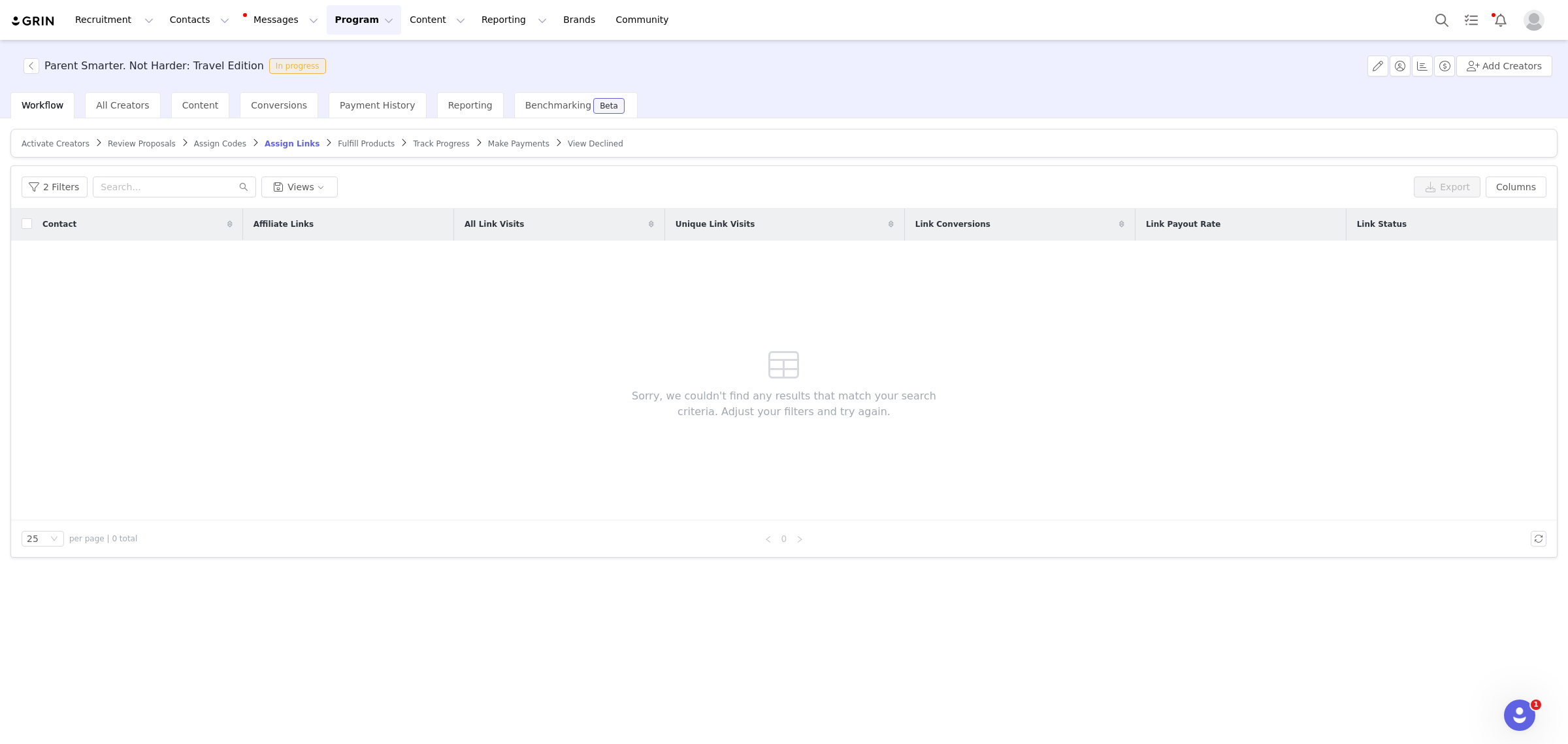
click at [204, 143] on span "Assign Codes" at bounding box center [220, 143] width 53 height 9
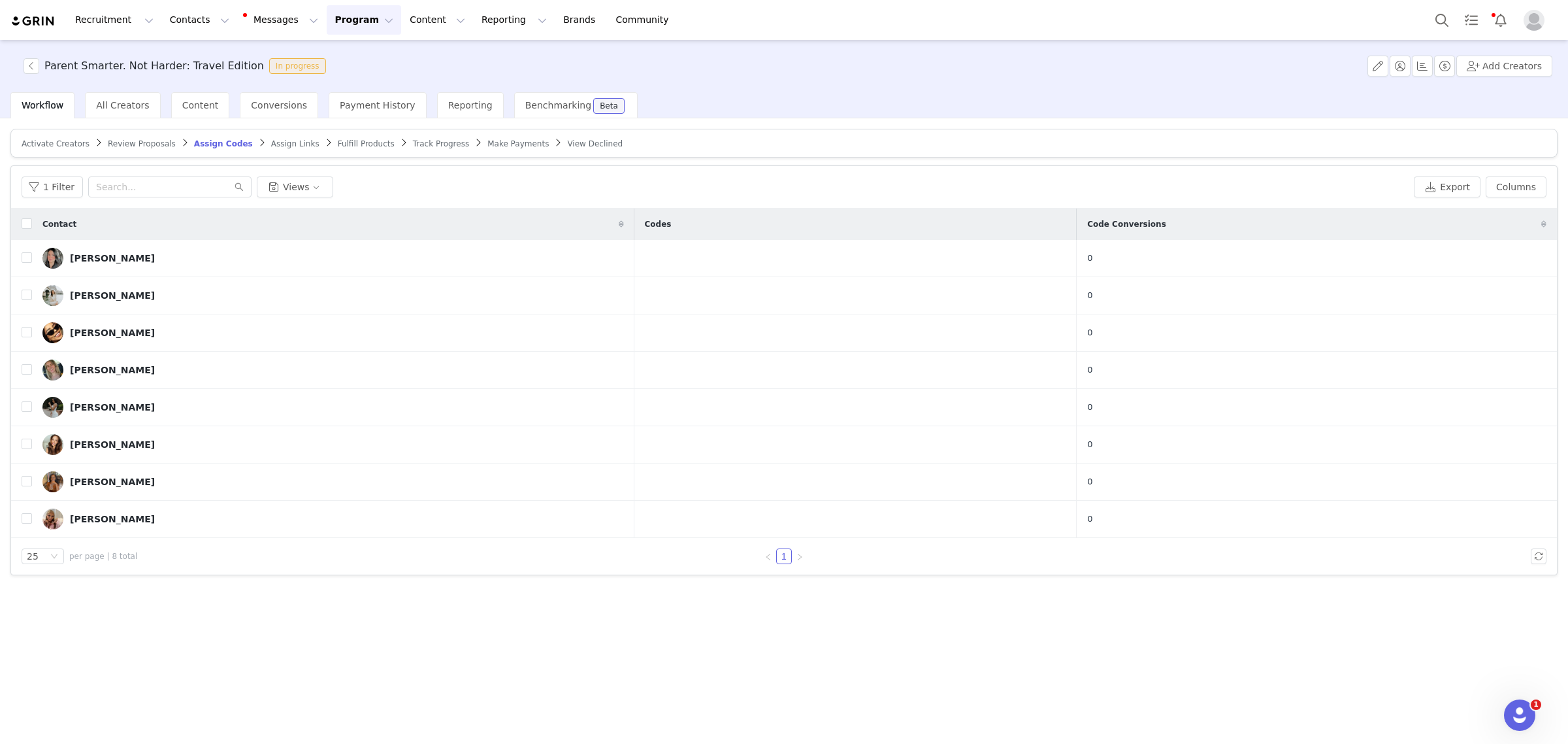
click at [151, 145] on span "Review Proposals" at bounding box center [142, 143] width 68 height 9
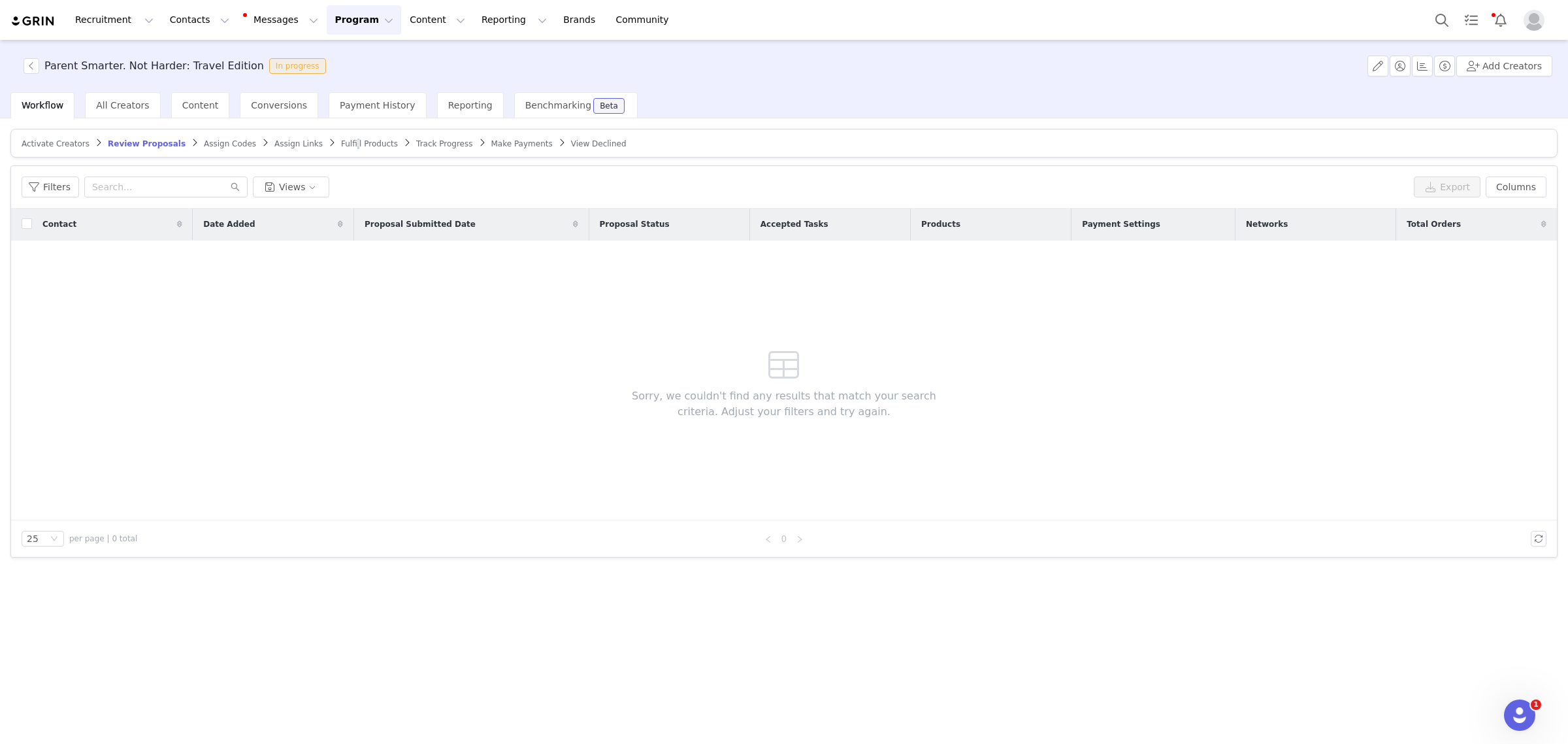
click at [341, 148] on div "Fulfill Products" at bounding box center [369, 144] width 57 height 11
click at [341, 139] on span "Fulfill Products" at bounding box center [369, 143] width 57 height 9
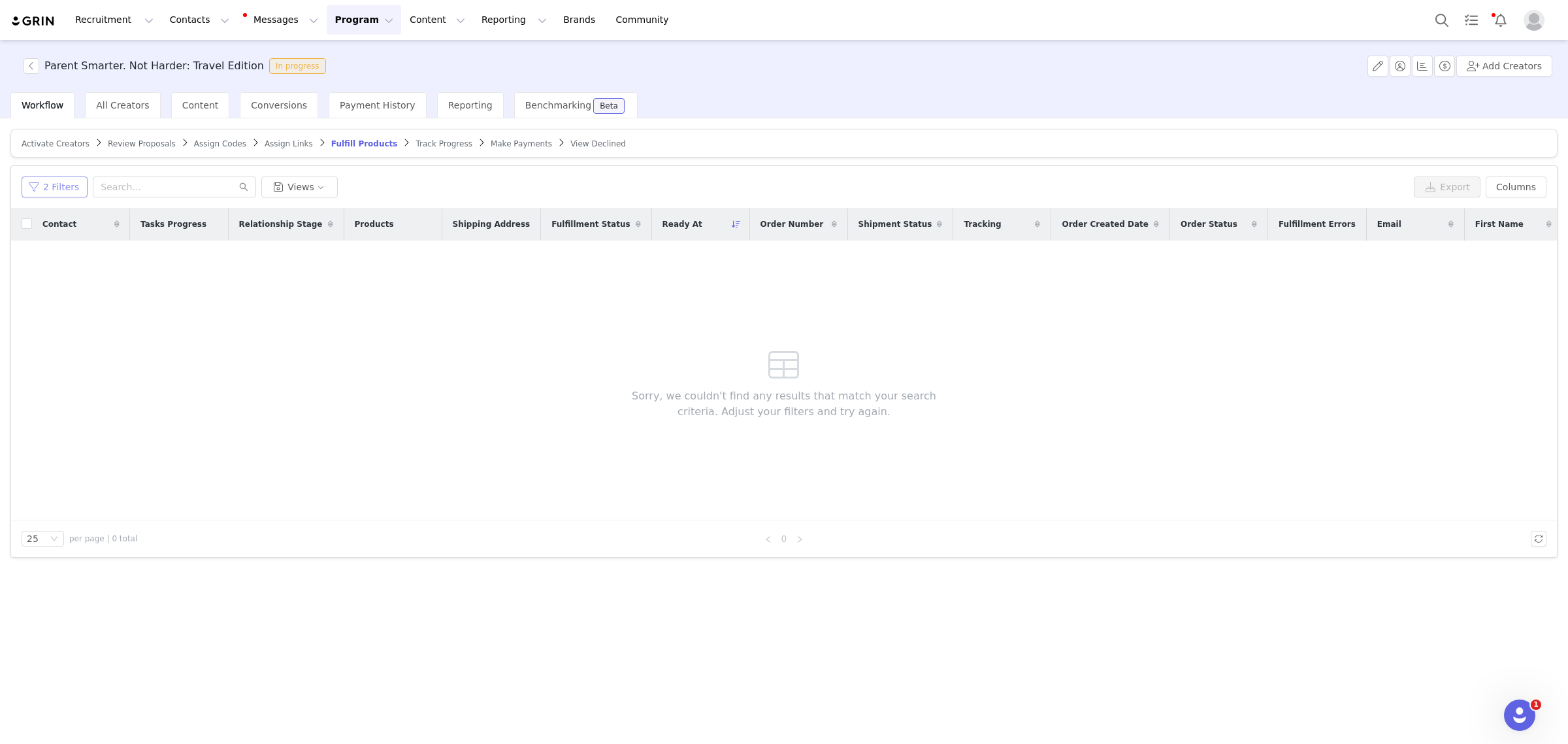
click at [44, 190] on button "2 Filters" at bounding box center [55, 186] width 66 height 21
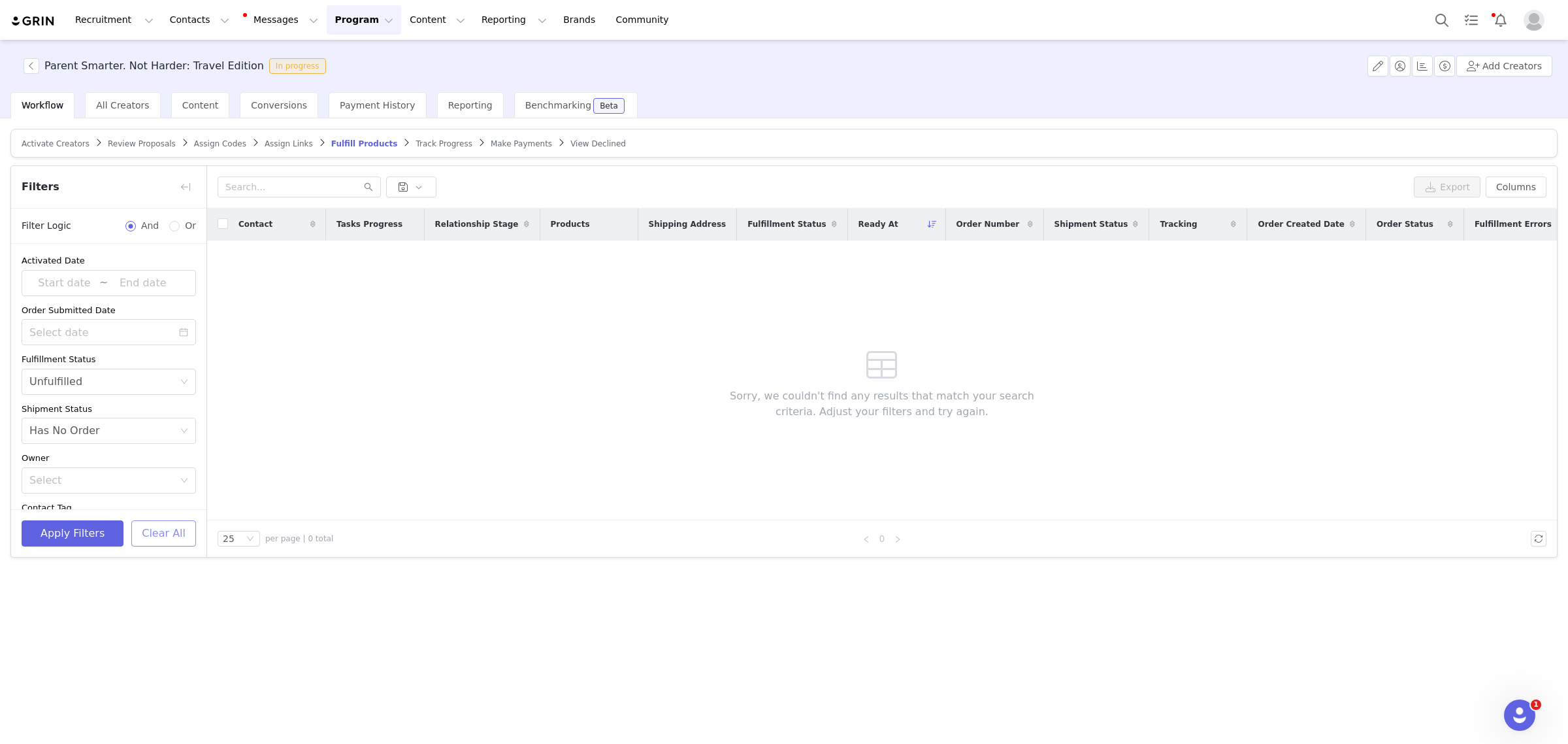
click at [172, 526] on button "Clear All" at bounding box center [163, 533] width 64 height 26
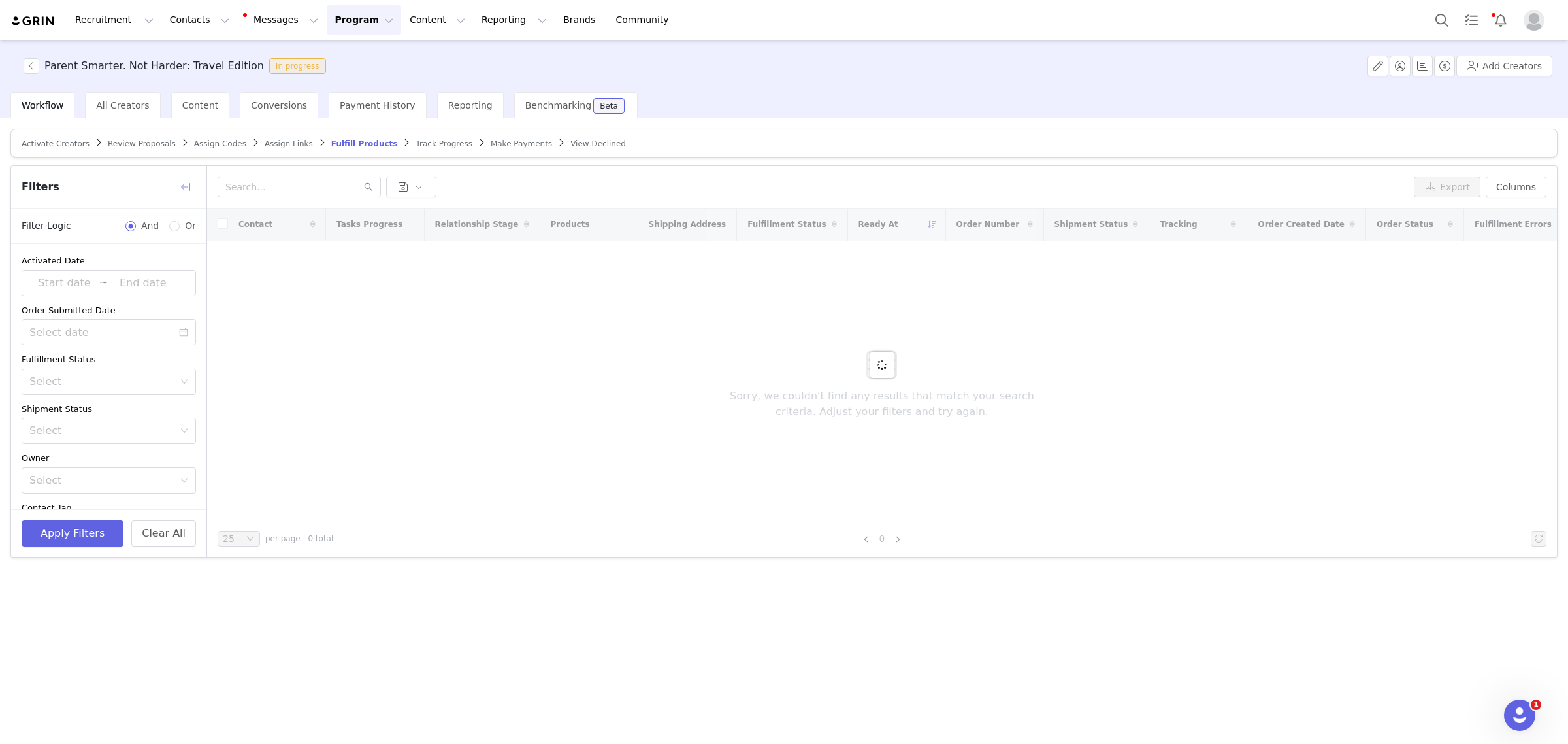
click at [186, 186] on button "button" at bounding box center [185, 186] width 21 height 21
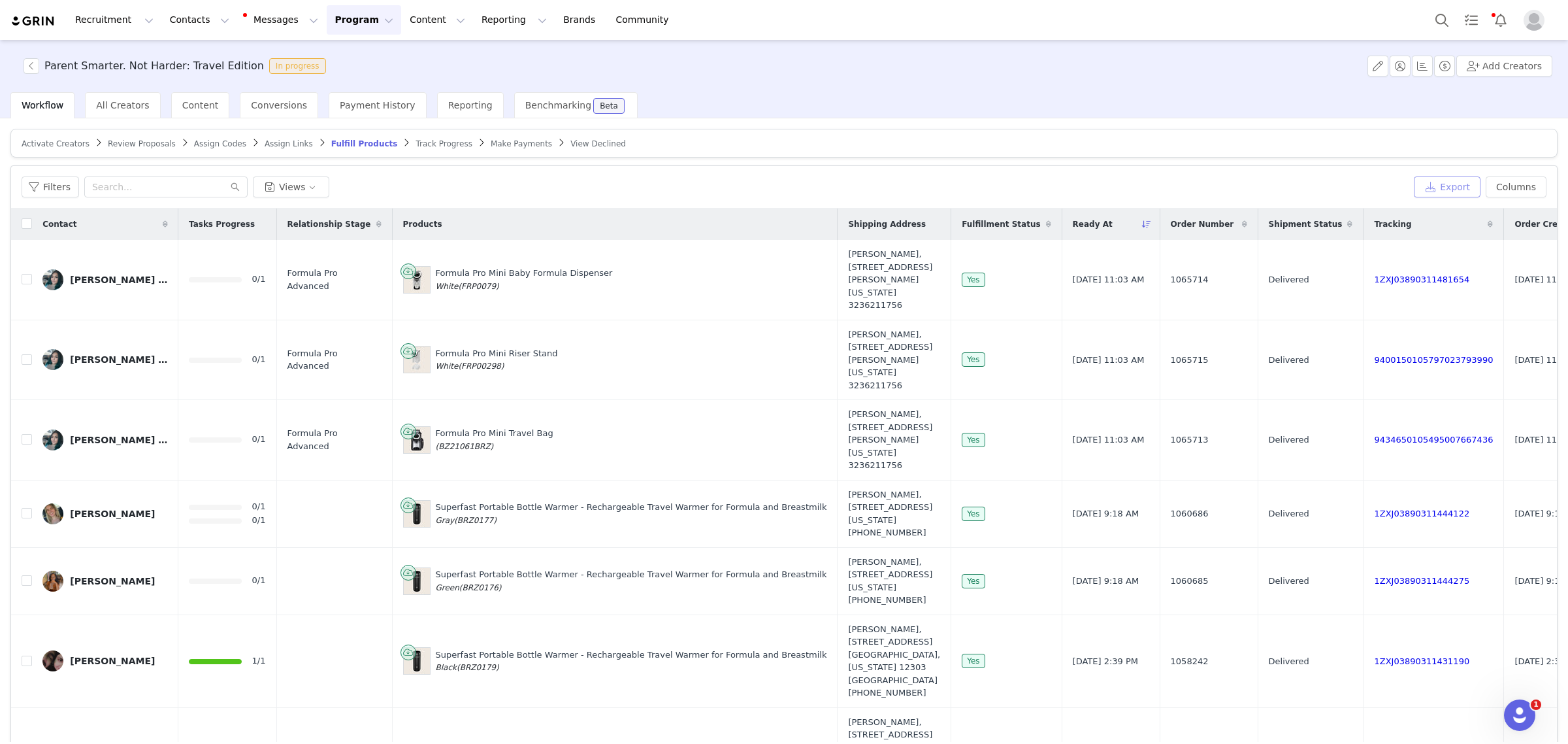
click at [1439, 186] on button "Export" at bounding box center [1447, 186] width 66 height 21
click at [262, 21] on button "Messages Messages" at bounding box center [282, 20] width 88 height 30
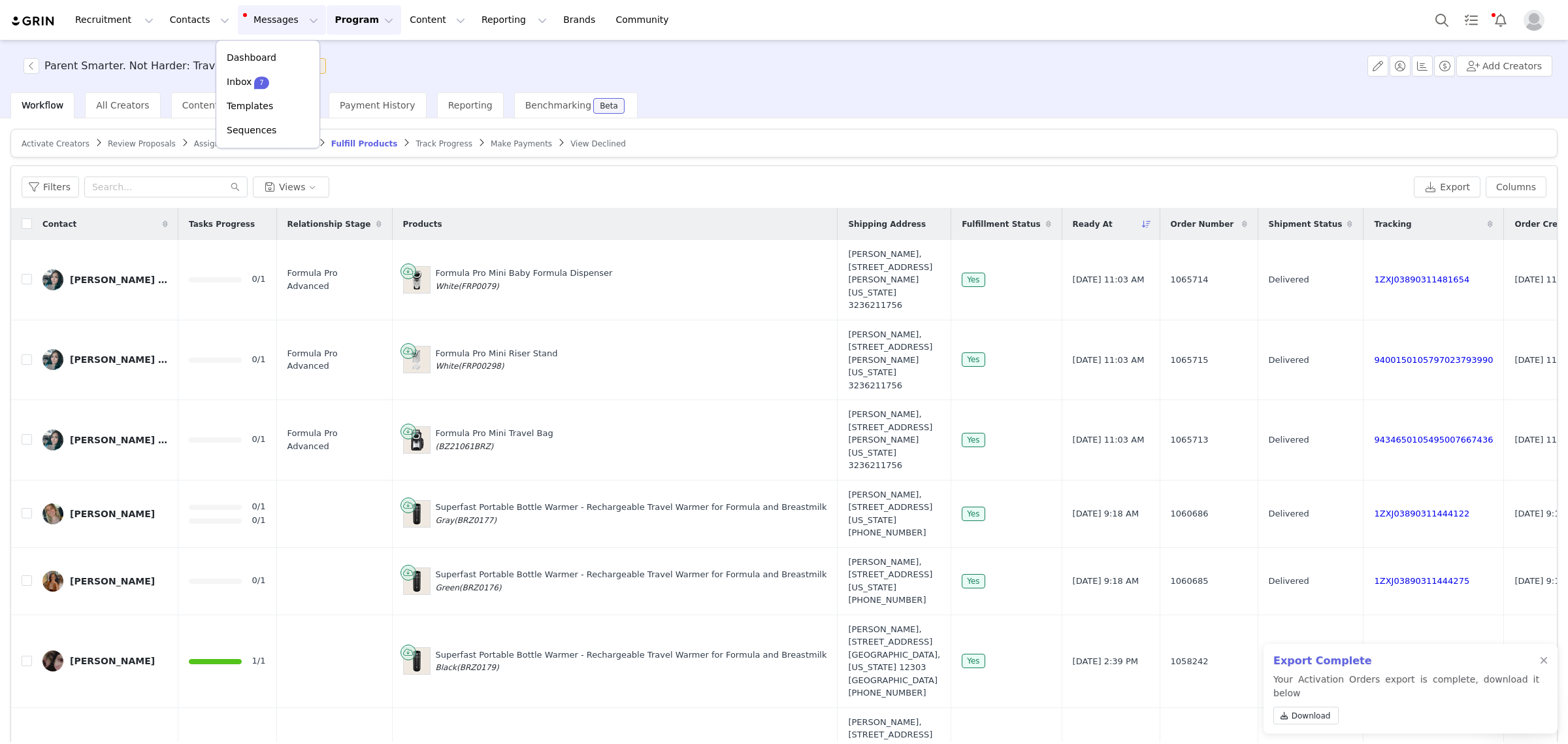
click at [840, 105] on div "Workflow All Creators Content Conversions Payment History Reporting Benchmarkin…" at bounding box center [789, 105] width 1558 height 26
click at [1320, 714] on span "Download" at bounding box center [1312, 715] width 40 height 12
